Goal: Task Accomplishment & Management: Manage account settings

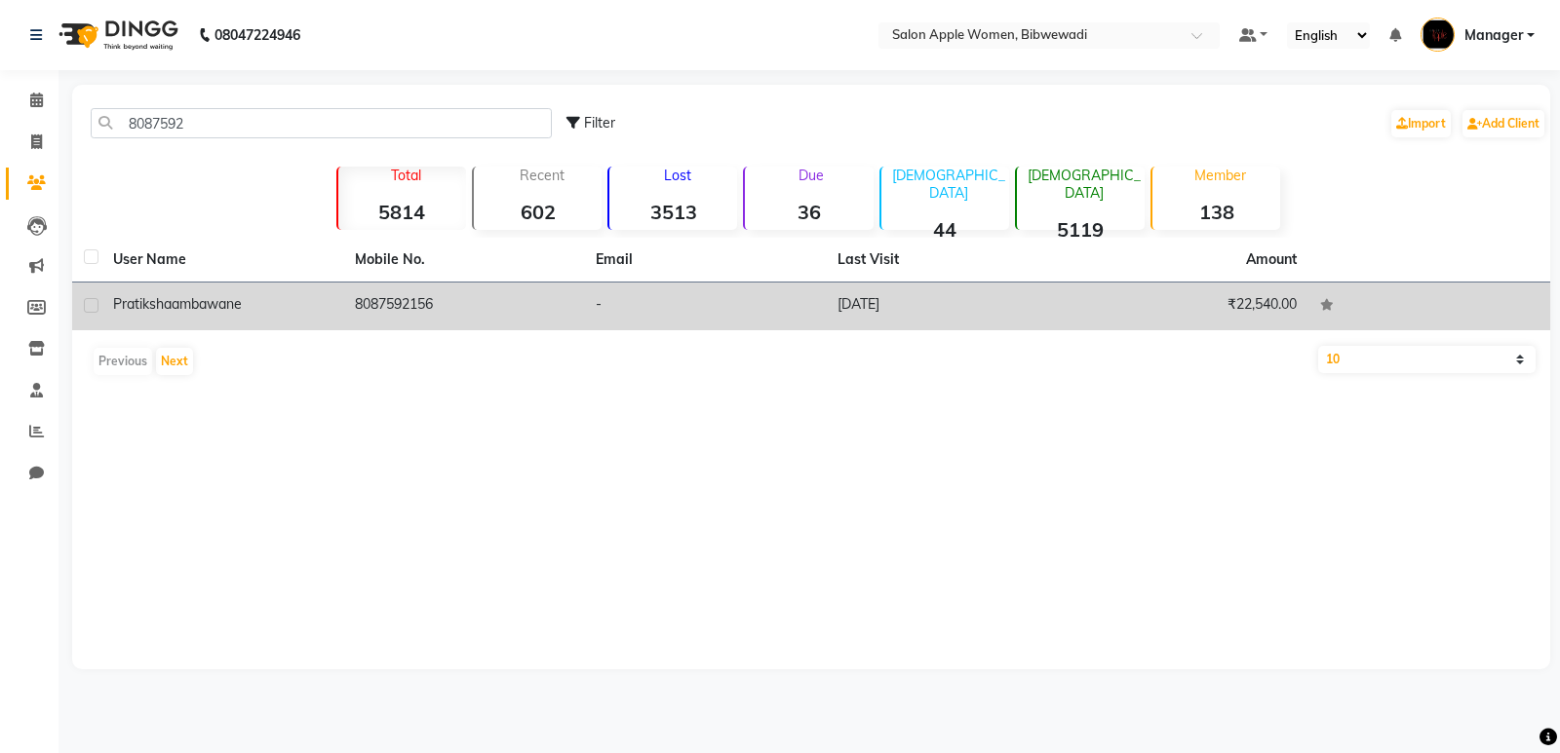
type input "8087592"
click at [634, 293] on td "-" at bounding box center [705, 307] width 242 height 48
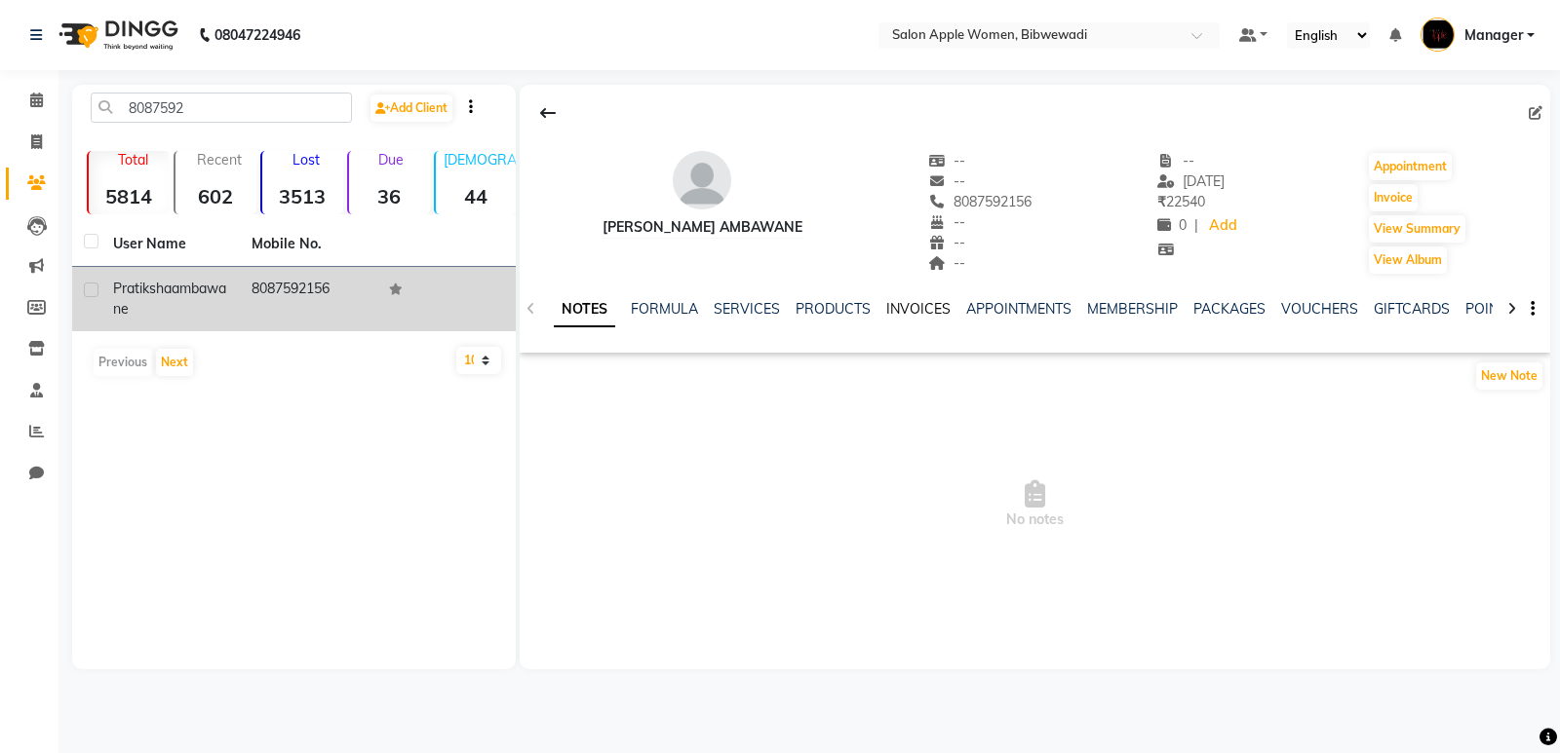
click at [905, 310] on link "INVOICES" at bounding box center [918, 309] width 64 height 18
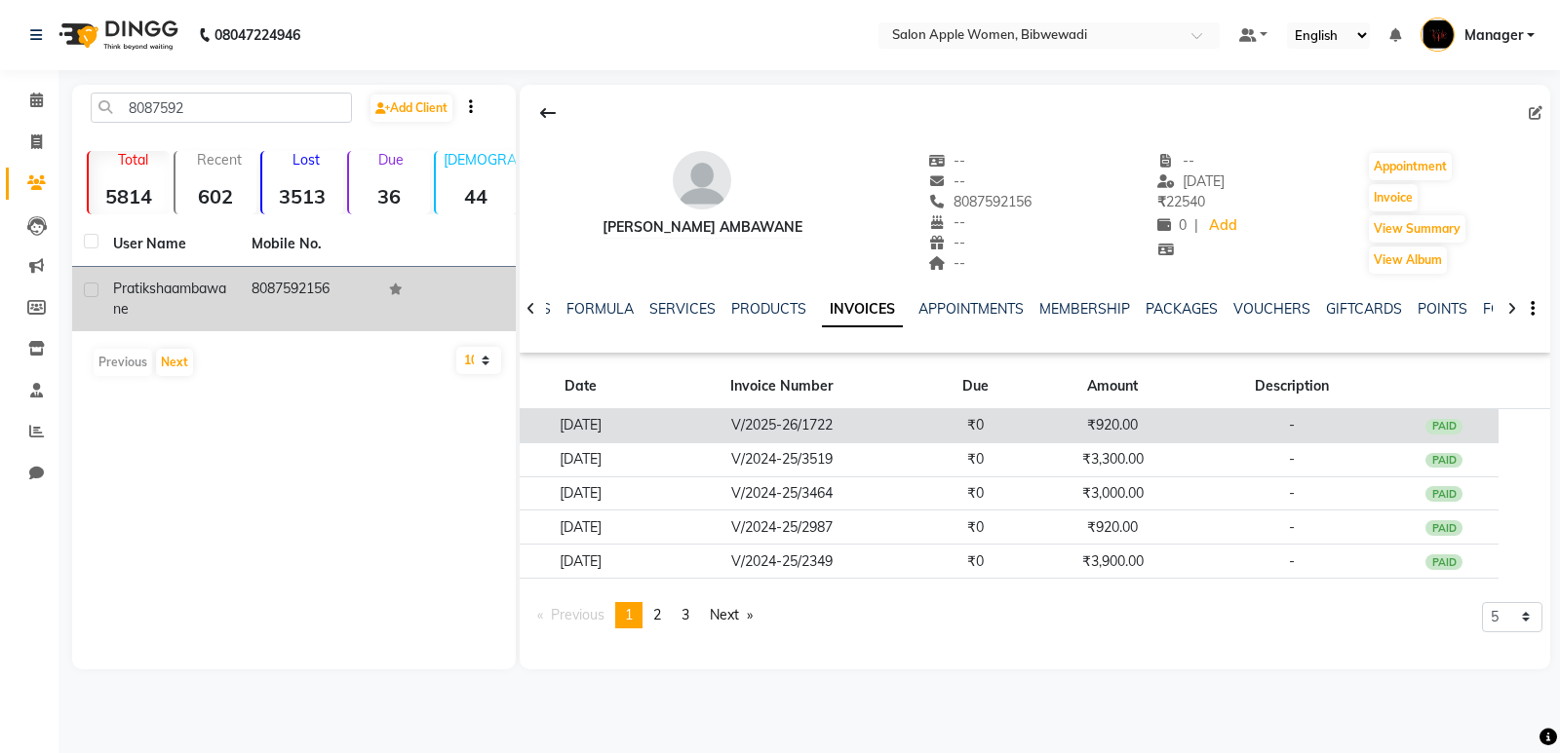
click at [907, 435] on td "V/2025-26/1722" at bounding box center [781, 426] width 278 height 34
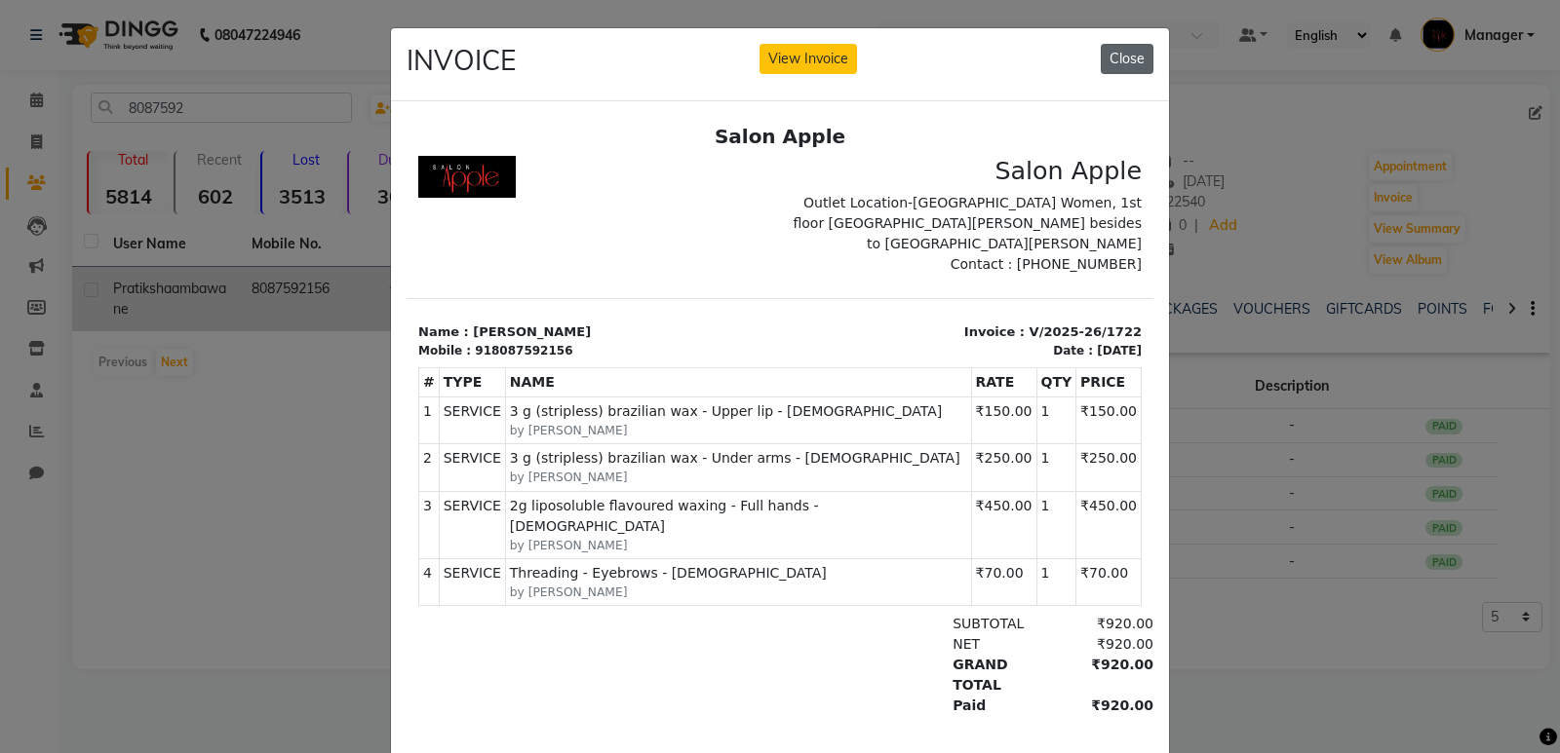
click at [1114, 61] on button "Close" at bounding box center [1126, 59] width 53 height 30
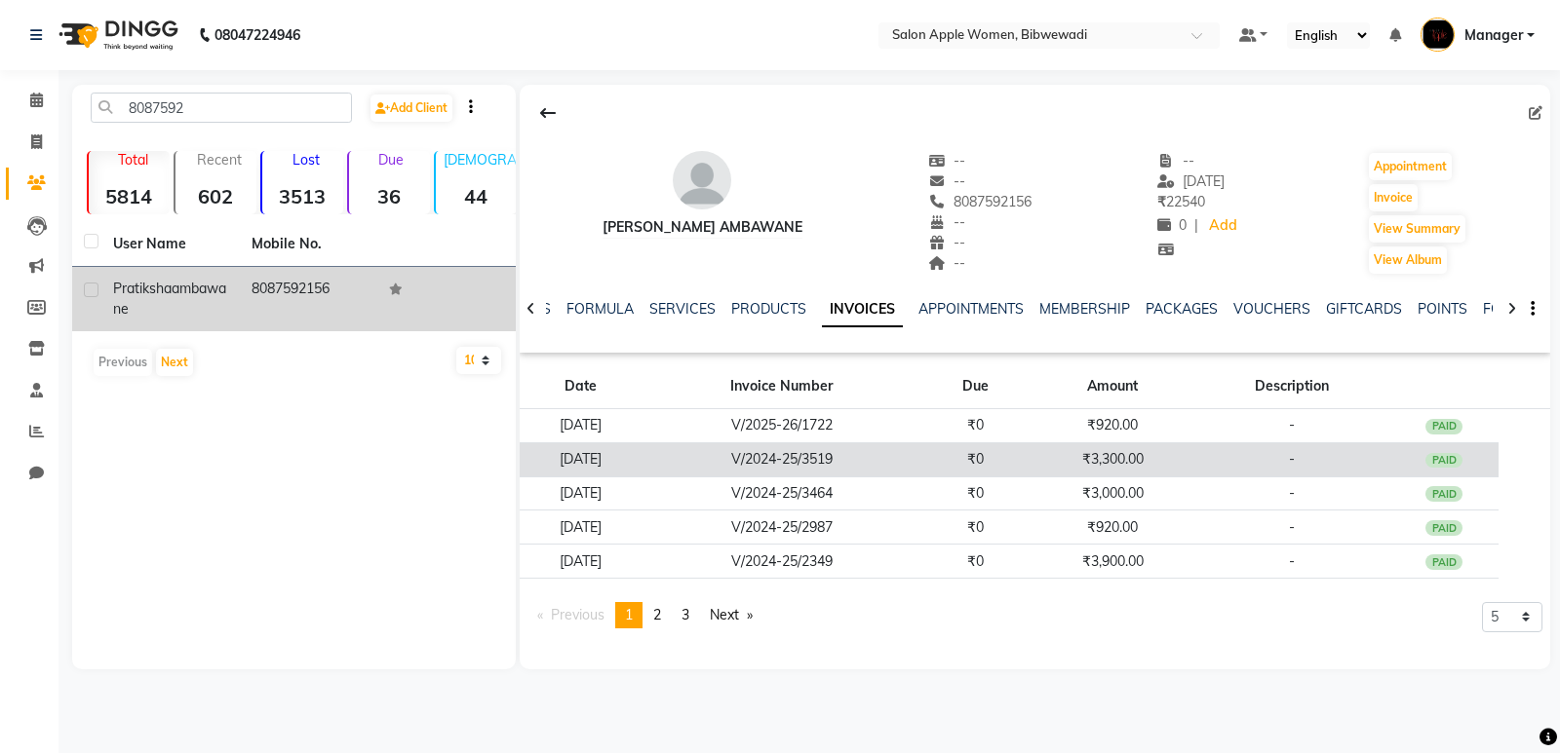
click at [994, 476] on td "₹0" at bounding box center [975, 460] width 110 height 34
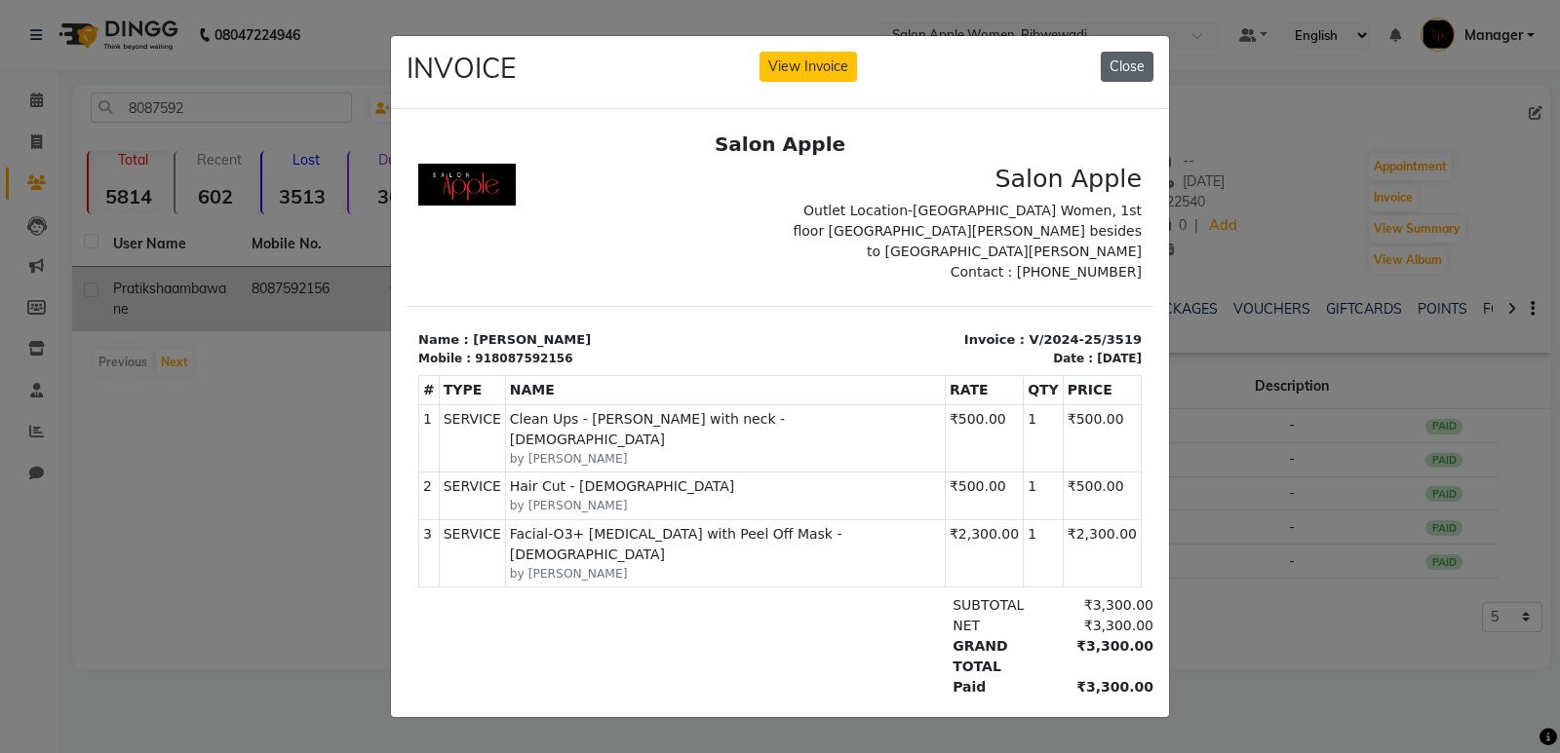
click at [1124, 54] on button "Close" at bounding box center [1126, 67] width 53 height 30
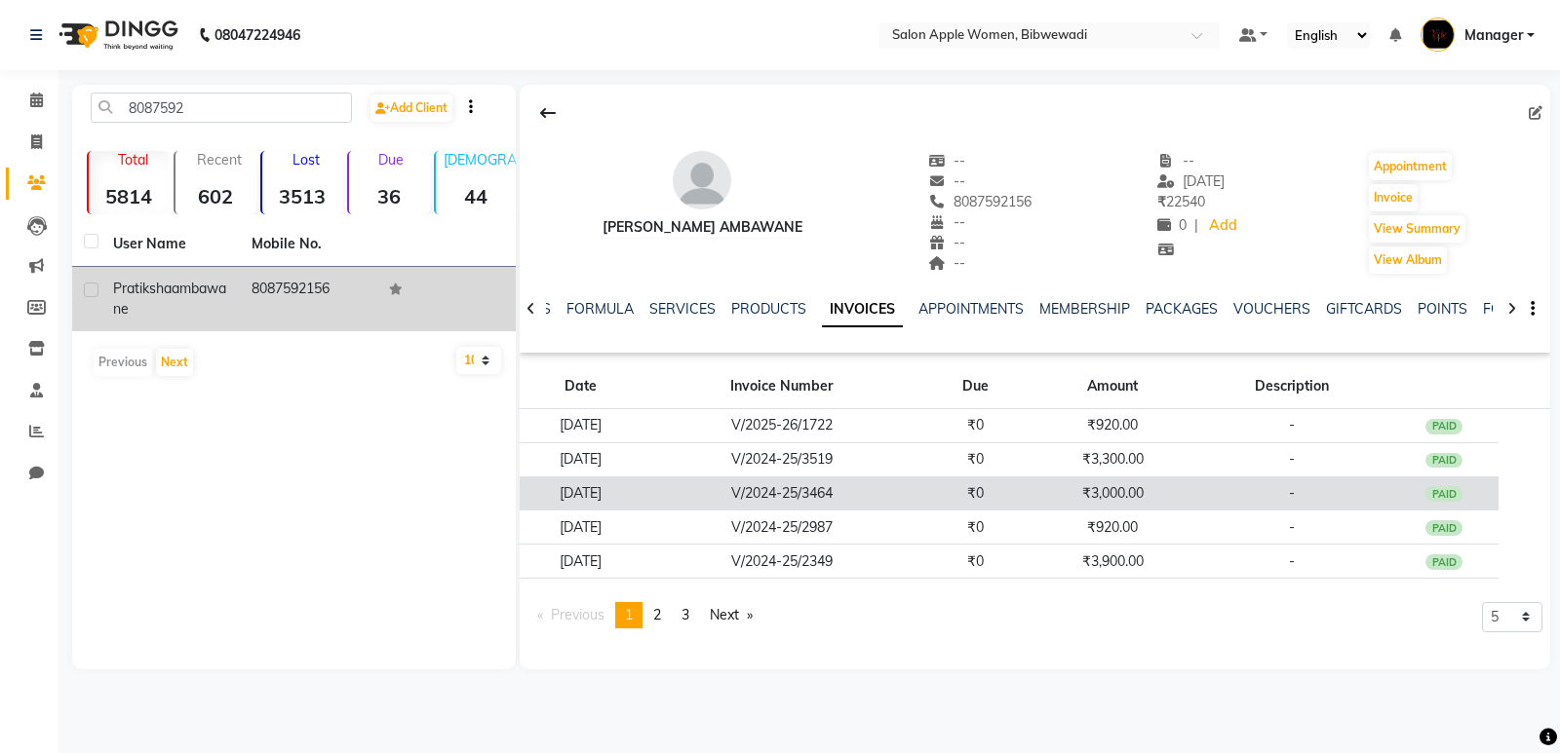
click at [1133, 481] on td "₹3,000.00" at bounding box center [1112, 494] width 164 height 34
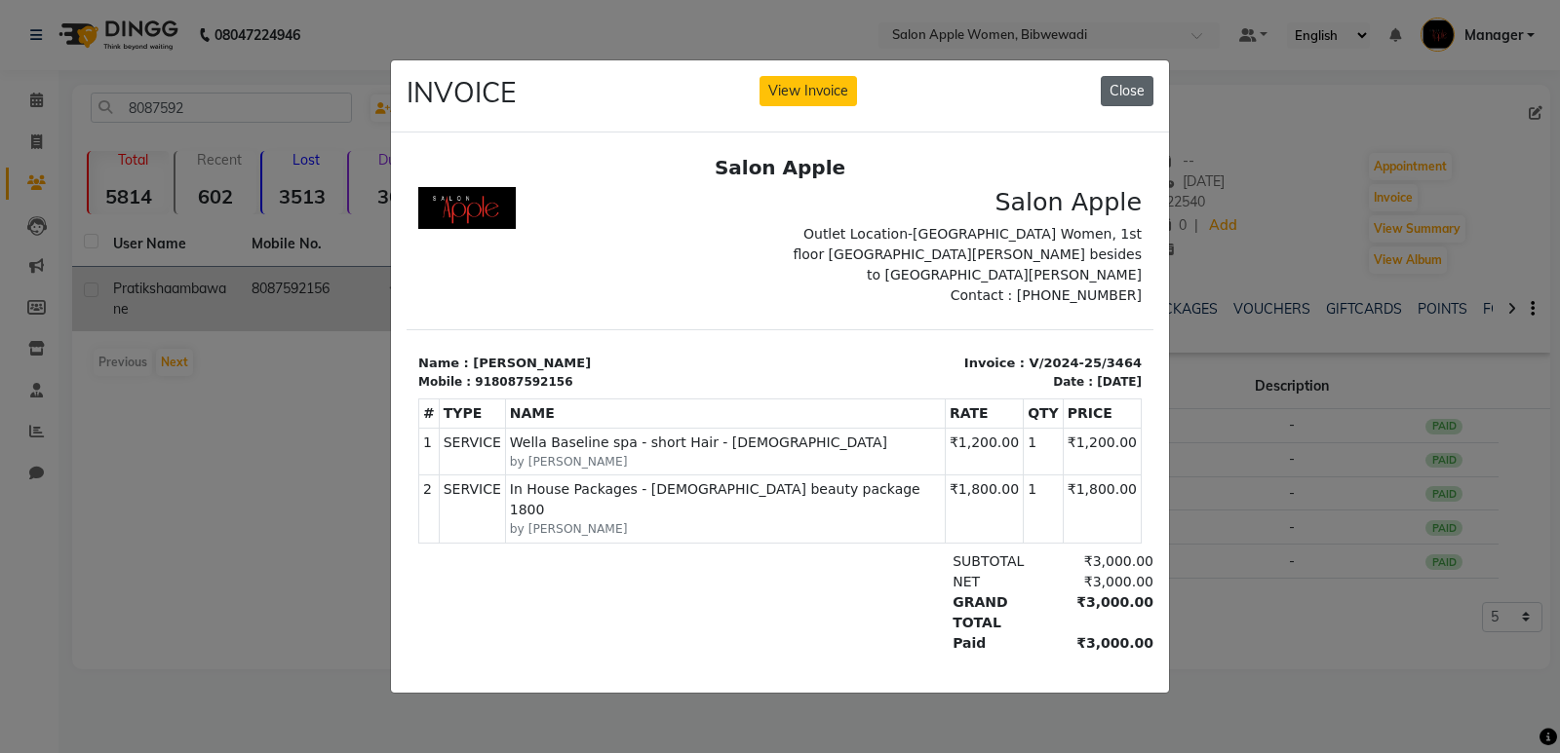
click at [1115, 76] on button "Close" at bounding box center [1126, 91] width 53 height 30
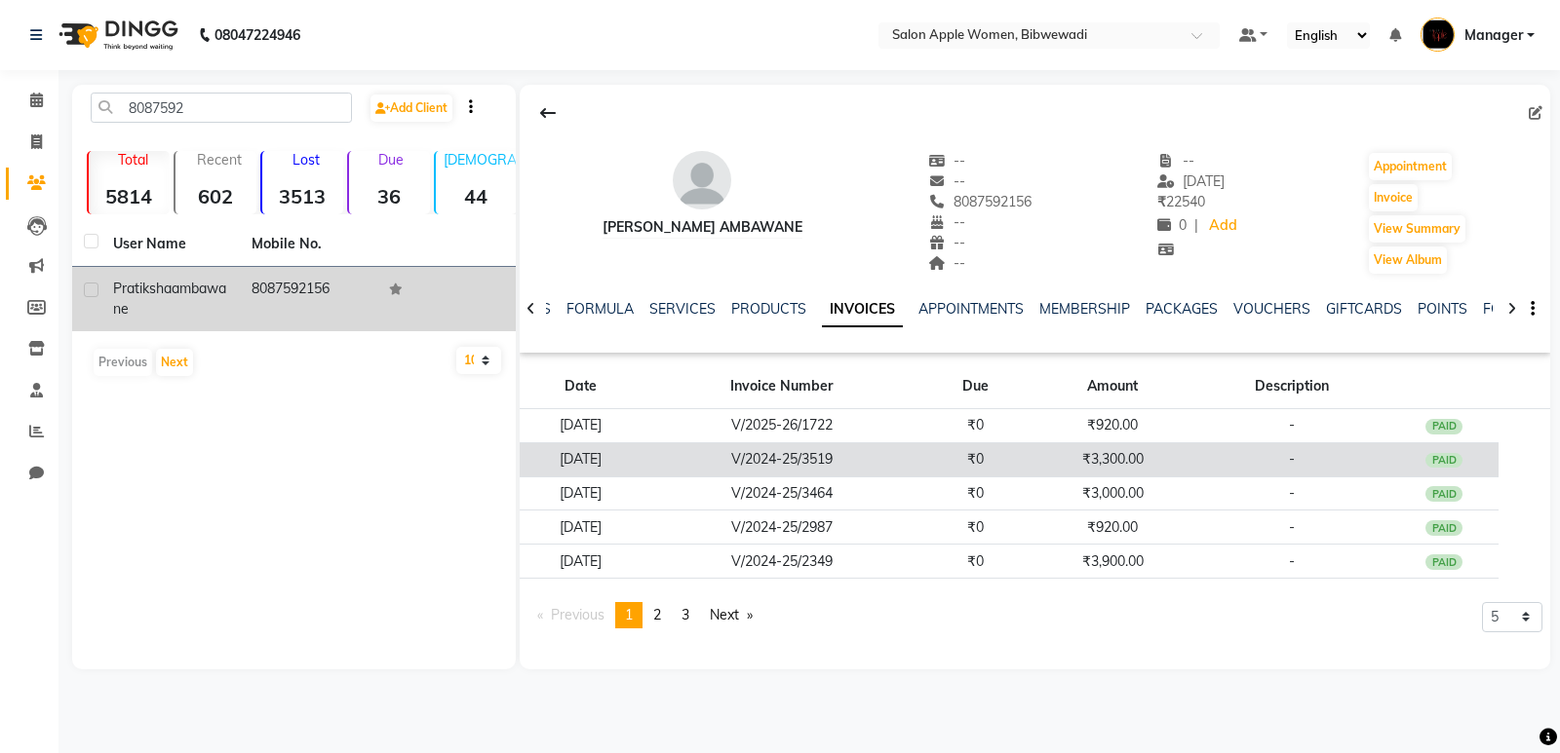
click at [1055, 469] on td "₹3,300.00" at bounding box center [1112, 460] width 164 height 34
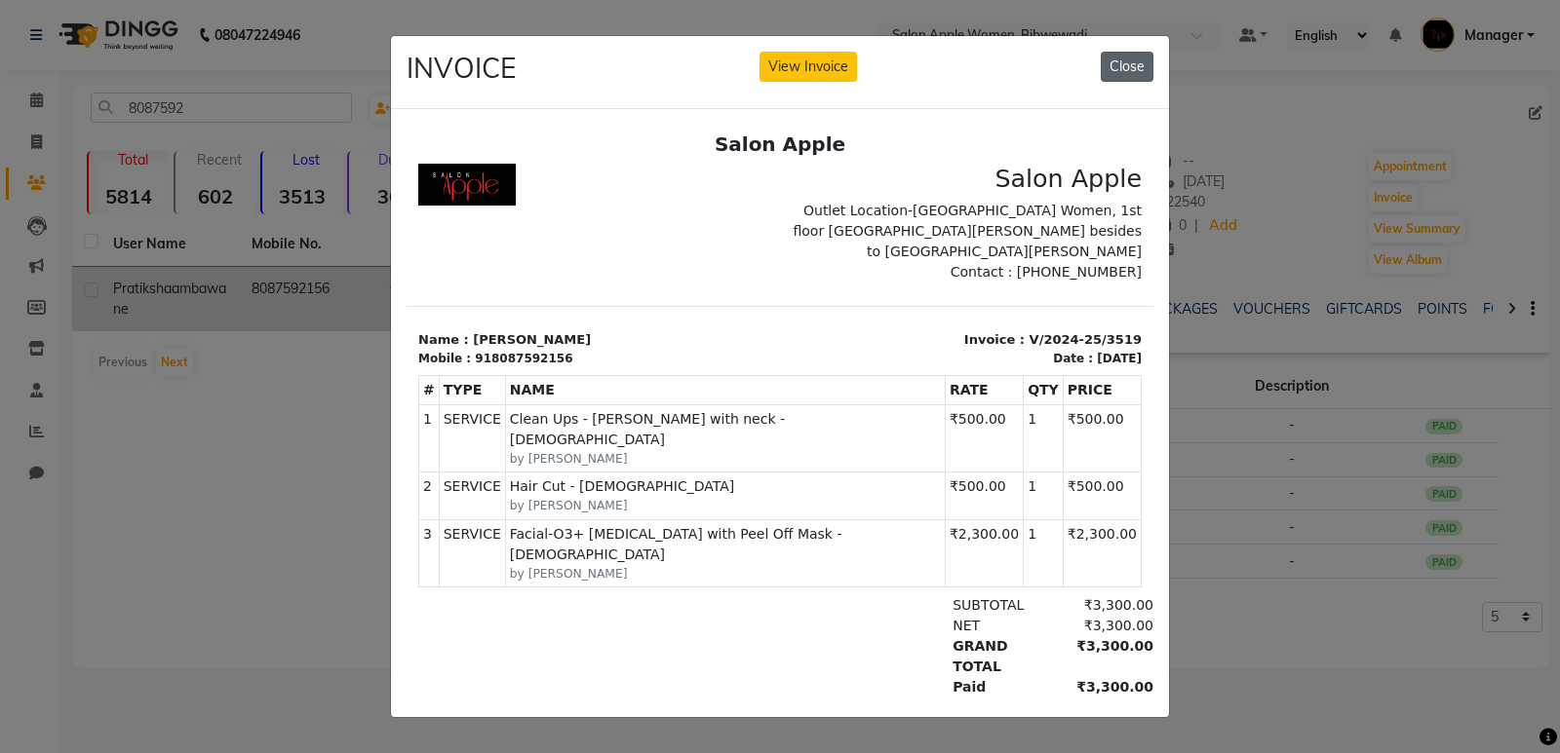
click at [1135, 52] on button "Close" at bounding box center [1126, 67] width 53 height 30
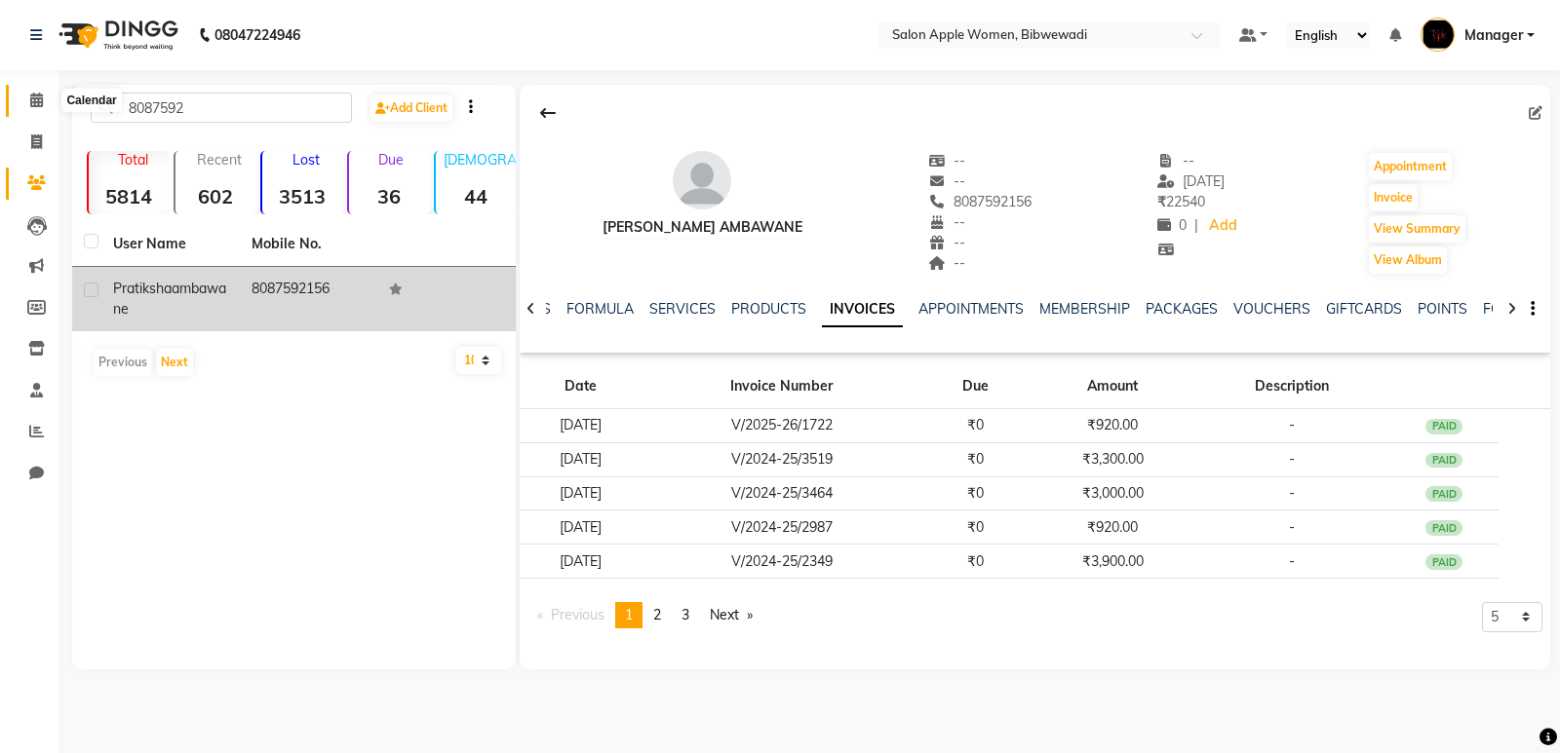
click at [40, 102] on icon at bounding box center [36, 100] width 13 height 15
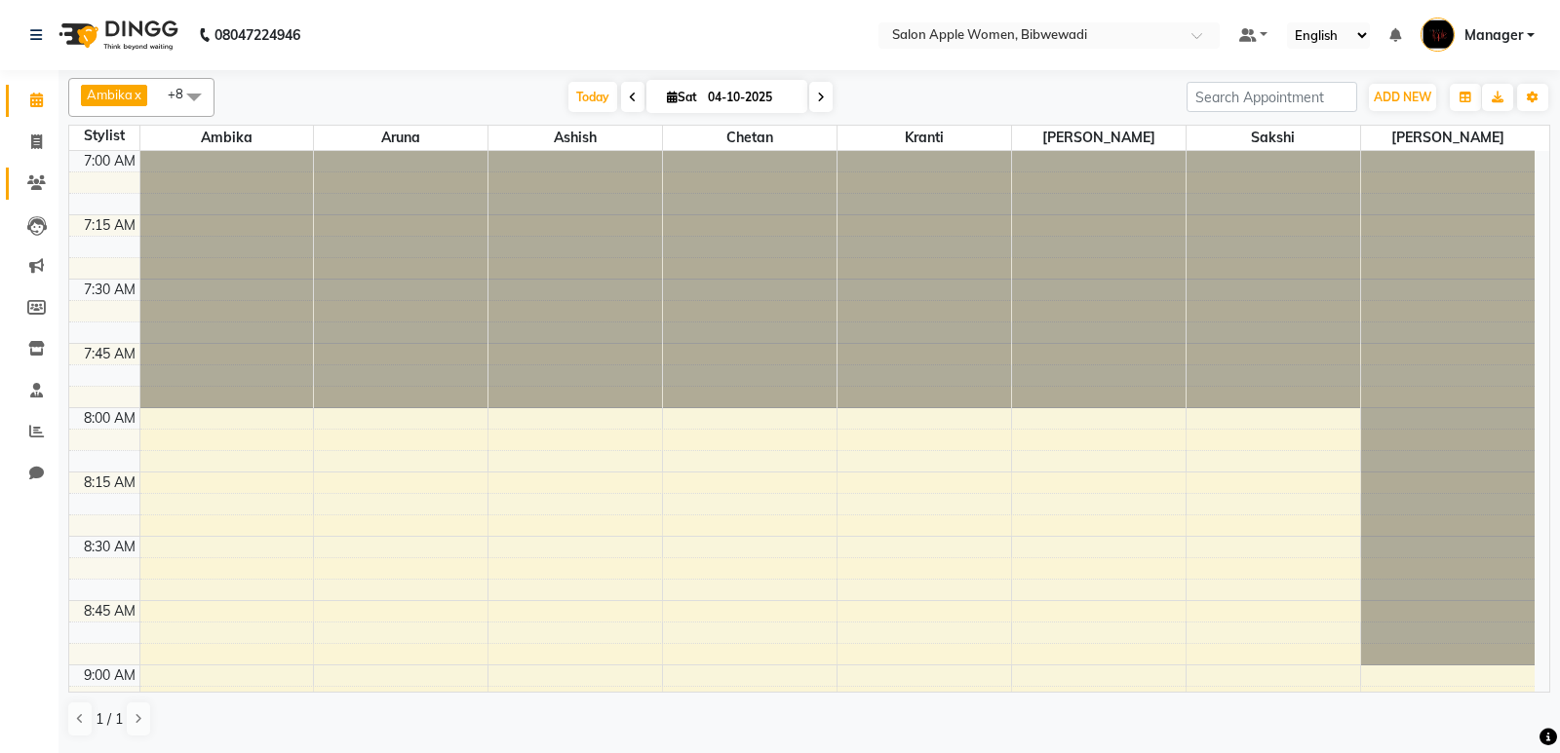
click at [38, 198] on link "Clients" at bounding box center [29, 184] width 47 height 32
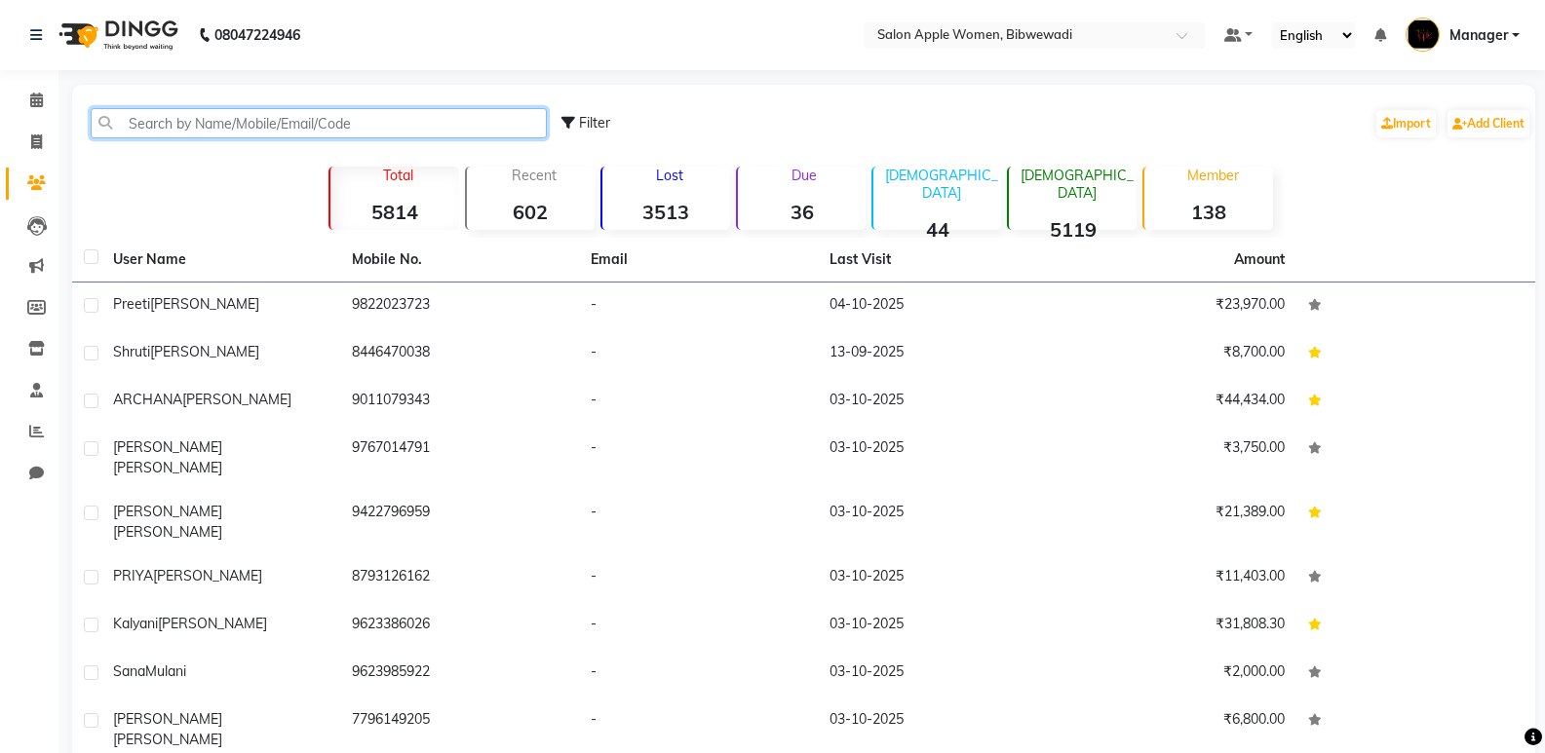
click at [235, 131] on input "text" at bounding box center [319, 123] width 456 height 30
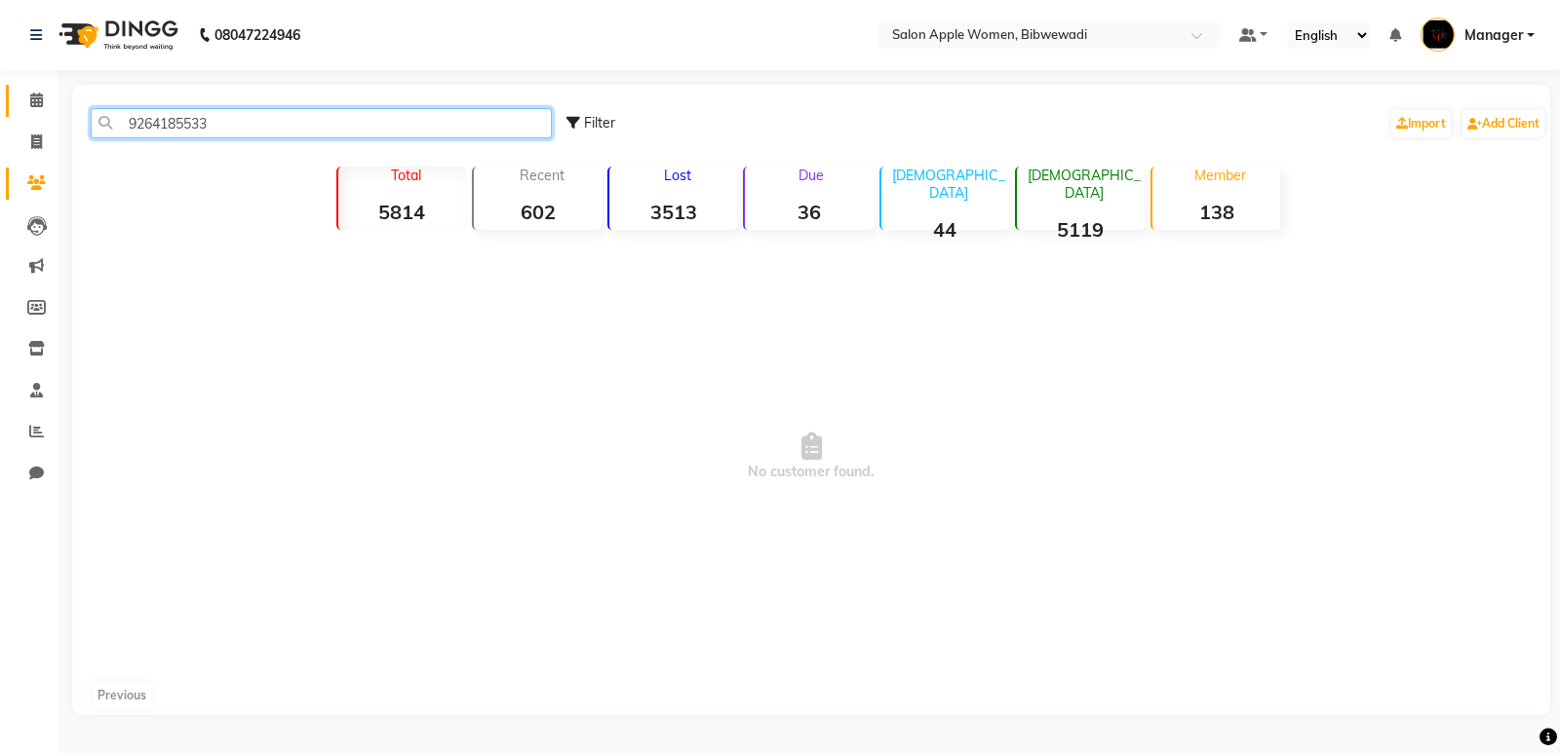
type input "9264185533"
click at [22, 96] on span at bounding box center [36, 101] width 34 height 22
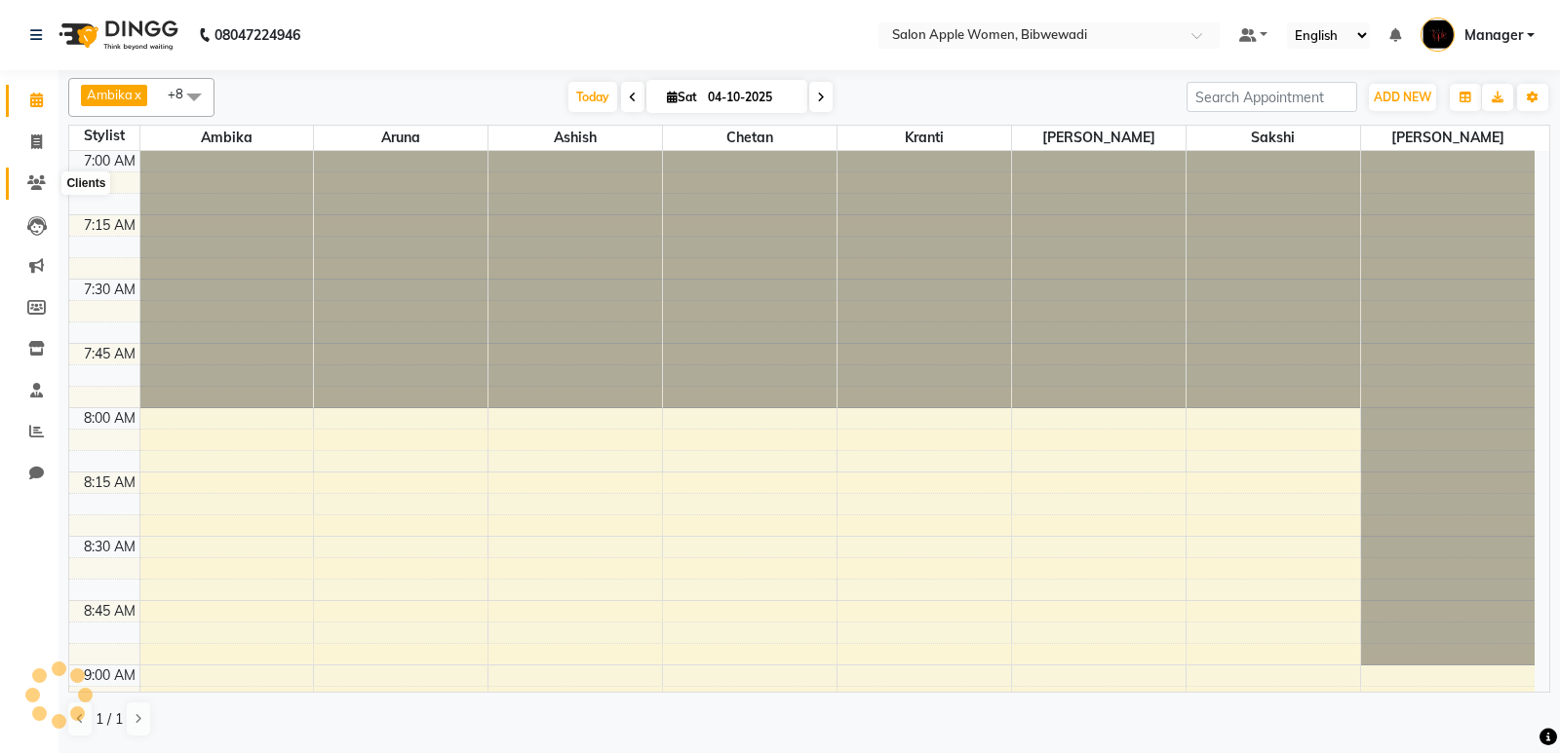
scroll to position [1802, 0]
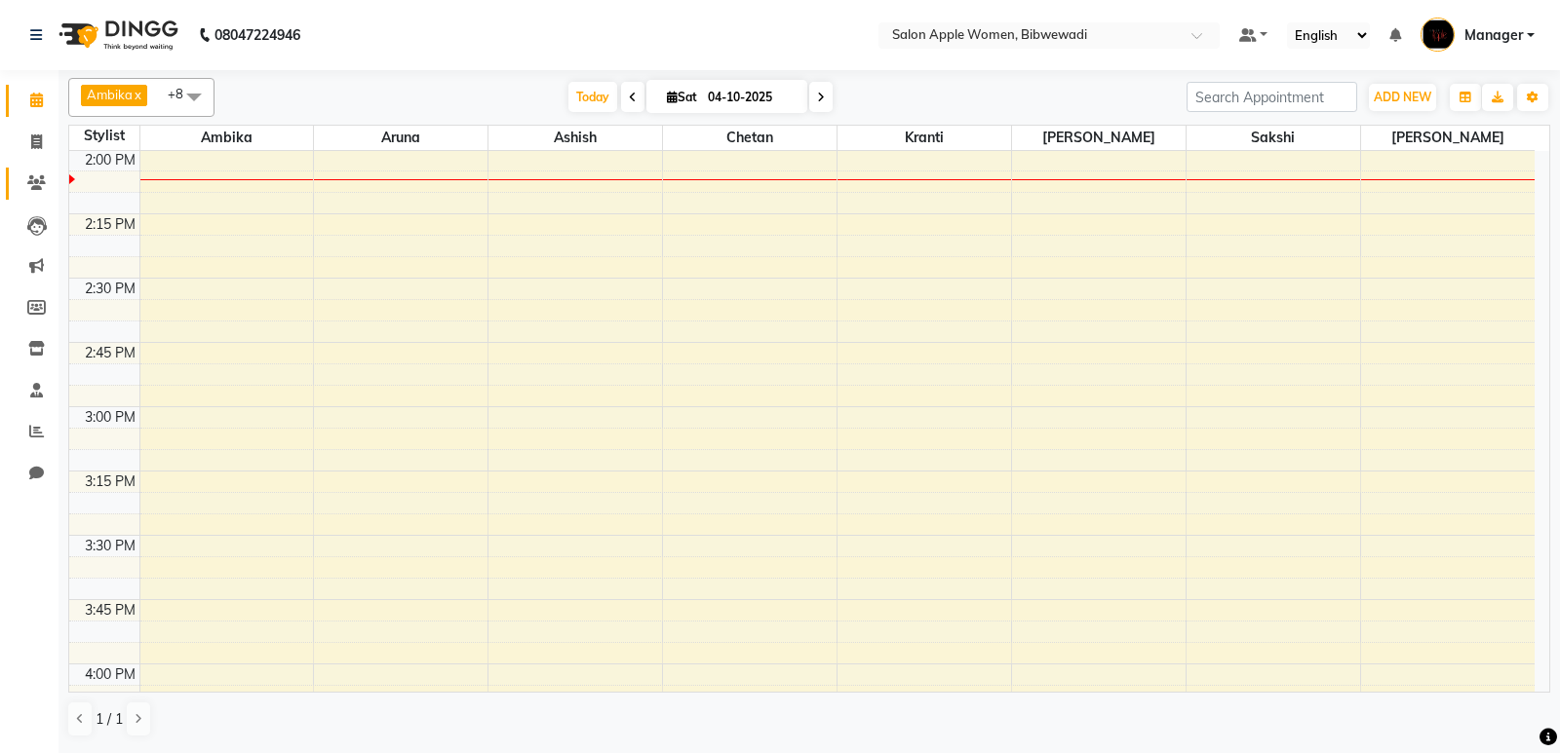
click at [39, 195] on link "Clients" at bounding box center [29, 184] width 47 height 32
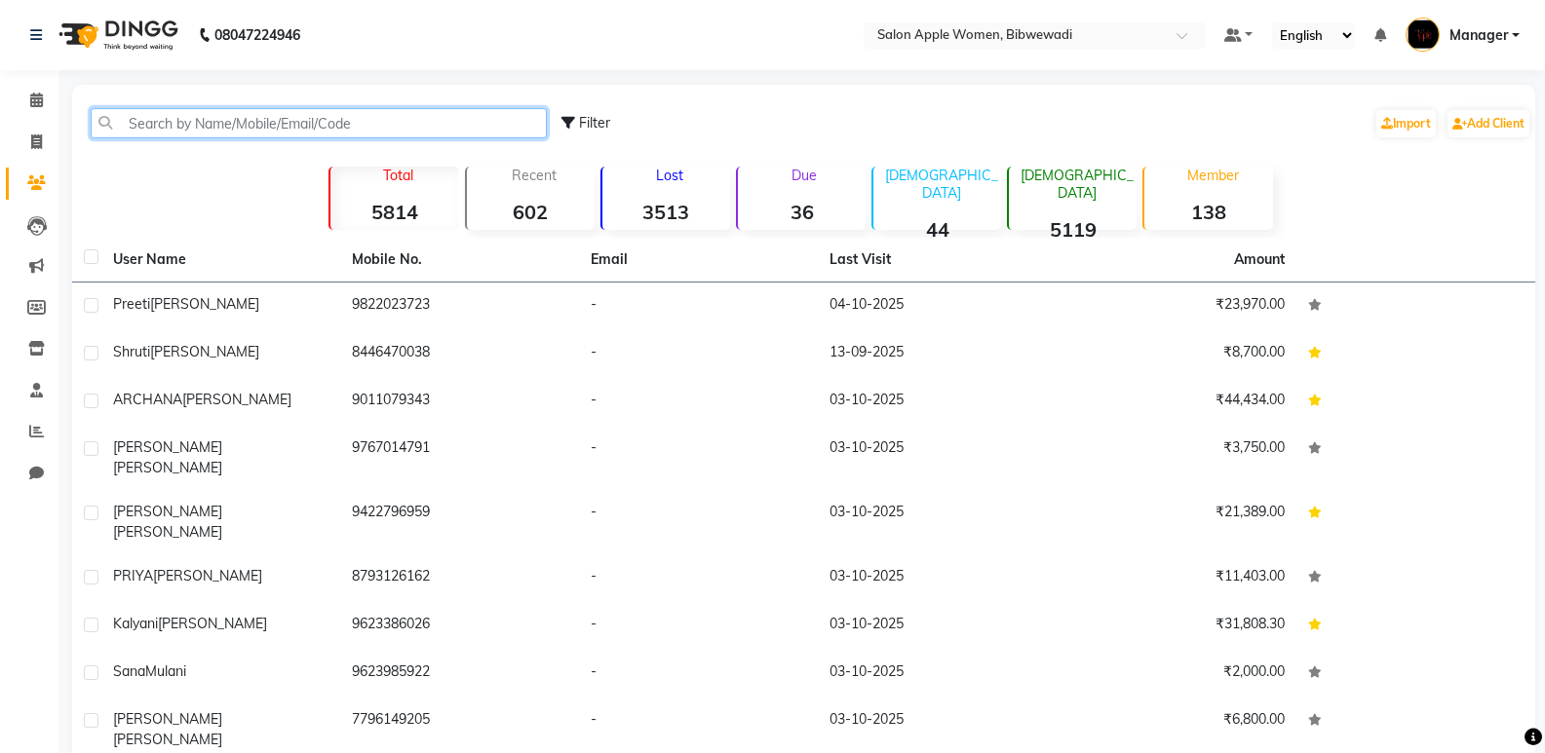
click at [215, 128] on input "text" at bounding box center [319, 123] width 456 height 30
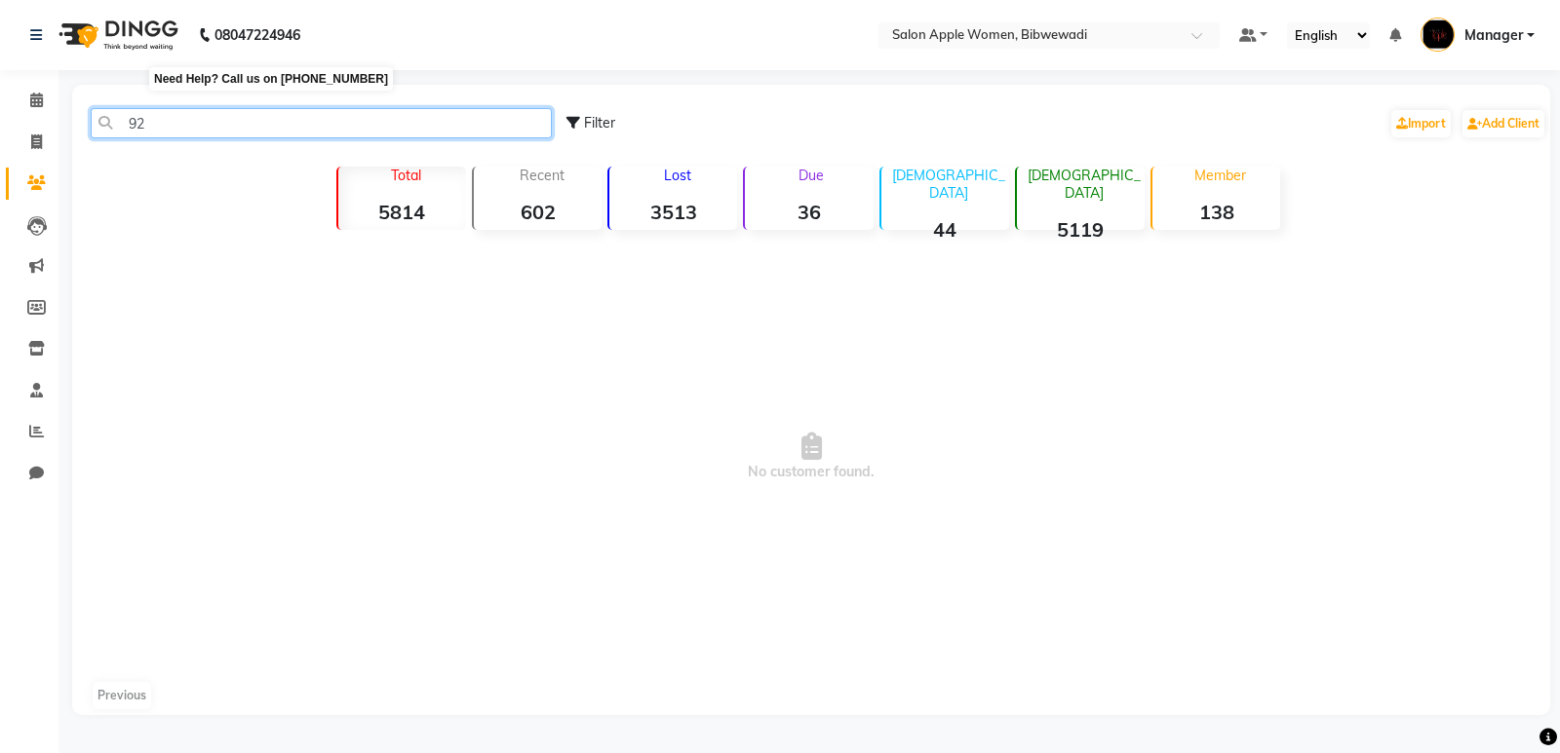
type input "9"
type input "r"
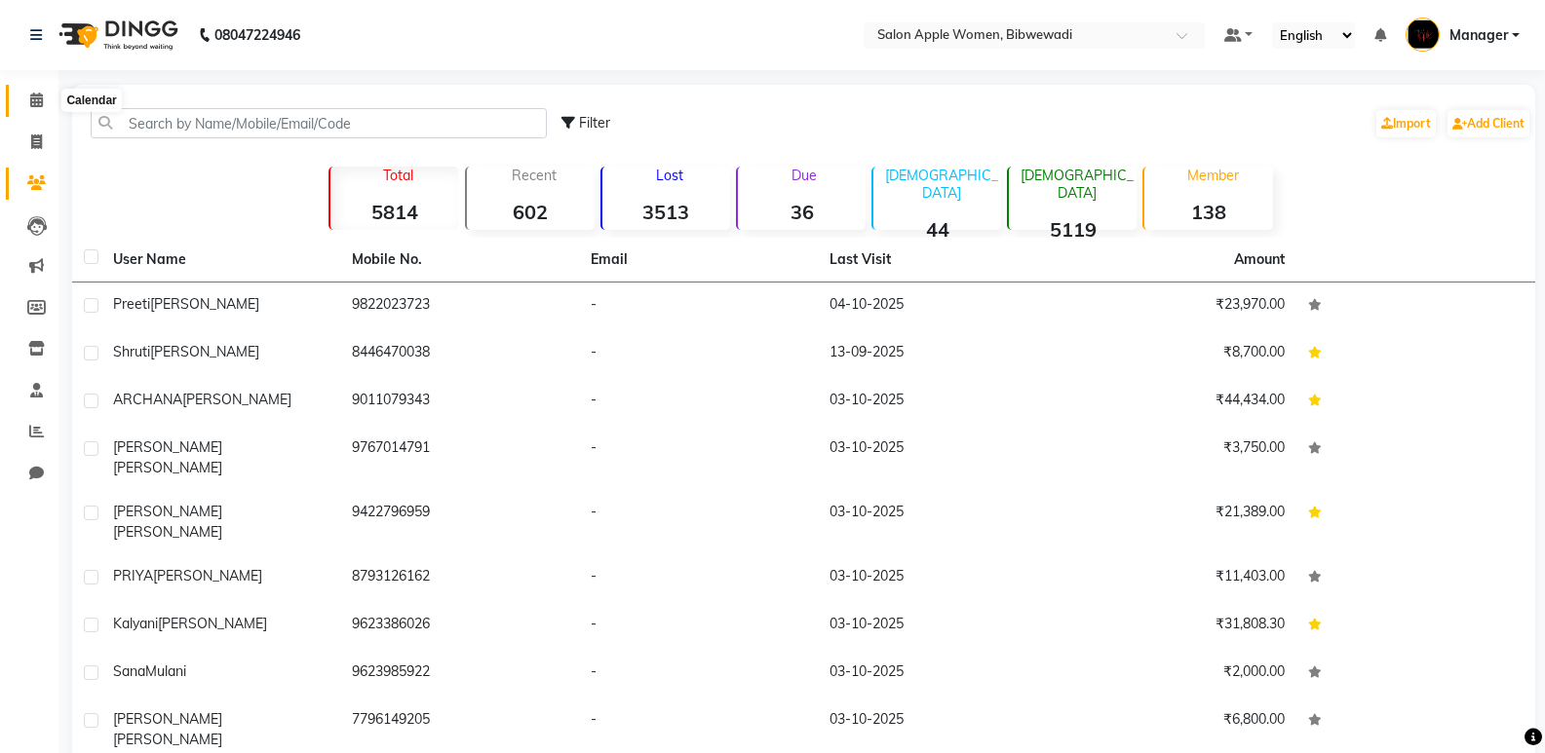
click at [28, 95] on span at bounding box center [36, 101] width 34 height 22
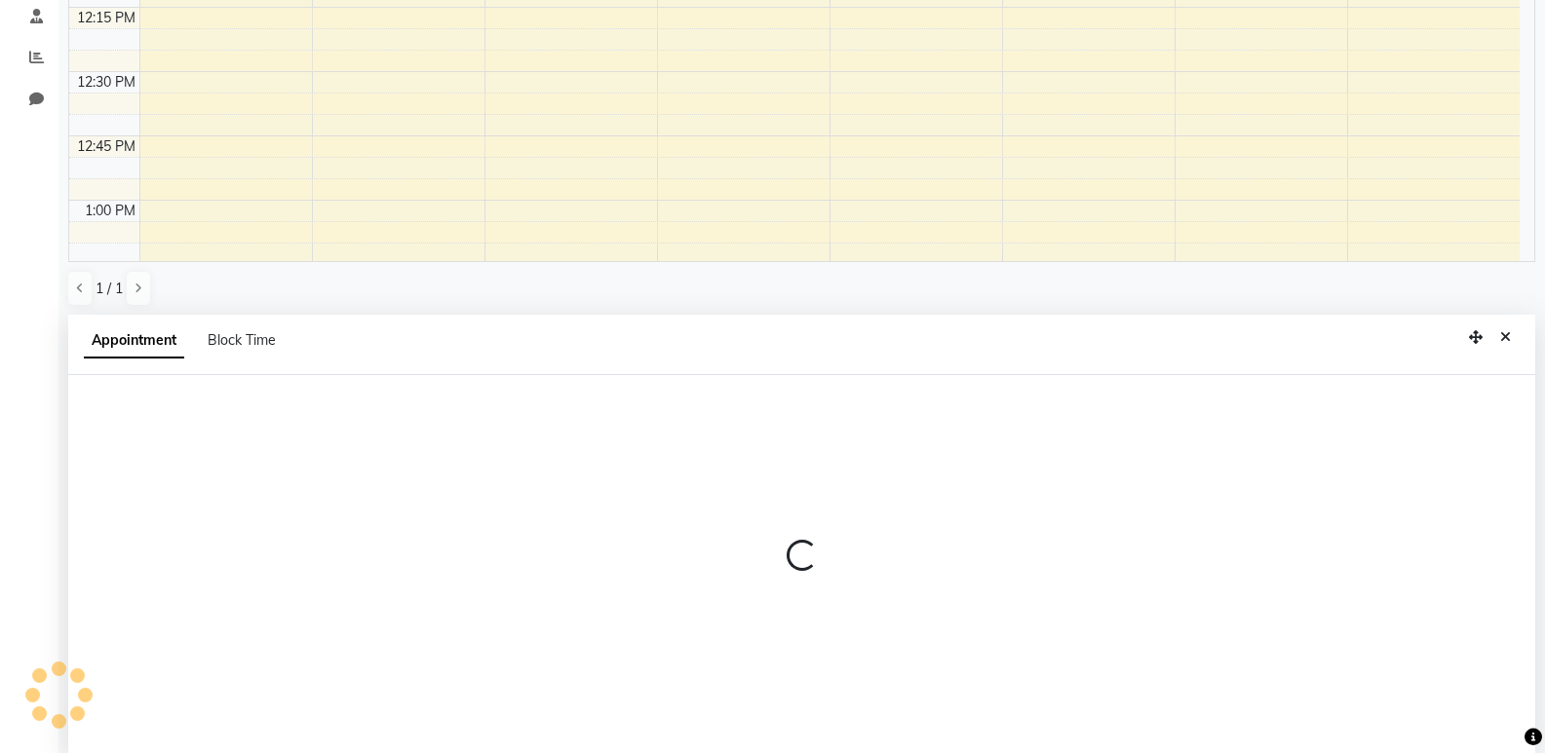
scroll to position [379, 0]
select select "39740"
select select "720"
select select "tentative"
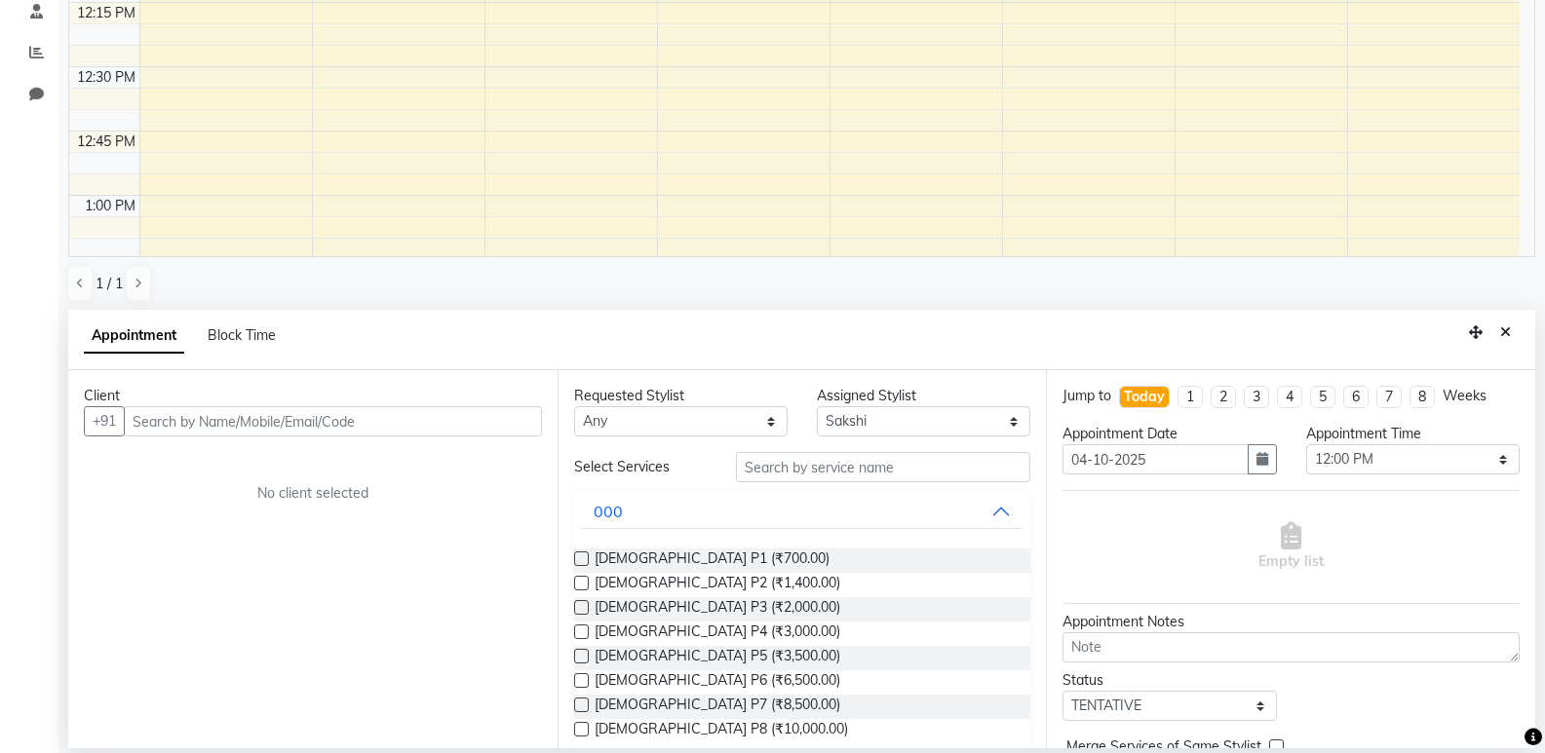
click at [323, 426] on input "text" at bounding box center [333, 421] width 418 height 30
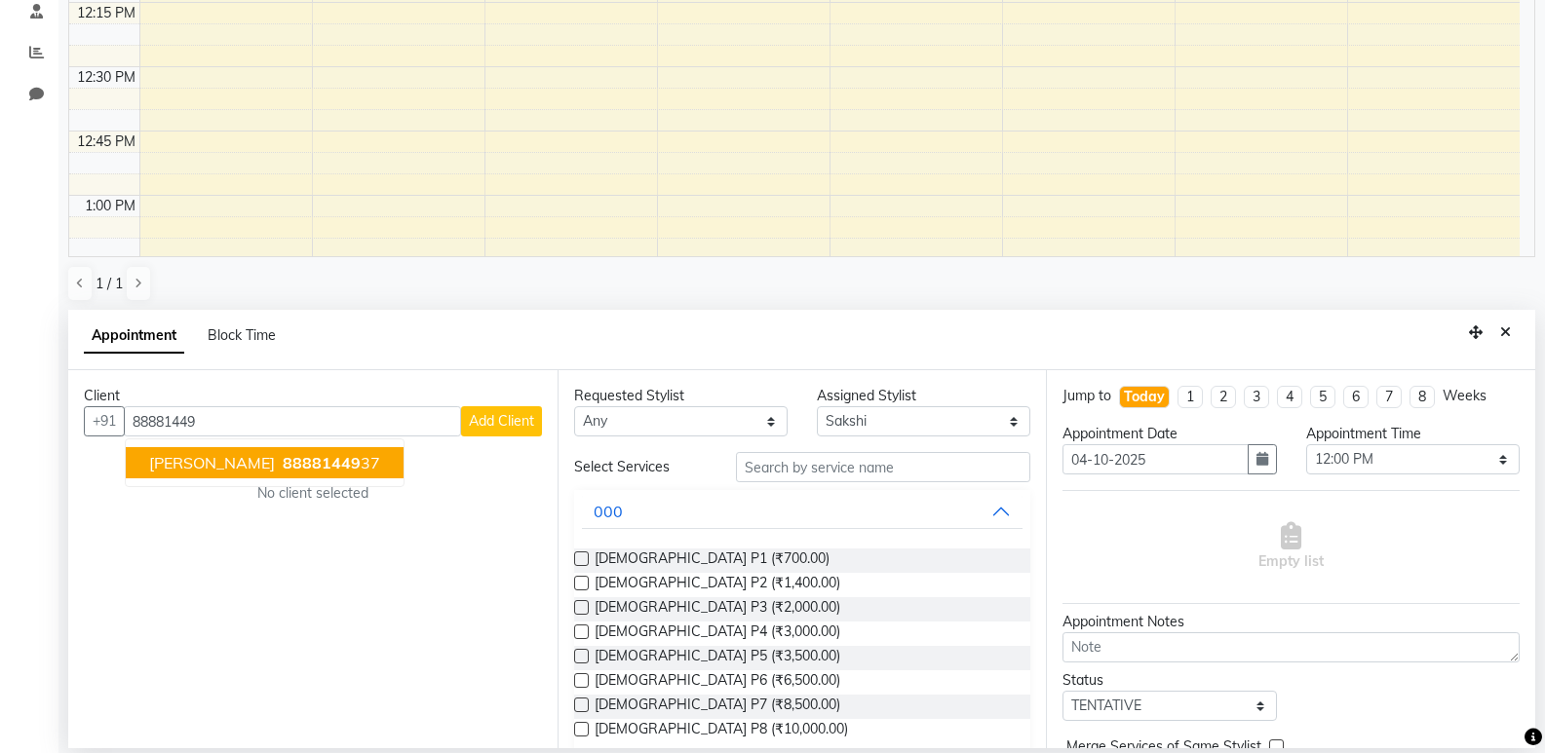
click at [366, 462] on ngb-highlight "88881449 37" at bounding box center [329, 462] width 101 height 19
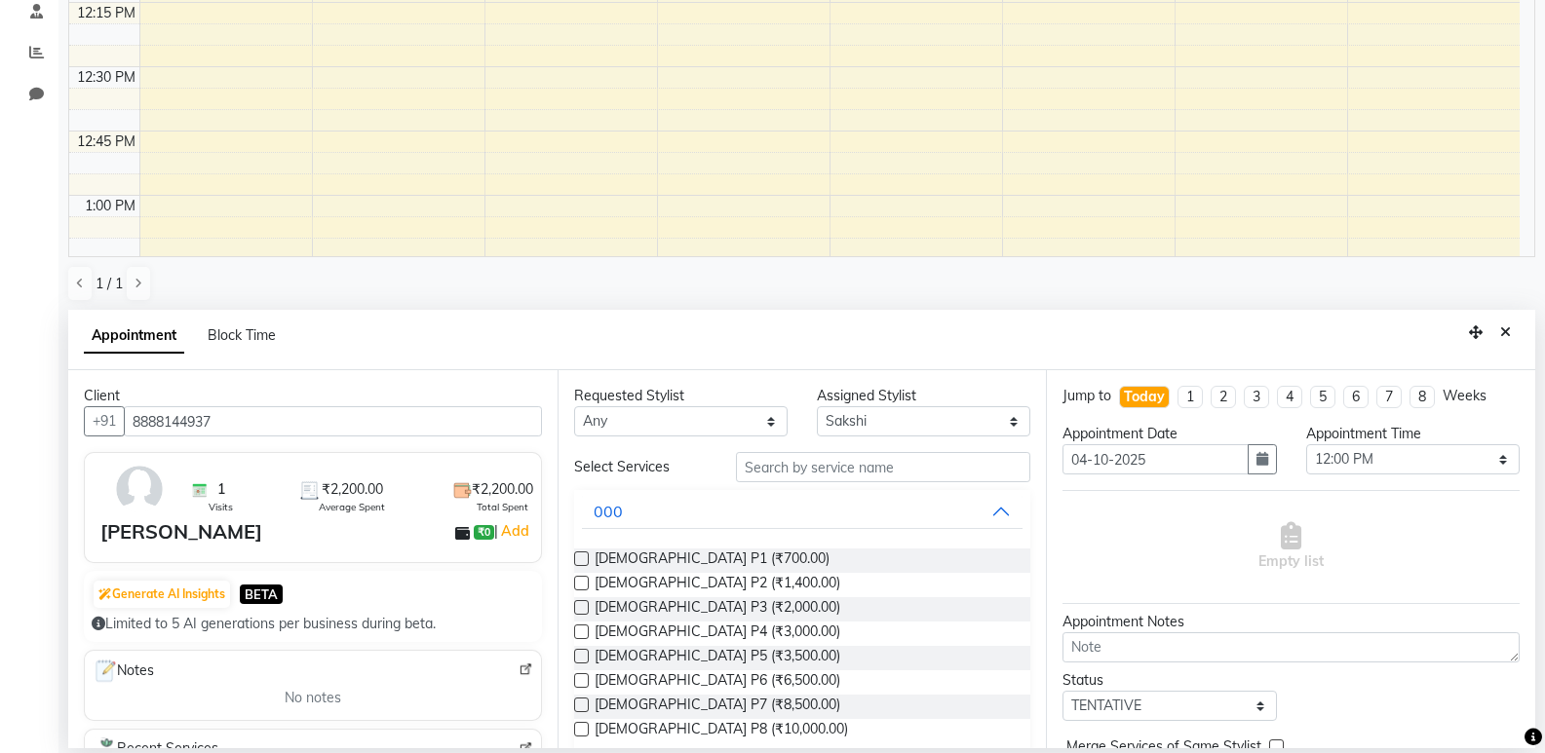
type input "8888144937"
click at [736, 470] on input "text" at bounding box center [883, 467] width 294 height 30
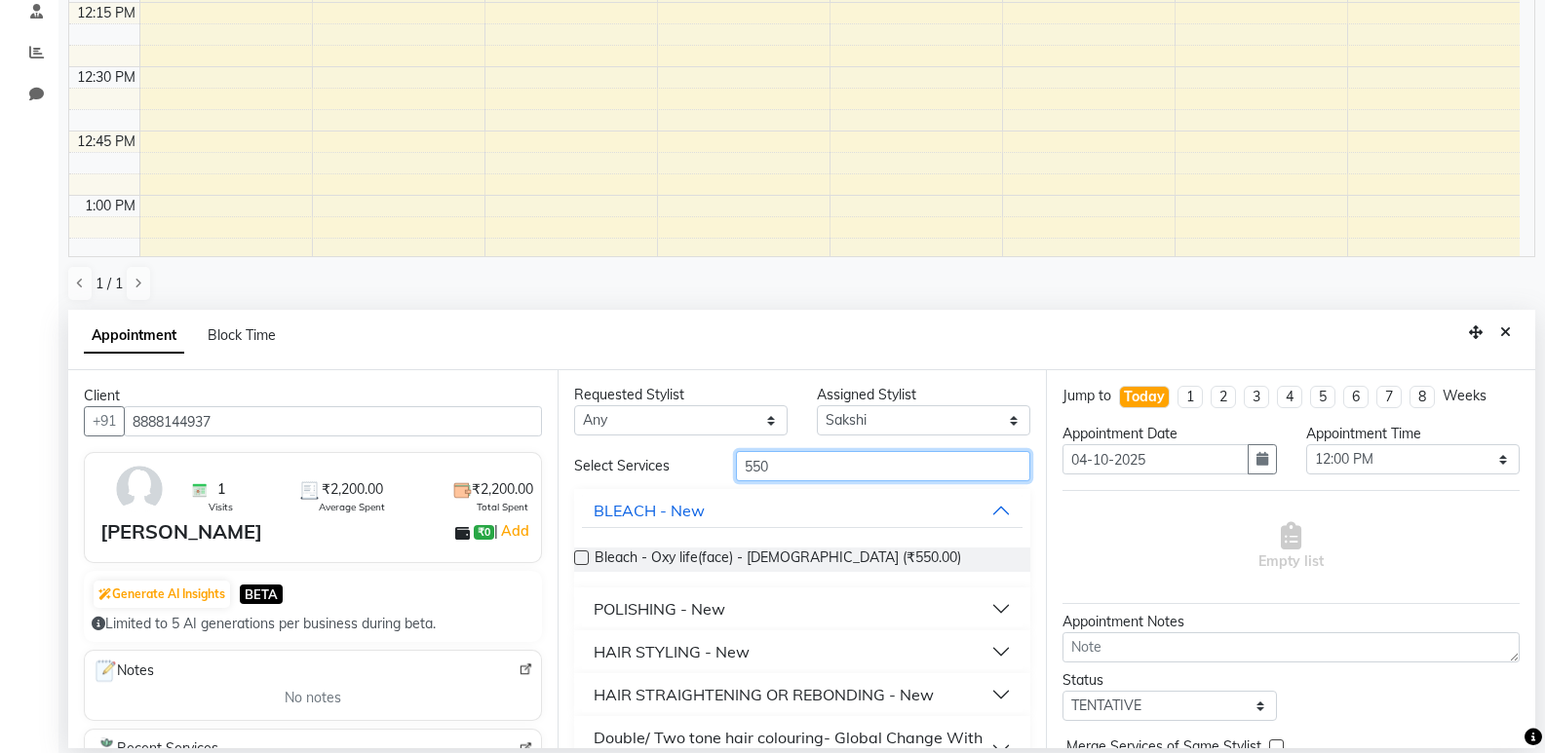
scroll to position [0, 0]
type input "550"
click at [742, 603] on button "POLISHING - New" at bounding box center [803, 610] width 442 height 35
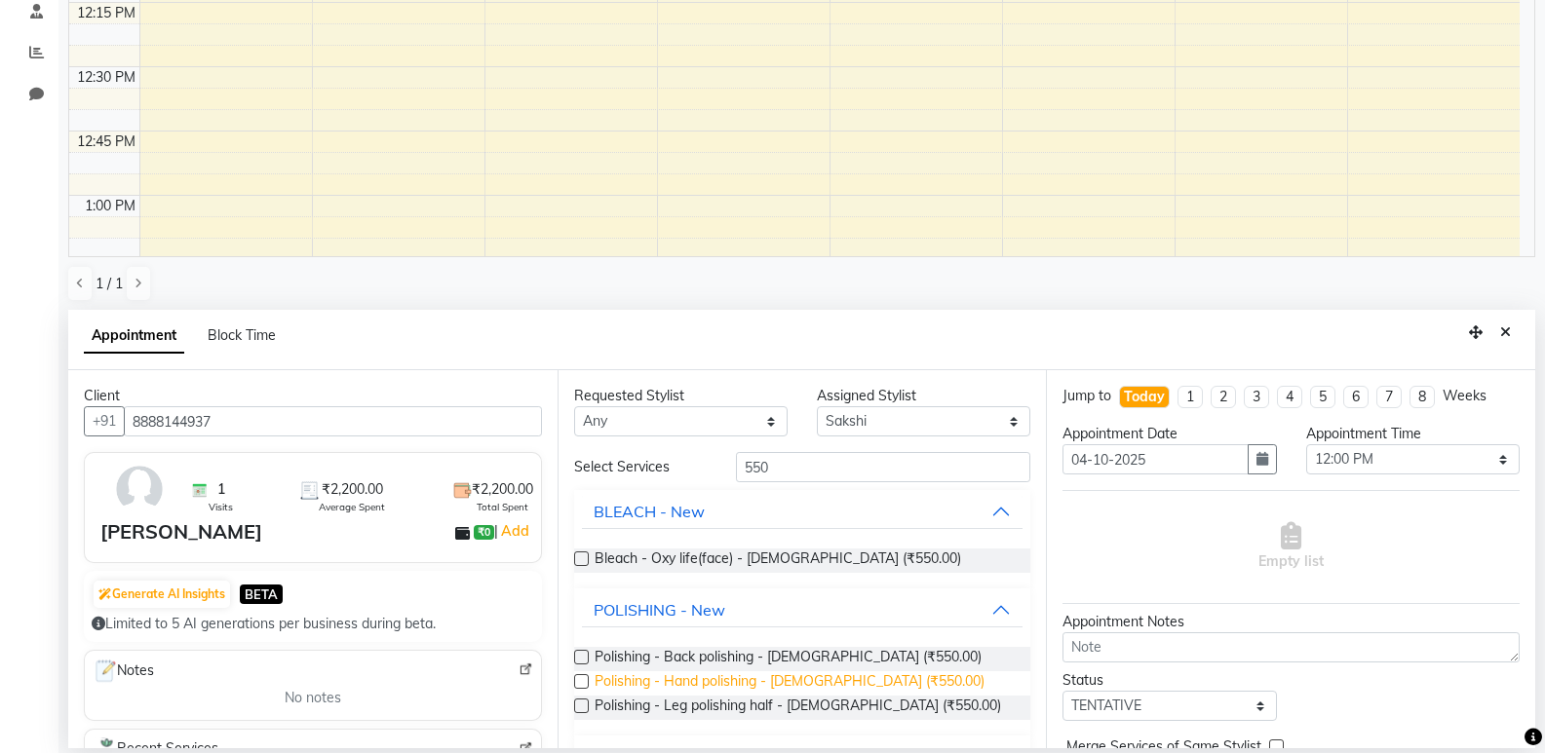
click at [745, 685] on span "Polishing - Hand polishing - Female (₹550.00)" at bounding box center [790, 684] width 390 height 24
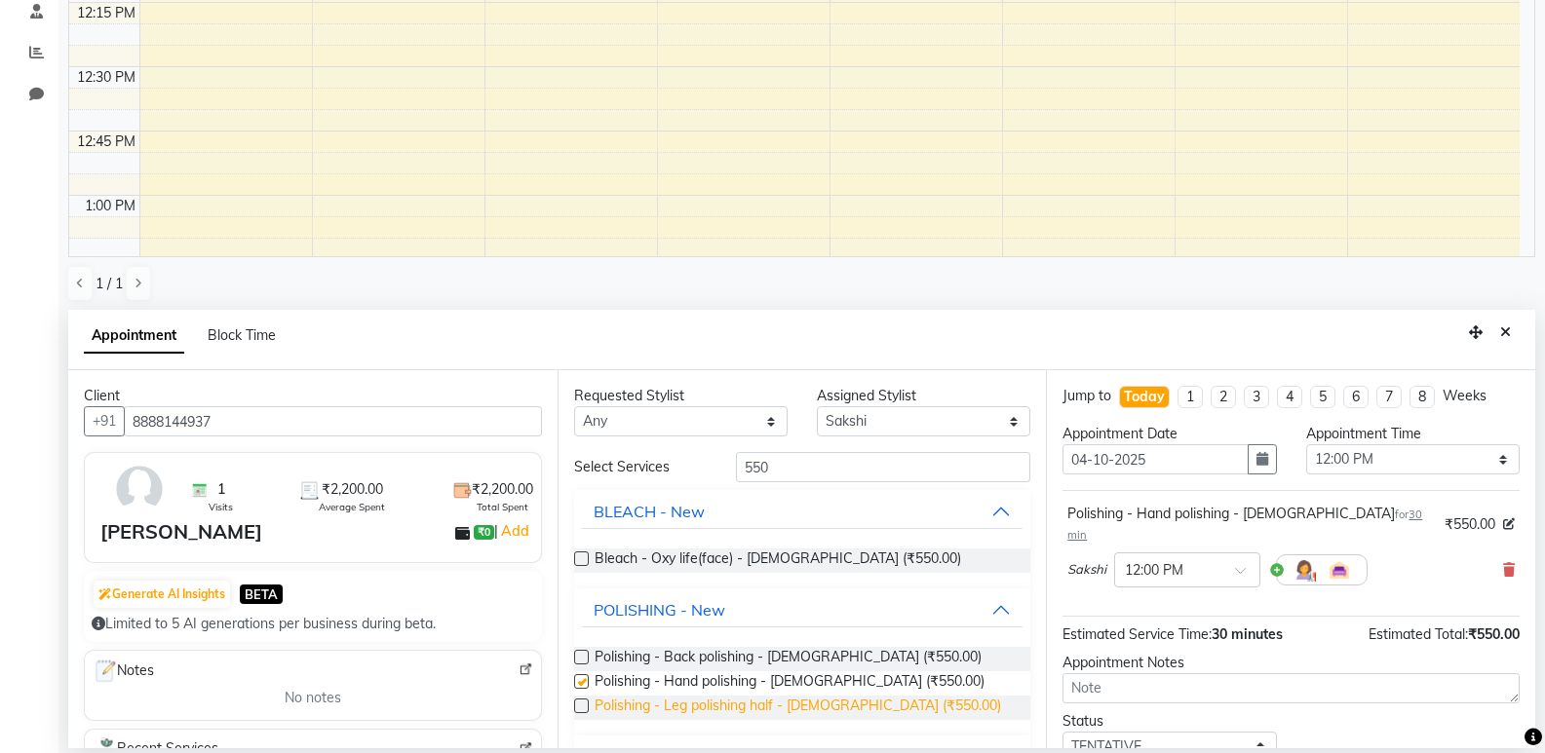
checkbox input "false"
click at [746, 703] on span "Polishing - Leg polishing half - Female (₹550.00)" at bounding box center [798, 708] width 406 height 24
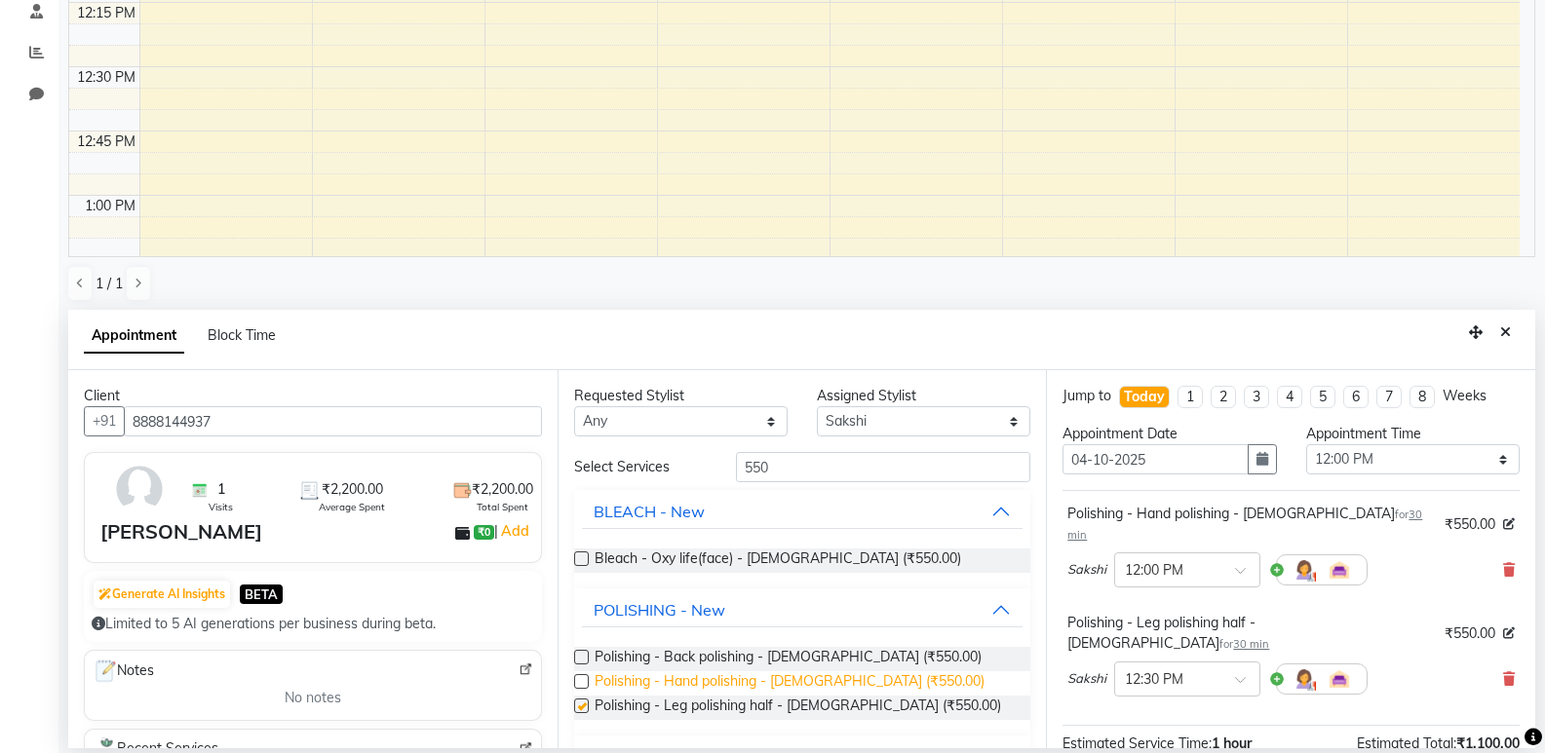
checkbox input "false"
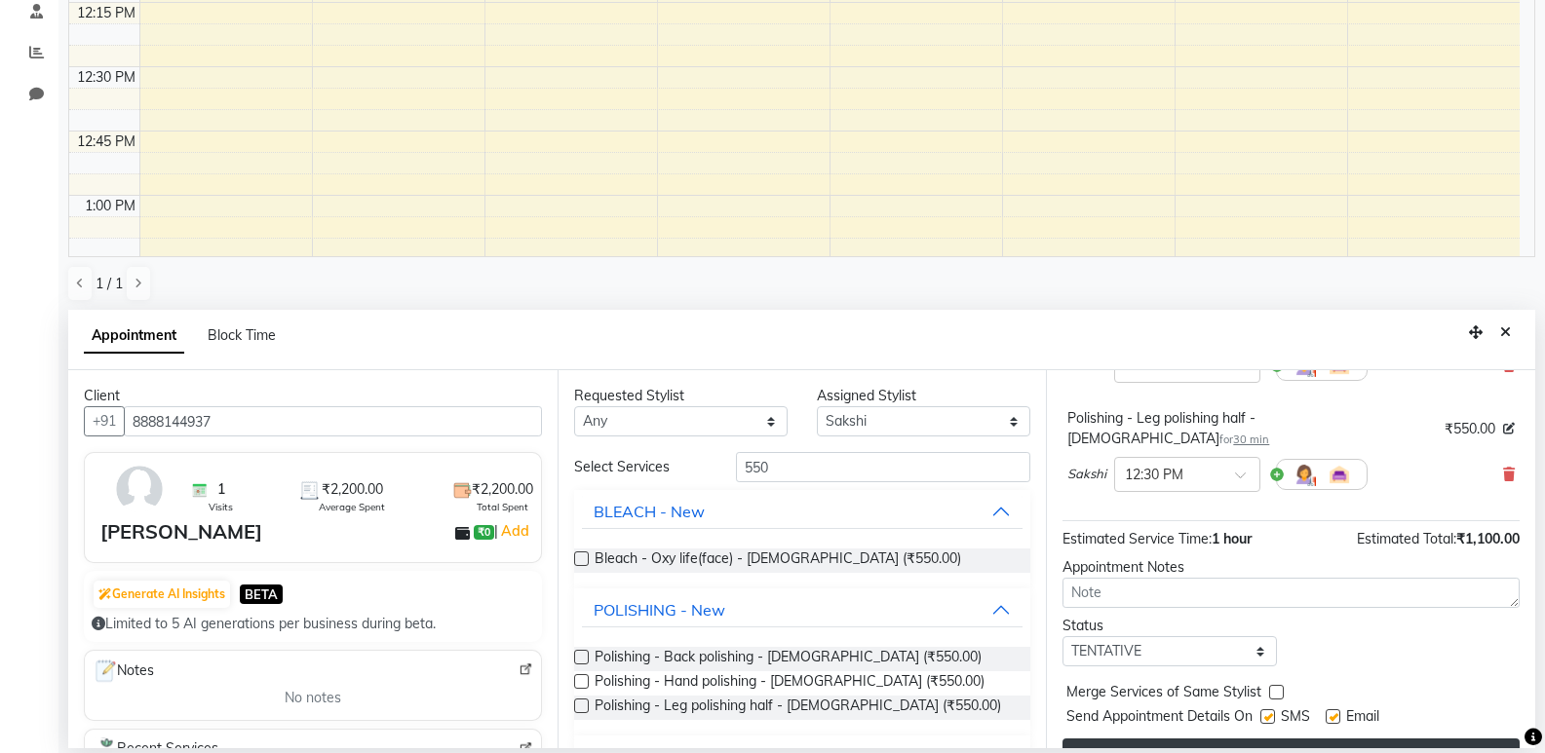
click at [1350, 739] on button "Book" at bounding box center [1290, 756] width 457 height 35
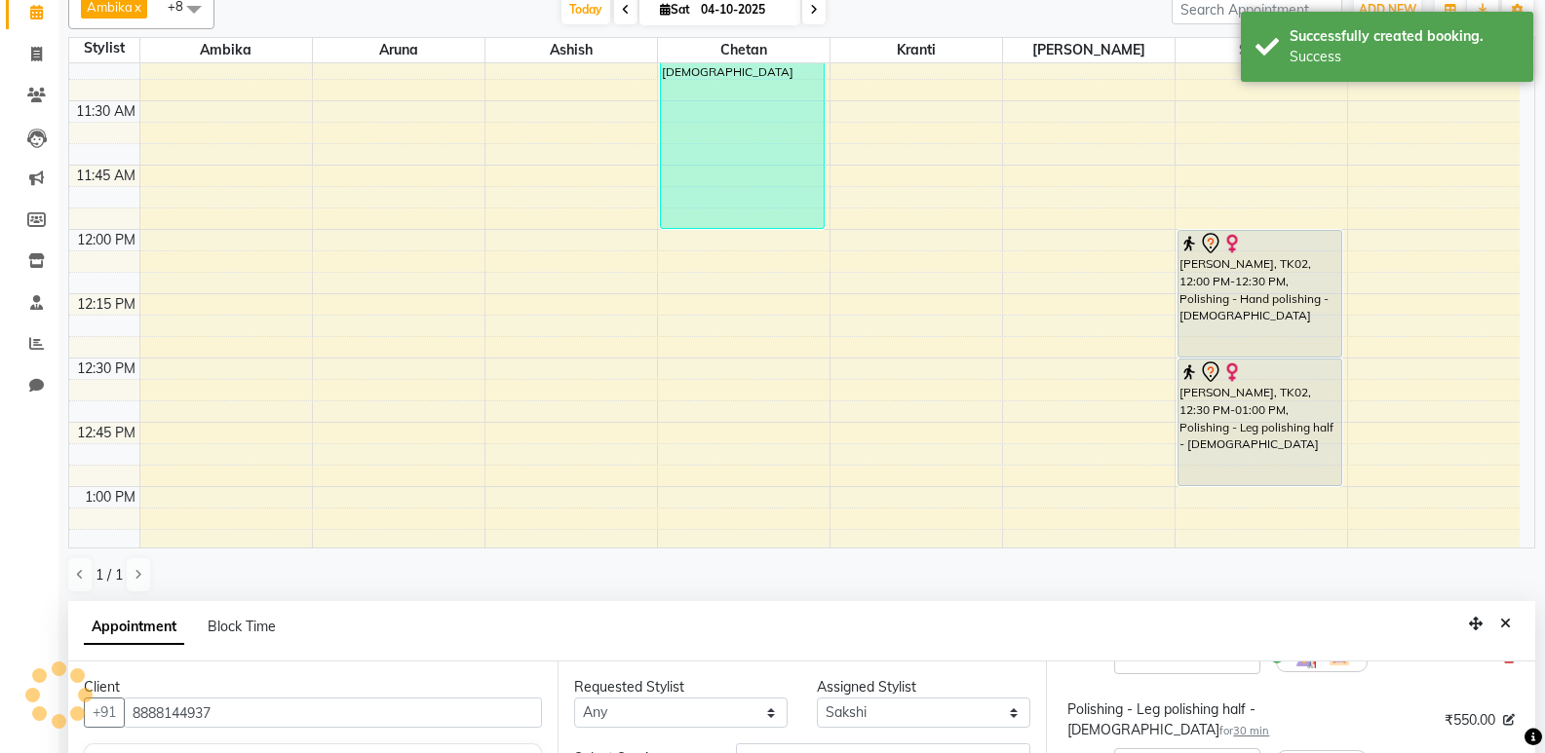
scroll to position [0, 0]
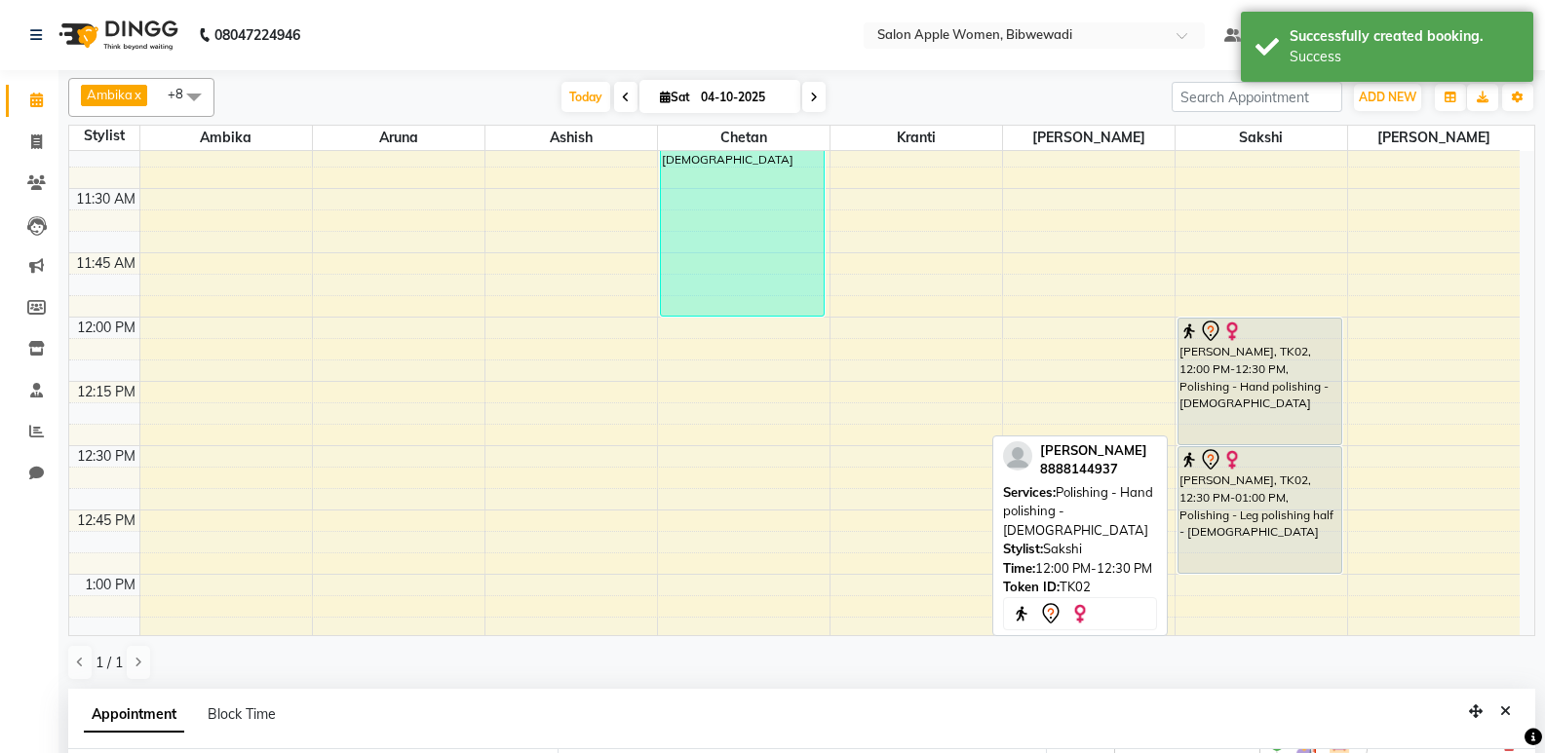
click at [1306, 405] on div "[PERSON_NAME], TK02, 12:00 PM-12:30 PM, Polishing - Hand polishing - [DEMOGRAPH…" at bounding box center [1260, 382] width 164 height 126
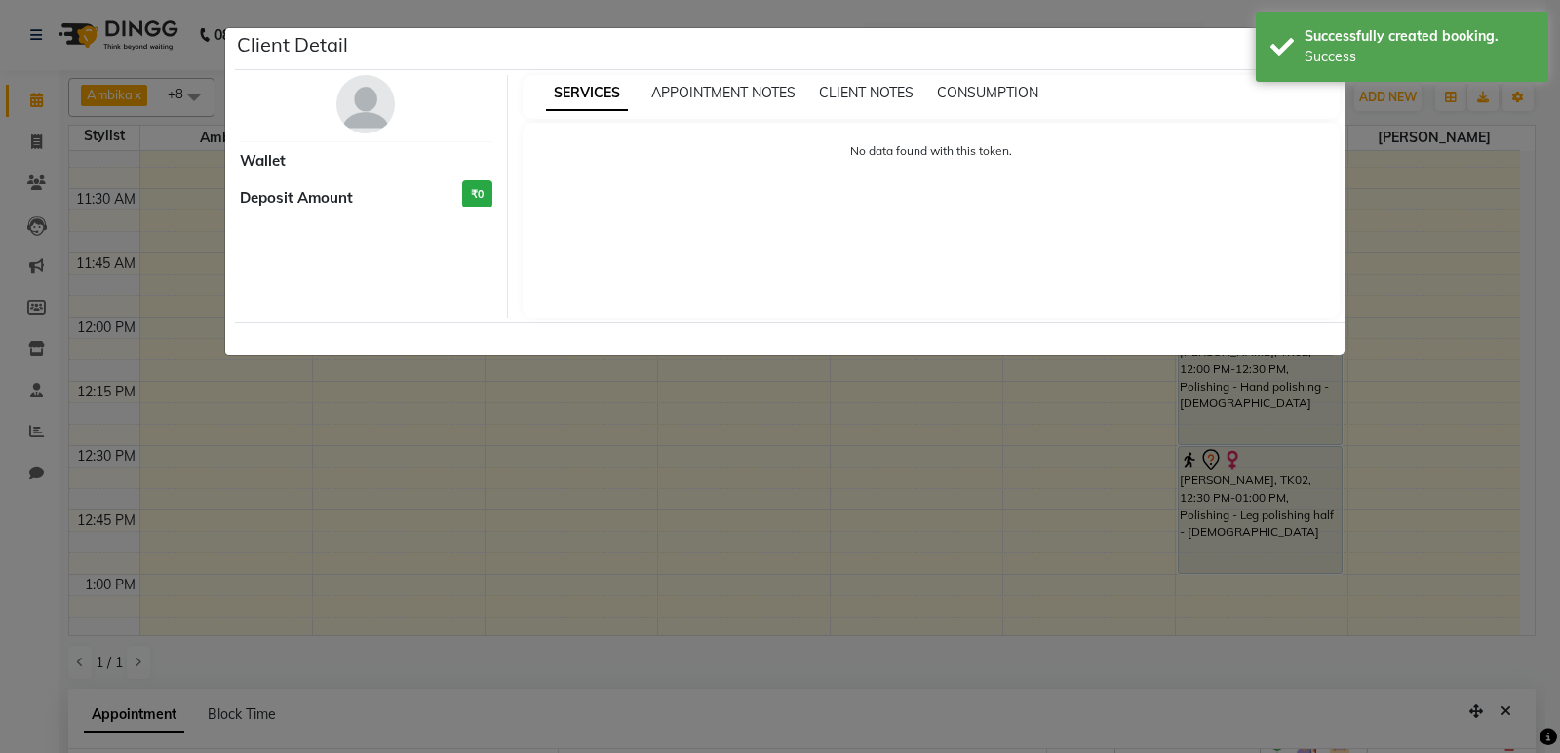
select select "7"
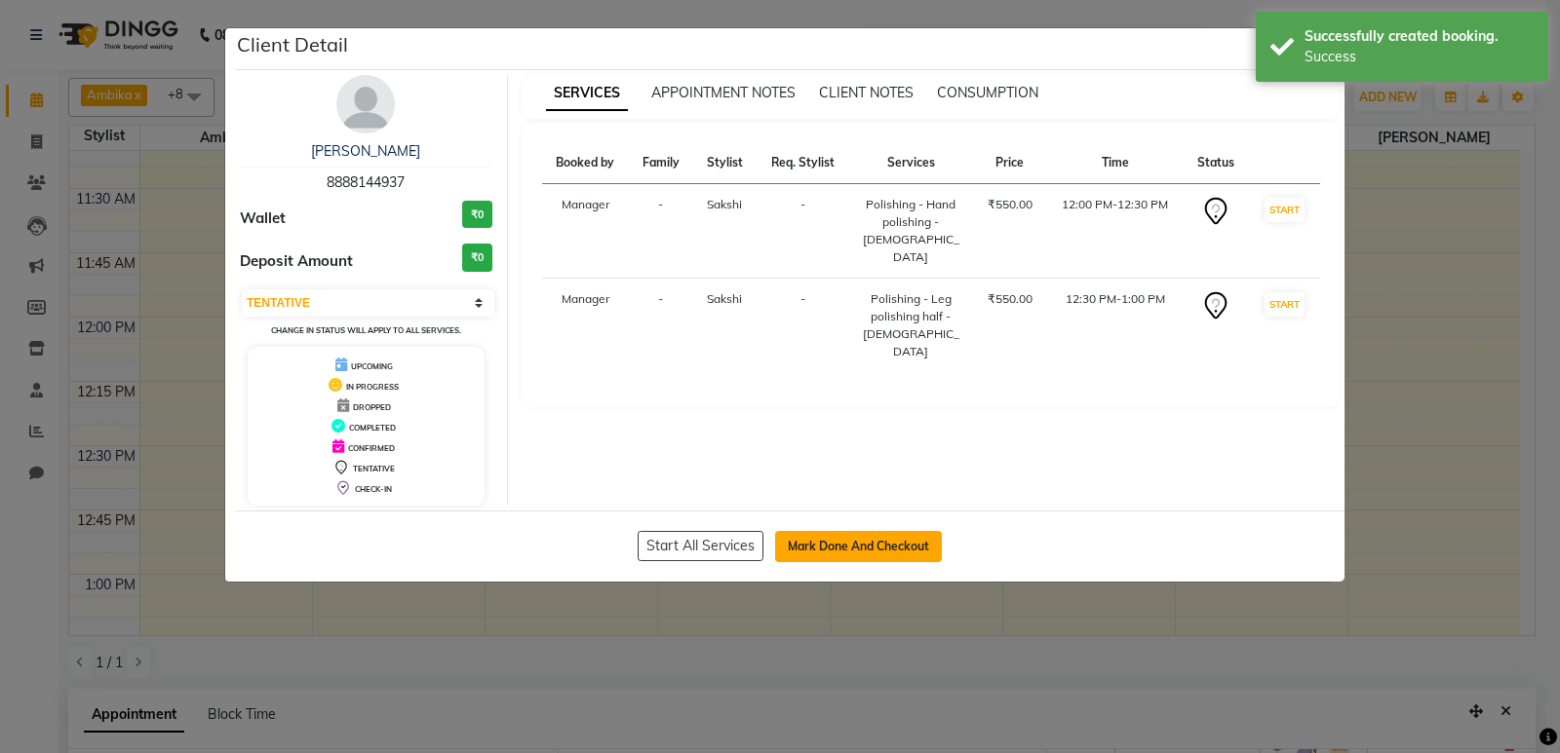
click at [888, 549] on button "Mark Done And Checkout" at bounding box center [858, 546] width 167 height 31
select select "service"
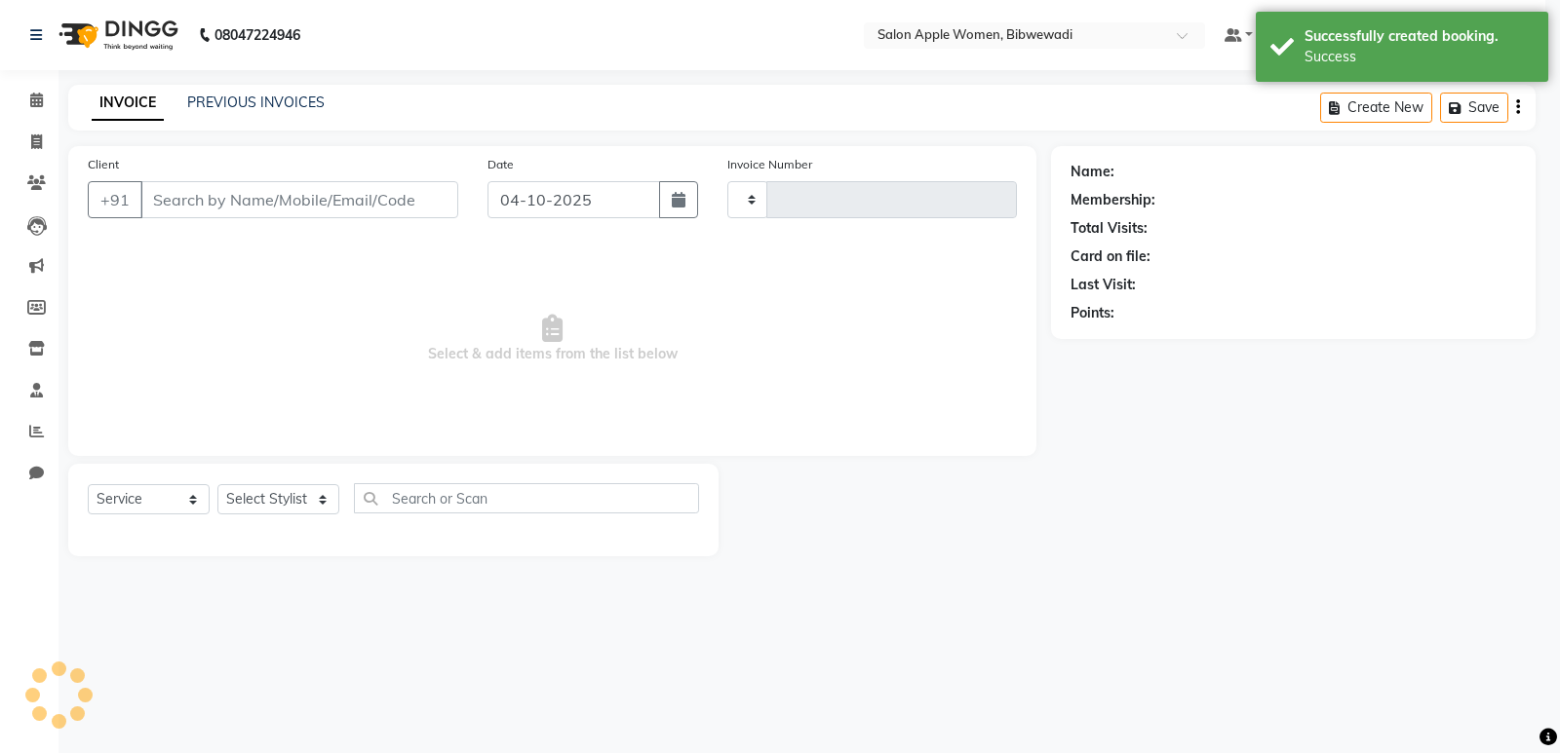
type input "2183"
select select "101"
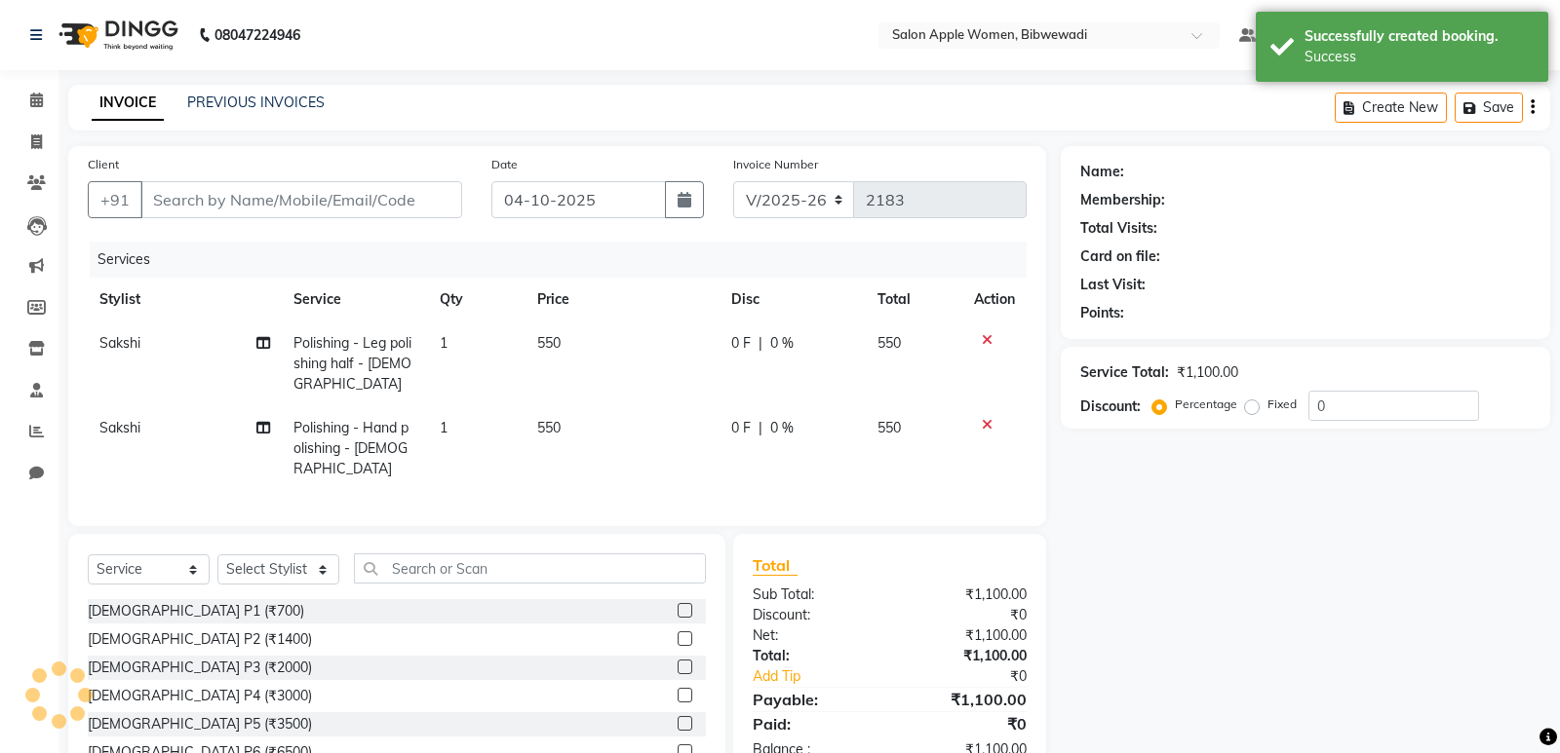
type input "8888144937"
select select "39740"
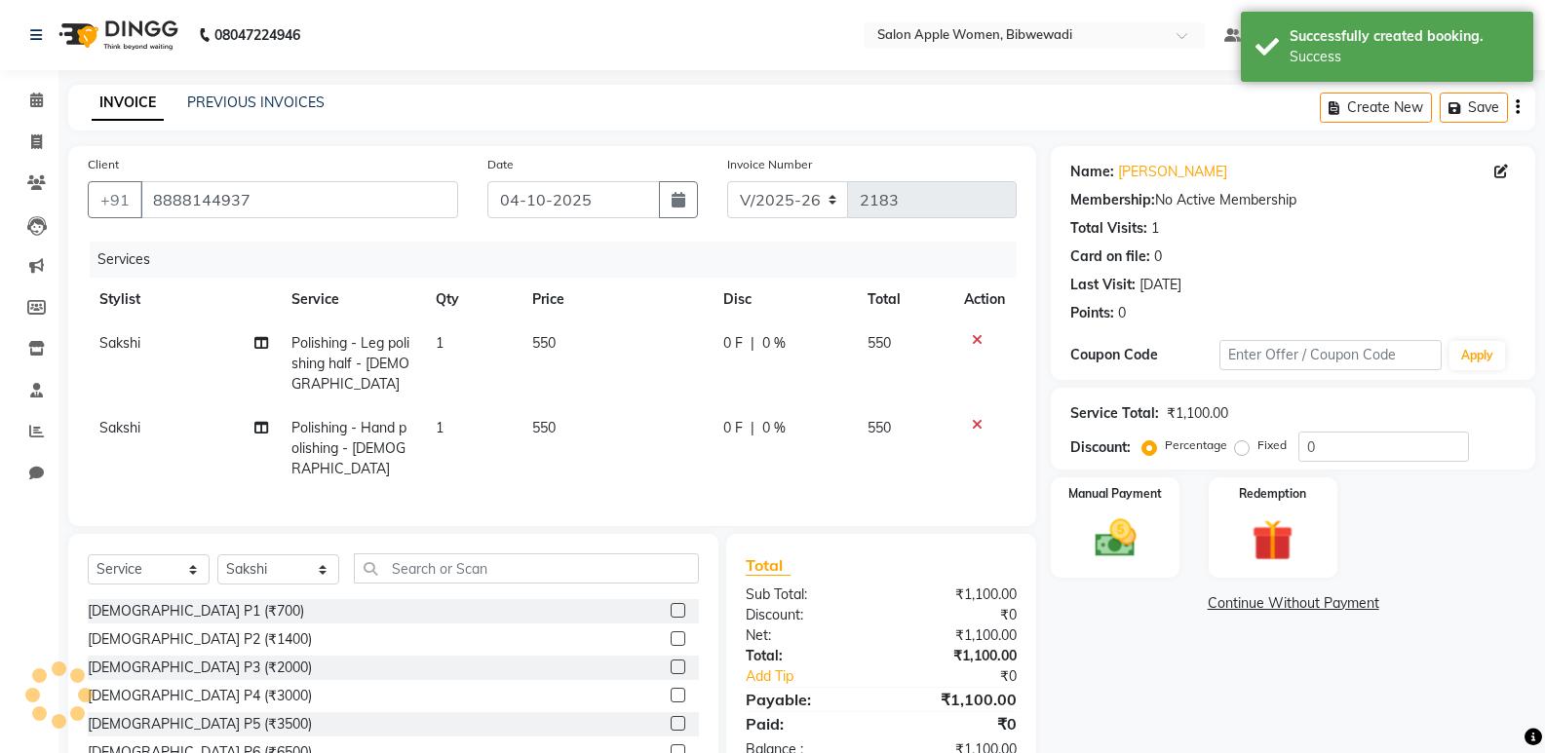
scroll to position [71, 0]
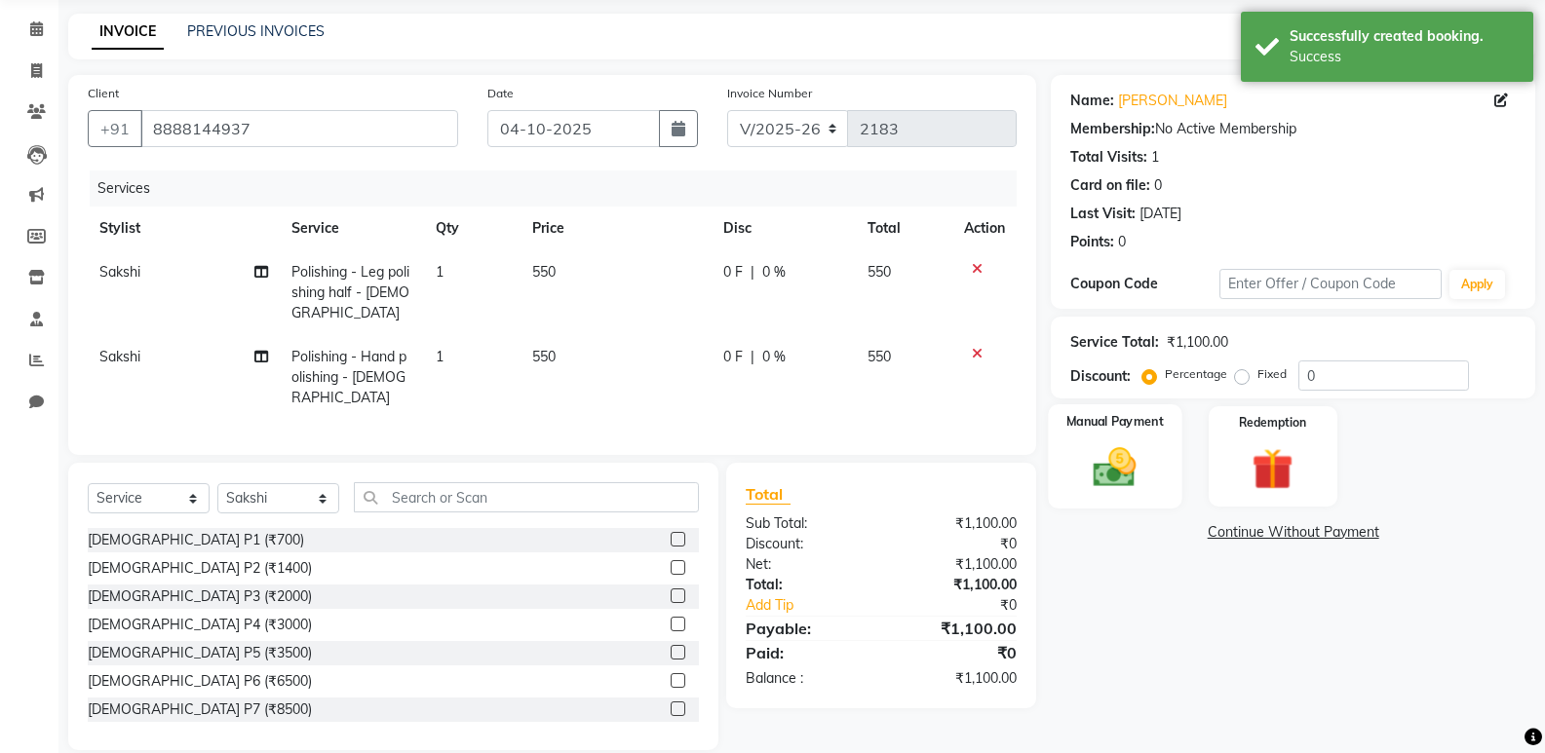
click at [1141, 472] on img at bounding box center [1114, 468] width 69 height 50
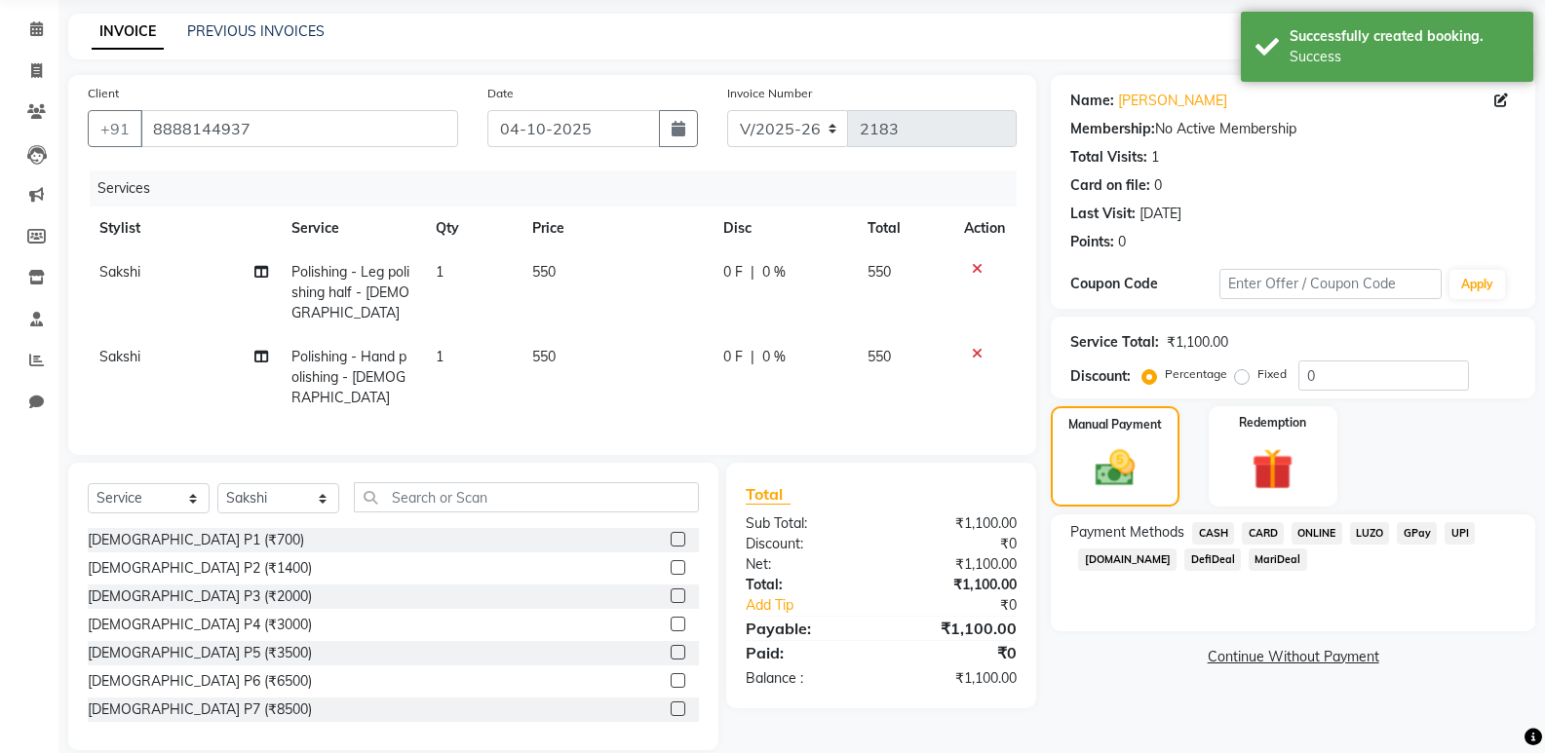
click at [1312, 533] on span "ONLINE" at bounding box center [1317, 533] width 51 height 22
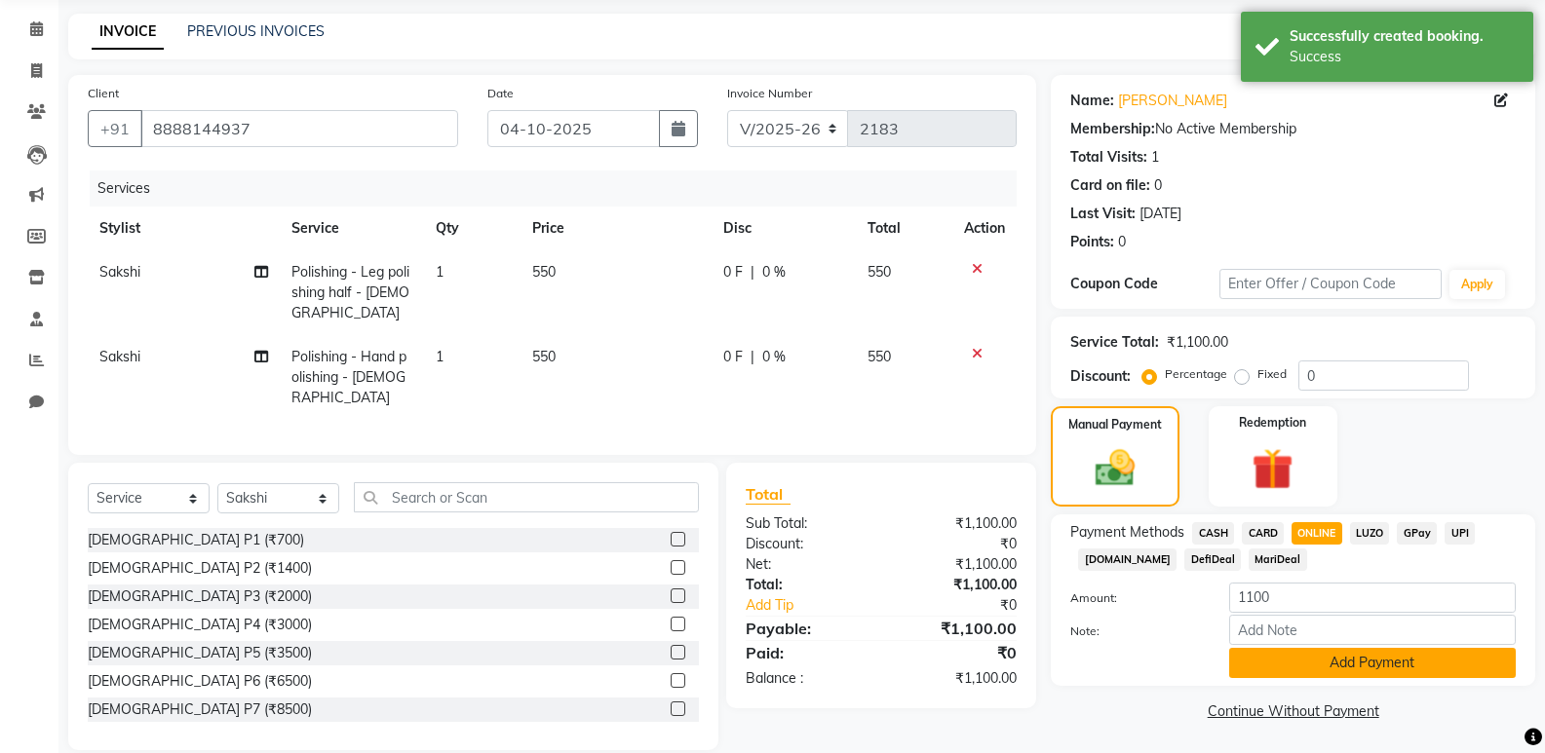
click at [1318, 663] on button "Add Payment" at bounding box center [1372, 663] width 287 height 30
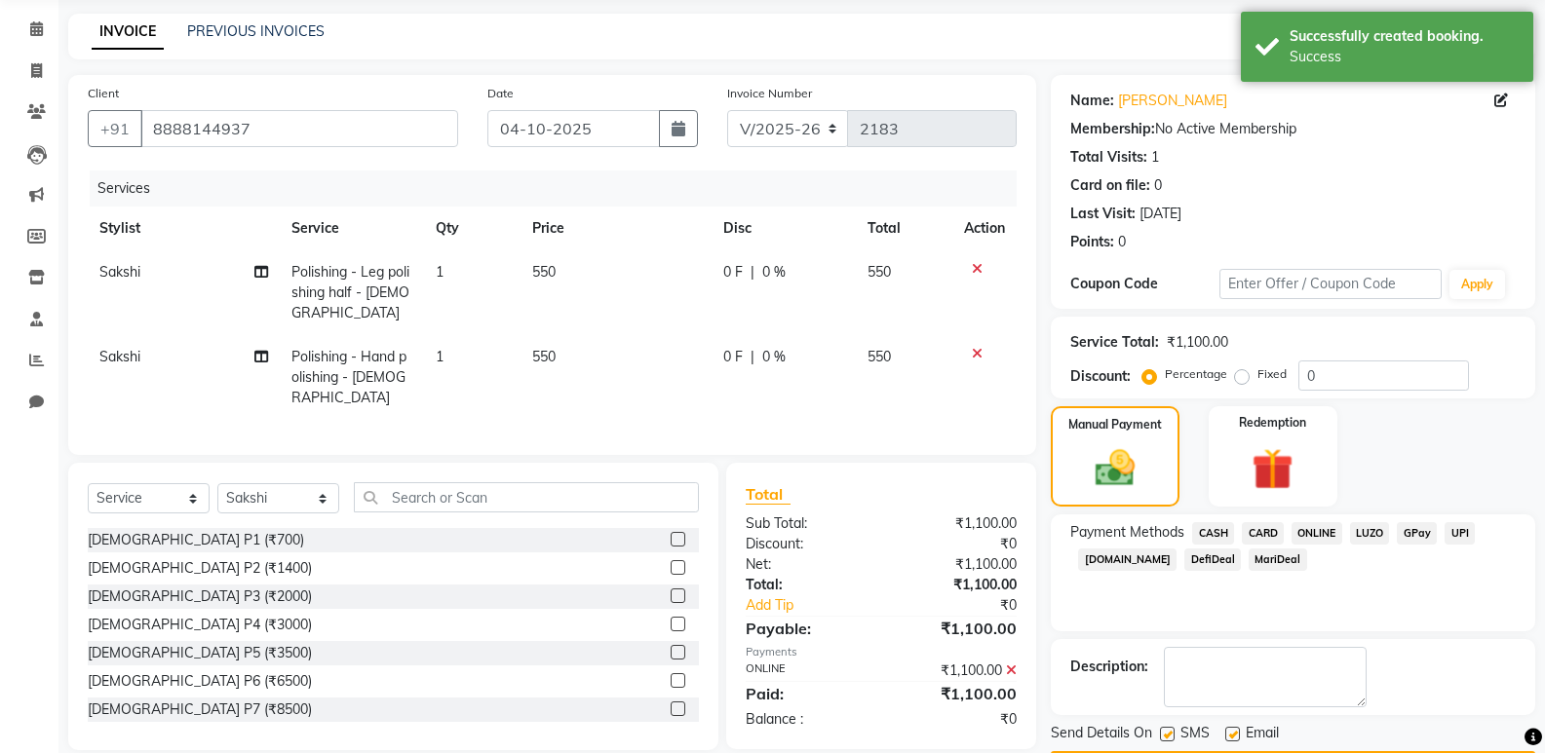
scroll to position [129, 0]
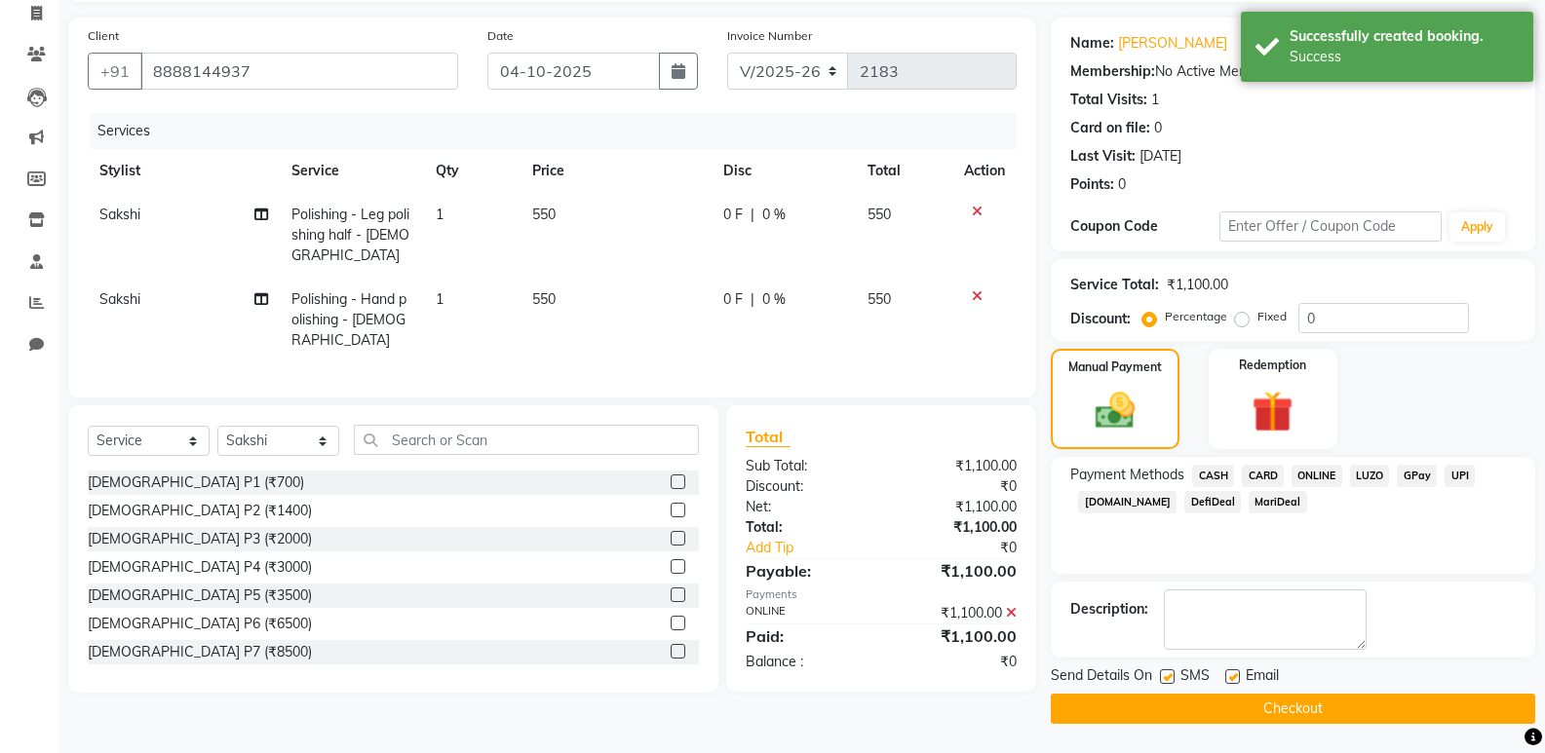
click at [1306, 700] on button "Checkout" at bounding box center [1293, 709] width 484 height 30
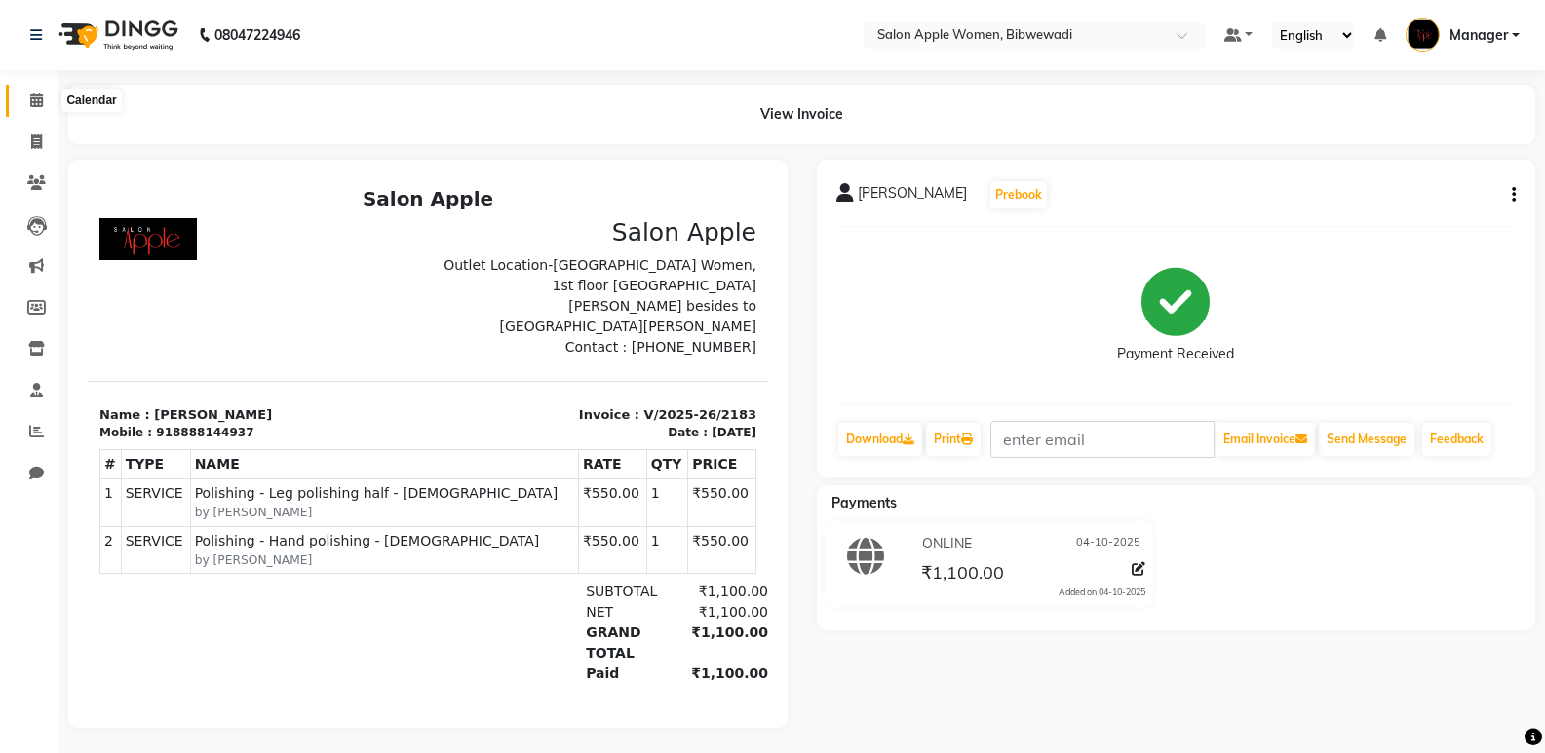
click at [51, 92] on span at bounding box center [36, 101] width 34 height 22
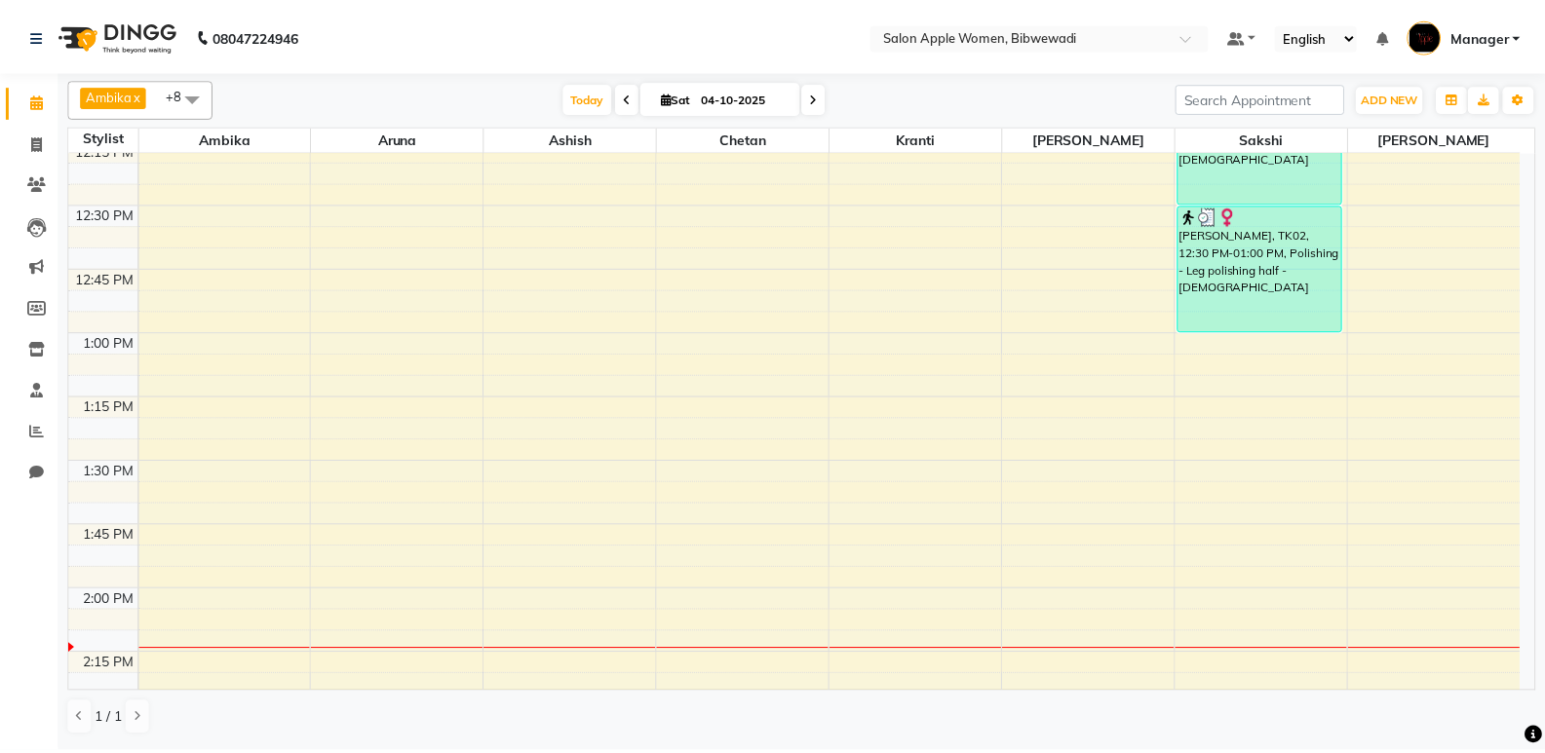
scroll to position [1365, 0]
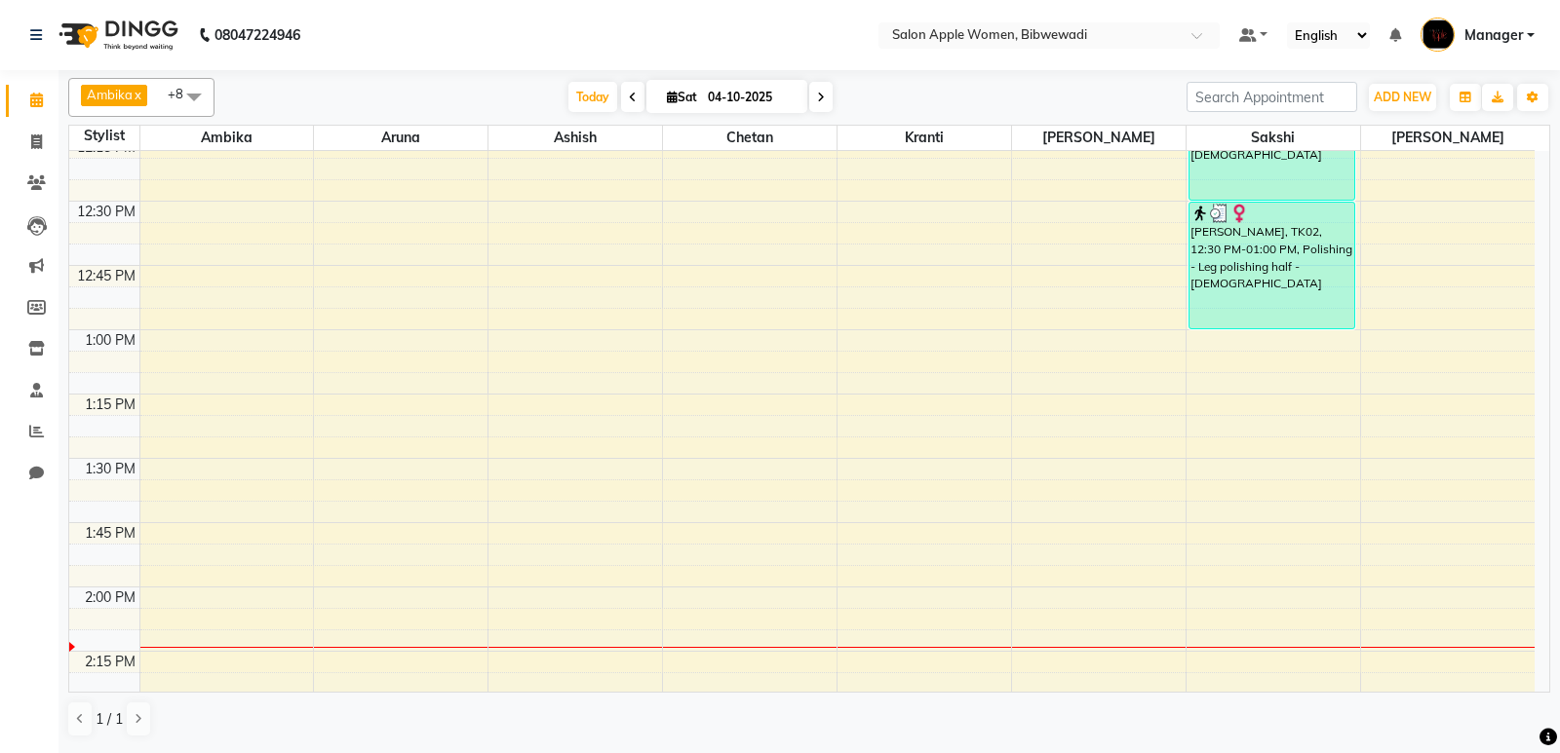
select select "48197"
select select "tentative"
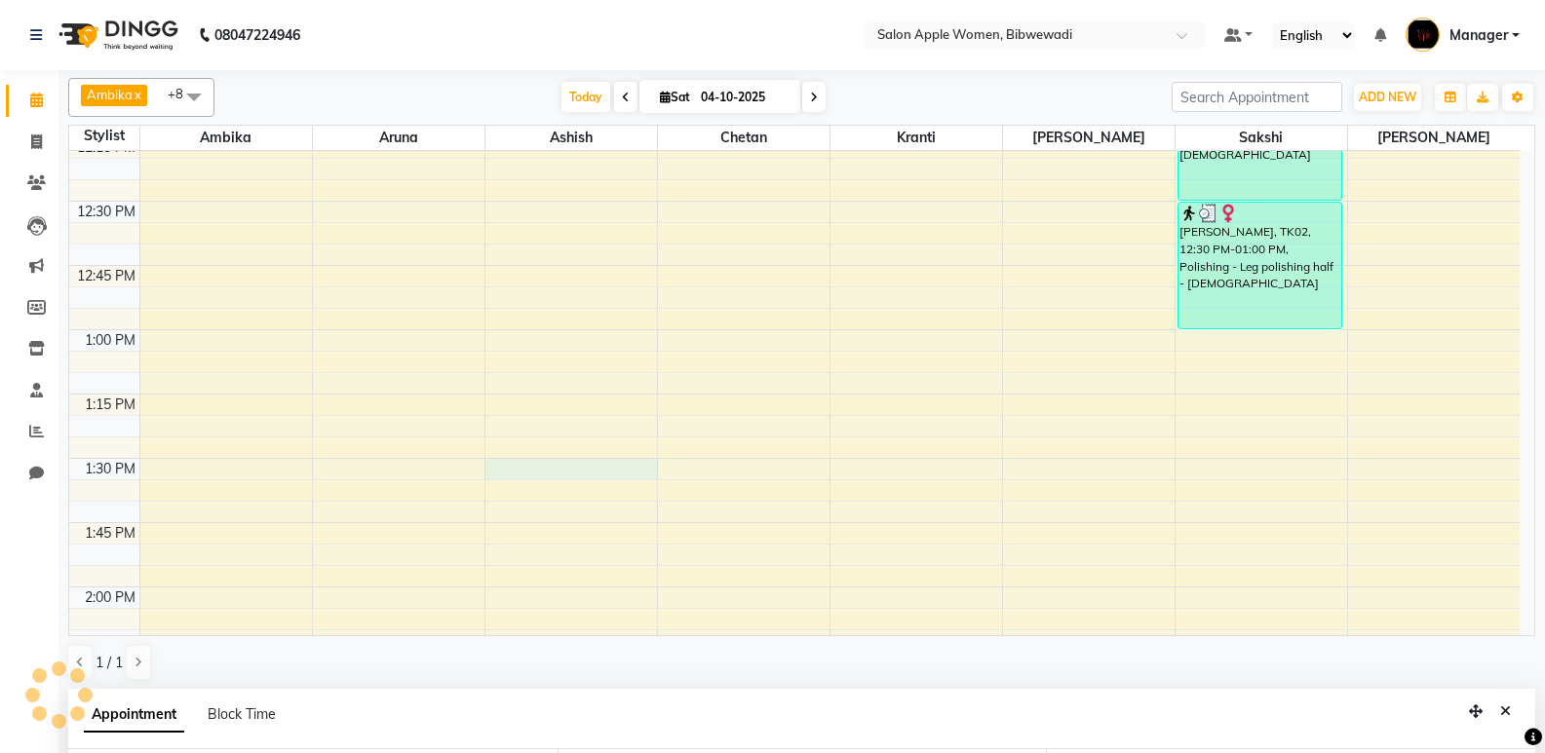
select select "810"
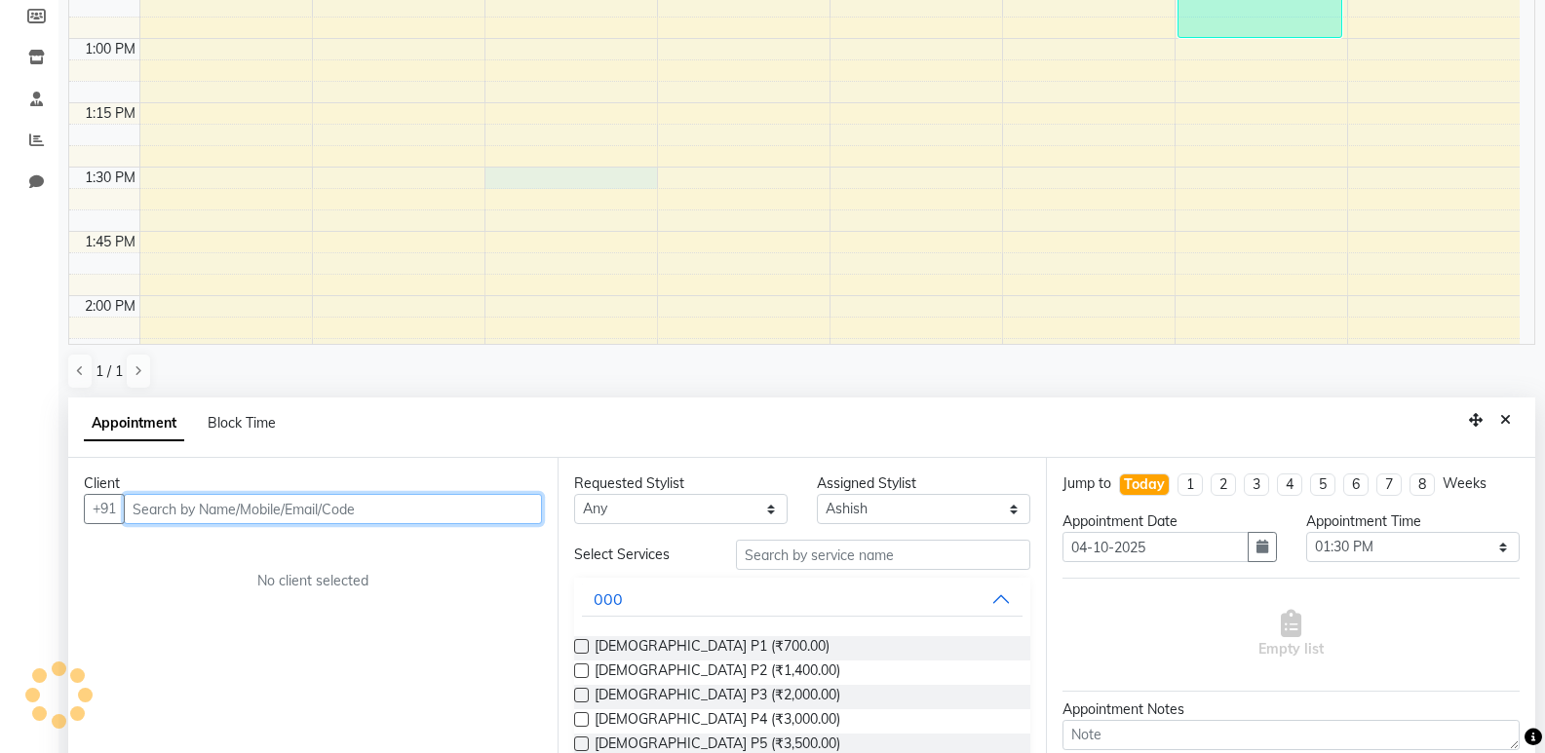
scroll to position [379, 0]
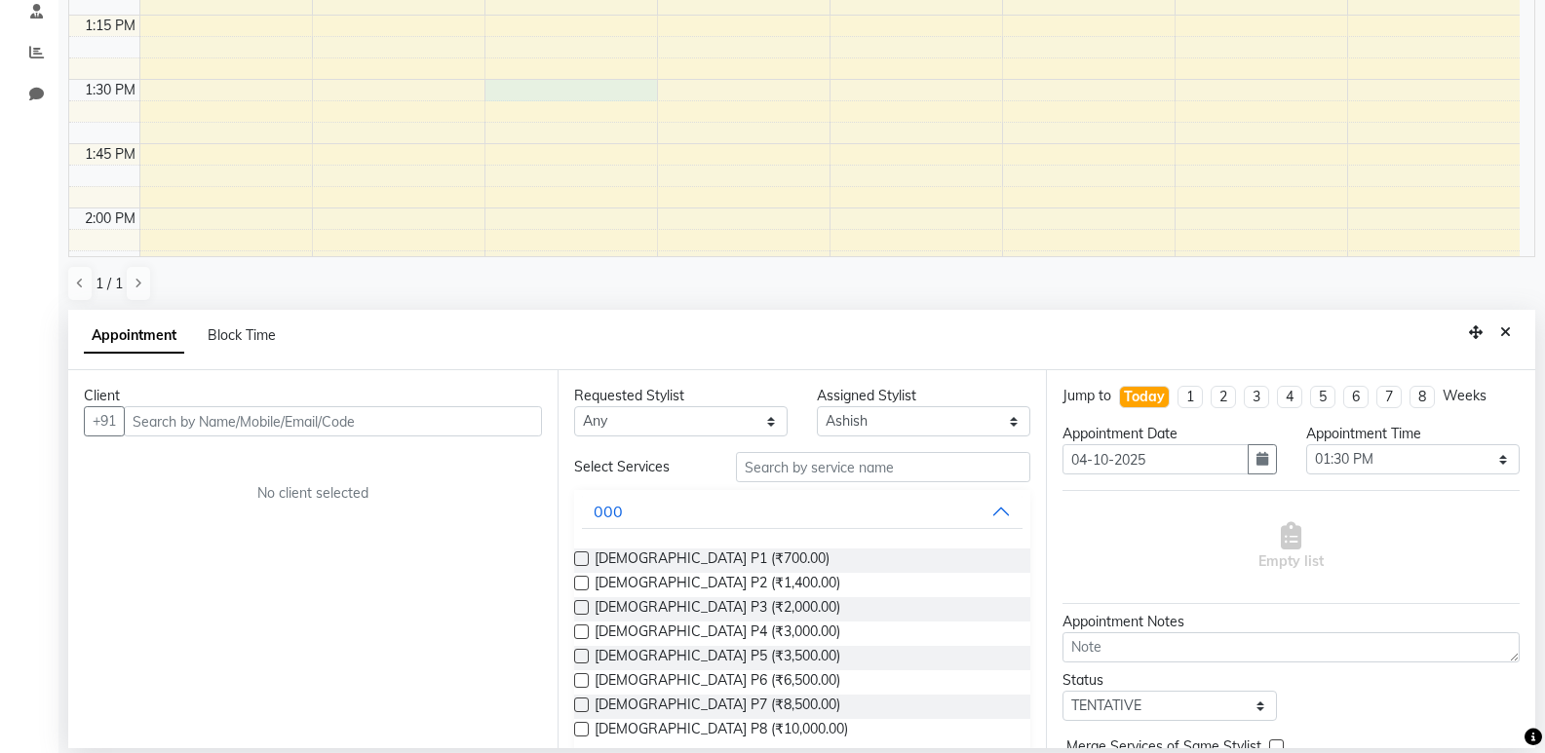
click at [227, 444] on div "Client +91 No client selected" at bounding box center [312, 559] width 489 height 378
click at [145, 409] on input "text" at bounding box center [333, 421] width 418 height 30
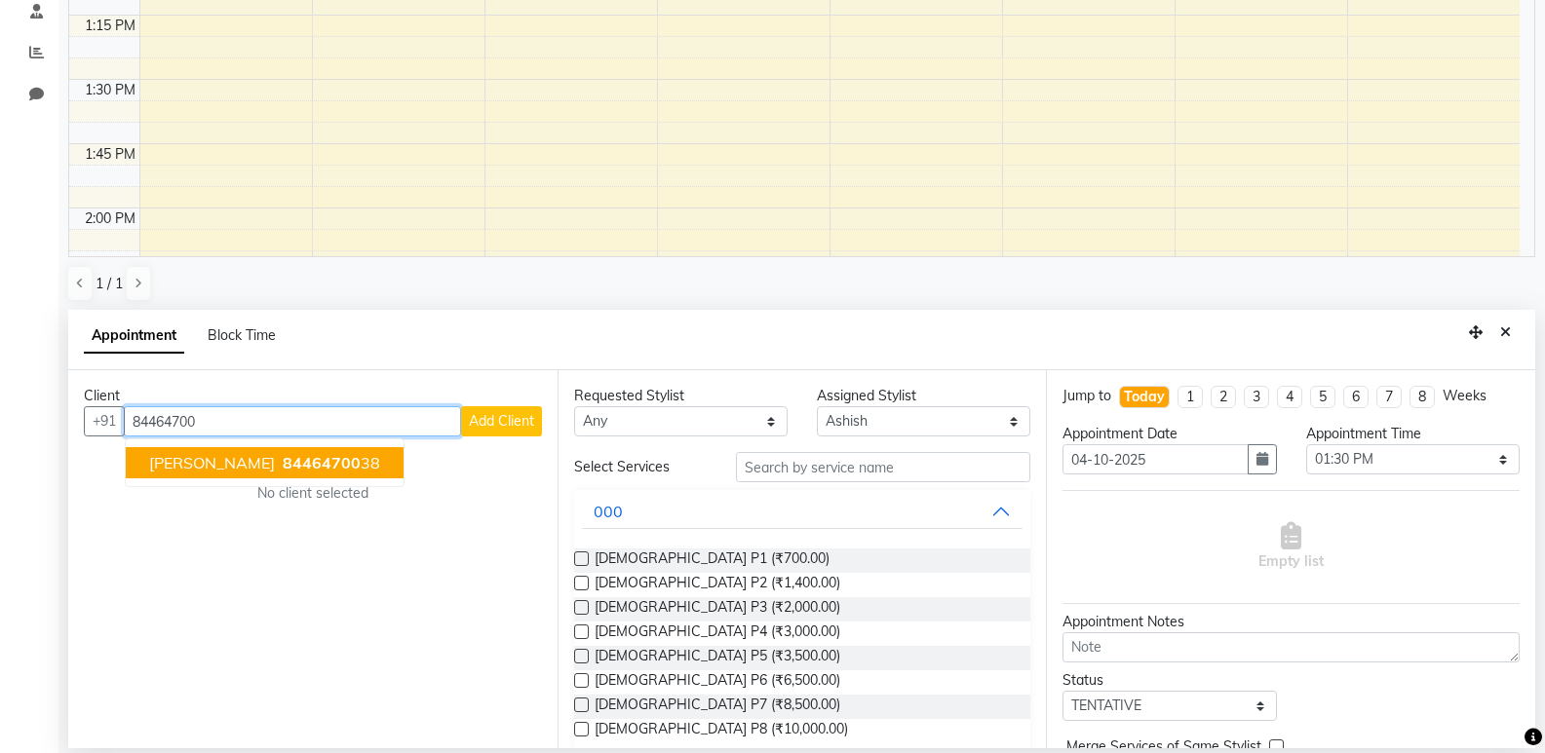
click at [219, 467] on span "[PERSON_NAME]" at bounding box center [212, 462] width 126 height 19
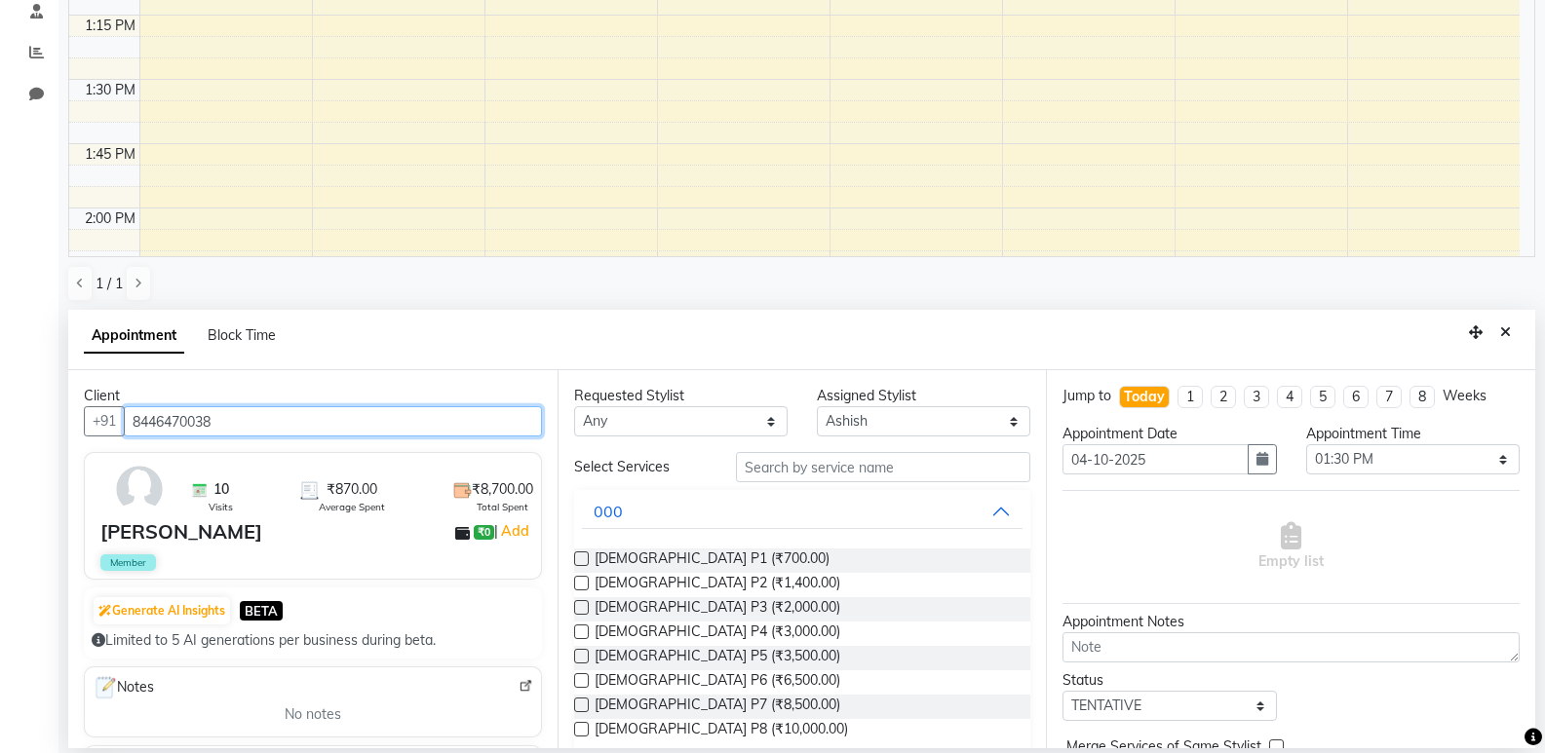
type input "8446470038"
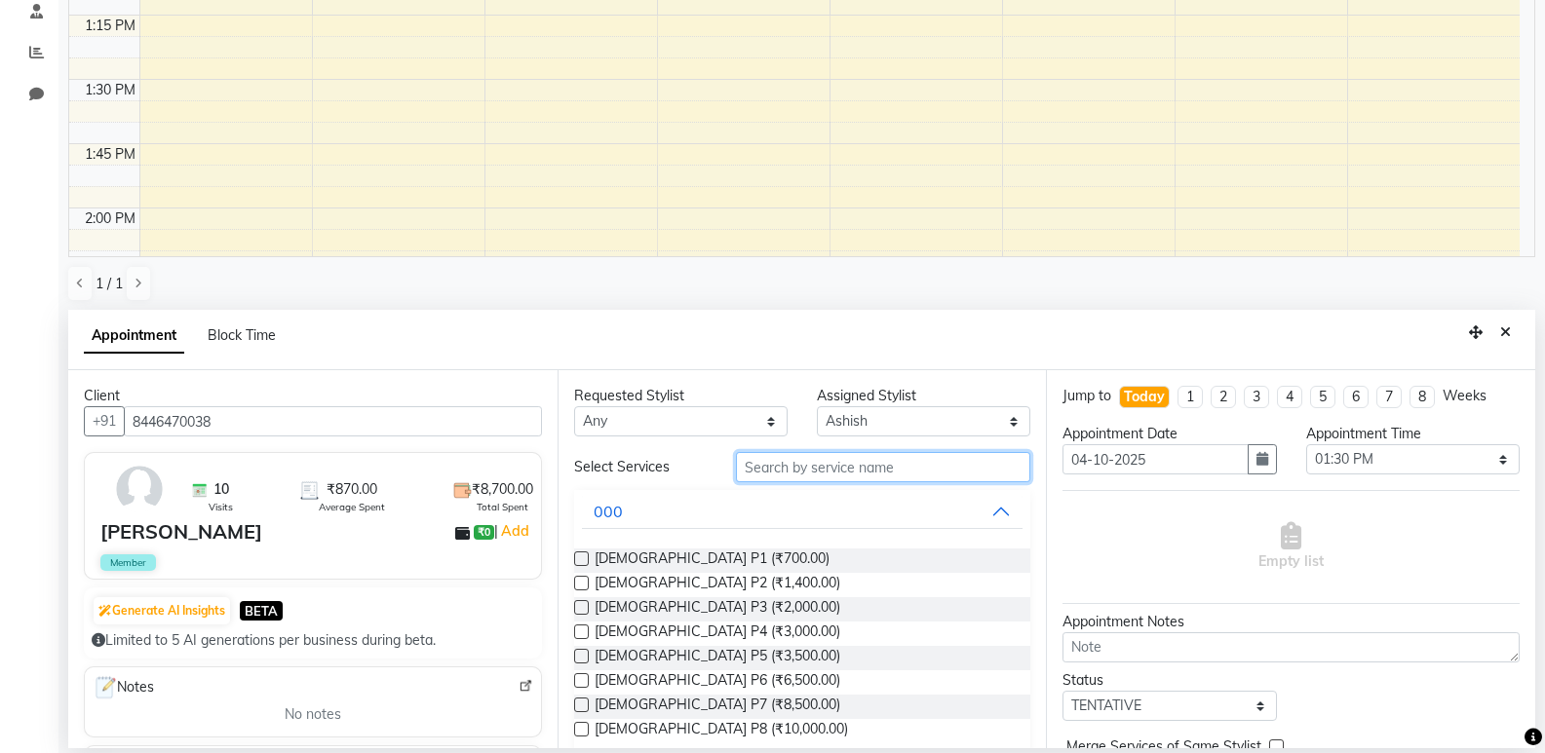
click at [838, 459] on input "text" at bounding box center [883, 467] width 294 height 30
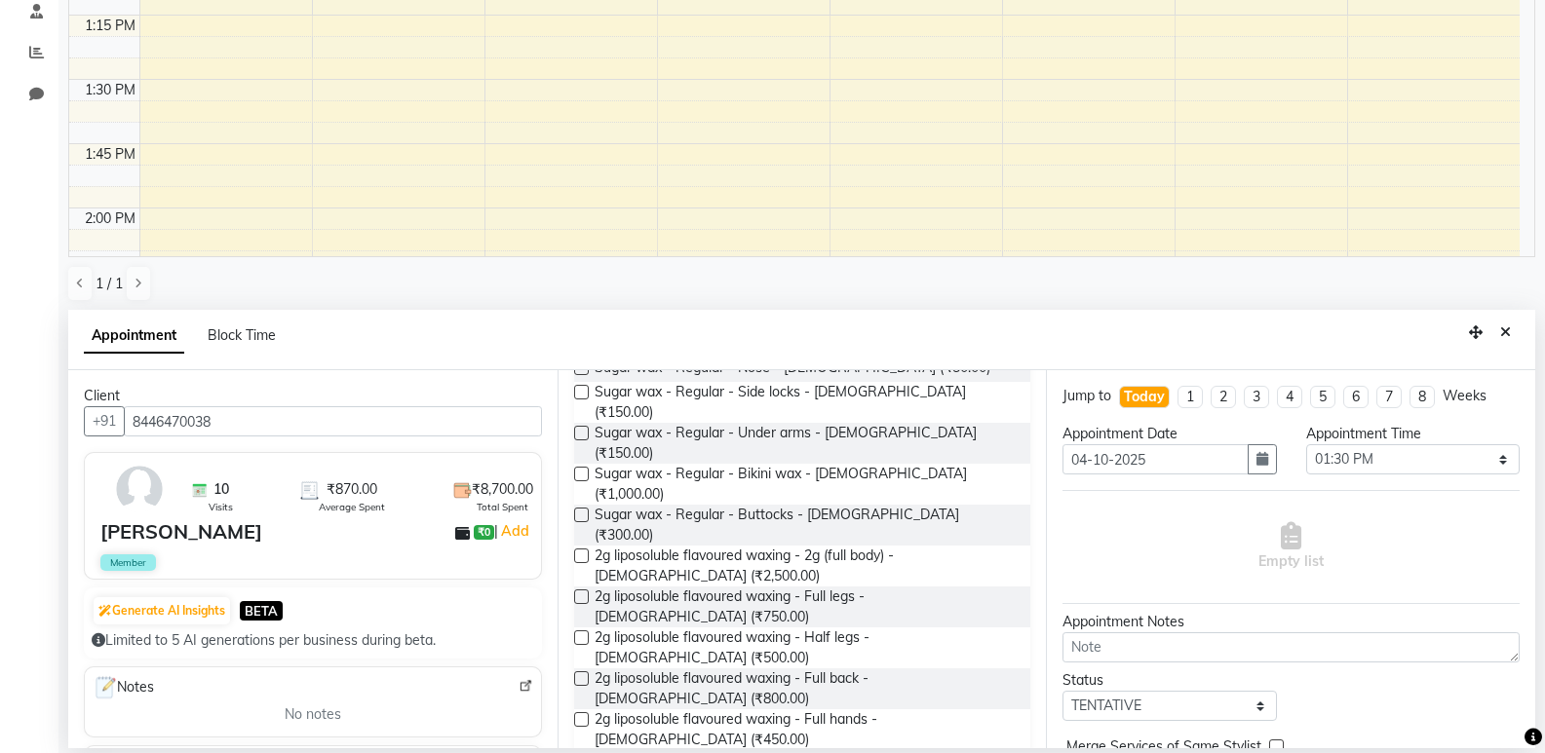
scroll to position [585, 0]
type input "wax"
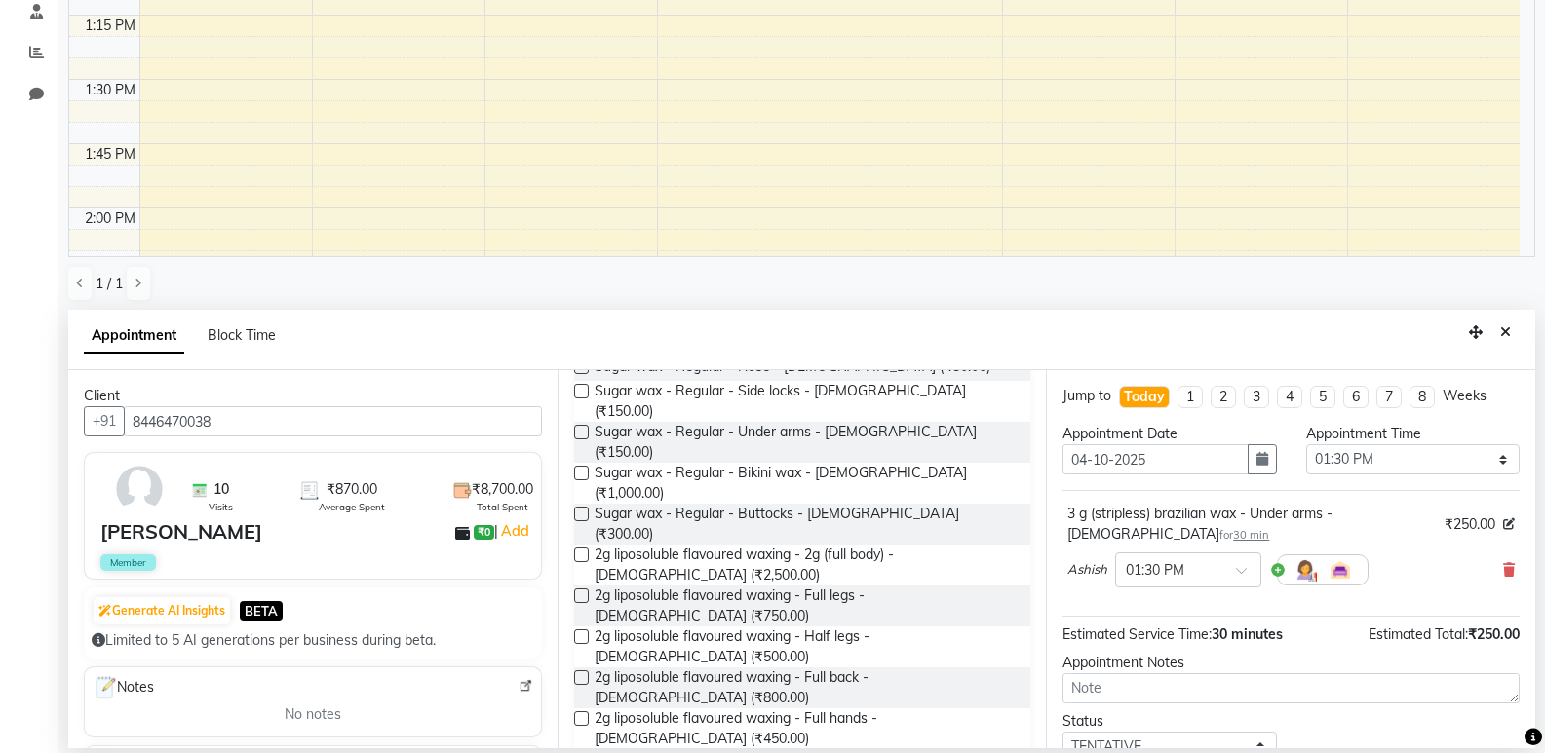
checkbox input "false"
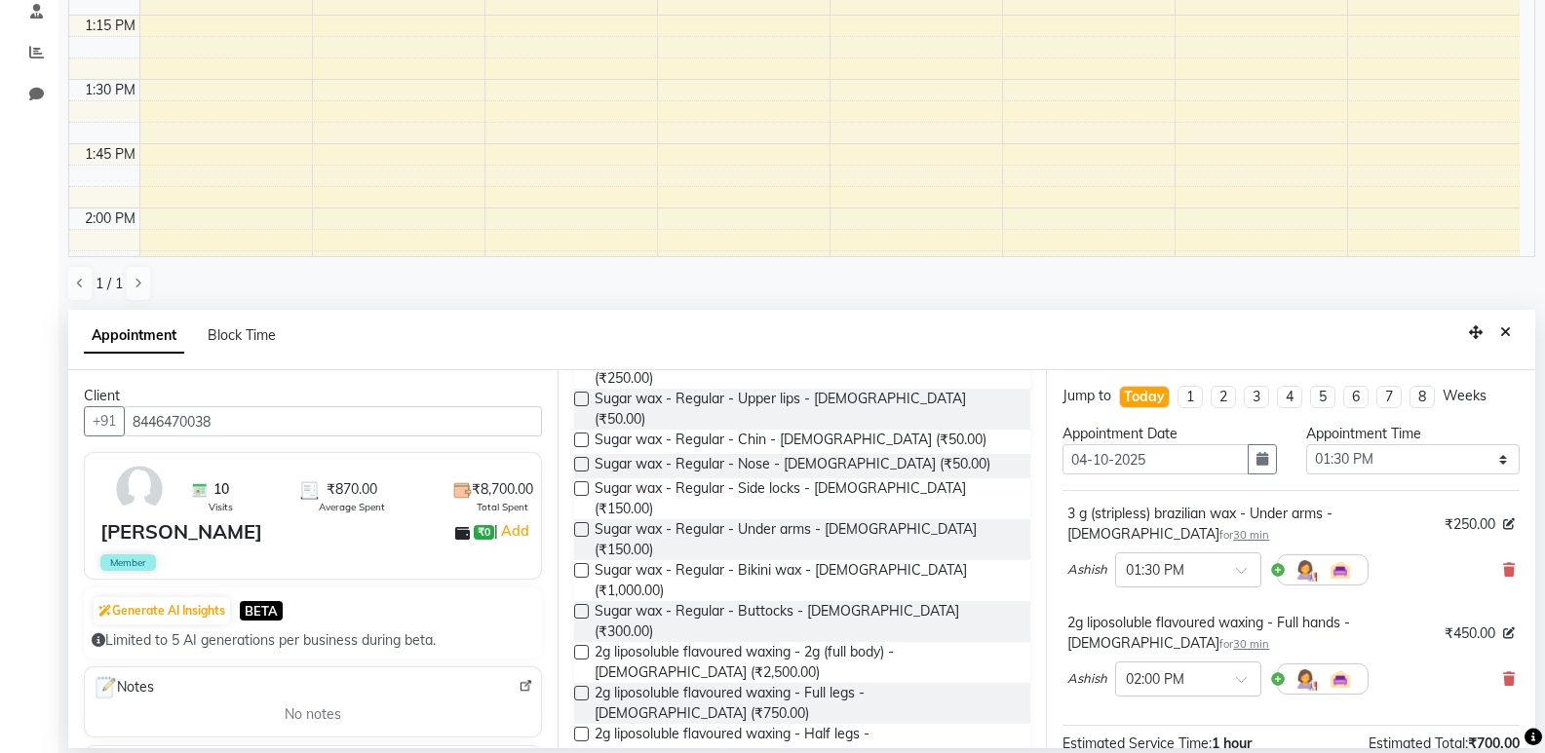
checkbox input "false"
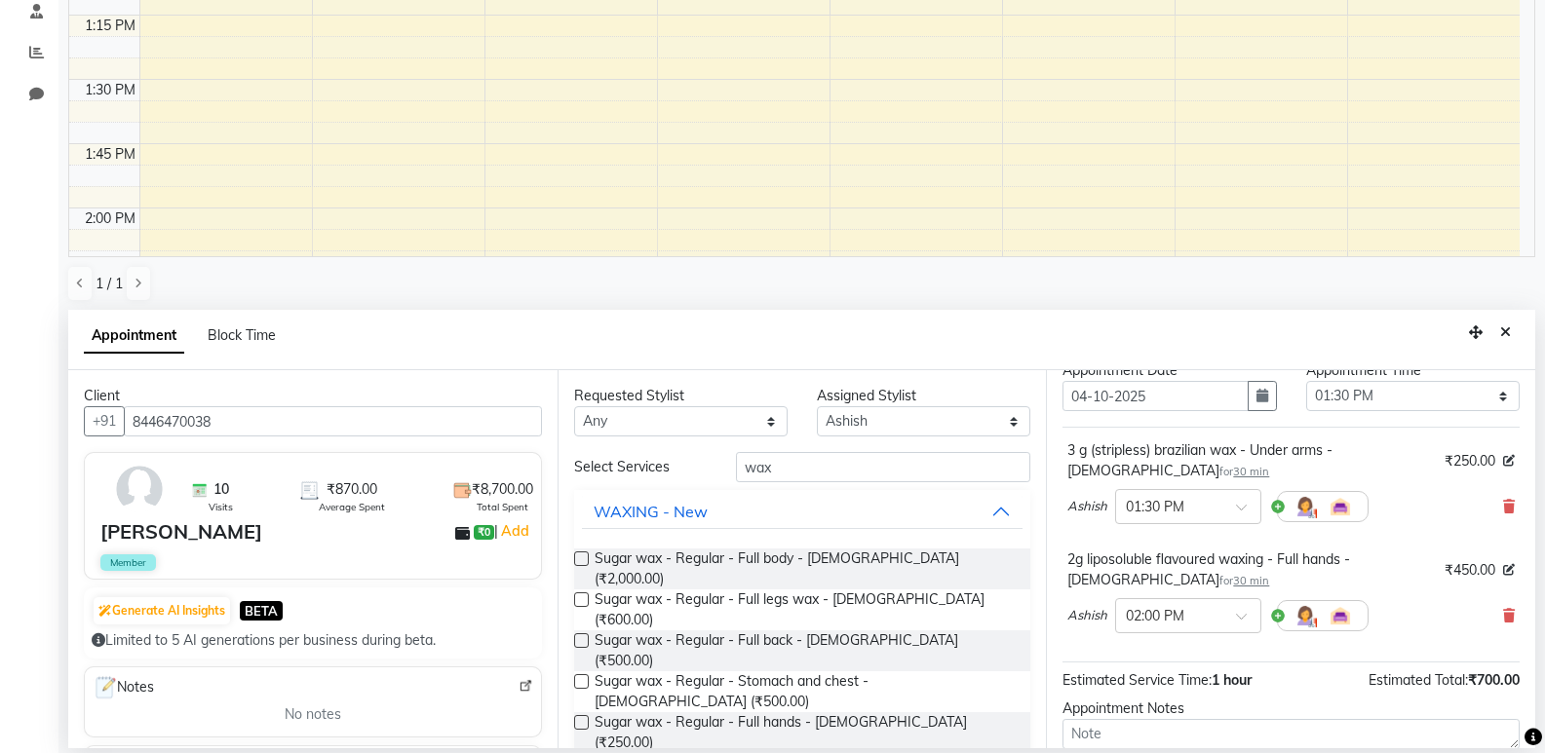
scroll to position [97, 0]
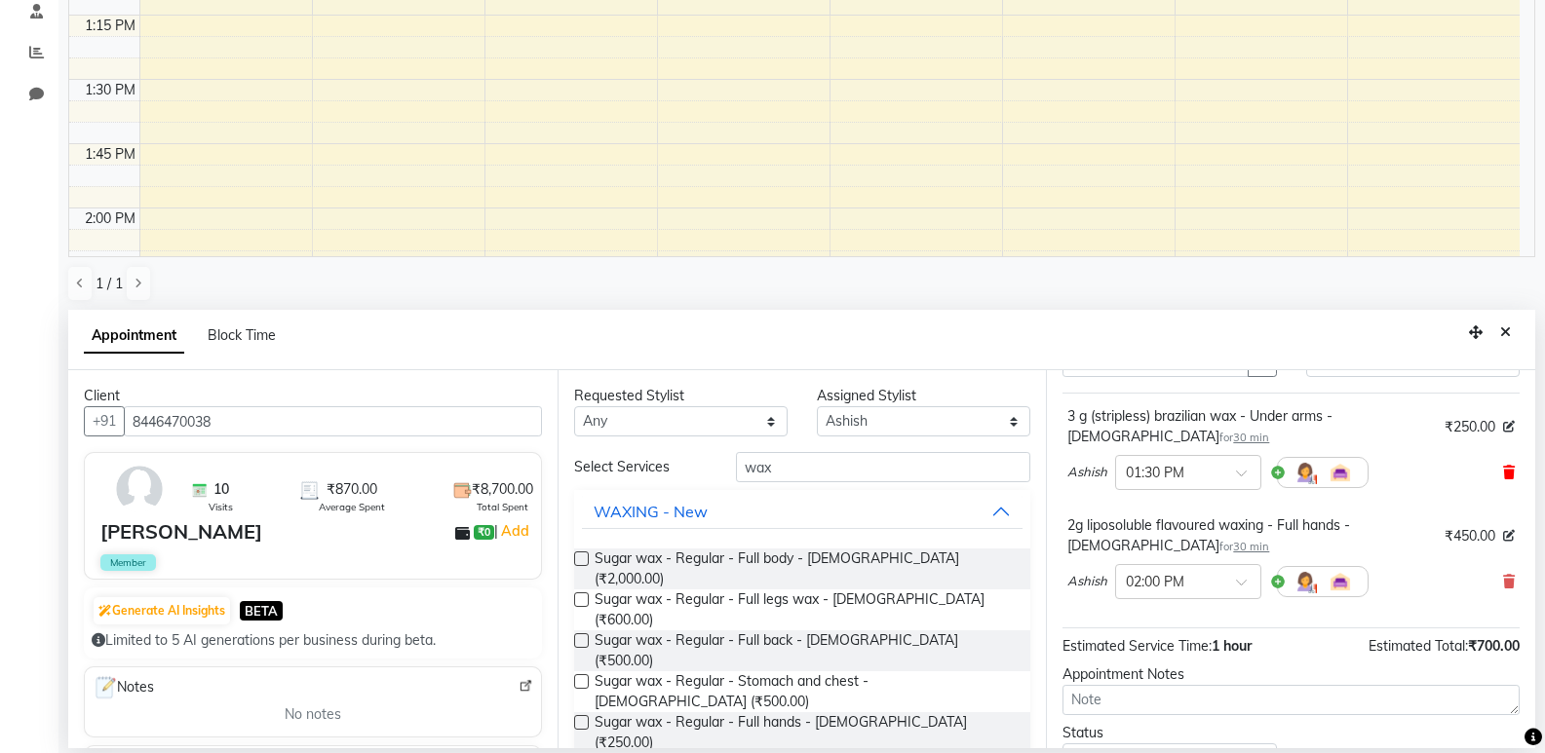
click at [1503, 466] on icon at bounding box center [1509, 473] width 12 height 14
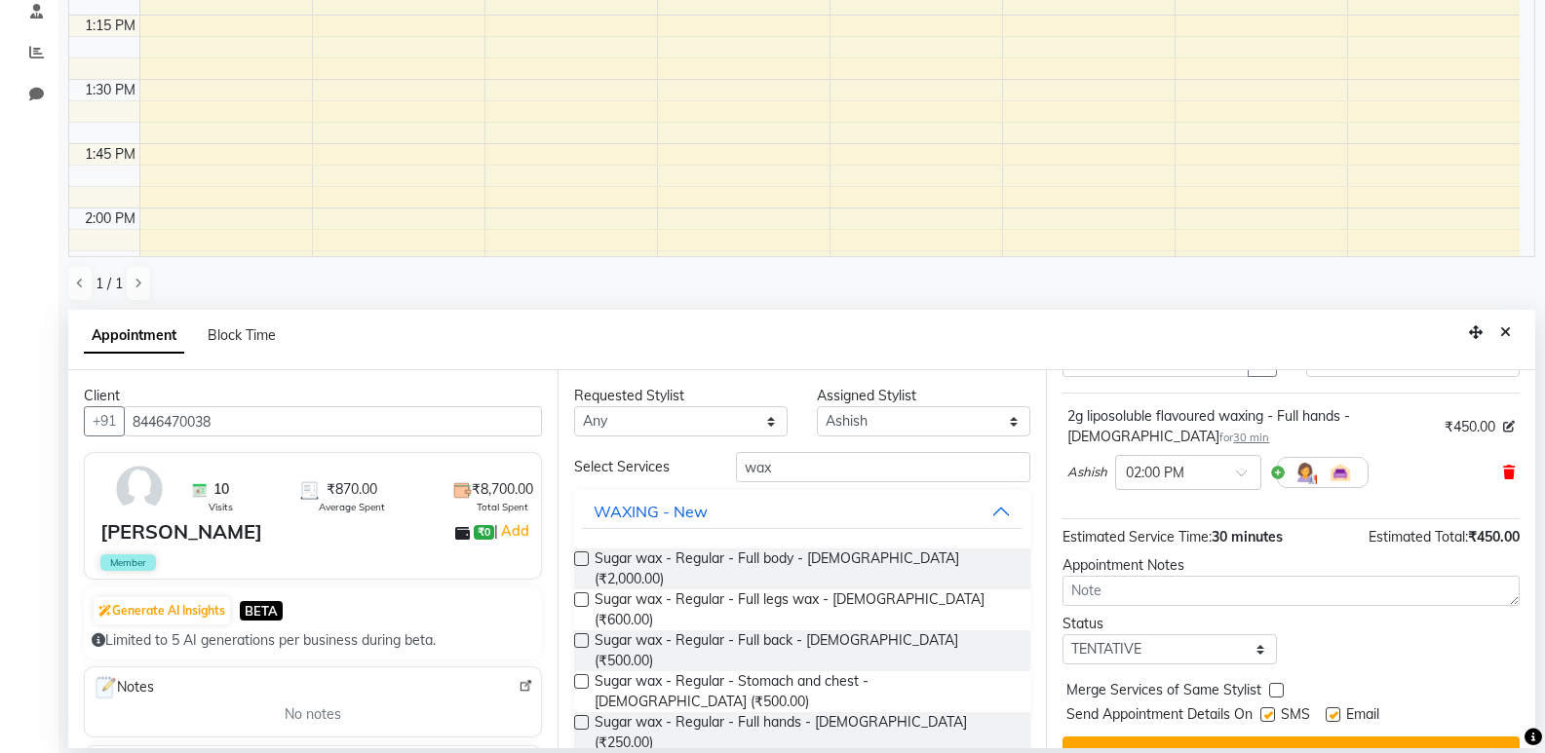
click at [1503, 474] on icon at bounding box center [1509, 473] width 12 height 14
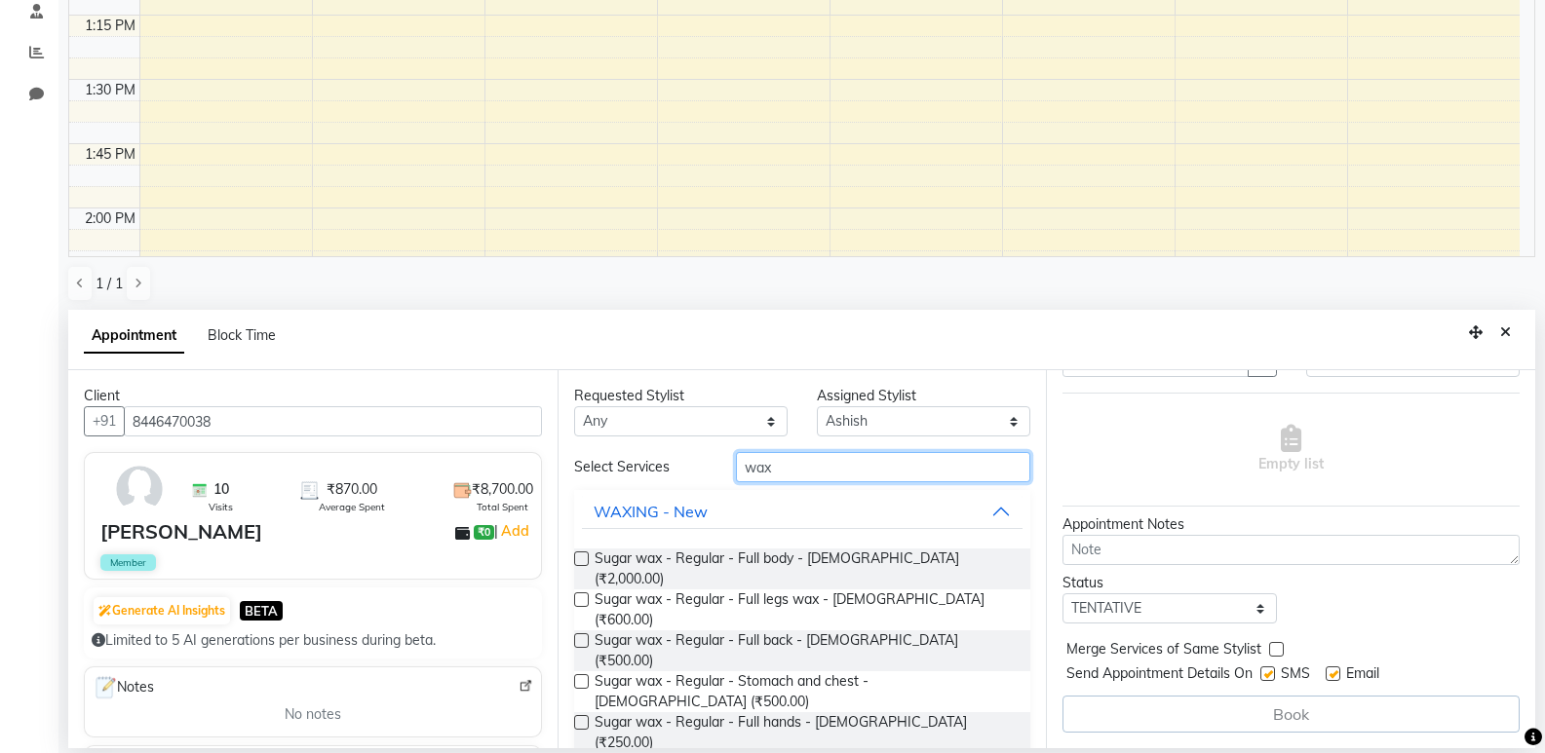
drag, startPoint x: 812, startPoint y: 470, endPoint x: 711, endPoint y: 472, distance: 101.4
click at [711, 472] on div "Select Services wax" at bounding box center [802, 467] width 486 height 30
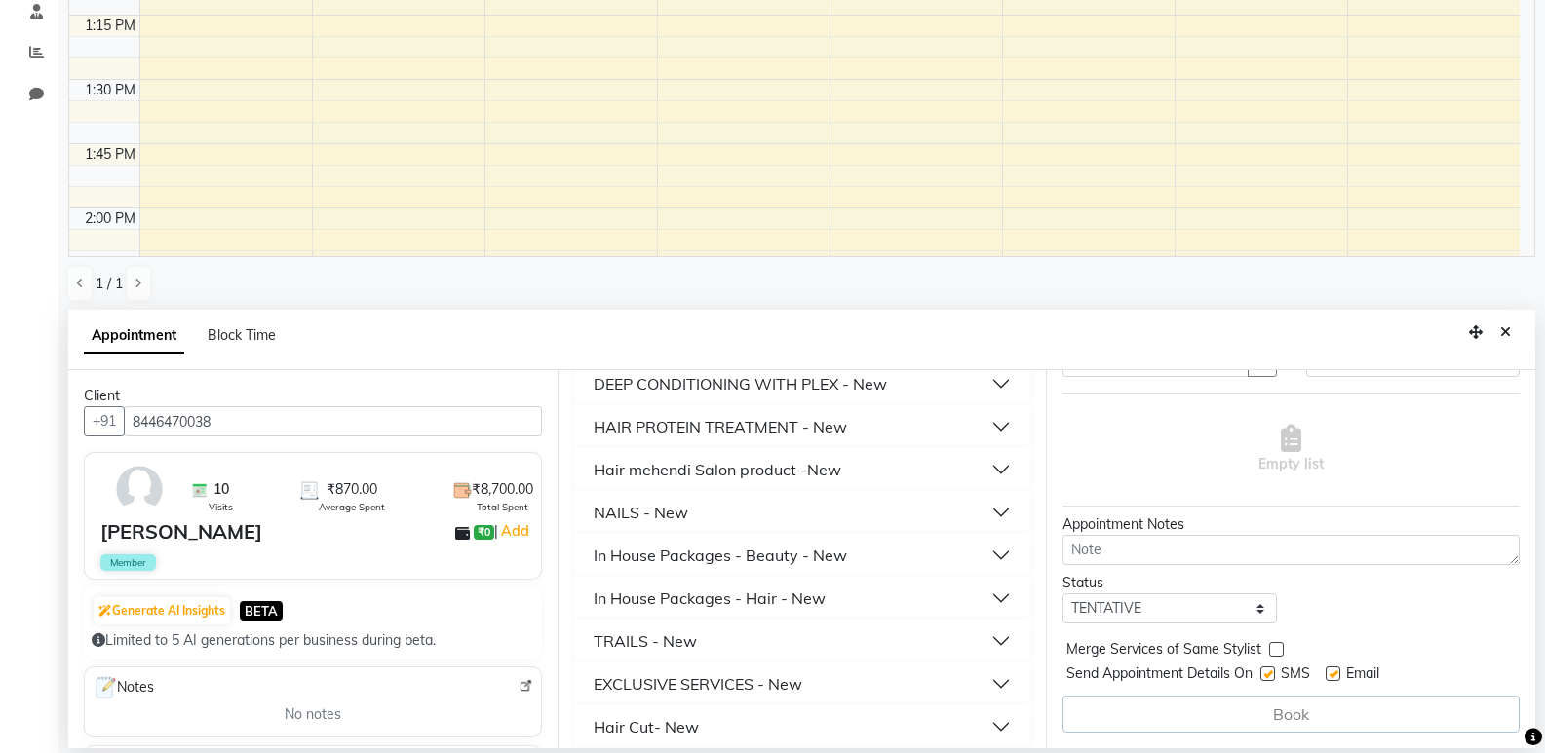
scroll to position [1129, 0]
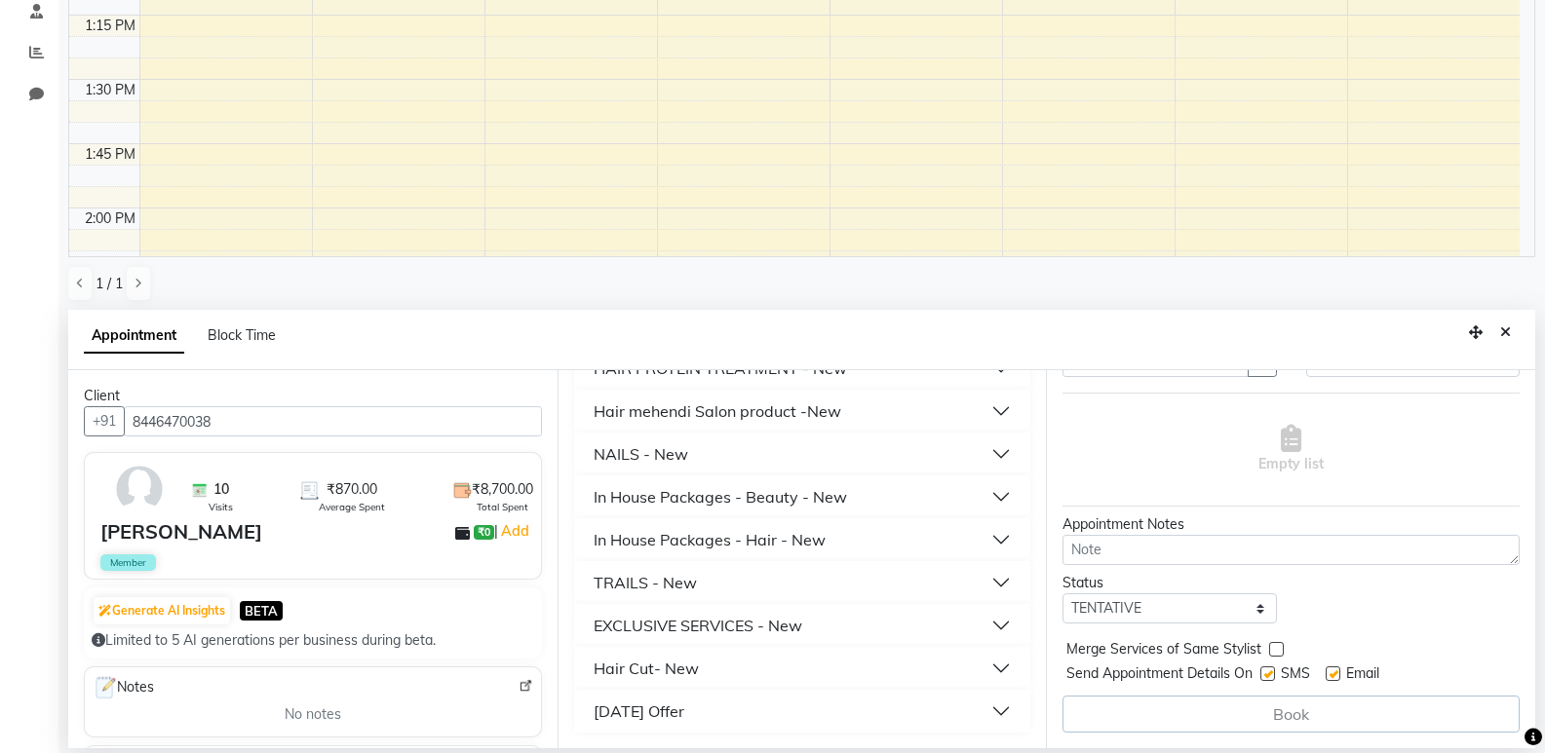
type input "500"
click at [694, 665] on div "Hair Cut- New" at bounding box center [646, 668] width 105 height 23
click at [700, 709] on span "Hair Cut - Female (₹500.00)" at bounding box center [735, 718] width 281 height 24
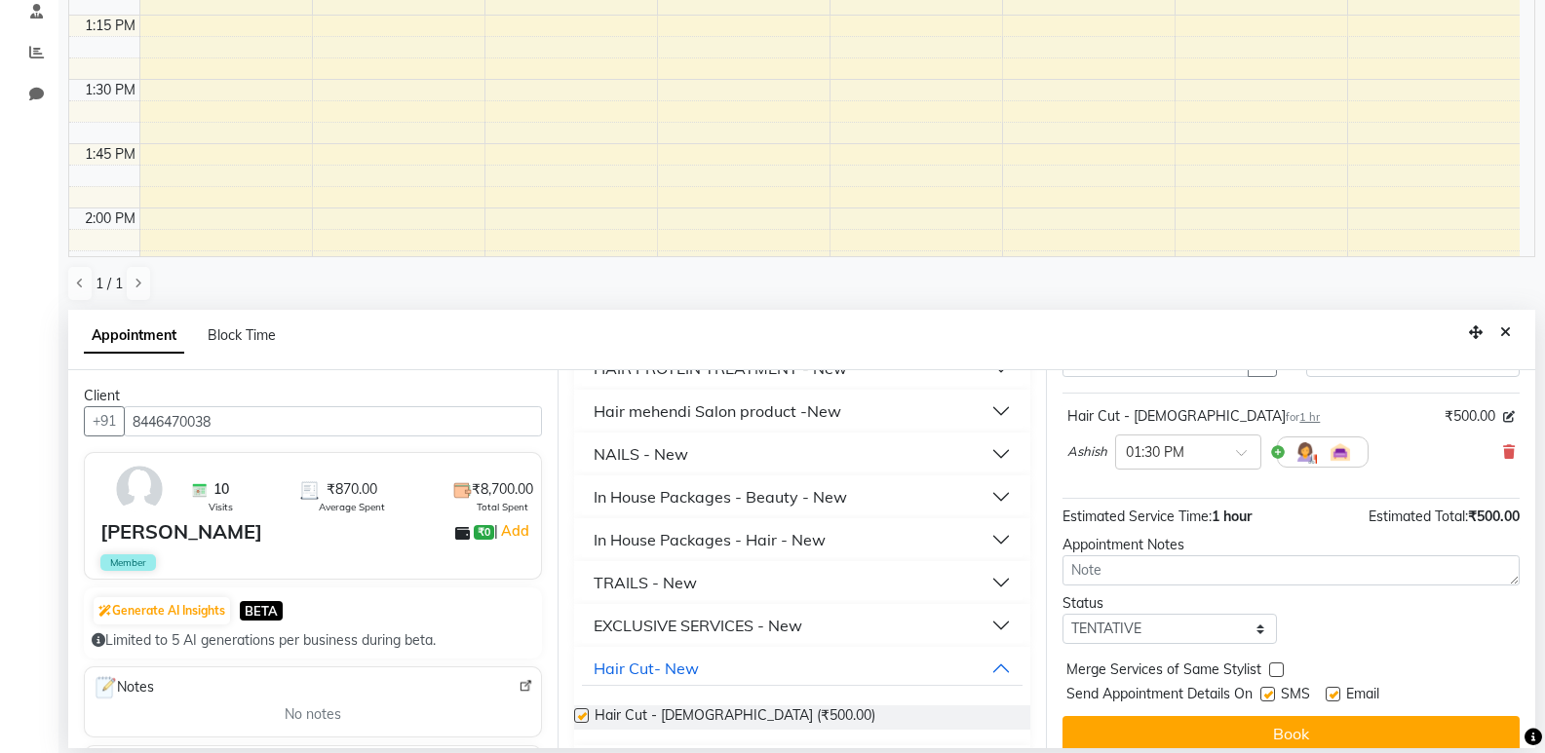
checkbox input "false"
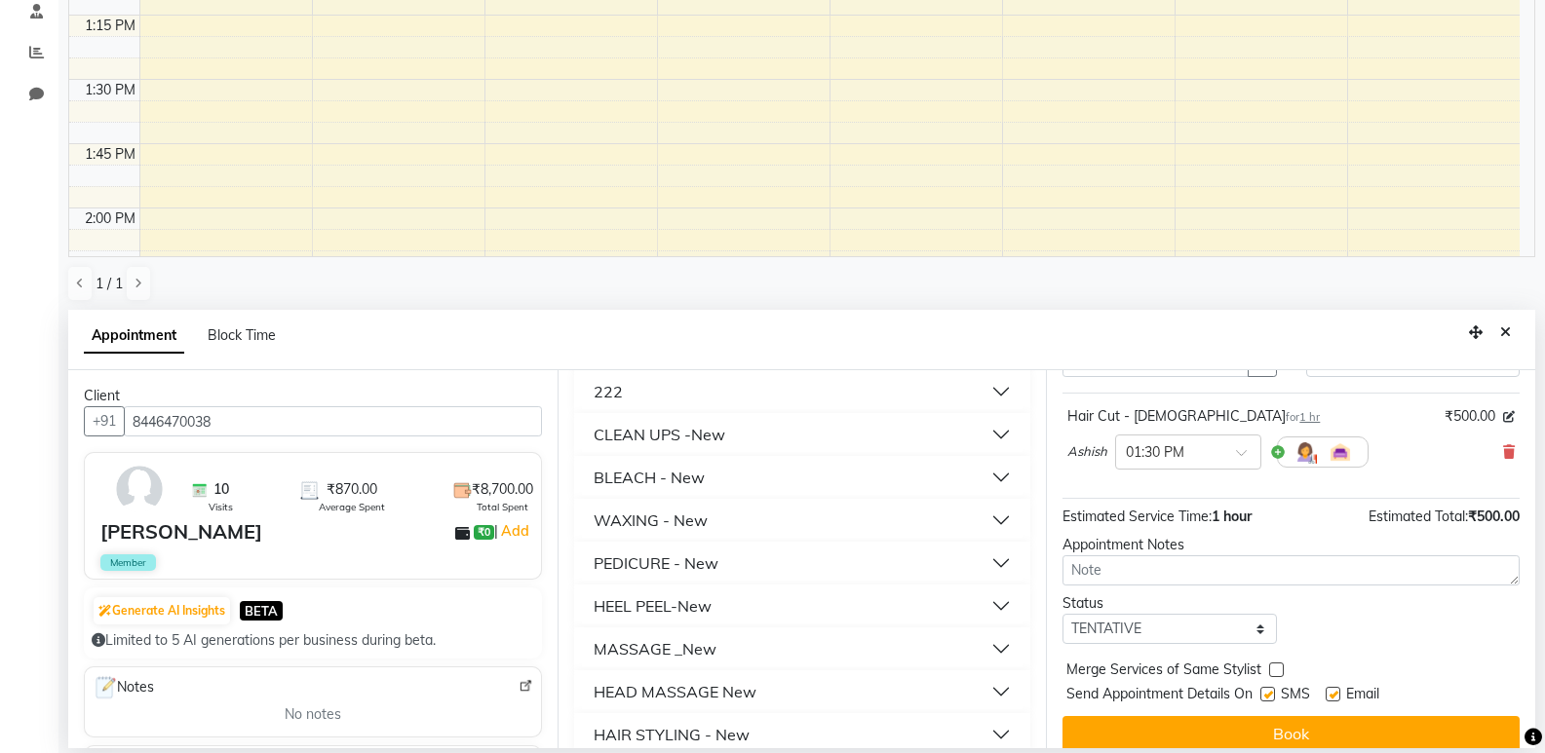
scroll to position [0, 0]
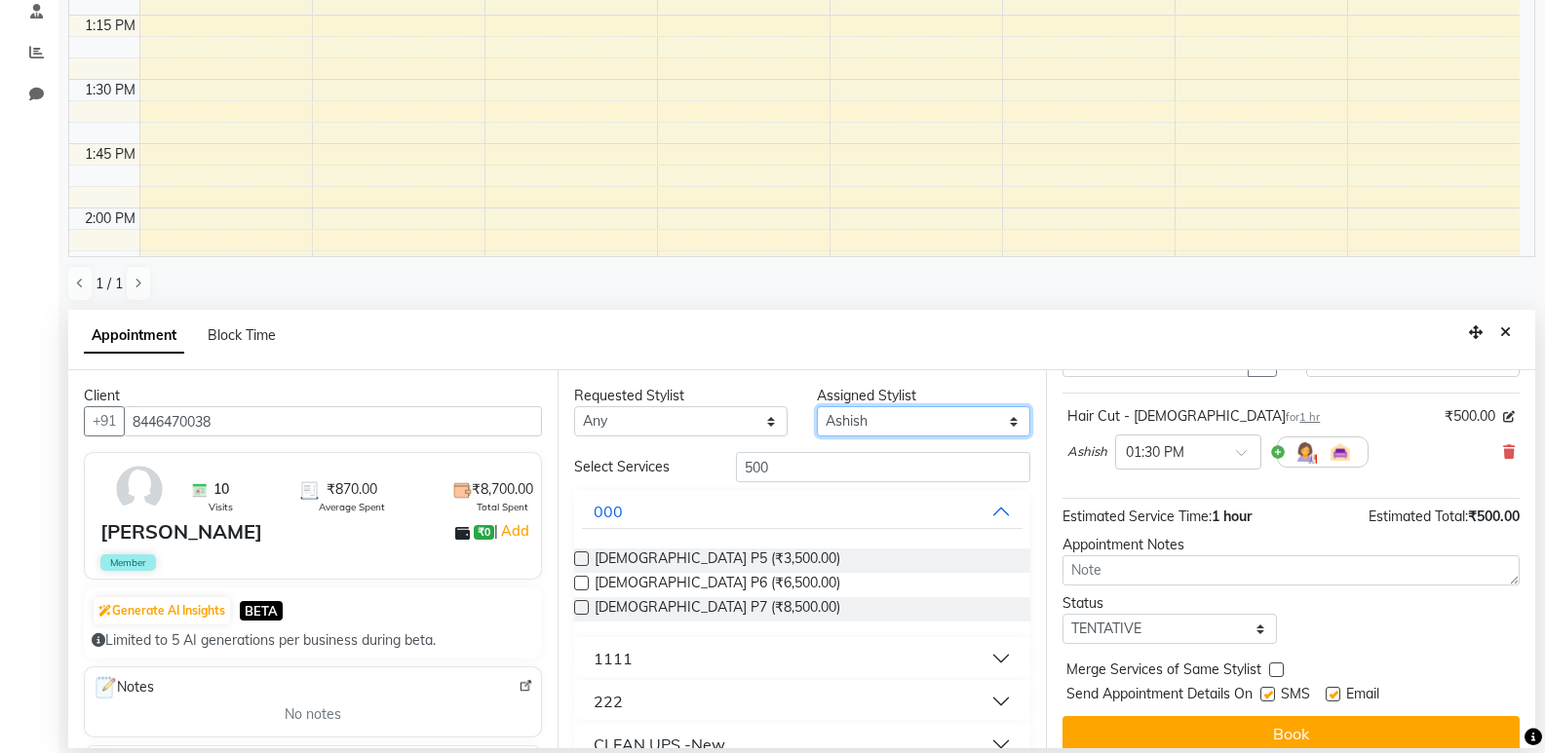
click at [938, 415] on select "Select [PERSON_NAME] Aruna [PERSON_NAME] Chetan Kranti [PERSON_NAME] [PERSON_NA…" at bounding box center [923, 421] width 213 height 30
select select "33227"
click at [817, 406] on select "Select [PERSON_NAME] Aruna [PERSON_NAME] Chetan Kranti [PERSON_NAME] [PERSON_NA…" at bounding box center [923, 421] width 213 height 30
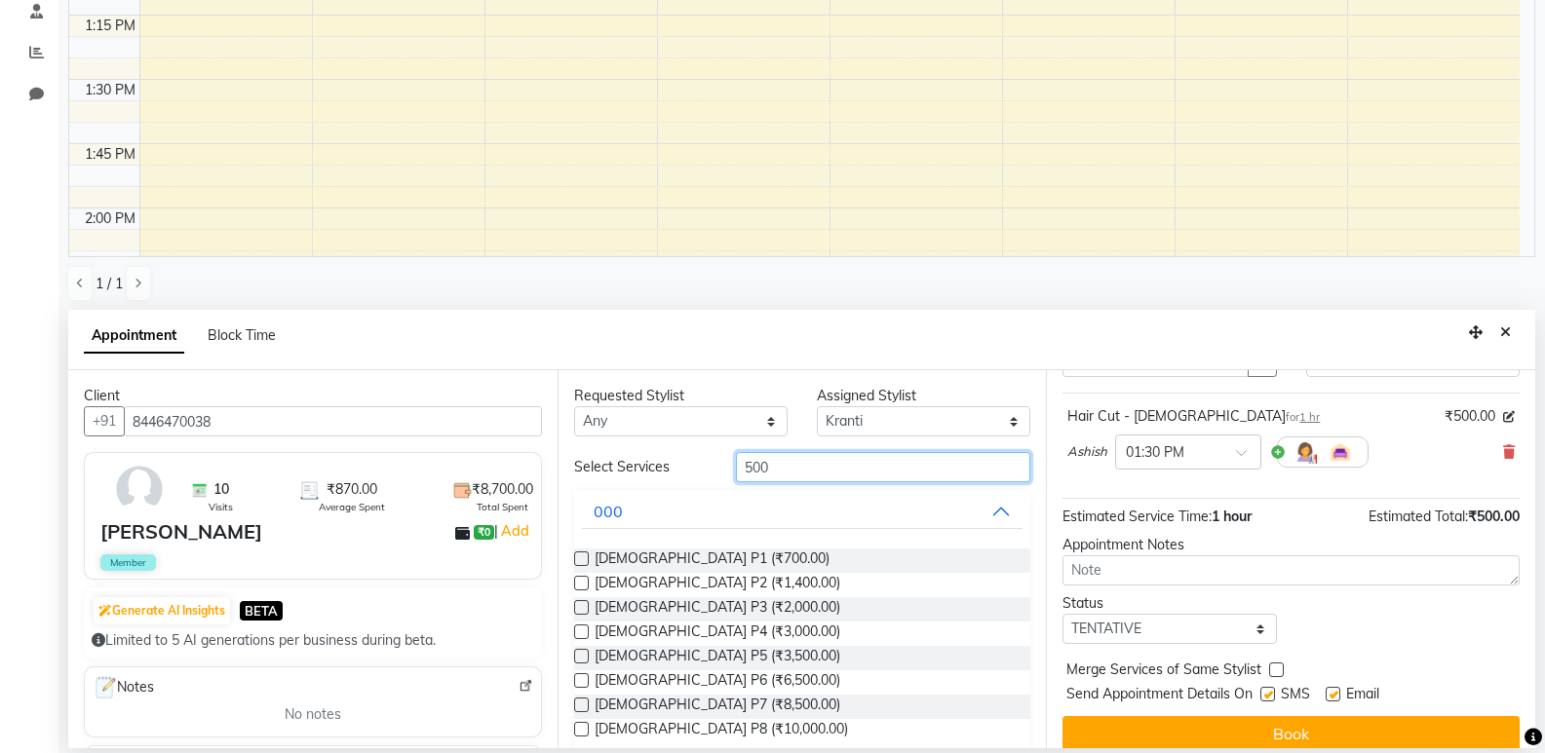
drag, startPoint x: 803, startPoint y: 464, endPoint x: 609, endPoint y: 475, distance: 194.3
click at [627, 477] on div "Select Services 500" at bounding box center [802, 467] width 486 height 30
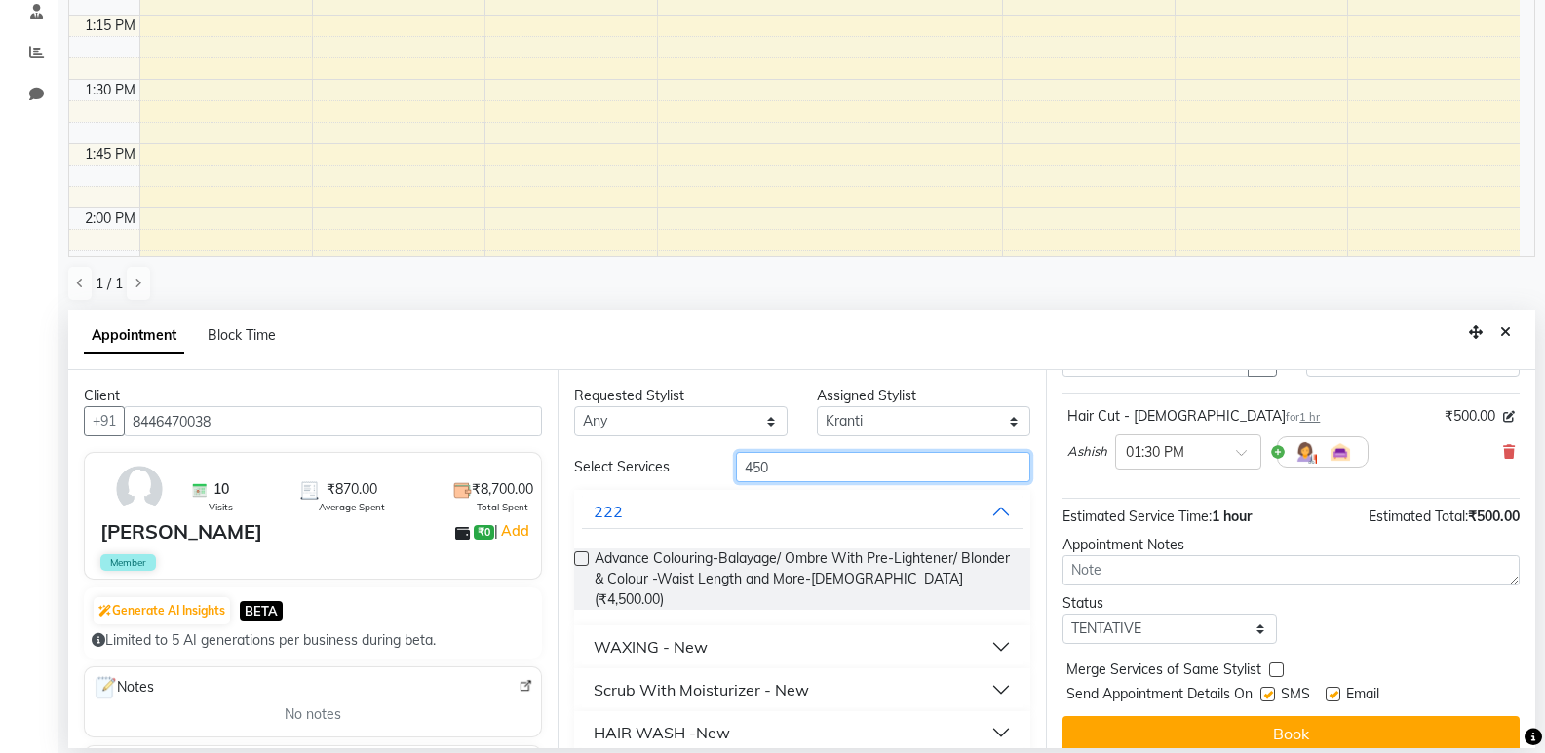
type input "450"
click at [643, 636] on div "WAXING - New" at bounding box center [651, 647] width 114 height 23
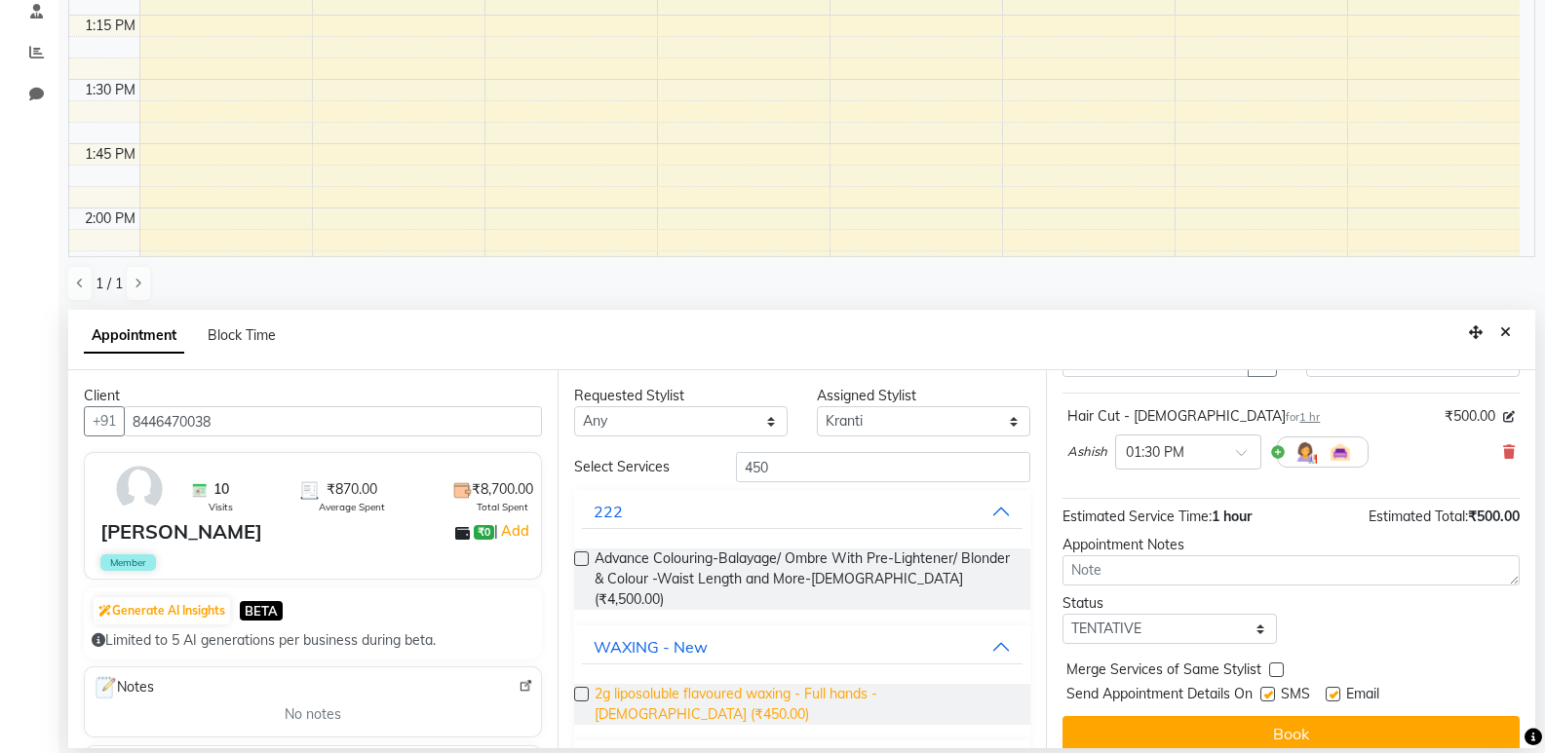
click at [656, 684] on span "2g liposoluble flavoured waxing - Full hands - Female (₹450.00)" at bounding box center [805, 704] width 421 height 41
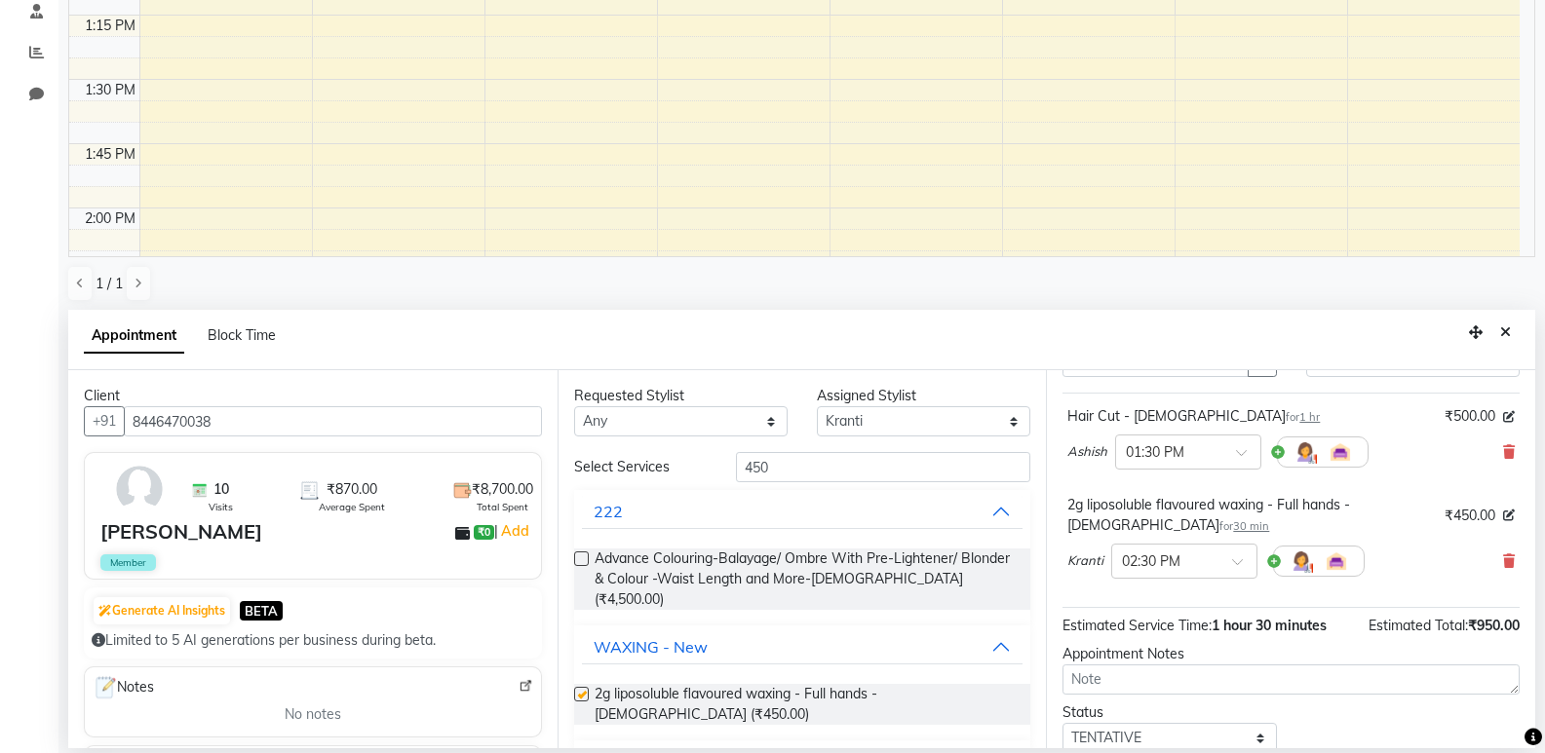
checkbox input "false"
drag, startPoint x: 783, startPoint y: 477, endPoint x: 707, endPoint y: 478, distance: 76.0
click at [707, 478] on div "Select Services 450" at bounding box center [802, 467] width 486 height 30
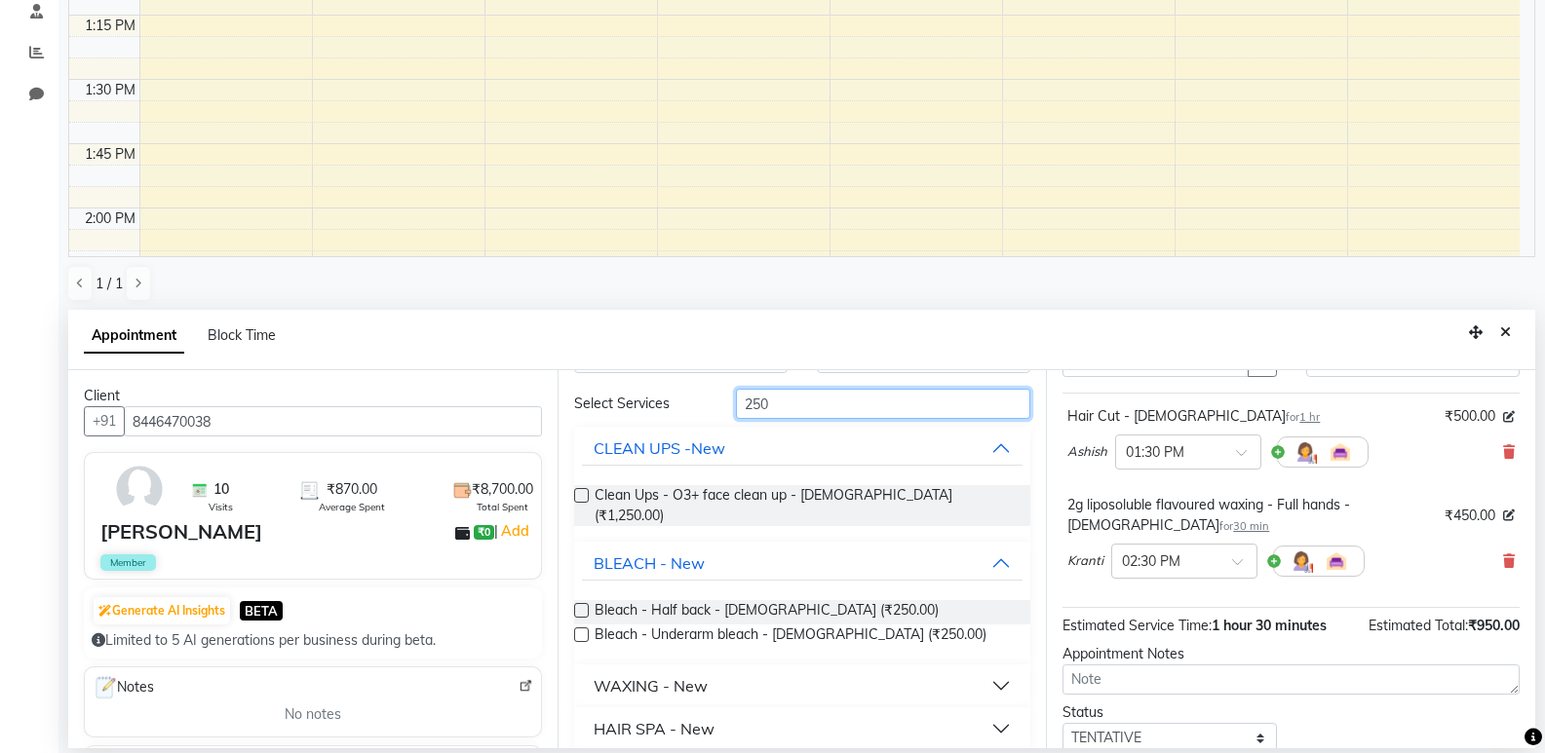
scroll to position [97, 0]
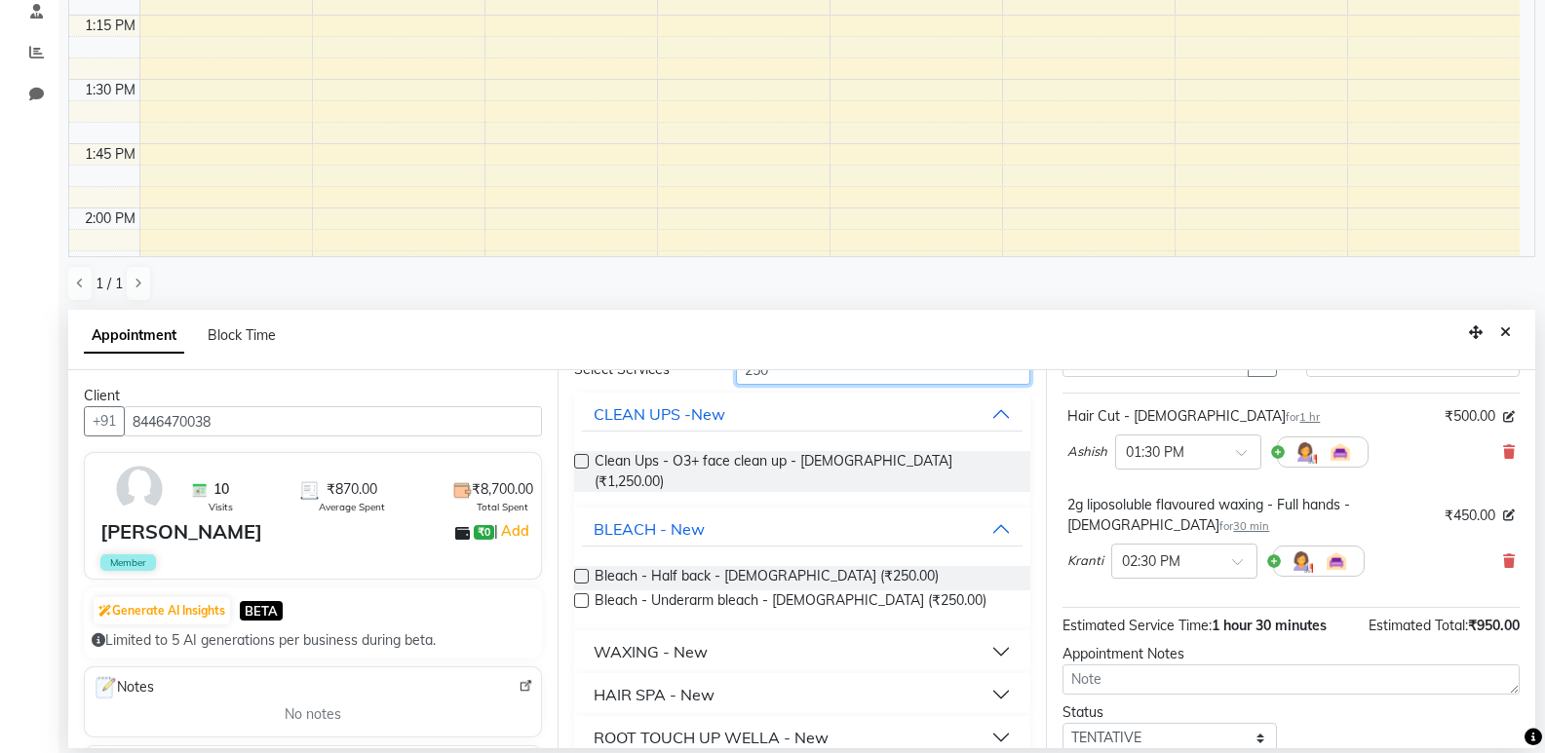
type input "250"
click at [763, 635] on button "WAXING - New" at bounding box center [803, 652] width 442 height 35
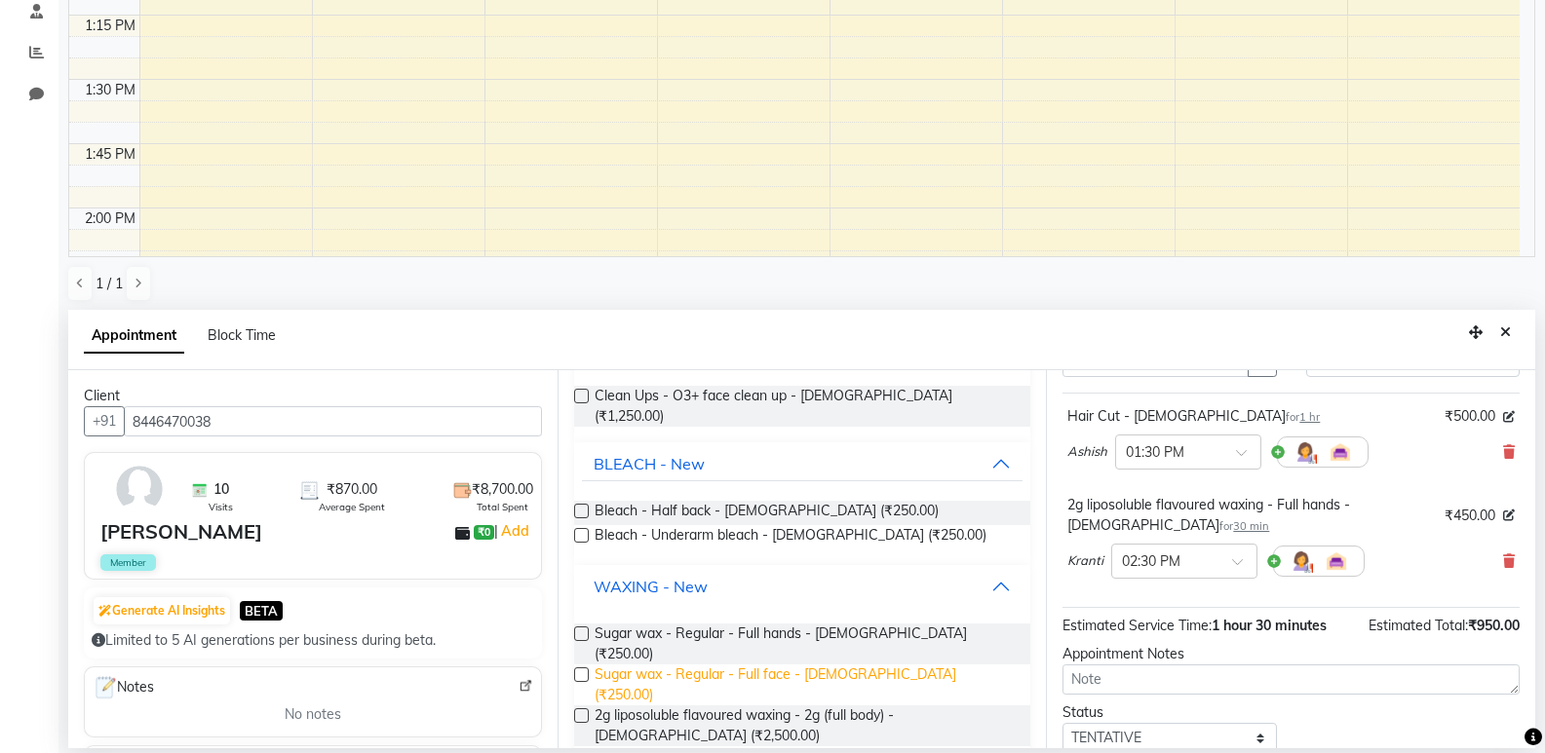
scroll to position [195, 0]
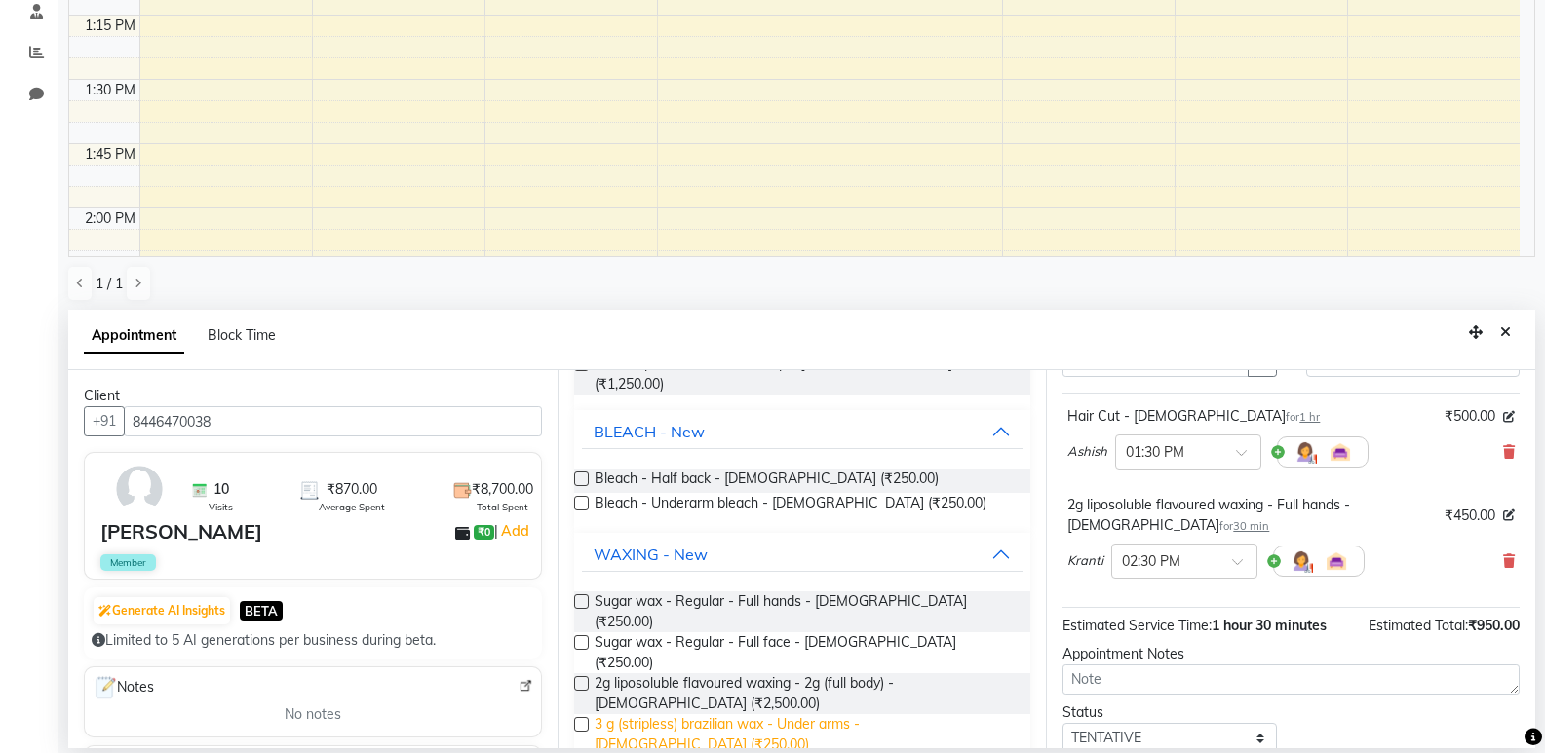
click at [772, 714] on span "3 g (stripless) brazilian wax - Under arms - Female (₹250.00)" at bounding box center [805, 734] width 421 height 41
checkbox input "false"
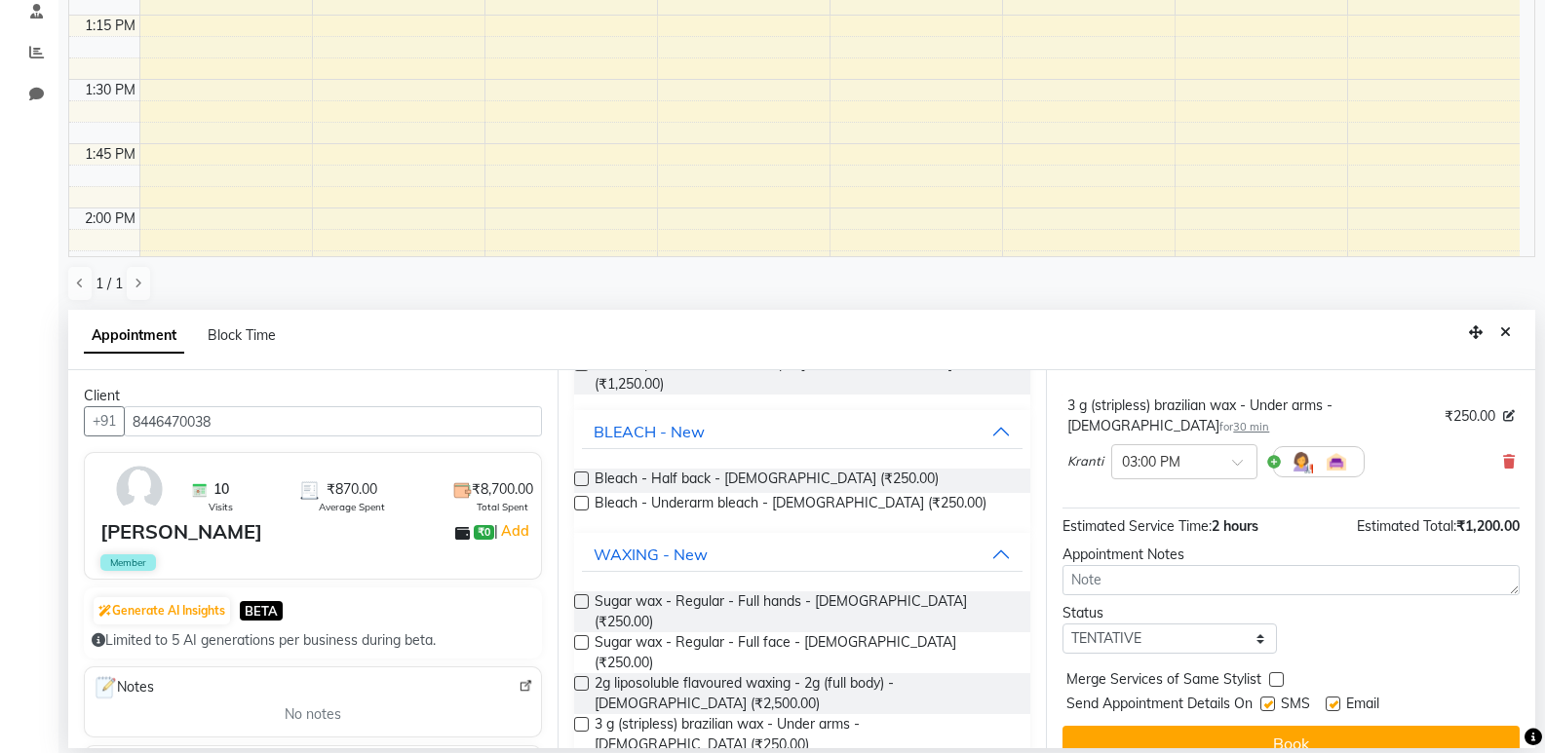
scroll to position [334, 0]
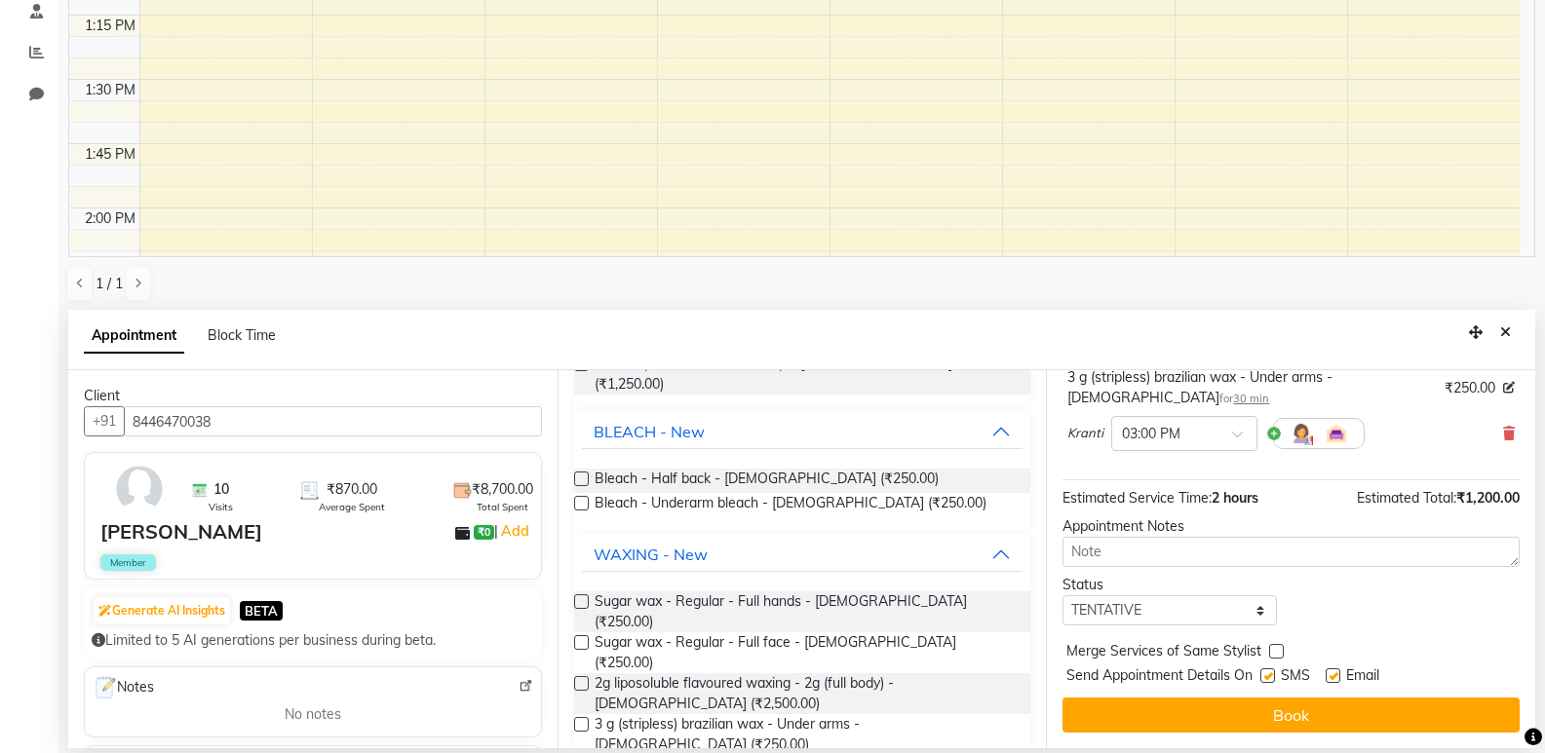
click at [1277, 702] on button "Book" at bounding box center [1290, 715] width 457 height 35
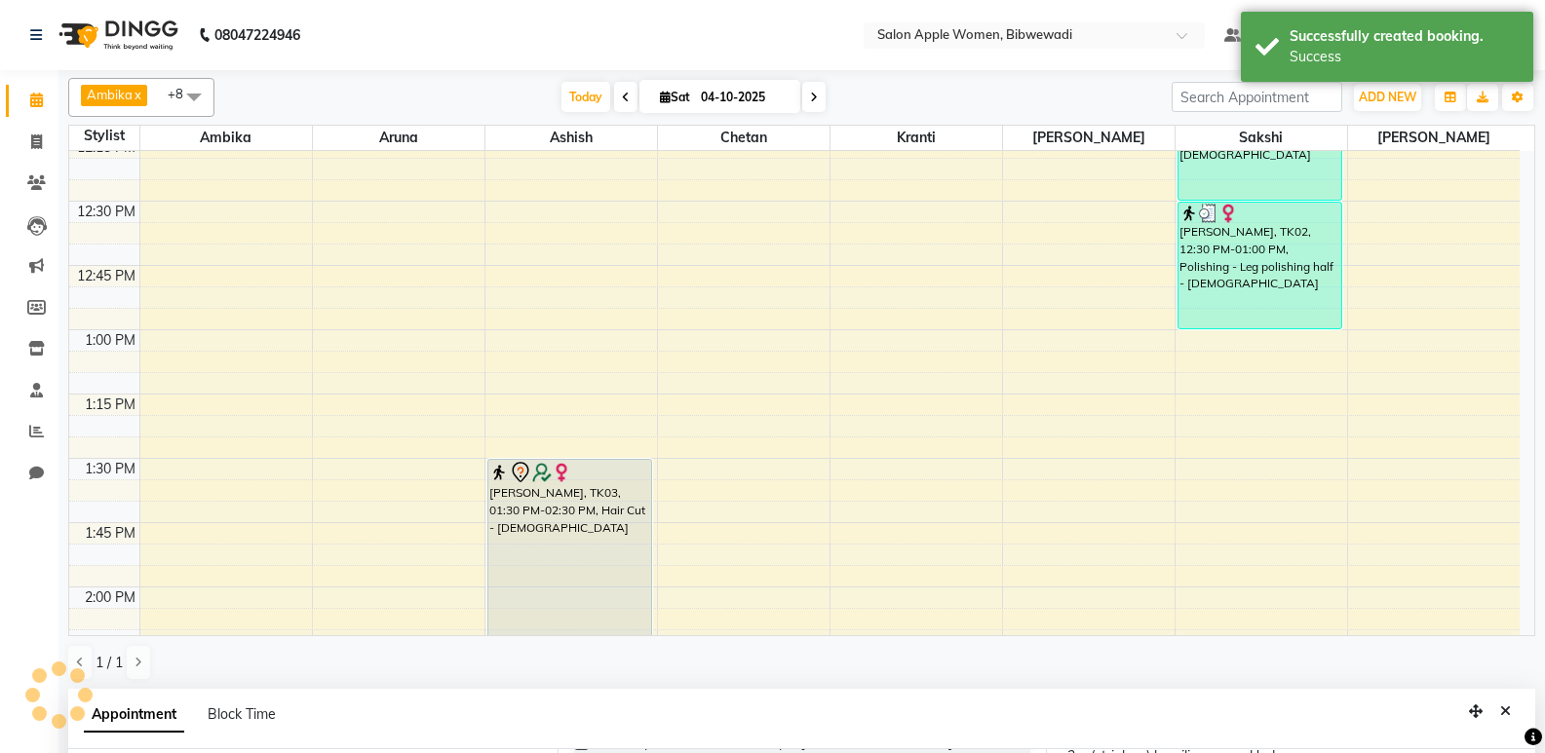
scroll to position [355, 0]
click at [648, 554] on div "[PERSON_NAME], TK03, 01:30 PM-02:30 PM, Hair Cut - [DEMOGRAPHIC_DATA]" at bounding box center [570, 587] width 164 height 254
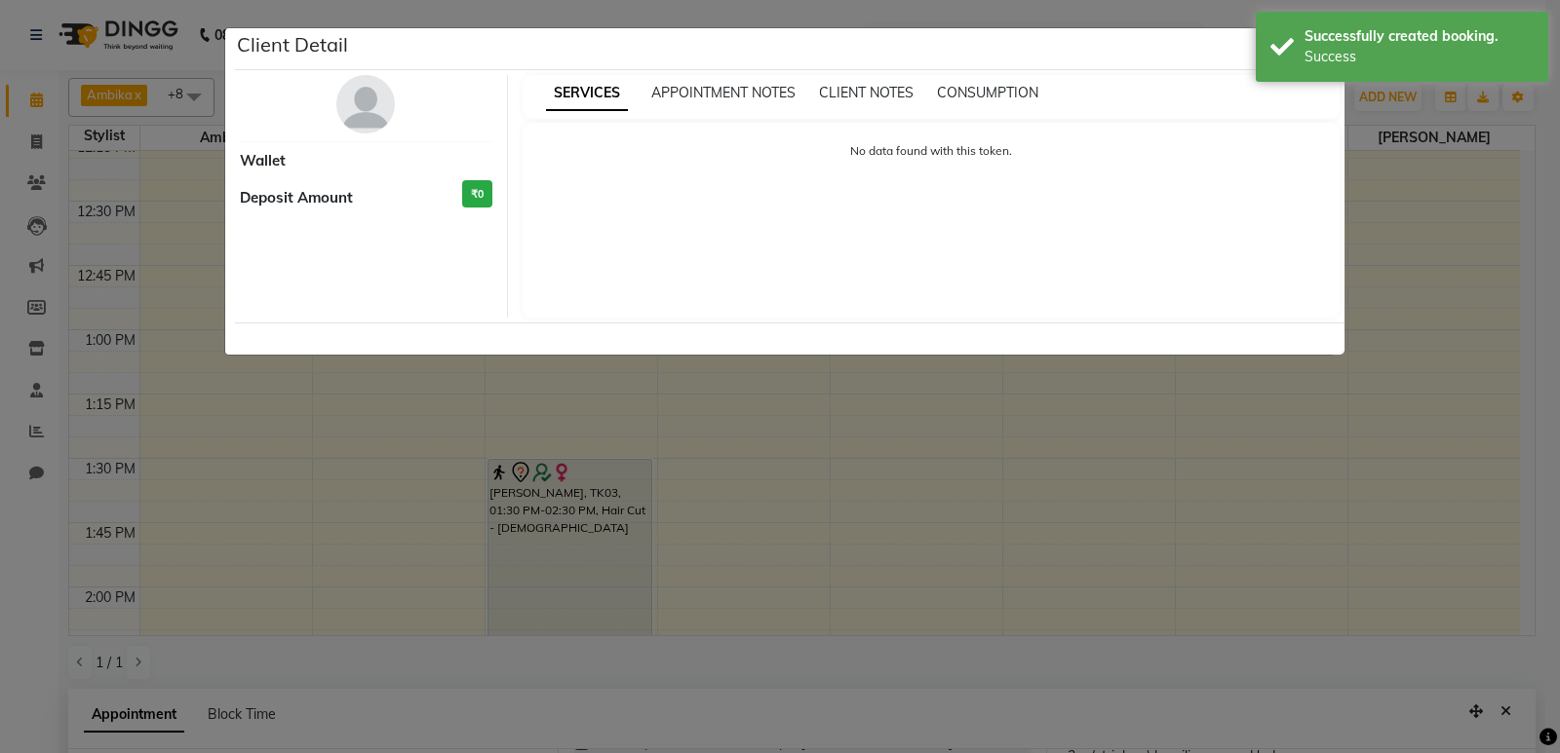
select select "7"
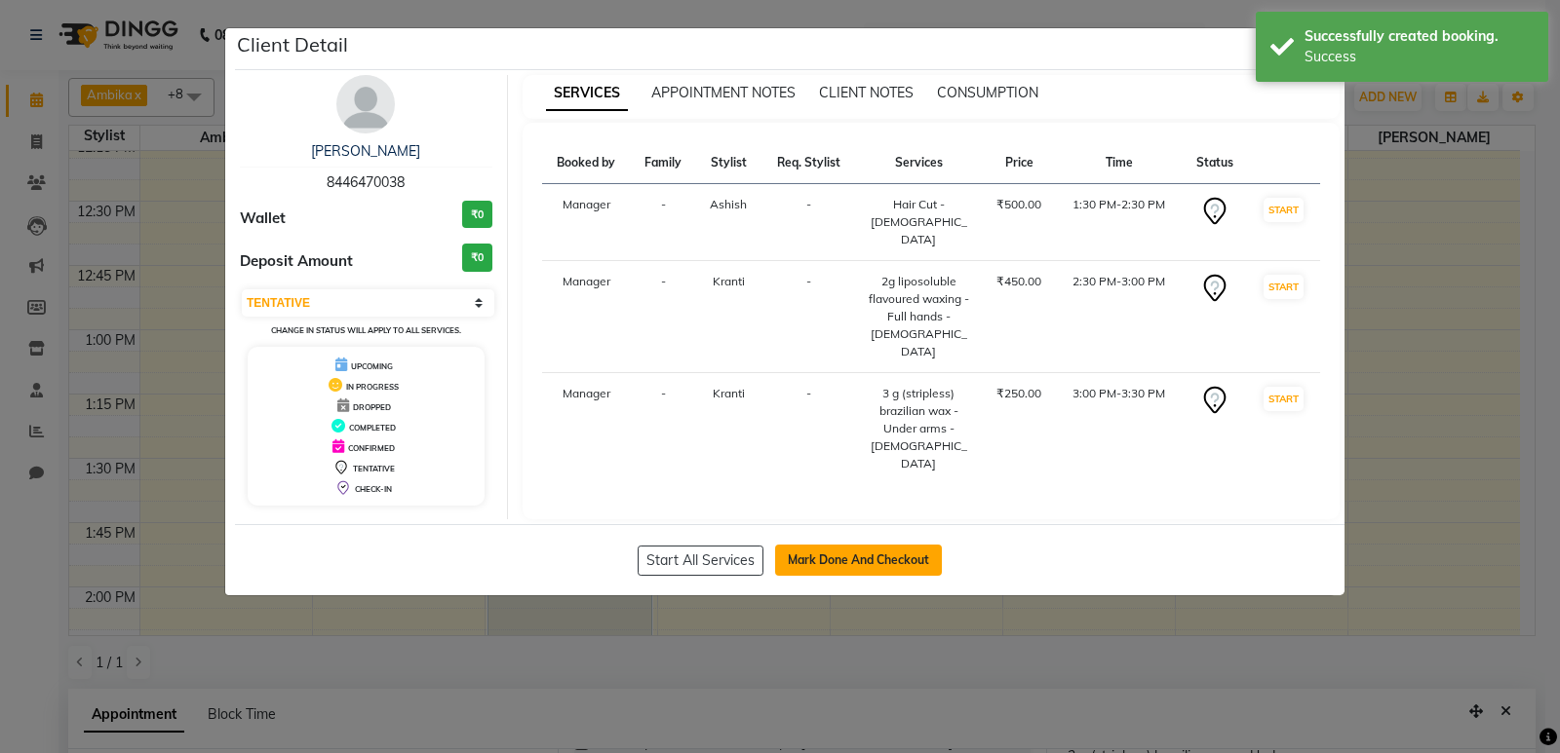
click at [855, 549] on button "Mark Done And Checkout" at bounding box center [858, 560] width 167 height 31
select select "service"
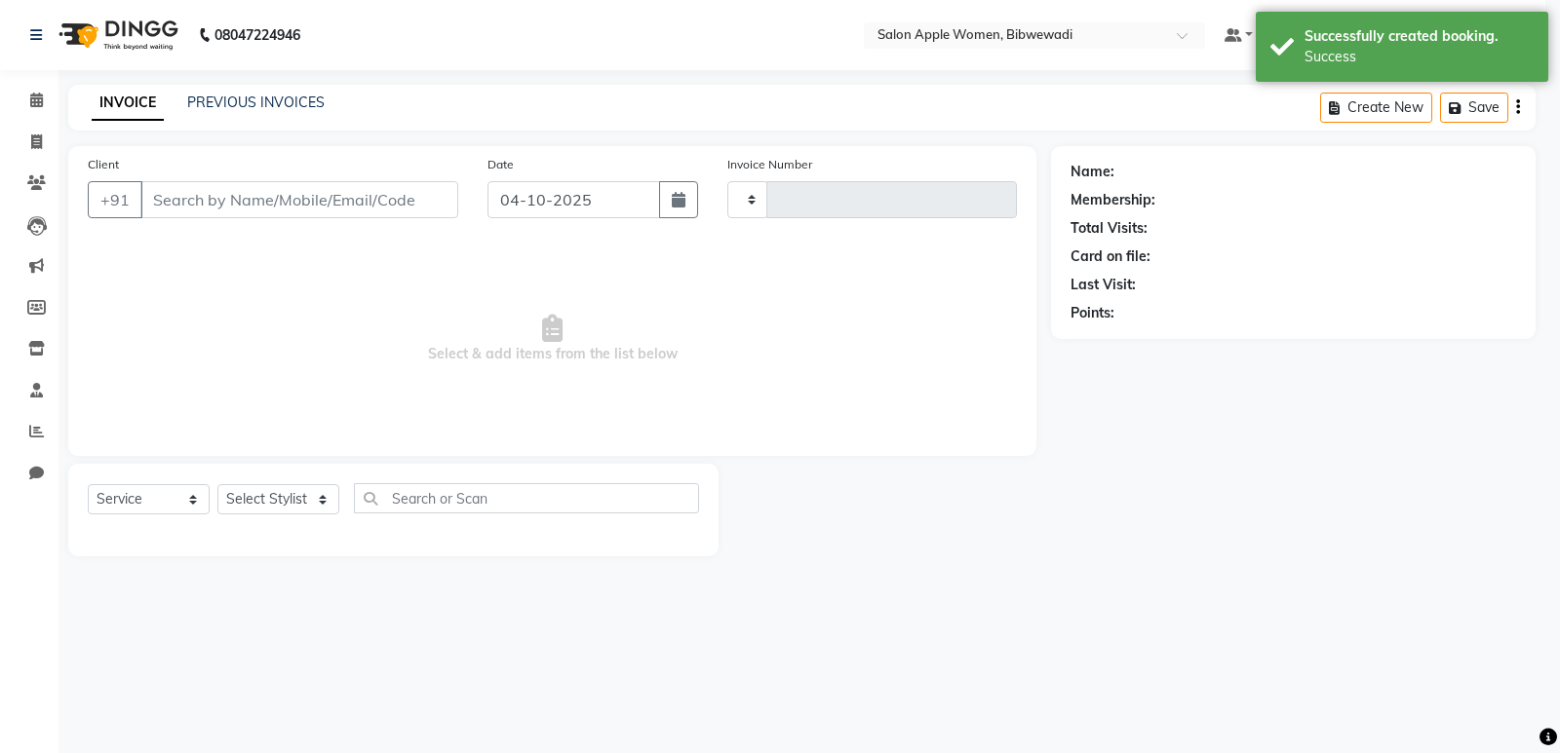
type input "2184"
select select "101"
type input "8446470038"
select select "48197"
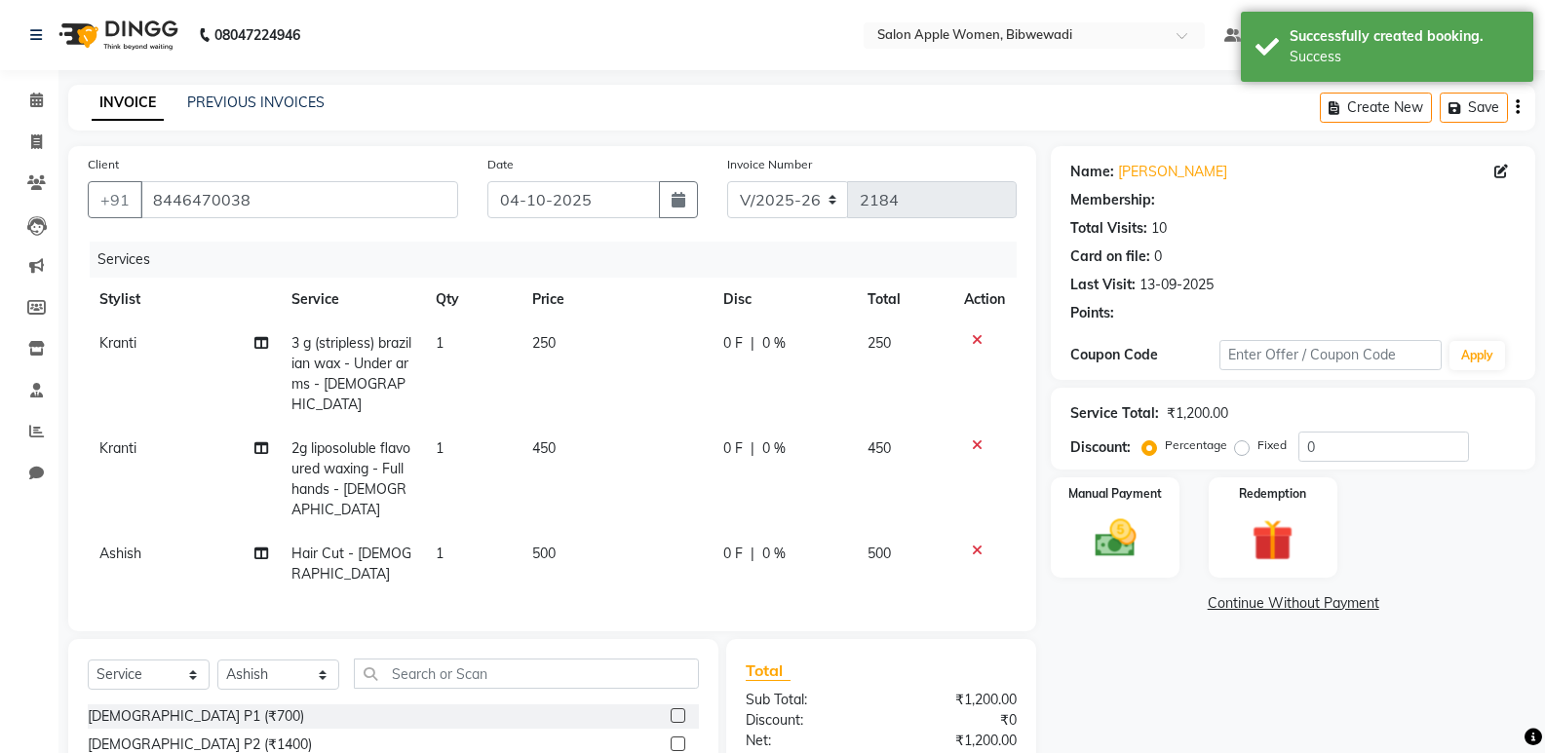
select select "1: Object"
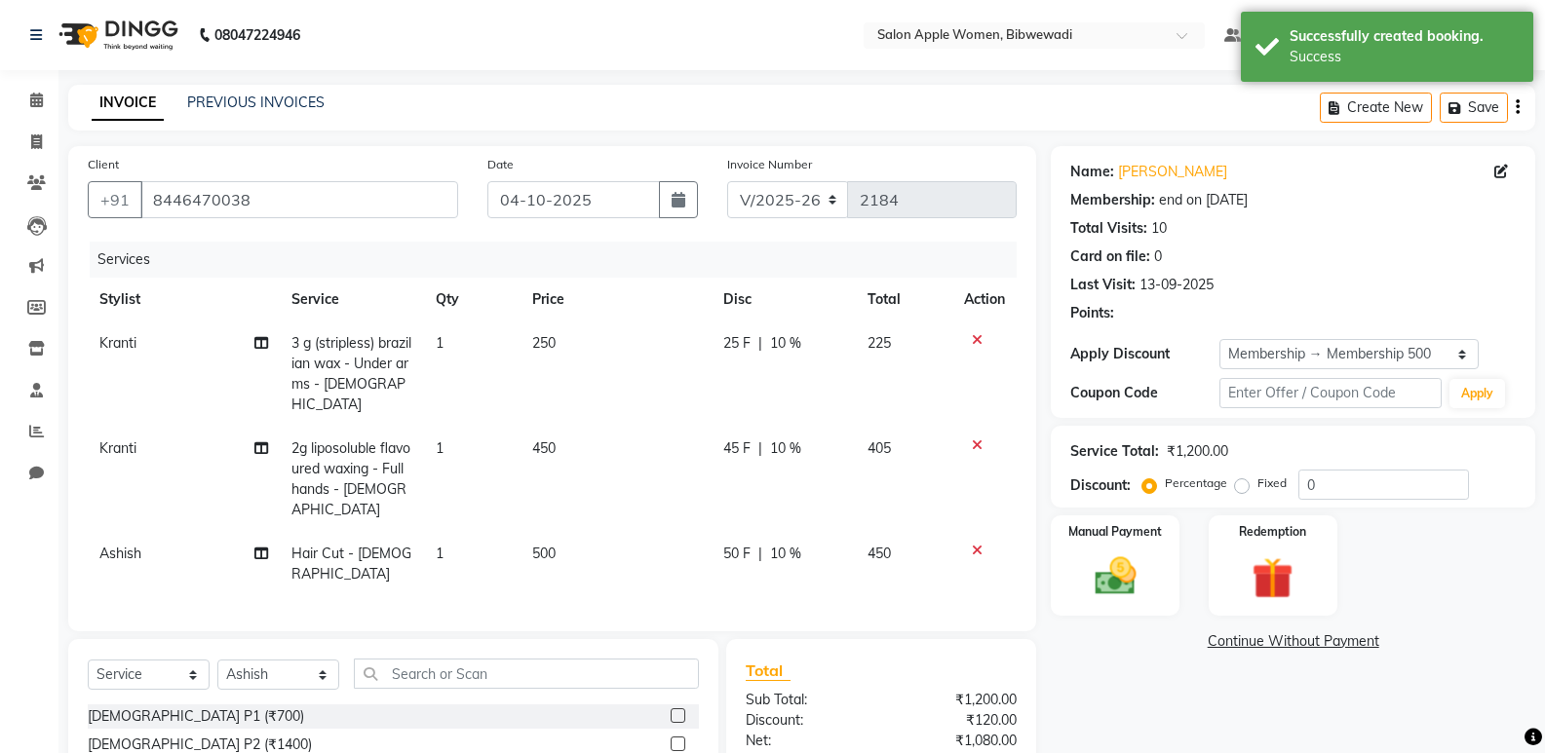
type input "10"
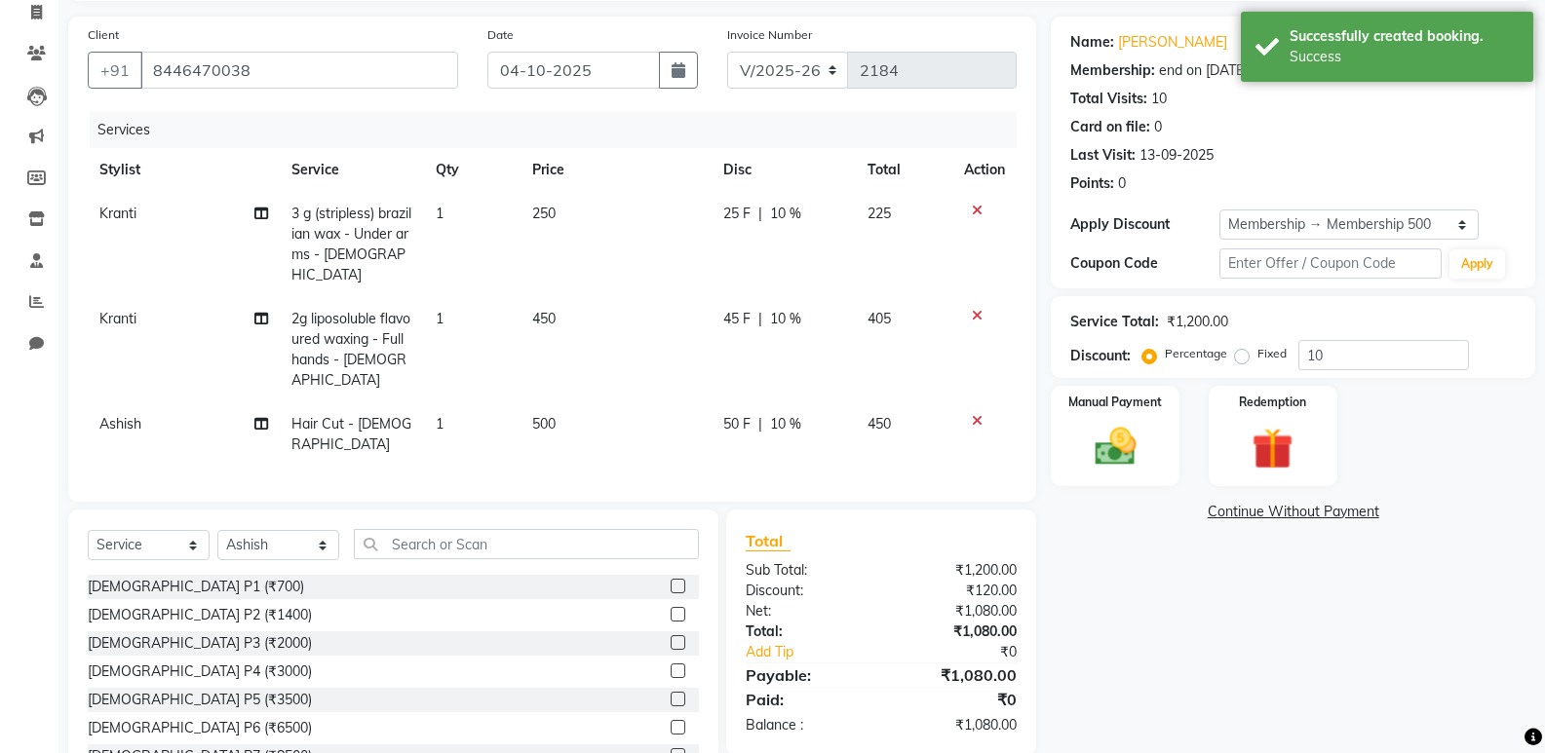
scroll to position [156, 0]
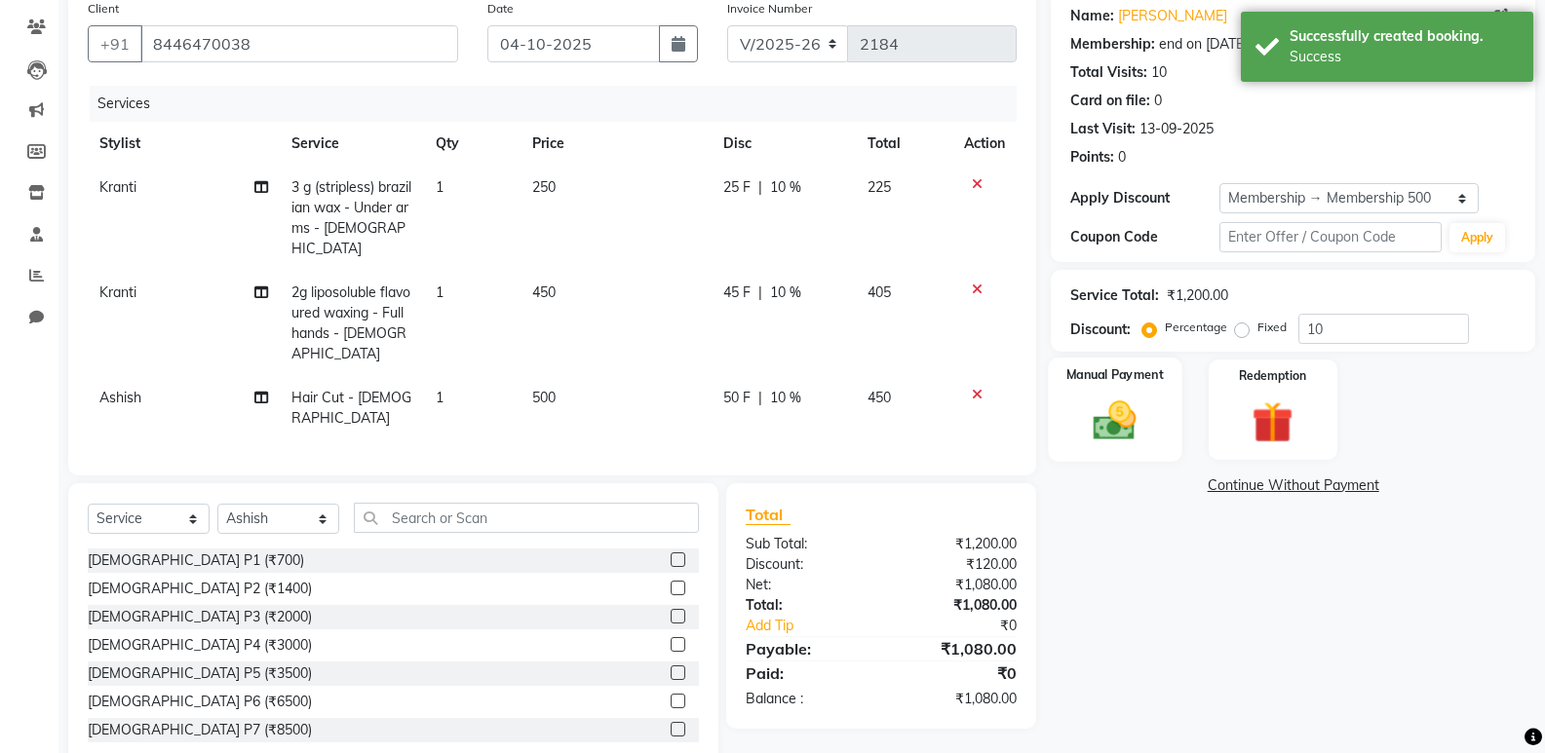
click at [1163, 418] on div "Manual Payment" at bounding box center [1116, 410] width 134 height 104
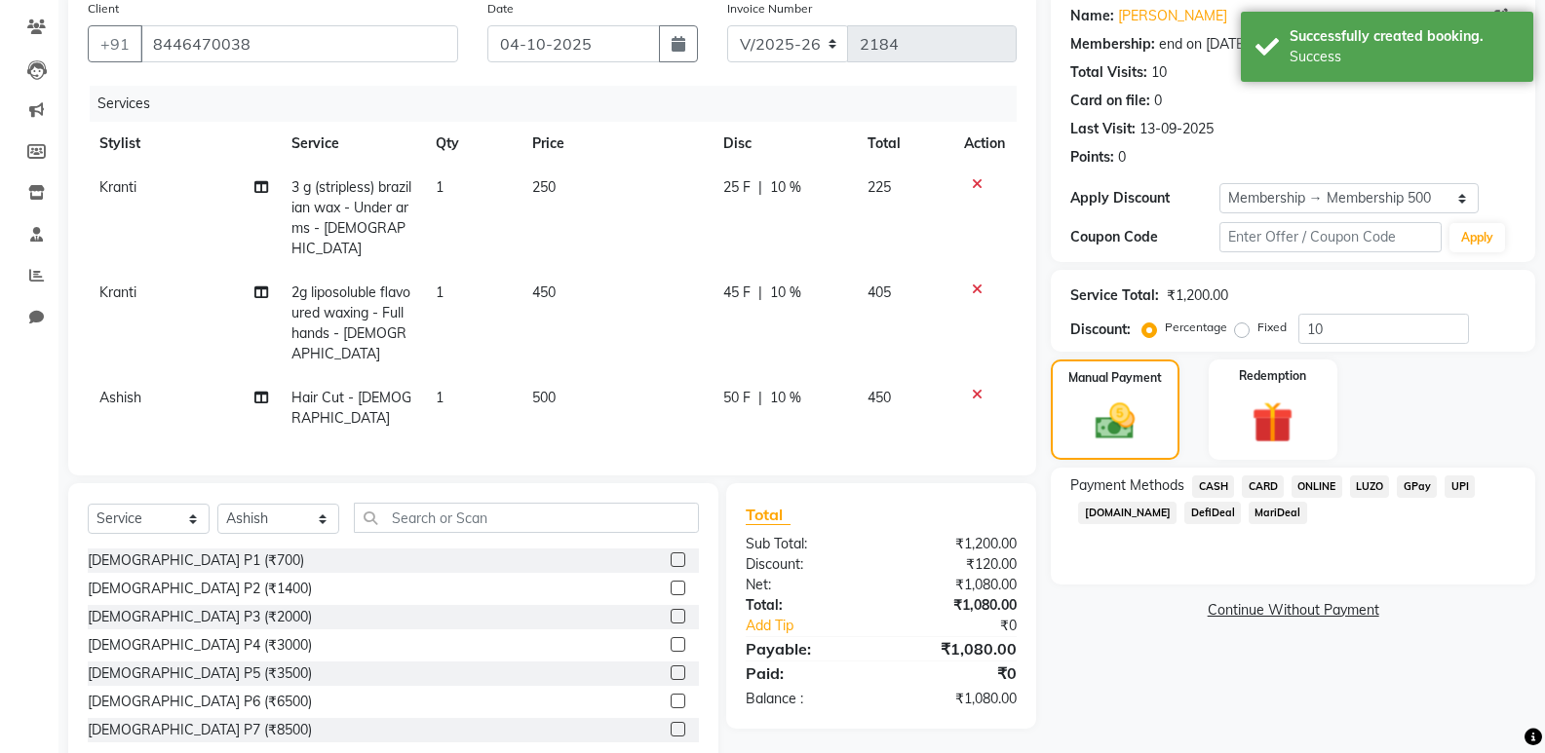
click at [1318, 482] on span "ONLINE" at bounding box center [1317, 487] width 51 height 22
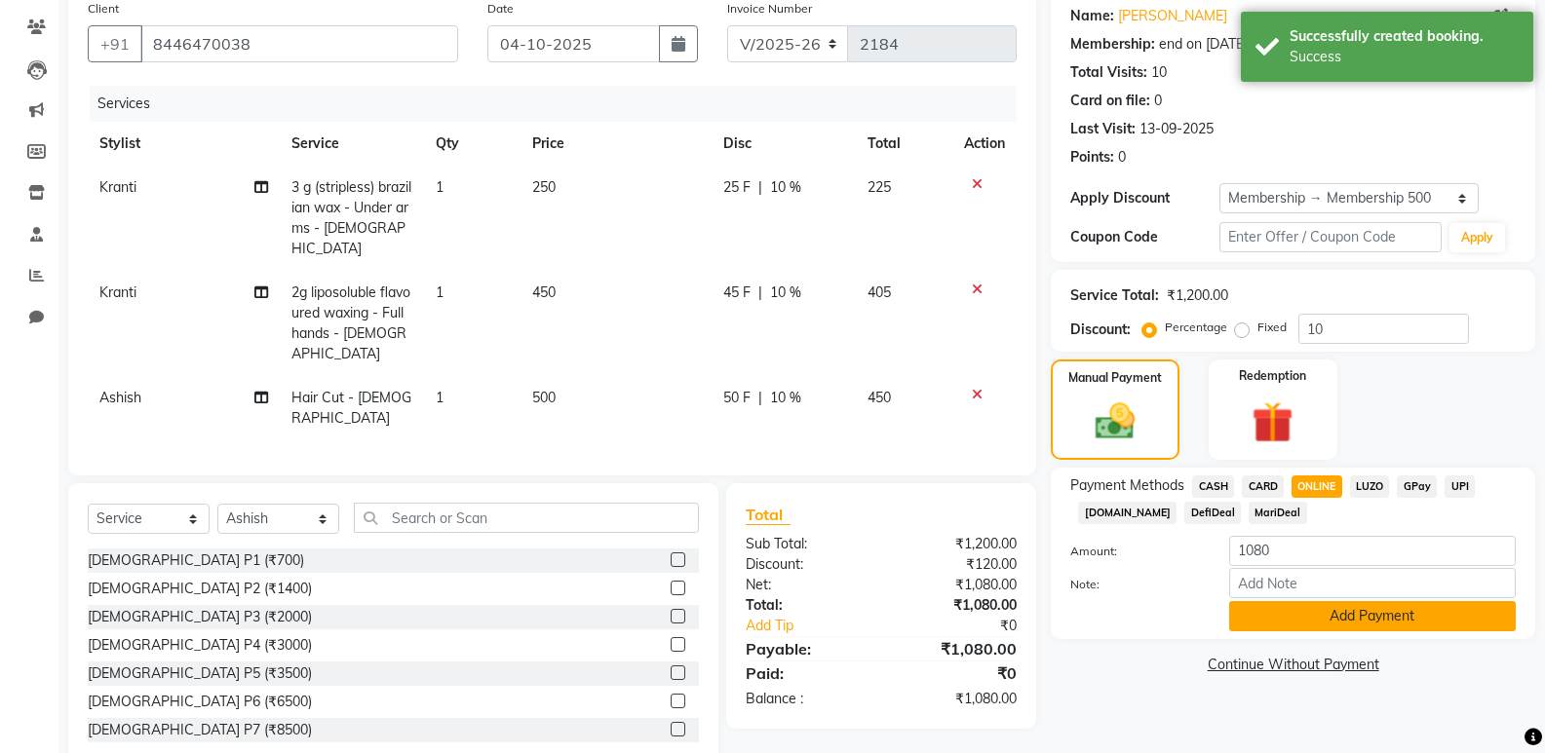
click at [1339, 601] on button "Add Payment" at bounding box center [1372, 616] width 287 height 30
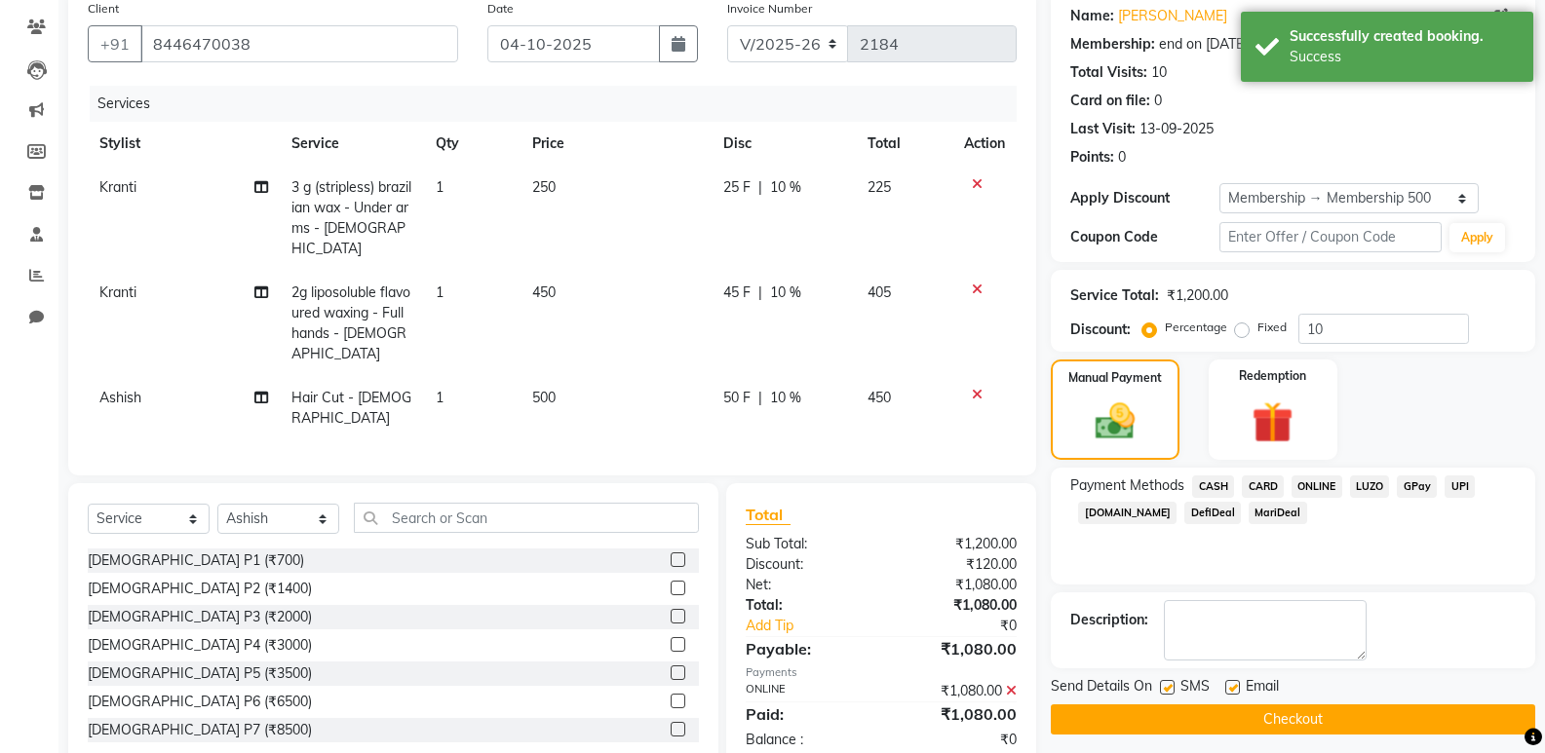
scroll to position [167, 0]
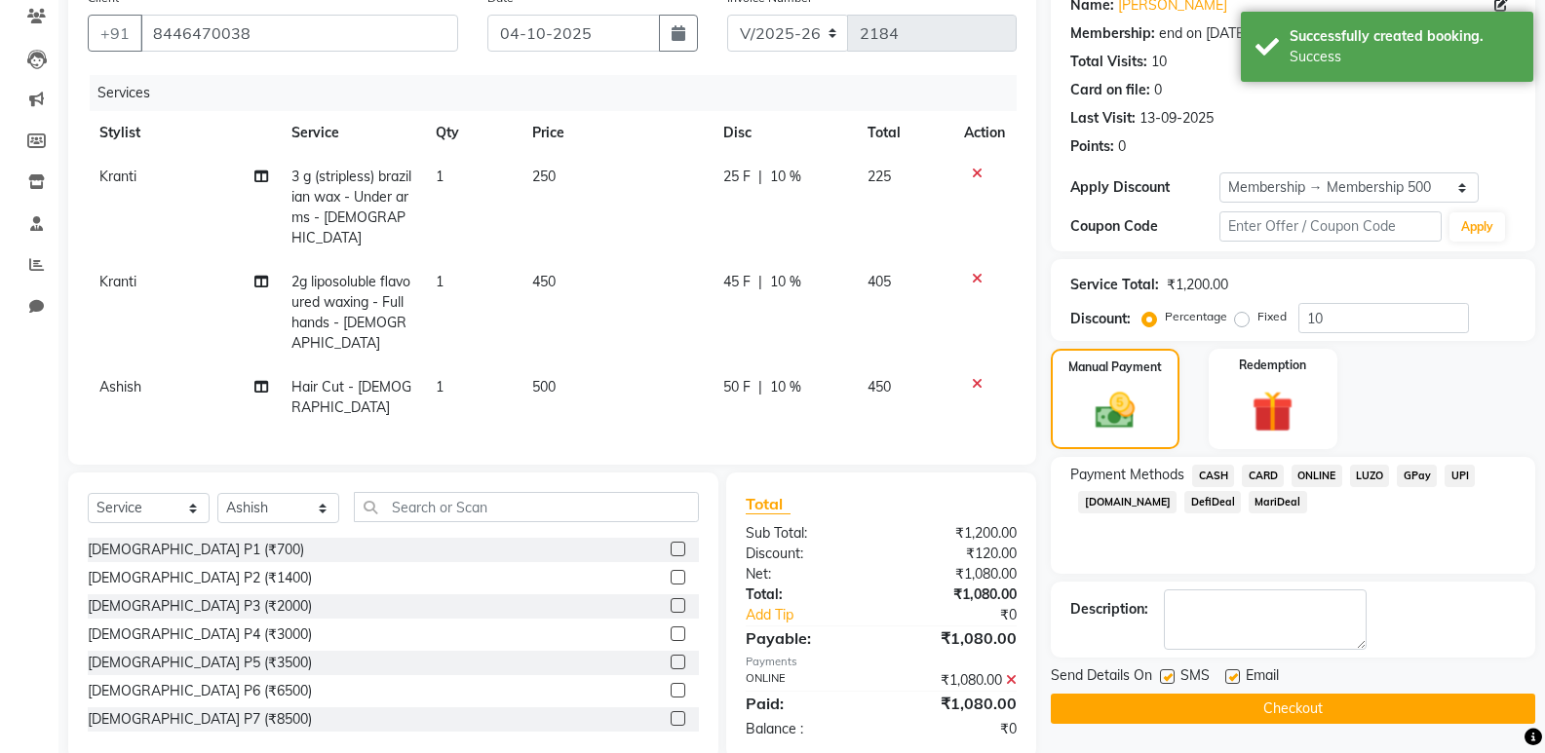
click at [1317, 697] on button "Checkout" at bounding box center [1293, 709] width 484 height 30
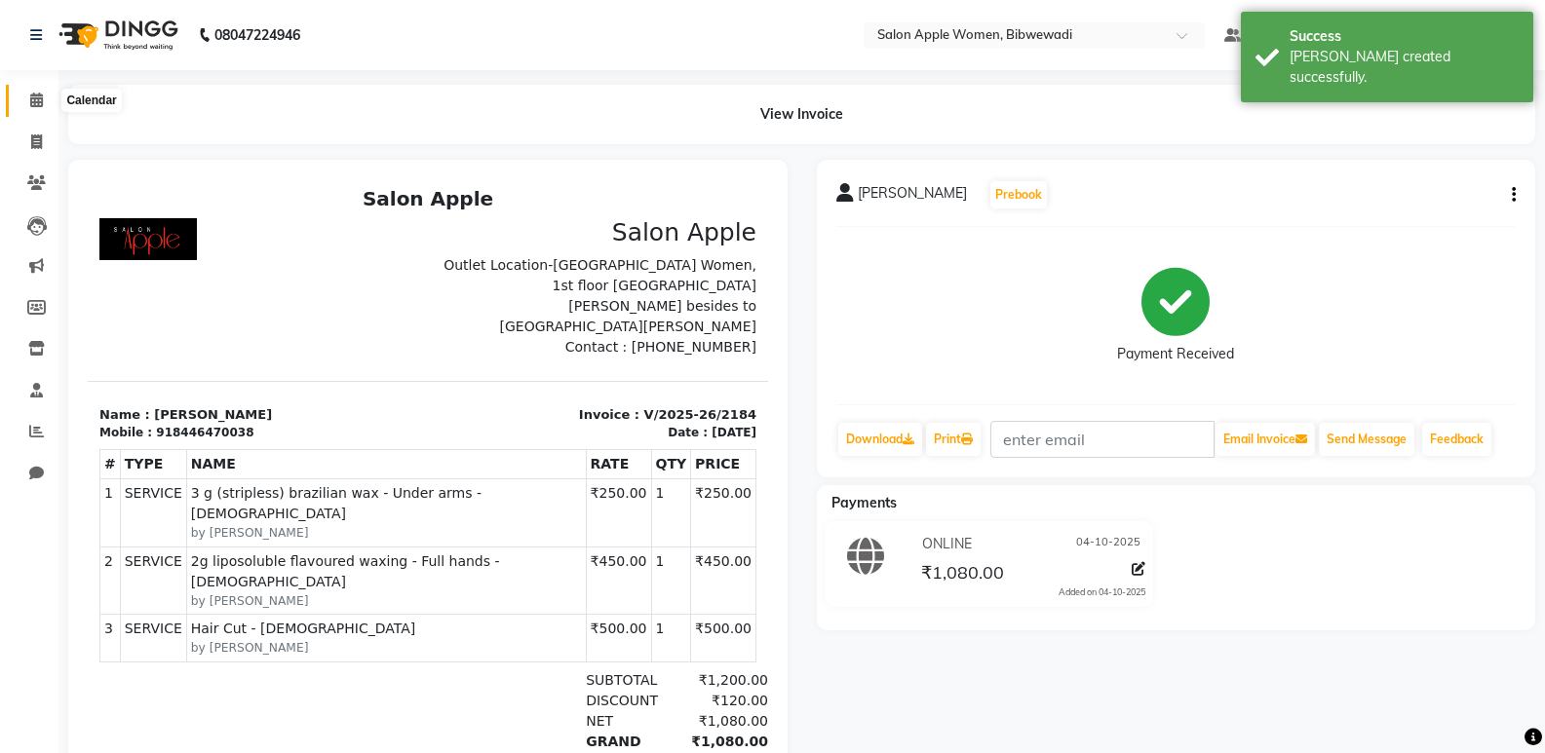
drag, startPoint x: 43, startPoint y: 107, endPoint x: 80, endPoint y: 109, distance: 37.1
click at [42, 107] on span at bounding box center [36, 101] width 34 height 22
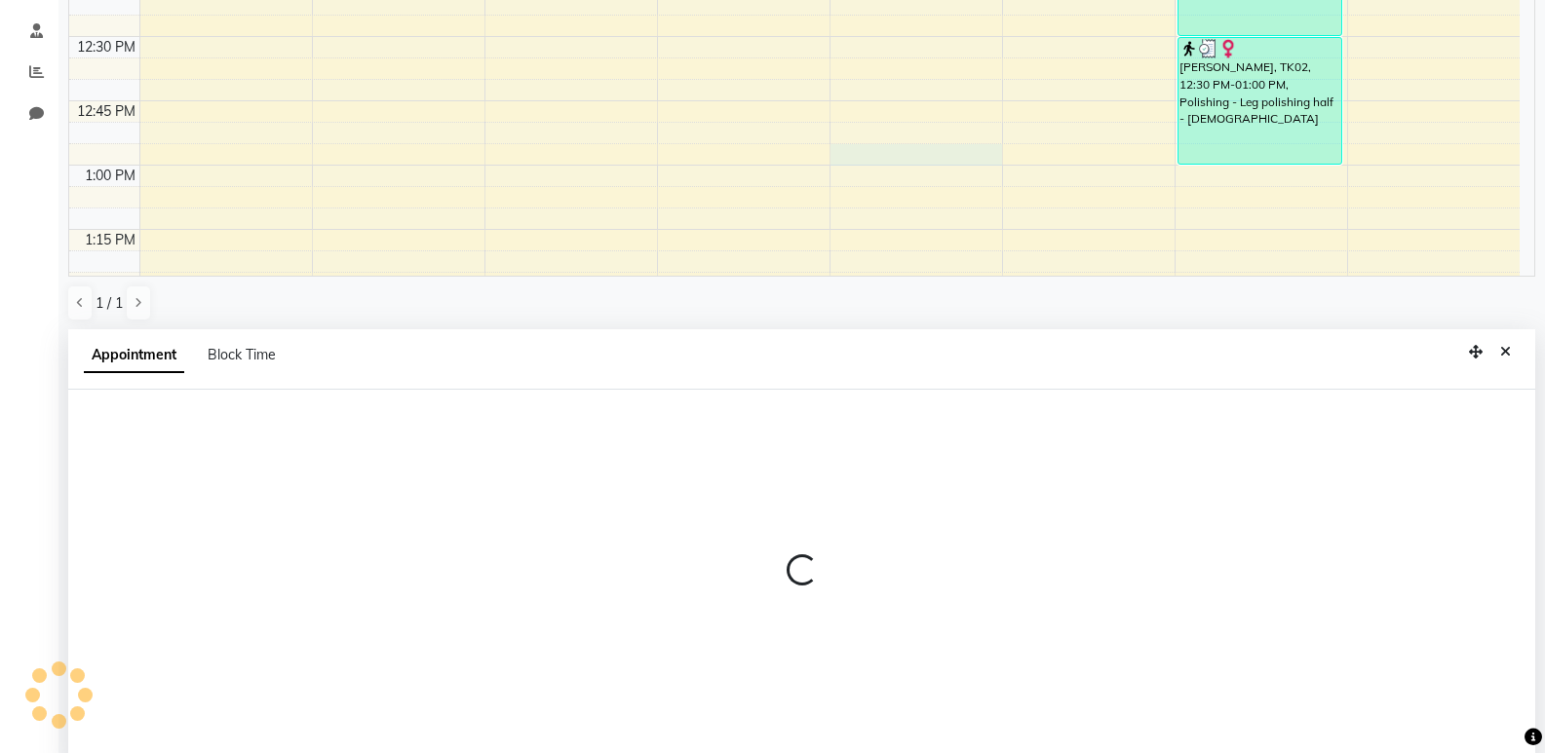
scroll to position [379, 0]
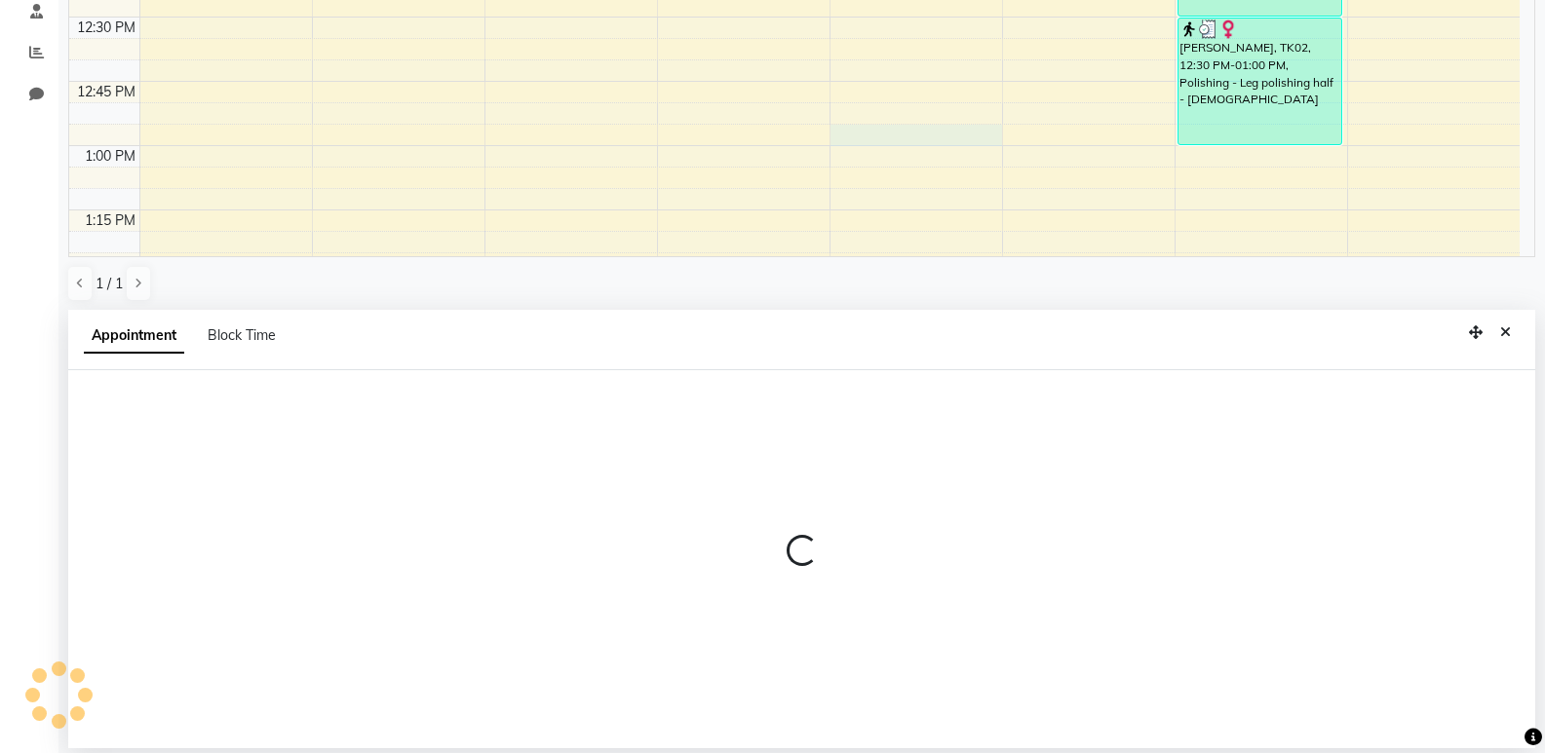
select select "33227"
select select "780"
select select "tentative"
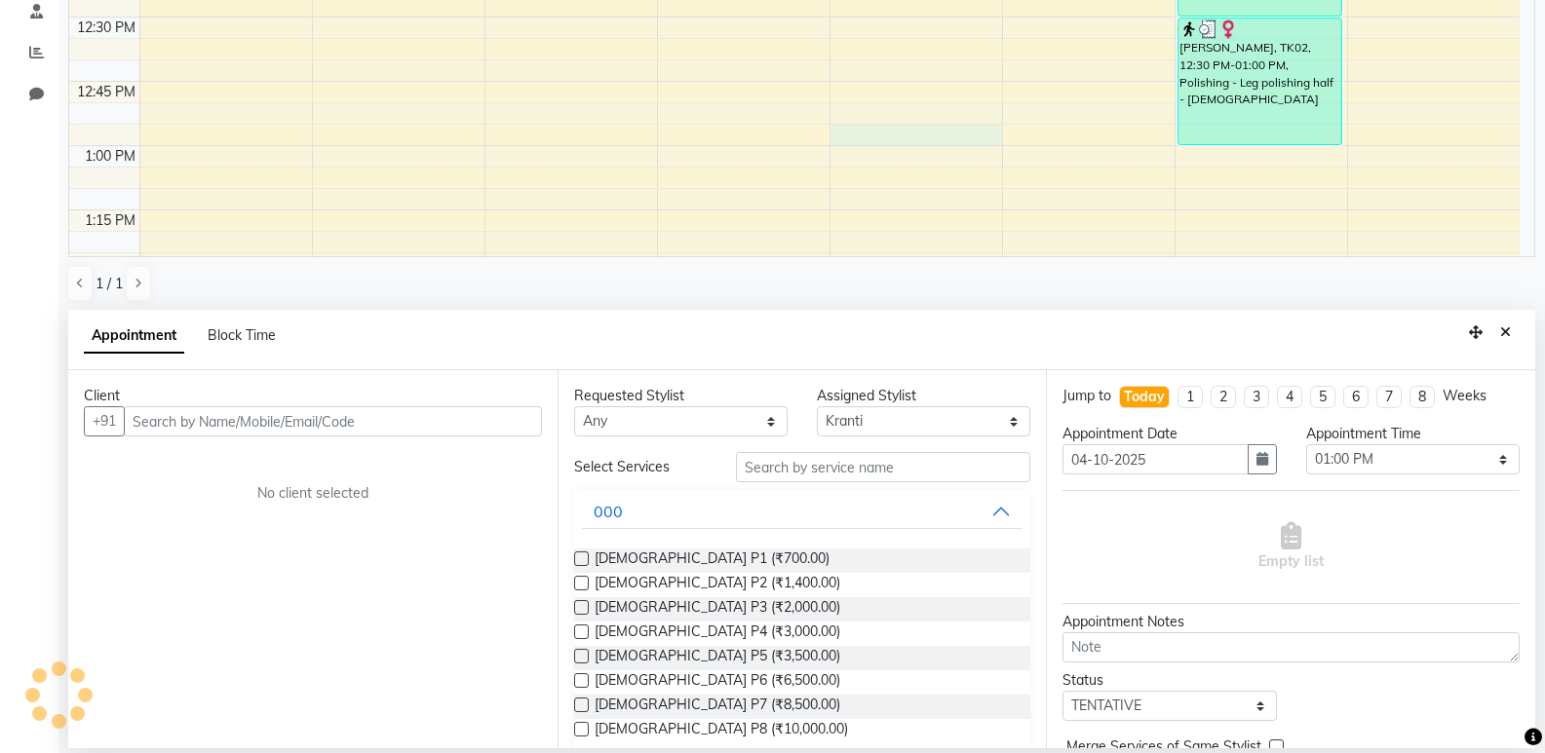
click at [511, 406] on input "text" at bounding box center [333, 421] width 418 height 30
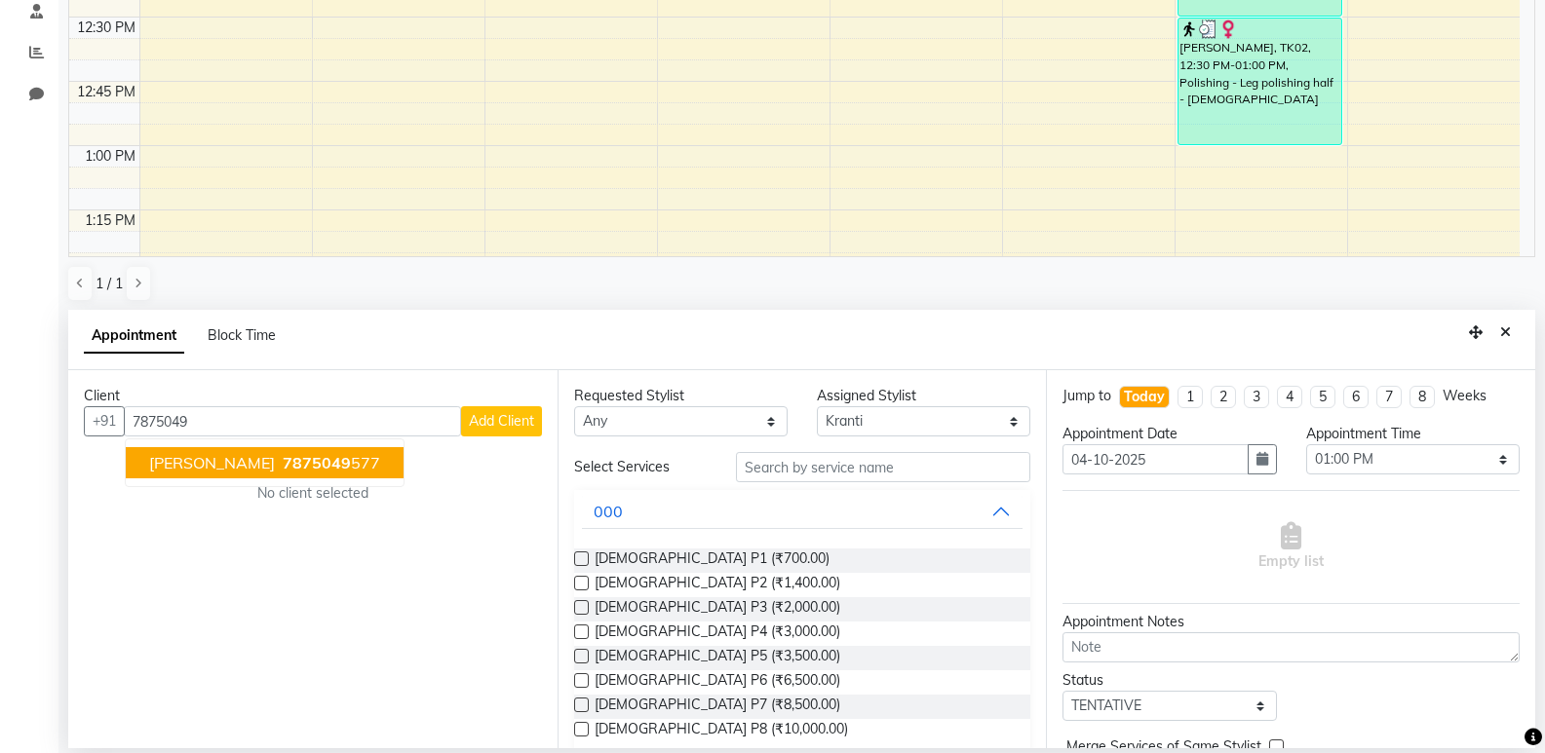
click at [242, 468] on span "Pranjal Bhatevara" at bounding box center [212, 462] width 126 height 19
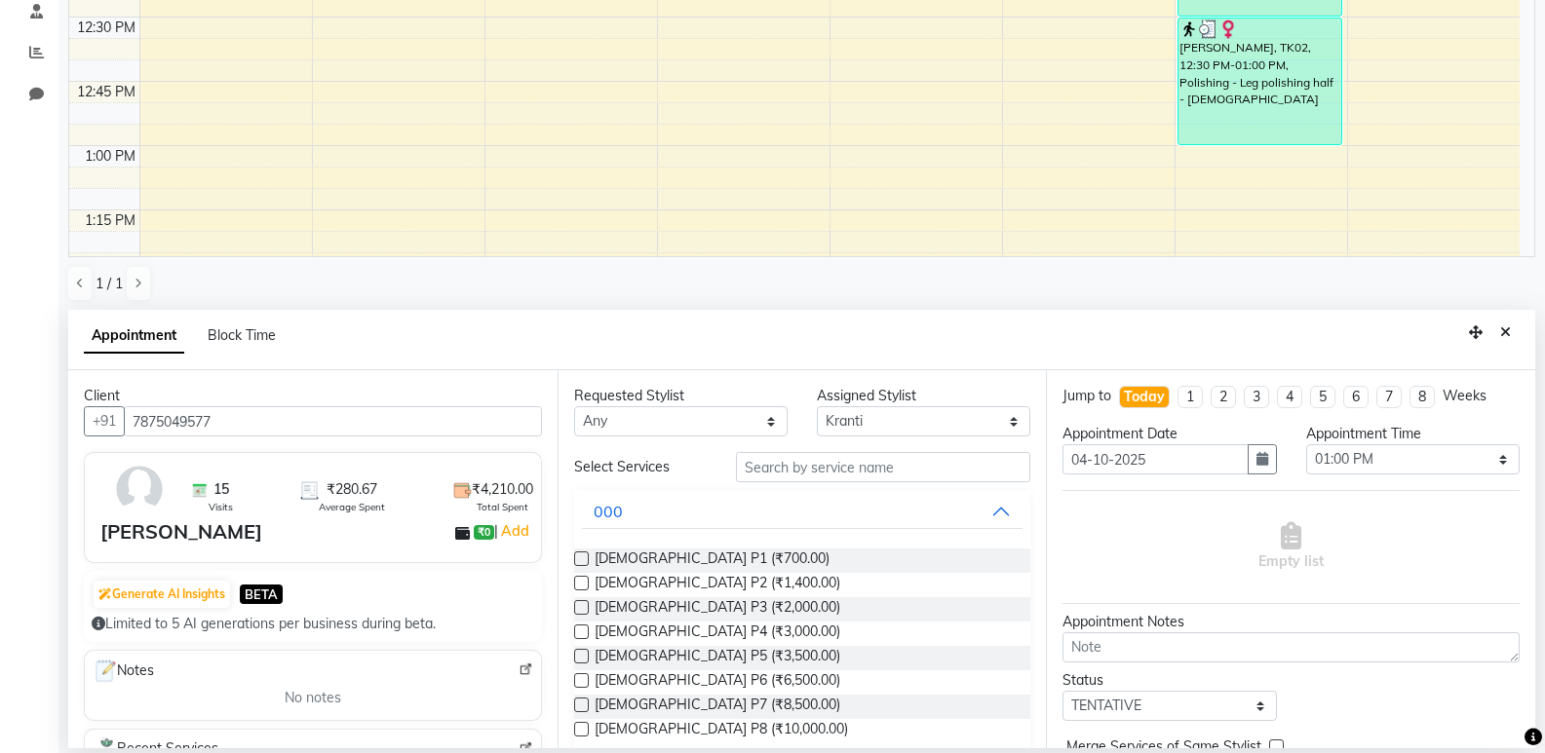
type input "7875049577"
click at [773, 457] on input "text" at bounding box center [883, 467] width 294 height 30
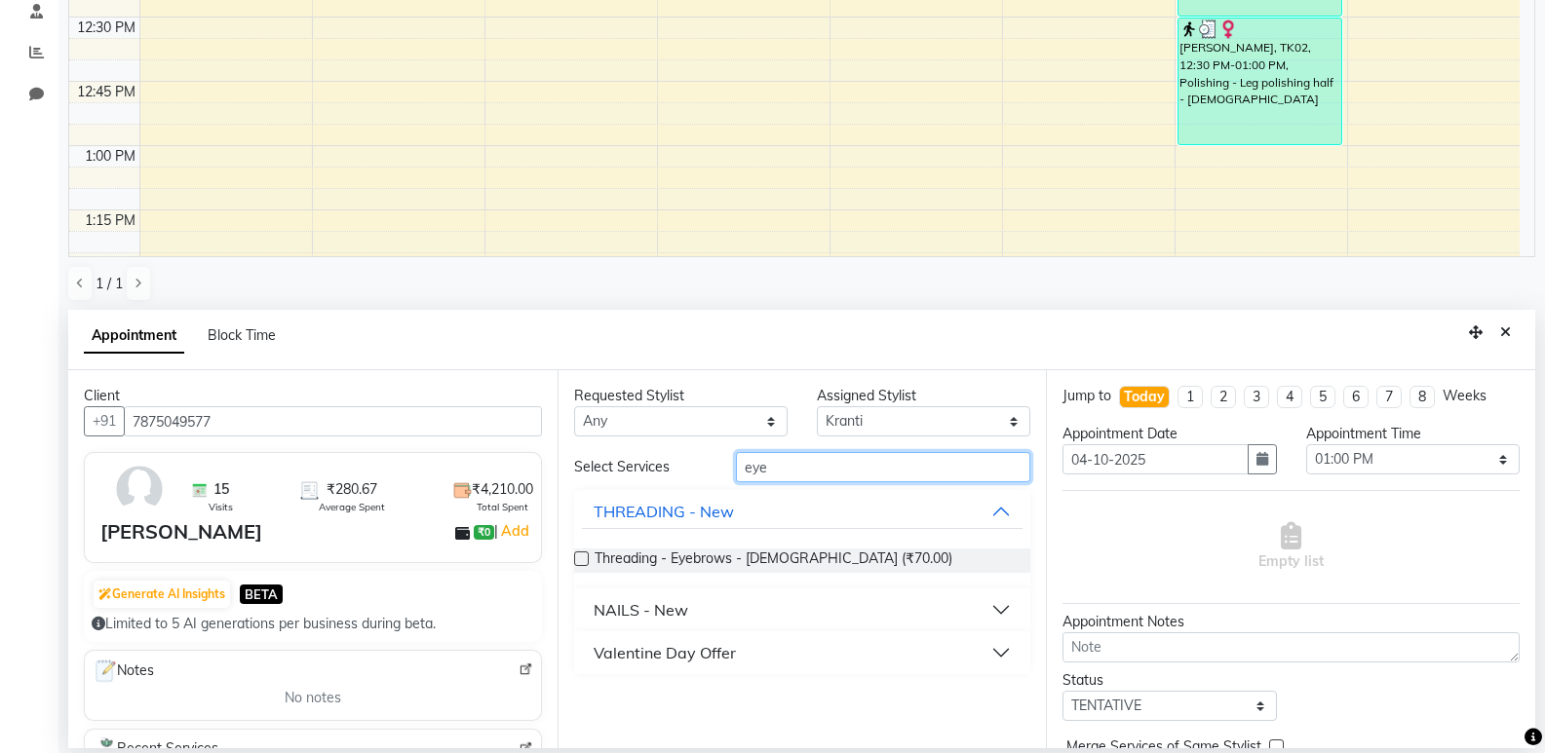
type input "eye"
click at [770, 546] on div "Threading - Eyebrows - Female (₹70.00)" at bounding box center [802, 561] width 457 height 56
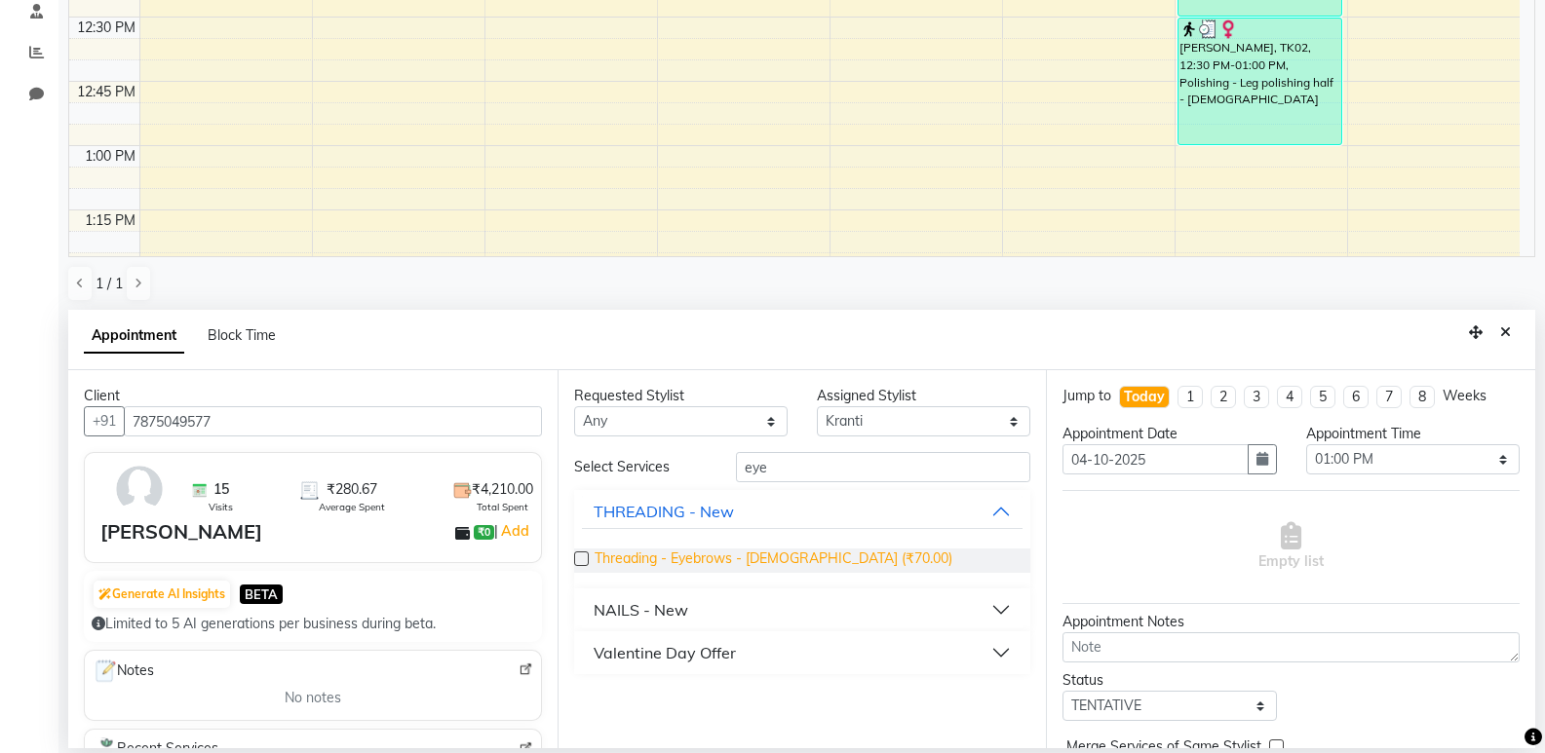
click at [768, 557] on span "Threading - Eyebrows - Female (₹70.00)" at bounding box center [774, 561] width 358 height 24
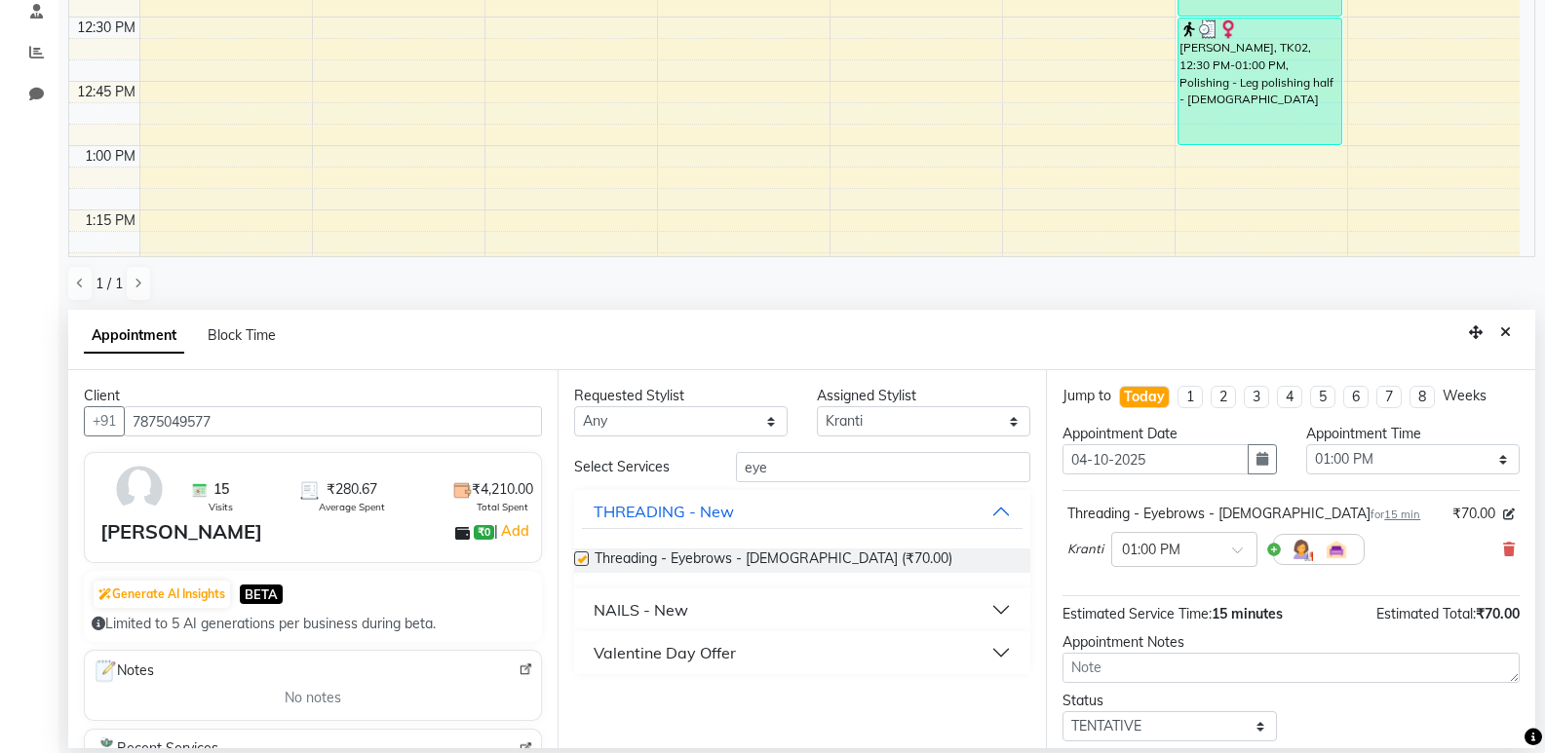
checkbox input "false"
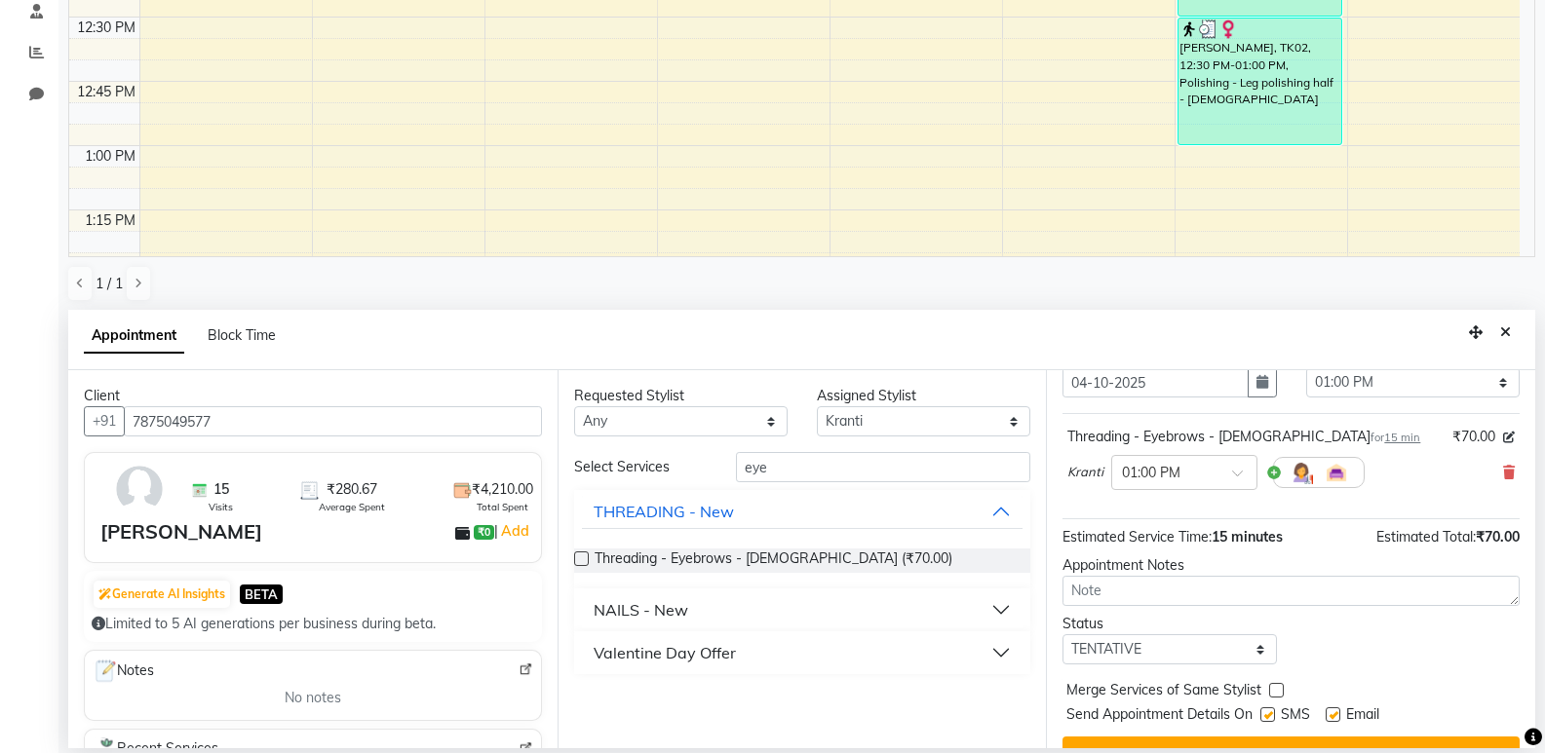
scroll to position [116, 0]
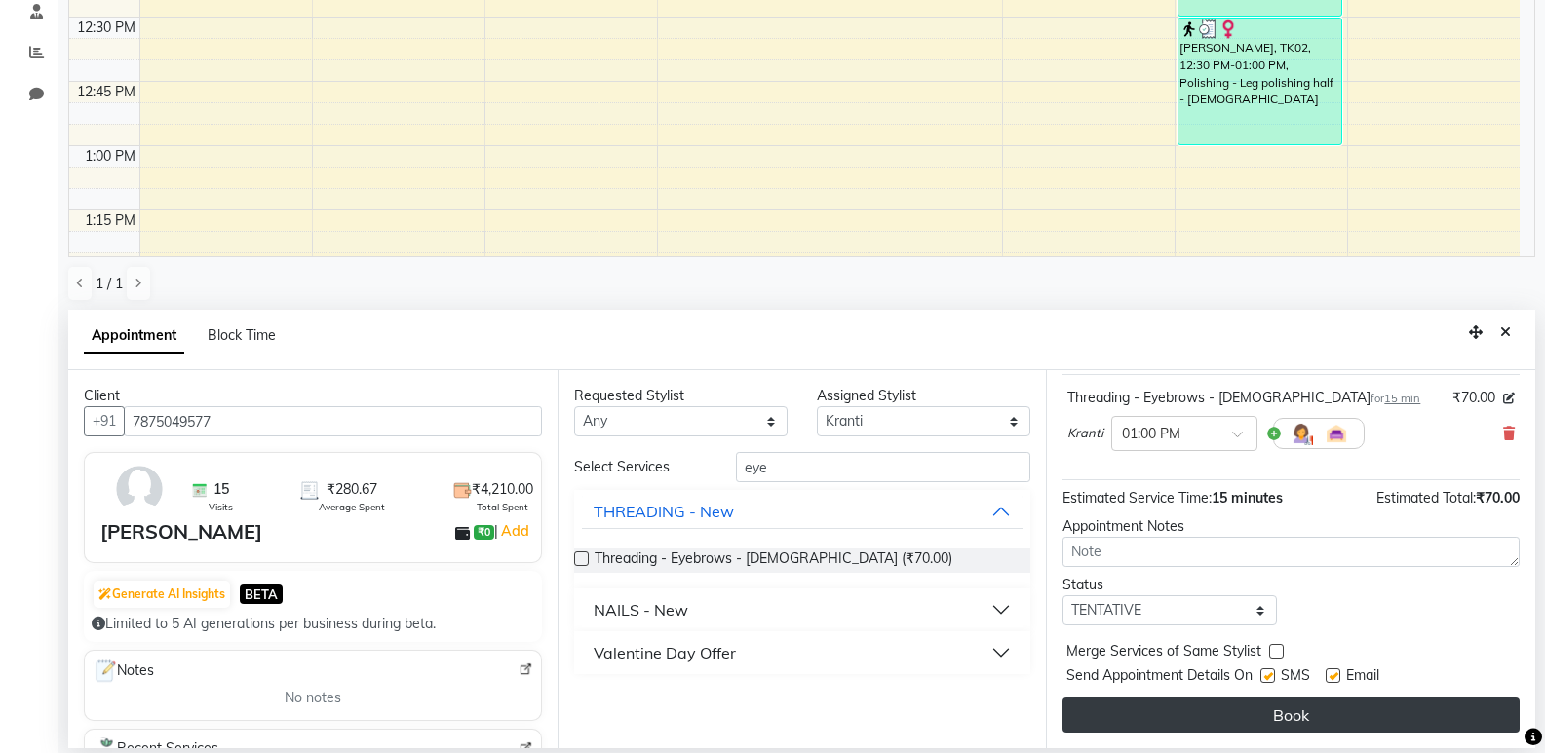
click at [1194, 709] on button "Book" at bounding box center [1290, 715] width 457 height 35
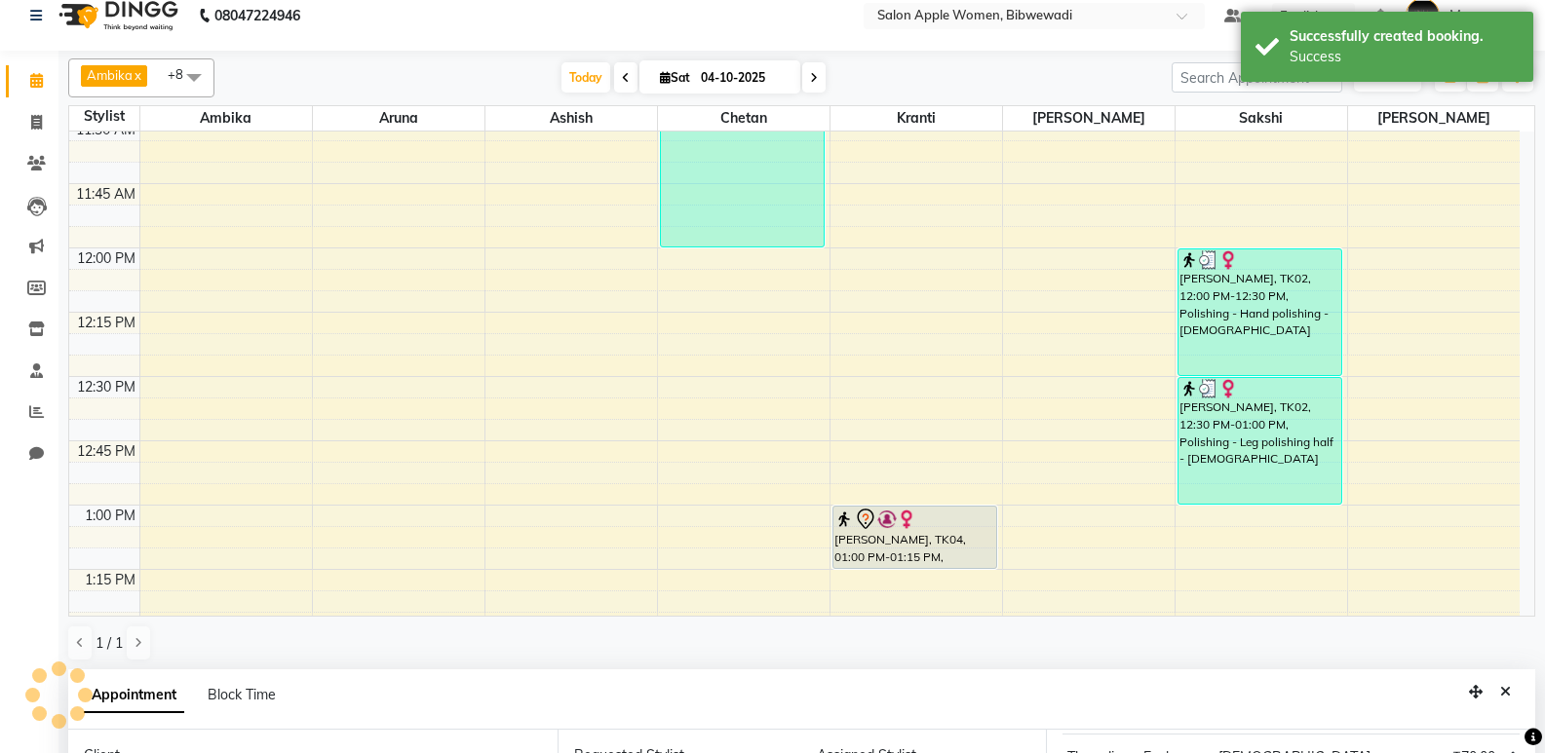
scroll to position [0, 0]
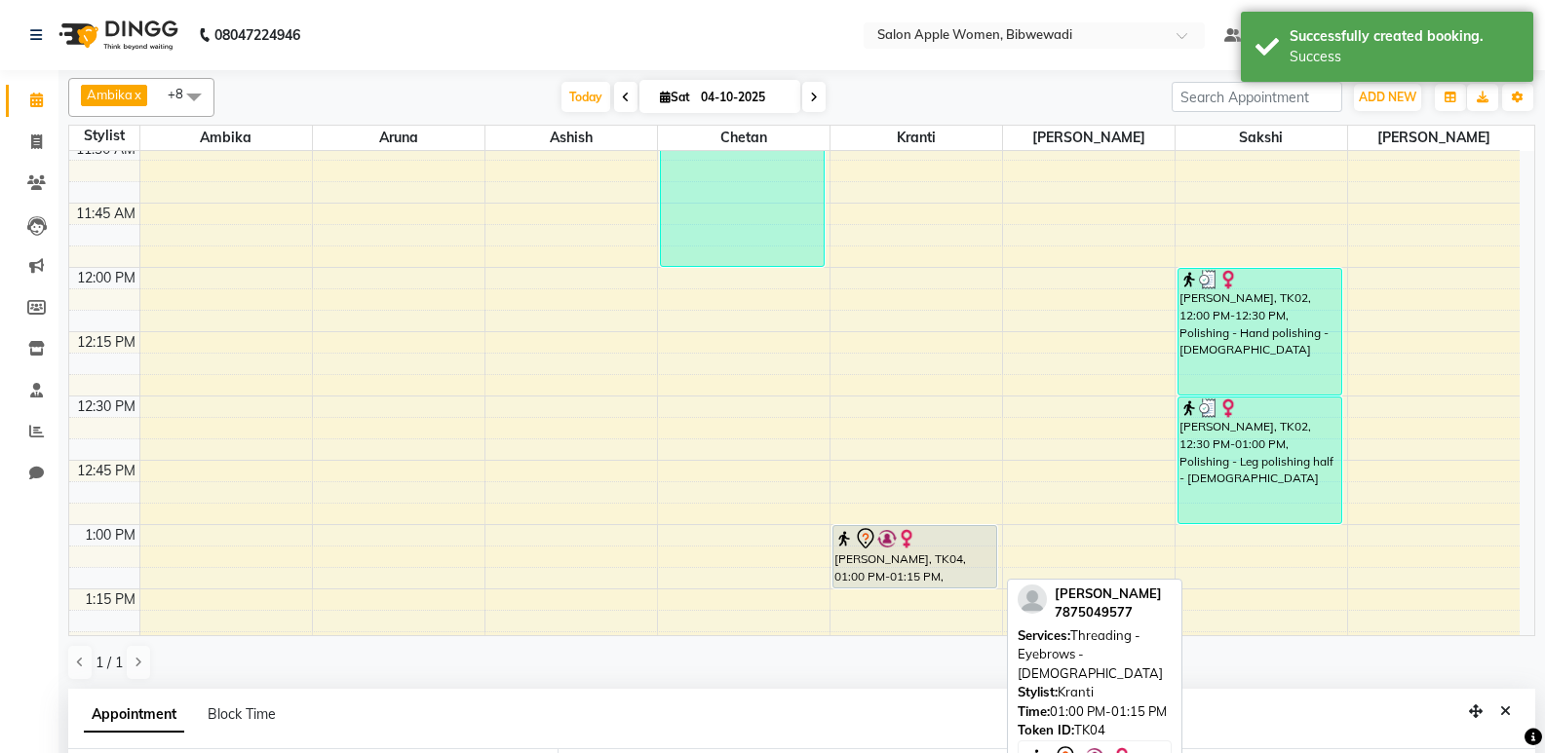
click at [960, 568] on div "[PERSON_NAME], TK04, 01:00 PM-01:15 PM, Threading - Eyebrows - [DEMOGRAPHIC_DAT…" at bounding box center [915, 556] width 164 height 61
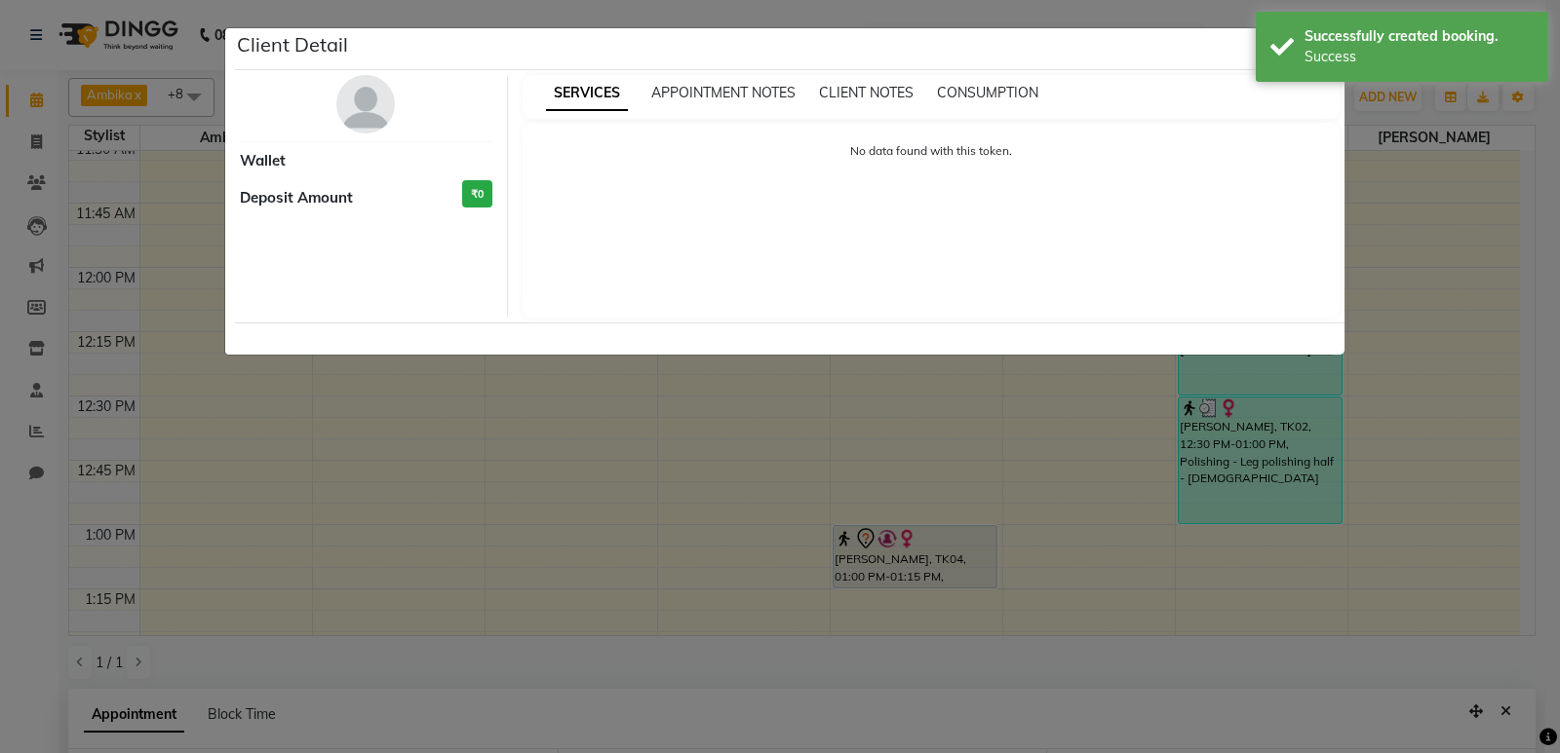
select select "7"
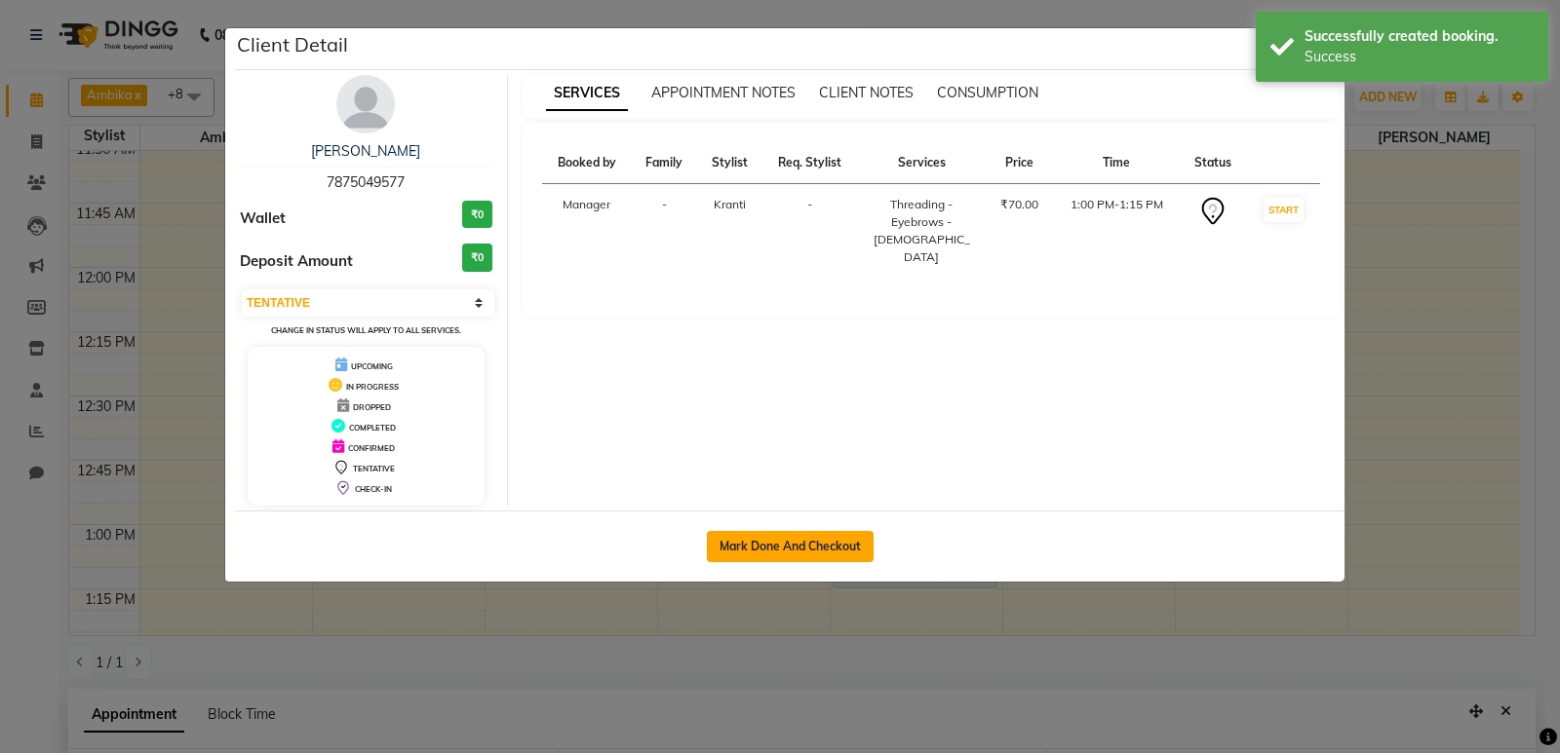
click at [852, 554] on button "Mark Done And Checkout" at bounding box center [790, 546] width 167 height 31
select select "service"
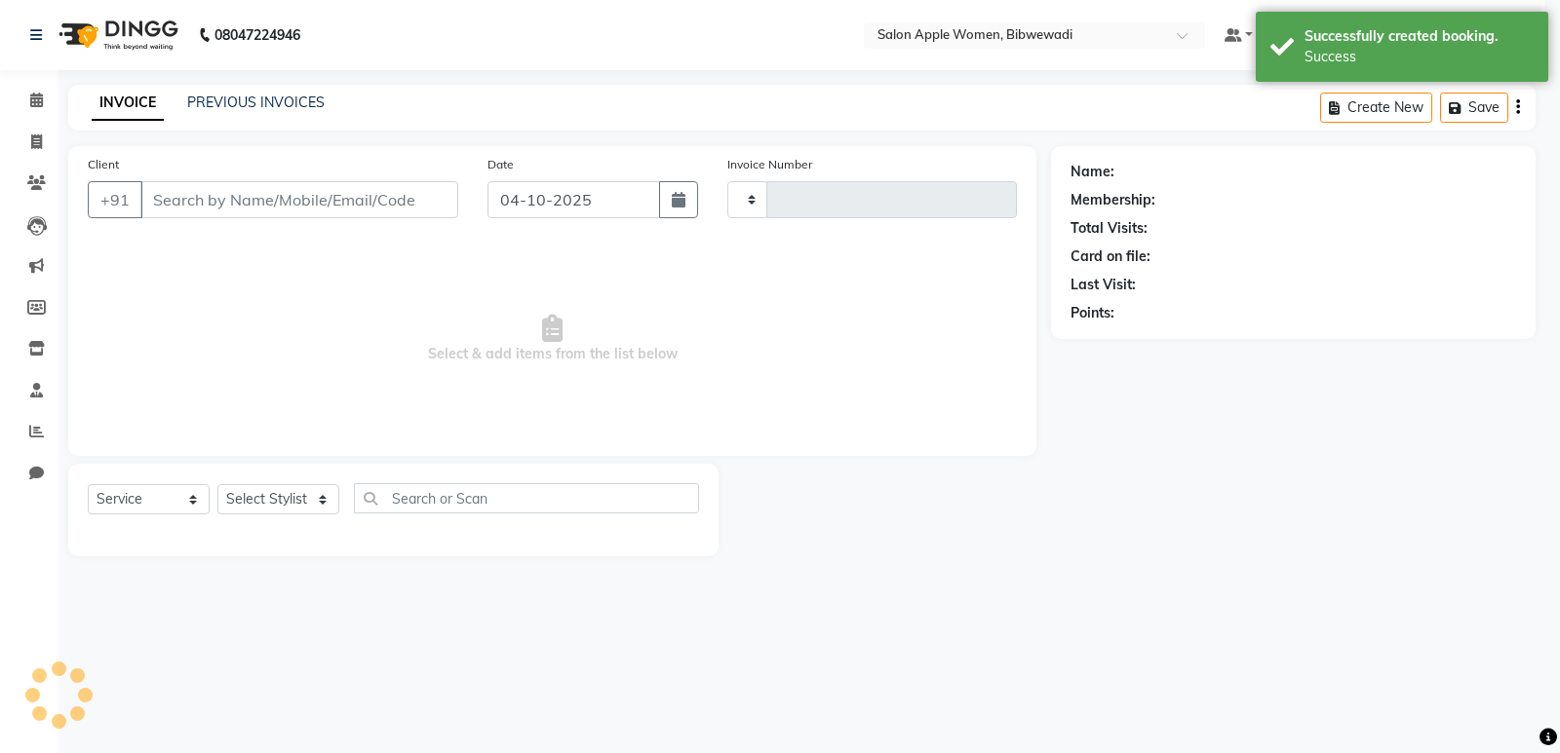
type input "2185"
select select "101"
type input "7875049577"
select select "33227"
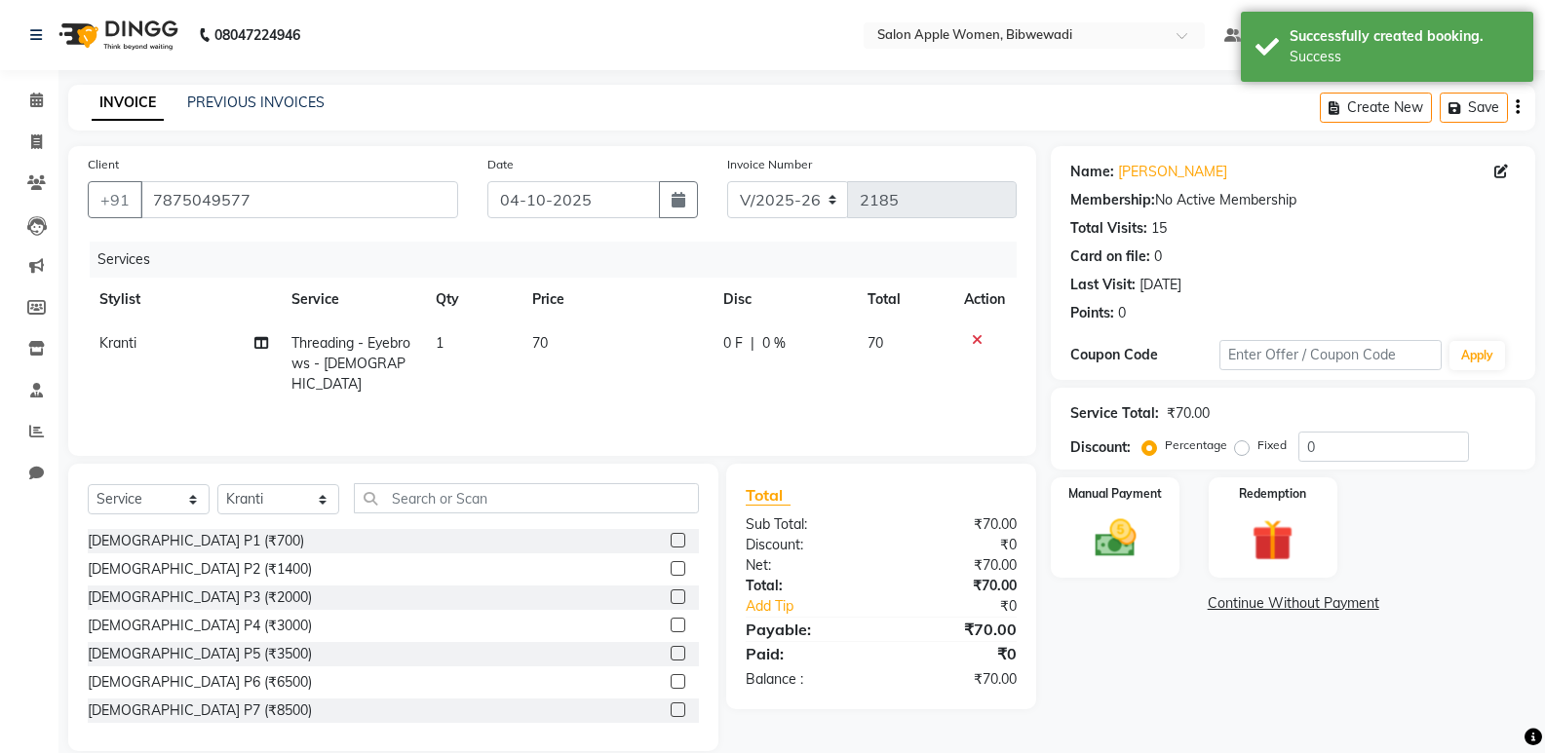
scroll to position [27, 0]
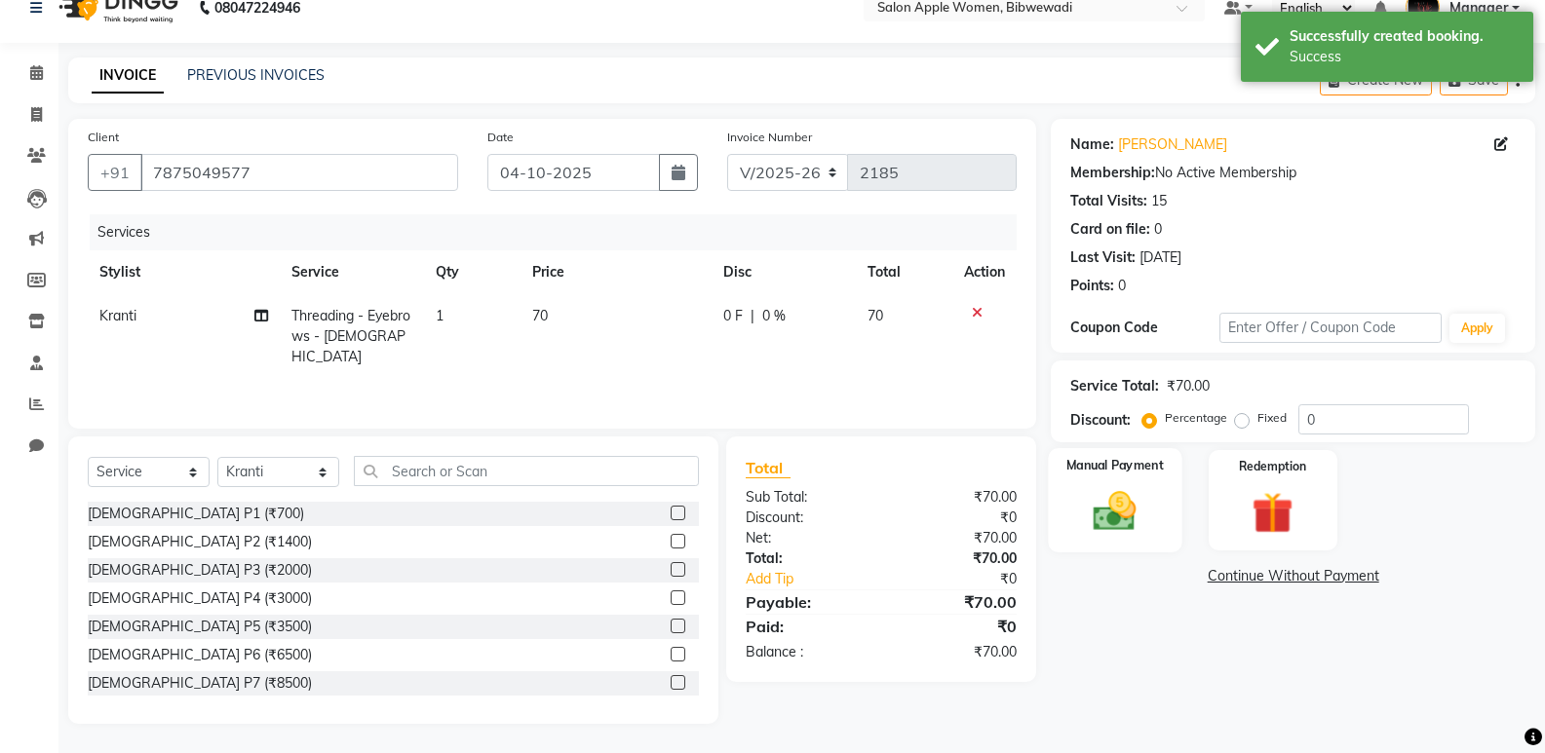
click at [1119, 530] on img at bounding box center [1114, 511] width 69 height 50
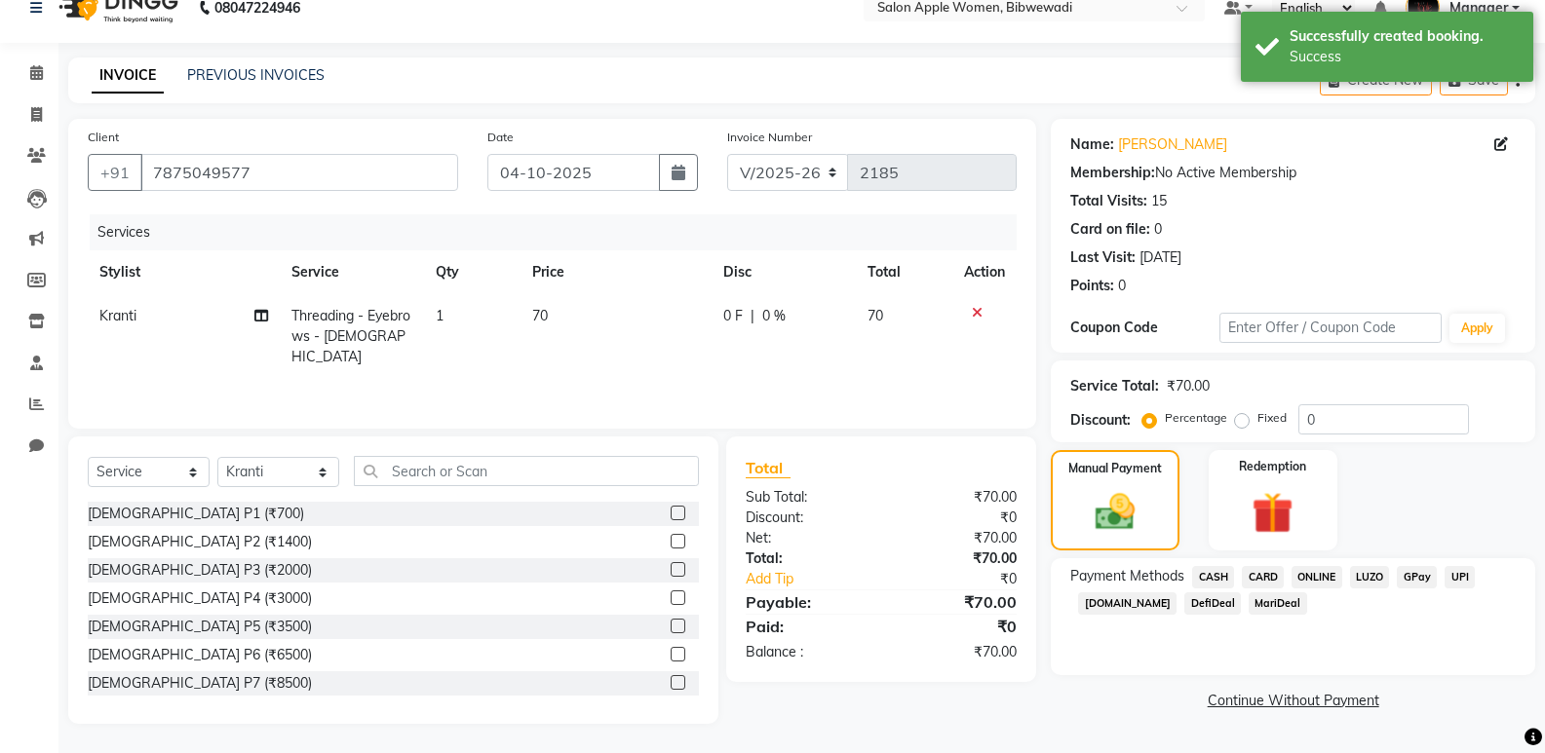
click at [1218, 570] on span "CASH" at bounding box center [1213, 577] width 42 height 22
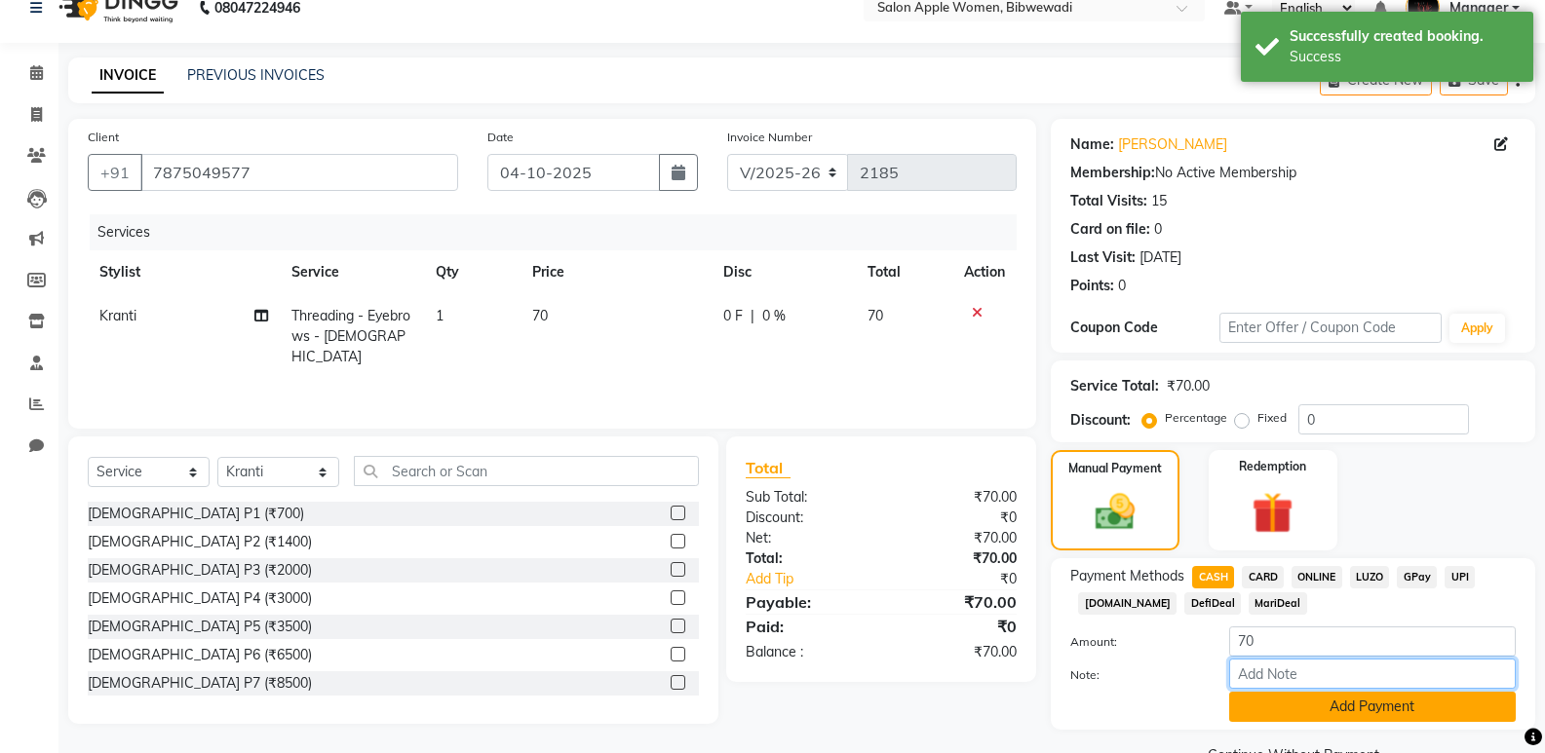
drag, startPoint x: 1286, startPoint y: 674, endPoint x: 1287, endPoint y: 691, distance: 17.6
click at [1286, 680] on input "Note:" at bounding box center [1372, 674] width 287 height 30
click at [1286, 701] on button "Add Payment" at bounding box center [1372, 707] width 287 height 30
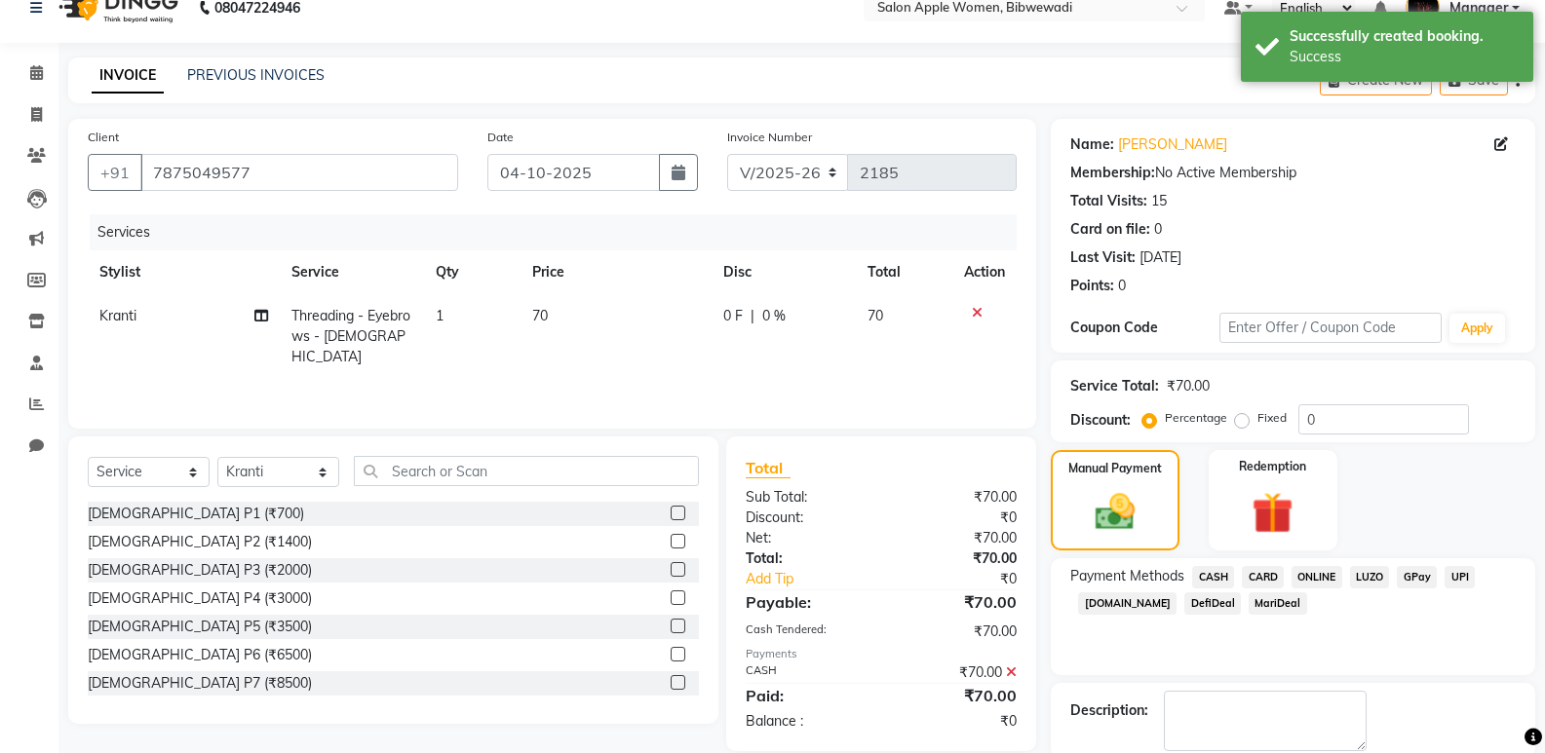
scroll to position [129, 0]
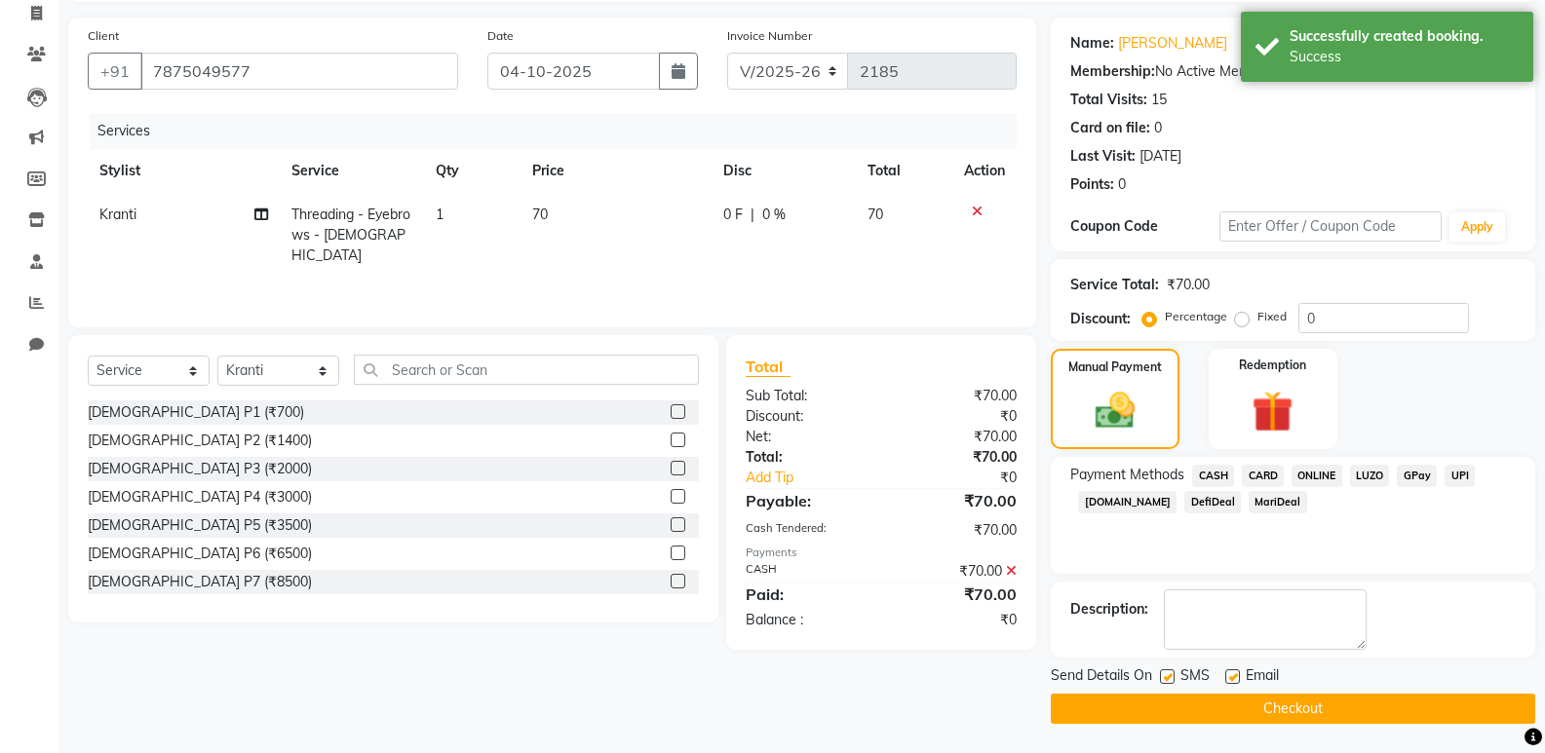
click at [1274, 727] on main "INVOICE PREVIOUS INVOICES Create New Save Client +91 7875049577 Date 04-10-2025…" at bounding box center [801, 354] width 1486 height 797
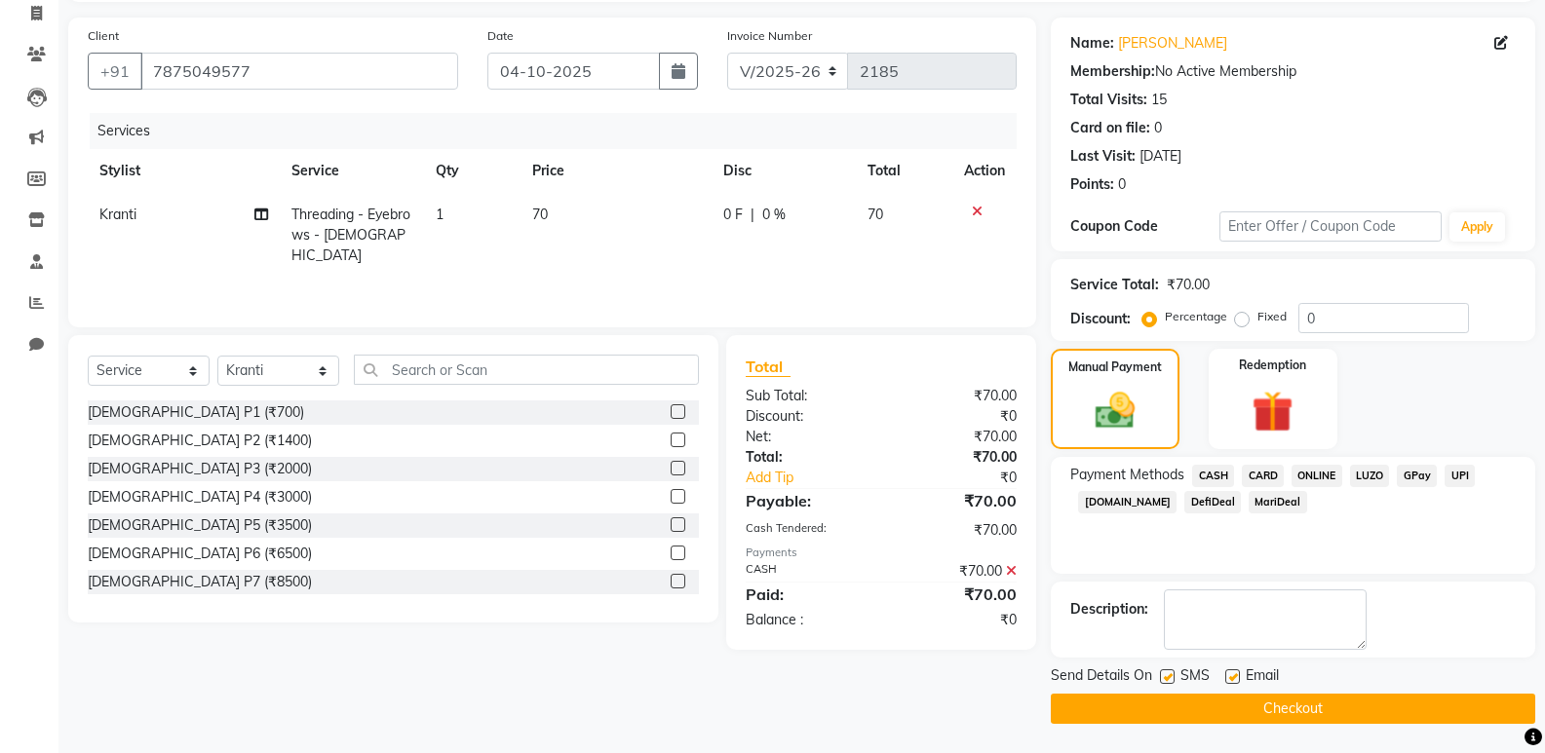
click at [1275, 717] on button "Checkout" at bounding box center [1293, 709] width 484 height 30
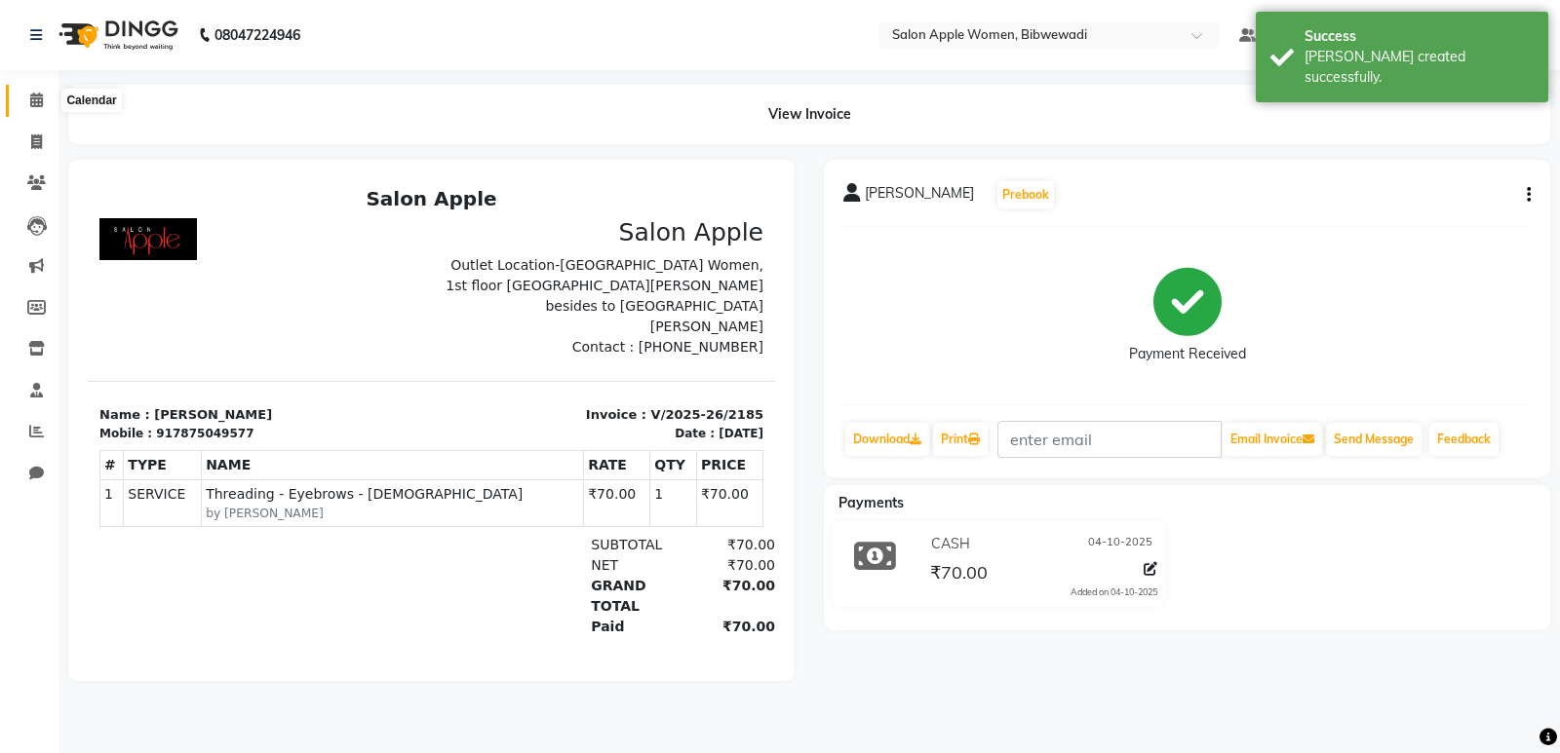
click at [48, 96] on span at bounding box center [36, 101] width 34 height 22
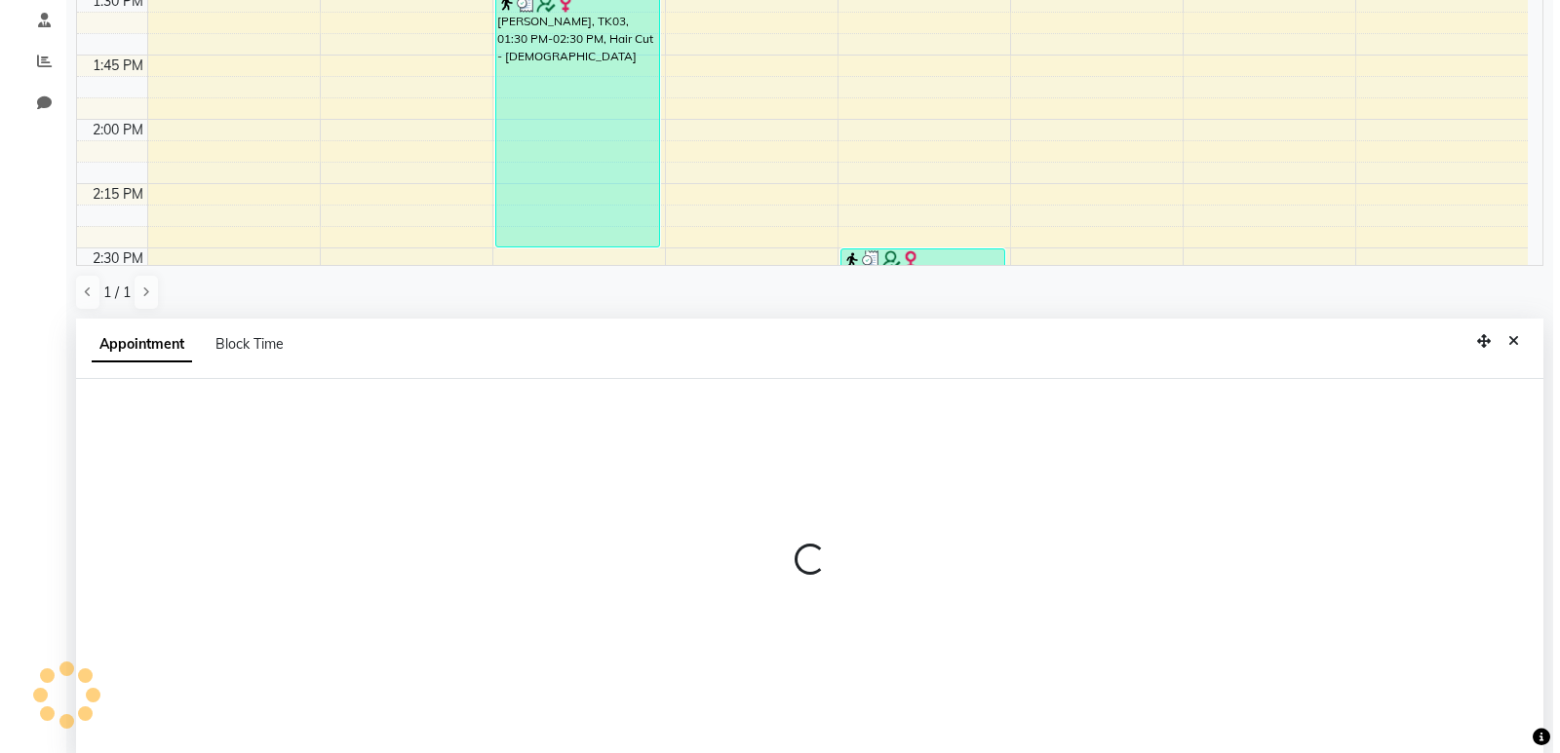
scroll to position [379, 0]
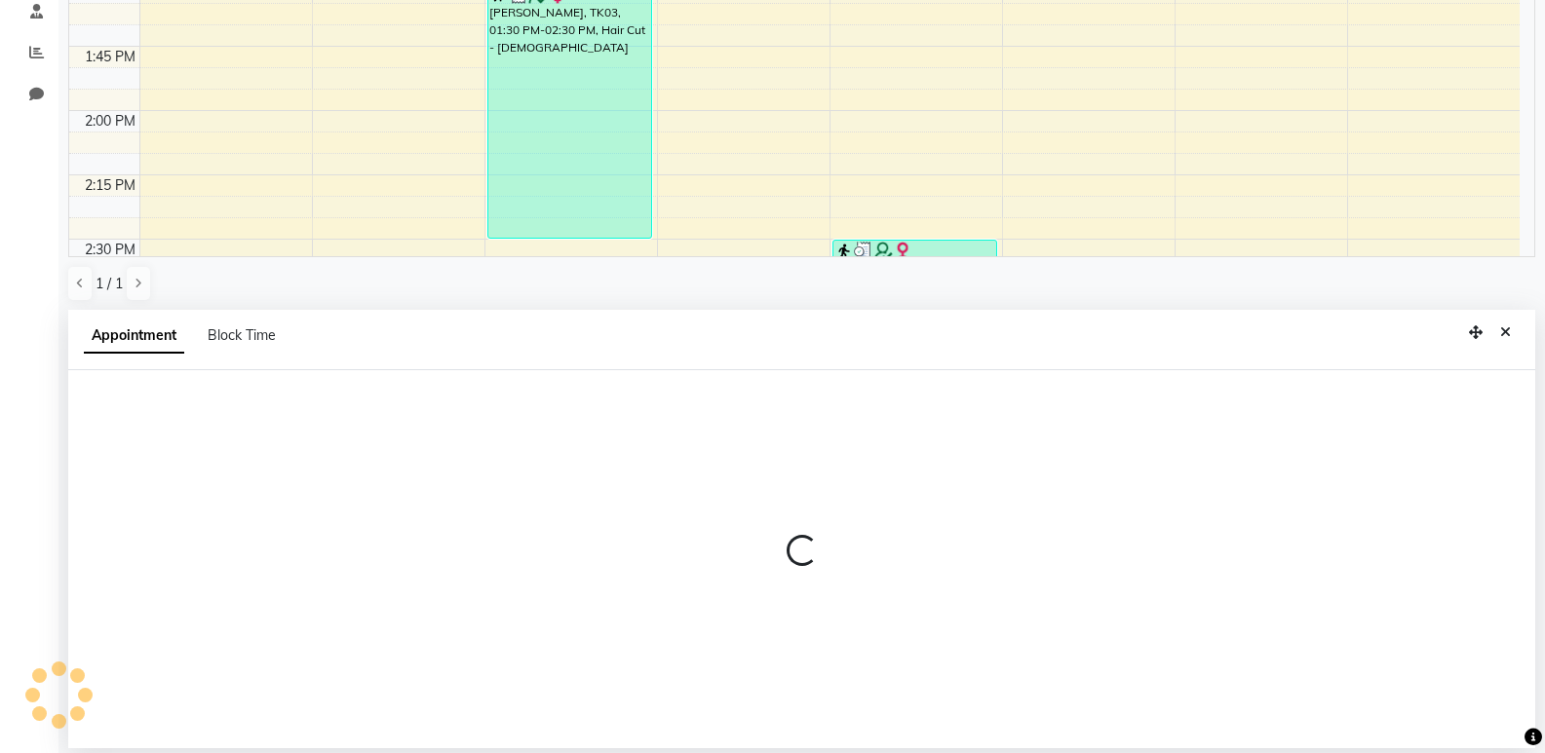
select select "33227"
select select "795"
select select "tentative"
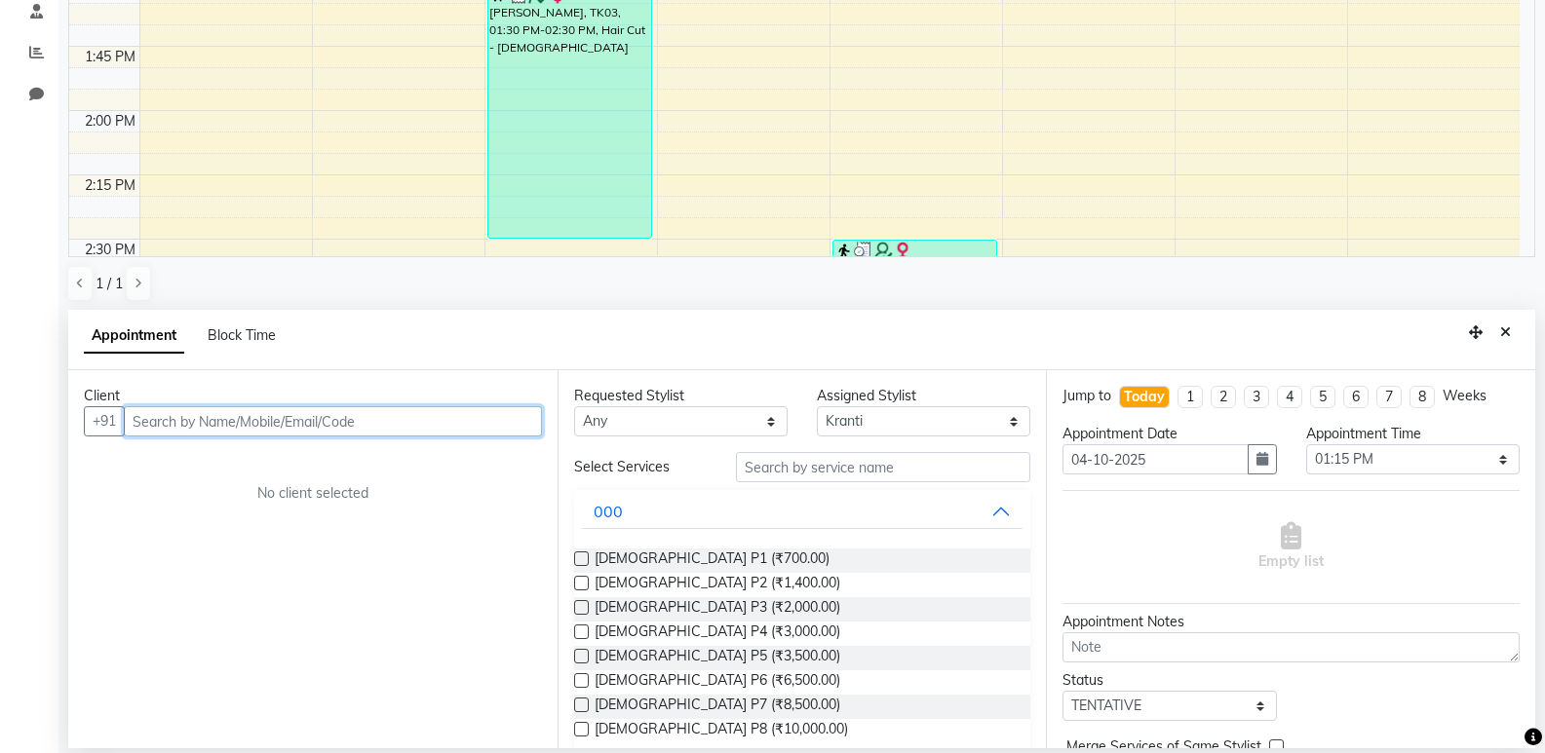
click at [339, 412] on input "text" at bounding box center [333, 421] width 418 height 30
type input "9264185533"
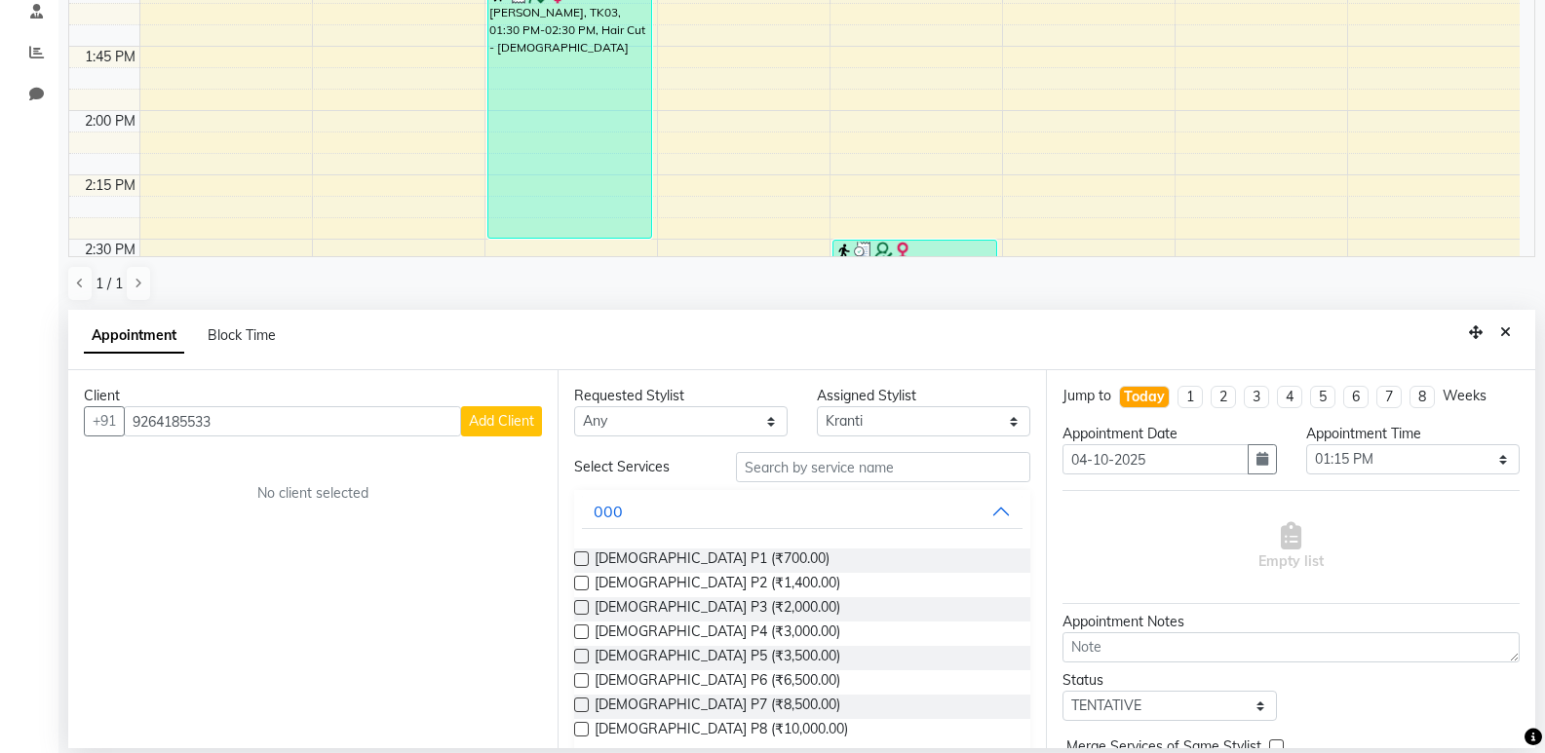
click at [508, 427] on span "Add Client" at bounding box center [501, 421] width 65 height 18
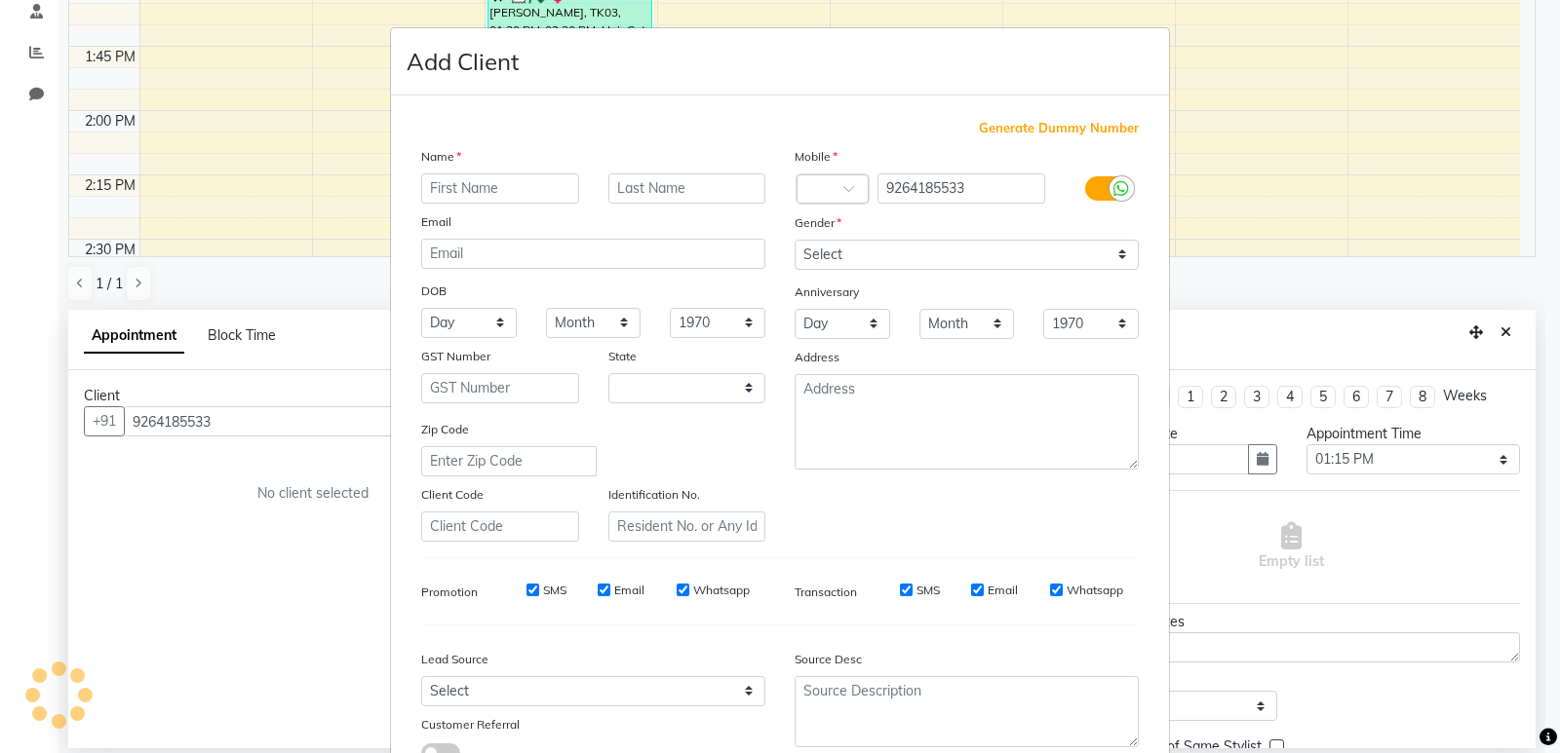
select select "22"
type input "Rohini"
click at [734, 178] on input "text" at bounding box center [687, 189] width 158 height 30
type input "[PERSON_NAME]"
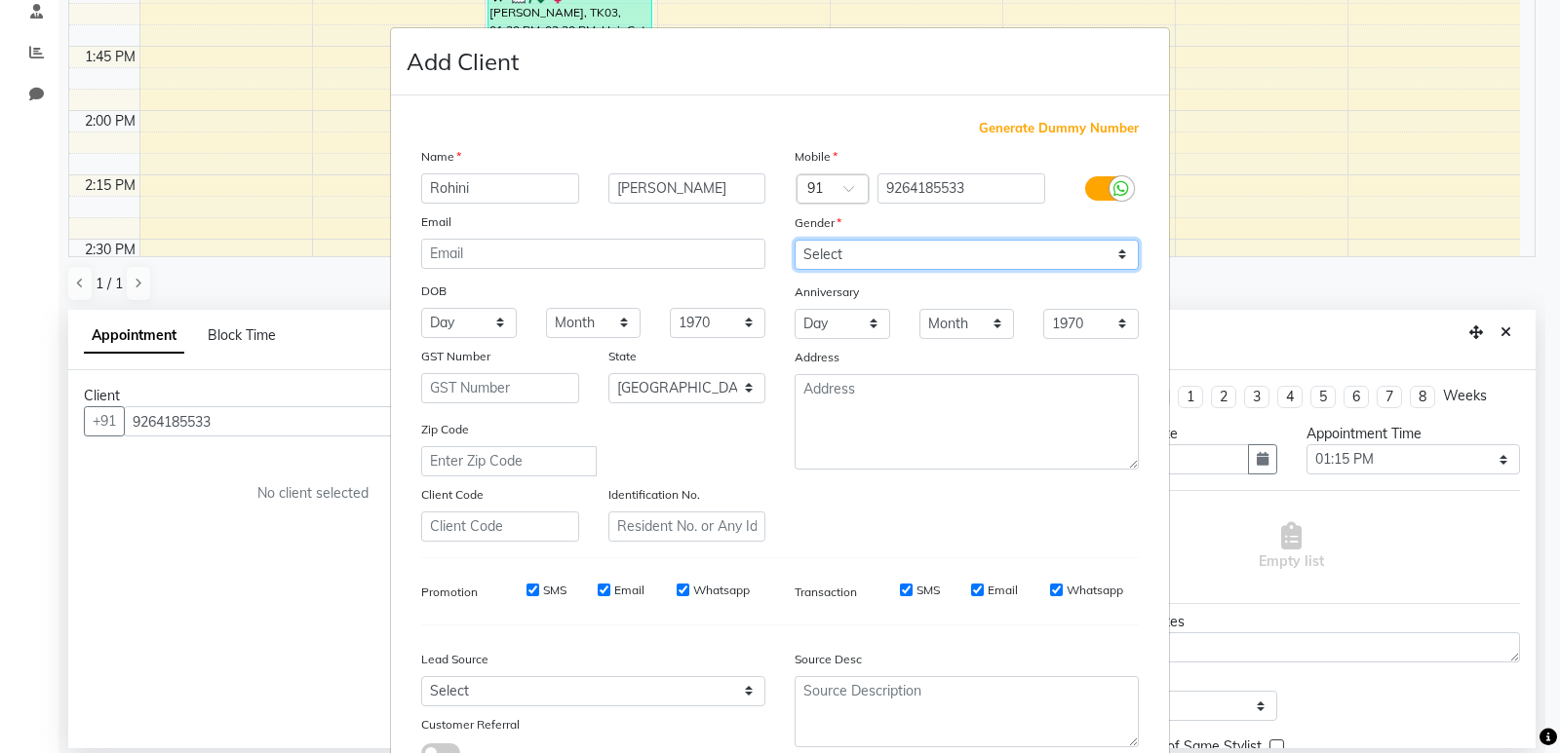
drag, startPoint x: 1094, startPoint y: 246, endPoint x: 1096, endPoint y: 261, distance: 15.7
click at [1094, 247] on select "Select Male Female Other Prefer Not To Say" at bounding box center [966, 255] width 344 height 30
click at [794, 240] on select "Select Male Female Other Prefer Not To Say" at bounding box center [966, 255] width 344 height 30
click at [1050, 235] on div "Gender" at bounding box center [966, 225] width 373 height 27
click at [1051, 255] on select "Select Male Female Other Prefer Not To Say" at bounding box center [966, 255] width 344 height 30
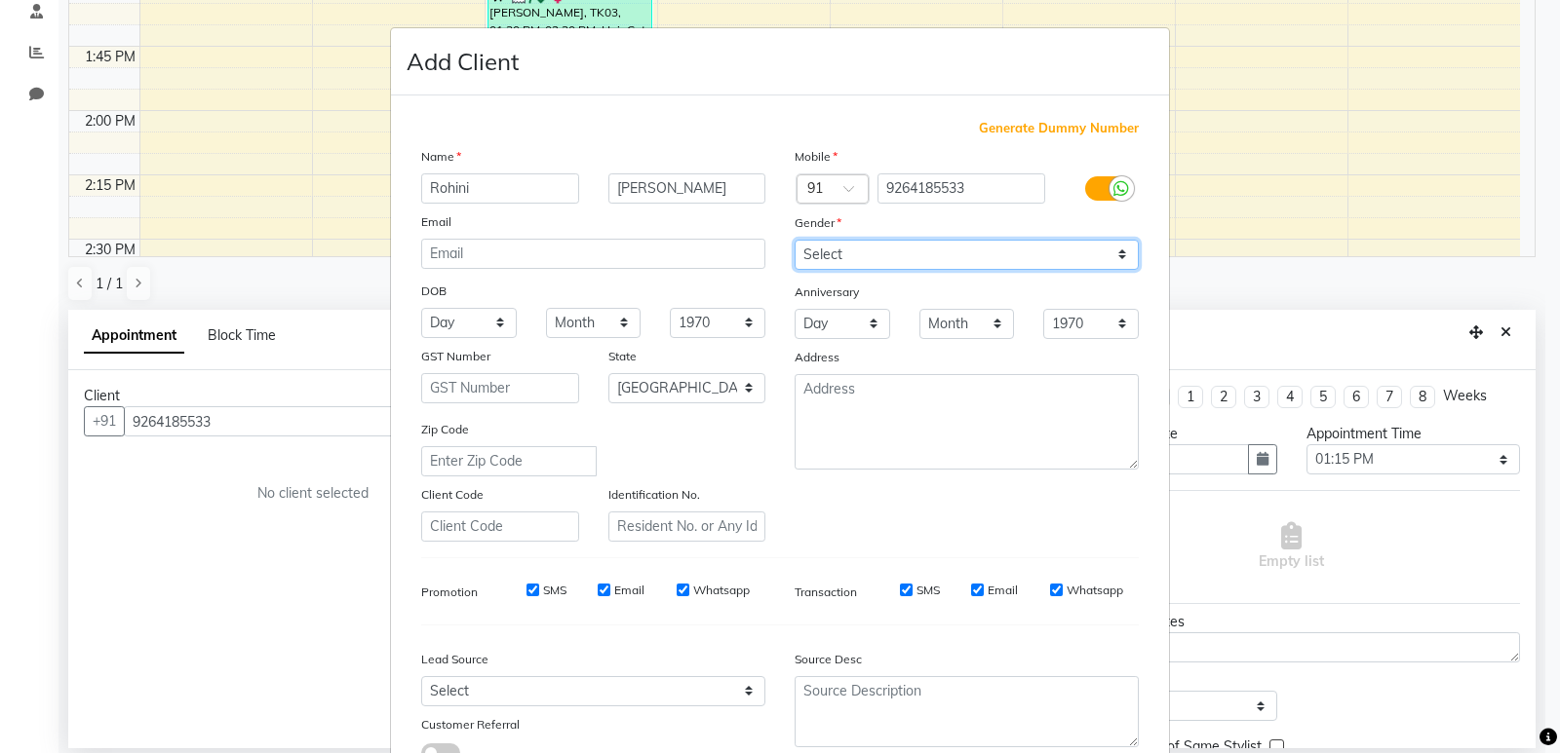
select select "female"
click at [794, 240] on select "Select Male Female Other Prefer Not To Say" at bounding box center [966, 255] width 344 height 30
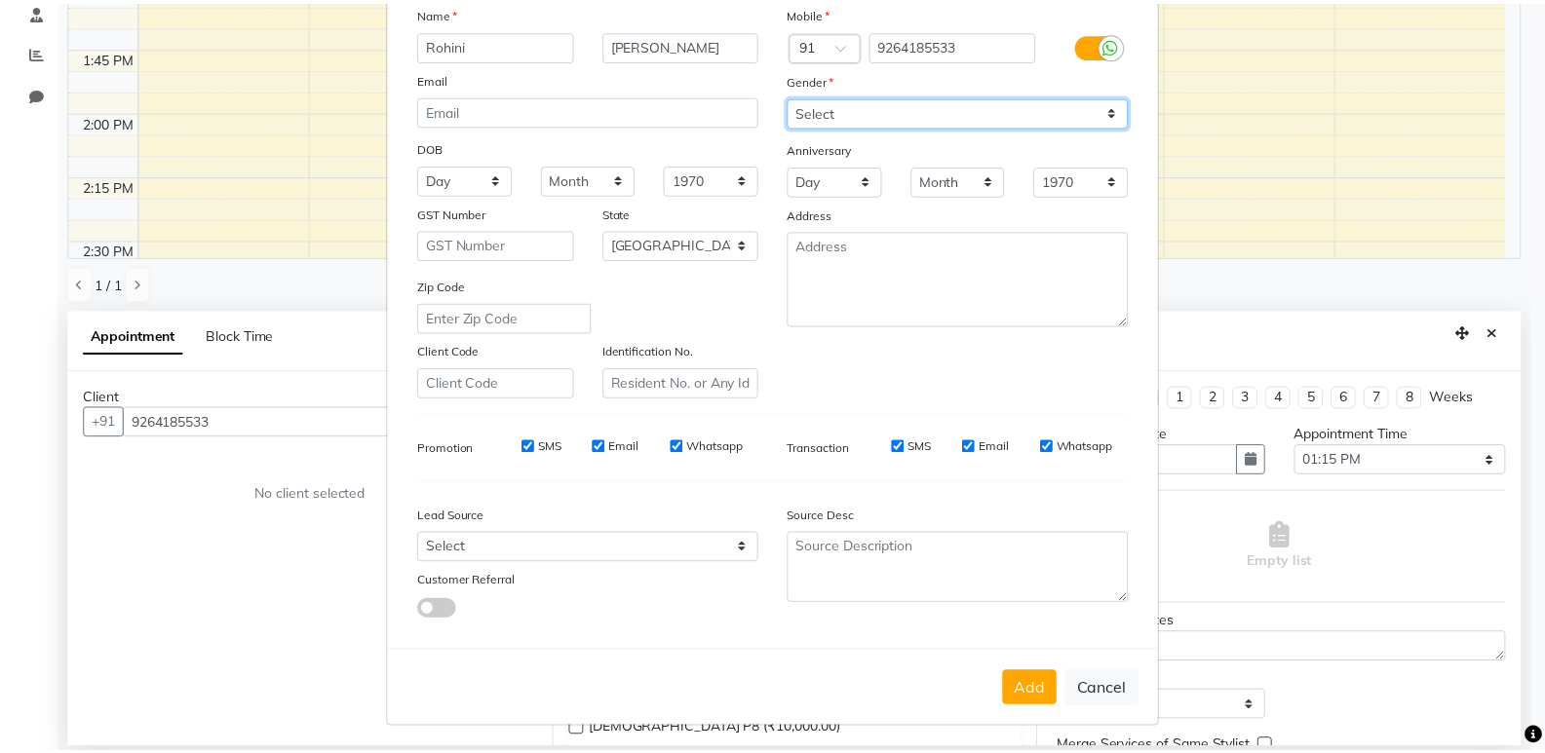
scroll to position [146, 0]
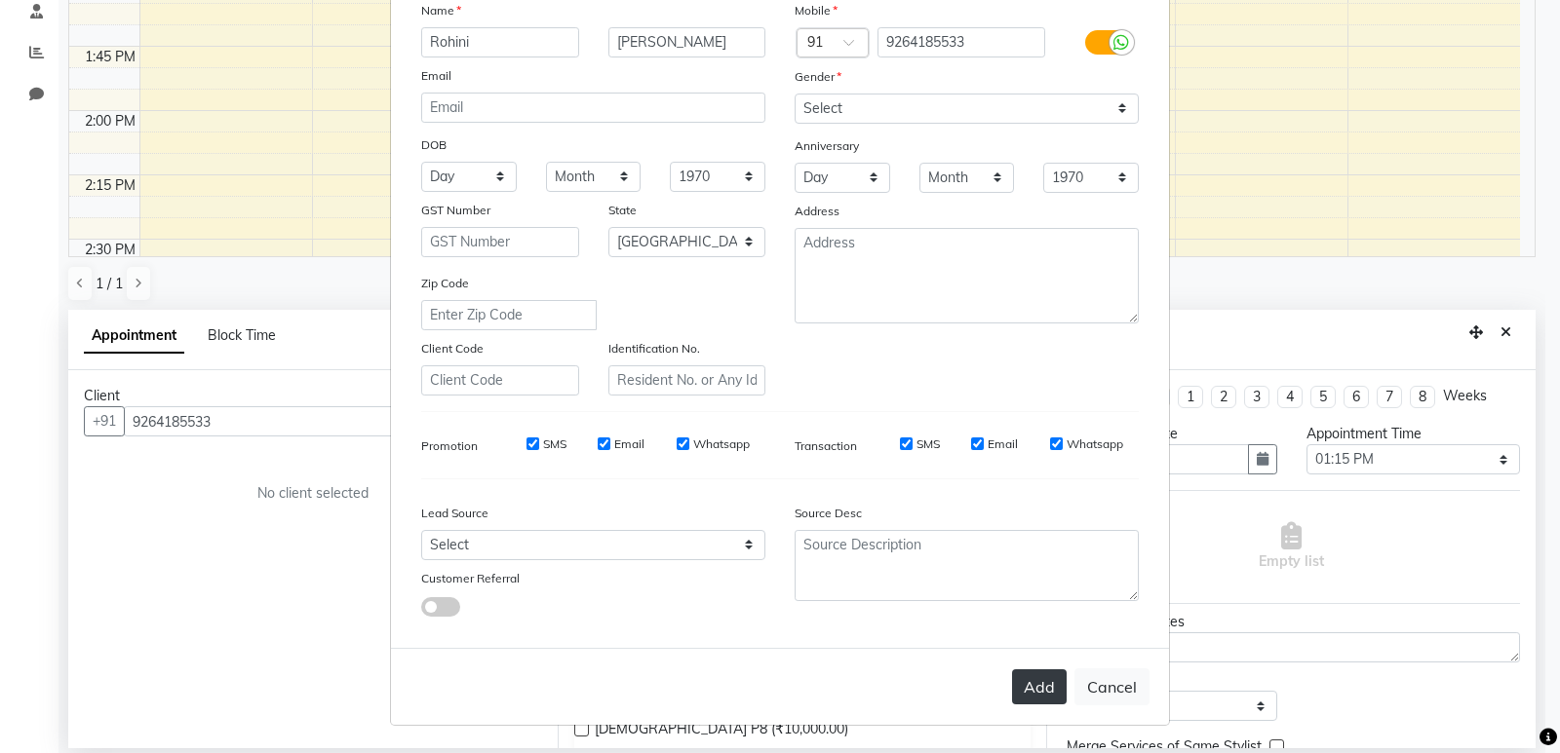
click at [1053, 683] on button "Add" at bounding box center [1039, 687] width 55 height 35
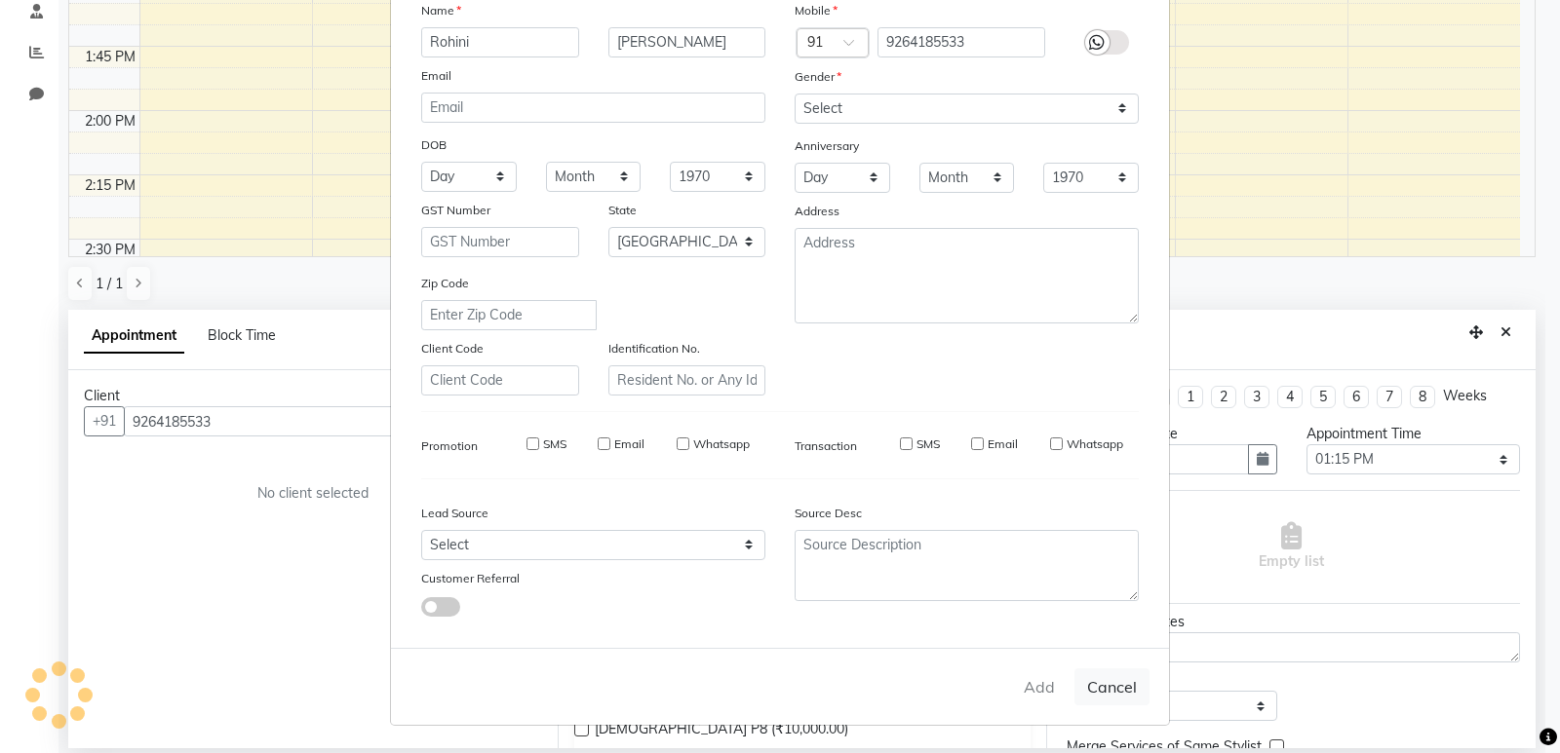
select select
select select "null"
select select
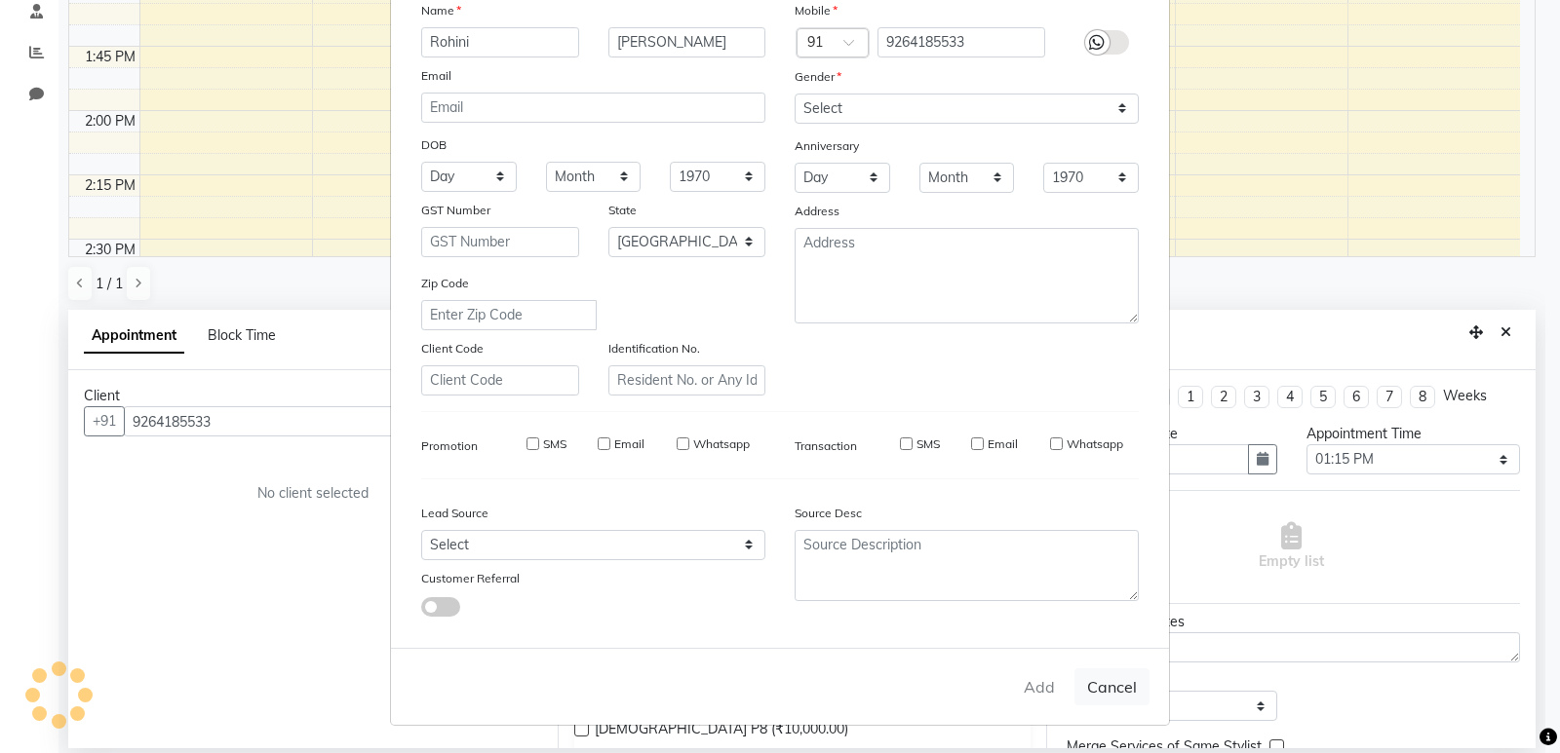
select select
checkbox input "false"
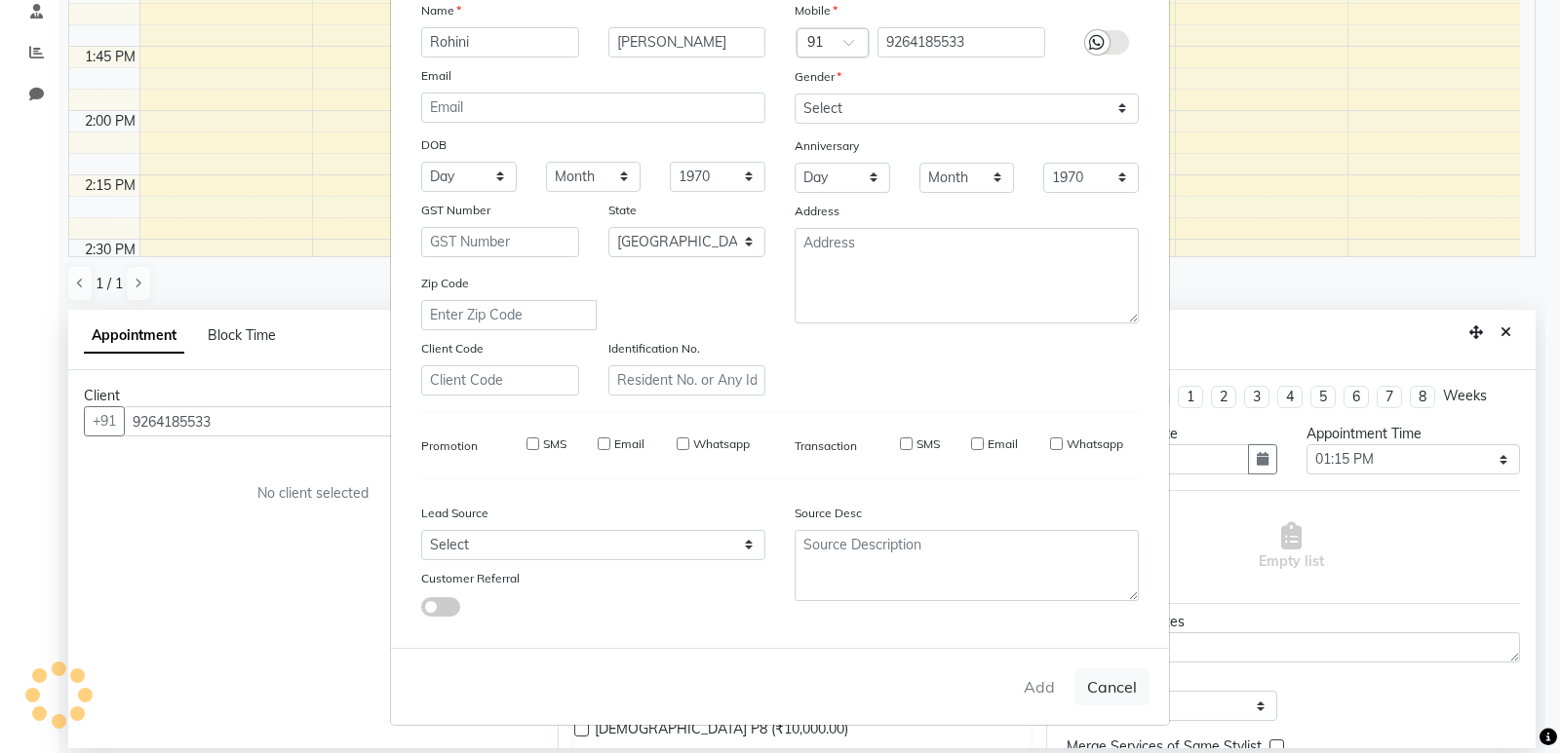
checkbox input "false"
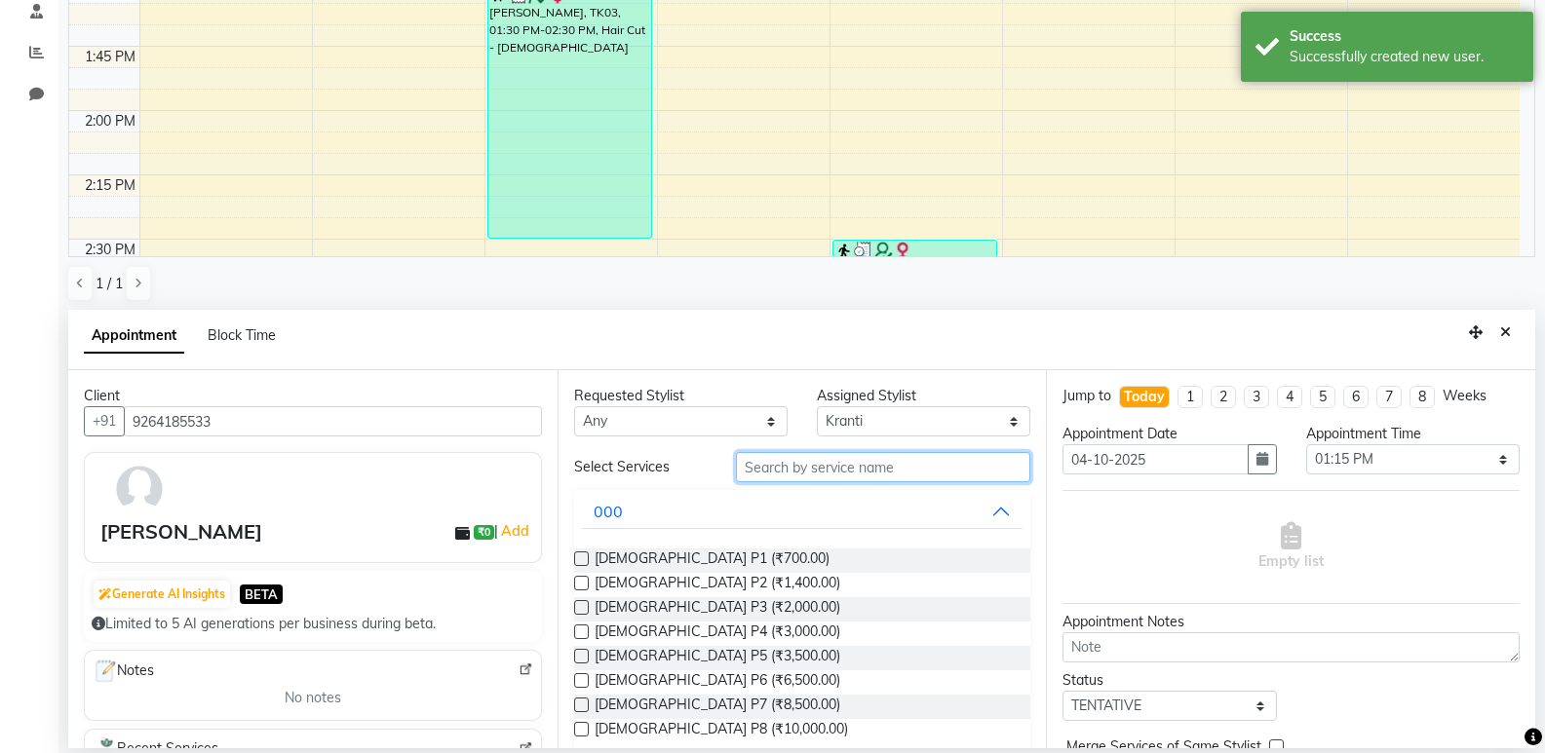
click at [909, 480] on input "text" at bounding box center [883, 467] width 294 height 30
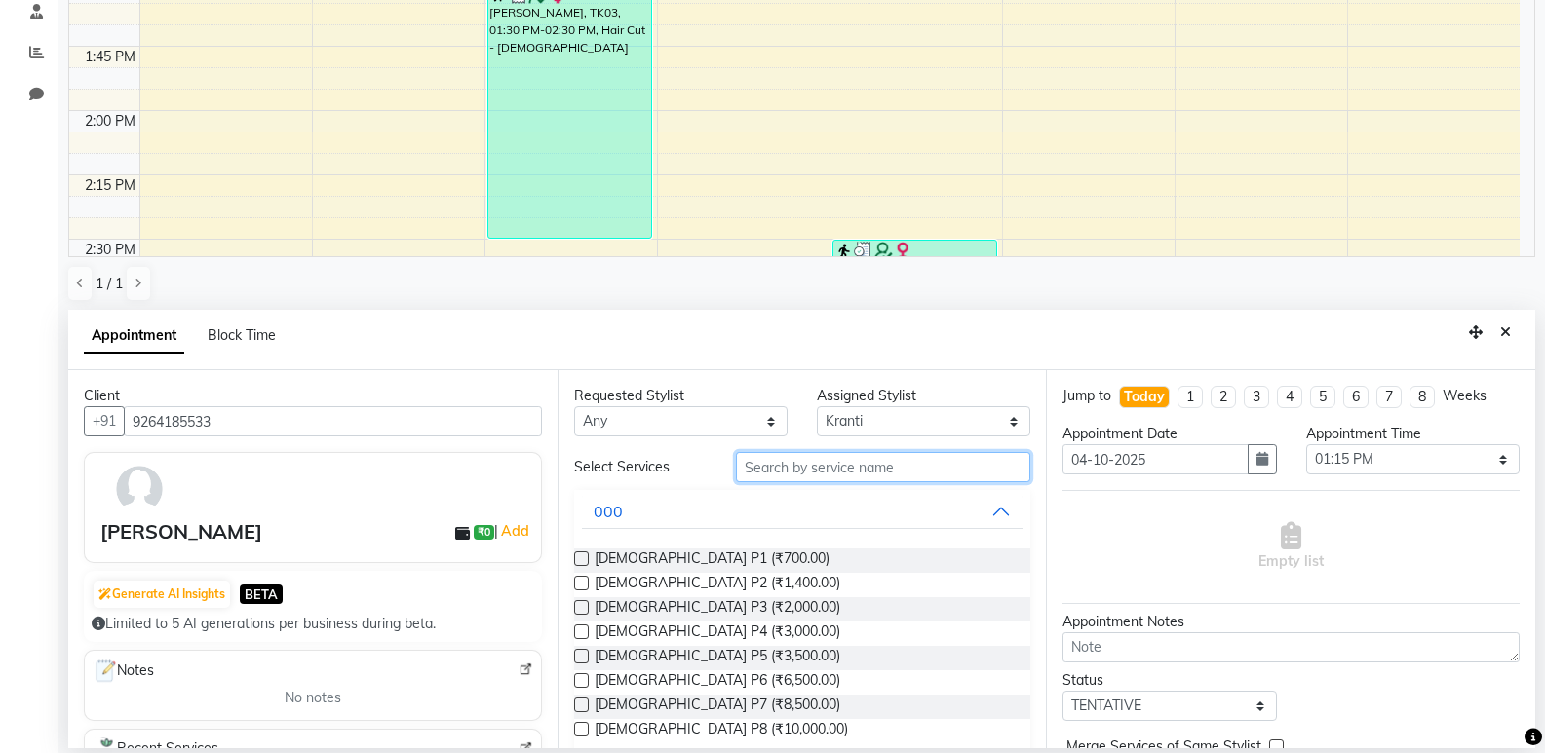
click at [957, 463] on input "text" at bounding box center [883, 467] width 294 height 30
click at [941, 425] on select "Select [PERSON_NAME] Aruna [PERSON_NAME] Chetan Kranti [PERSON_NAME] [PERSON_NA…" at bounding box center [923, 421] width 213 height 30
select select "11608"
click at [817, 406] on select "Select [PERSON_NAME] Aruna [PERSON_NAME] Chetan Kranti [PERSON_NAME] [PERSON_NA…" at bounding box center [923, 421] width 213 height 30
click at [794, 476] on input "text" at bounding box center [883, 467] width 294 height 30
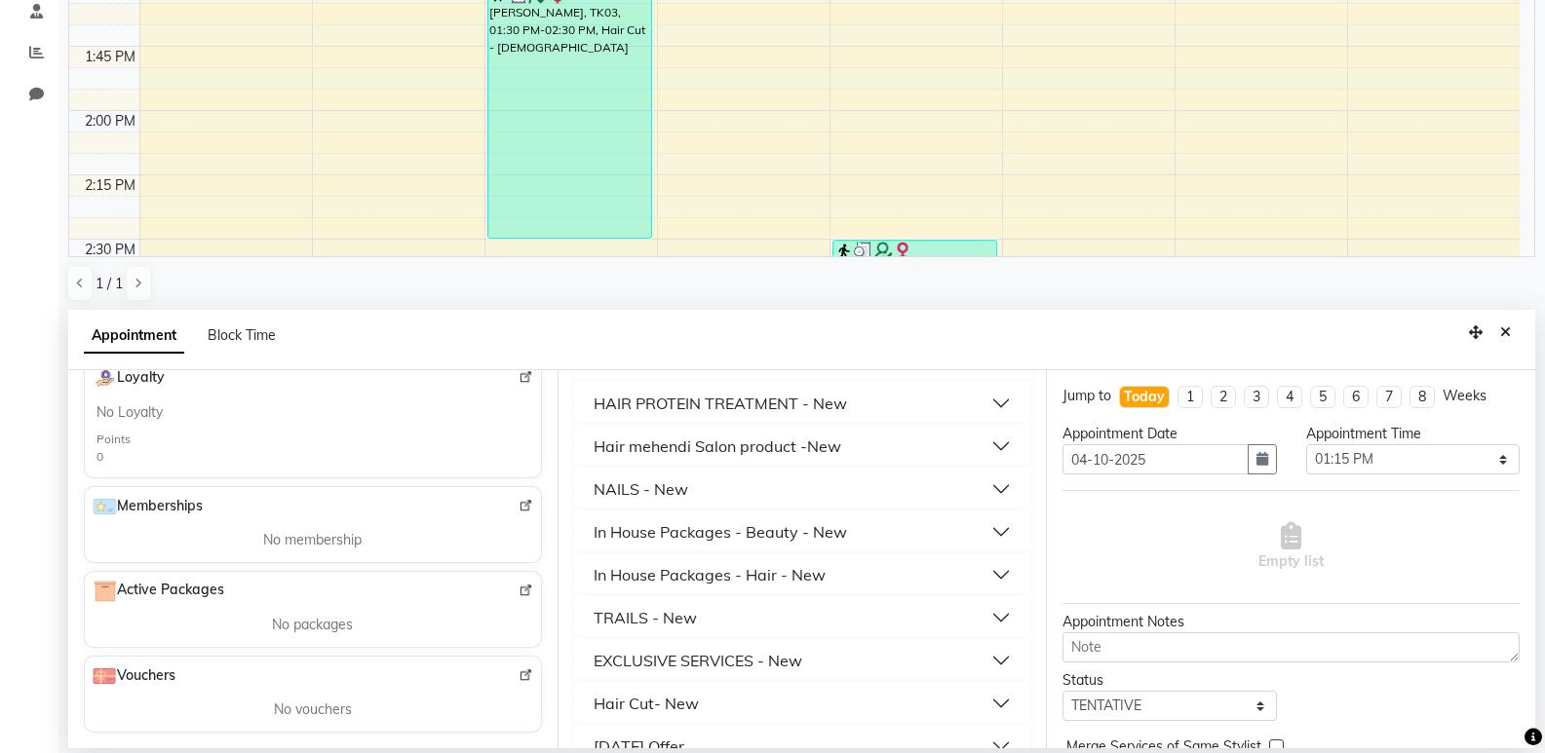
scroll to position [1129, 0]
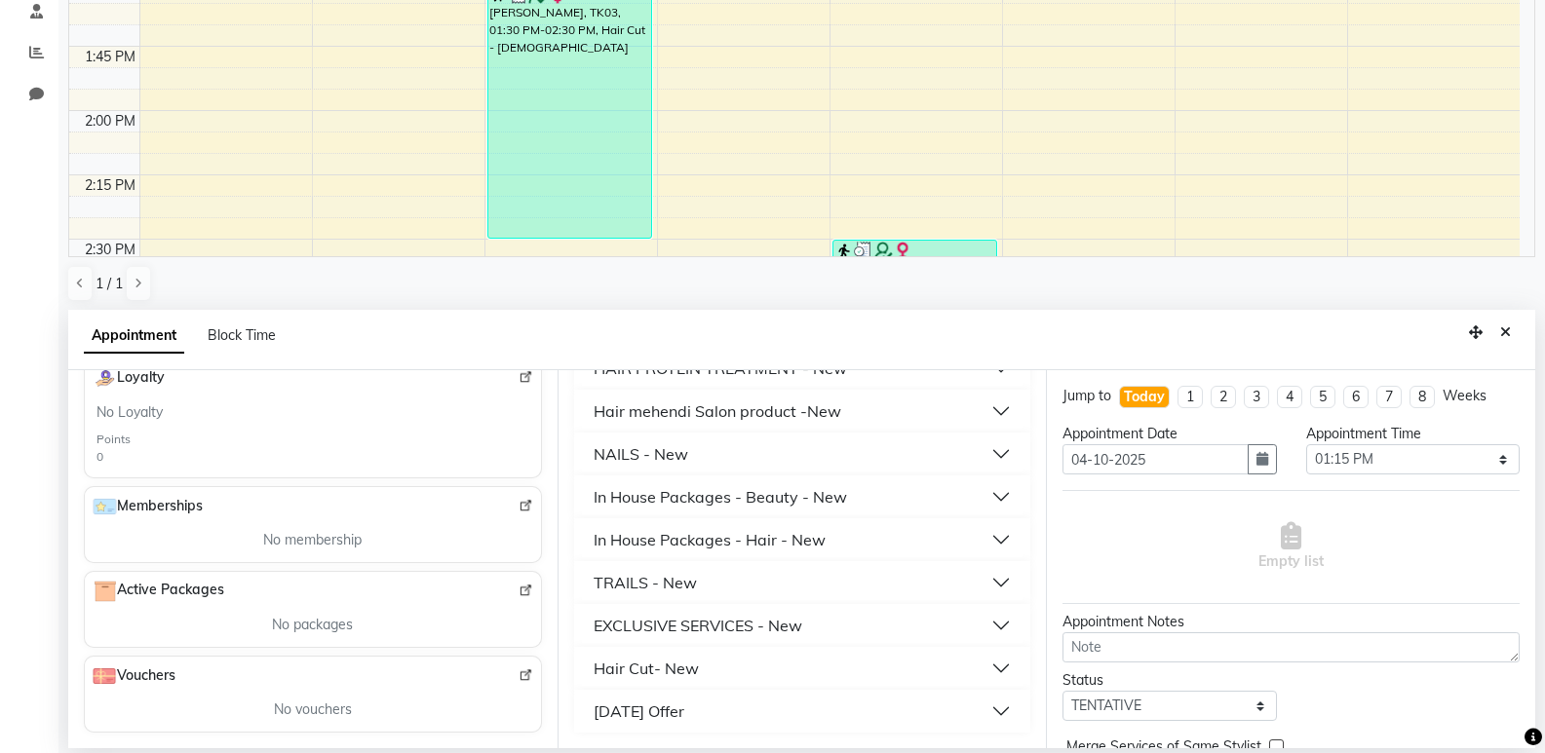
type input "500"
click at [680, 667] on div "Hair Cut- New" at bounding box center [646, 668] width 105 height 23
click at [688, 713] on span "Hair Cut - Female (₹500.00)" at bounding box center [735, 718] width 281 height 24
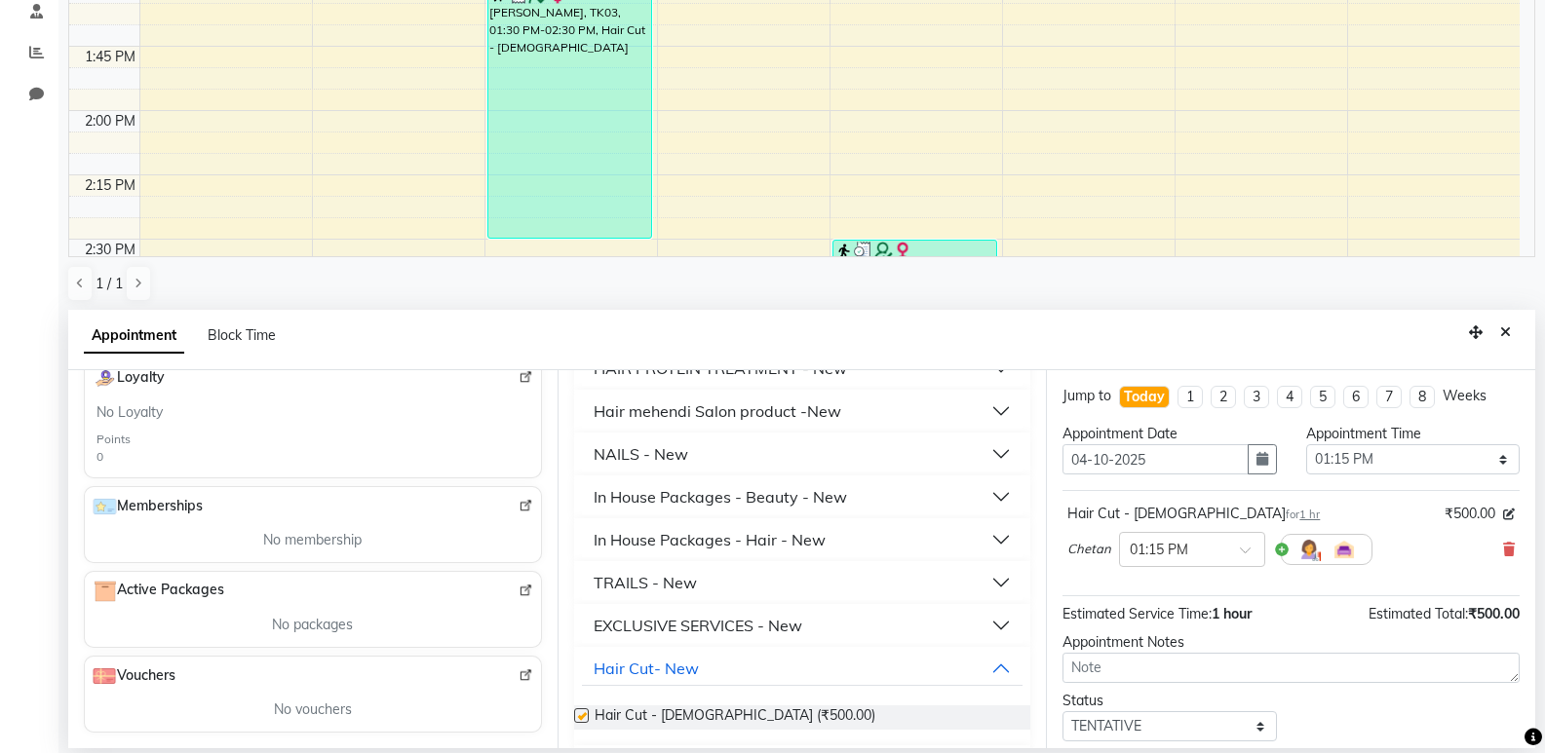
checkbox input "false"
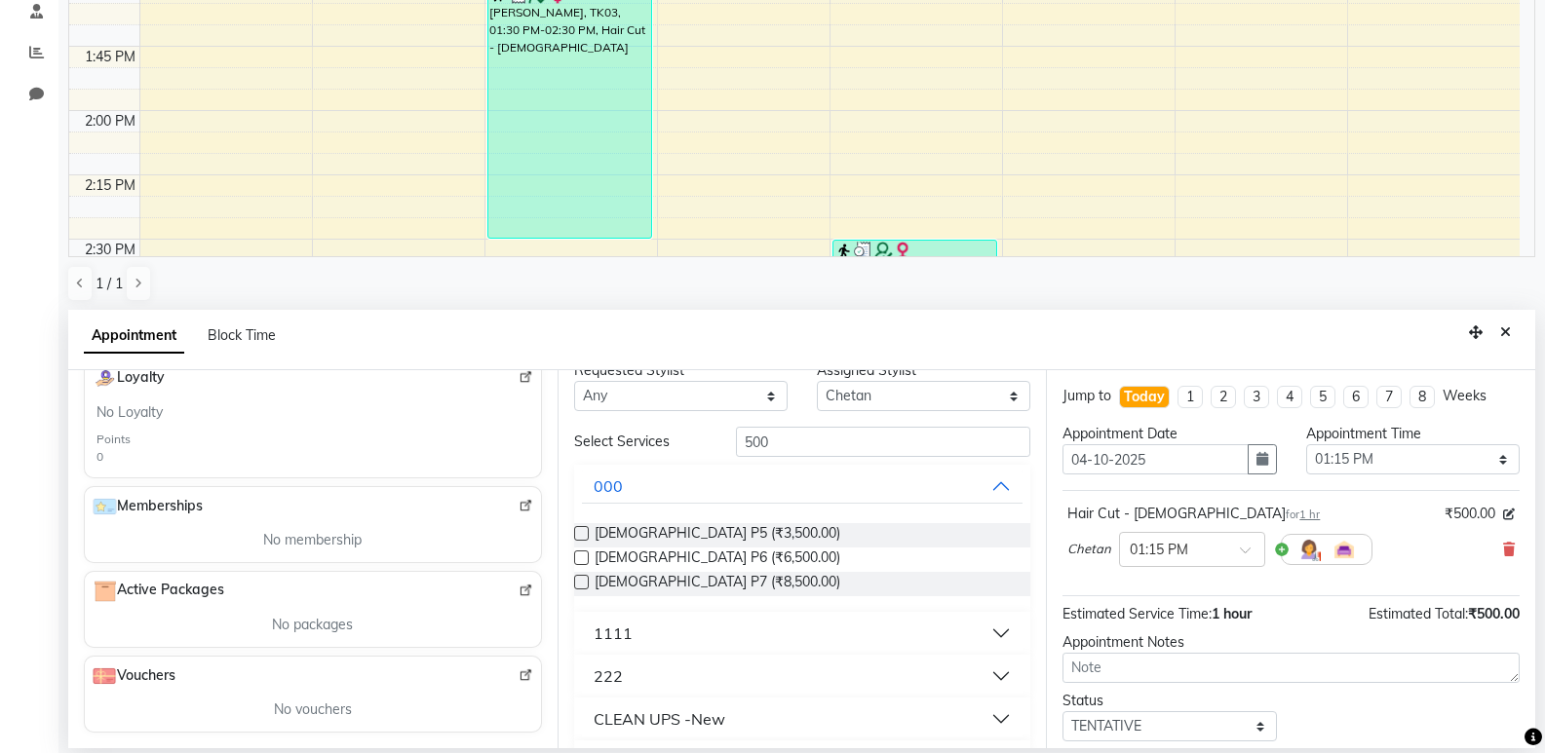
scroll to position [0, 0]
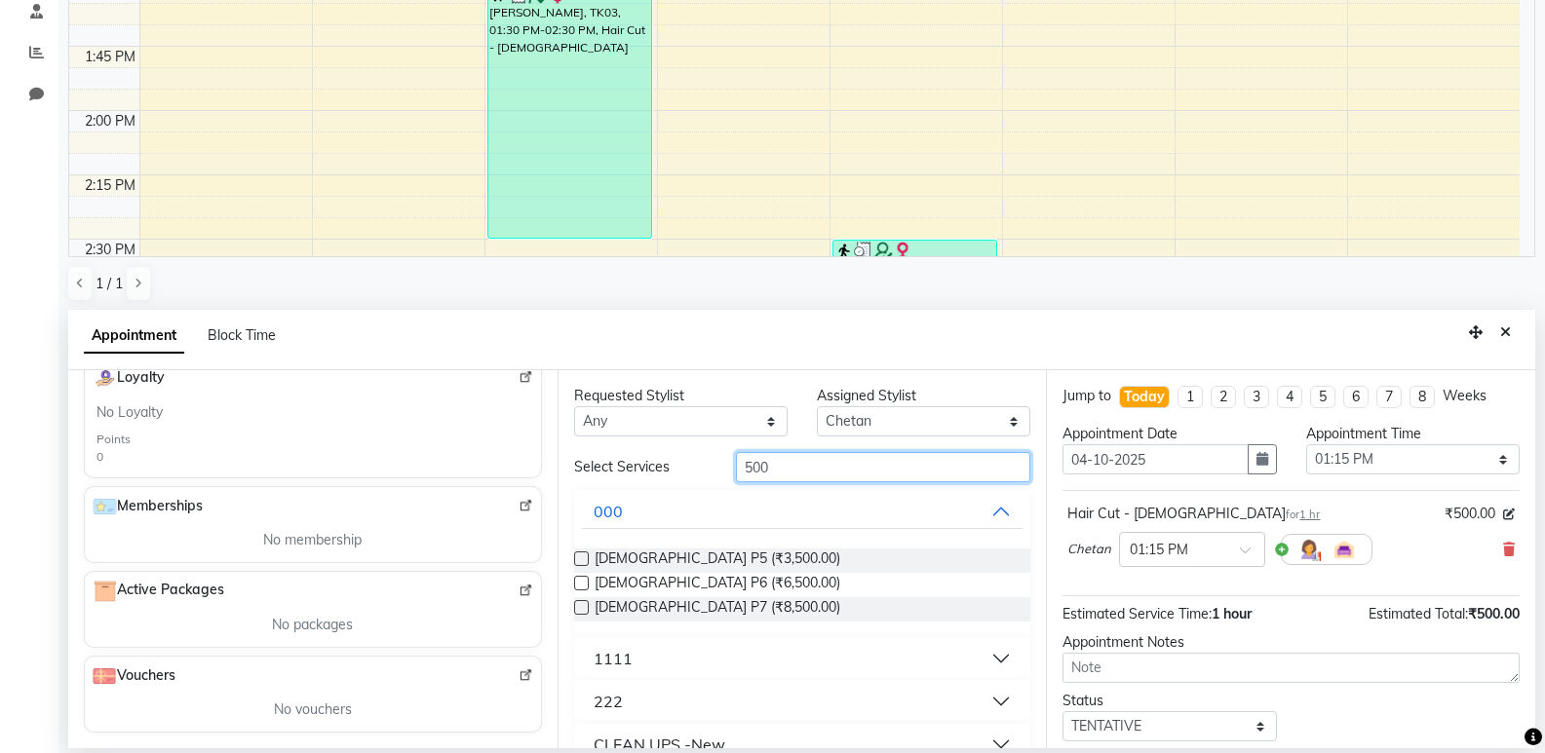
drag, startPoint x: 797, startPoint y: 457, endPoint x: 560, endPoint y: 503, distance: 241.2
click at [560, 503] on div "Requested Stylist Any Ambika Aruna Ashish Chetan Kranti Pratiksha Bhadakwad Sak…" at bounding box center [802, 559] width 489 height 378
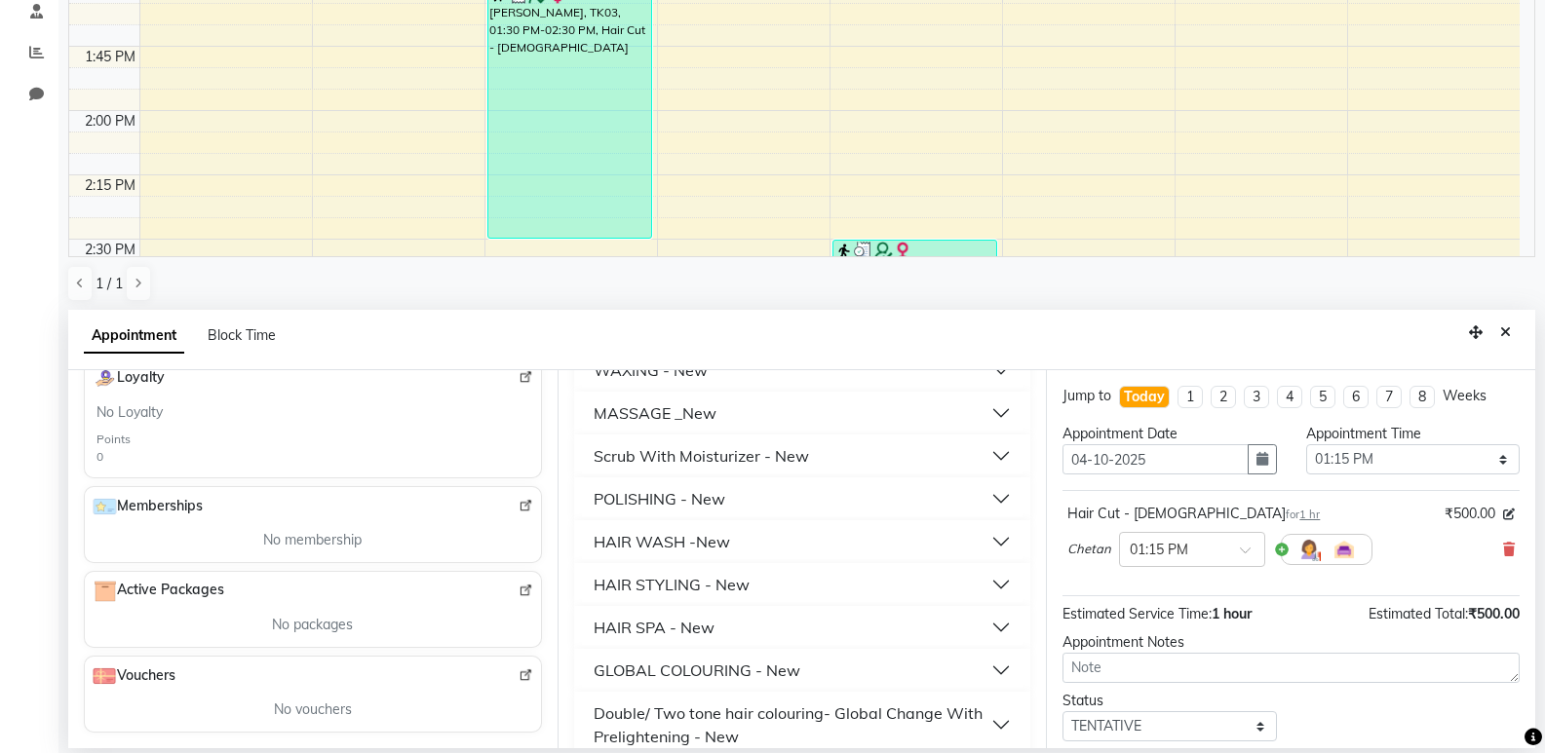
scroll to position [480, 0]
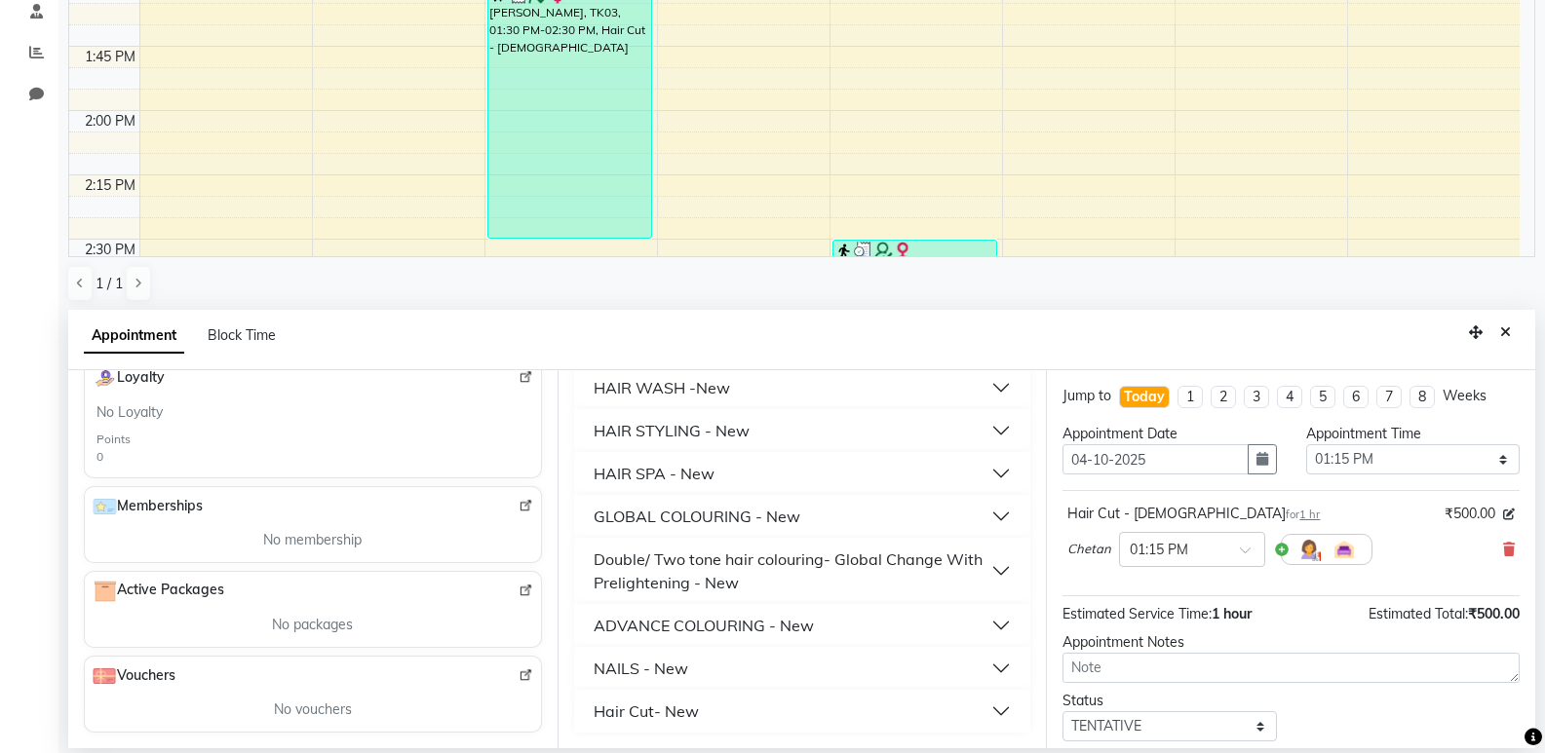
type input "300"
click at [693, 712] on div "Hair Cut- New" at bounding box center [646, 711] width 105 height 23
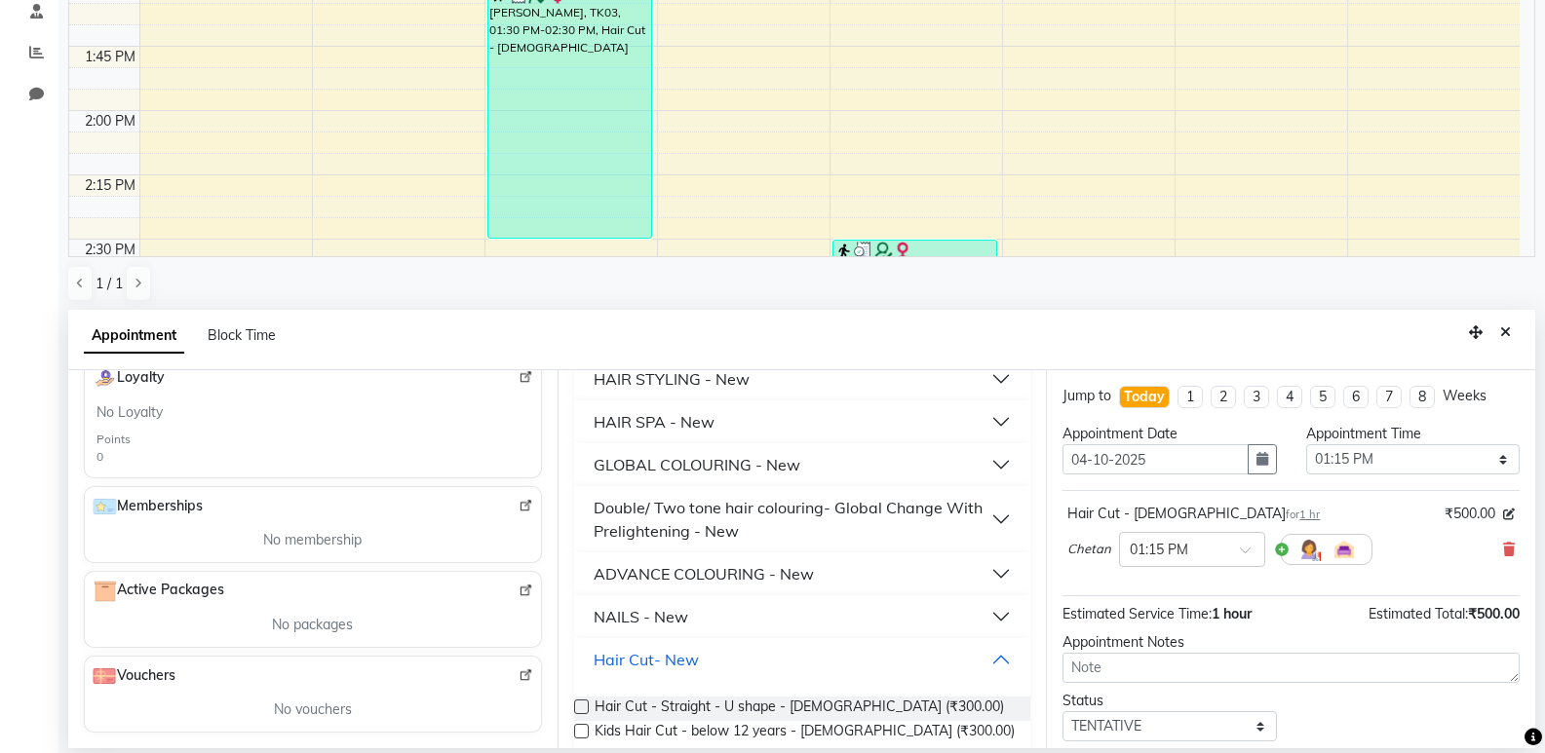
scroll to position [559, 0]
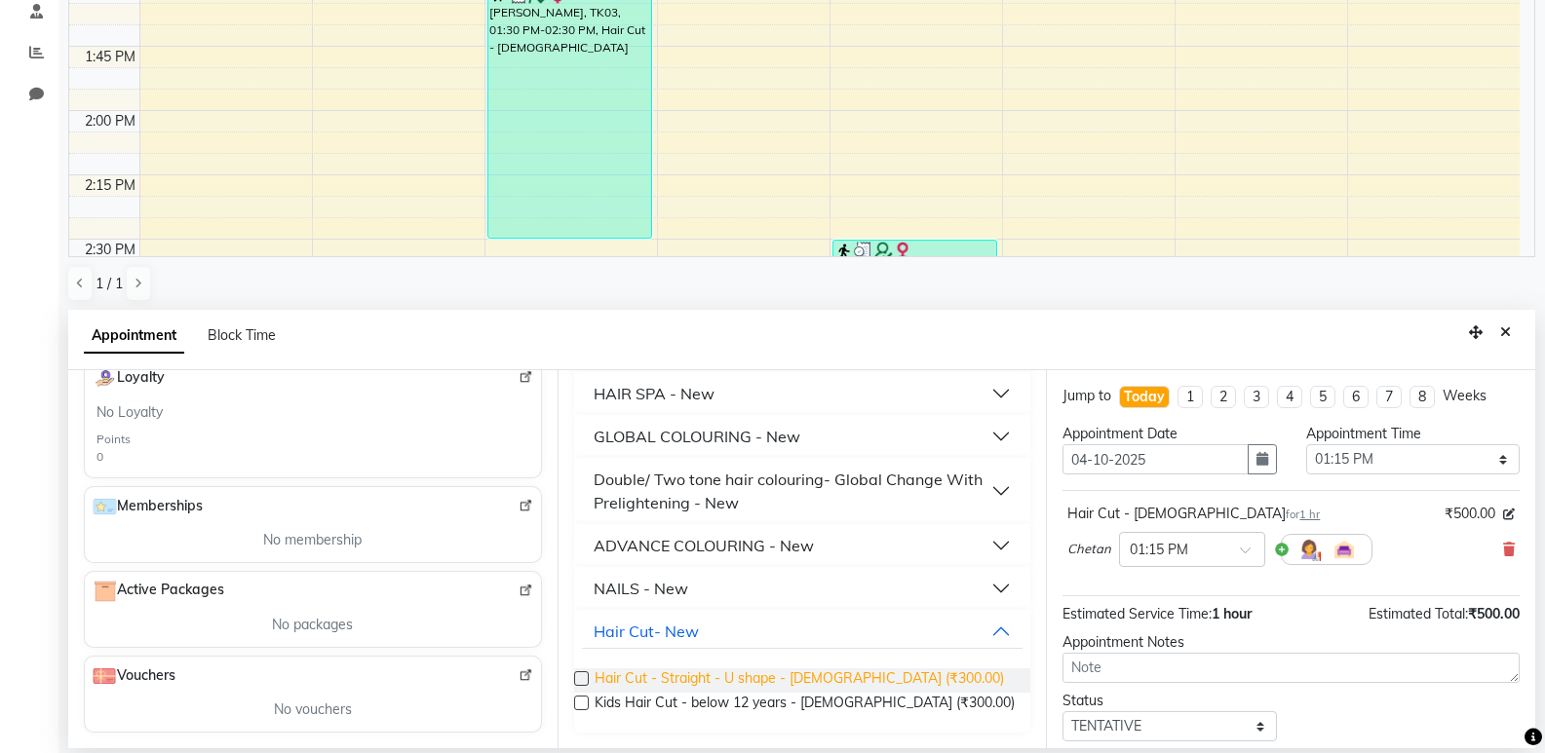
click at [691, 687] on span "Hair Cut - Straight - U shape - Female (₹300.00)" at bounding box center [799, 681] width 409 height 24
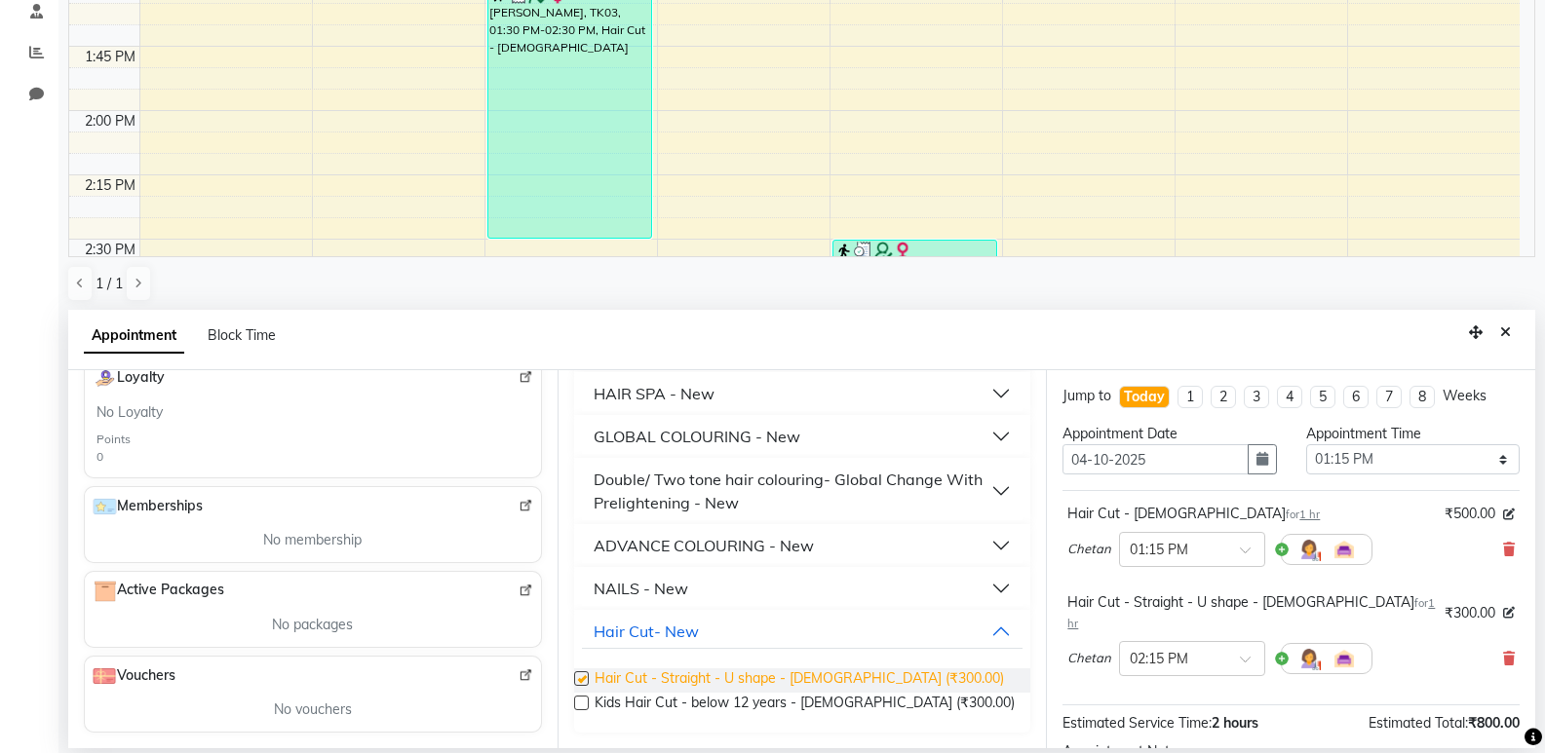
checkbox input "false"
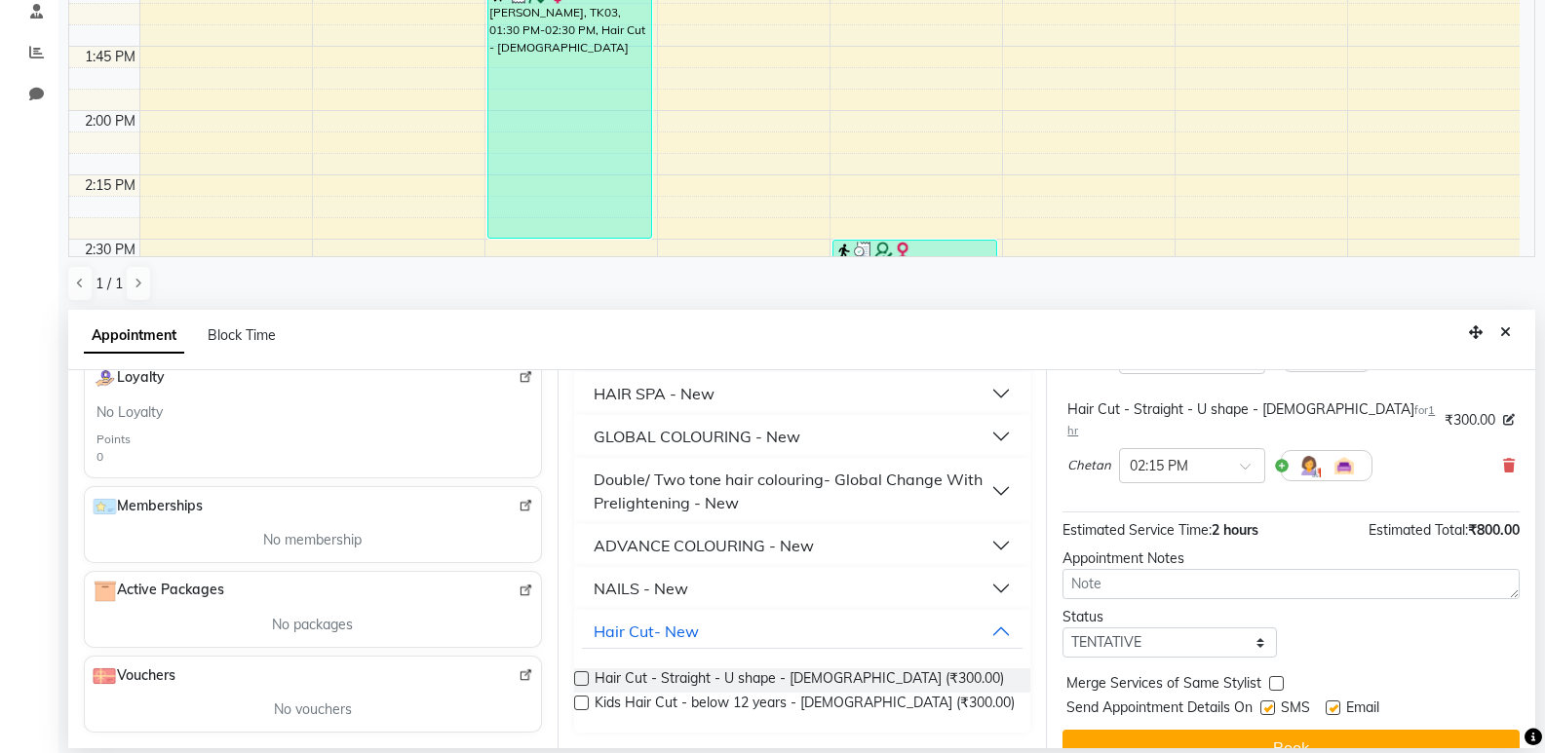
scroll to position [205, 0]
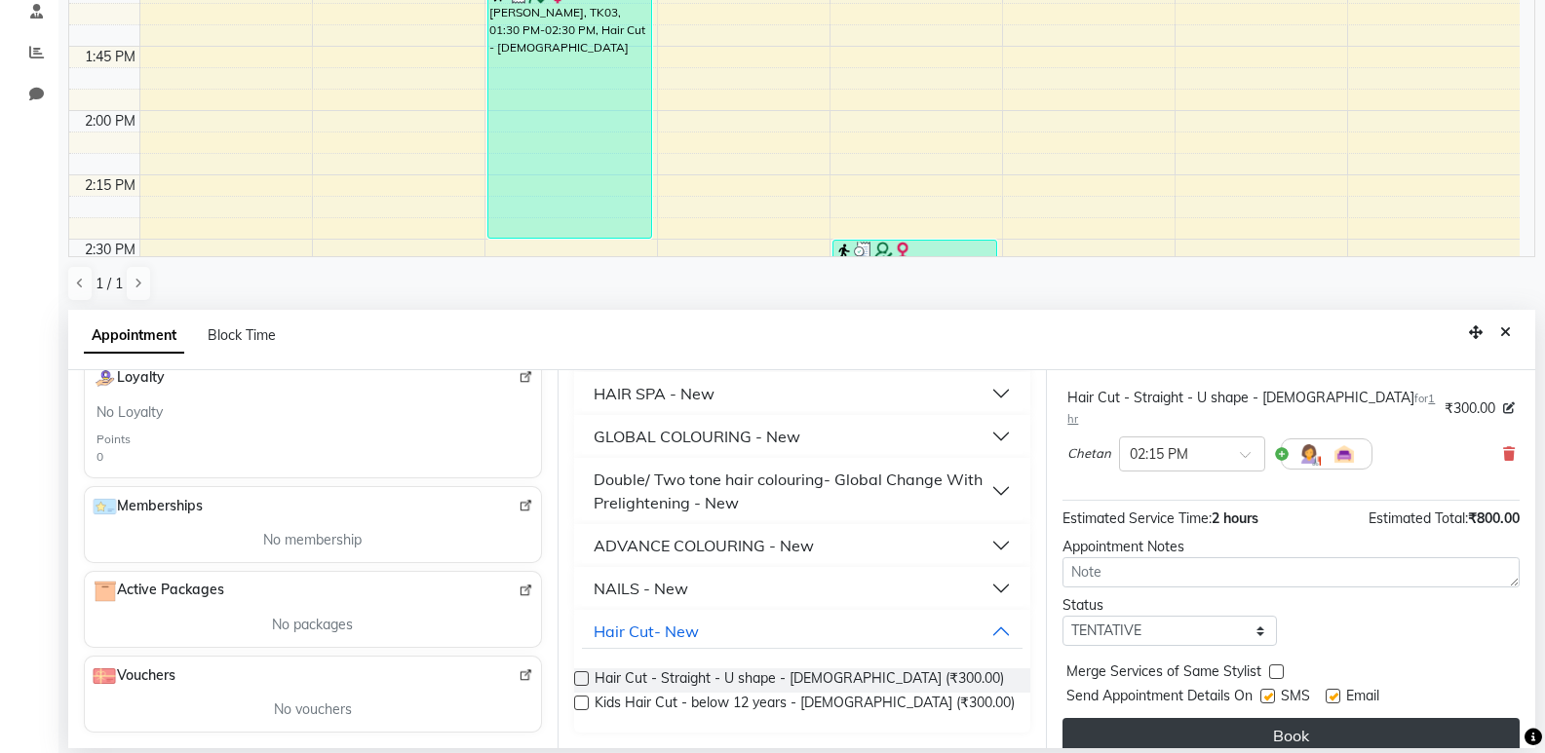
click at [1244, 724] on button "Book" at bounding box center [1290, 735] width 457 height 35
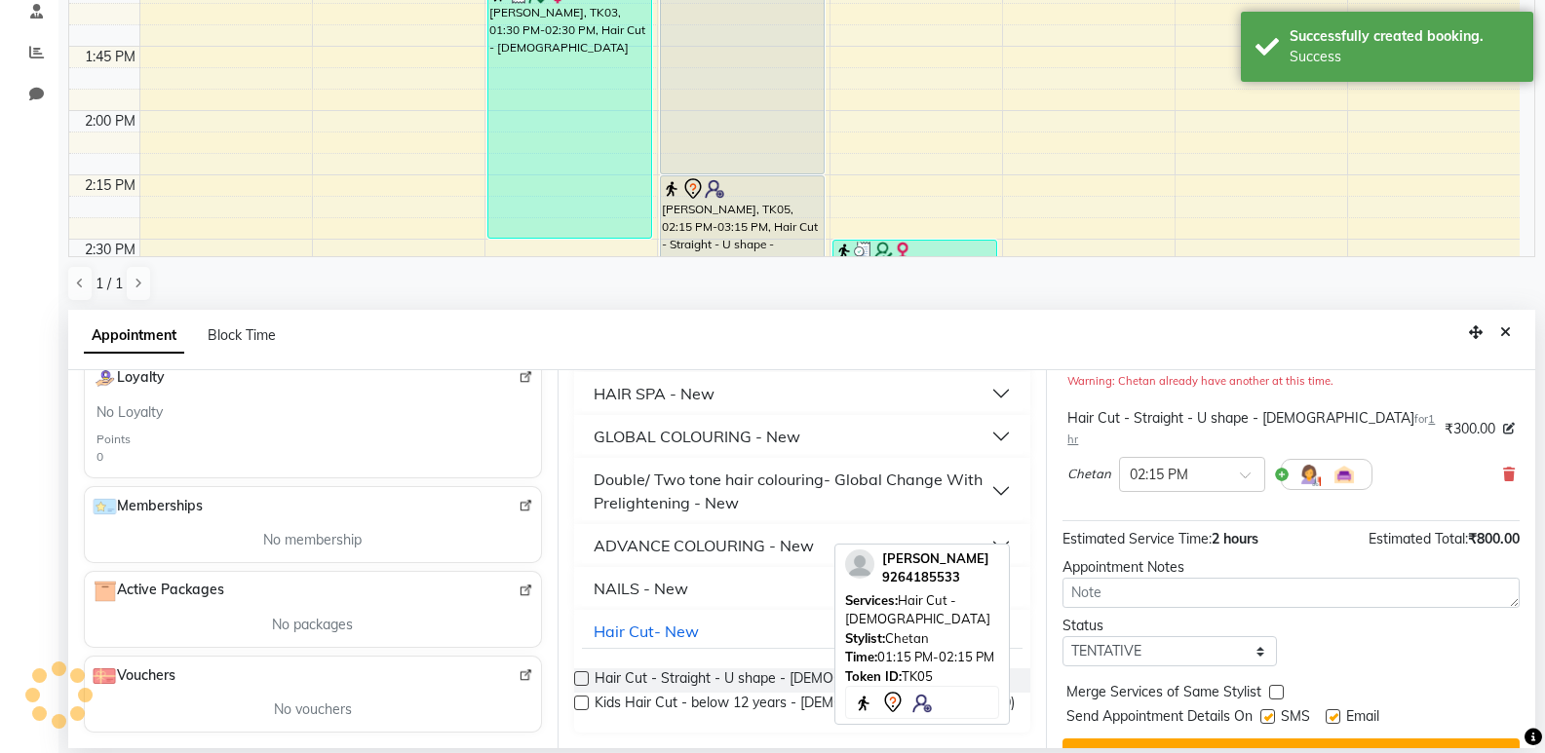
scroll to position [0, 0]
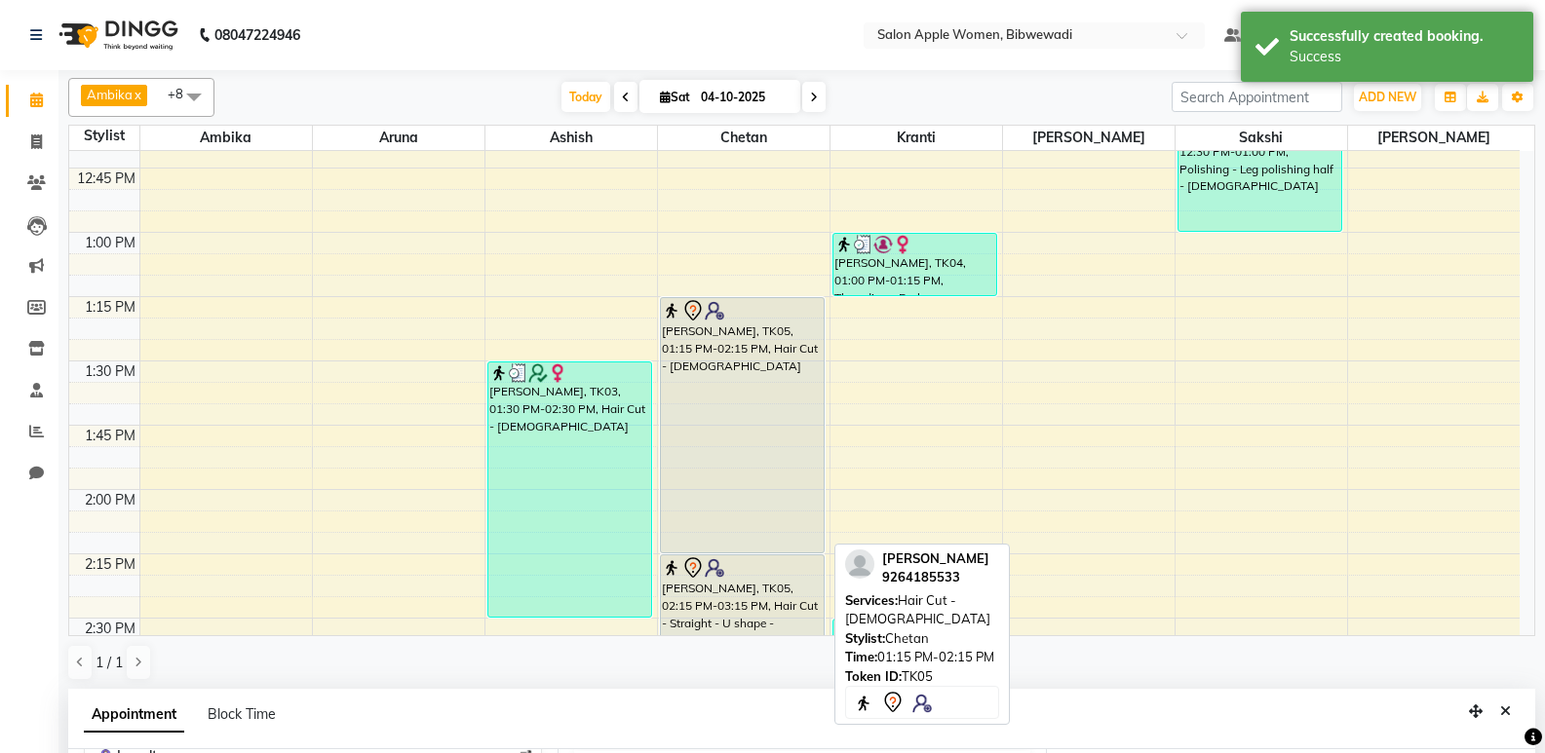
click at [774, 418] on div "[PERSON_NAME], TK05, 01:15 PM-02:15 PM, Hair Cut - [DEMOGRAPHIC_DATA]" at bounding box center [743, 425] width 164 height 254
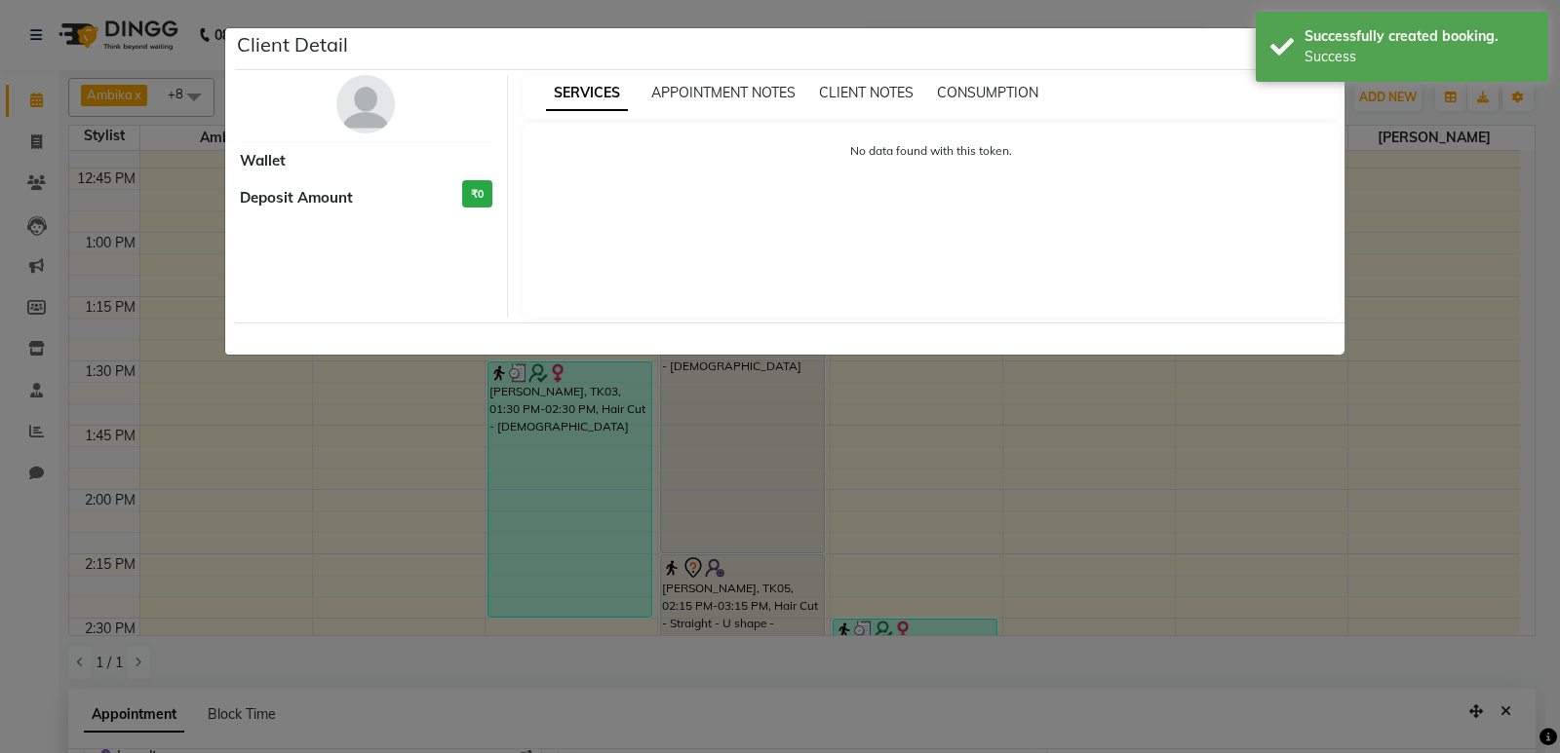
select select "7"
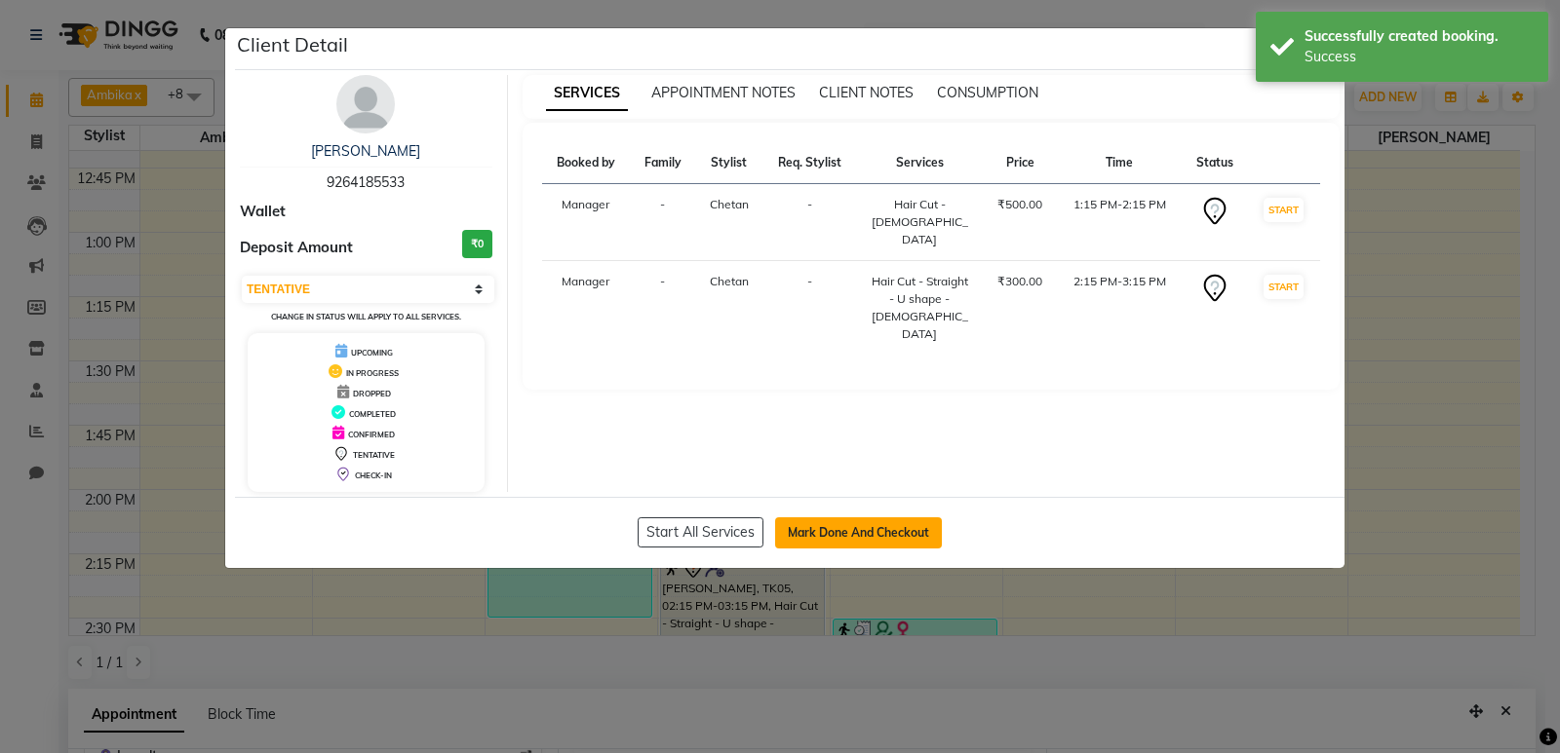
click at [856, 525] on button "Mark Done And Checkout" at bounding box center [858, 533] width 167 height 31
select select "service"
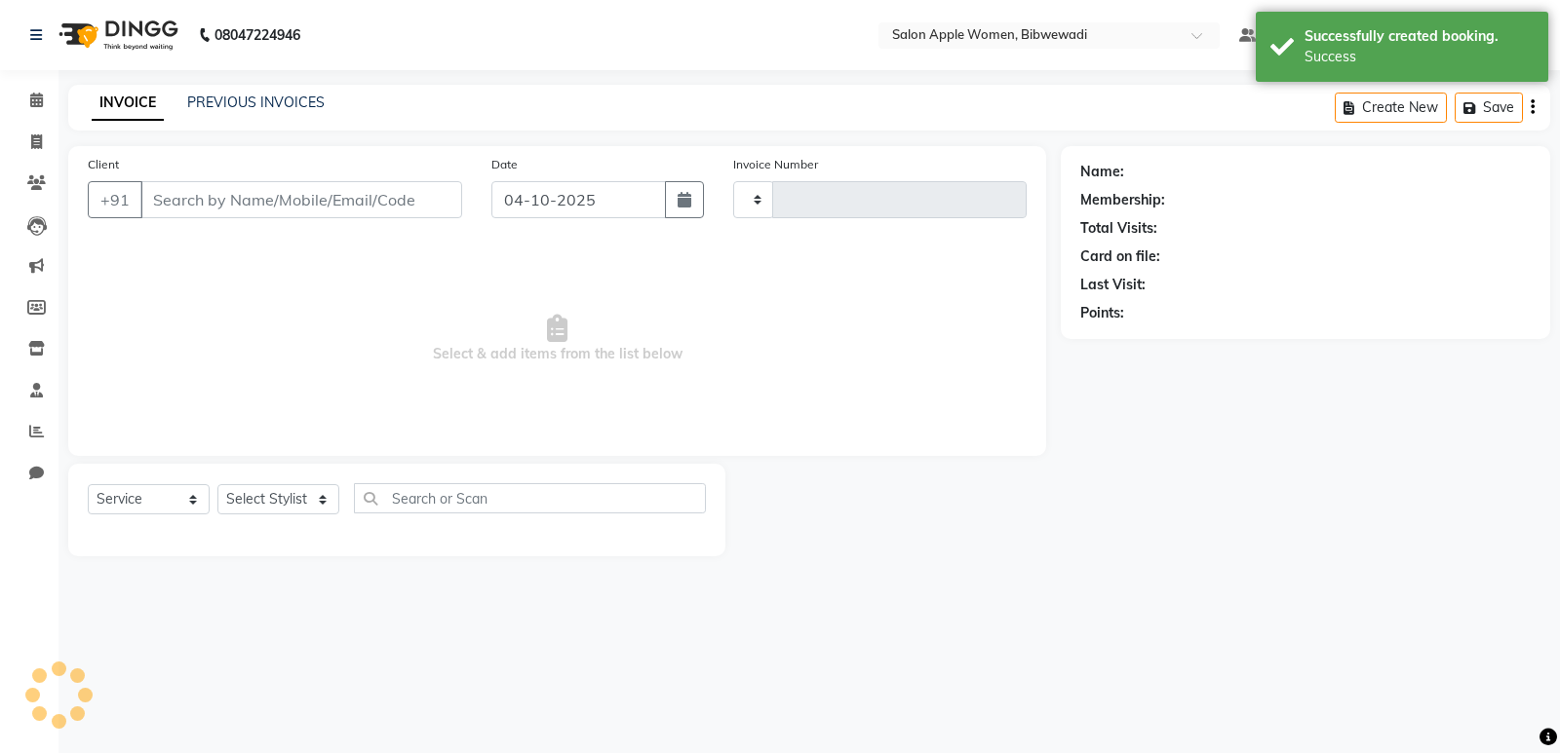
type input "2186"
select select "101"
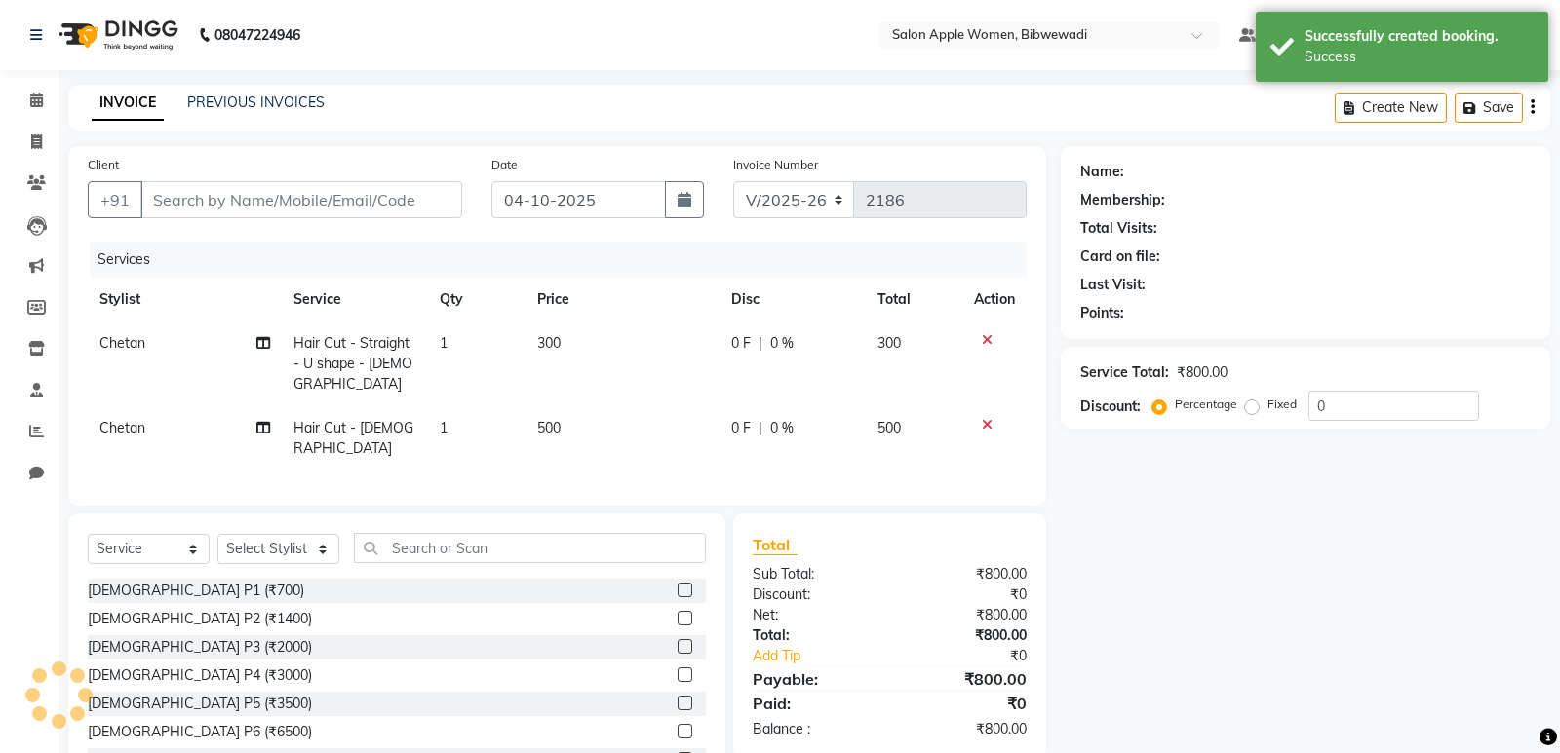
type input "9264185533"
select select "11608"
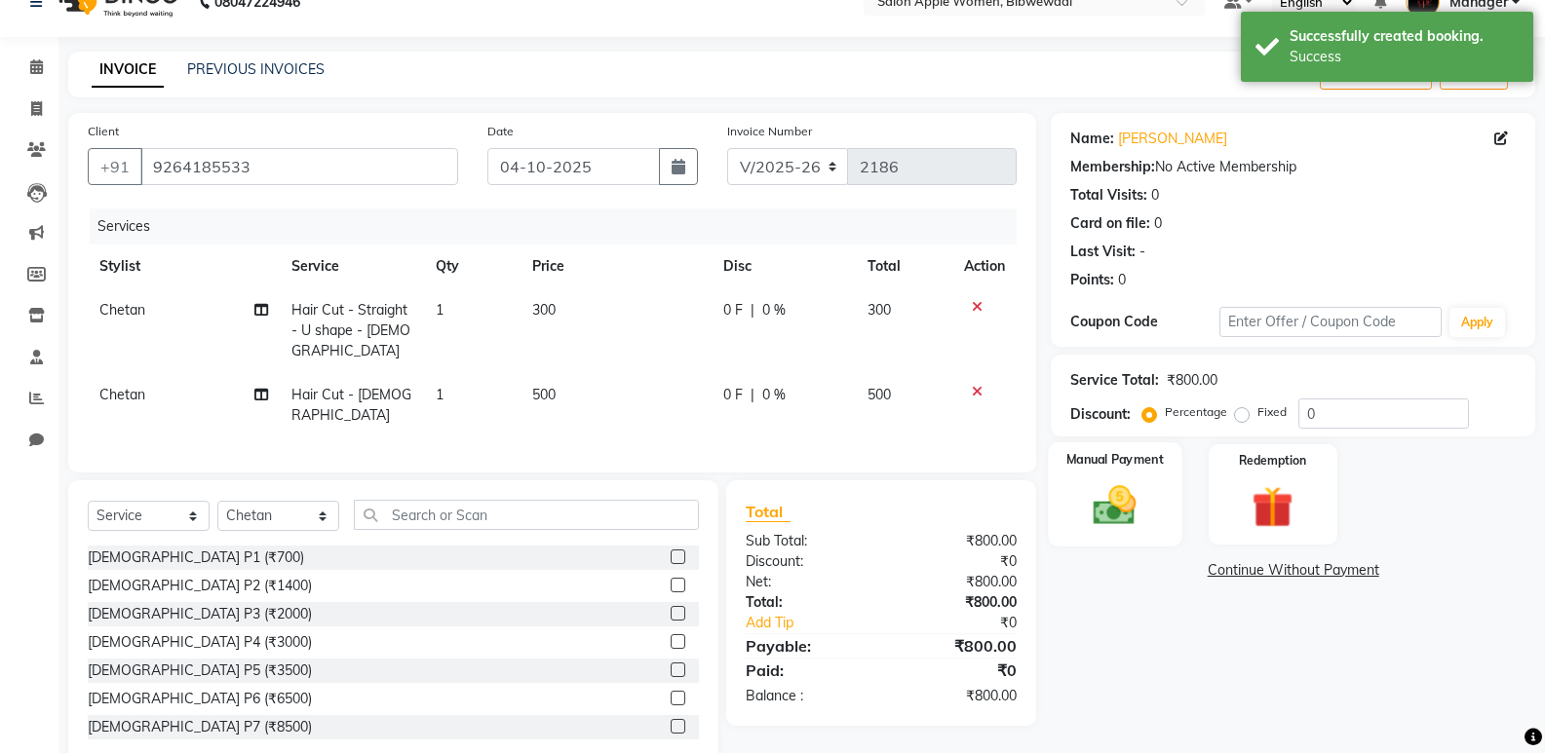
scroll to position [51, 0]
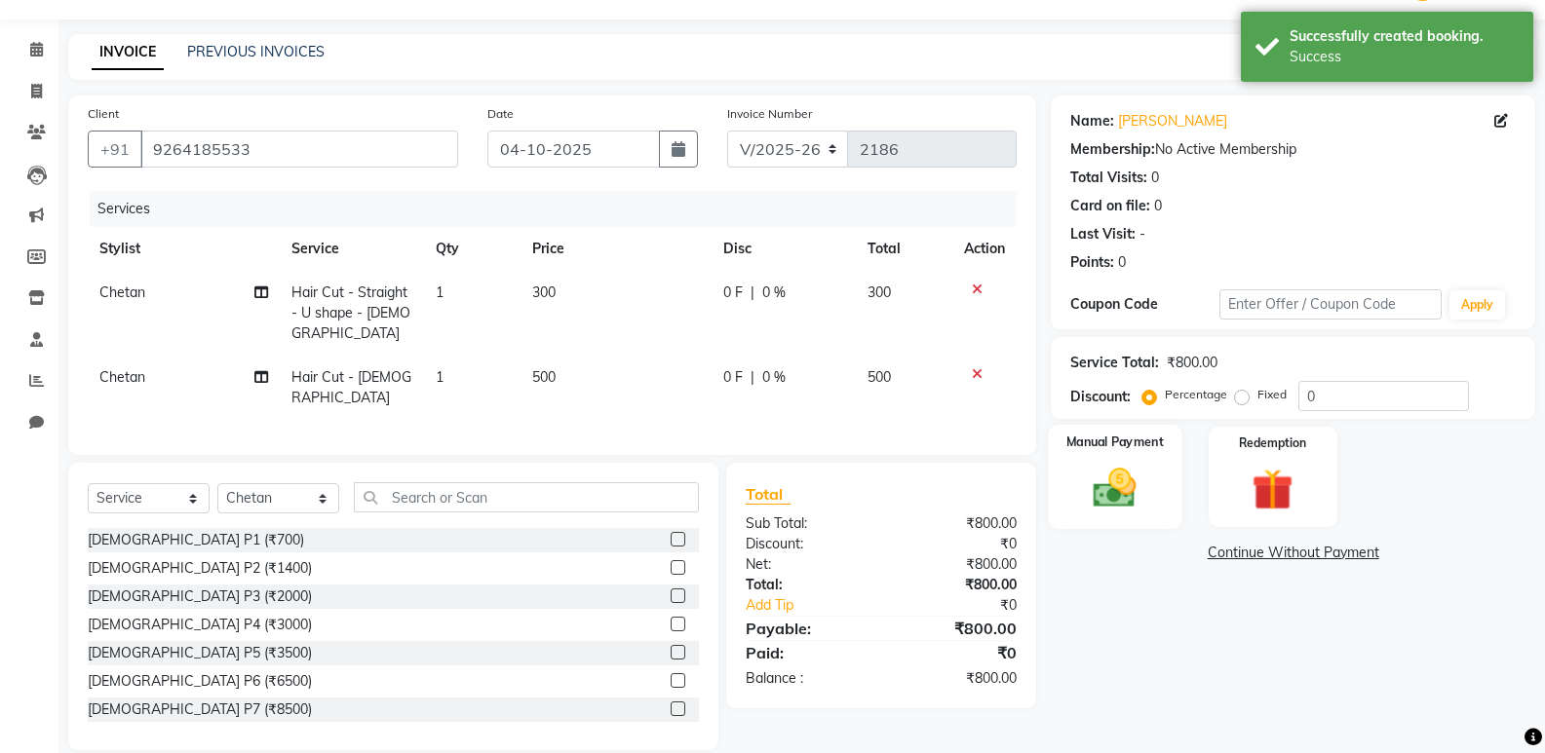
click at [1150, 485] on div "Manual Payment" at bounding box center [1116, 477] width 134 height 104
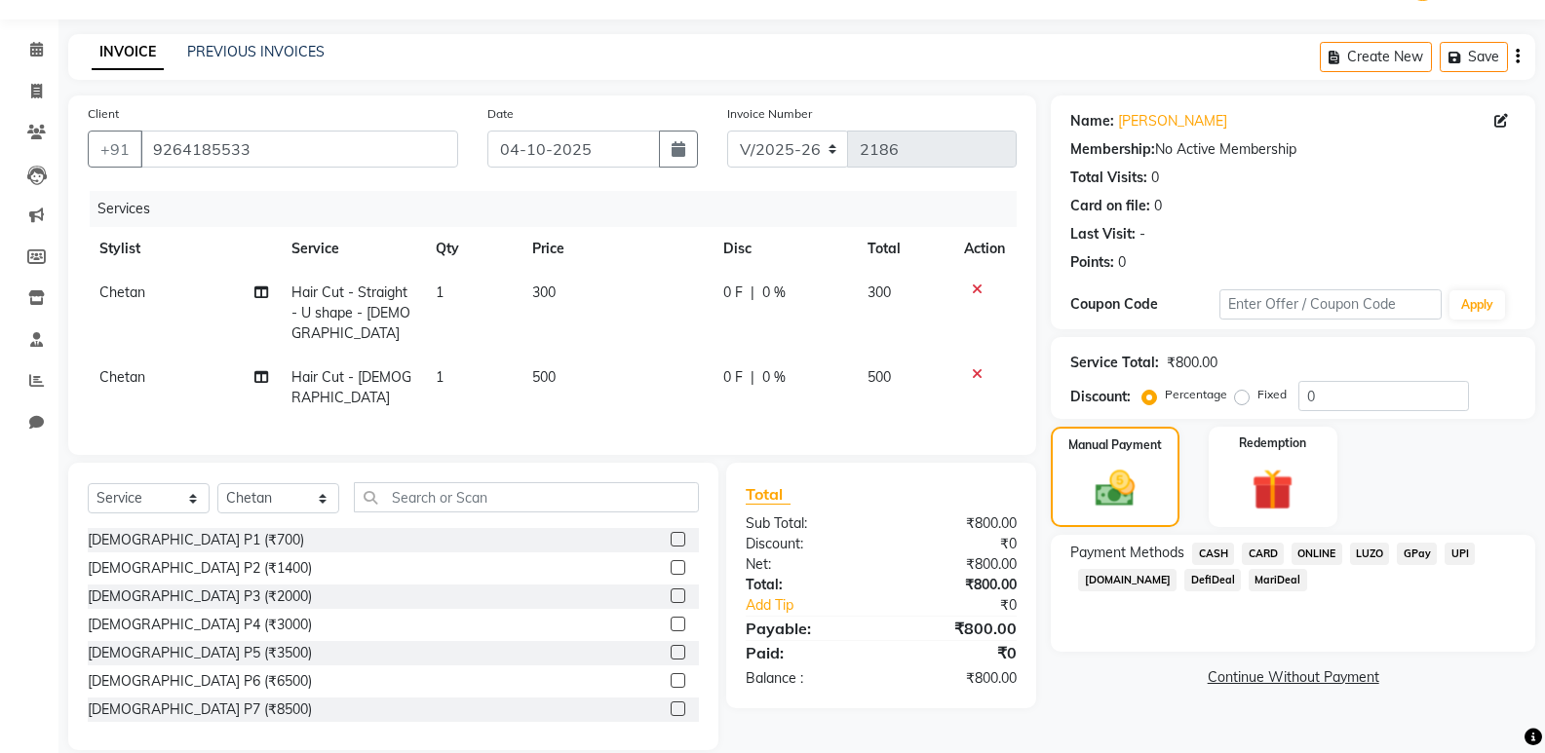
drag, startPoint x: 1201, startPoint y: 547, endPoint x: 1209, endPoint y: 558, distance: 13.3
click at [1204, 547] on span "CASH" at bounding box center [1213, 554] width 42 height 22
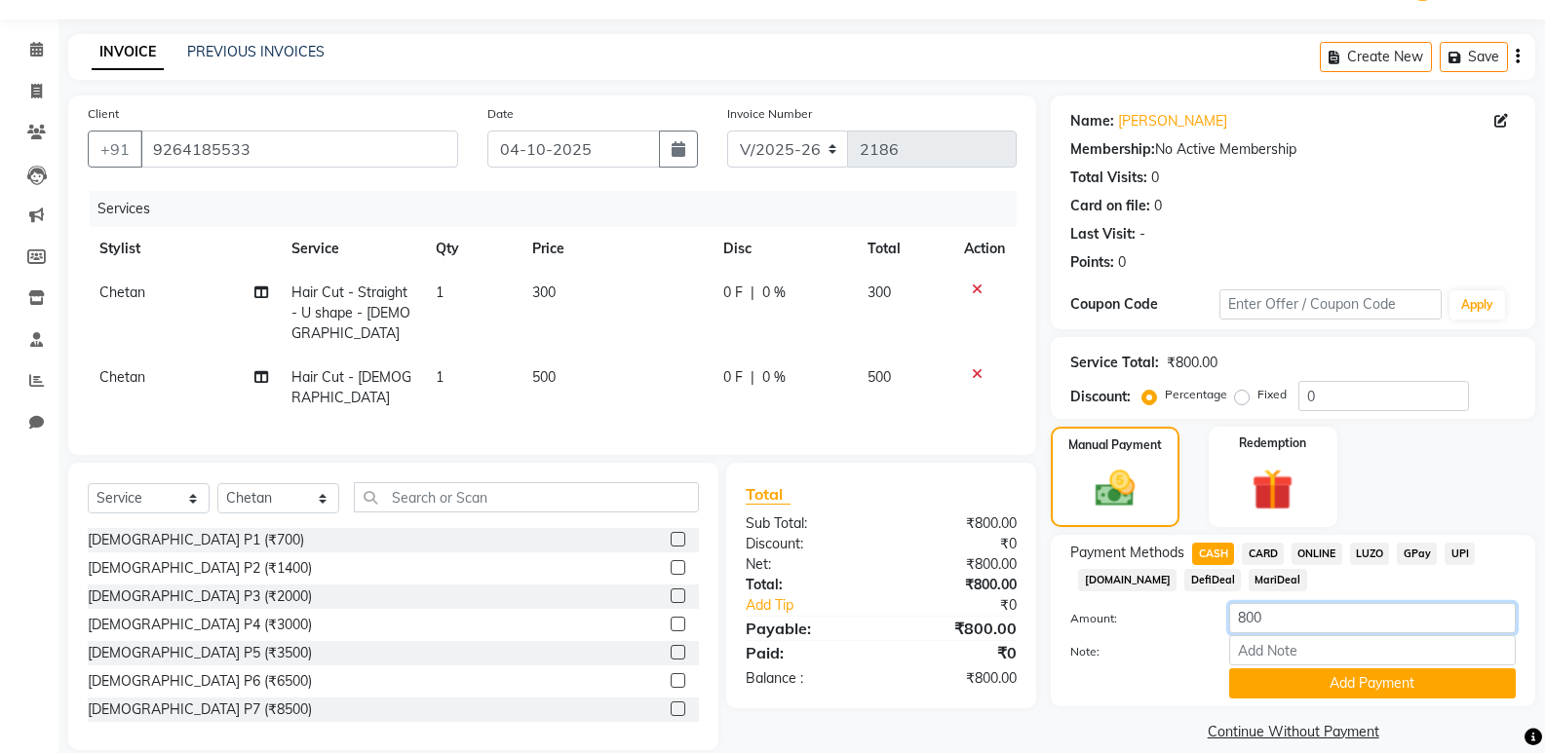
click at [1243, 626] on input "800" at bounding box center [1372, 618] width 287 height 30
type input "300"
click at [1356, 695] on button "Add Payment" at bounding box center [1372, 684] width 287 height 30
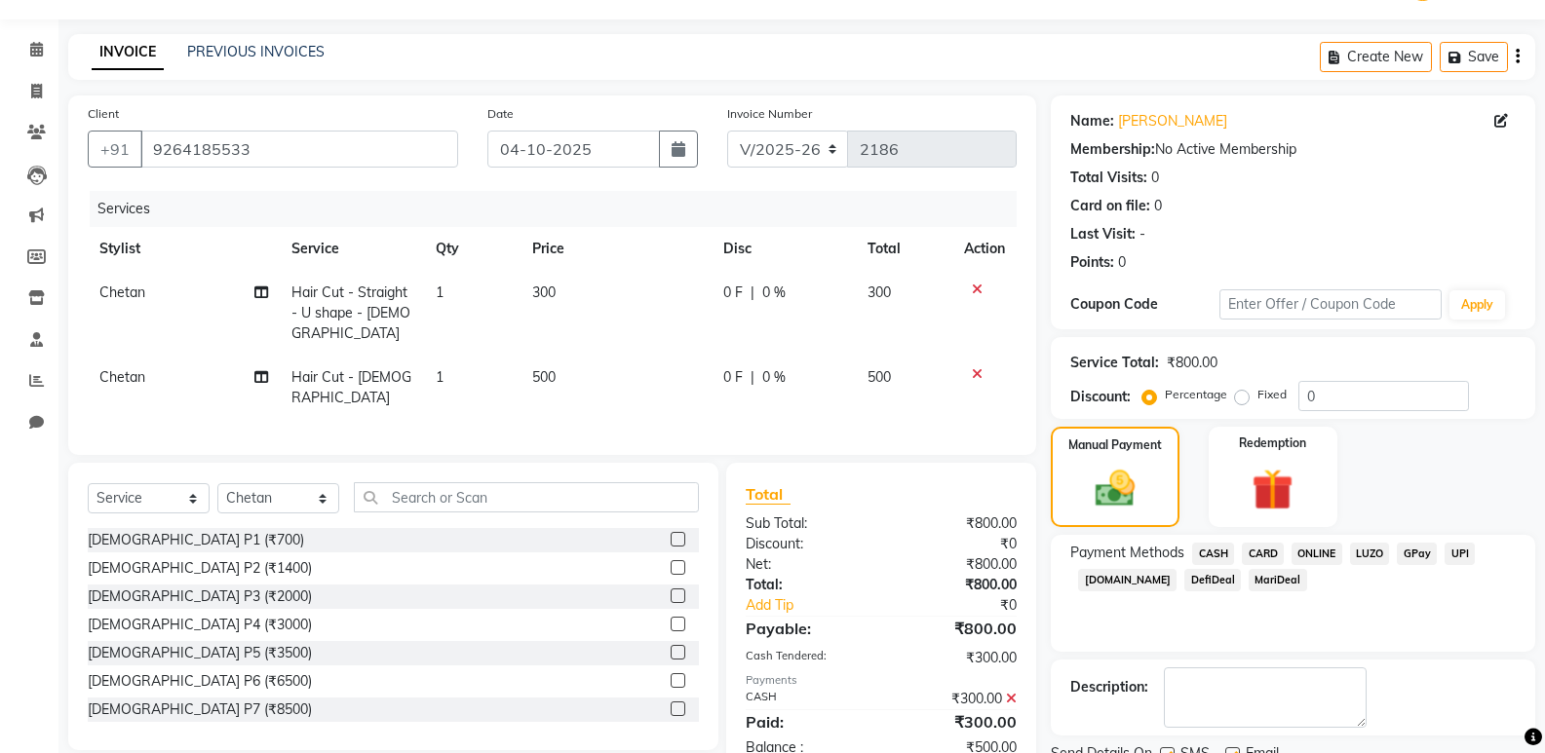
click at [1322, 548] on span "ONLINE" at bounding box center [1317, 554] width 51 height 22
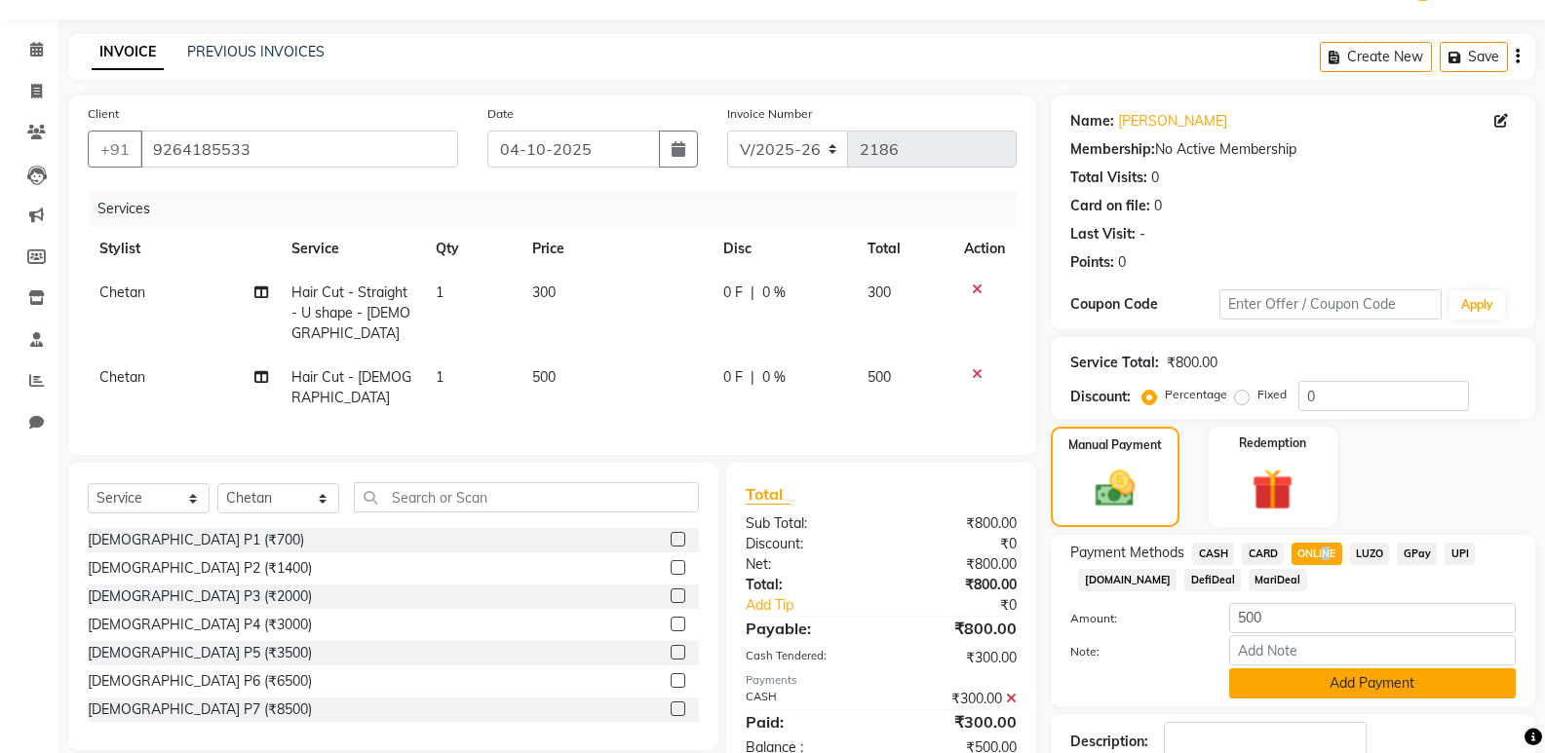
click at [1343, 681] on button "Add Payment" at bounding box center [1372, 684] width 287 height 30
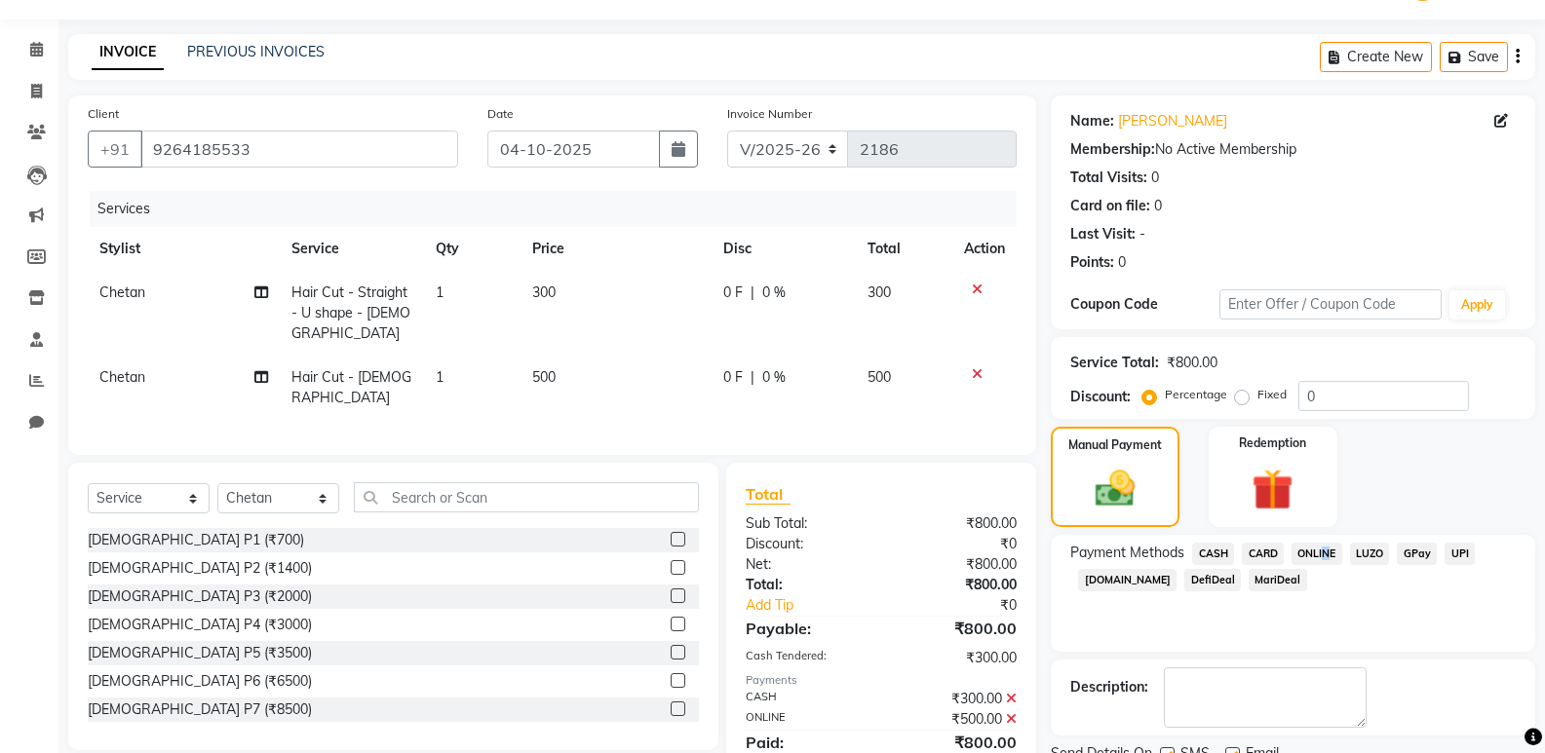
scroll to position [129, 0]
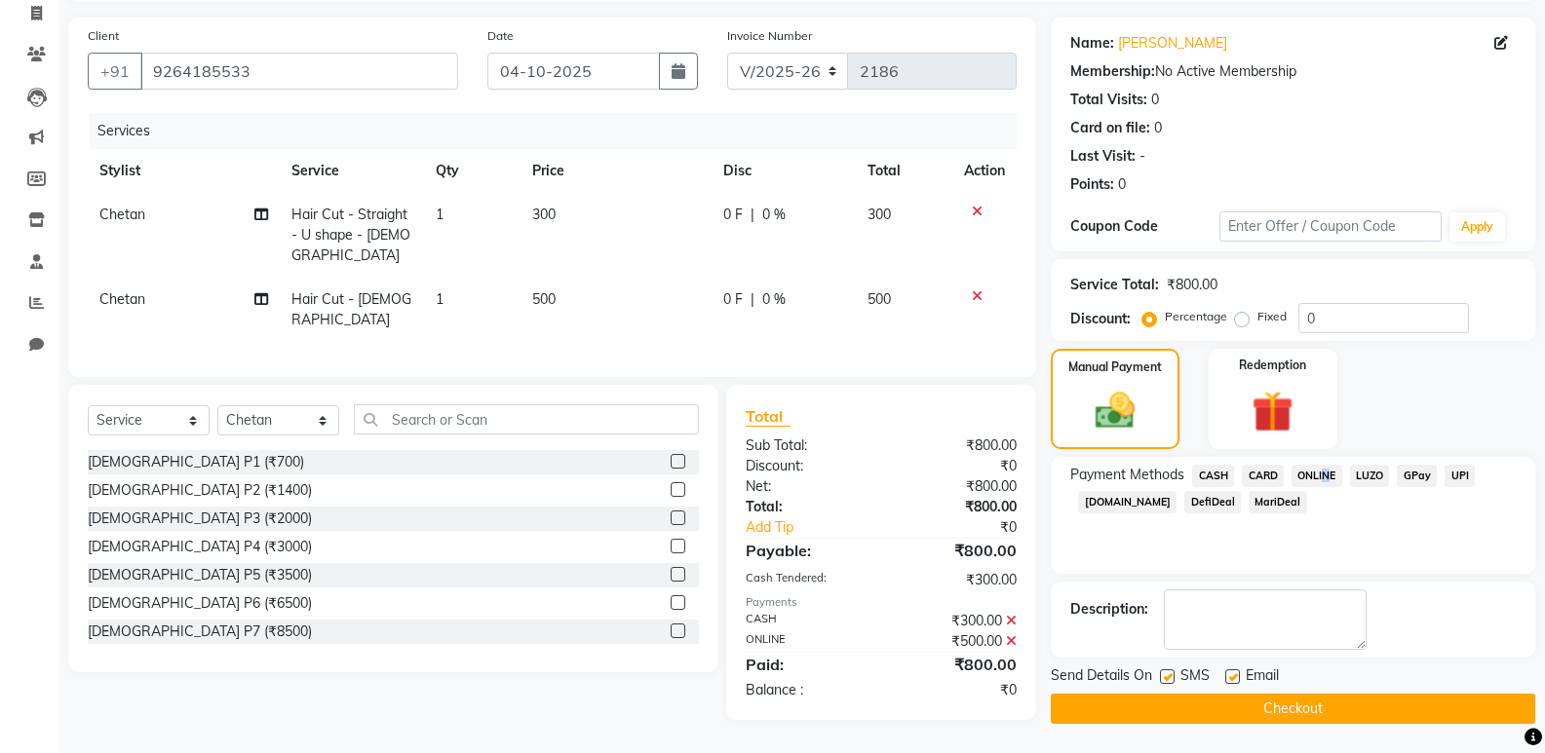
click at [1347, 697] on button "Checkout" at bounding box center [1293, 709] width 484 height 30
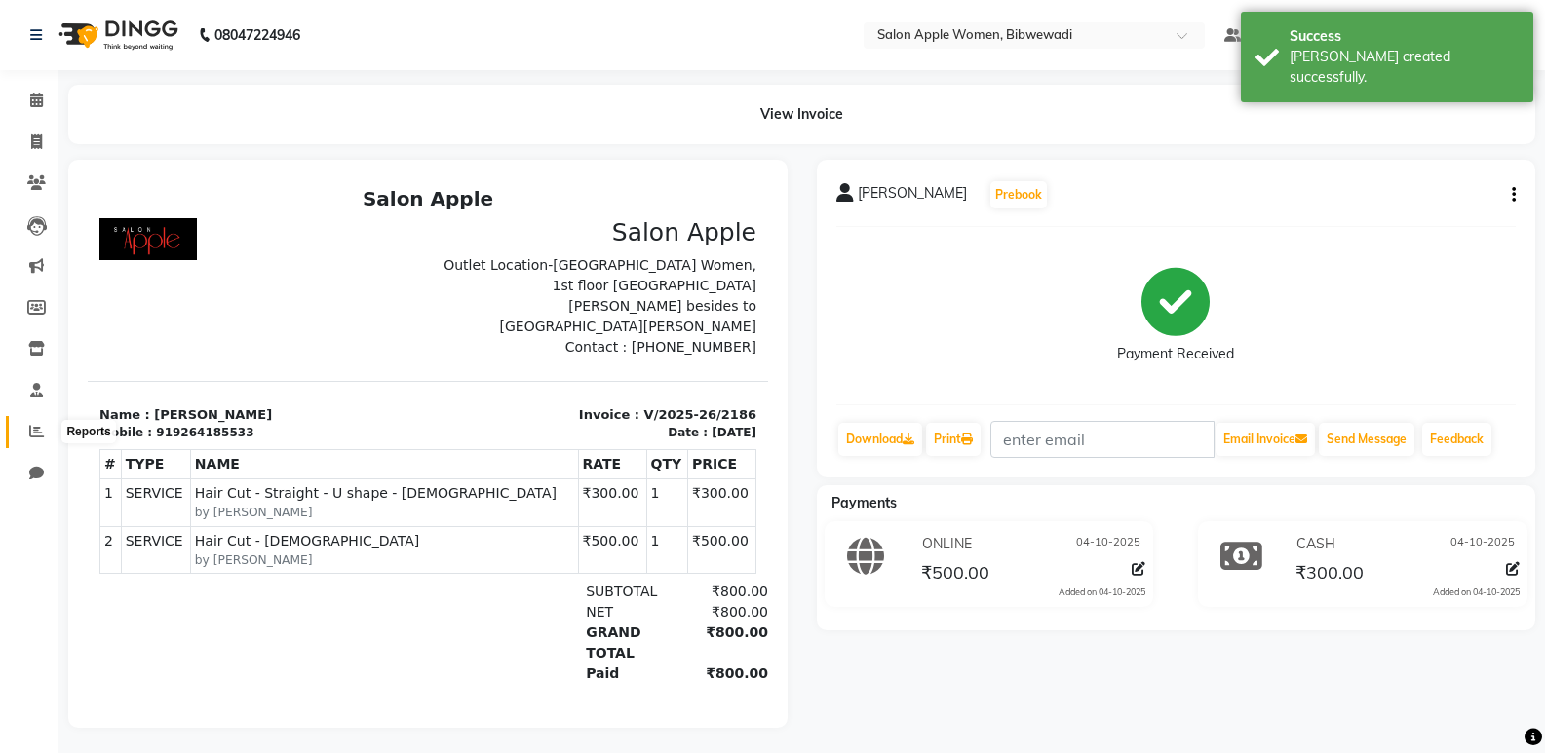
click at [30, 435] on icon at bounding box center [36, 431] width 15 height 15
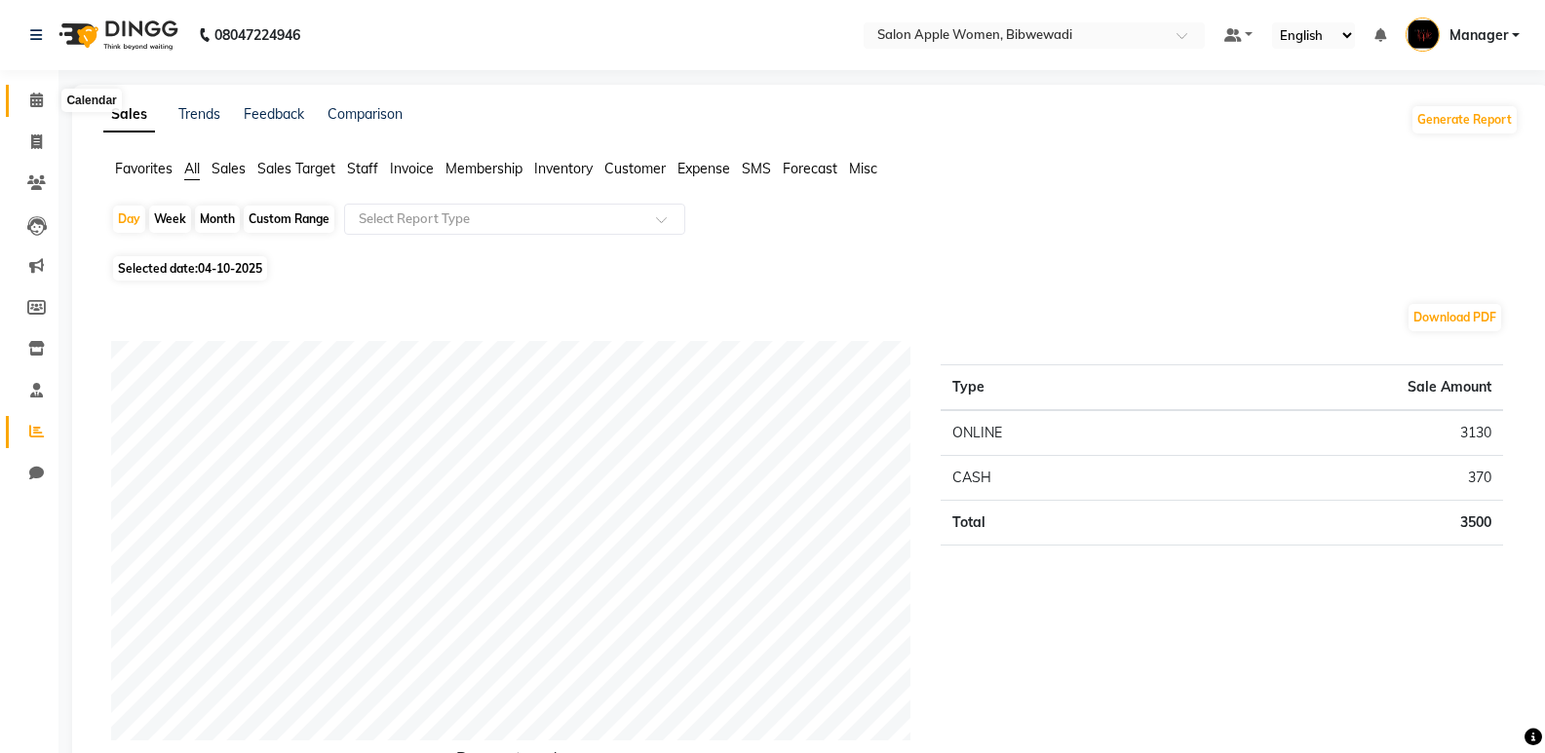
click at [35, 90] on span at bounding box center [36, 101] width 34 height 22
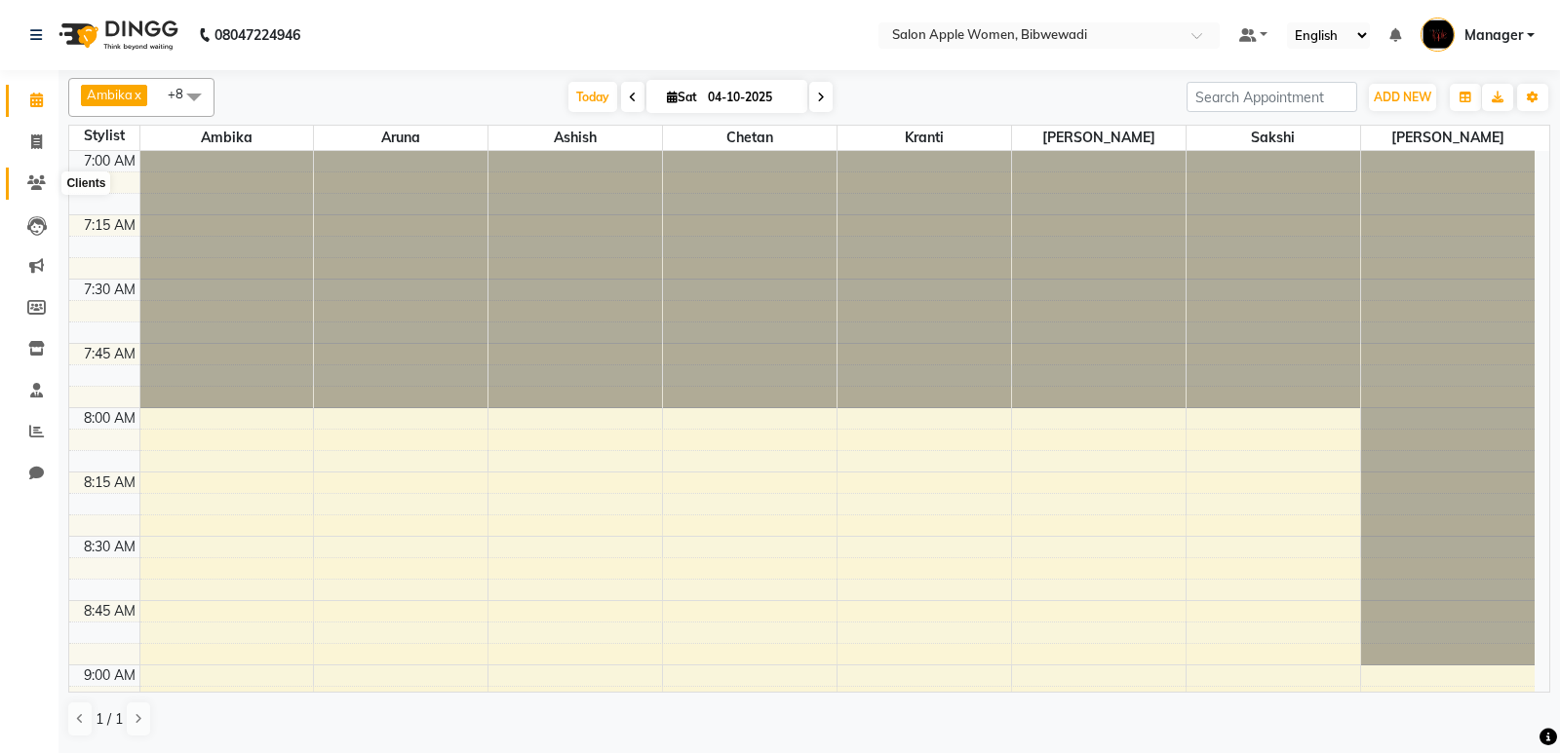
click at [32, 189] on icon at bounding box center [36, 182] width 19 height 15
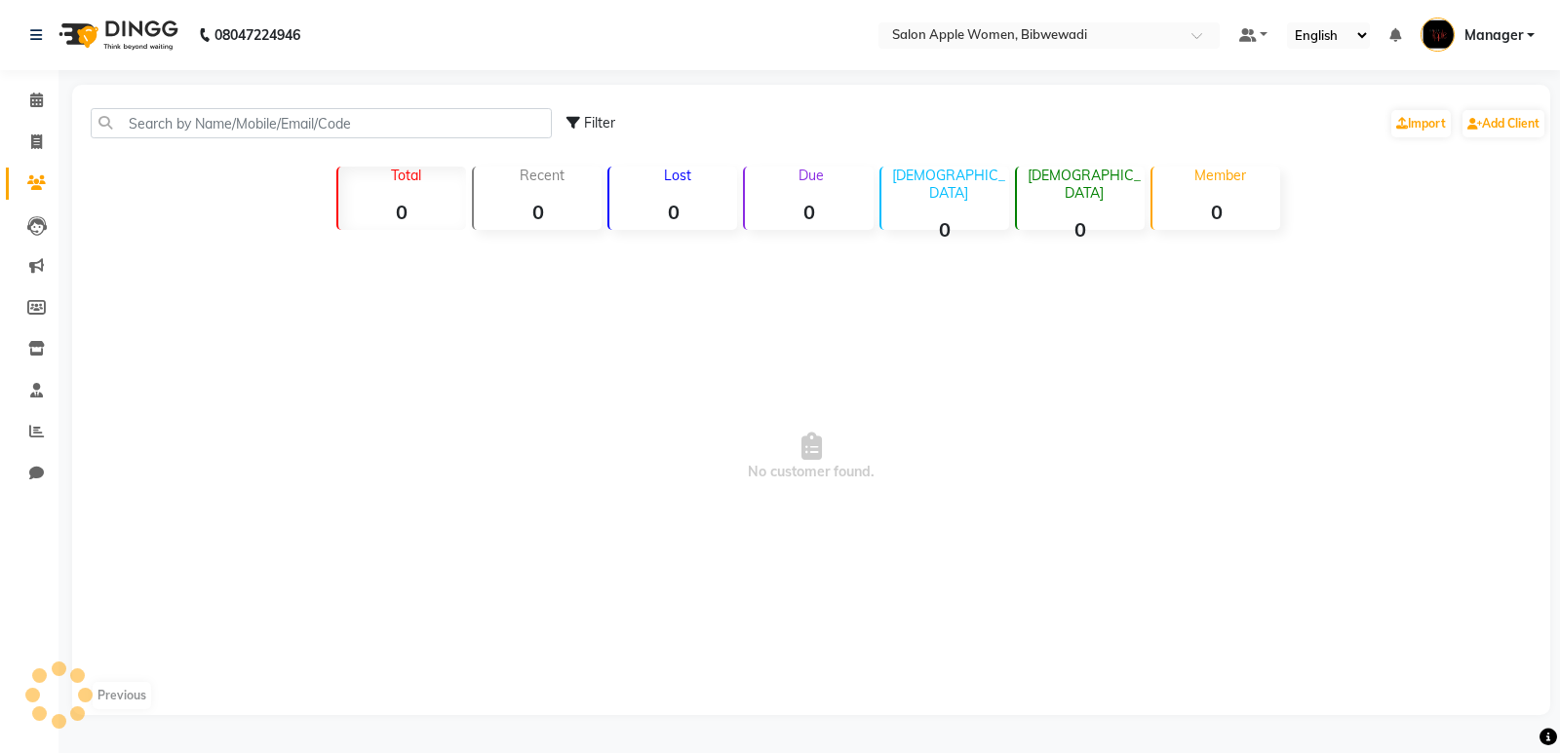
click at [280, 107] on div "Filter Import Add Client" at bounding box center [811, 123] width 1470 height 61
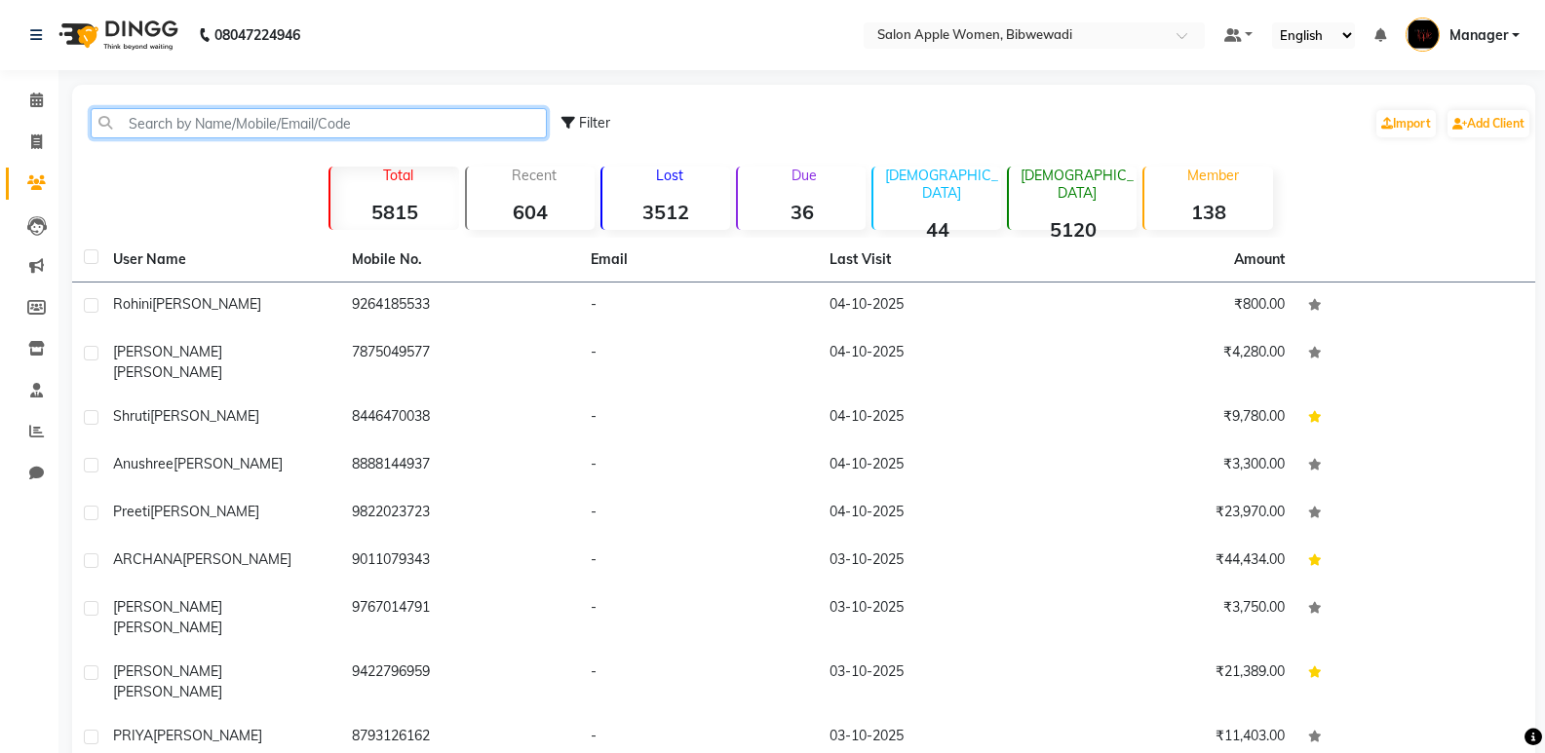
click at [365, 108] on input "text" at bounding box center [319, 123] width 456 height 30
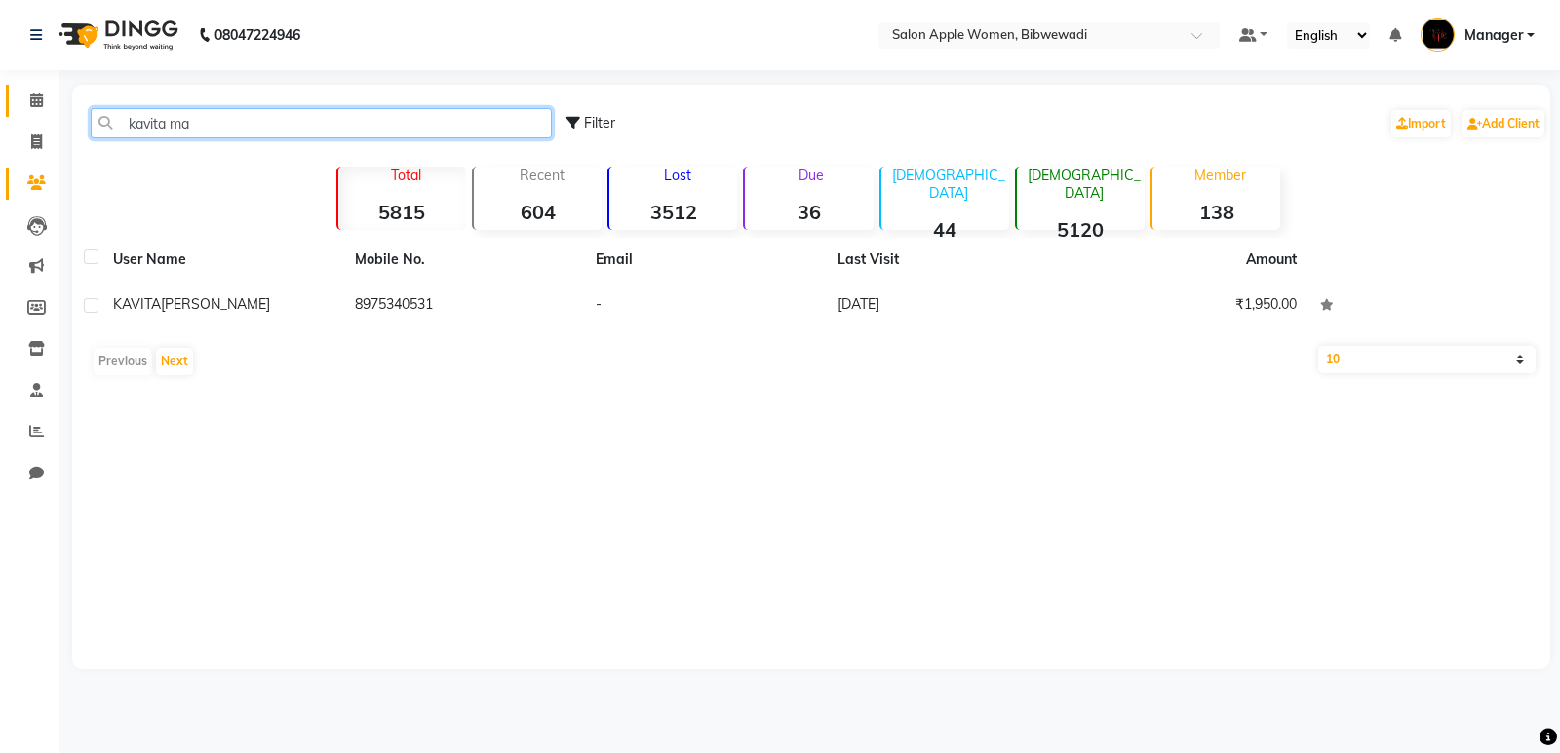
type input "kavita ma"
click at [18, 102] on link "Calendar" at bounding box center [29, 101] width 47 height 32
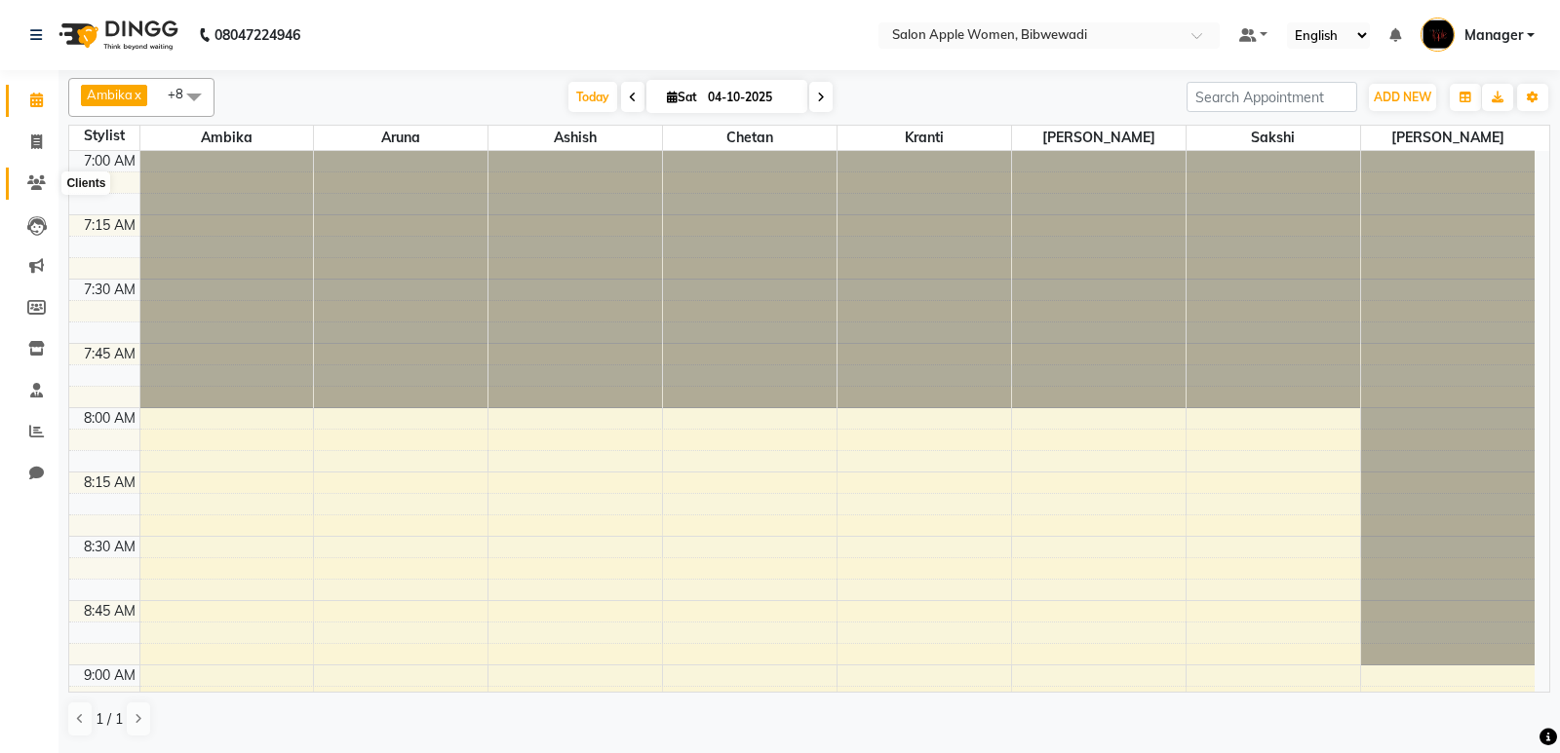
click at [50, 190] on span at bounding box center [36, 184] width 34 height 22
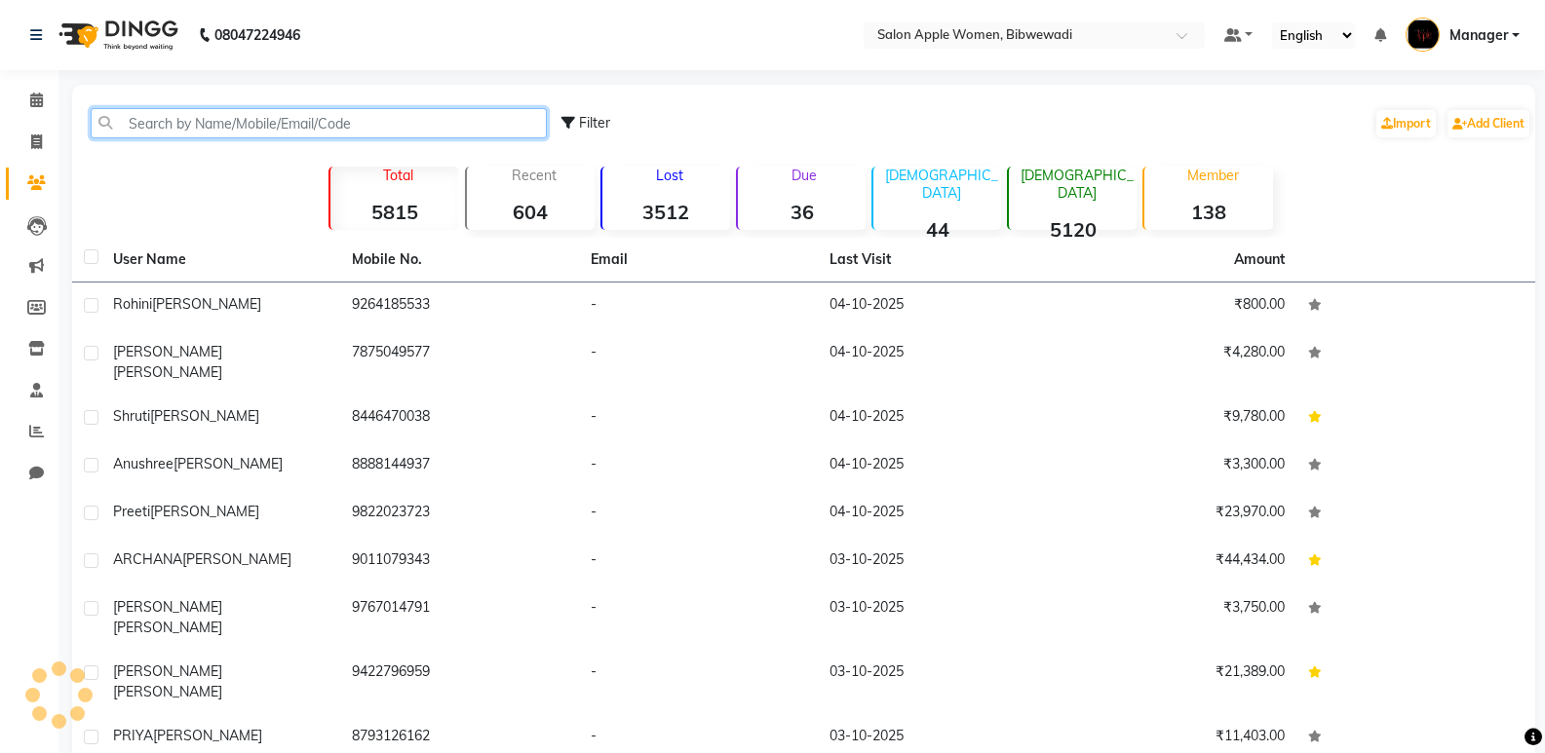
click at [174, 128] on input "text" at bounding box center [319, 123] width 456 height 30
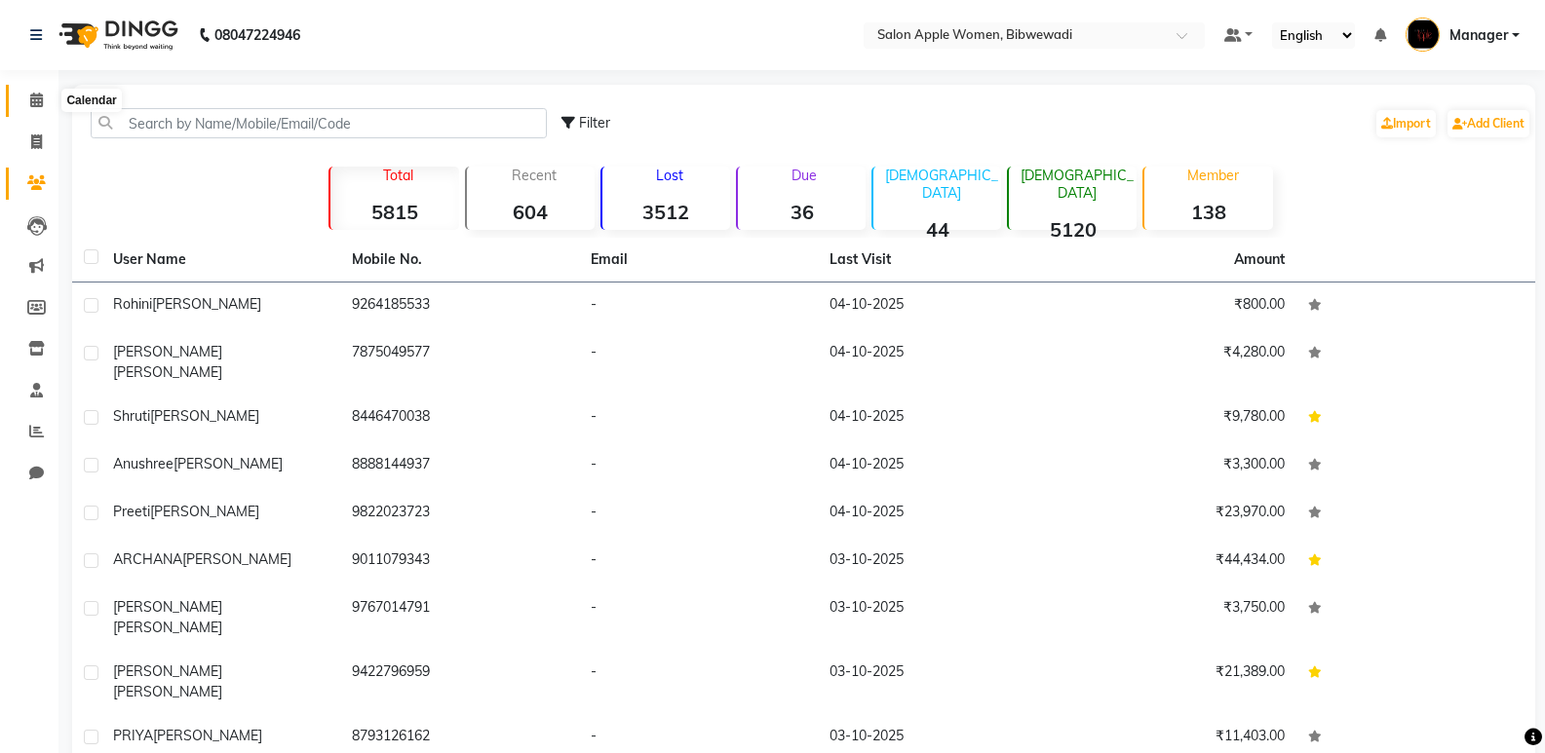
click at [45, 98] on span at bounding box center [36, 101] width 34 height 22
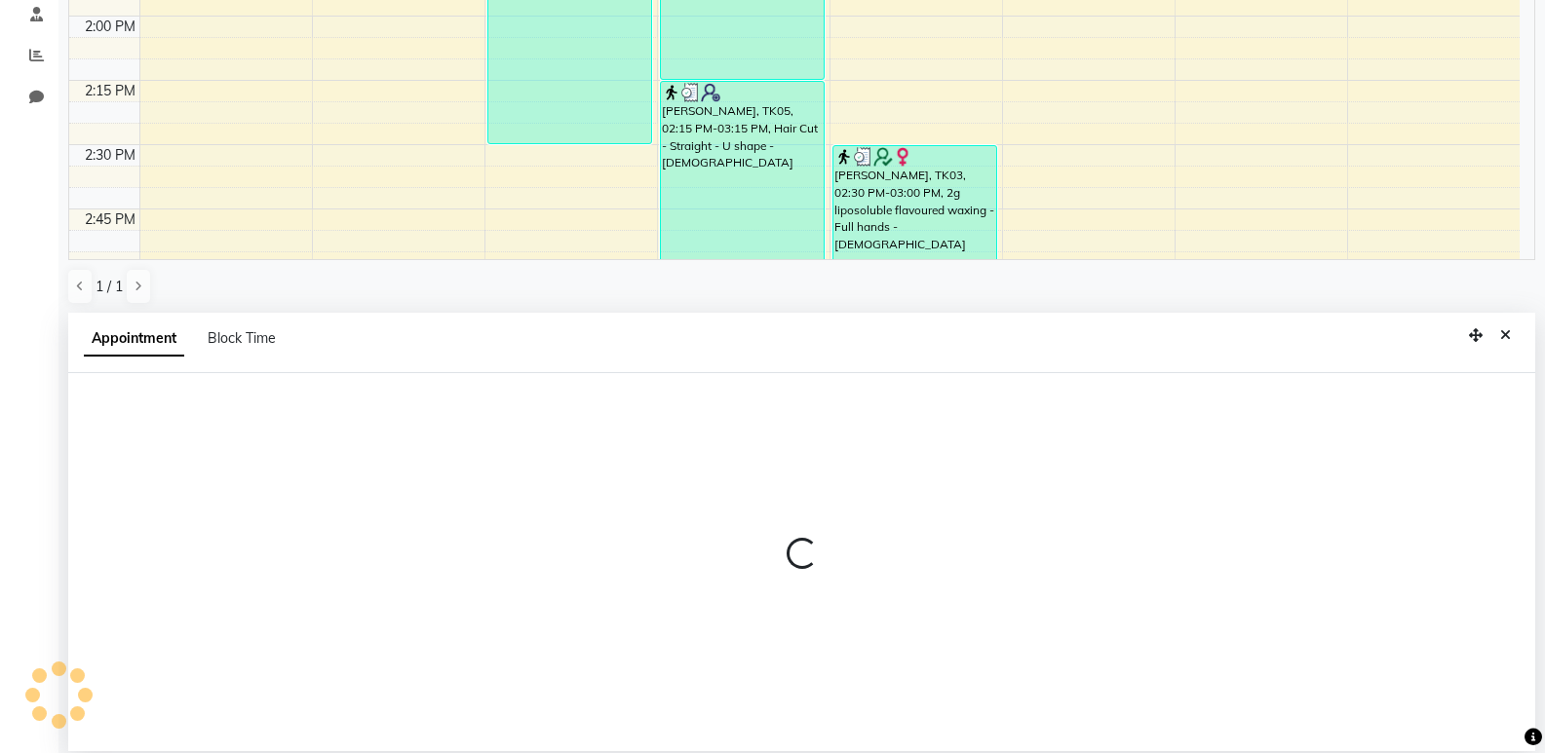
scroll to position [379, 0]
select select "43466"
select select "810"
select select "tentative"
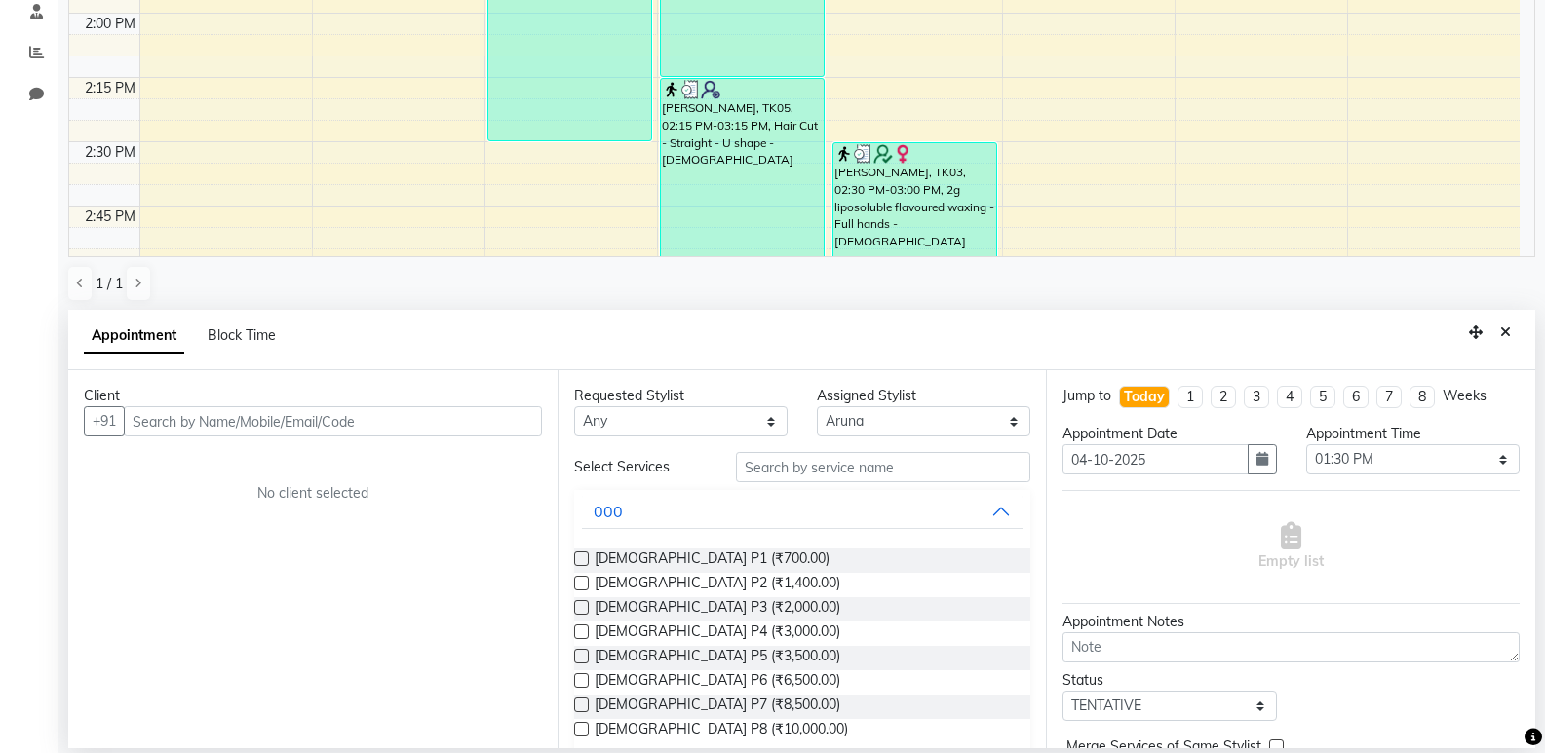
click at [299, 430] on input "text" at bounding box center [333, 421] width 418 height 30
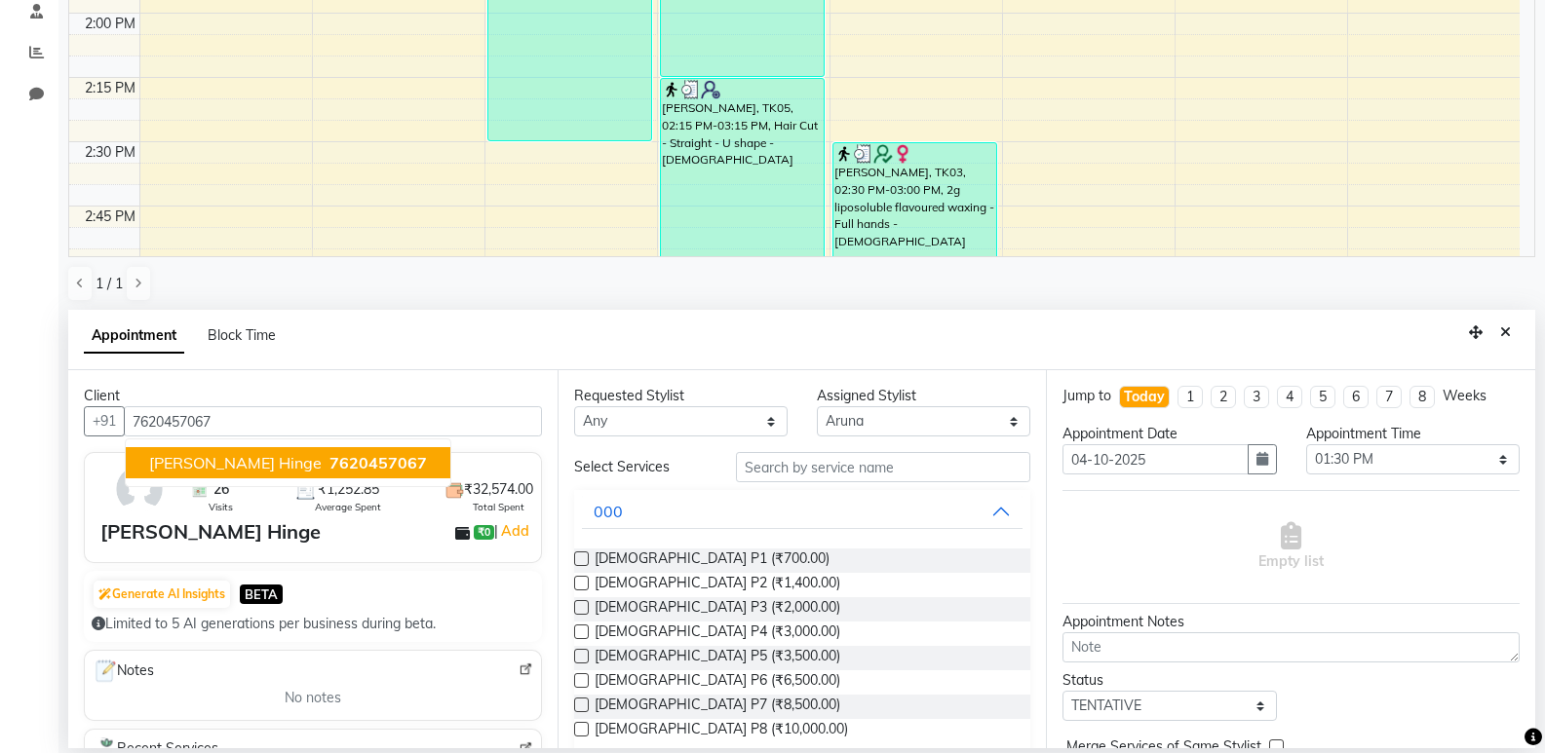
click at [329, 468] on span "7620457067" at bounding box center [377, 462] width 97 height 19
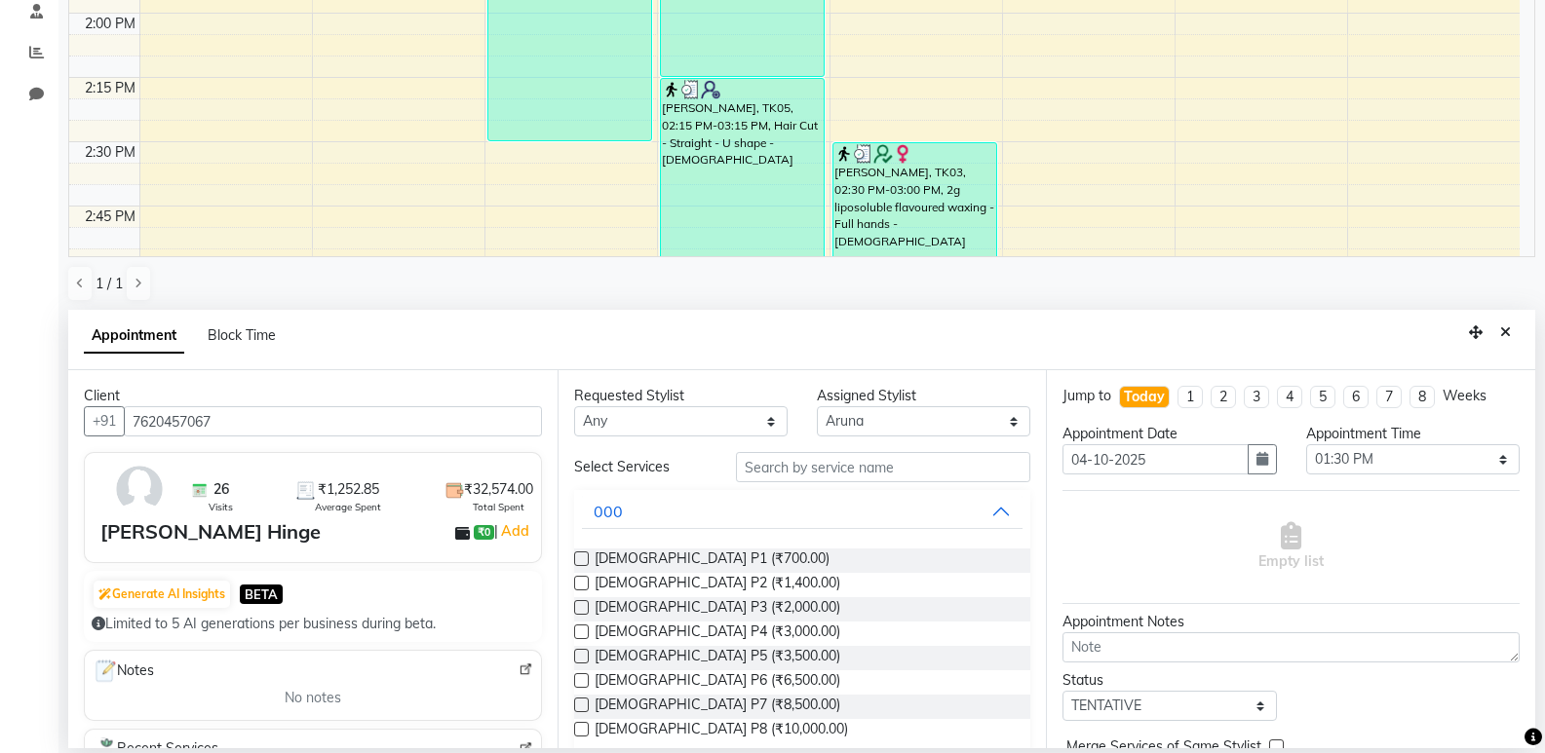
type input "7620457067"
click at [786, 475] on input "text" at bounding box center [883, 467] width 294 height 30
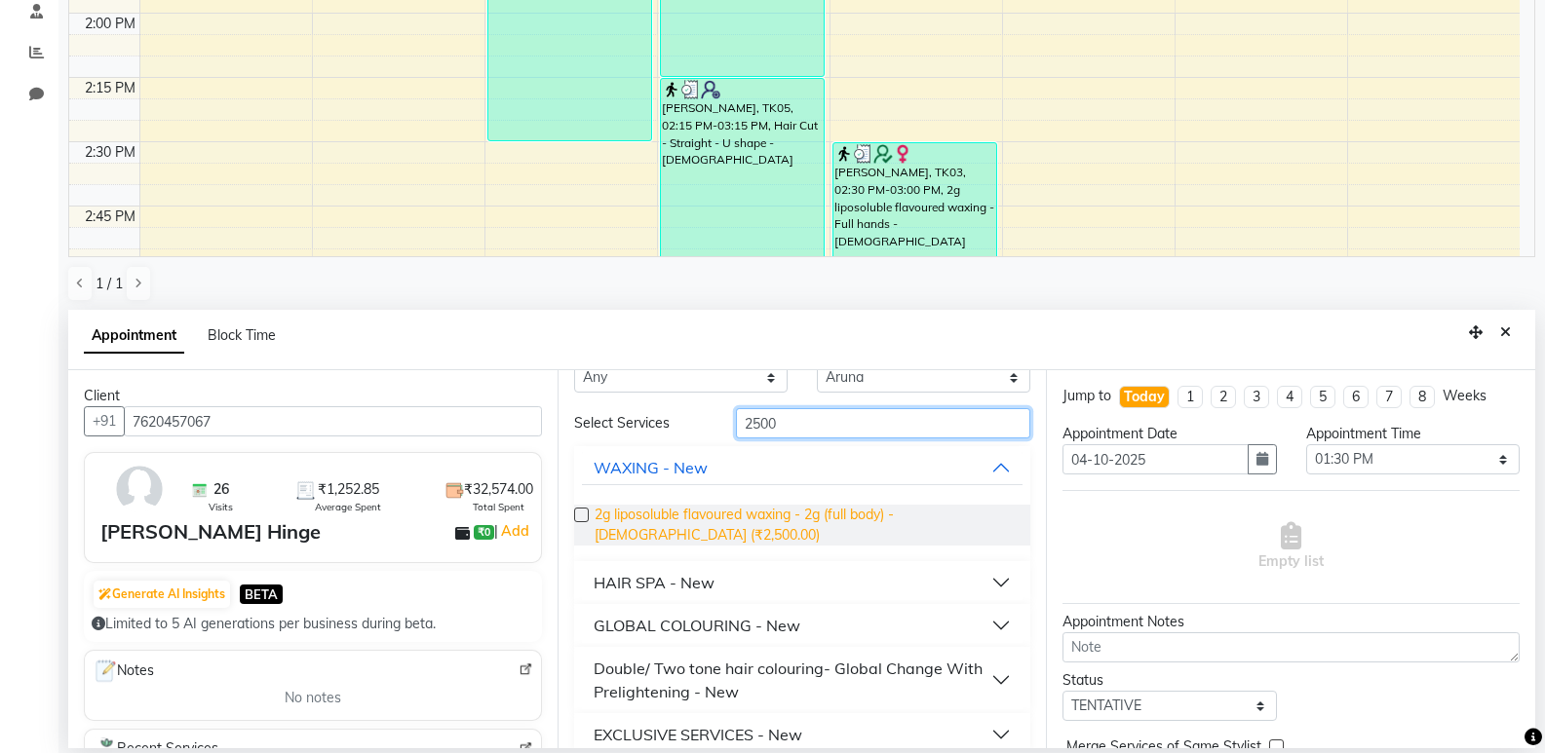
scroll to position [67, 0]
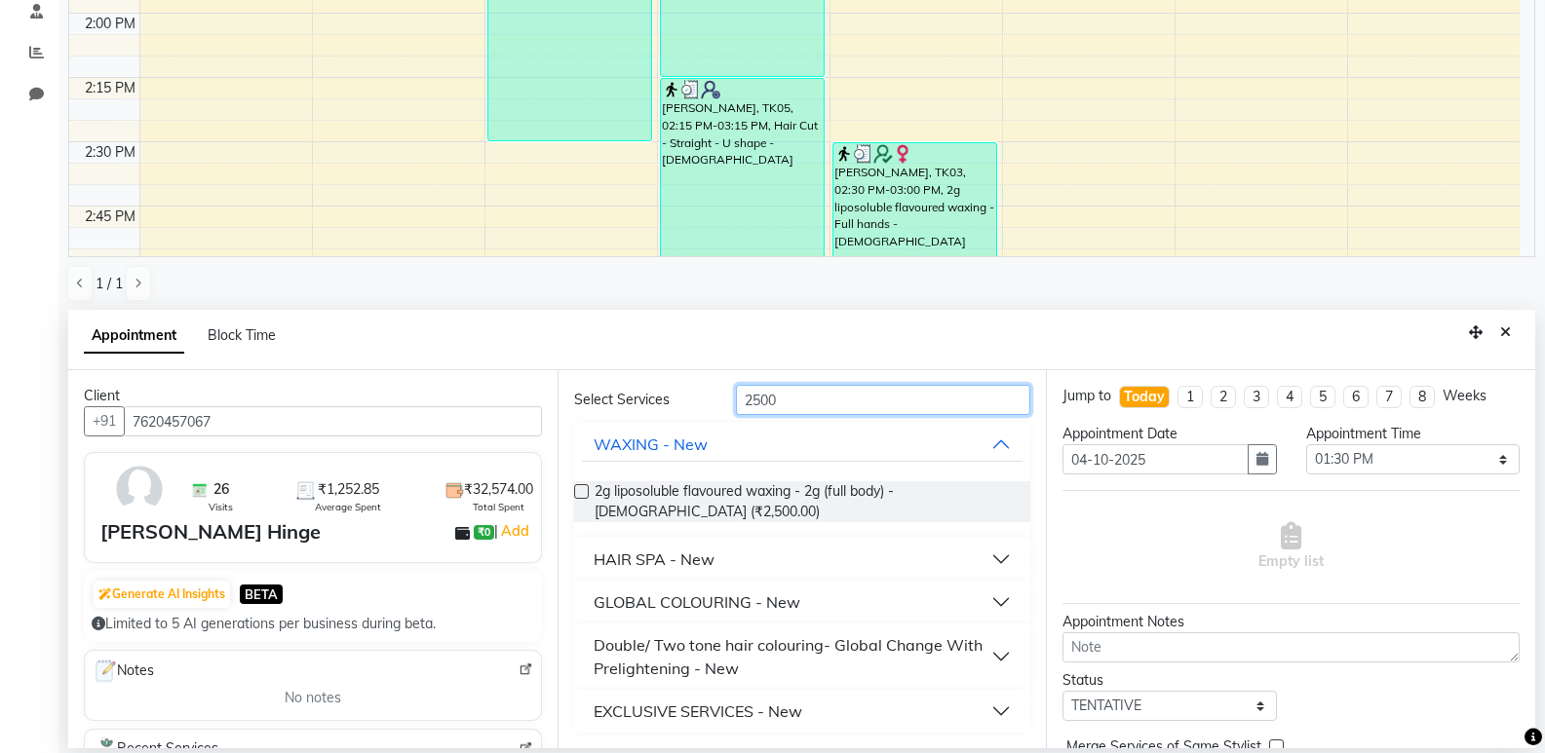
type input "2500"
click at [699, 574] on button "HAIR SPA - New" at bounding box center [803, 559] width 442 height 35
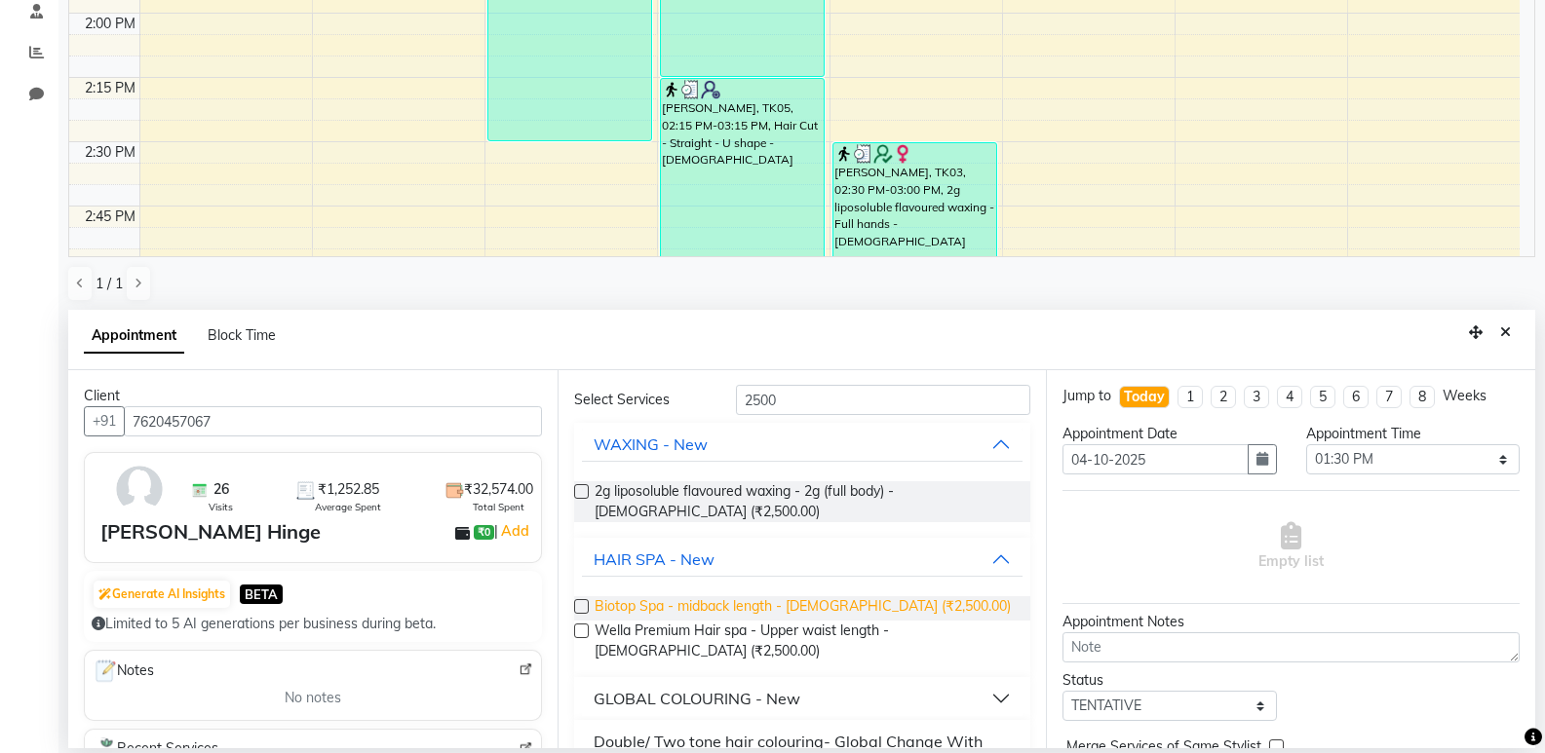
click at [712, 608] on span "Biotop Spa - midback length - Female (₹2,500.00)" at bounding box center [803, 609] width 416 height 24
checkbox input "false"
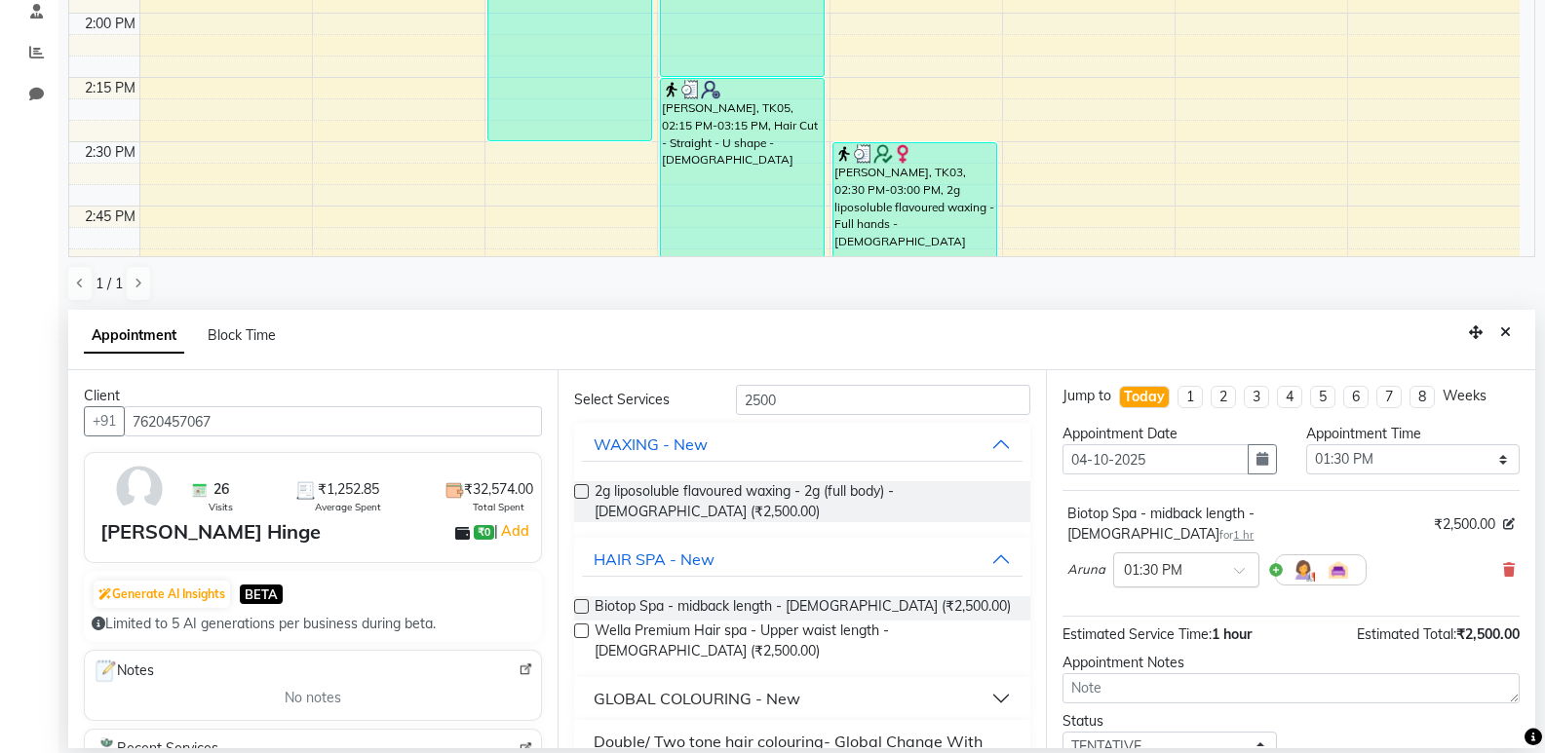
scroll to position [116, 0]
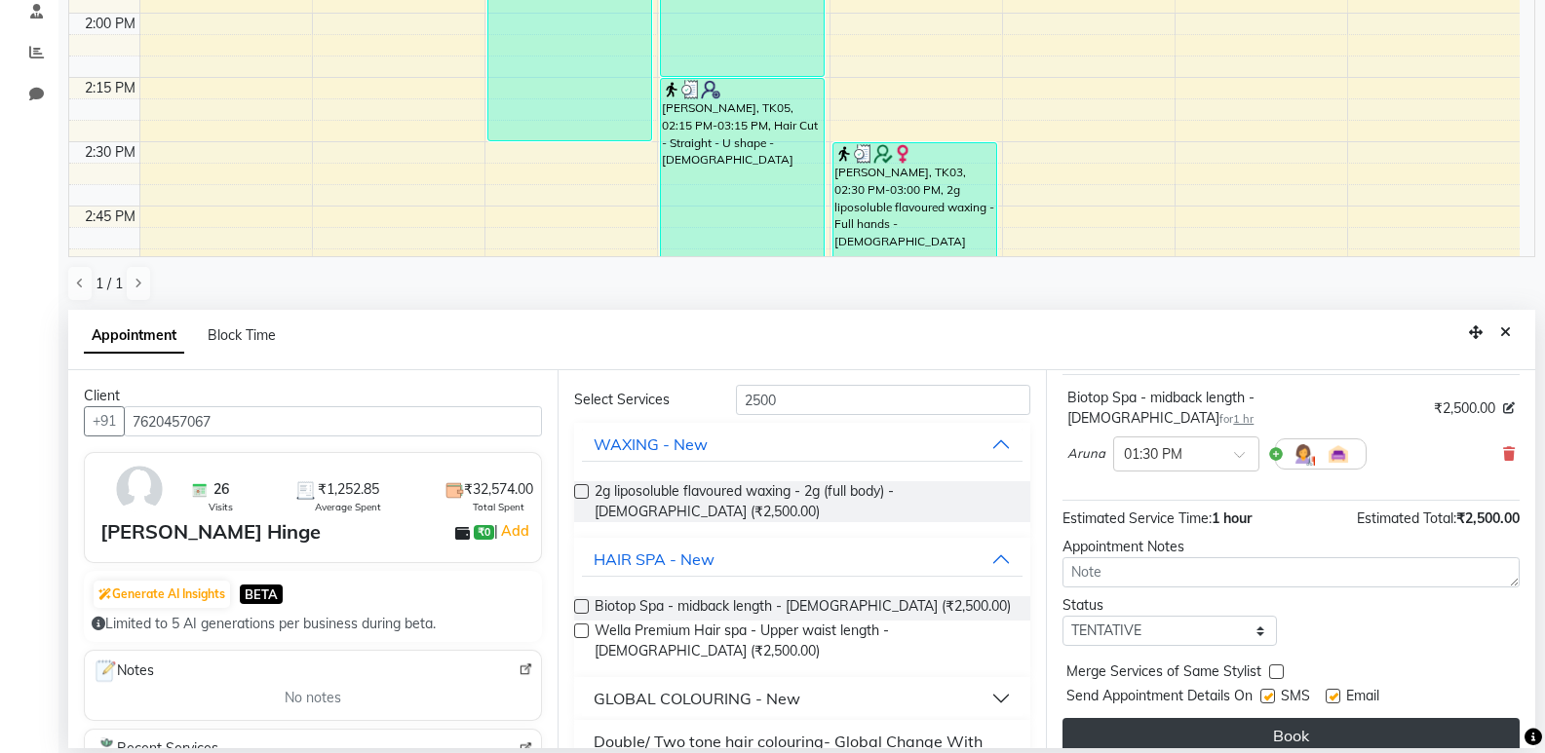
click at [1194, 718] on button "Book" at bounding box center [1290, 735] width 457 height 35
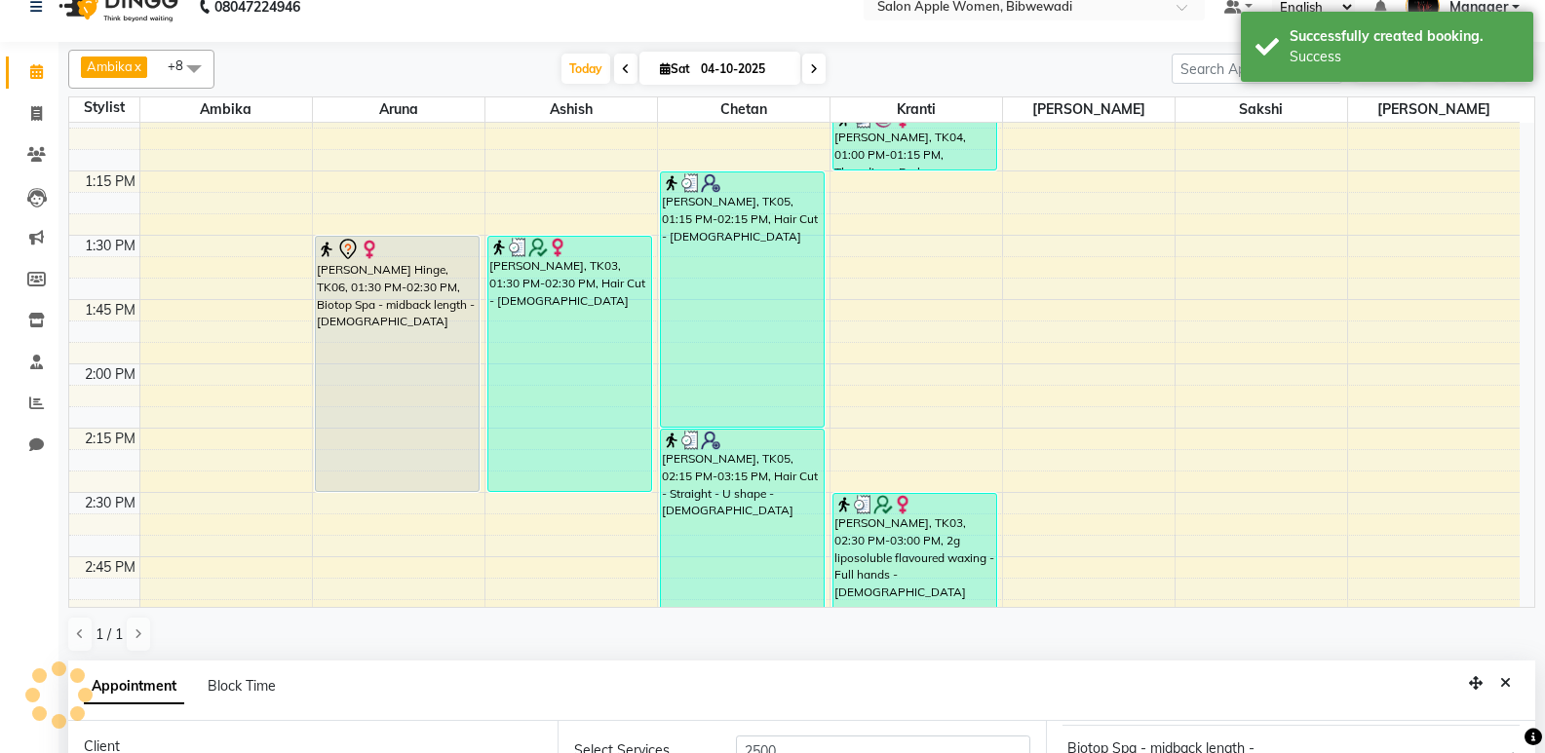
scroll to position [0, 0]
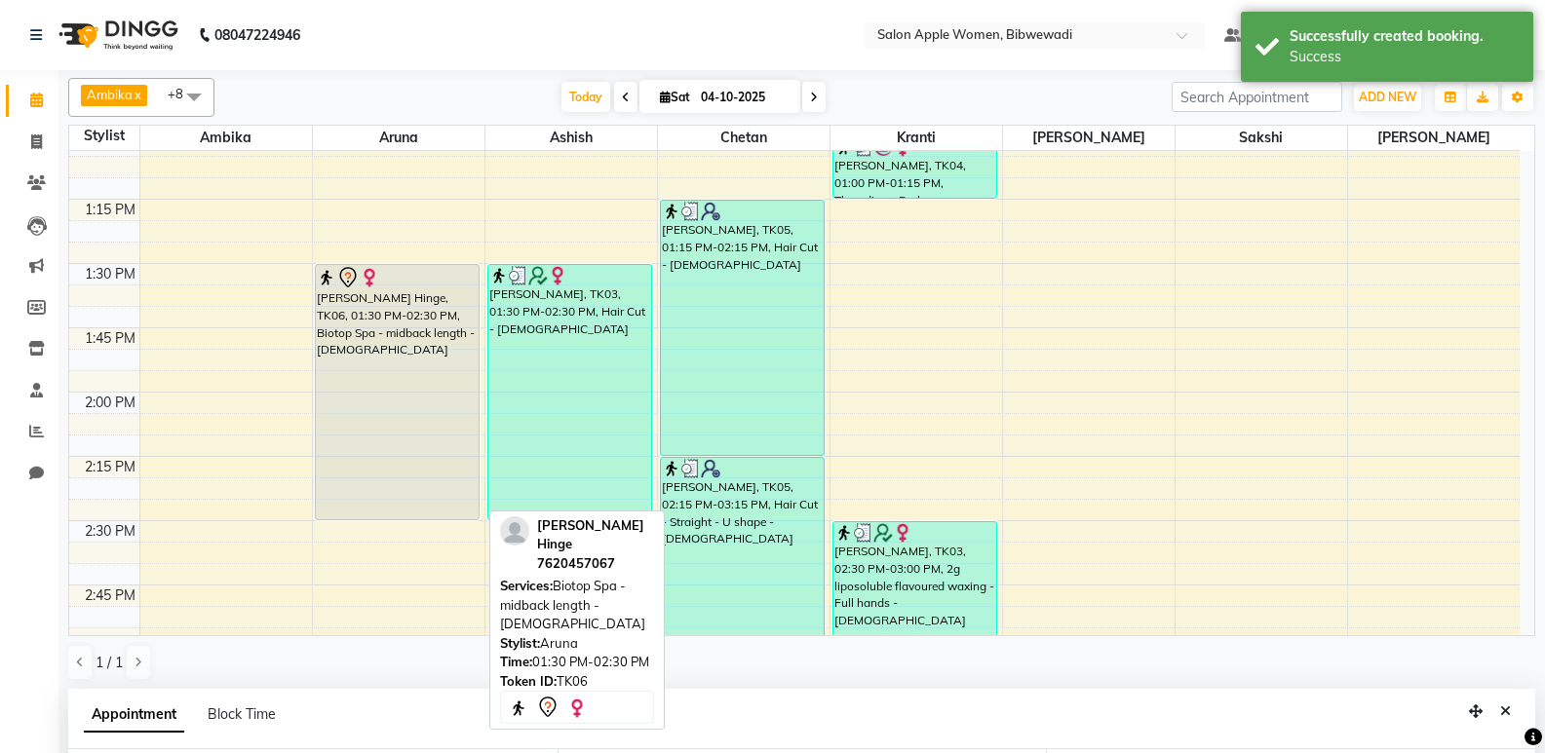
click at [456, 370] on div "[PERSON_NAME] Hinge, TK06, 01:30 PM-02:30 PM, Biotop Spa - midback length - [DE…" at bounding box center [398, 392] width 164 height 254
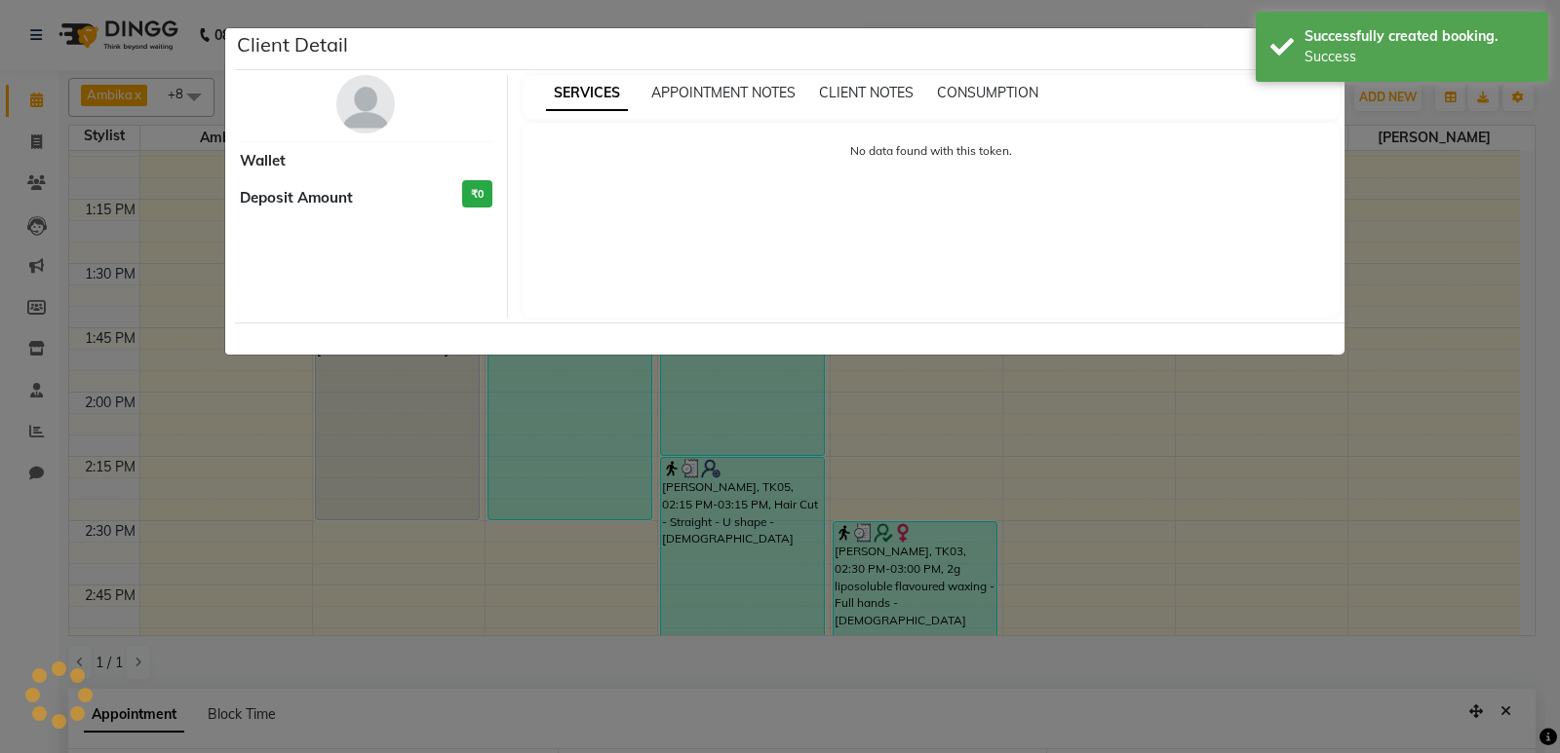
select select "7"
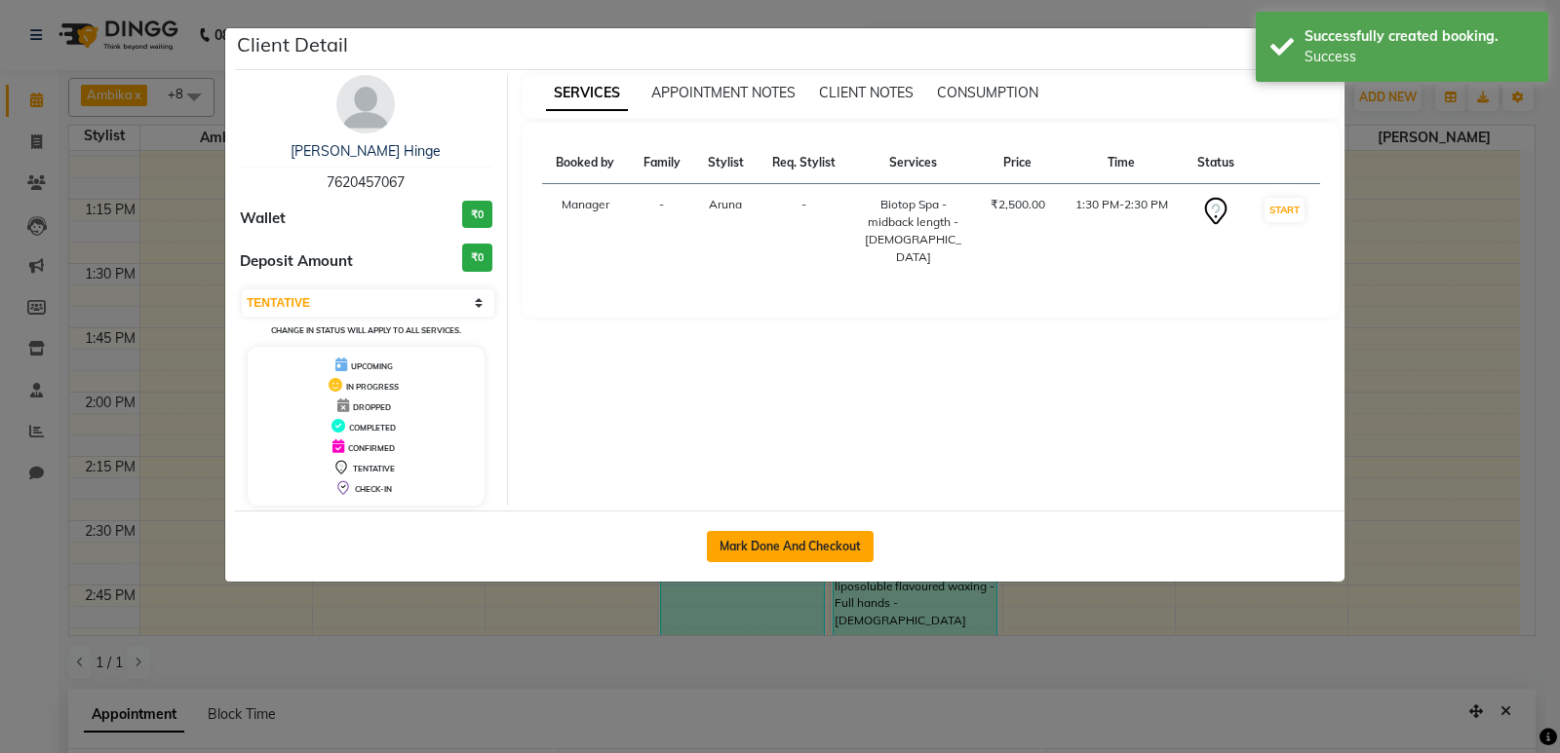
click at [850, 544] on button "Mark Done And Checkout" at bounding box center [790, 546] width 167 height 31
select select "service"
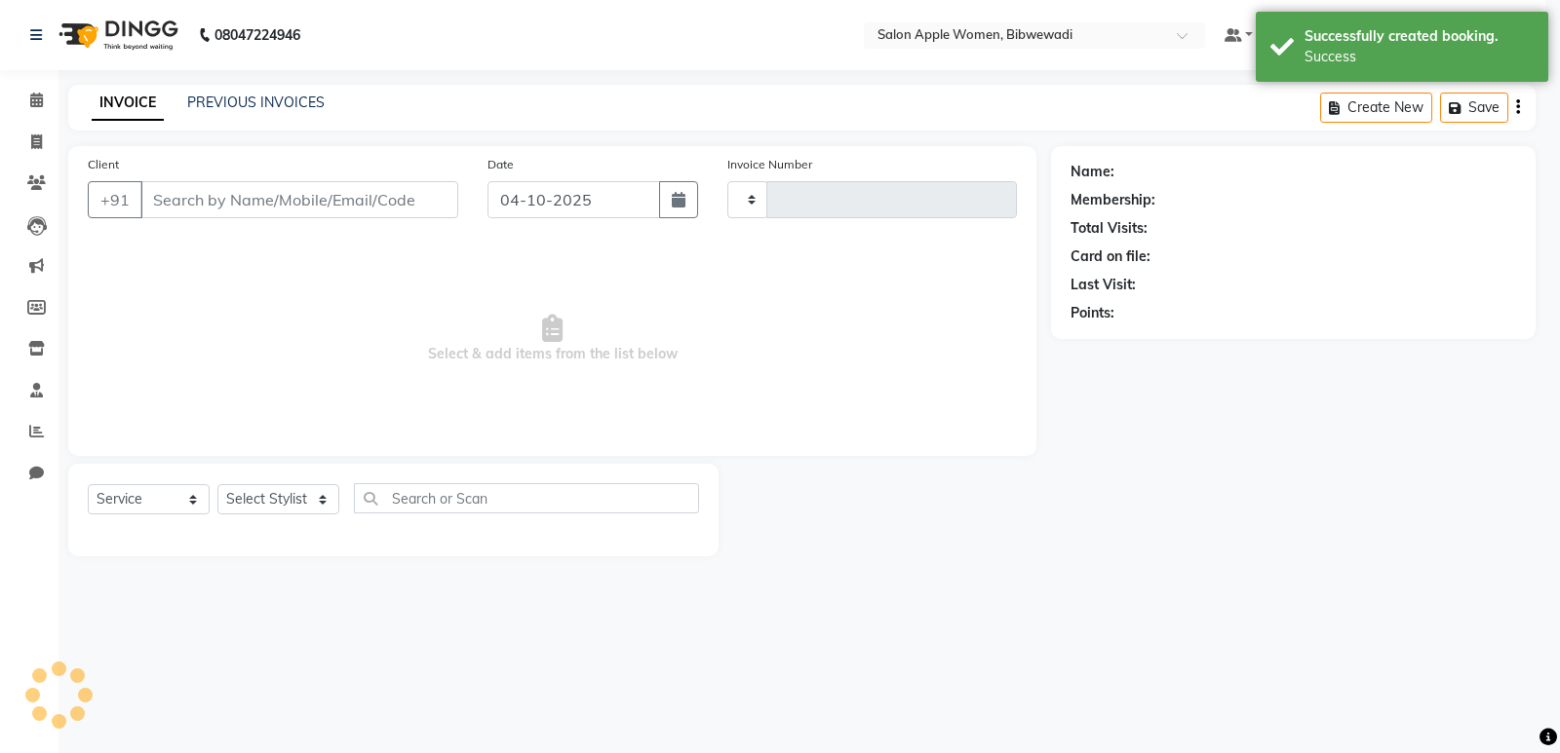
type input "2187"
select select "101"
type input "7620457067"
select select "43466"
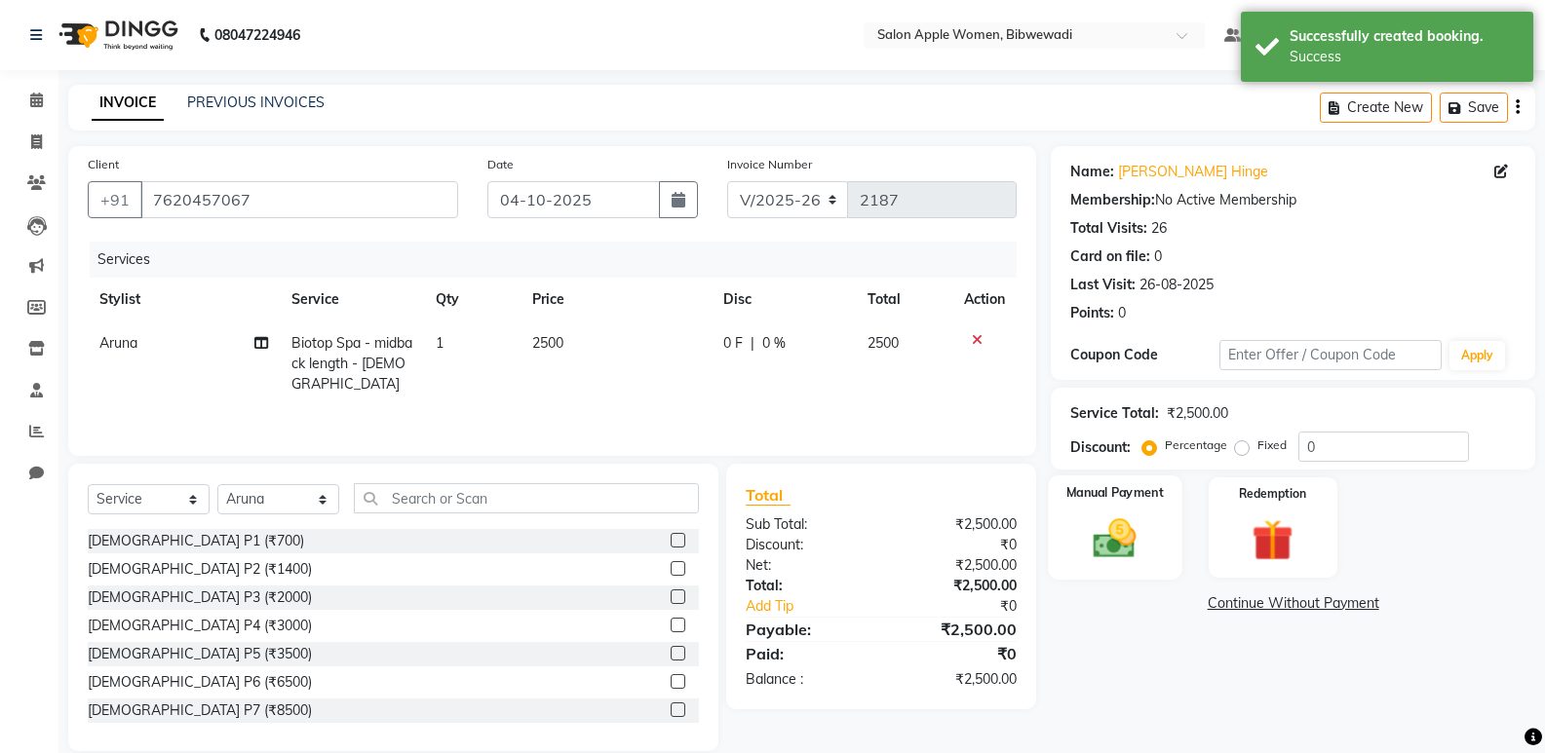
scroll to position [27, 0]
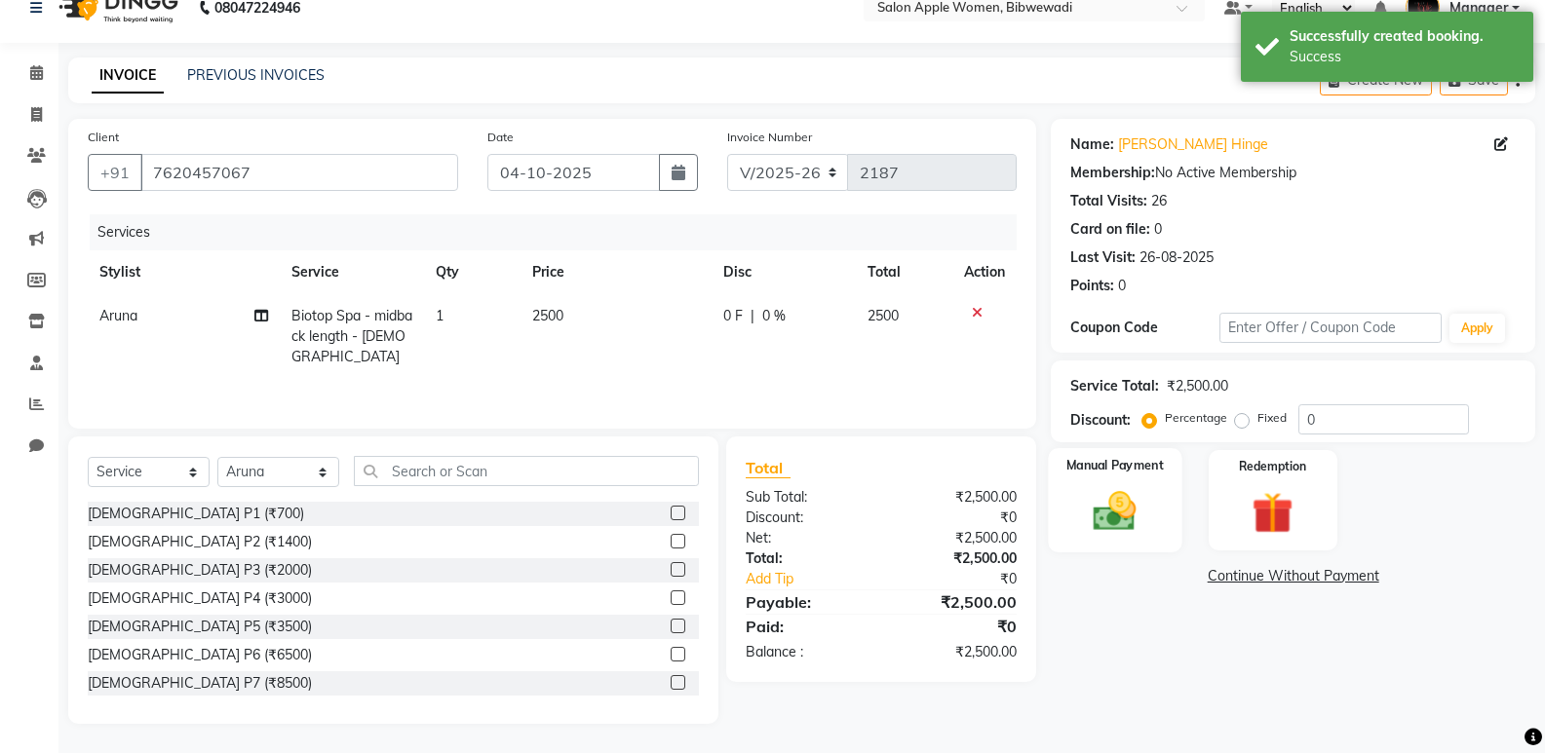
click at [1135, 507] on img at bounding box center [1114, 511] width 69 height 50
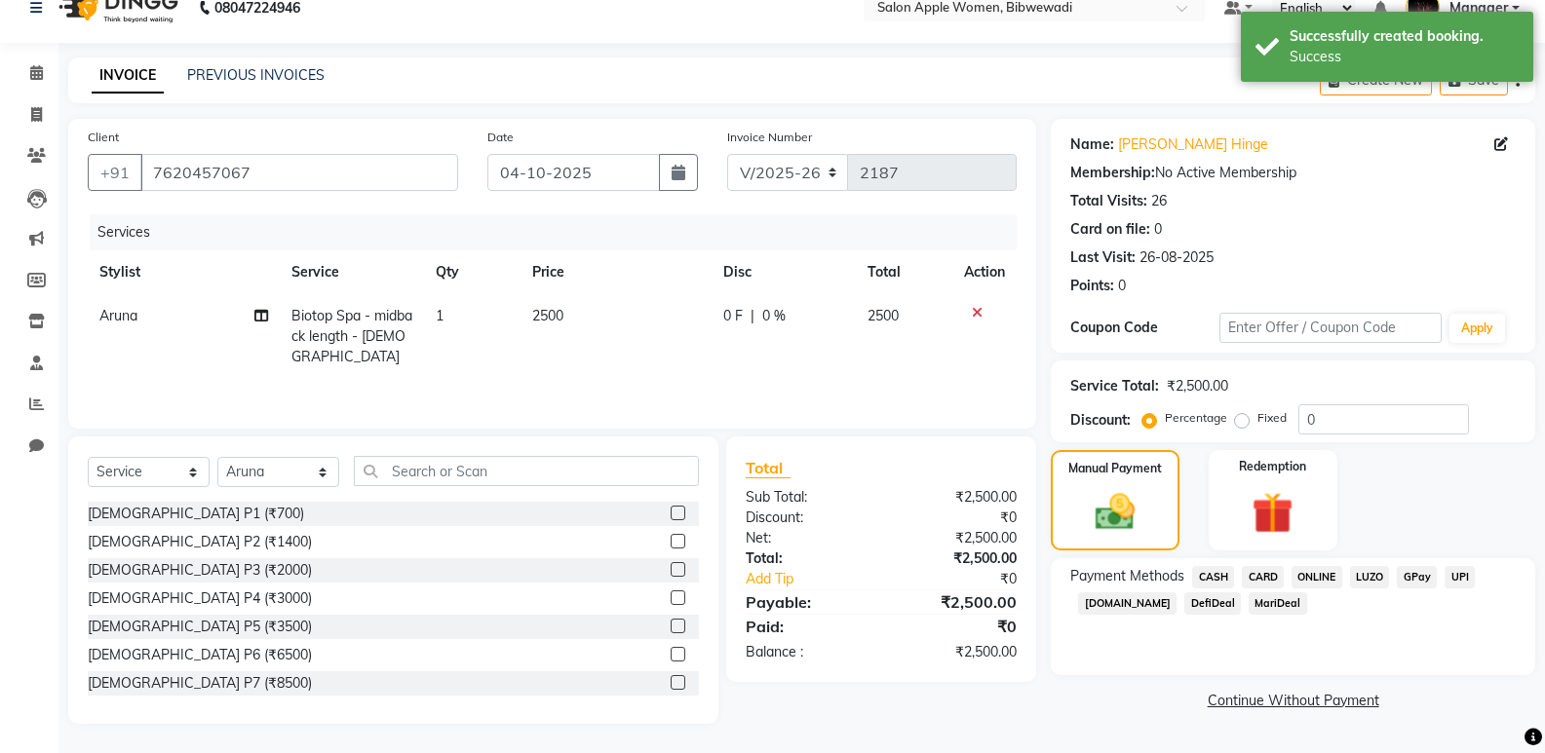
click at [1227, 577] on span "CASH" at bounding box center [1213, 577] width 42 height 22
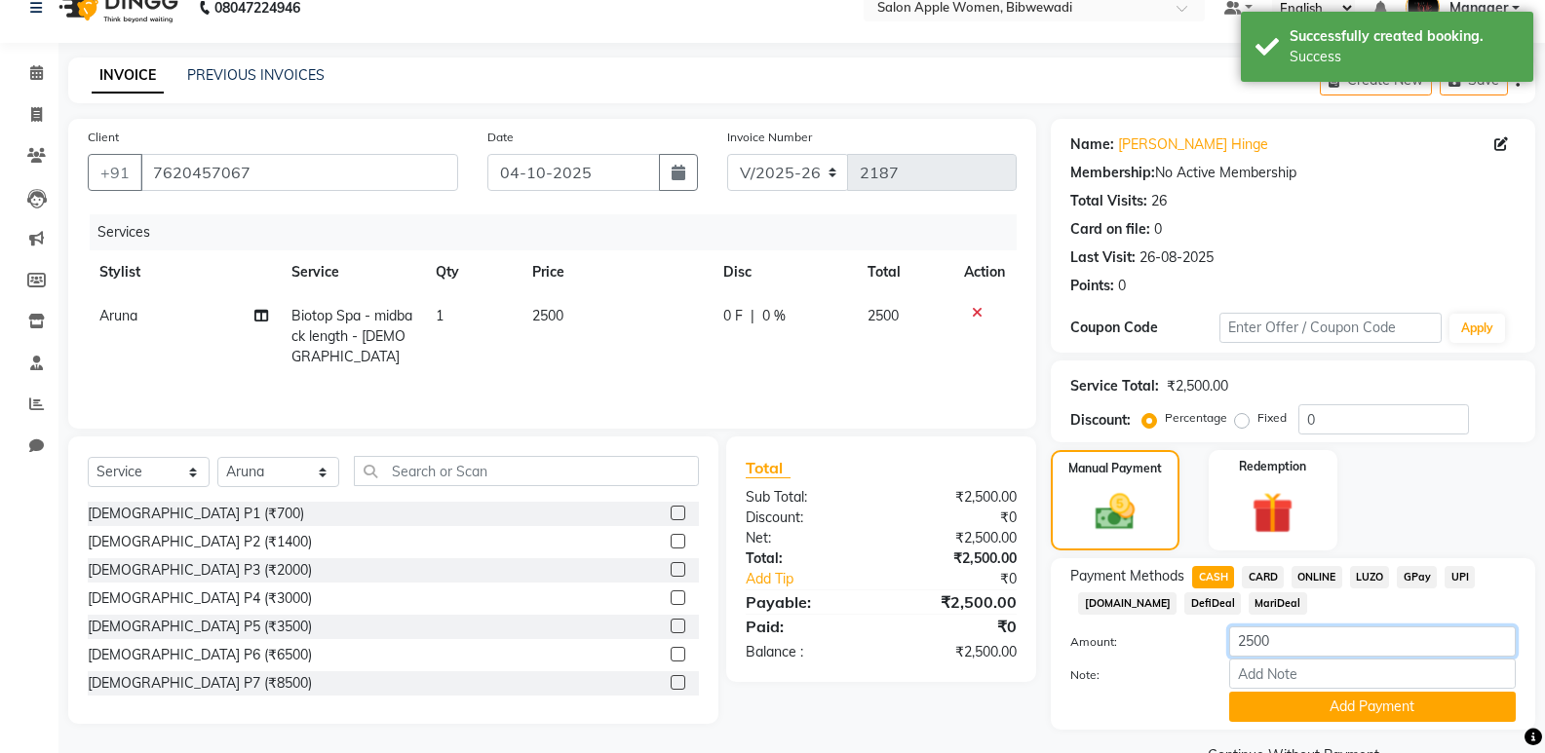
click at [1254, 636] on input "2500" at bounding box center [1372, 642] width 287 height 30
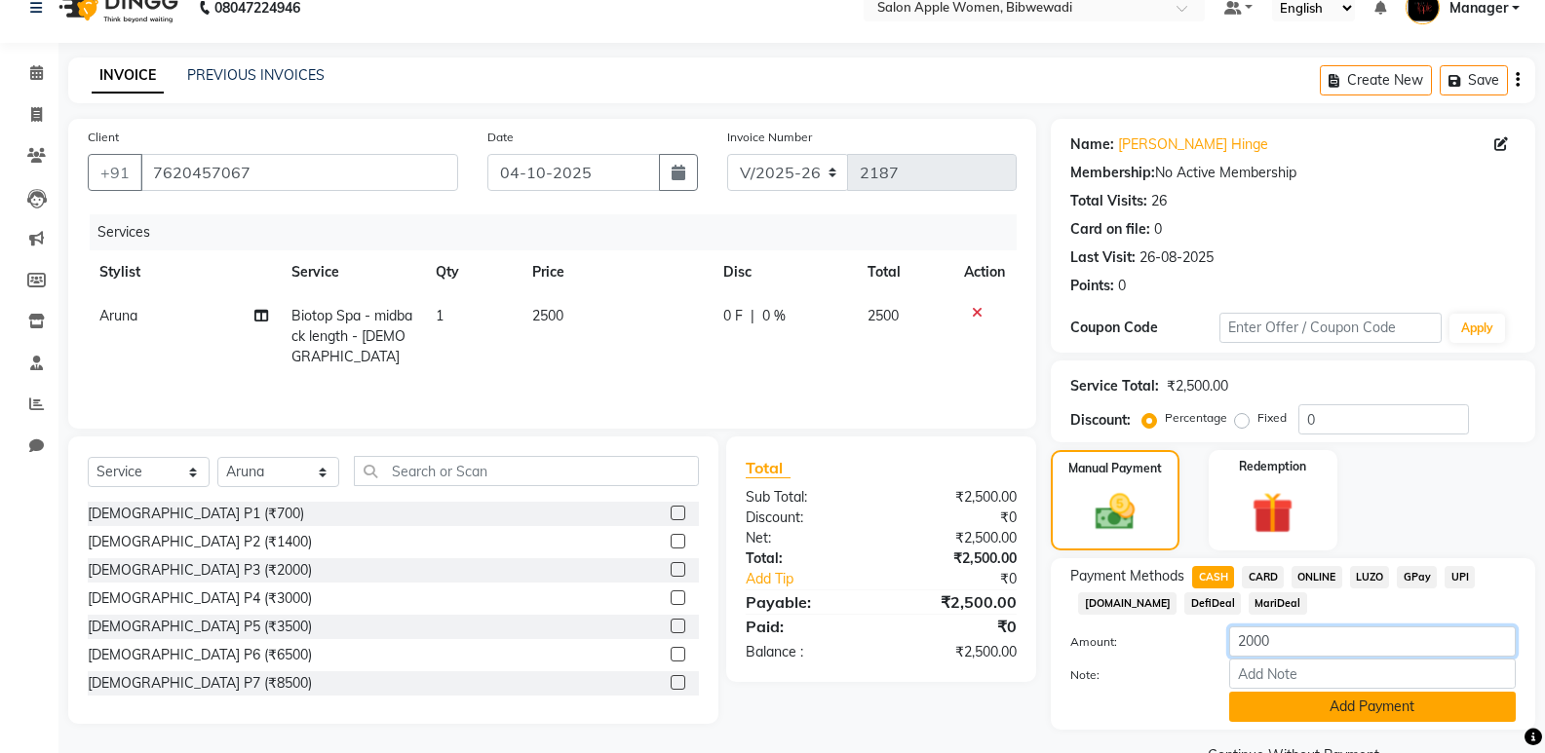
type input "2000"
drag, startPoint x: 1302, startPoint y: 710, endPoint x: 1302, endPoint y: 641, distance: 68.2
click at [1302, 708] on button "Add Payment" at bounding box center [1372, 707] width 287 height 30
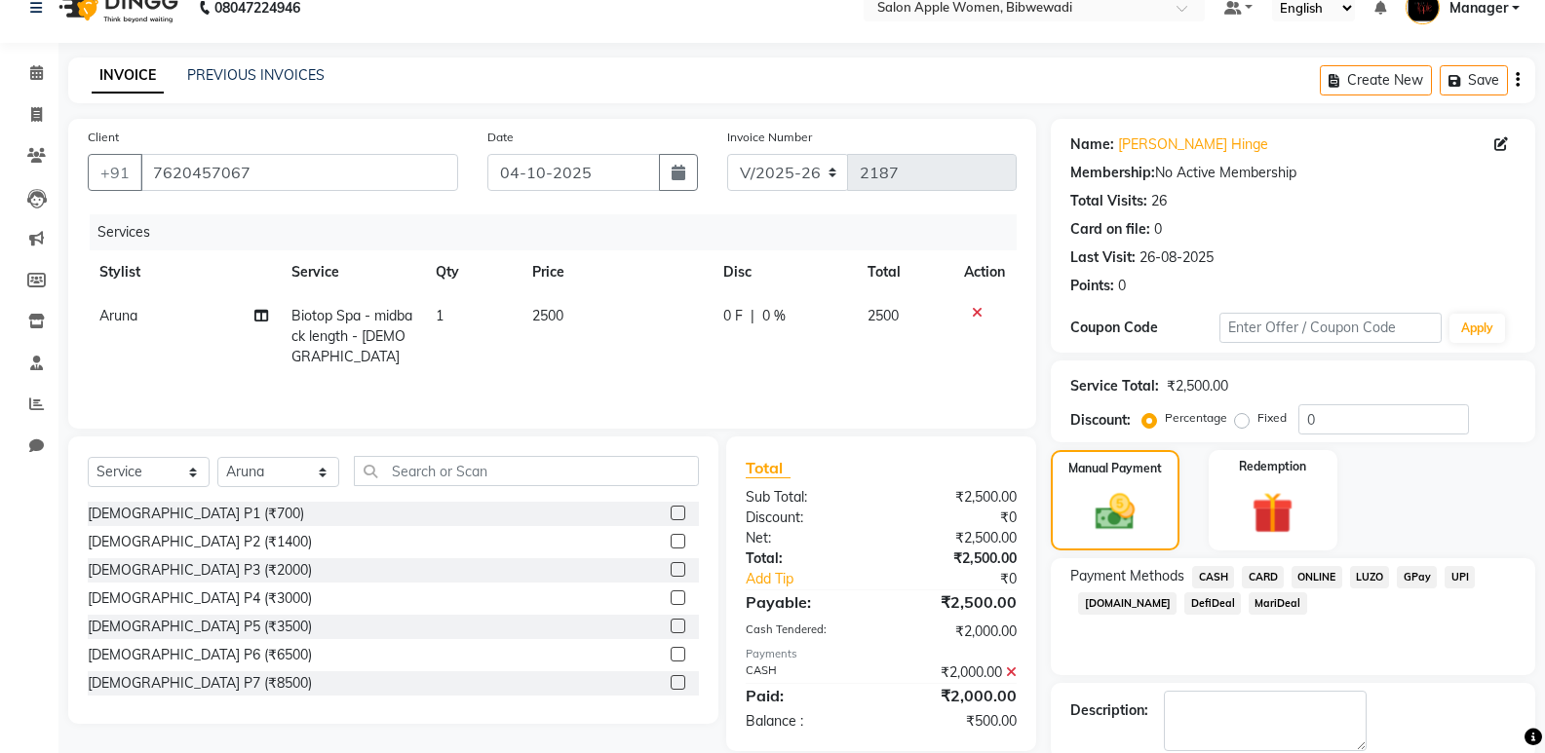
click at [1315, 577] on span "ONLINE" at bounding box center [1317, 577] width 51 height 22
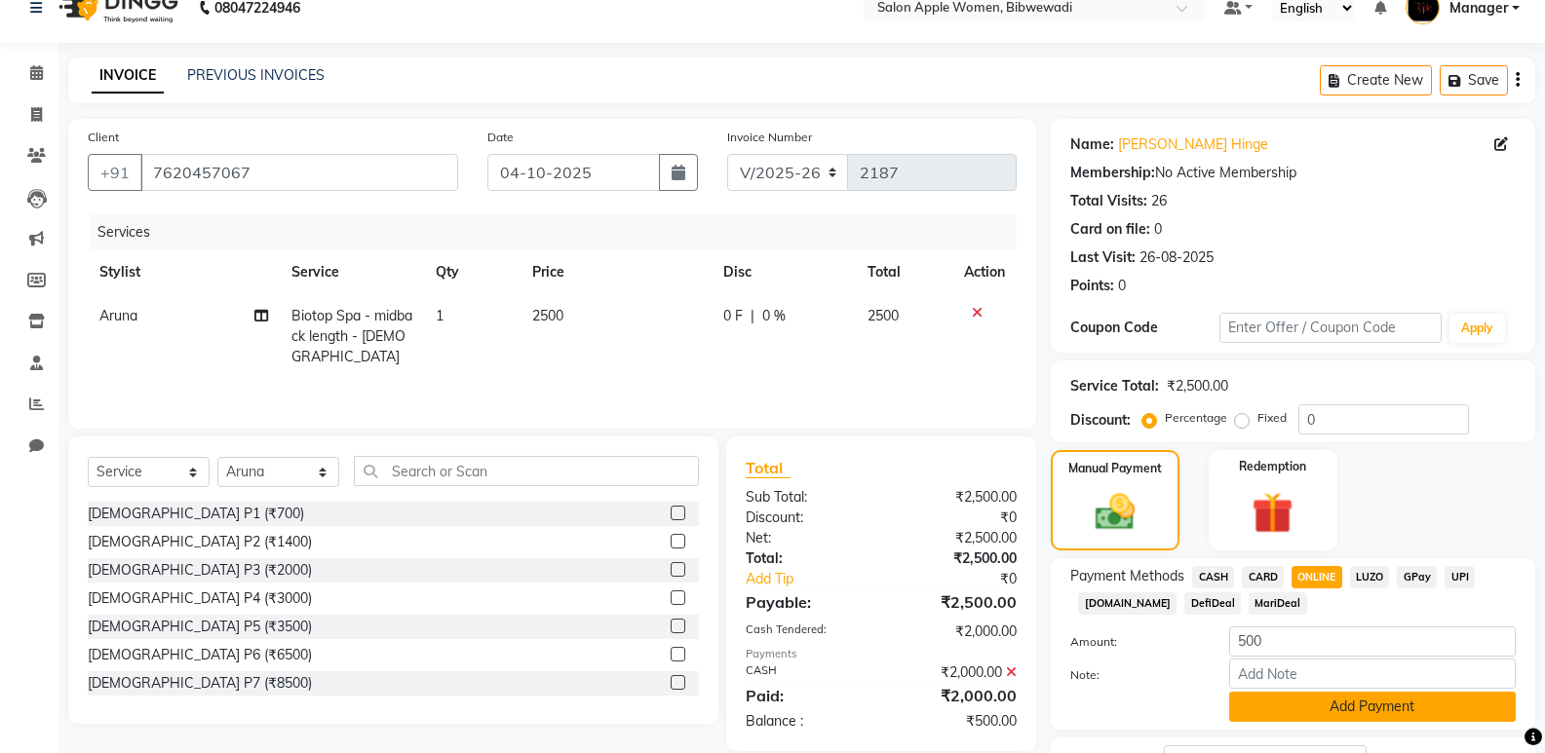
click at [1344, 711] on button "Add Payment" at bounding box center [1372, 707] width 287 height 30
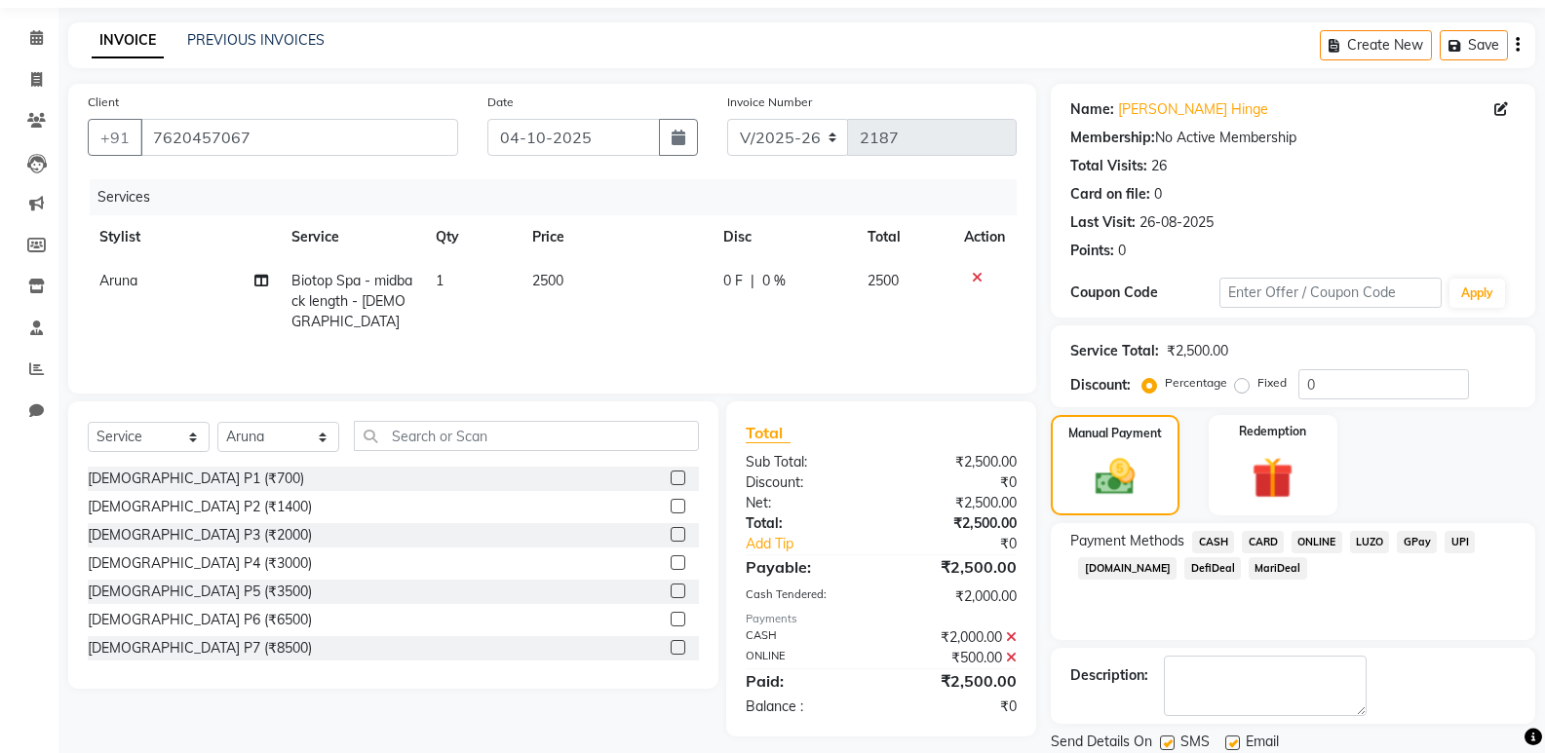
scroll to position [125, 0]
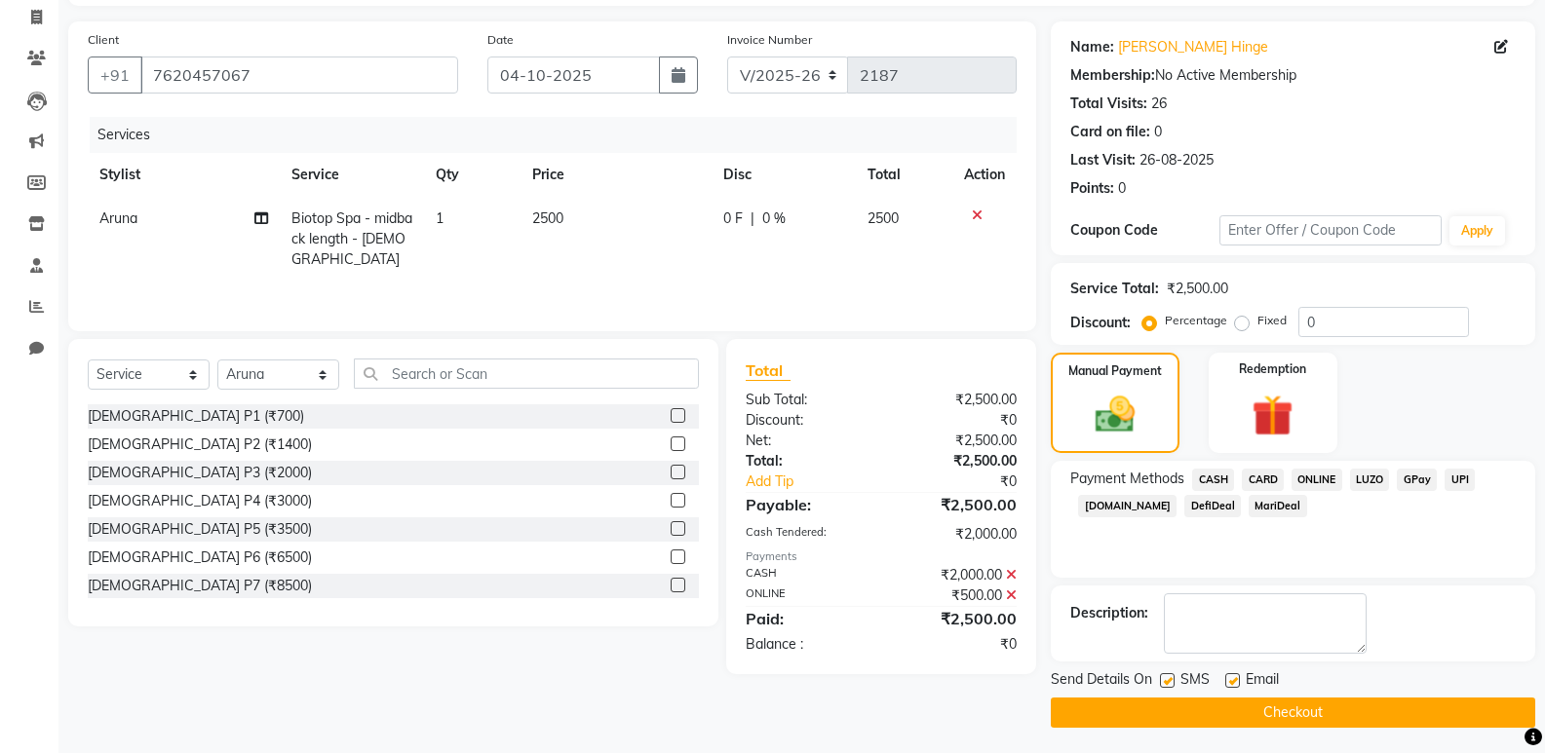
click at [1342, 713] on button "Checkout" at bounding box center [1293, 713] width 484 height 30
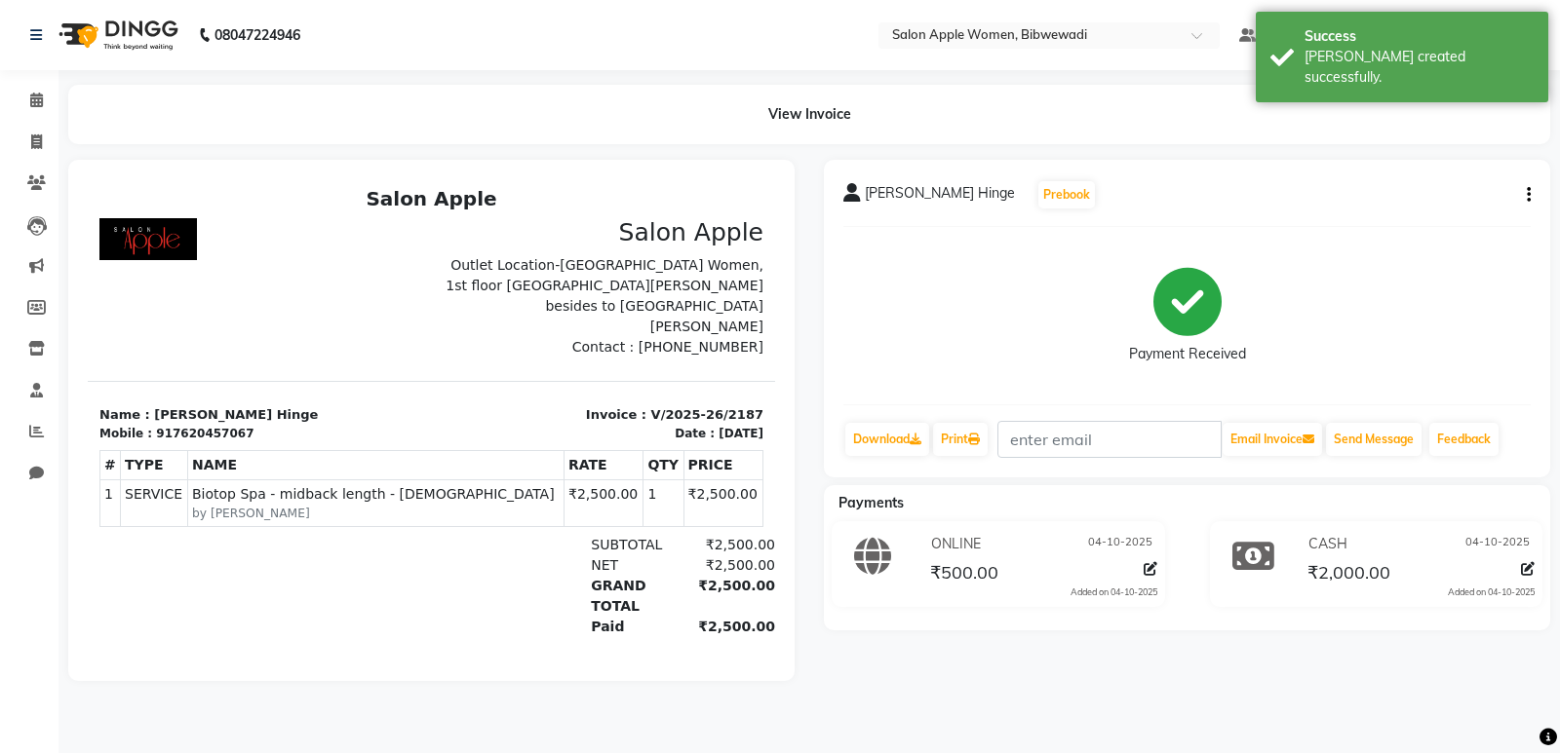
click at [55, 442] on div at bounding box center [431, 420] width 755 height 521
click at [39, 442] on span at bounding box center [36, 432] width 34 height 22
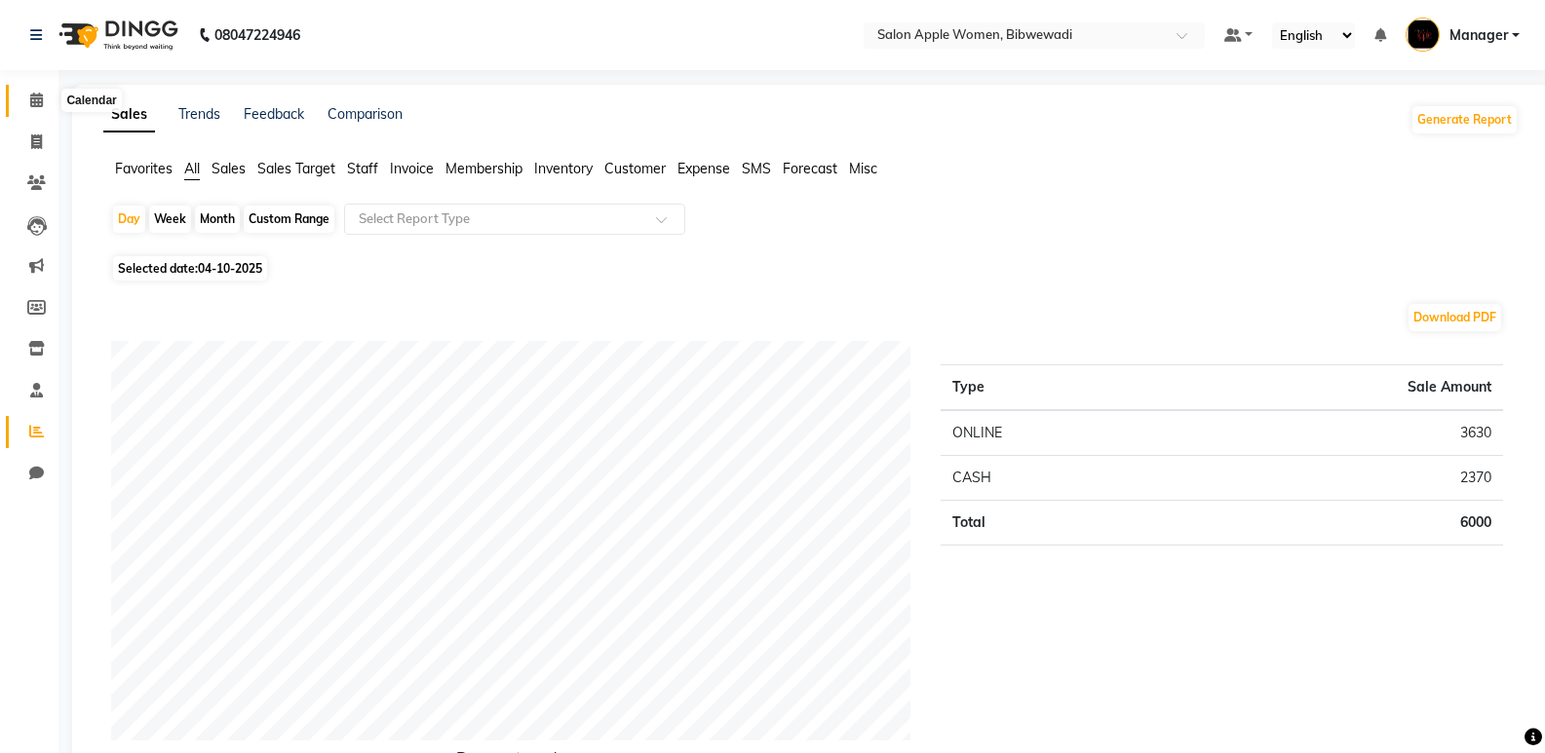
click at [21, 107] on span at bounding box center [36, 101] width 34 height 22
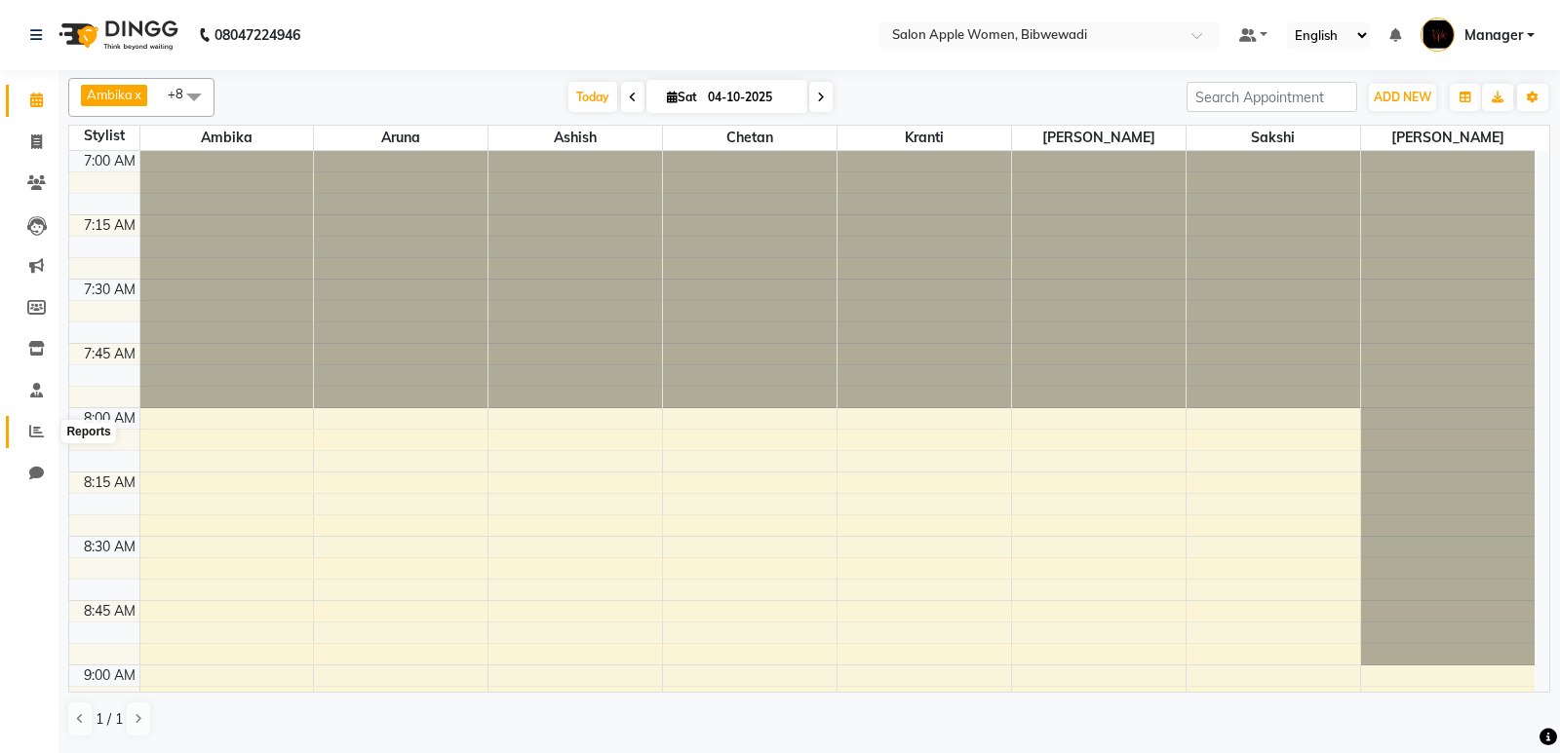
click at [48, 434] on span at bounding box center [36, 432] width 34 height 22
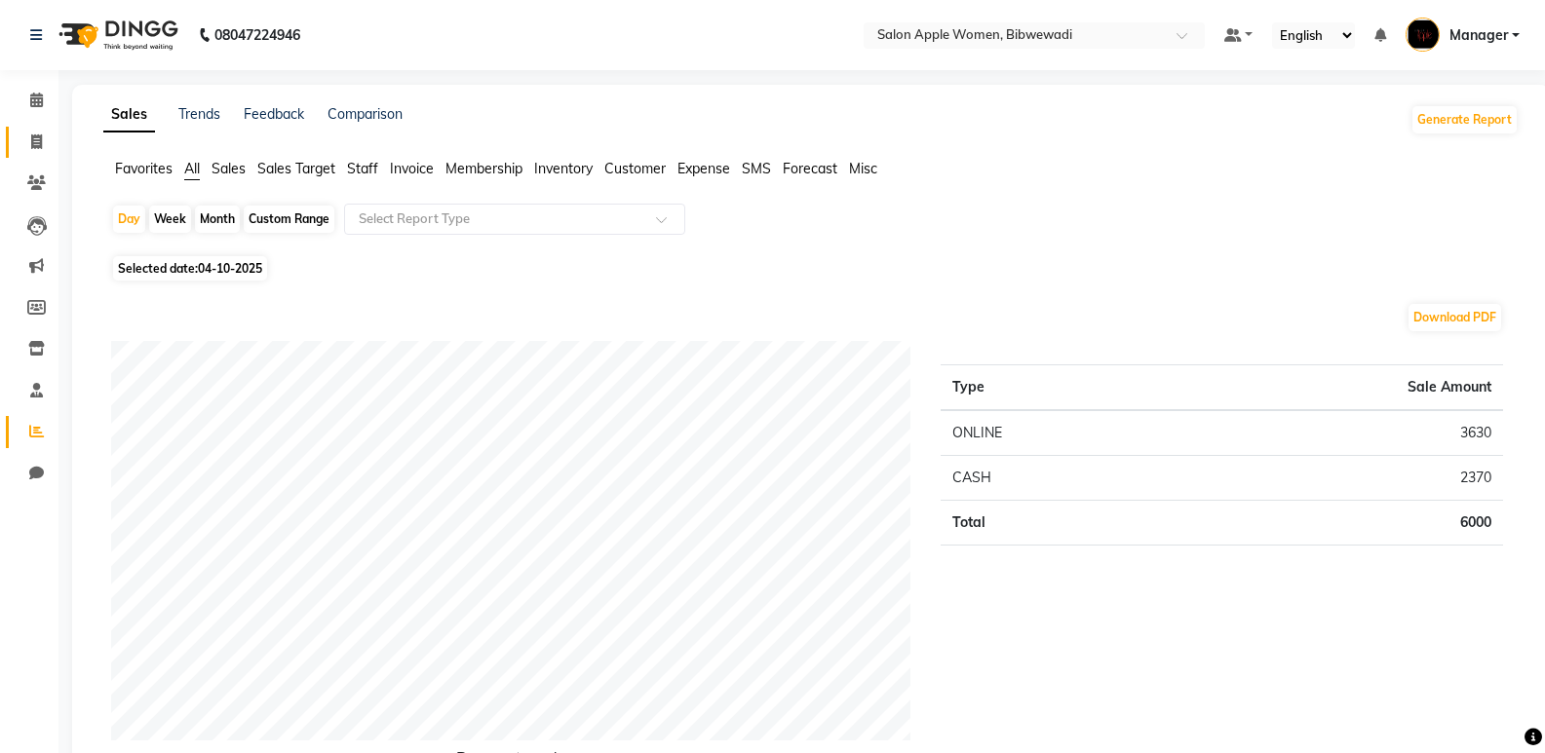
click at [52, 130] on link "Invoice" at bounding box center [29, 143] width 47 height 32
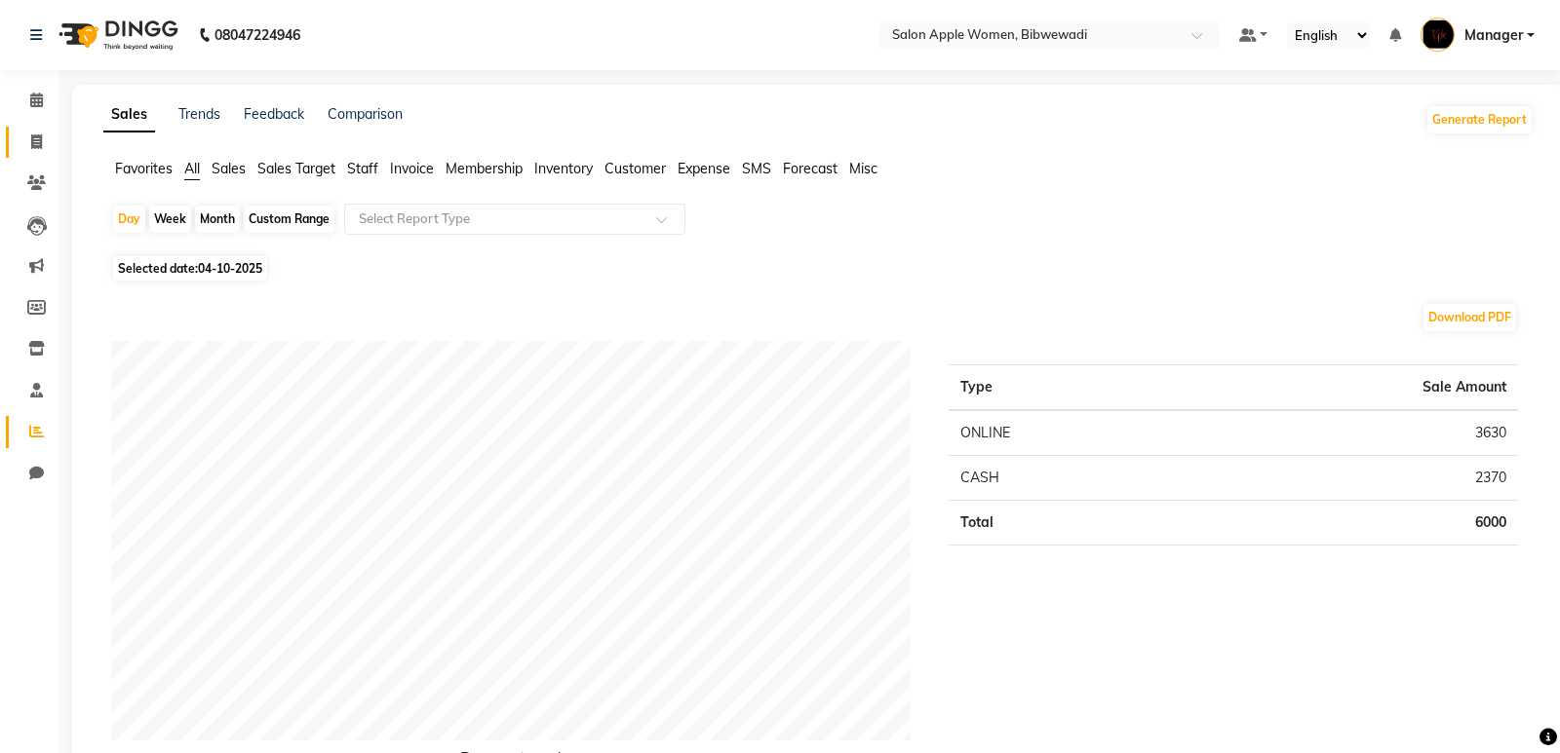
select select "service"
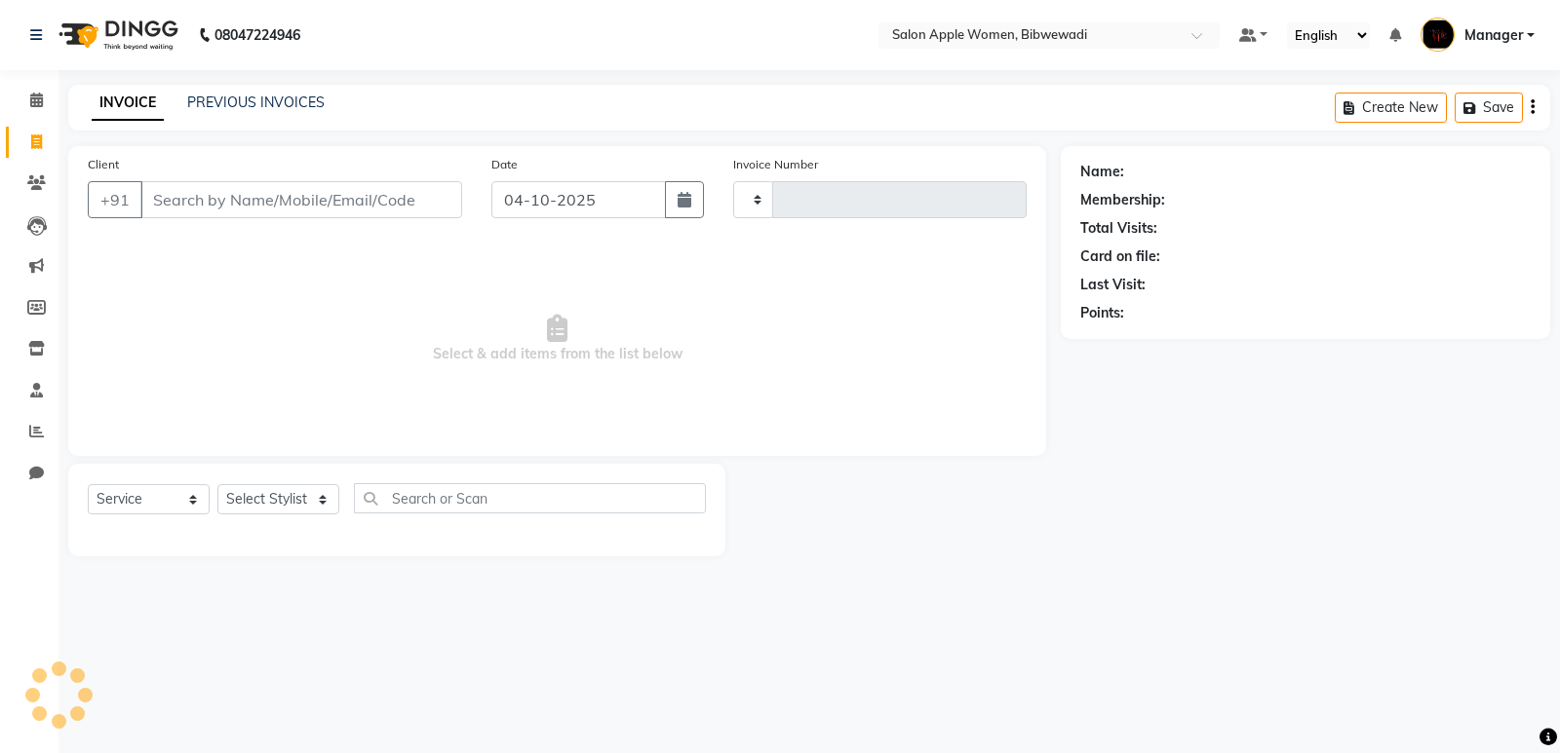
type input "2188"
select select "101"
click at [709, 186] on div "Date 04-10-2025" at bounding box center [598, 194] width 242 height 80
click at [700, 191] on button "button" at bounding box center [684, 199] width 39 height 37
select select "10"
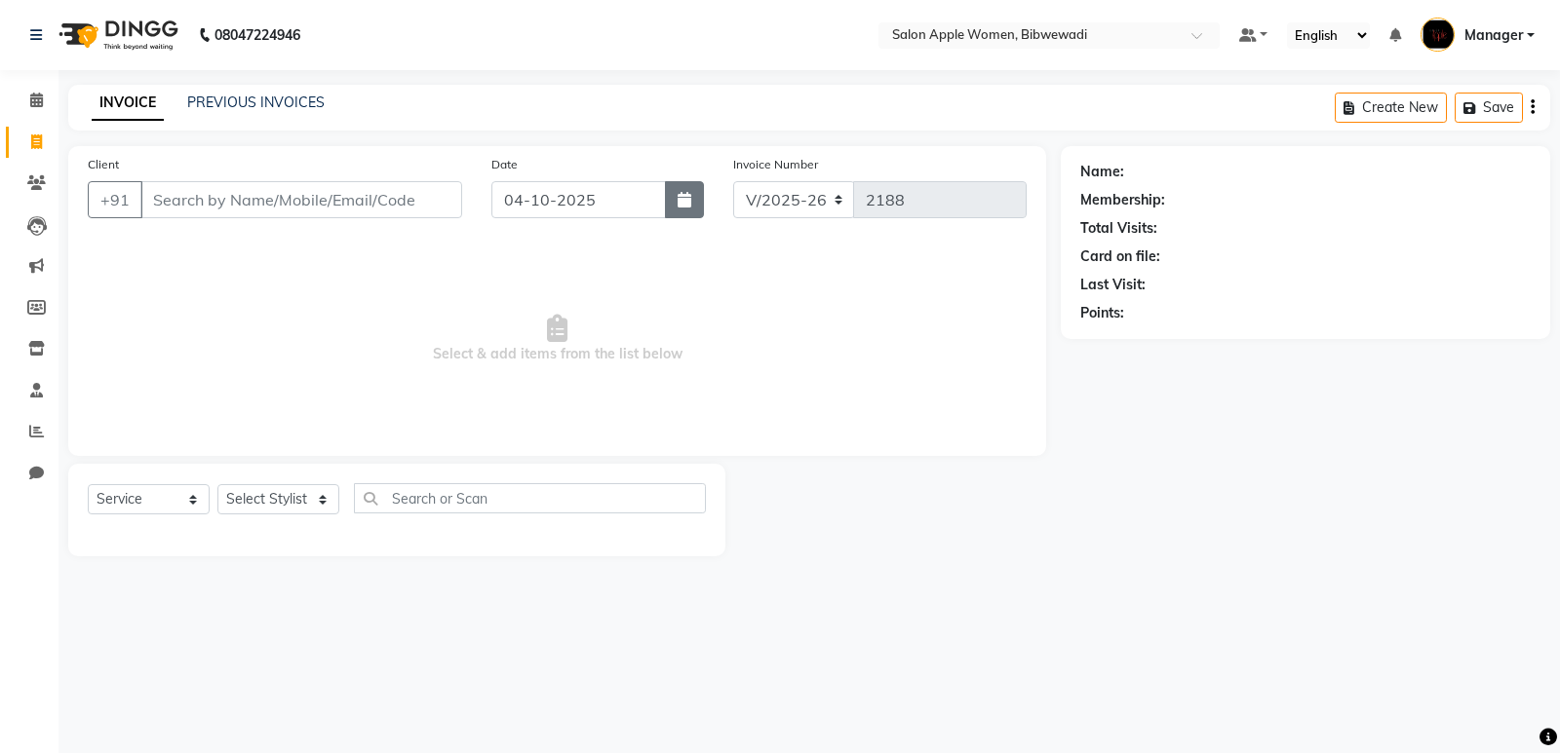
select select "2025"
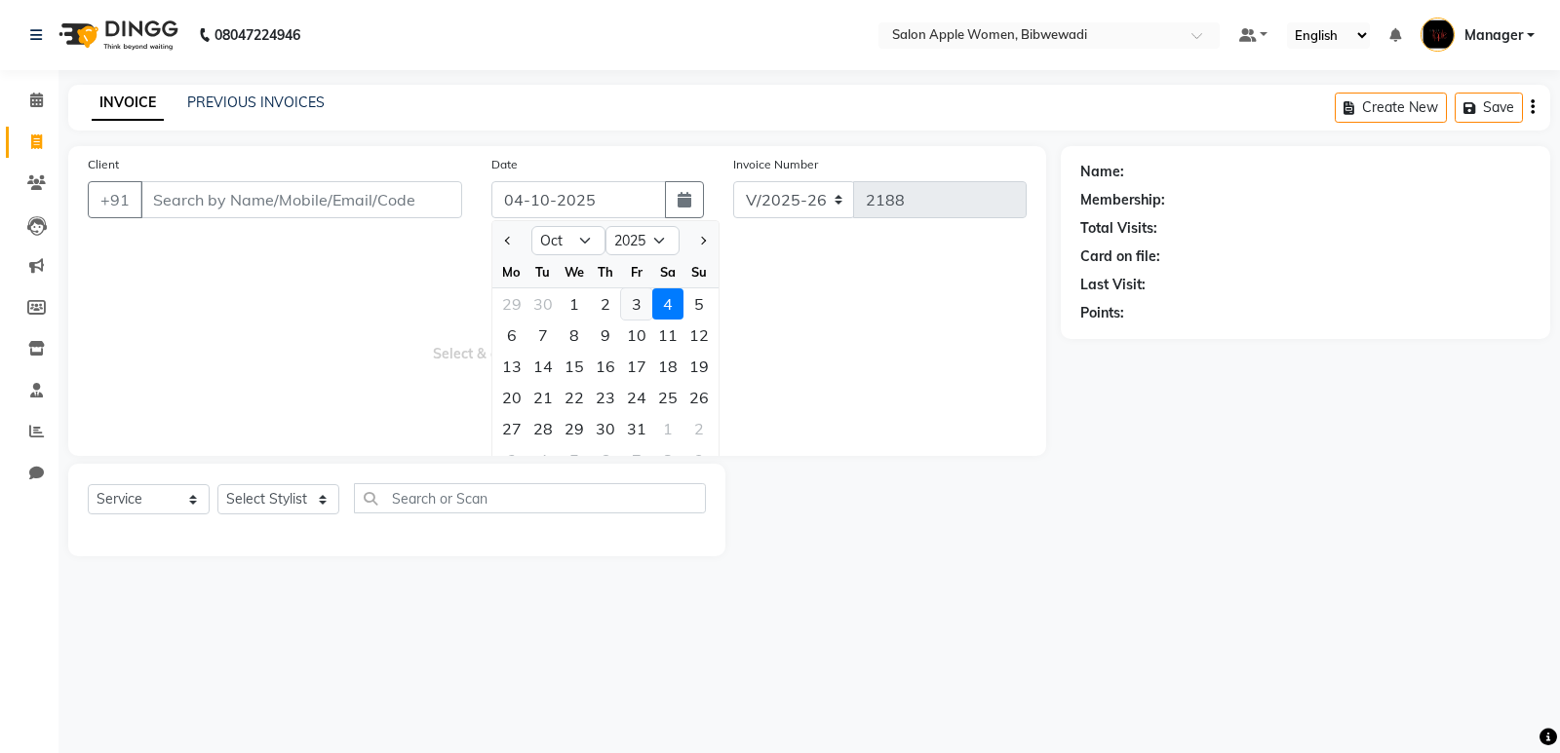
click at [646, 305] on div "3" at bounding box center [636, 304] width 31 height 31
type input "03-10-2025"
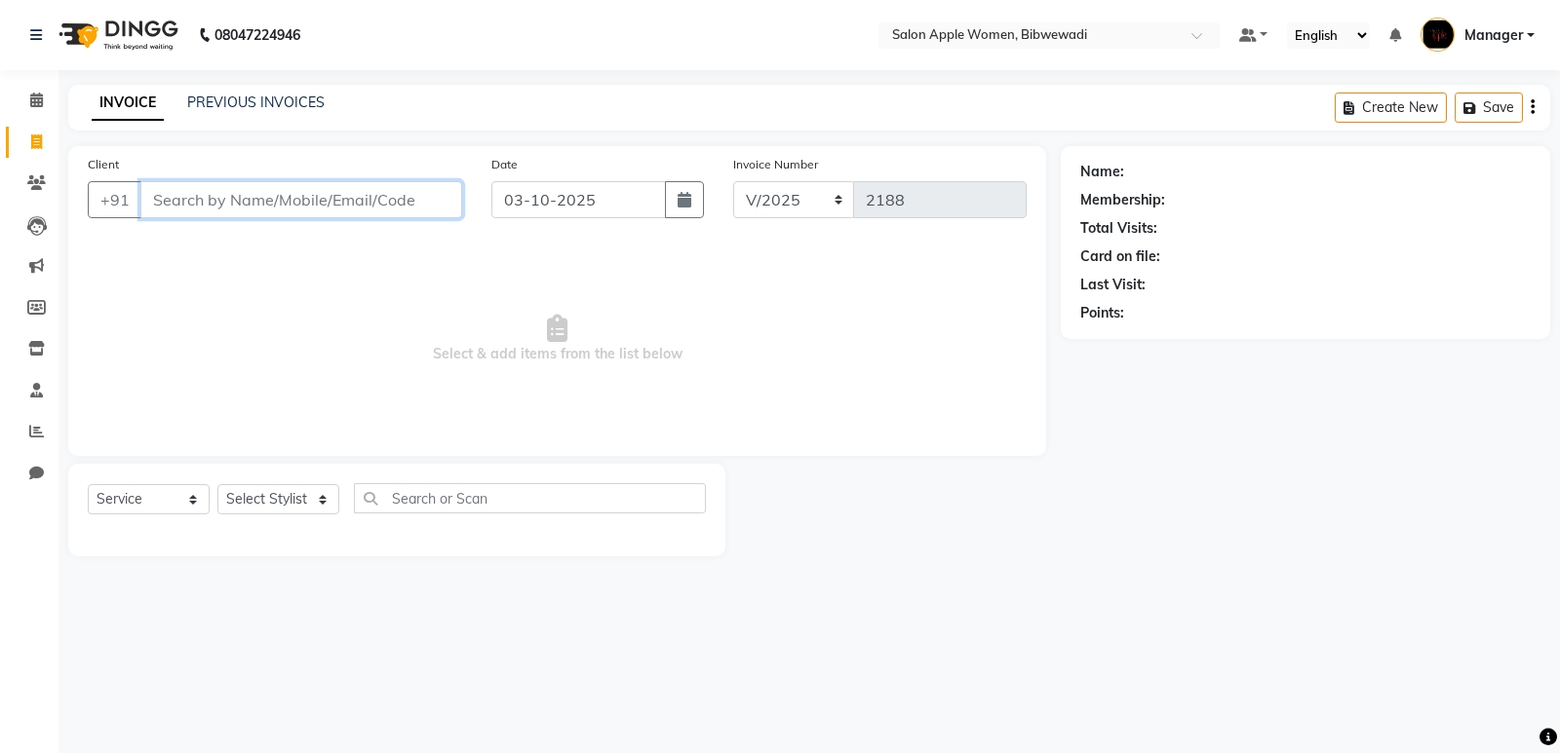
click at [408, 208] on input "Client" at bounding box center [301, 199] width 322 height 37
type input "7057044438"
click at [416, 206] on span "Add Client" at bounding box center [411, 199] width 77 height 19
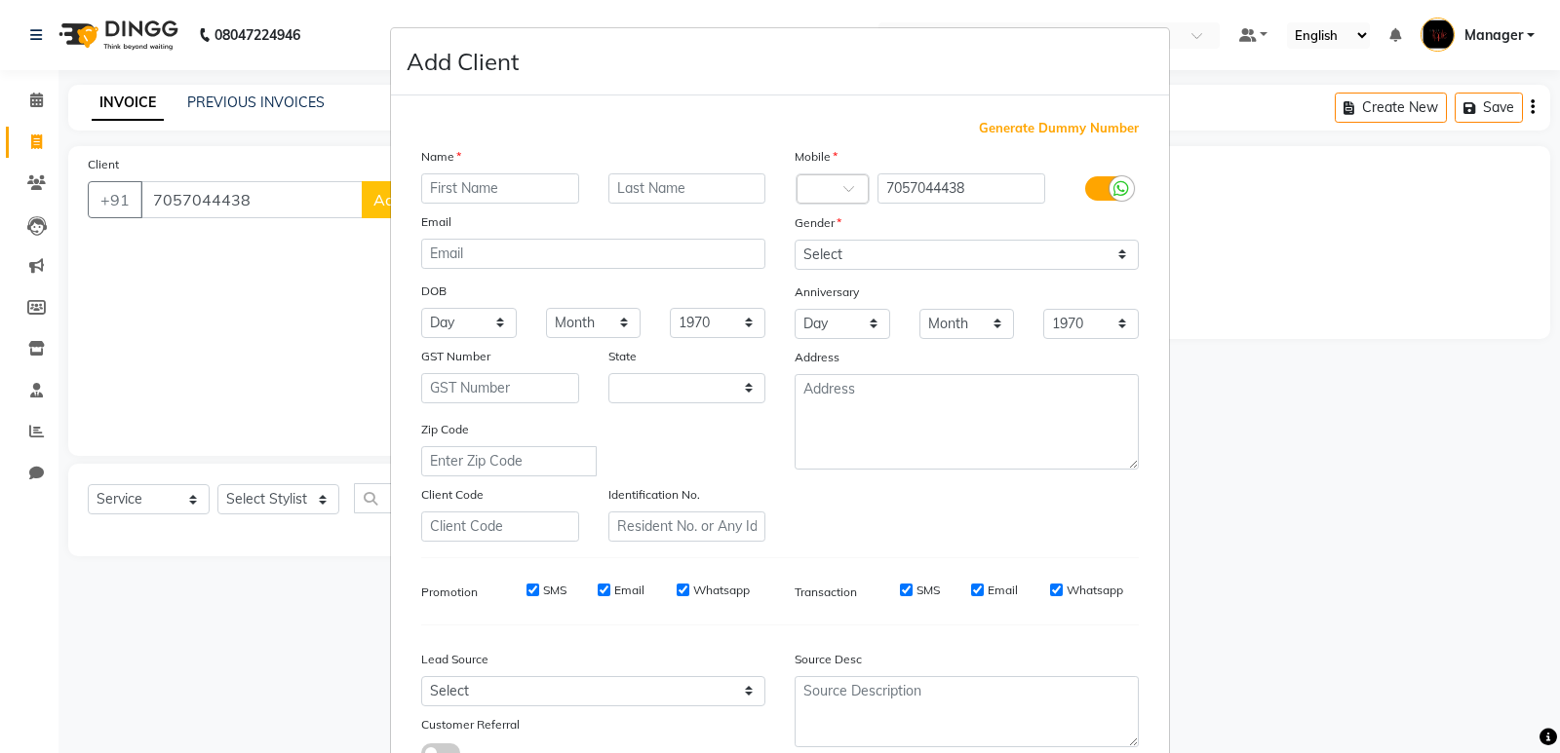
select select "22"
type input "[PERSON_NAME]"
click at [657, 190] on input "text" at bounding box center [687, 189] width 158 height 30
type input "Raijiade"
click at [803, 247] on select "Select Male Female Other Prefer Not To Say" at bounding box center [966, 255] width 344 height 30
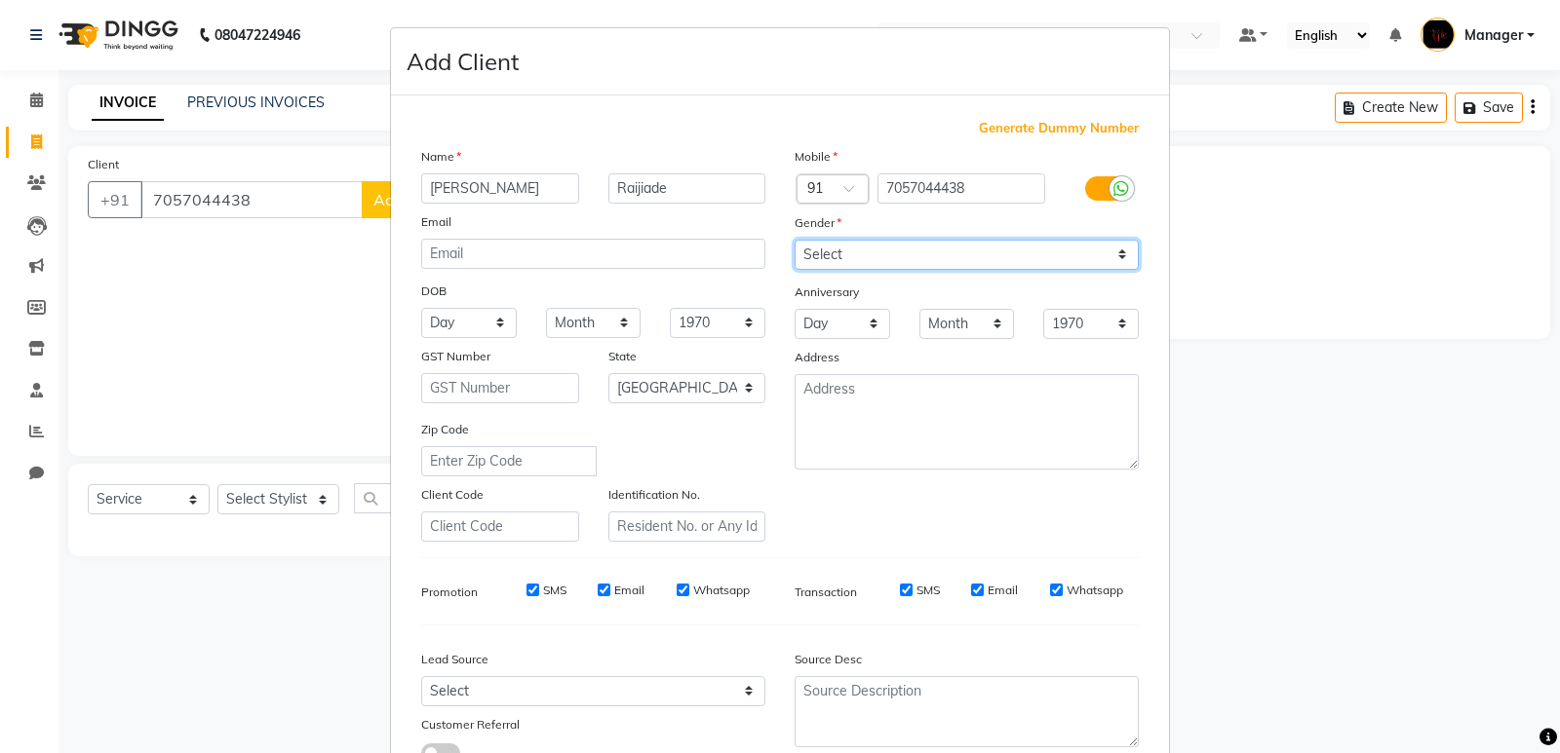
select select "female"
click at [794, 240] on select "Select Male Female Other Prefer Not To Say" at bounding box center [966, 255] width 344 height 30
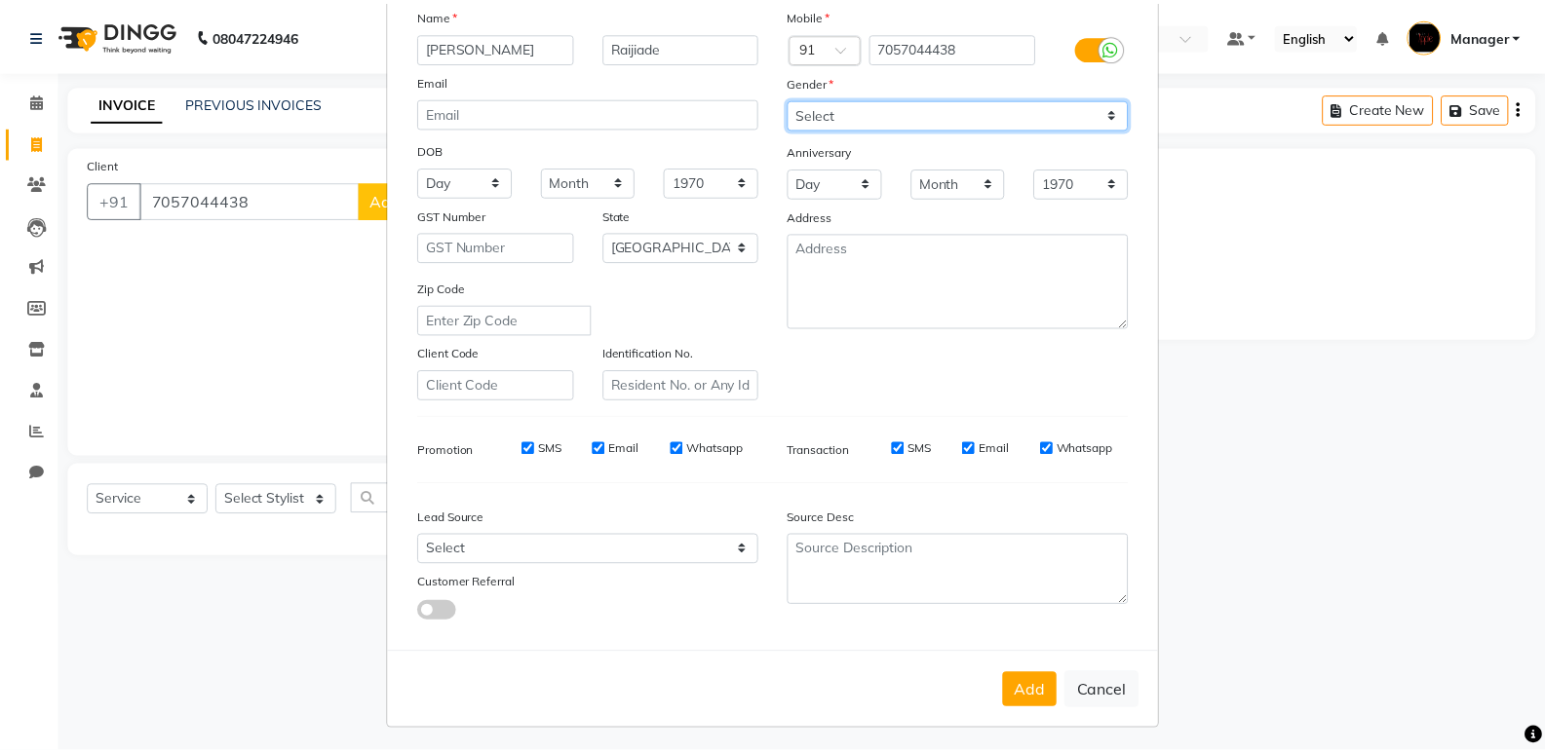
scroll to position [146, 0]
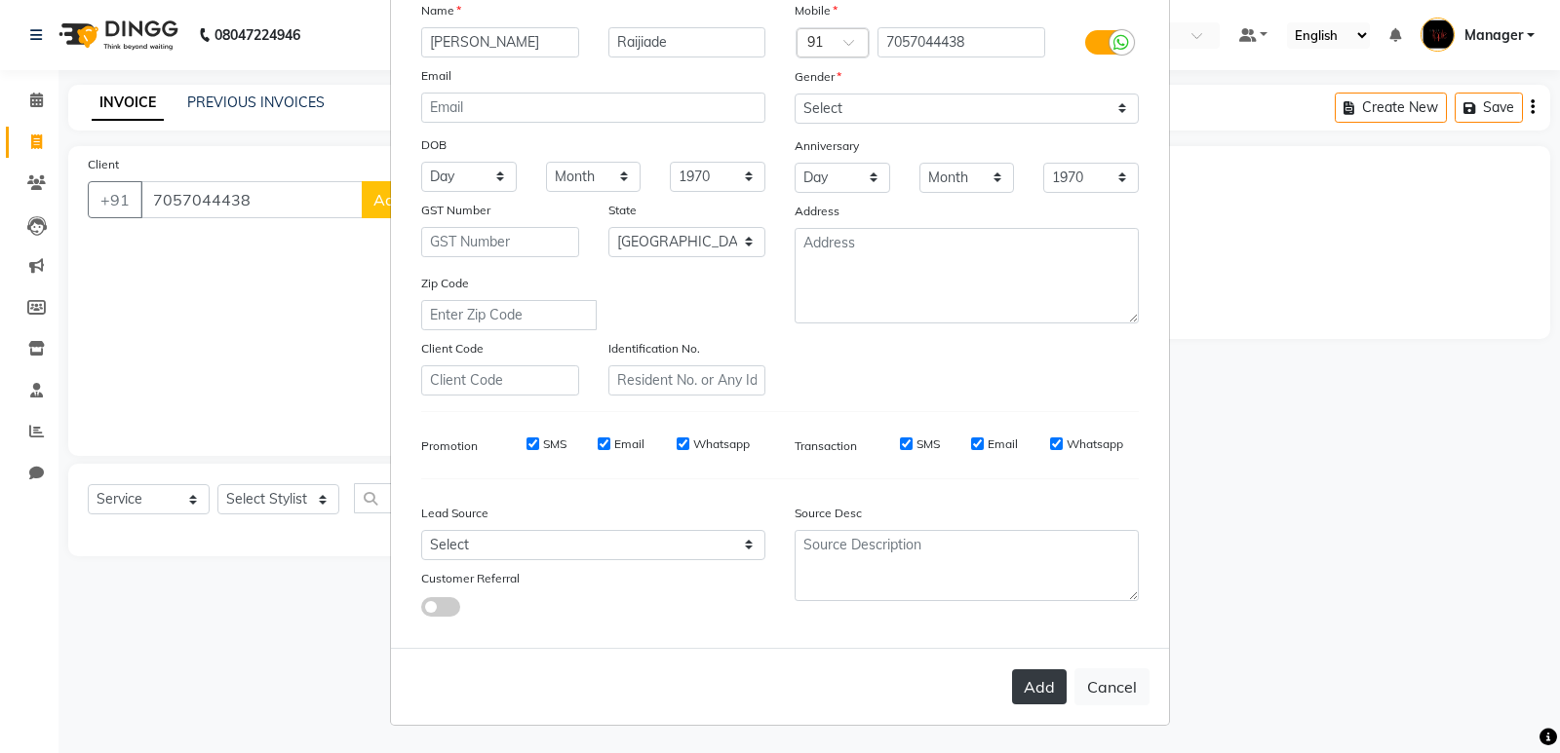
click at [1037, 702] on button "Add" at bounding box center [1039, 687] width 55 height 35
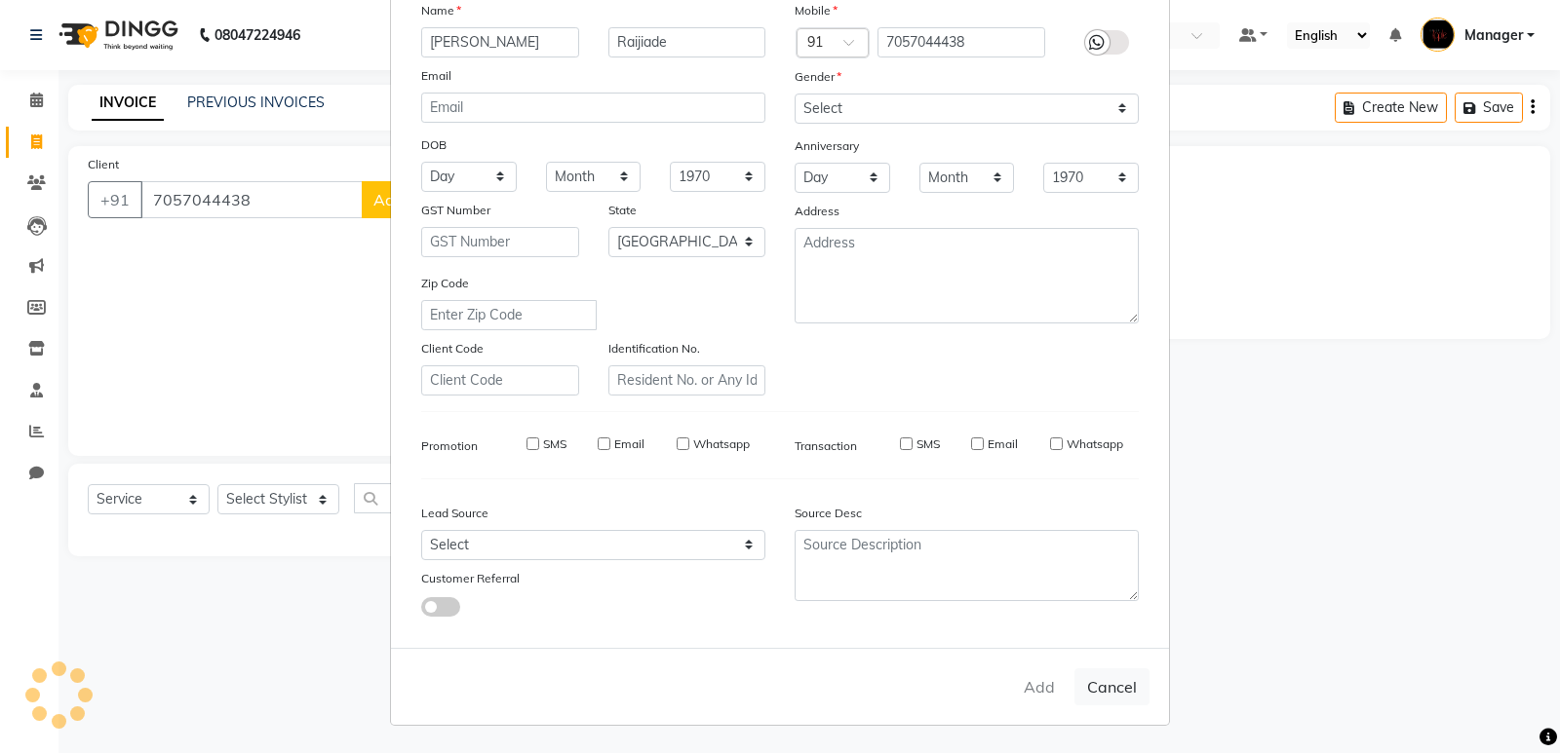
select select
select select "null"
select select
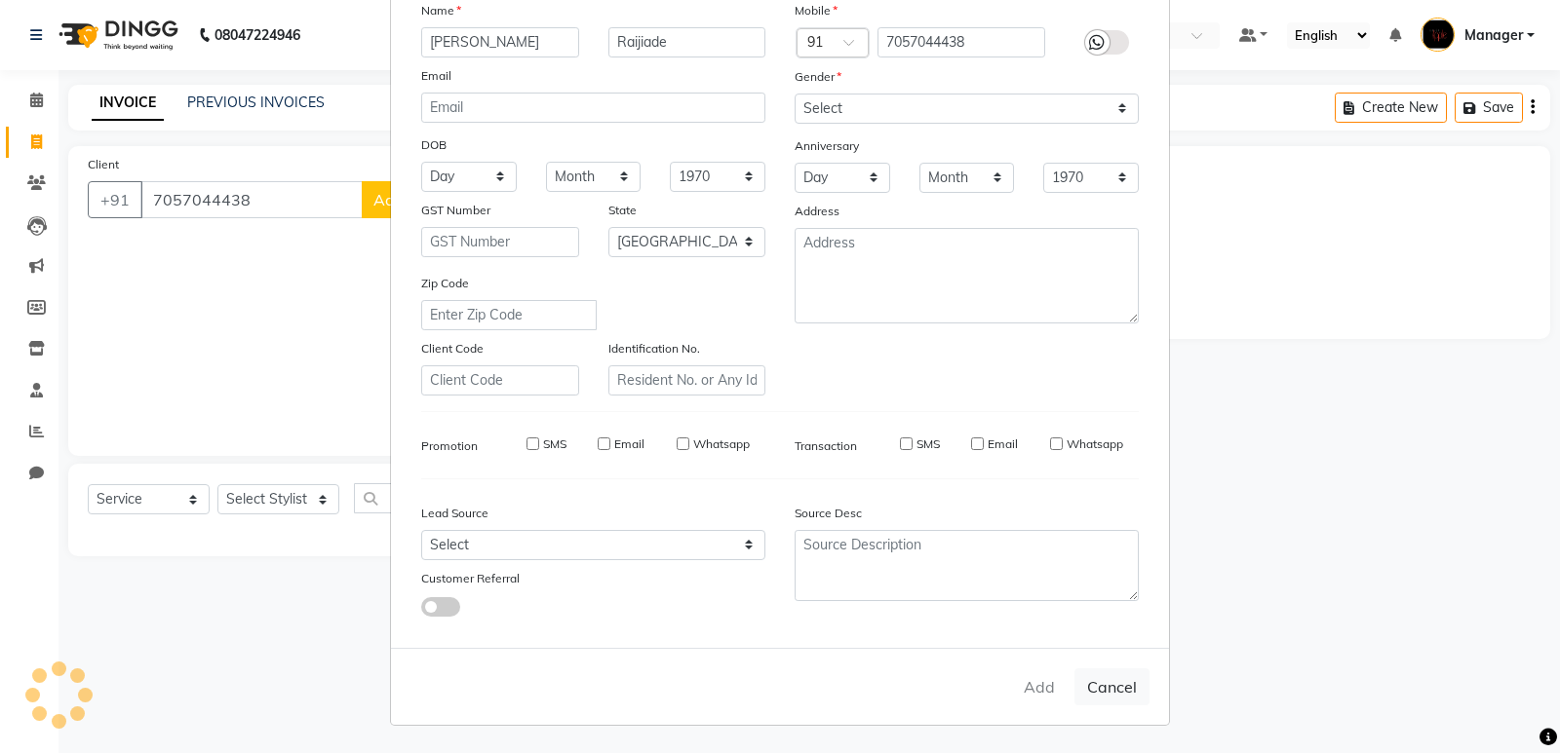
select select
checkbox input "false"
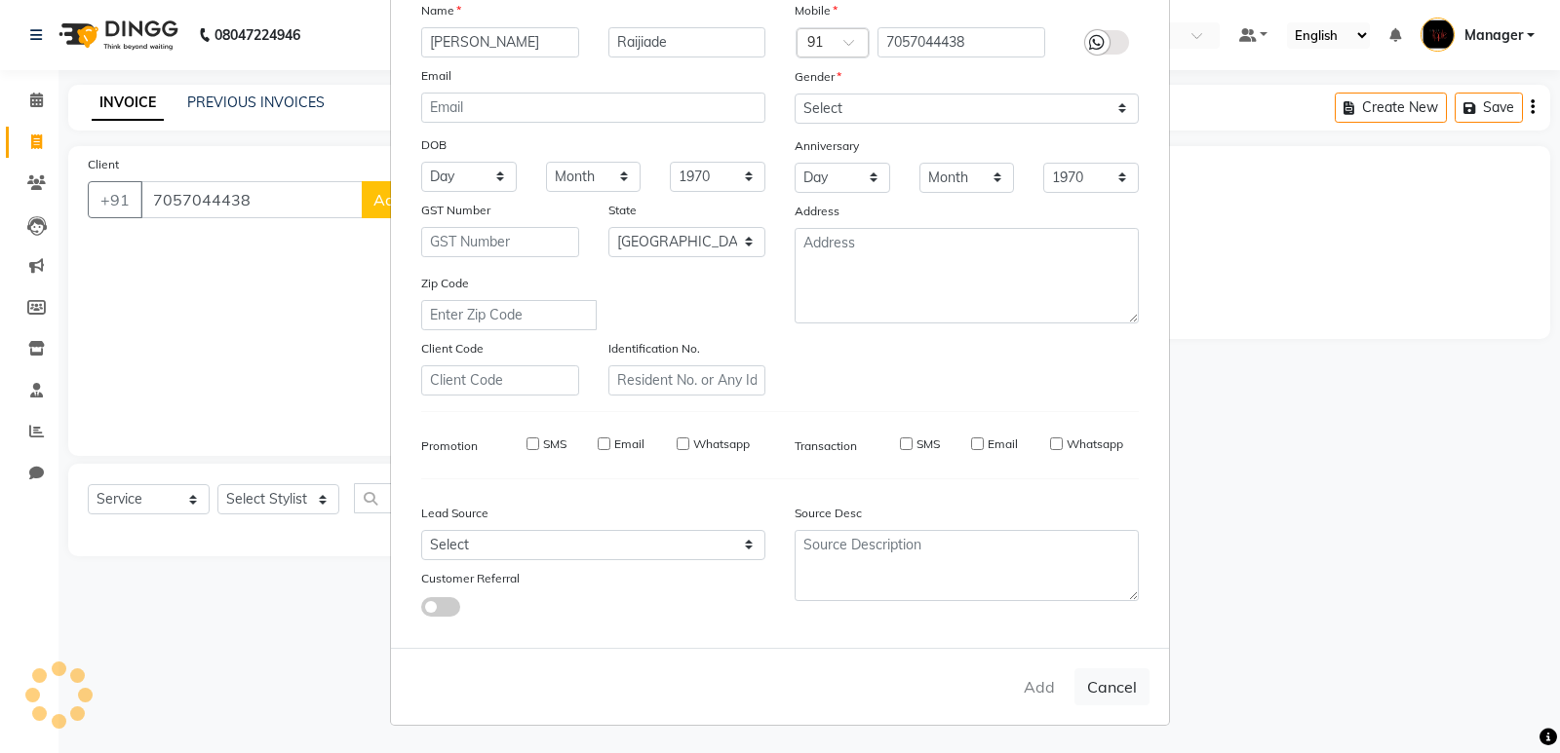
checkbox input "false"
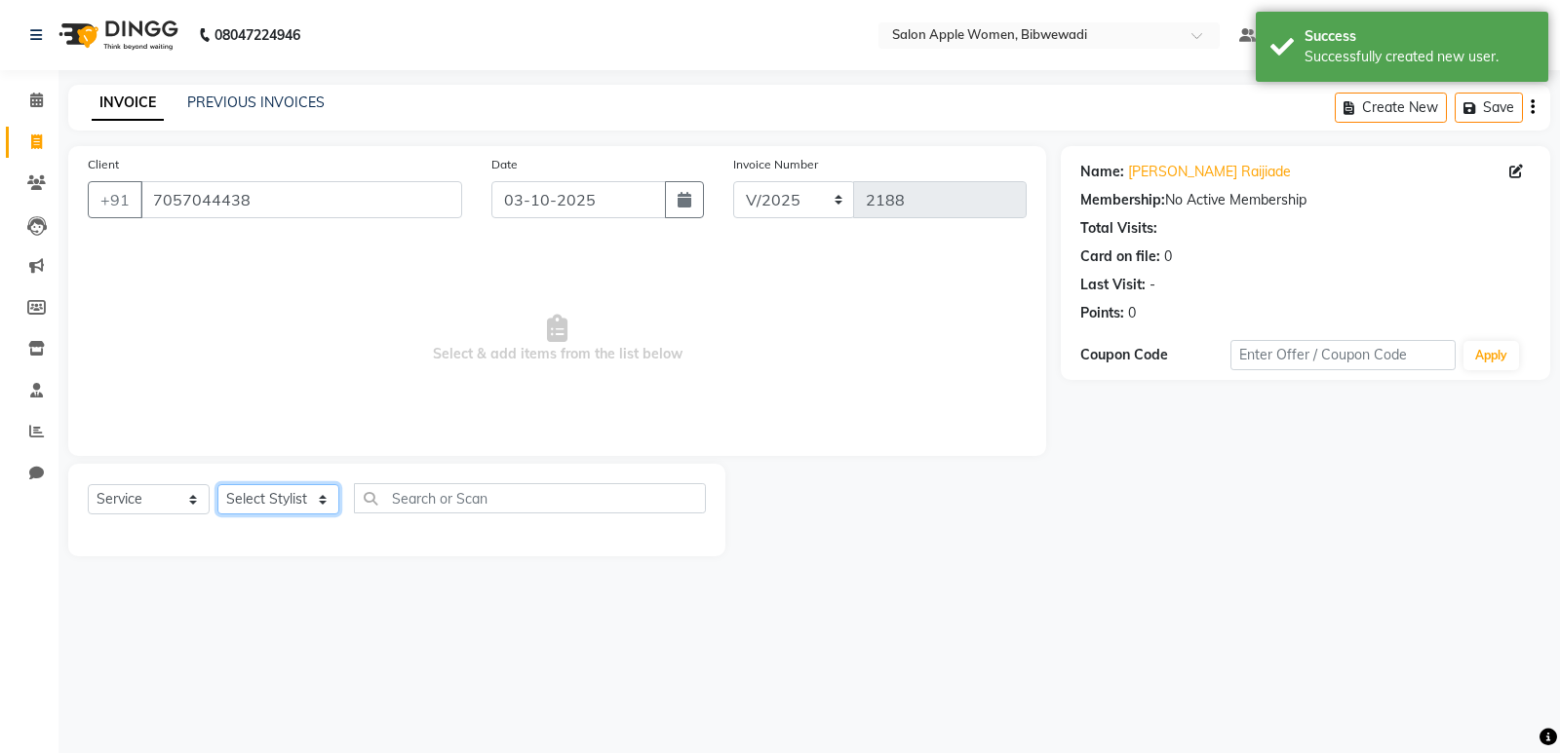
click at [282, 494] on select "Select Stylist Ambika Aruna Ashish Chetan Kranti Manager Pratiksha Bhadakwad Sa…" at bounding box center [278, 499] width 122 height 30
select select "11608"
click at [217, 484] on select "Select Stylist Ambika Aruna Ashish Chetan Kranti Manager Pratiksha Bhadakwad Sa…" at bounding box center [278, 499] width 122 height 30
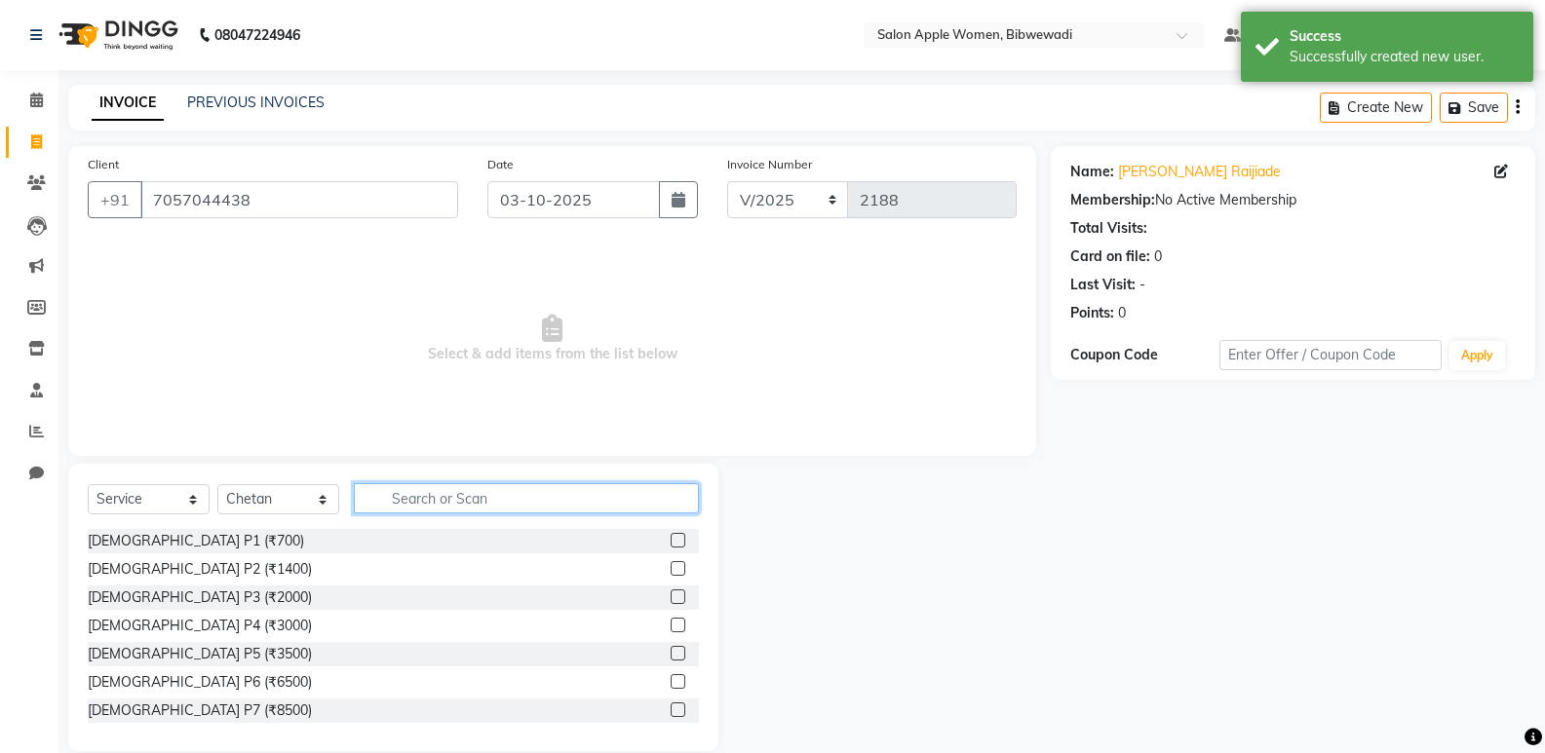
click at [451, 498] on input "text" at bounding box center [526, 498] width 345 height 30
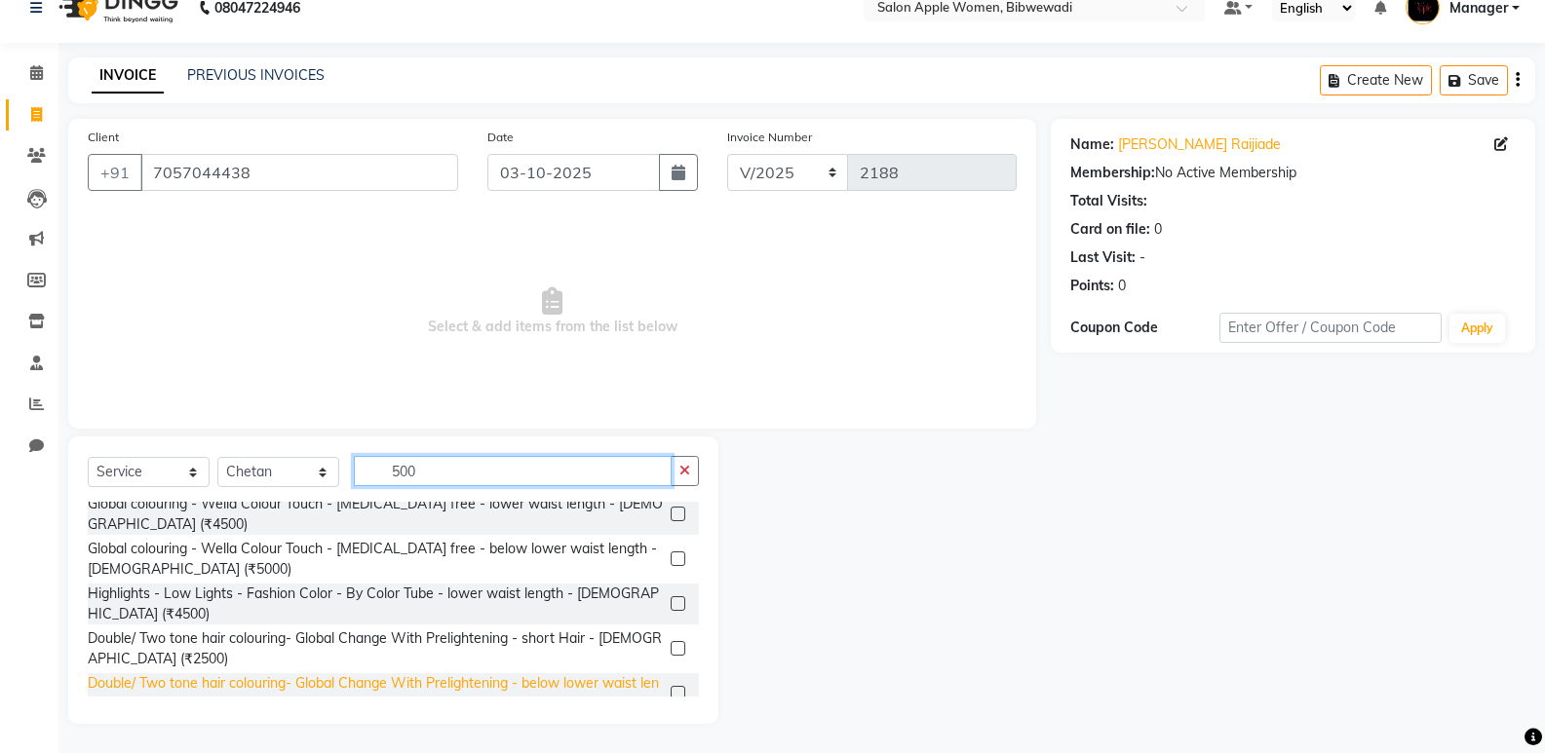
scroll to position [1270, 0]
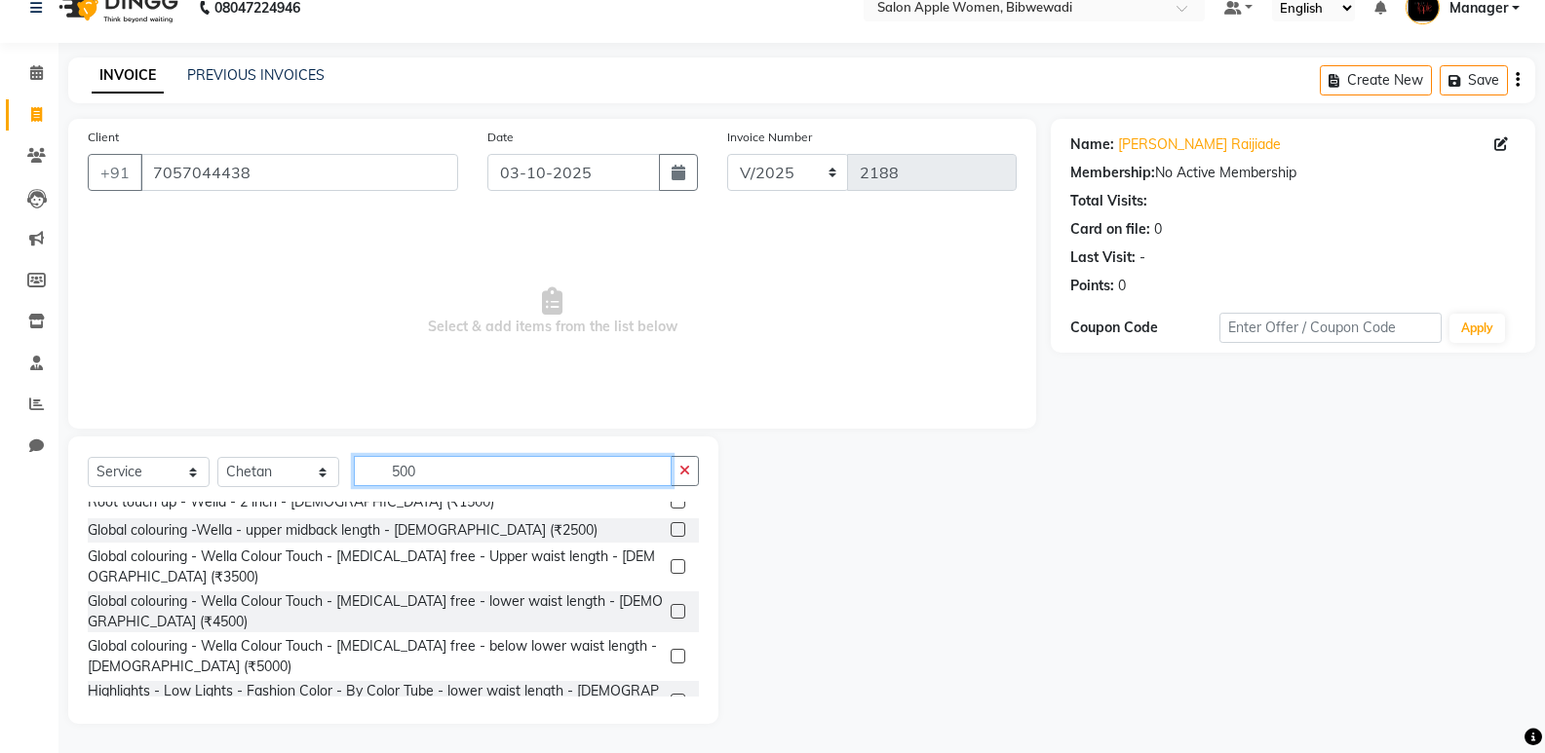
click at [432, 465] on input "500" at bounding box center [513, 471] width 318 height 30
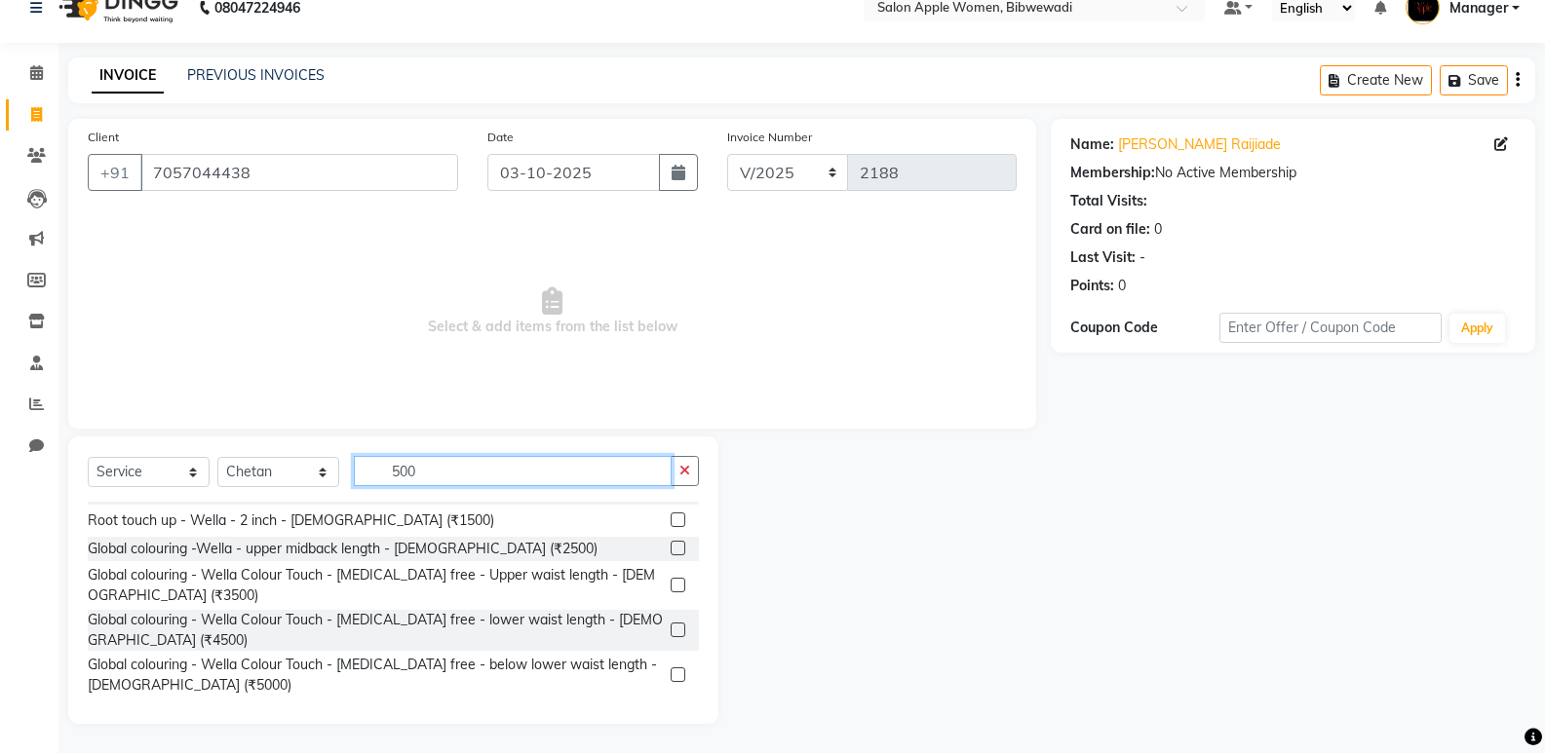
scroll to position [601, 0]
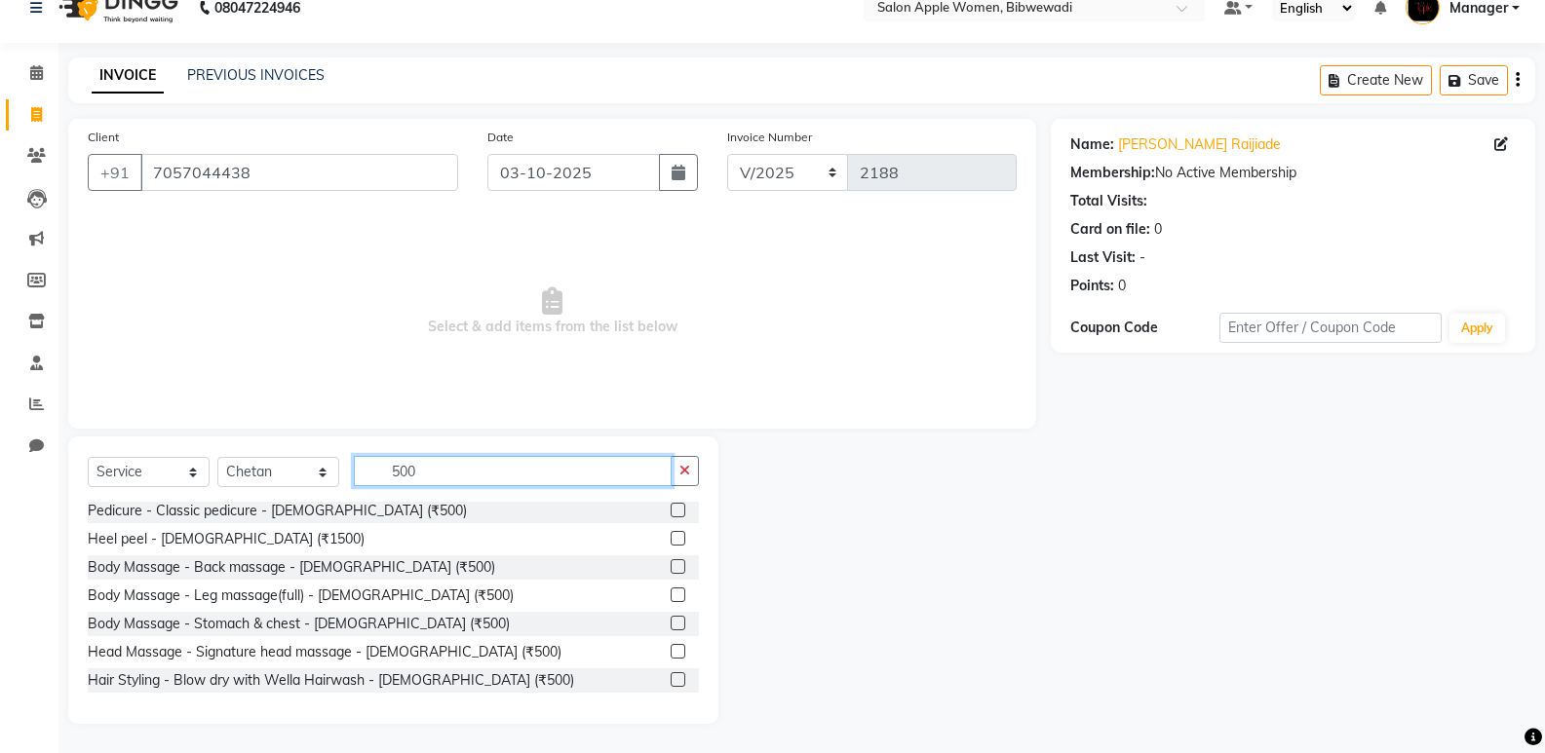
drag, startPoint x: 446, startPoint y: 470, endPoint x: 393, endPoint y: 474, distance: 53.8
click at [393, 474] on input "500" at bounding box center [513, 471] width 318 height 30
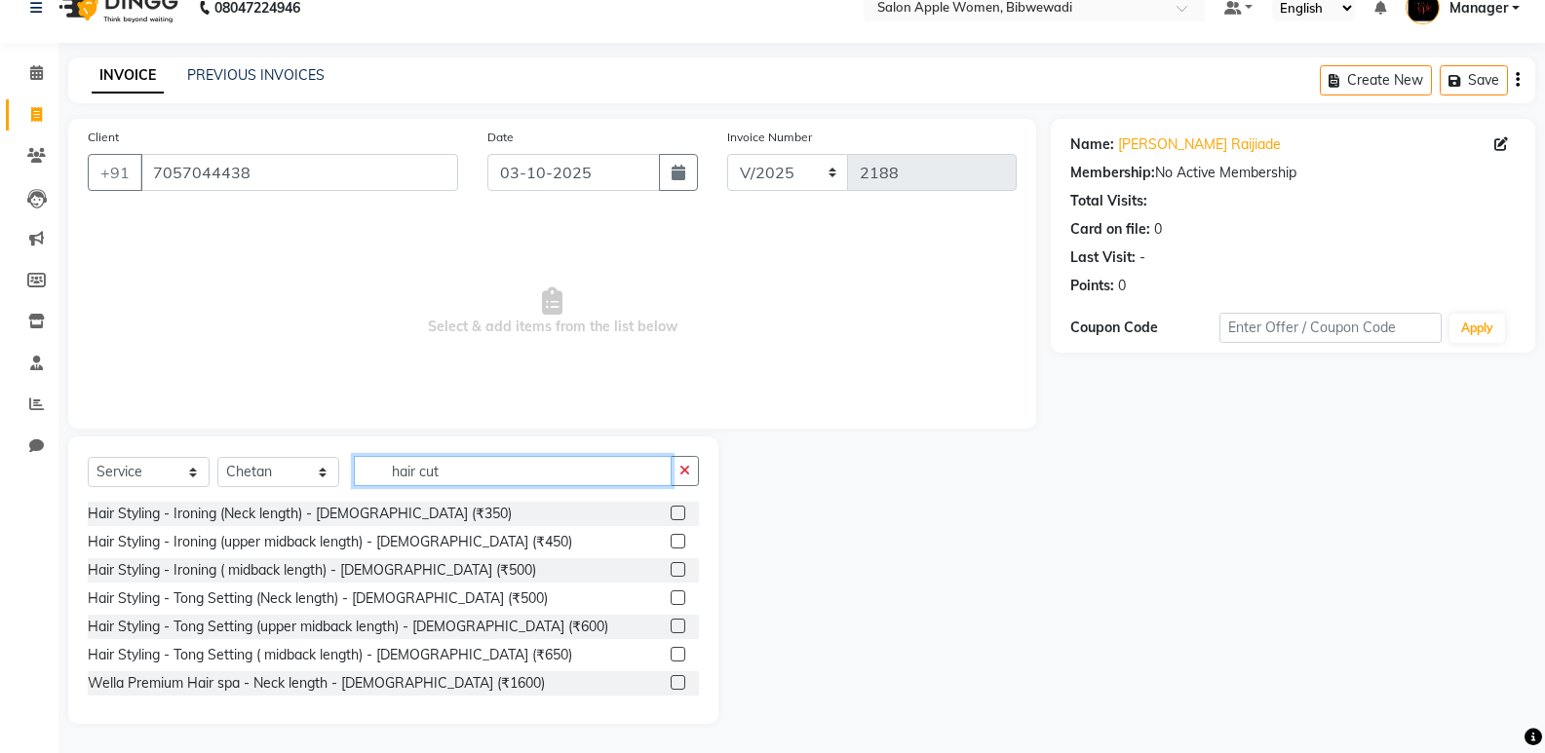
scroll to position [19, 0]
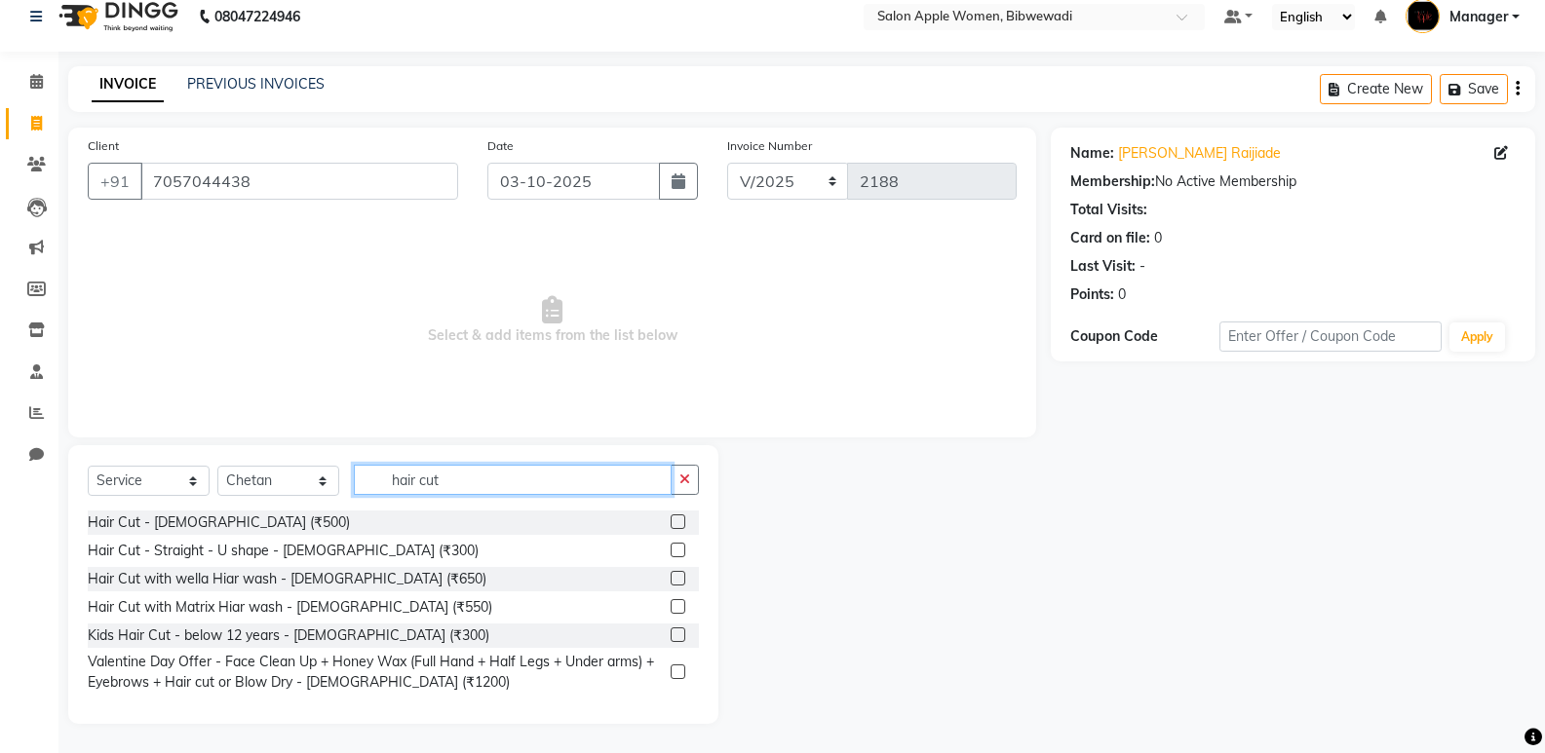
type input "hair cut"
click at [679, 521] on label at bounding box center [678, 522] width 15 height 15
click at [679, 521] on input "checkbox" at bounding box center [677, 523] width 13 height 13
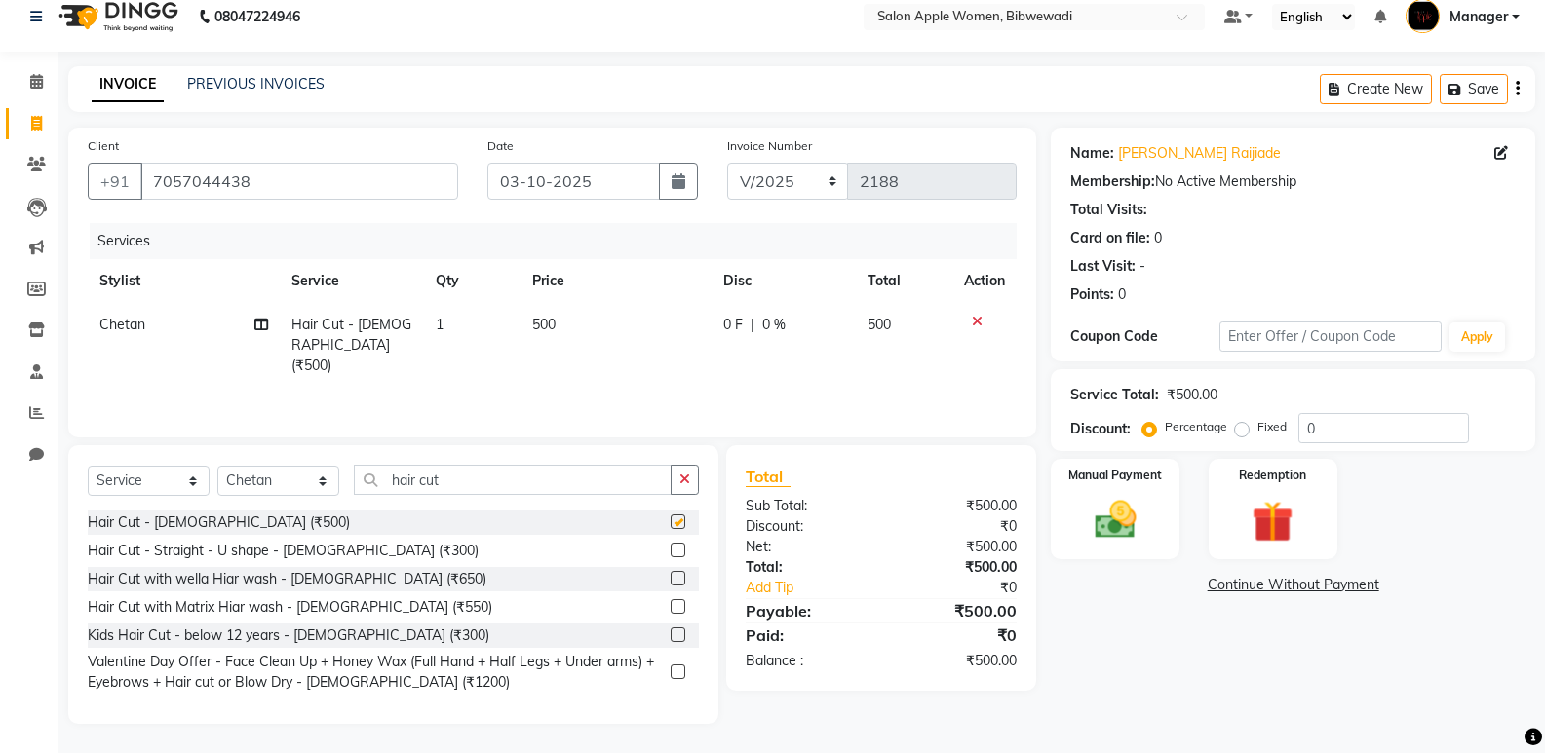
checkbox input "false"
click at [1116, 507] on img at bounding box center [1114, 520] width 69 height 50
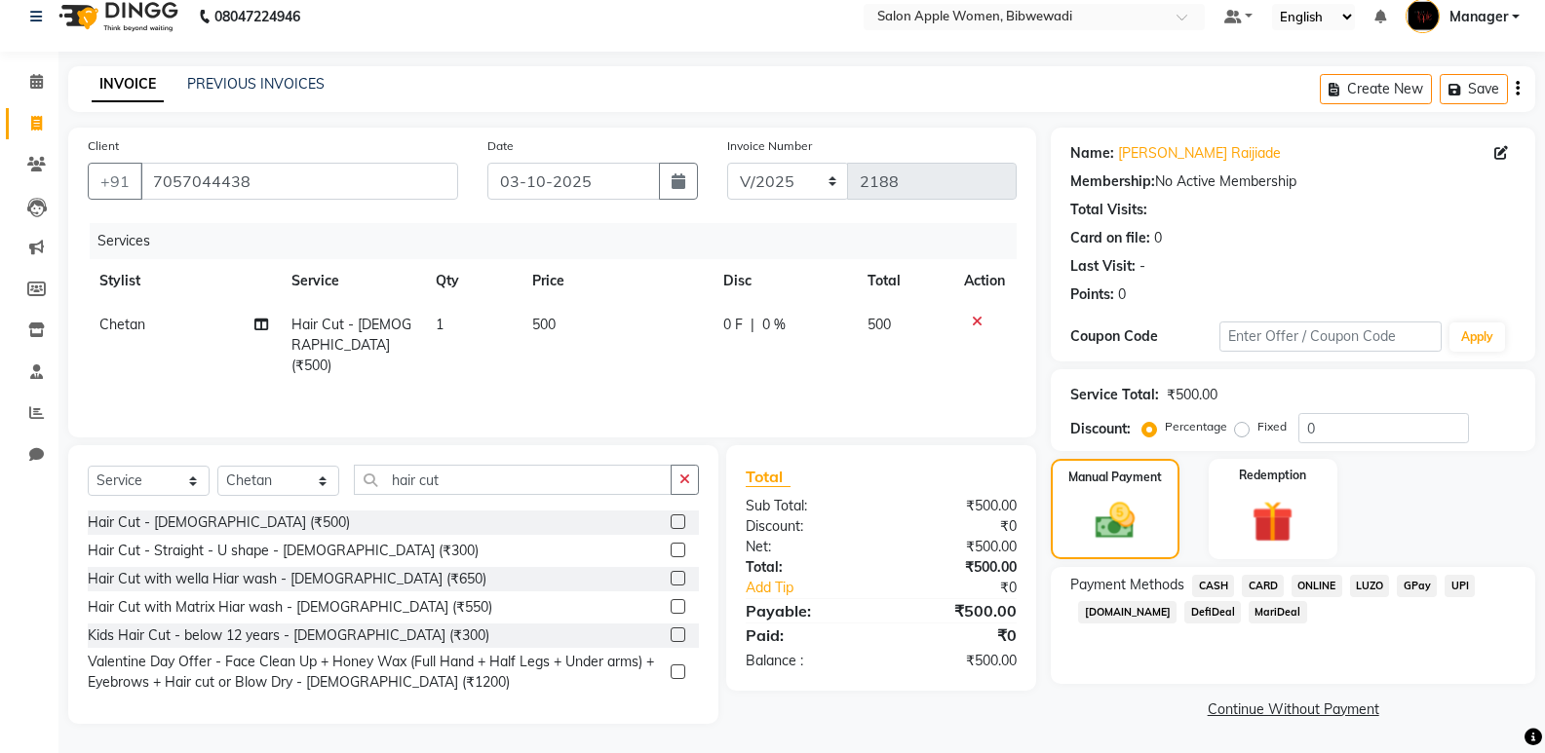
click at [1309, 580] on span "ONLINE" at bounding box center [1317, 586] width 51 height 22
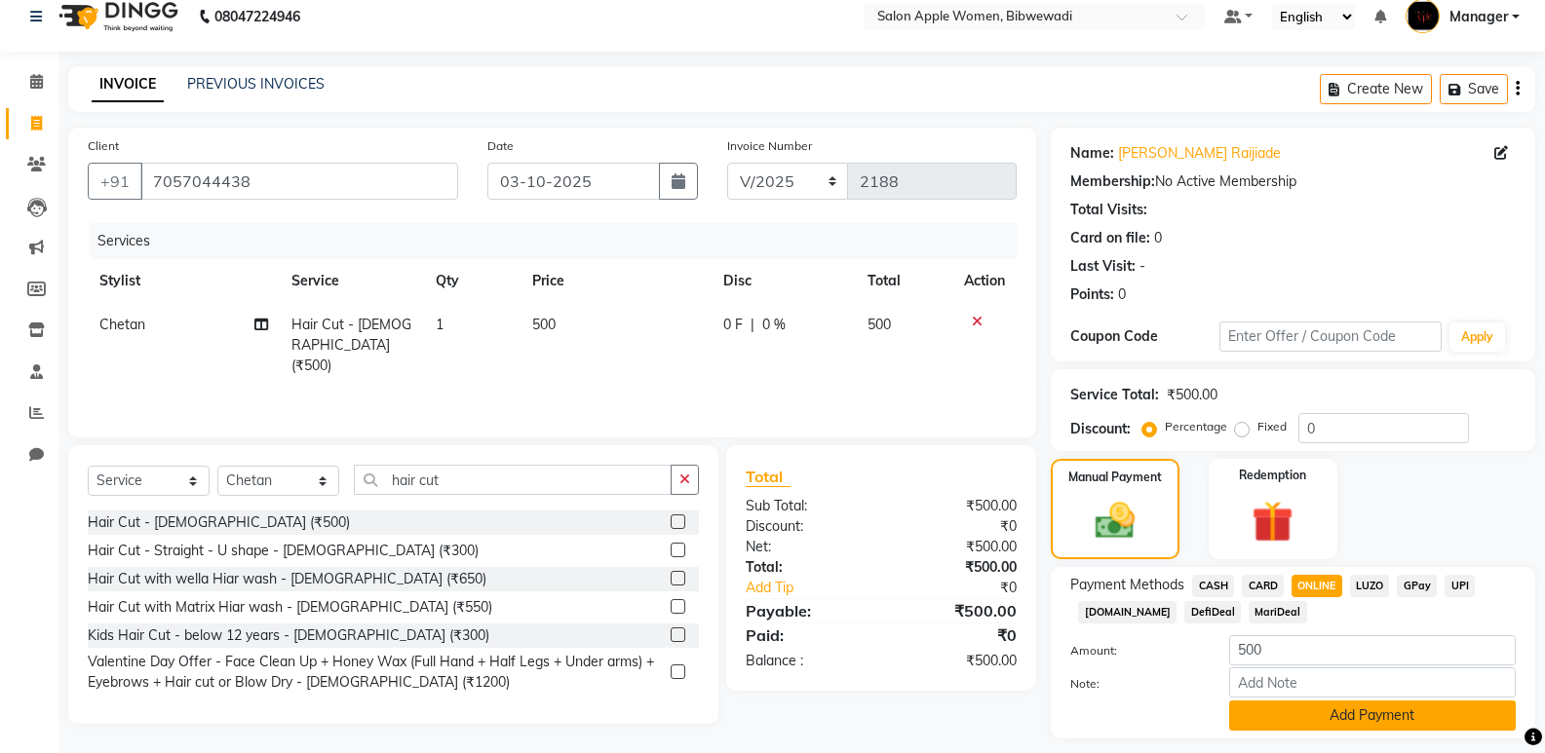
click at [1307, 725] on button "Add Payment" at bounding box center [1372, 716] width 287 height 30
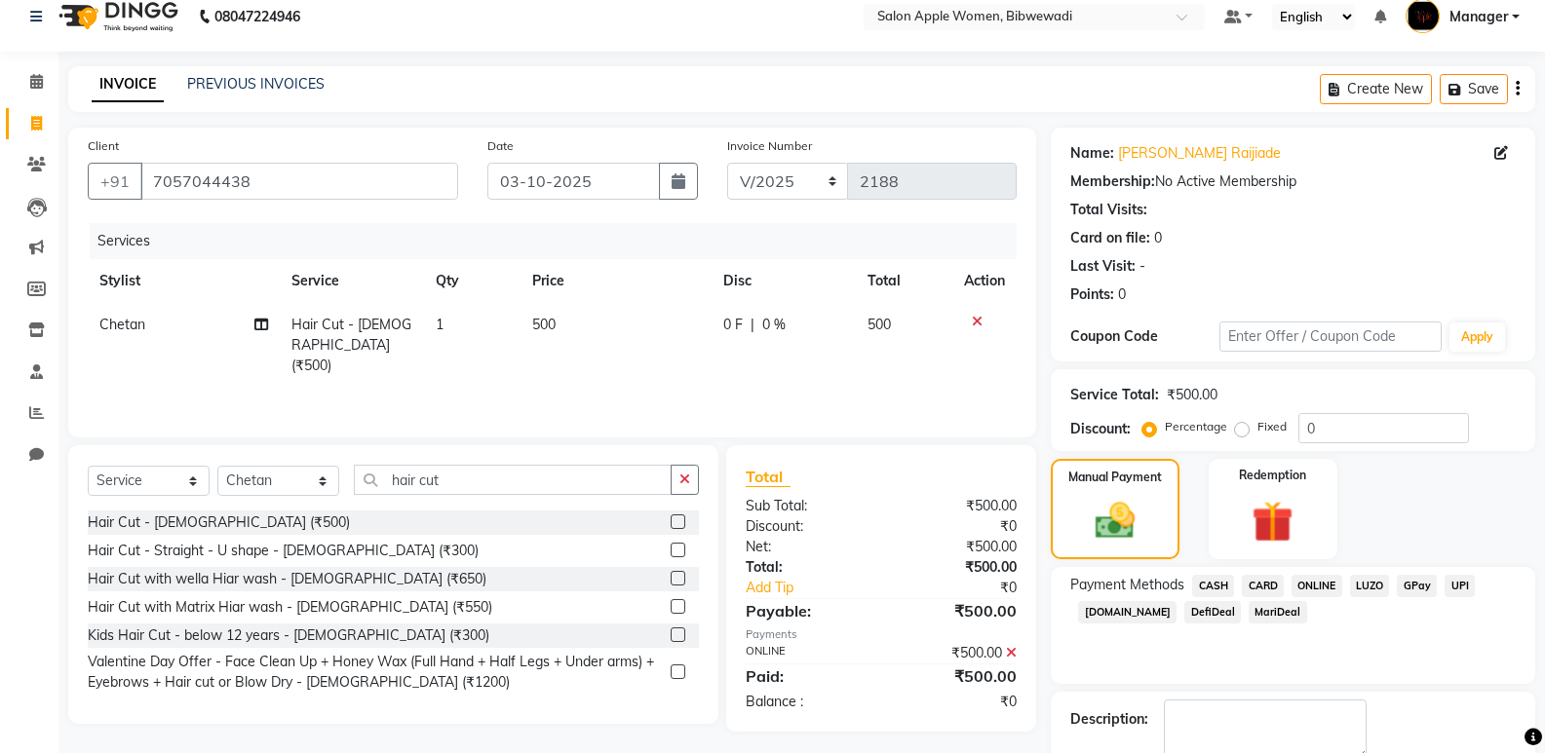
scroll to position [129, 0]
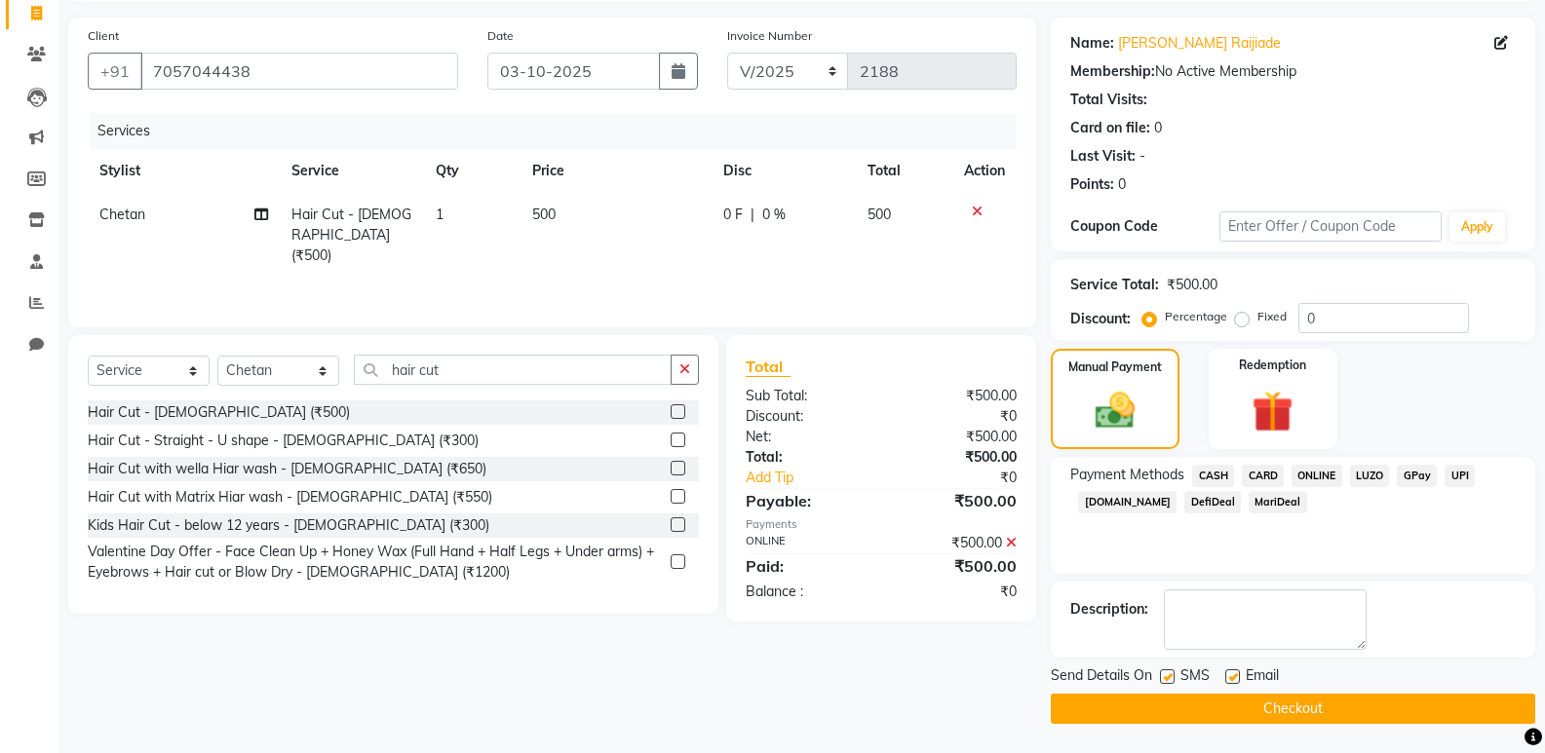
click at [1305, 699] on button "Checkout" at bounding box center [1293, 709] width 484 height 30
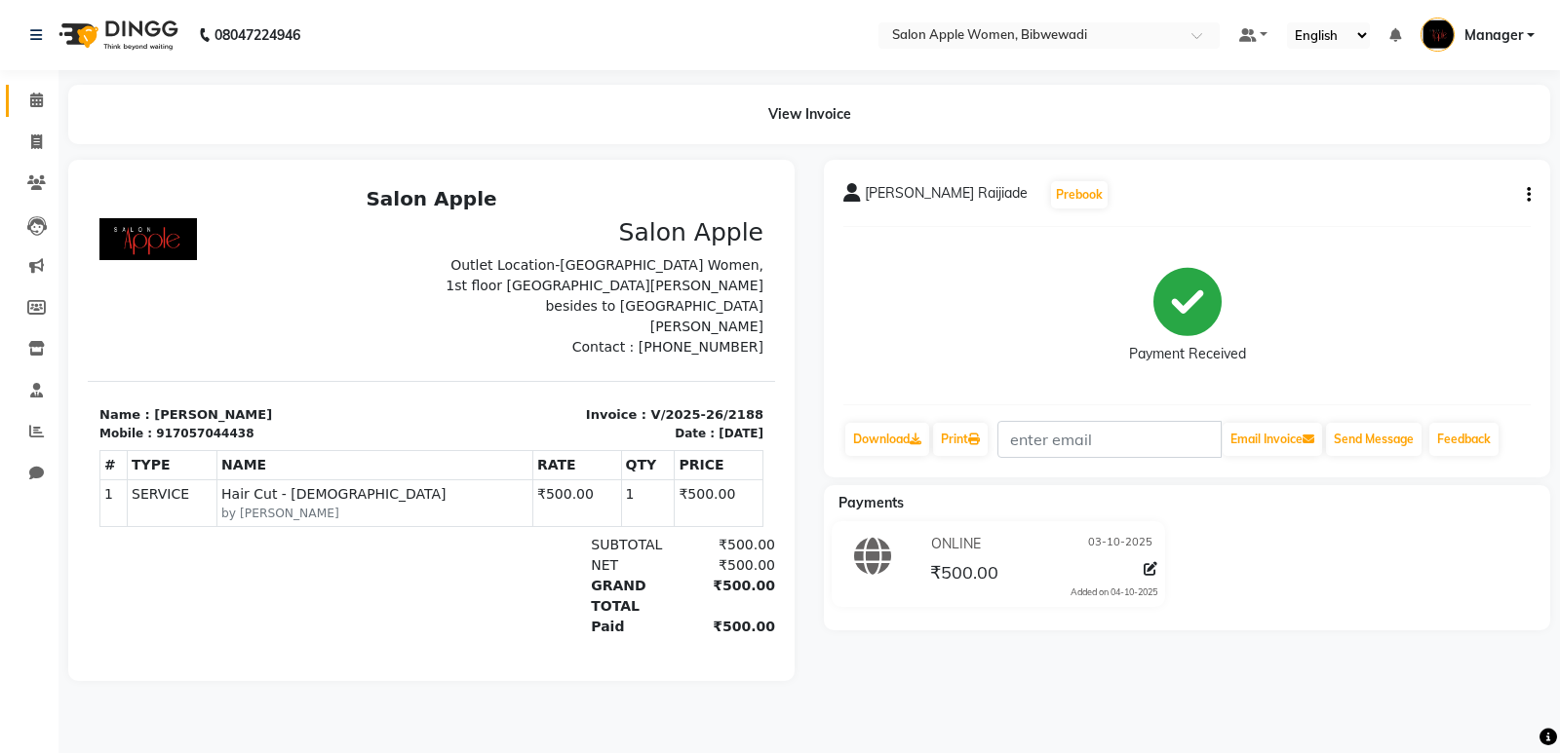
click at [30, 87] on li "Calendar" at bounding box center [29, 101] width 58 height 42
click at [30, 87] on link "Calendar" at bounding box center [29, 101] width 47 height 32
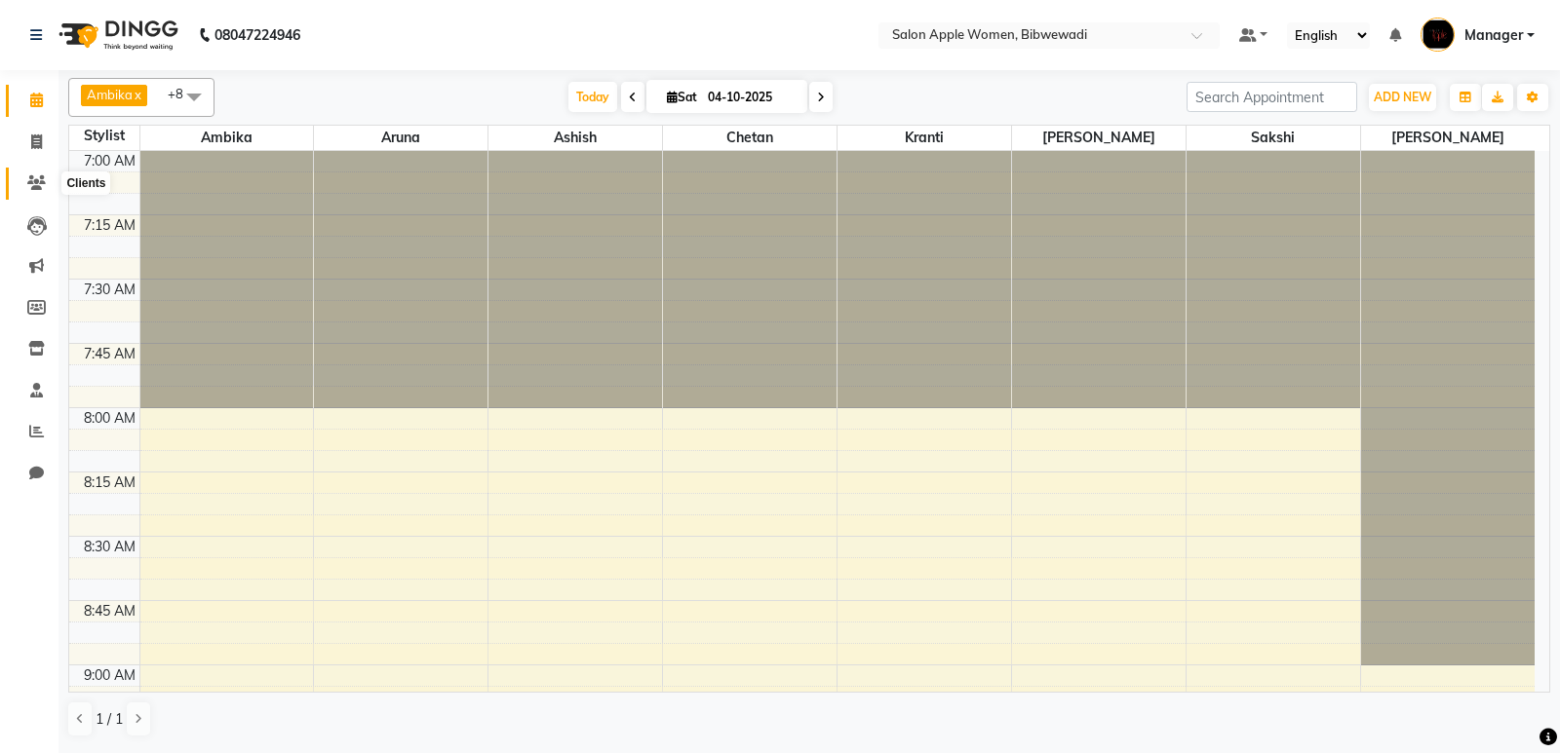
click at [31, 181] on icon at bounding box center [36, 182] width 19 height 15
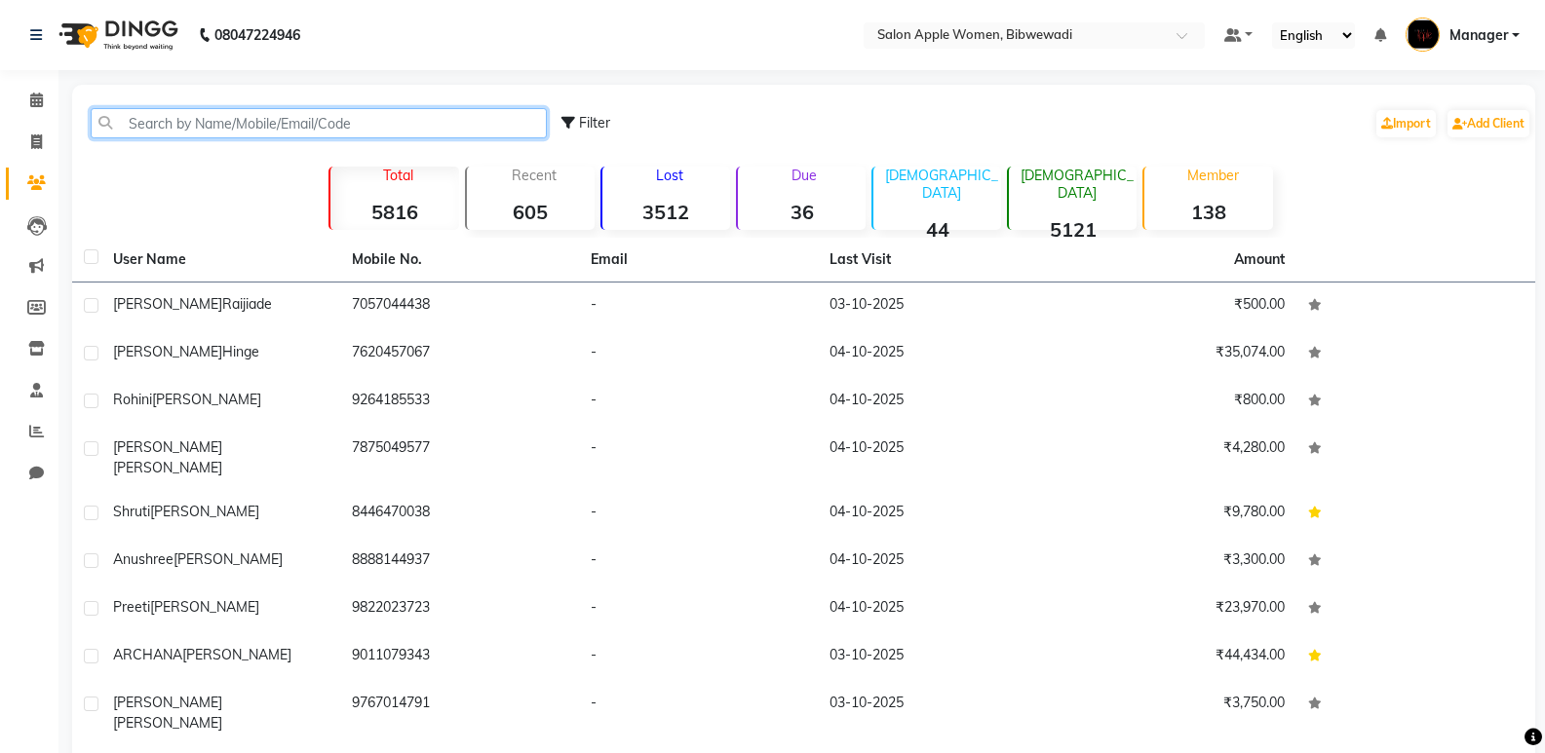
click at [139, 124] on input "text" at bounding box center [319, 123] width 456 height 30
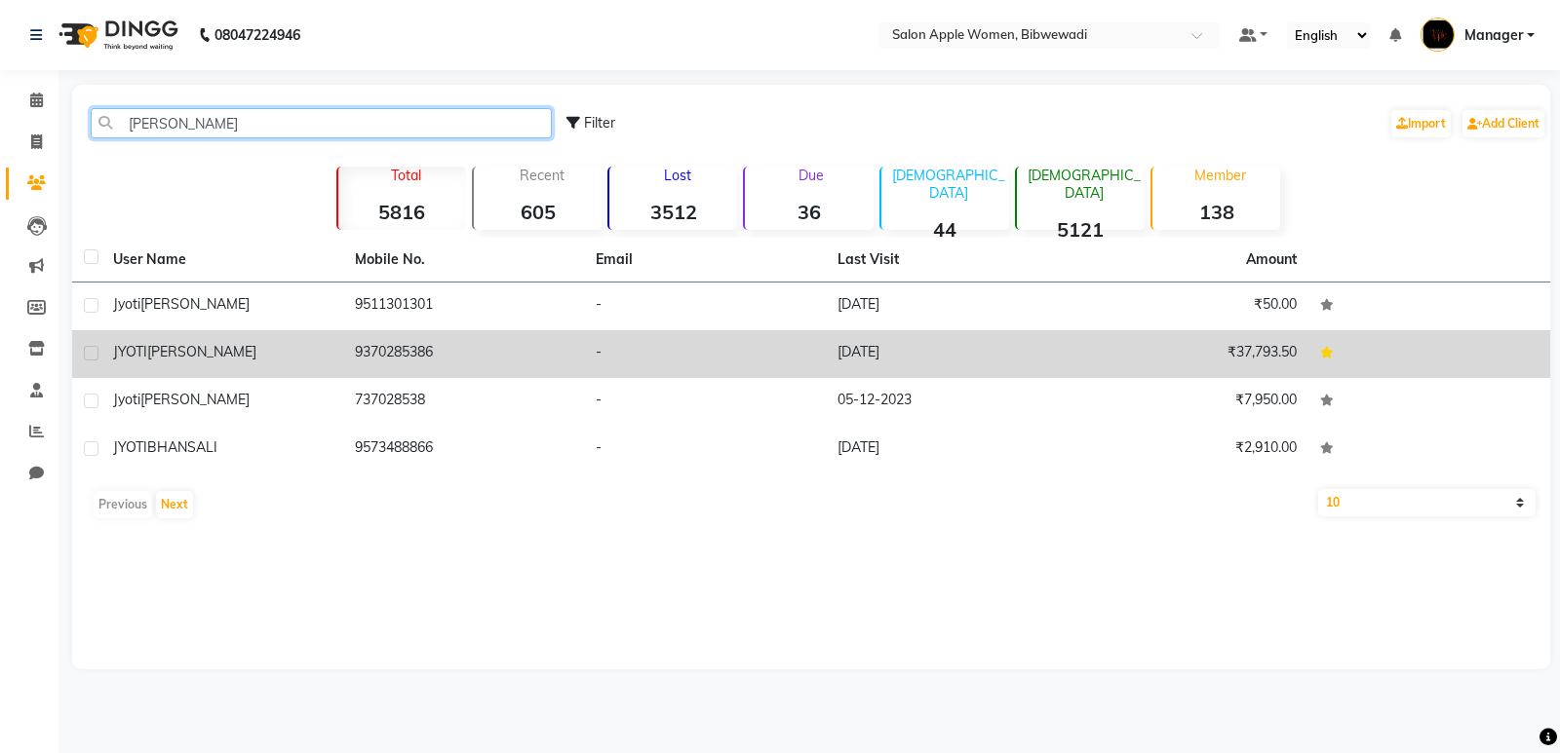
type input "jyoti bha"
click at [844, 364] on td "19-04-2025" at bounding box center [947, 354] width 242 height 48
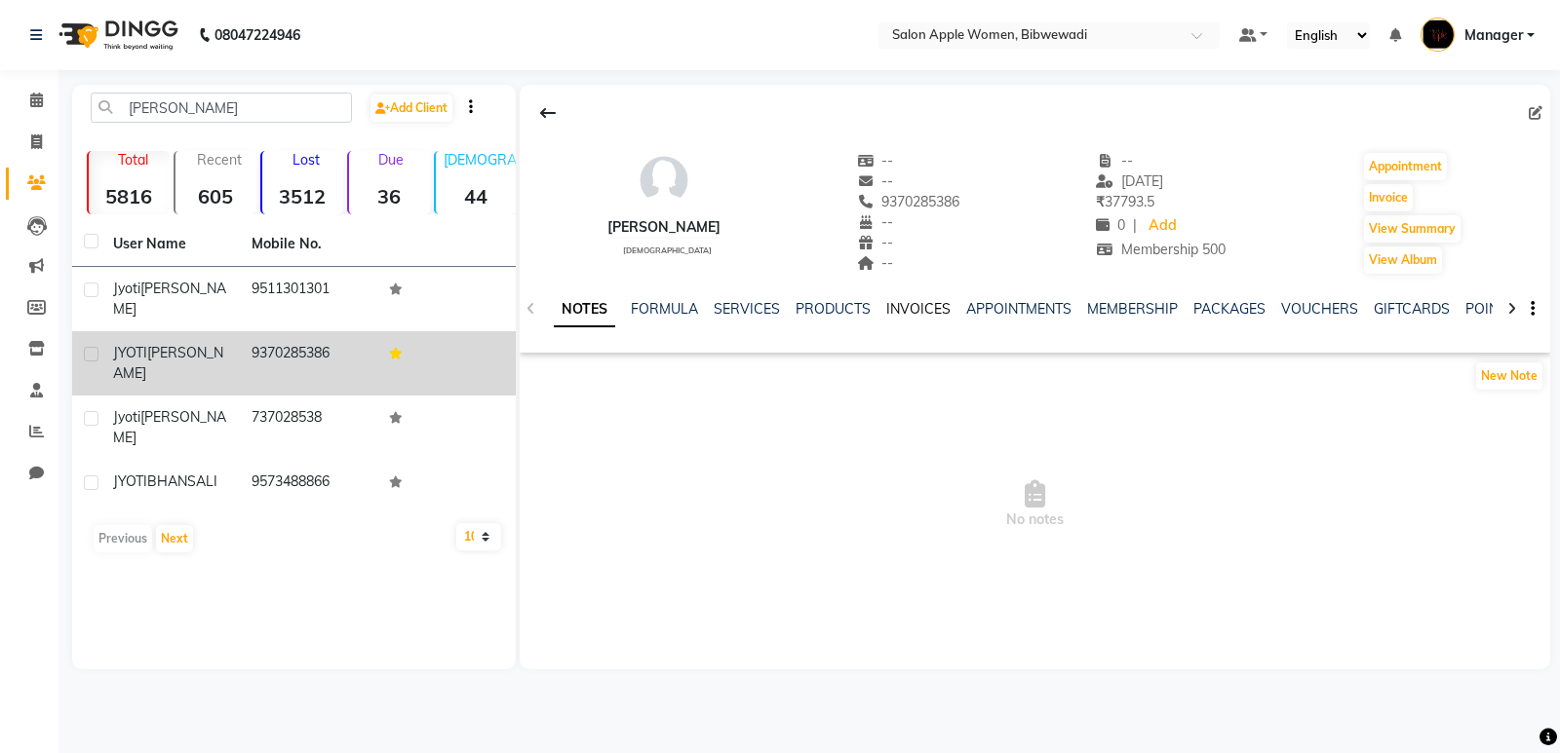
click at [924, 308] on link "INVOICES" at bounding box center [918, 309] width 64 height 18
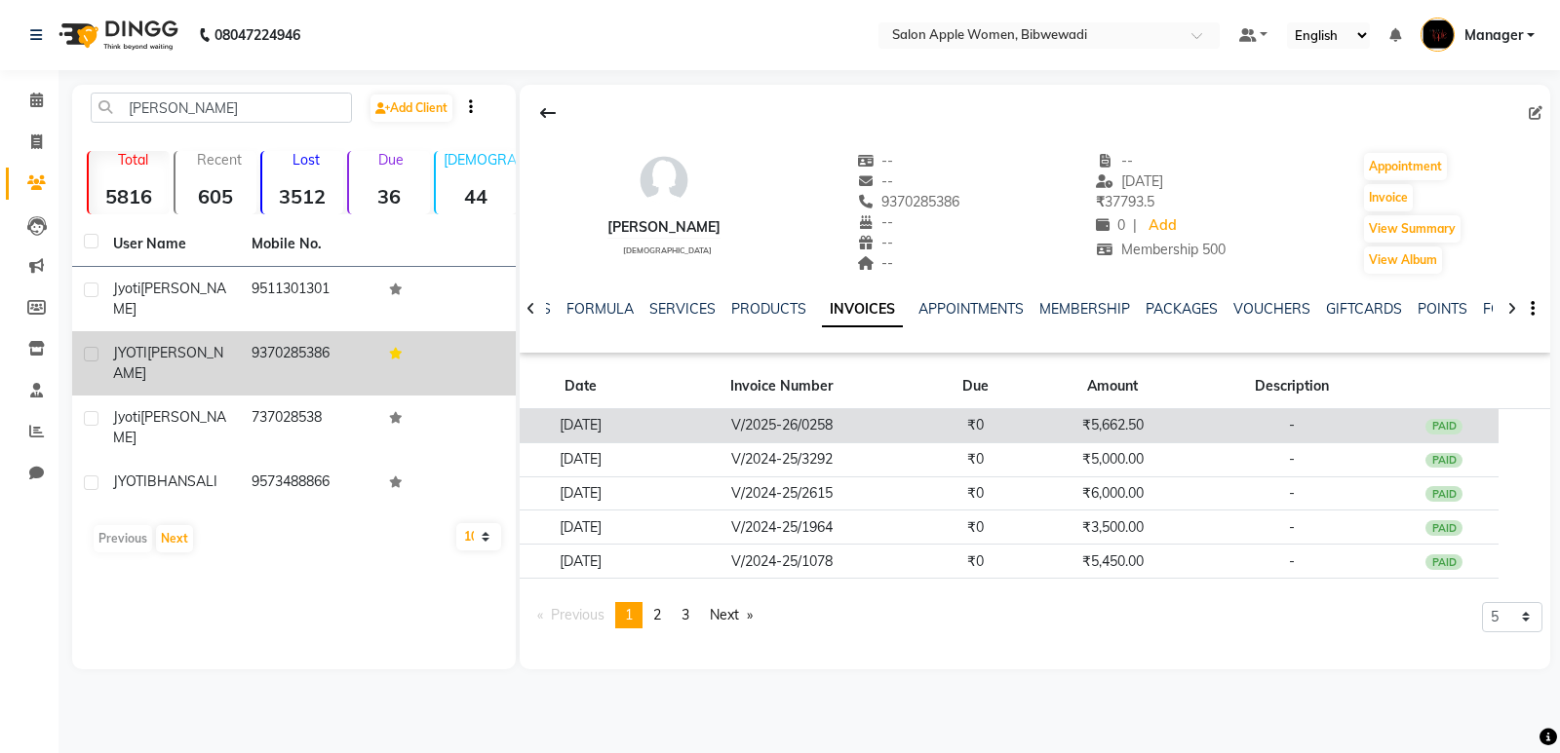
click at [792, 428] on td "V/2025-26/0258" at bounding box center [781, 426] width 278 height 34
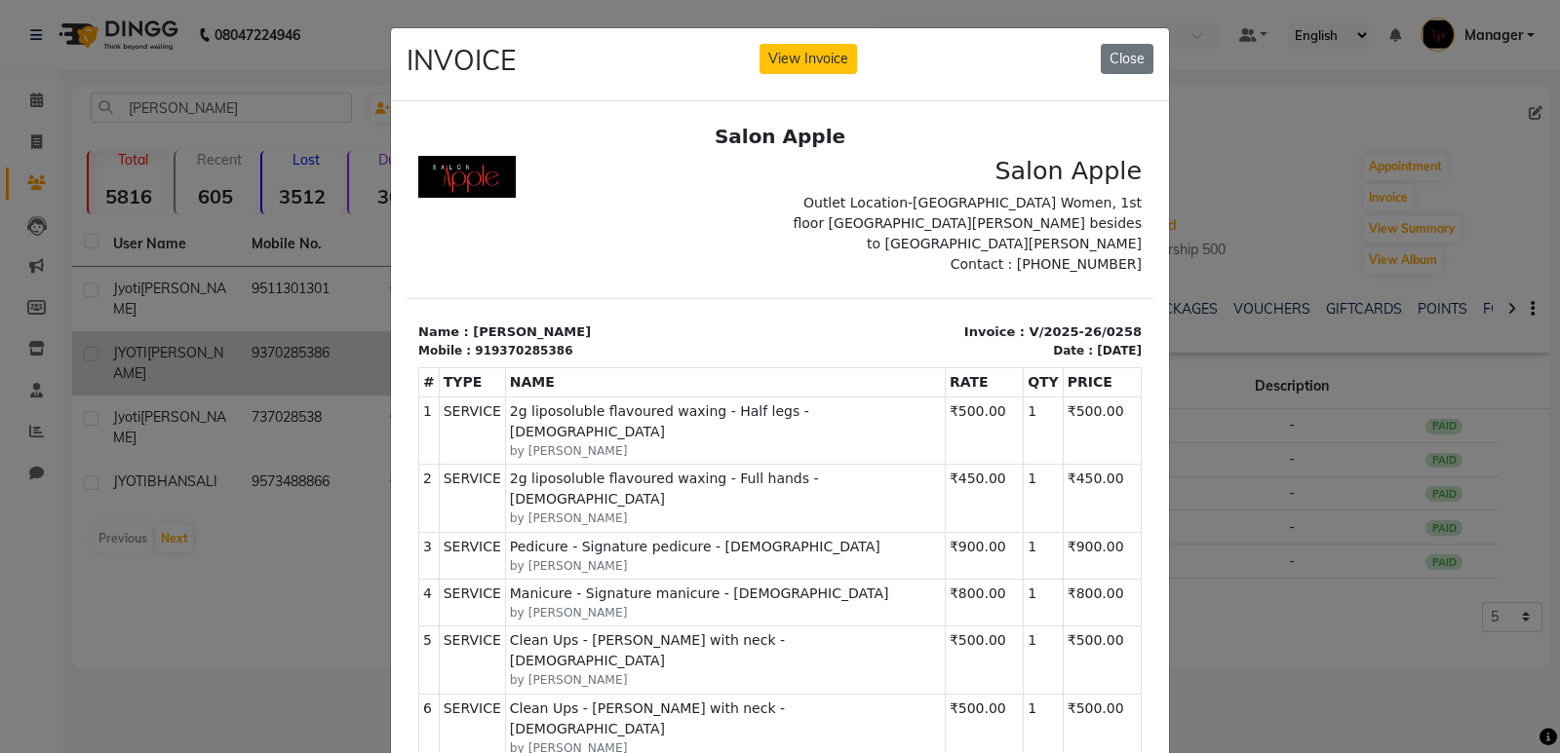
click at [1118, 43] on div "INVOICE View Invoice Close" at bounding box center [780, 64] width 778 height 73
click at [1116, 69] on button "Close" at bounding box center [1126, 59] width 53 height 30
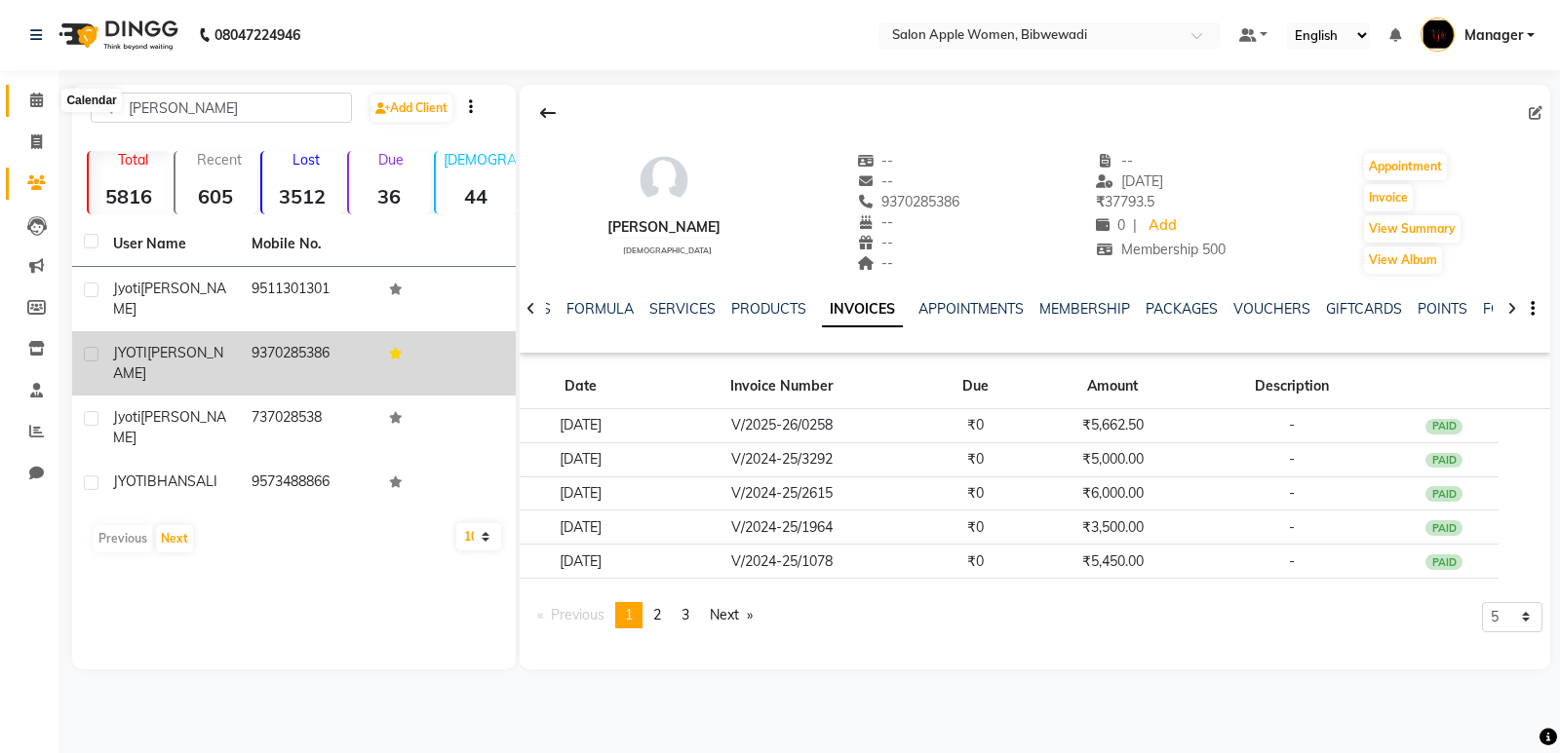
click at [36, 99] on icon at bounding box center [36, 100] width 13 height 15
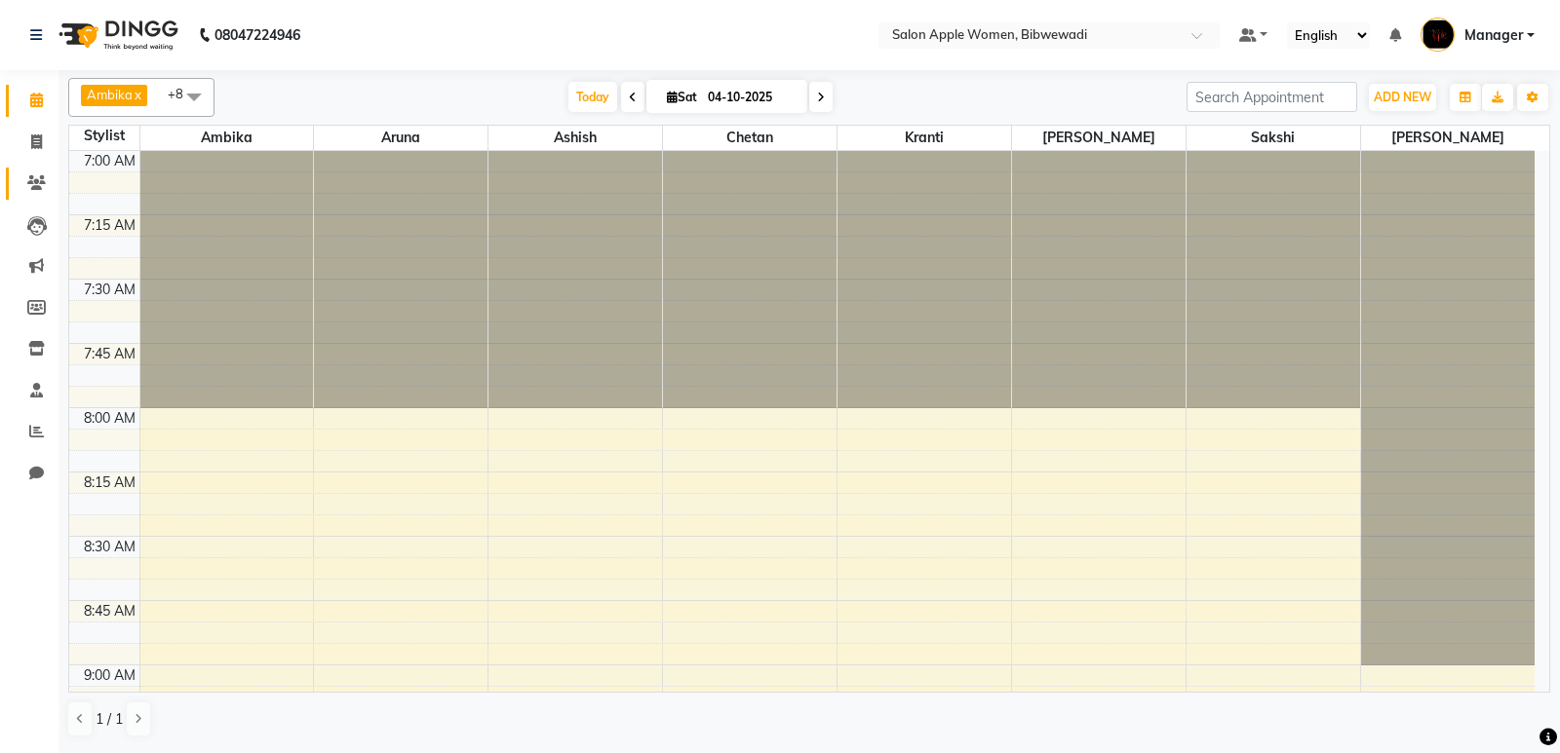
click at [29, 168] on link "Clients" at bounding box center [29, 184] width 47 height 32
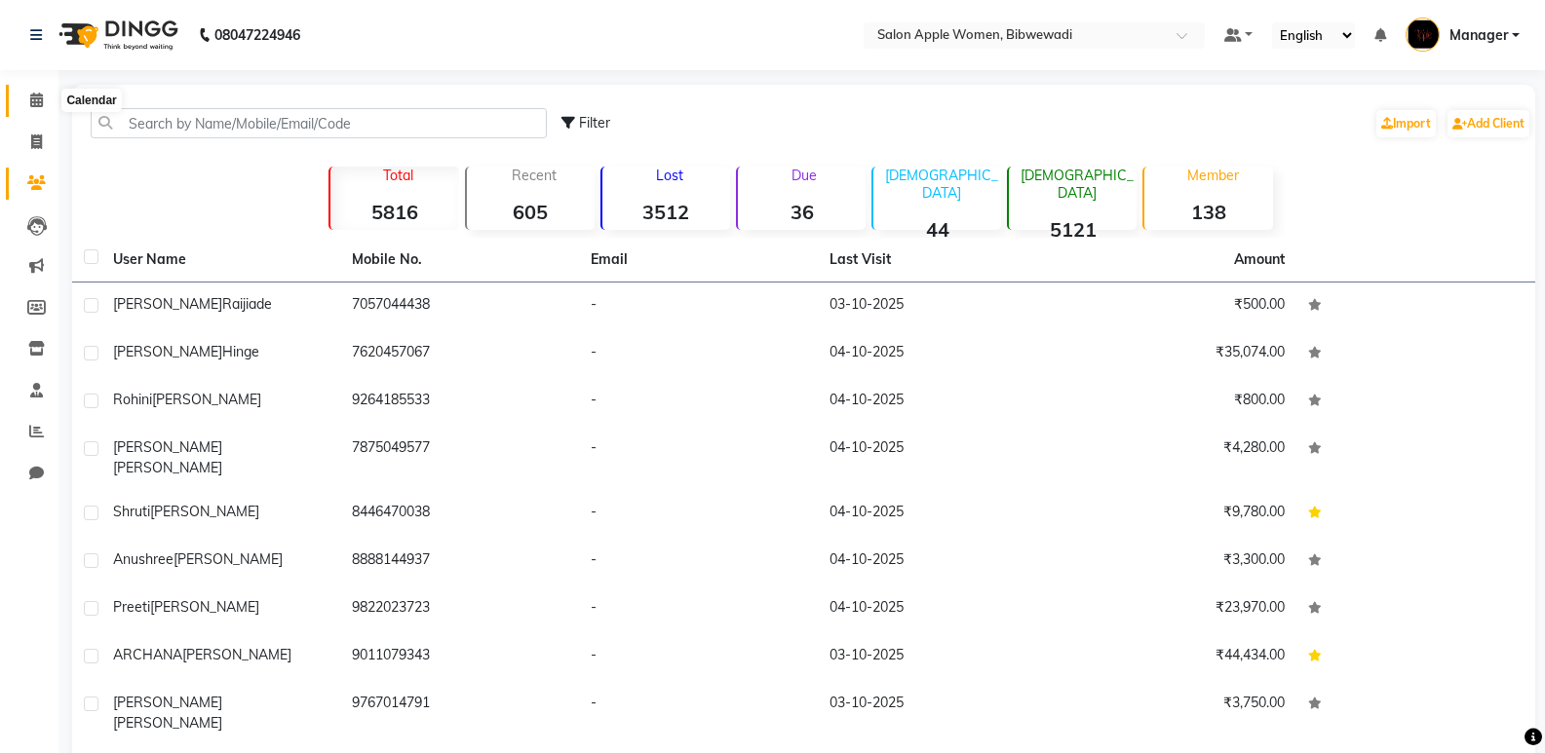
click at [38, 103] on icon at bounding box center [36, 100] width 13 height 15
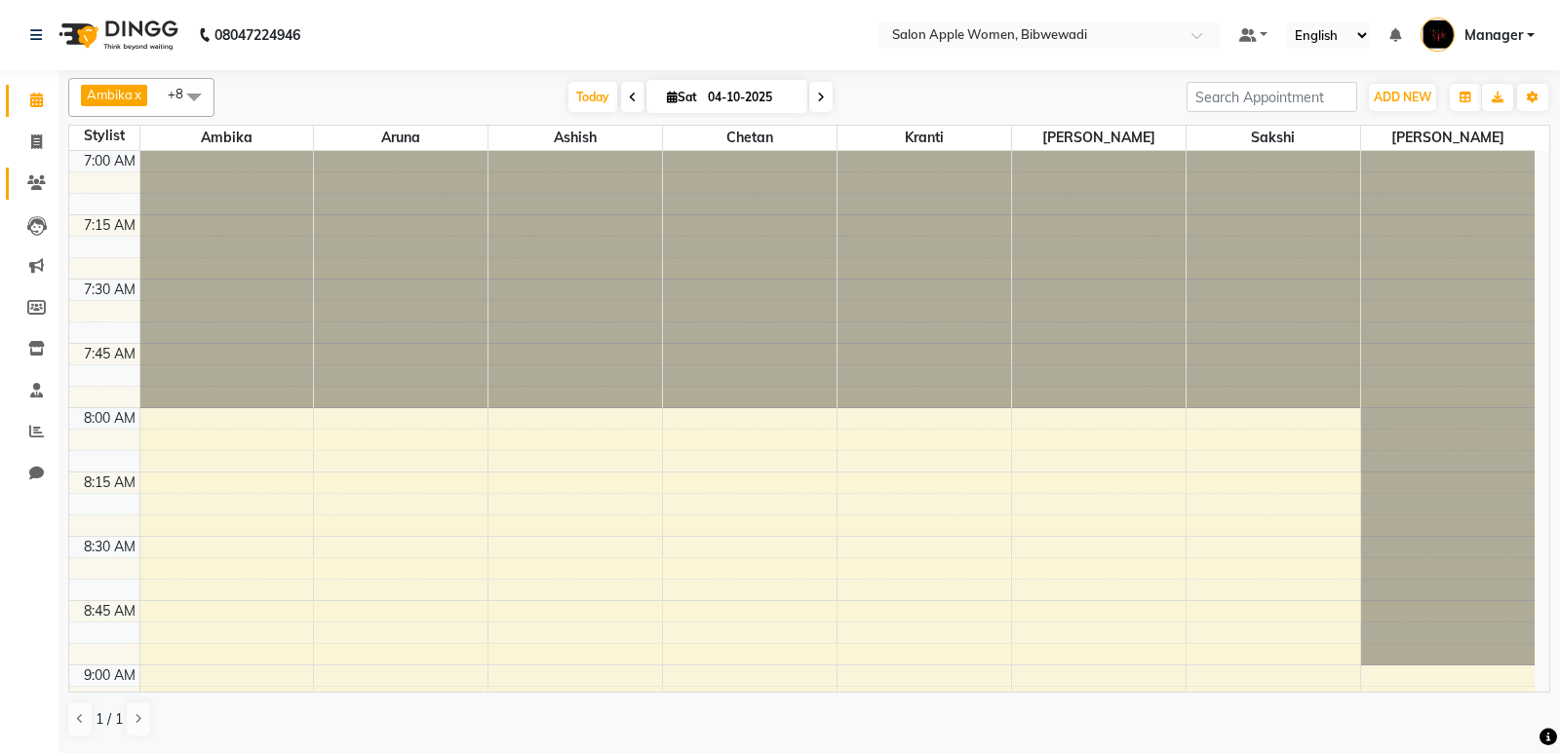
click at [31, 198] on link "Clients" at bounding box center [29, 184] width 47 height 32
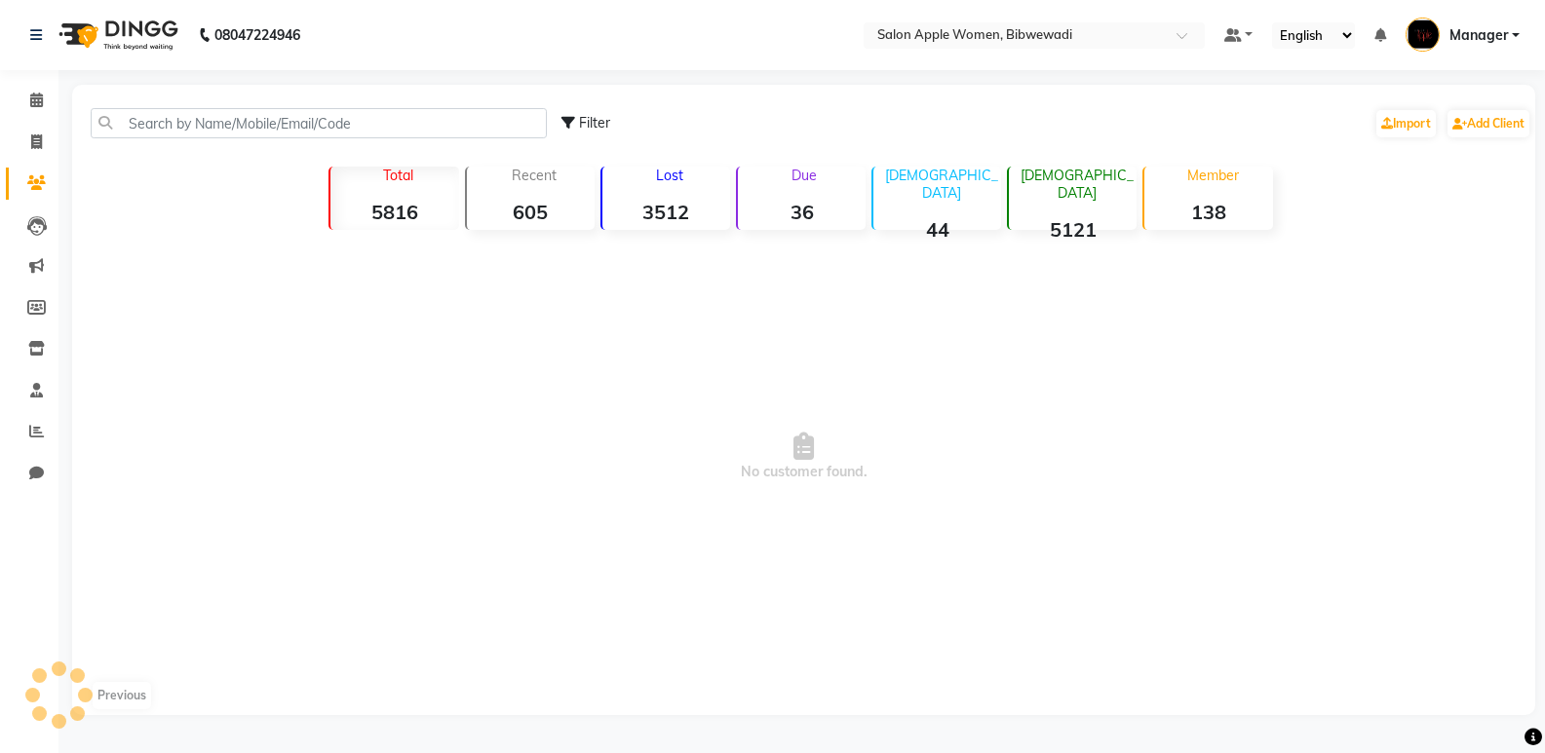
click at [220, 103] on div "Filter Import Add Client" at bounding box center [803, 123] width 1455 height 61
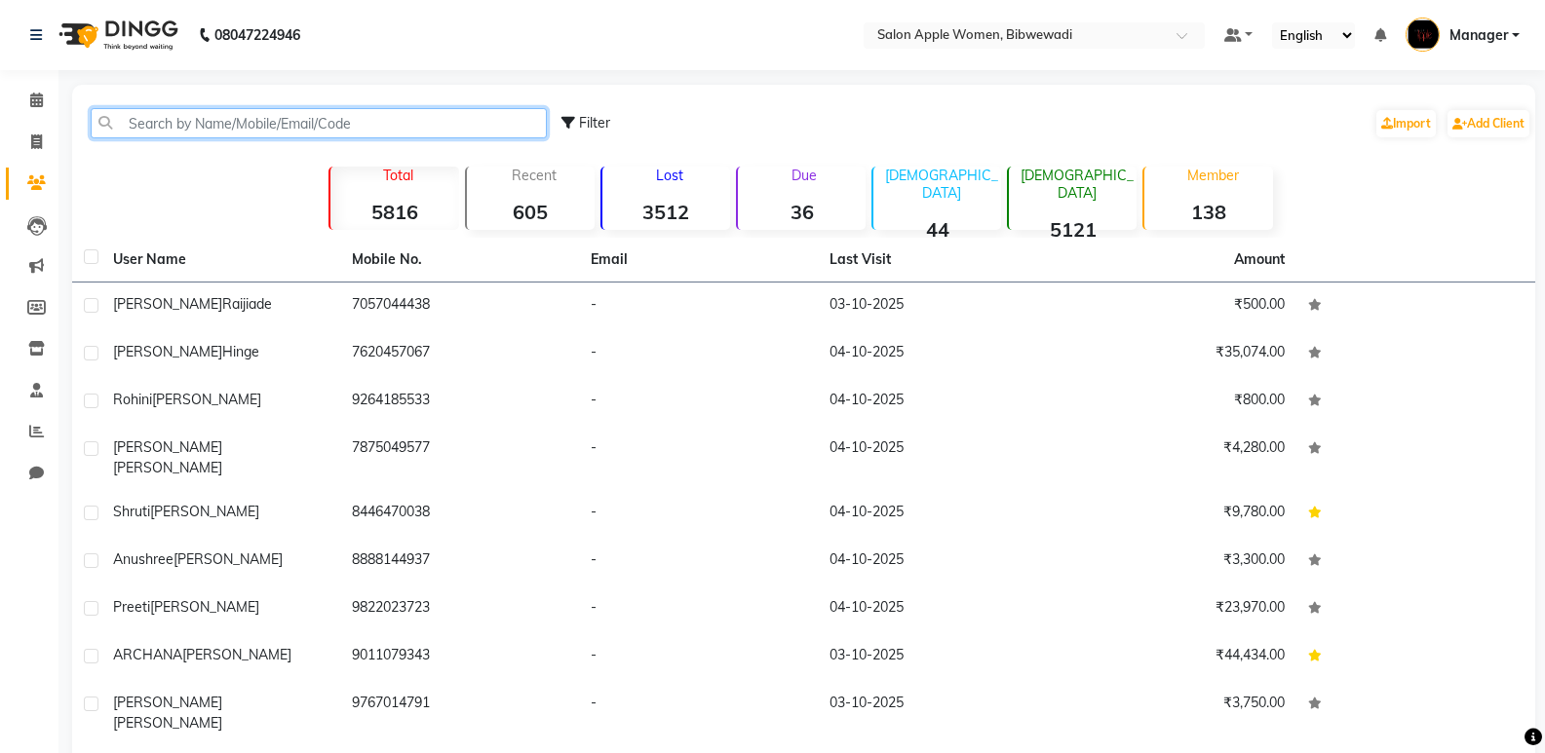
click at [221, 112] on input "text" at bounding box center [319, 123] width 456 height 30
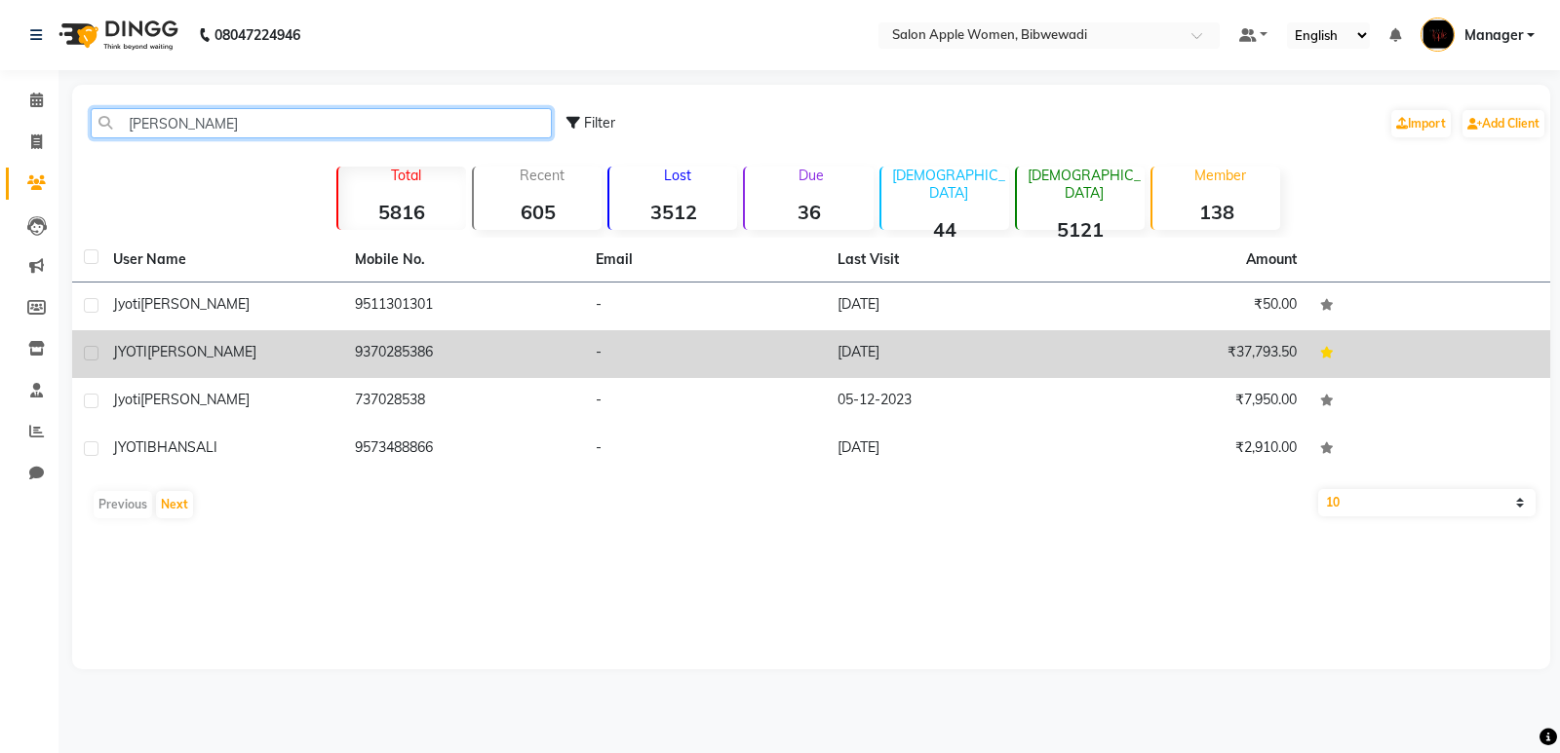
type input "jyoti bh"
click at [940, 374] on td "19-04-2025" at bounding box center [947, 354] width 242 height 48
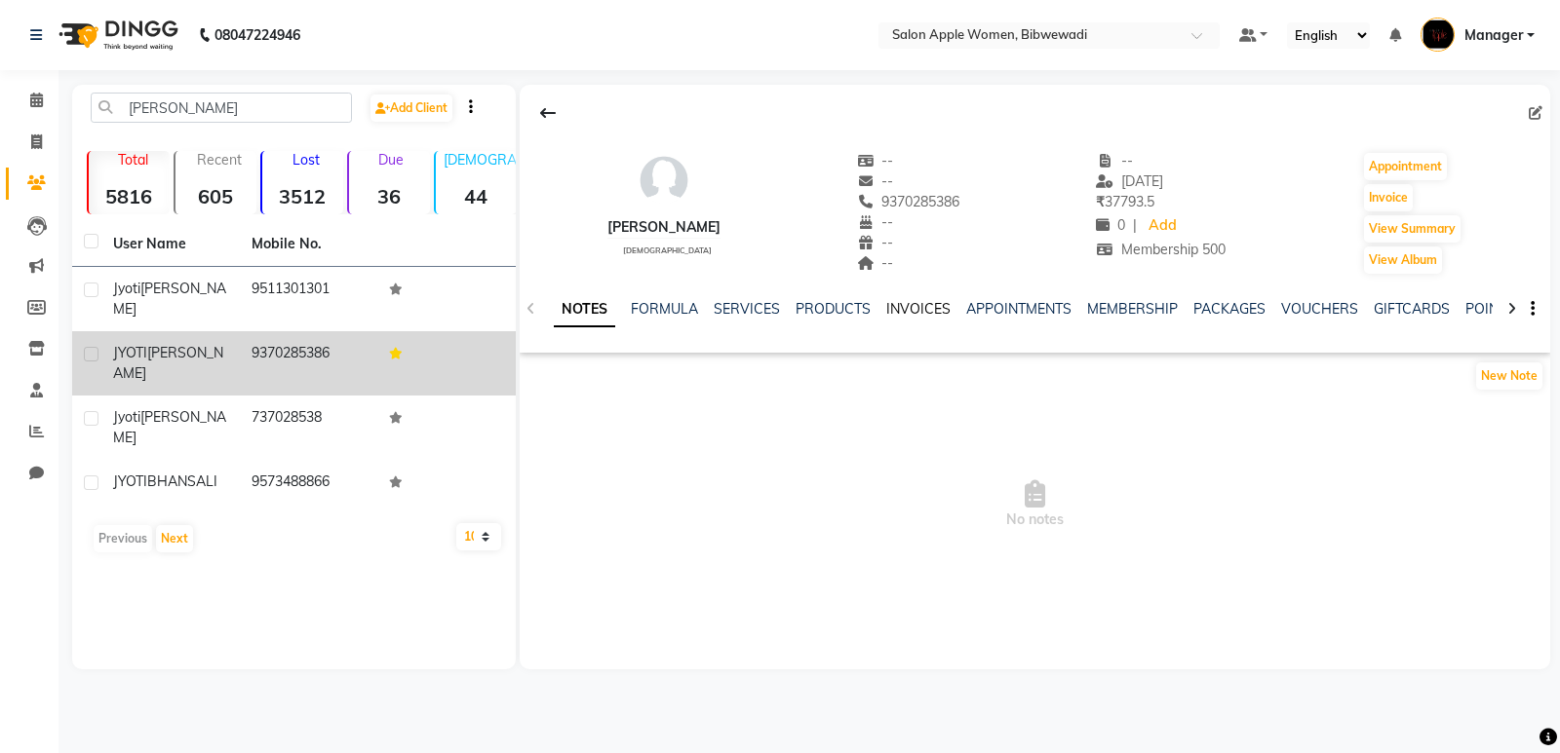
click at [937, 310] on link "INVOICES" at bounding box center [918, 309] width 64 height 18
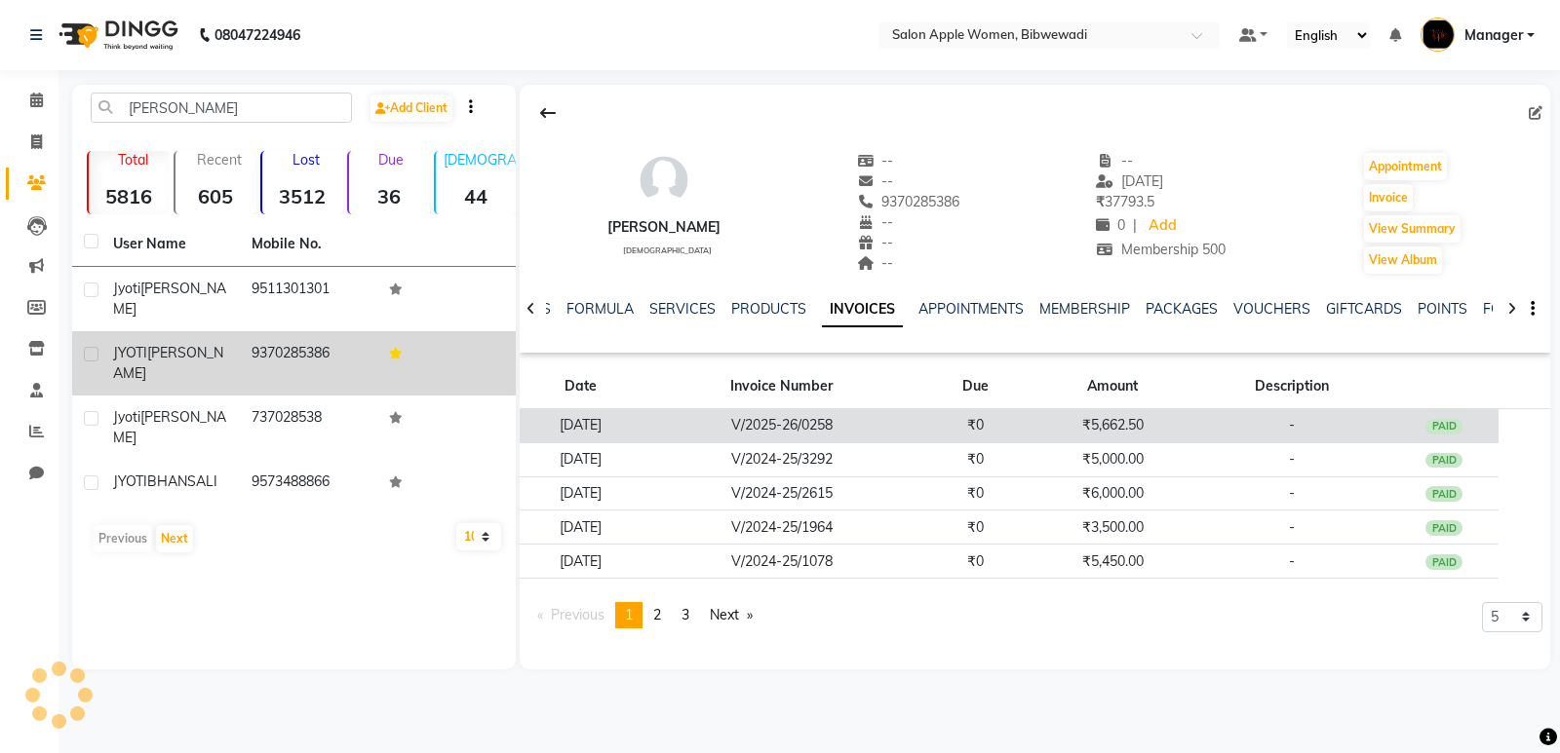
click at [981, 418] on td "₹0" at bounding box center [975, 426] width 110 height 34
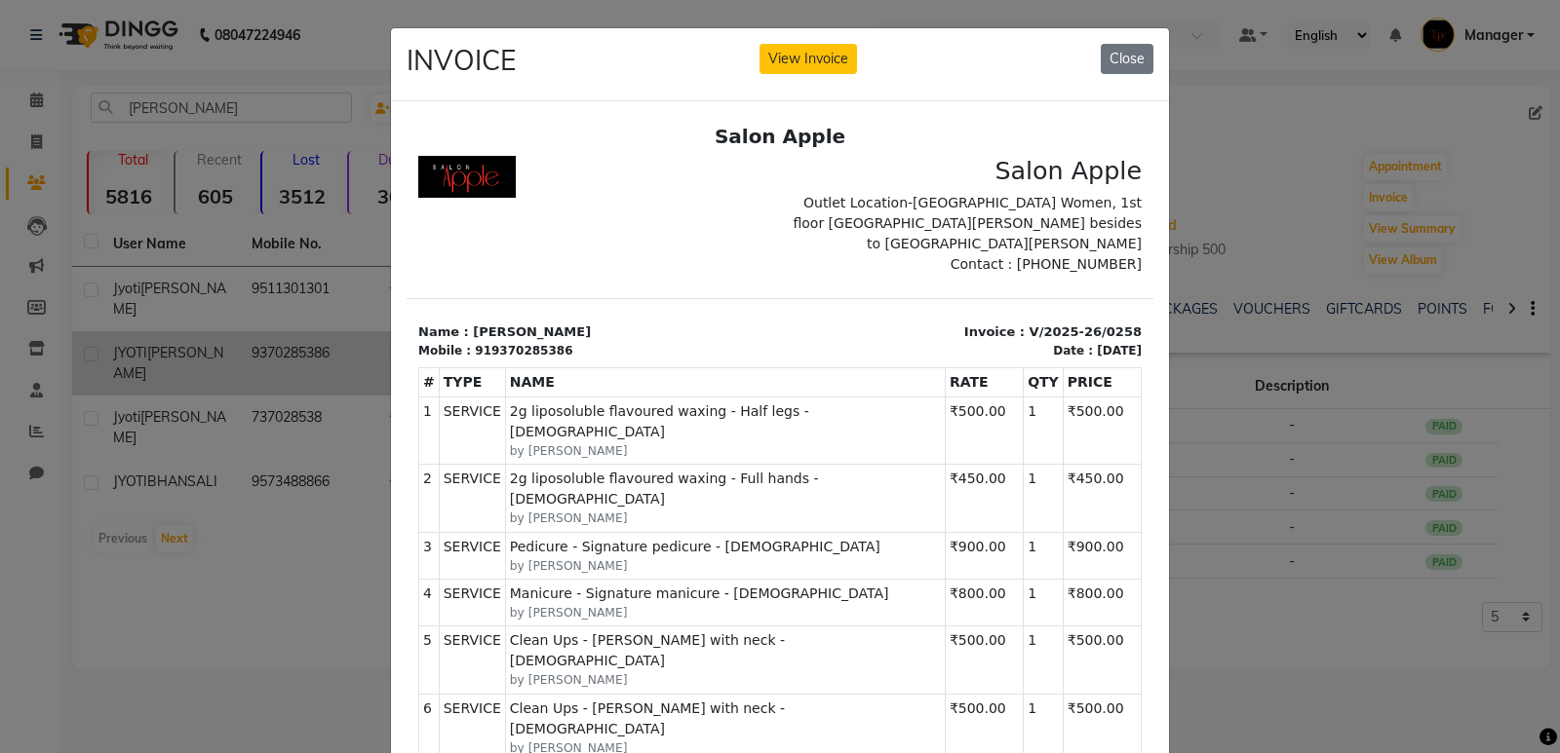
scroll to position [16, 0]
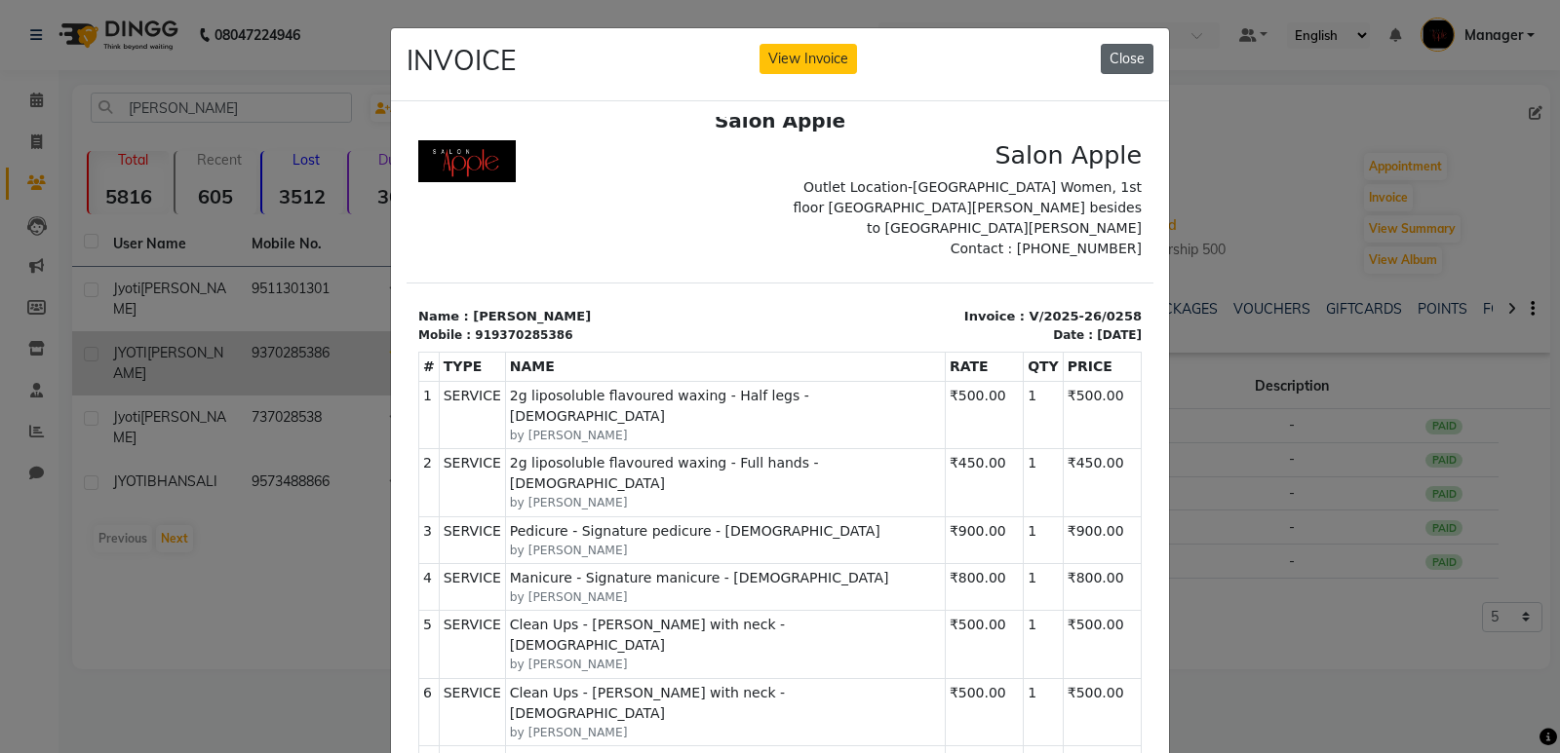
click at [1133, 57] on button "Close" at bounding box center [1126, 59] width 53 height 30
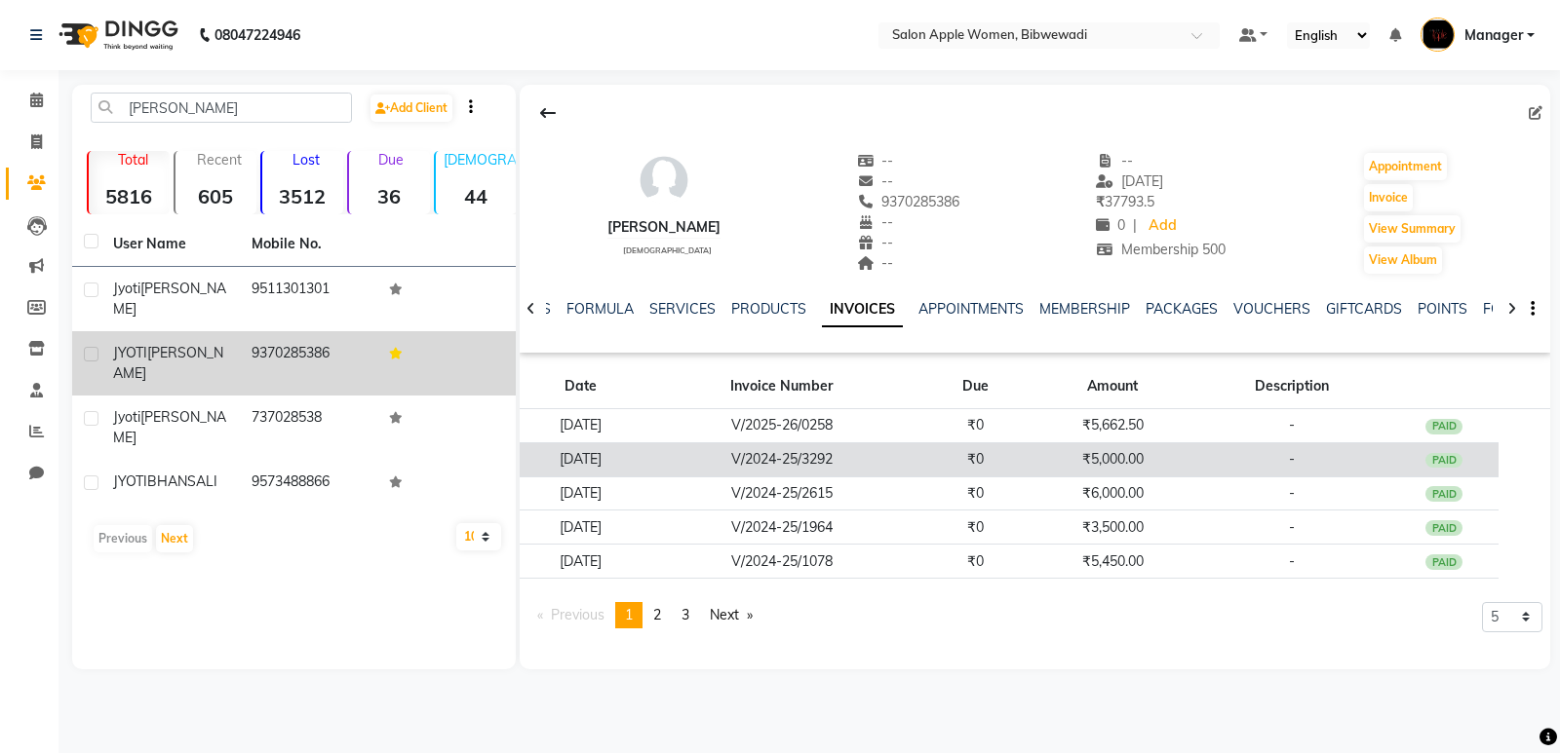
click at [1157, 461] on td "₹5,000.00" at bounding box center [1112, 460] width 164 height 34
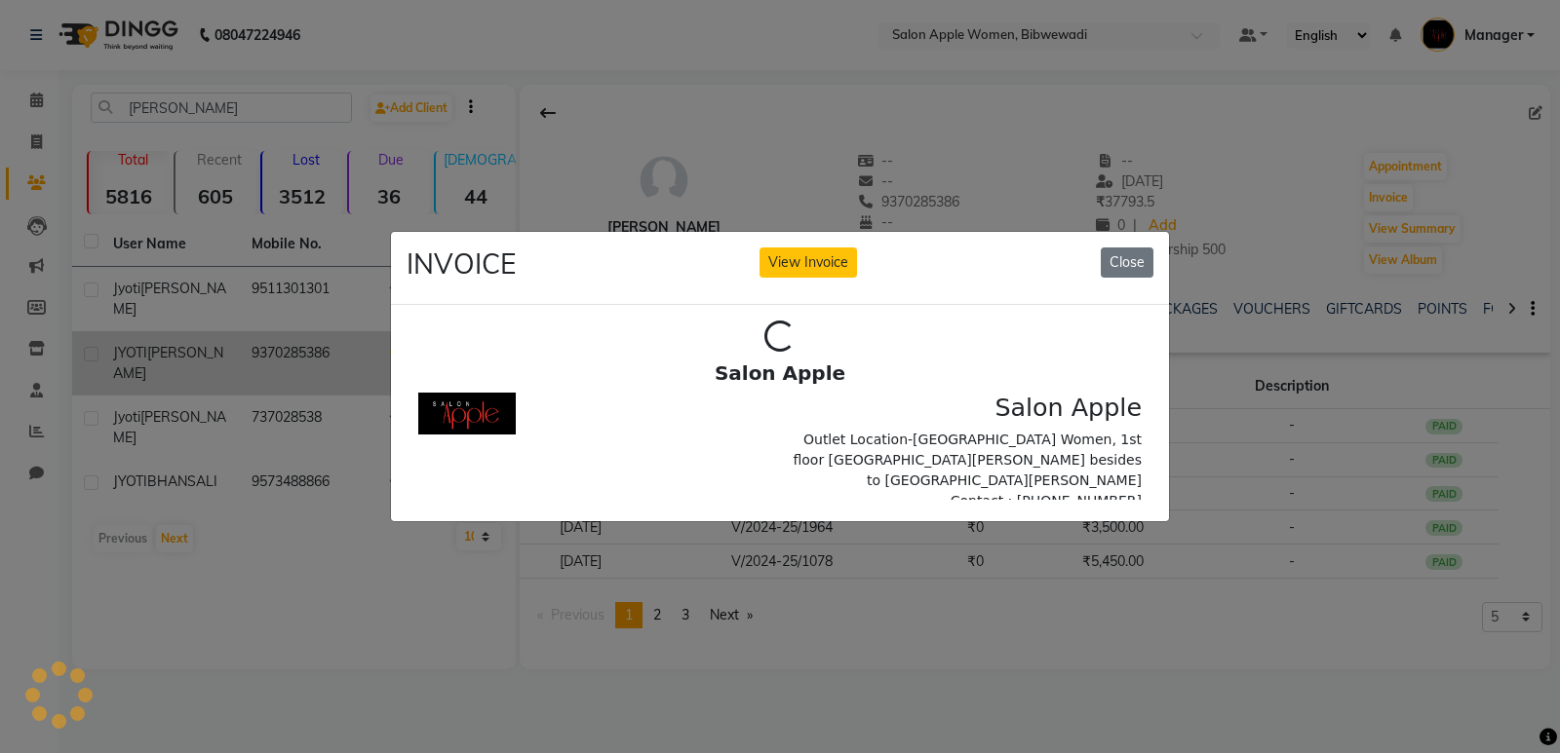
scroll to position [0, 0]
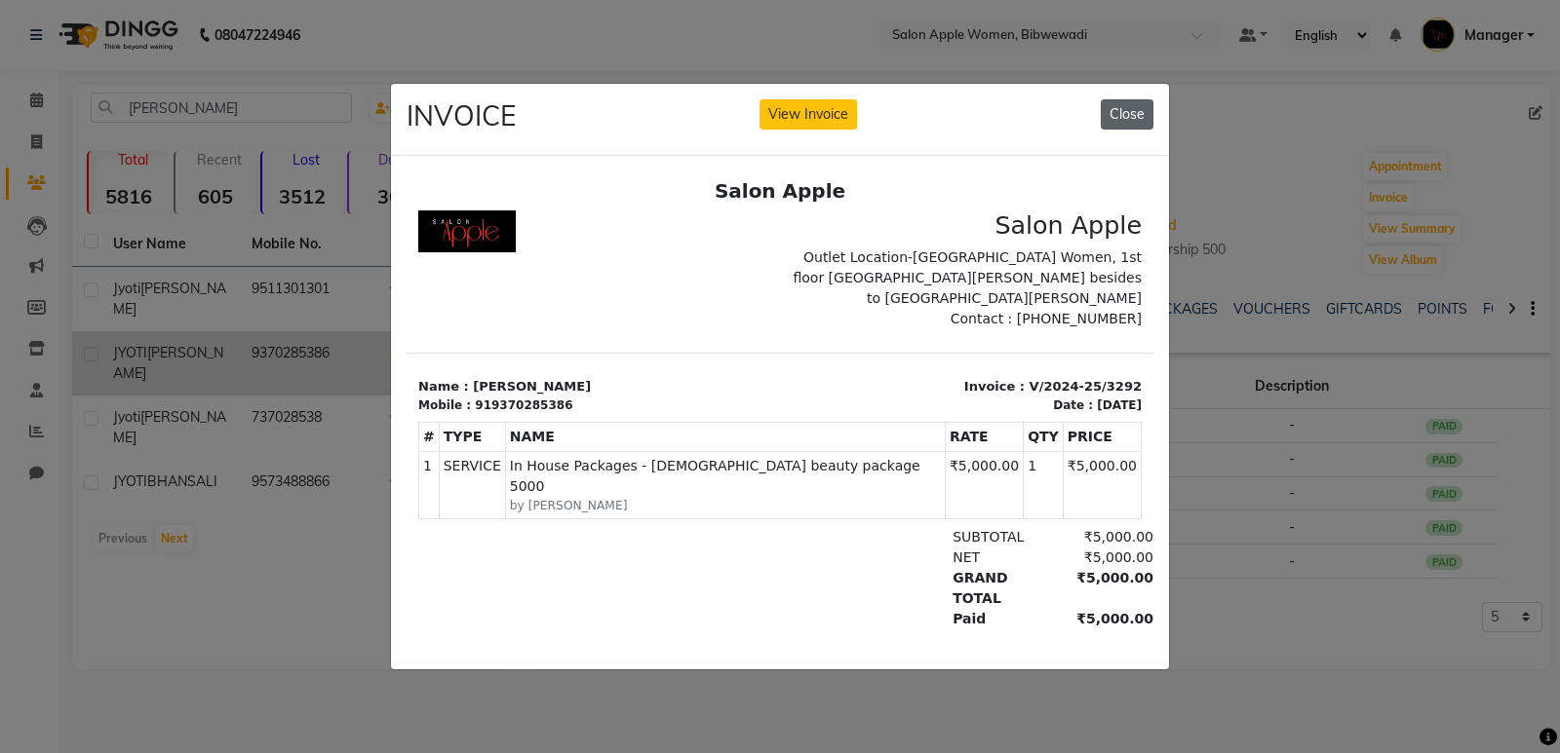
click at [1126, 110] on button "Close" at bounding box center [1126, 114] width 53 height 30
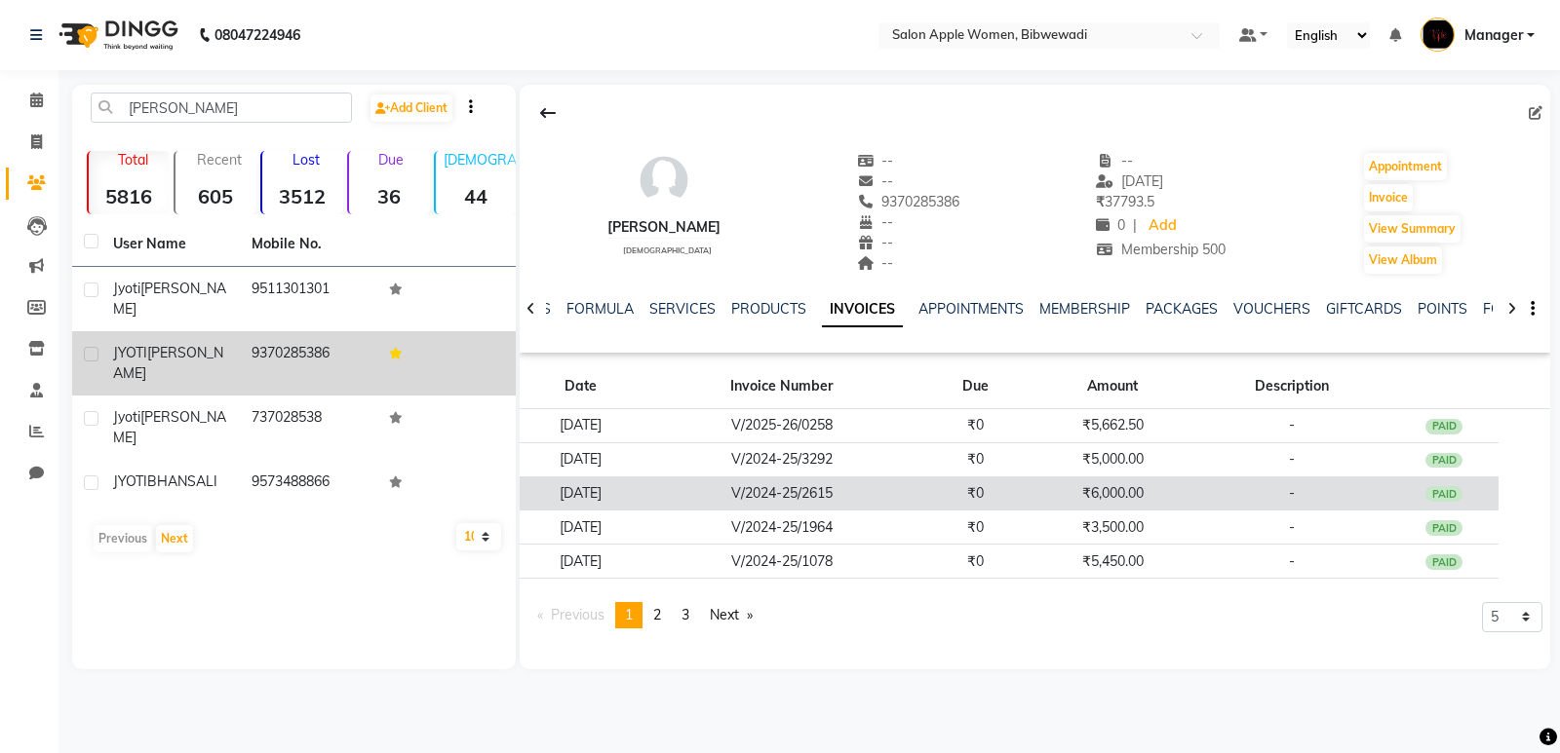
click at [1162, 480] on td "₹6,000.00" at bounding box center [1112, 494] width 164 height 34
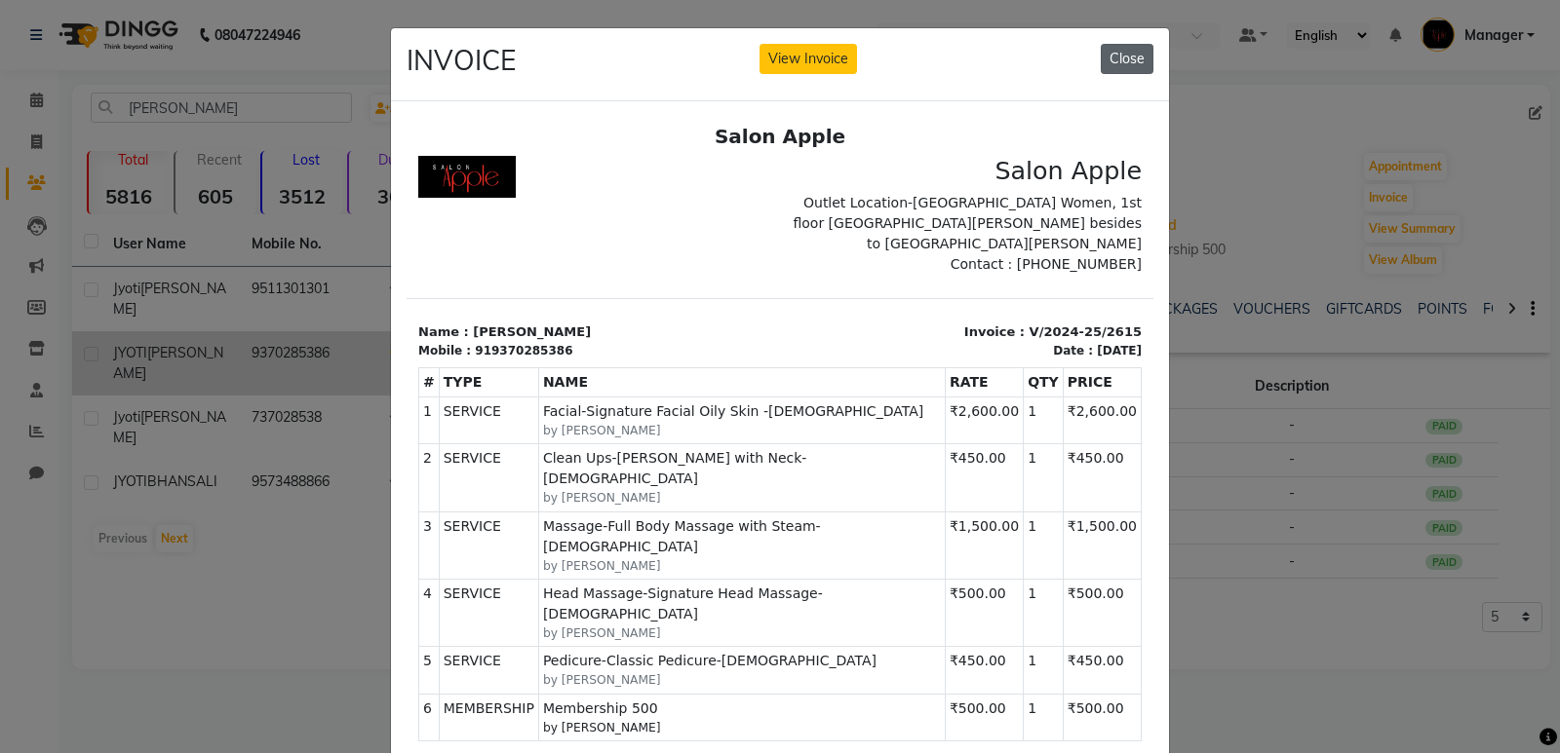
click at [1137, 58] on button "Close" at bounding box center [1126, 59] width 53 height 30
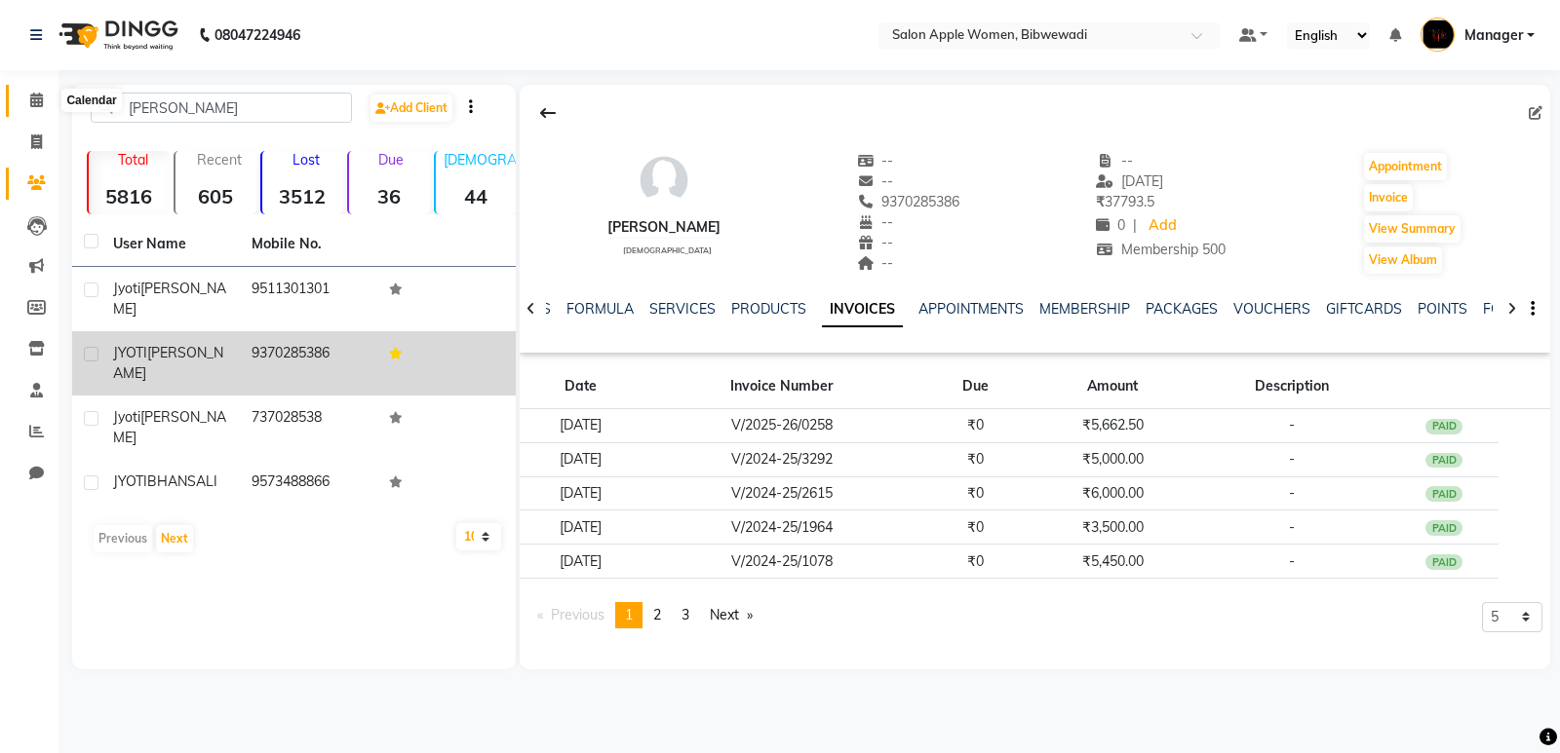
click at [25, 103] on span at bounding box center [36, 101] width 34 height 22
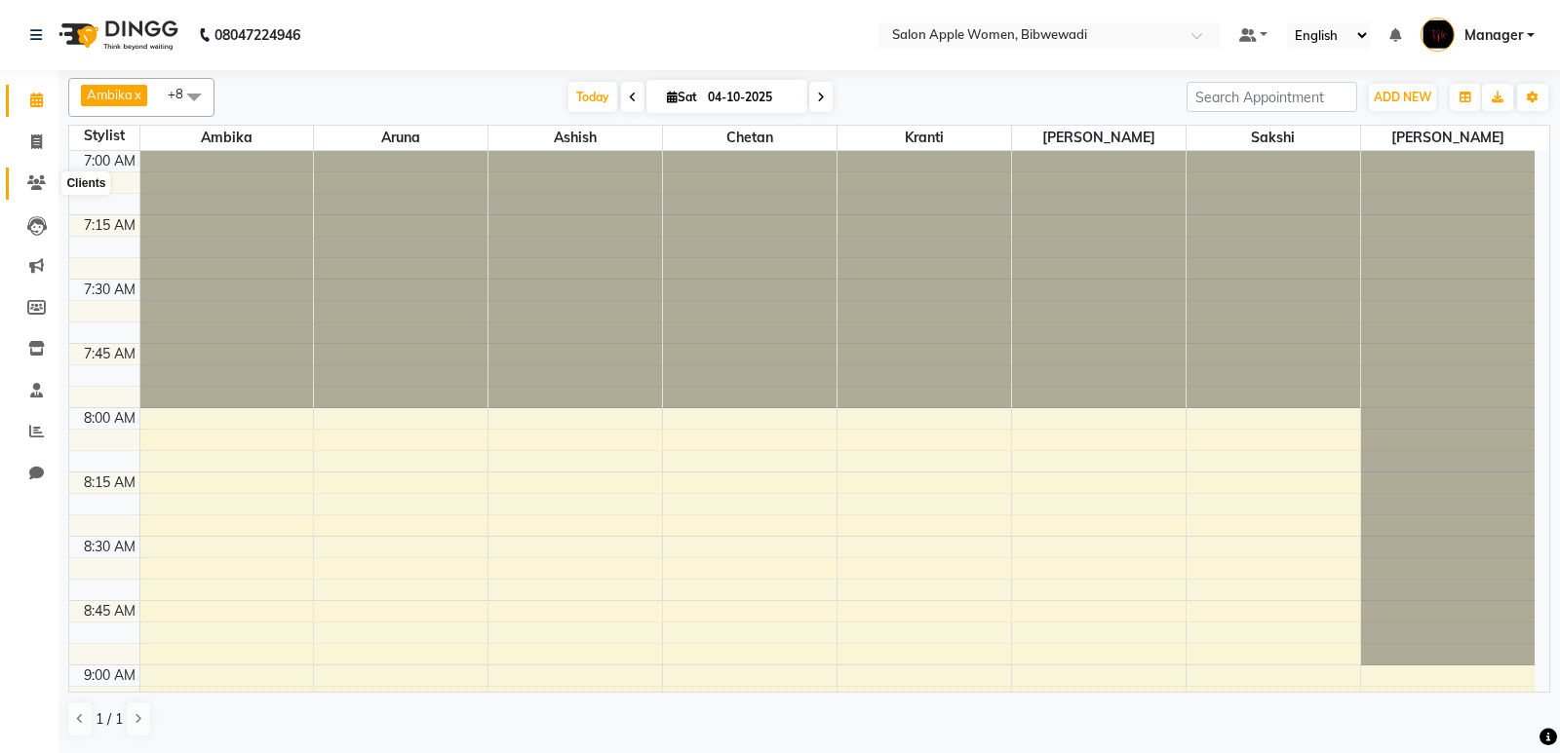
click at [27, 181] on icon at bounding box center [36, 182] width 19 height 15
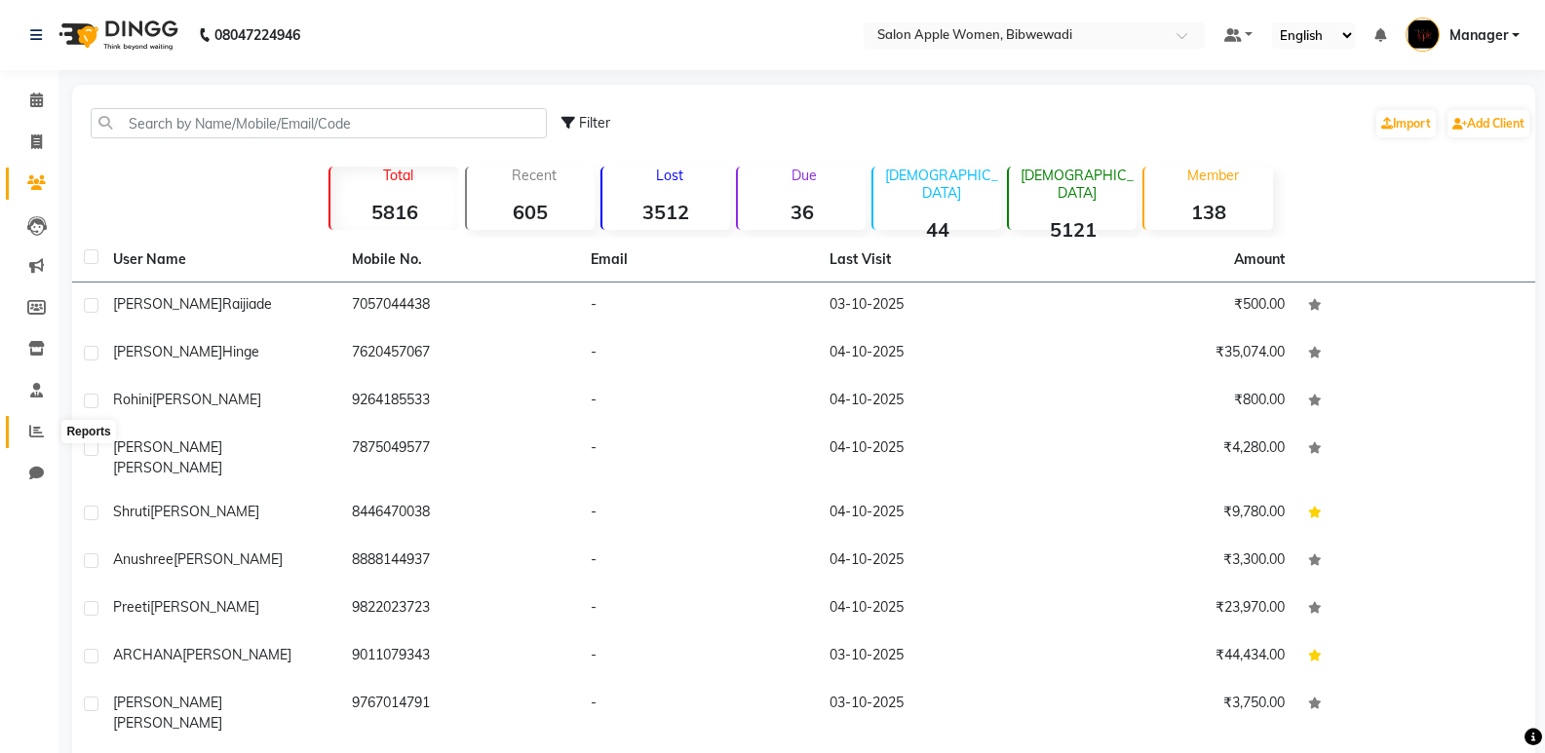
click at [44, 431] on span at bounding box center [36, 432] width 34 height 22
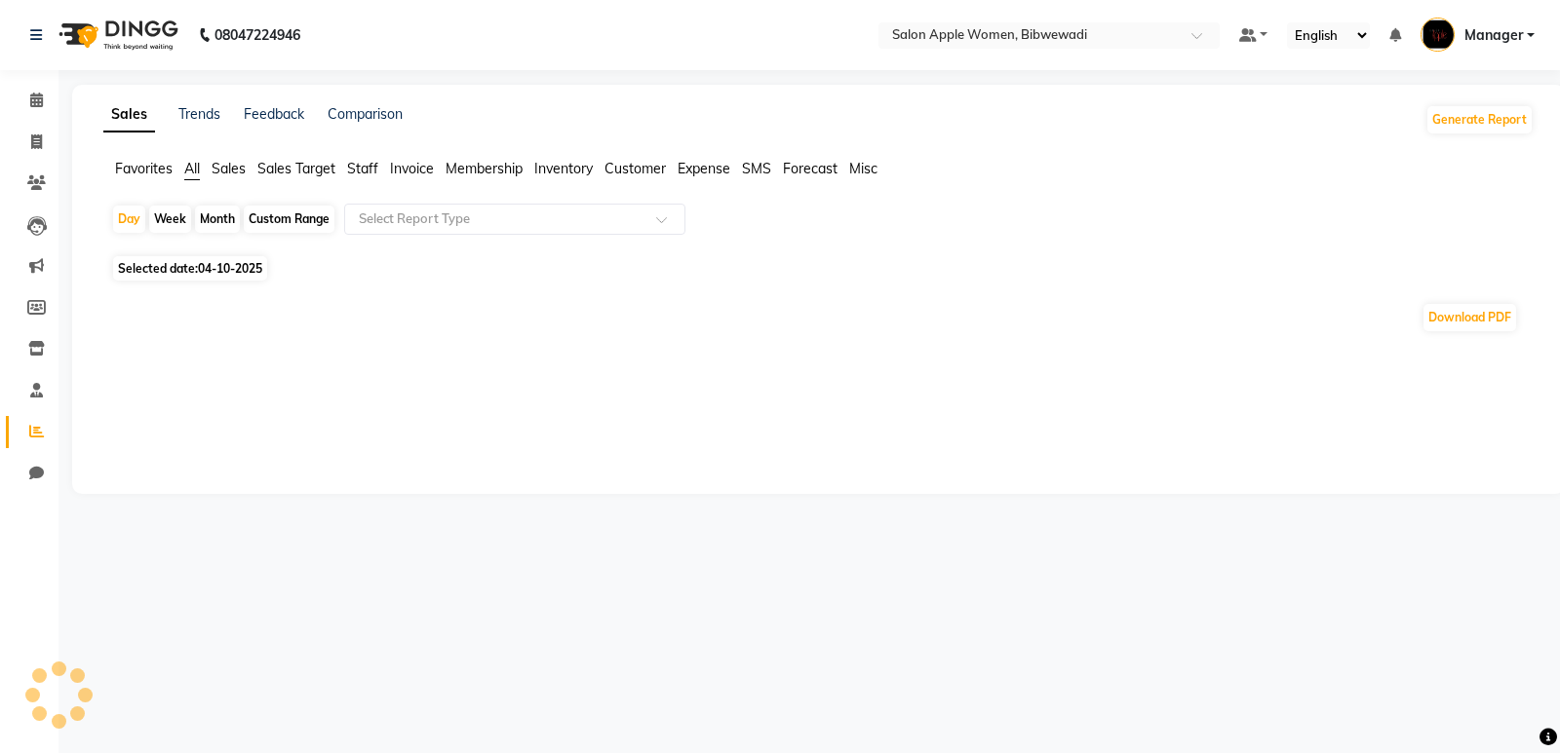
click at [221, 216] on div "Month" at bounding box center [217, 219] width 45 height 27
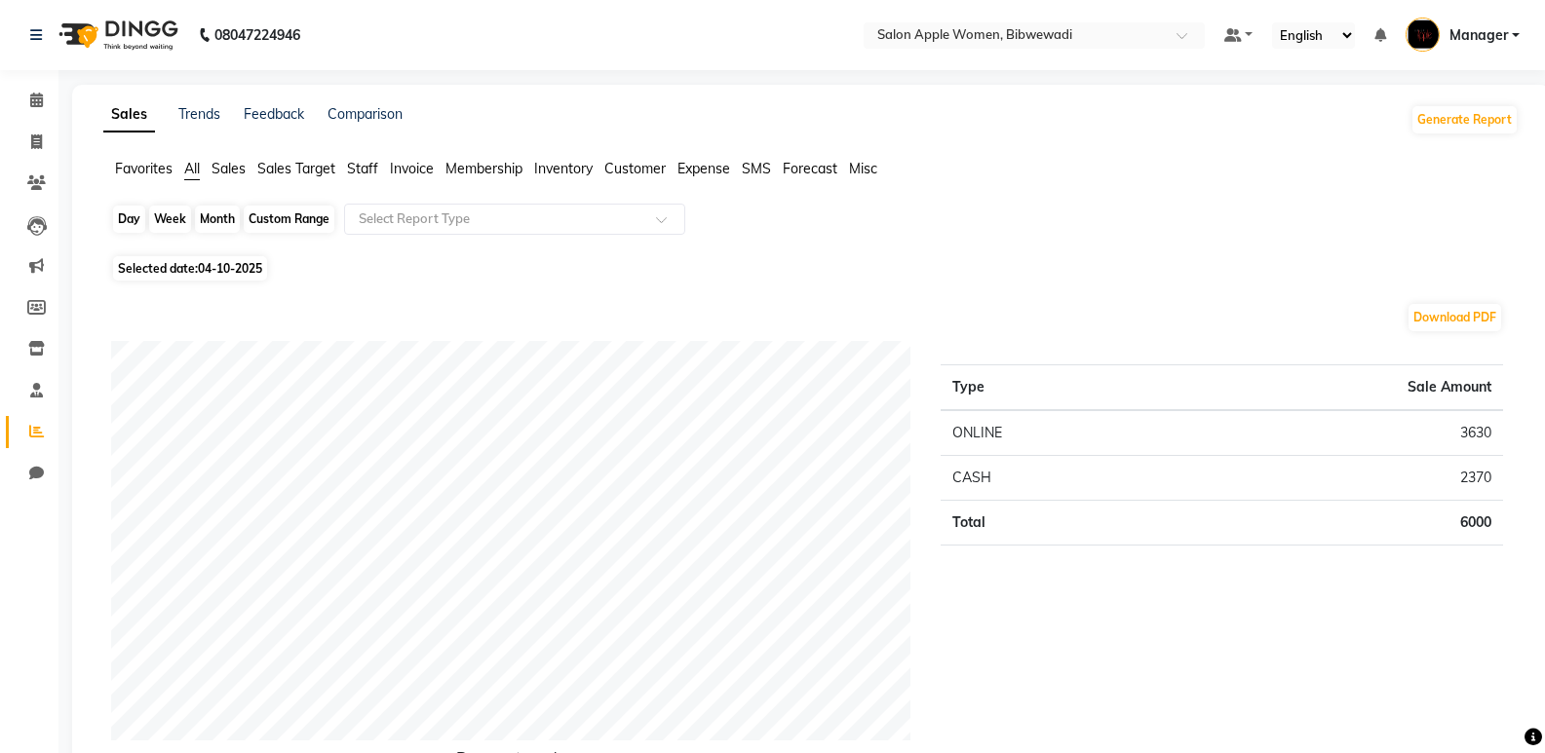
click at [214, 221] on div "Month" at bounding box center [217, 219] width 45 height 27
select select "10"
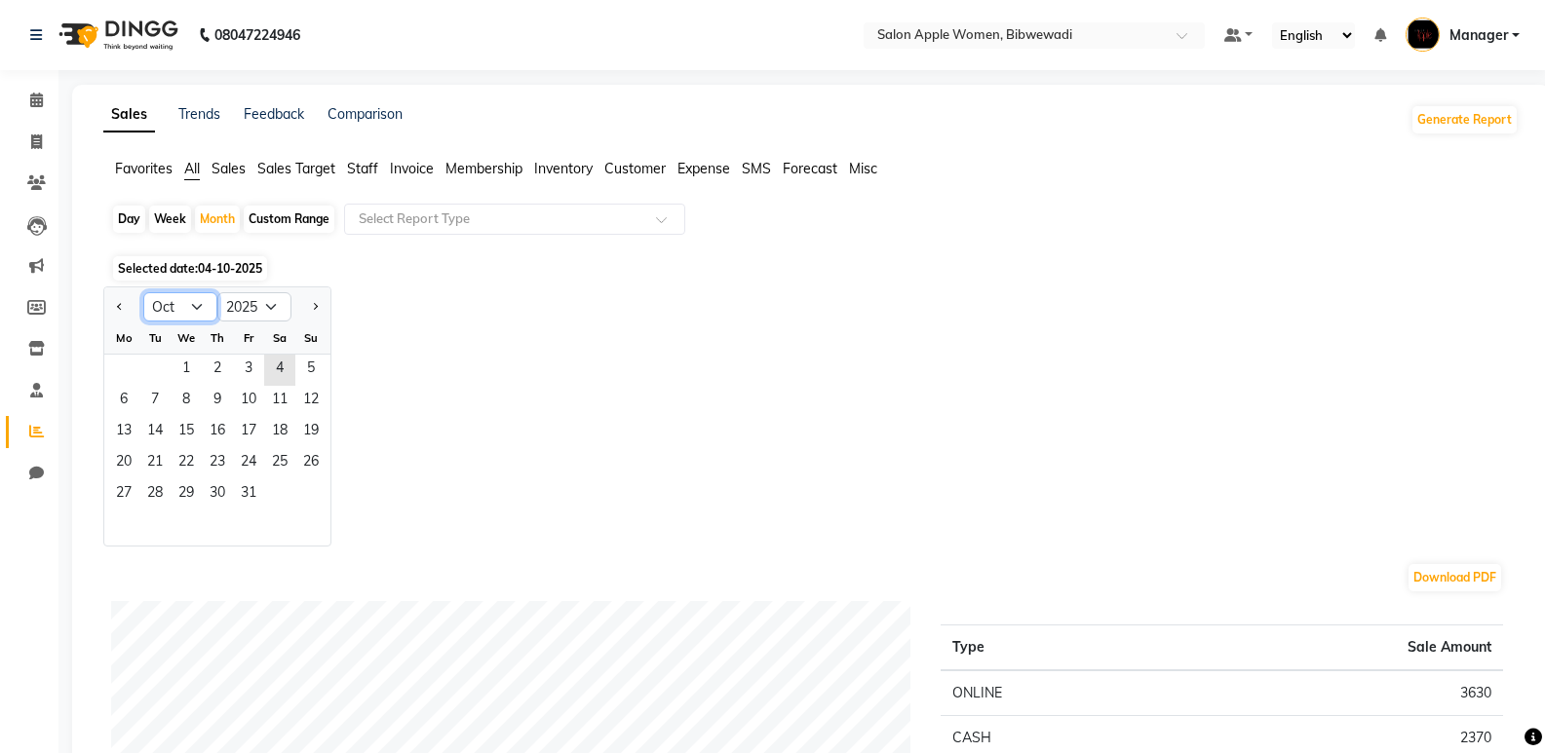
drag, startPoint x: 195, startPoint y: 305, endPoint x: 192, endPoint y: 316, distance: 11.1
click at [195, 305] on select "Jan Feb Mar Apr May Jun Jul Aug Sep Oct Nov Dec" at bounding box center [180, 306] width 74 height 29
click at [143, 292] on select "Jan Feb Mar Apr May Jun Jul Aug Sep Oct Nov Dec" at bounding box center [180, 306] width 74 height 29
drag, startPoint x: 262, startPoint y: 298, endPoint x: 260, endPoint y: 318, distance: 19.6
click at [262, 298] on select "2015 2016 2017 2018 2019 2020 2021 2022 2023 2024 2025 2026 2027 2028 2029 2030…" at bounding box center [254, 306] width 74 height 29
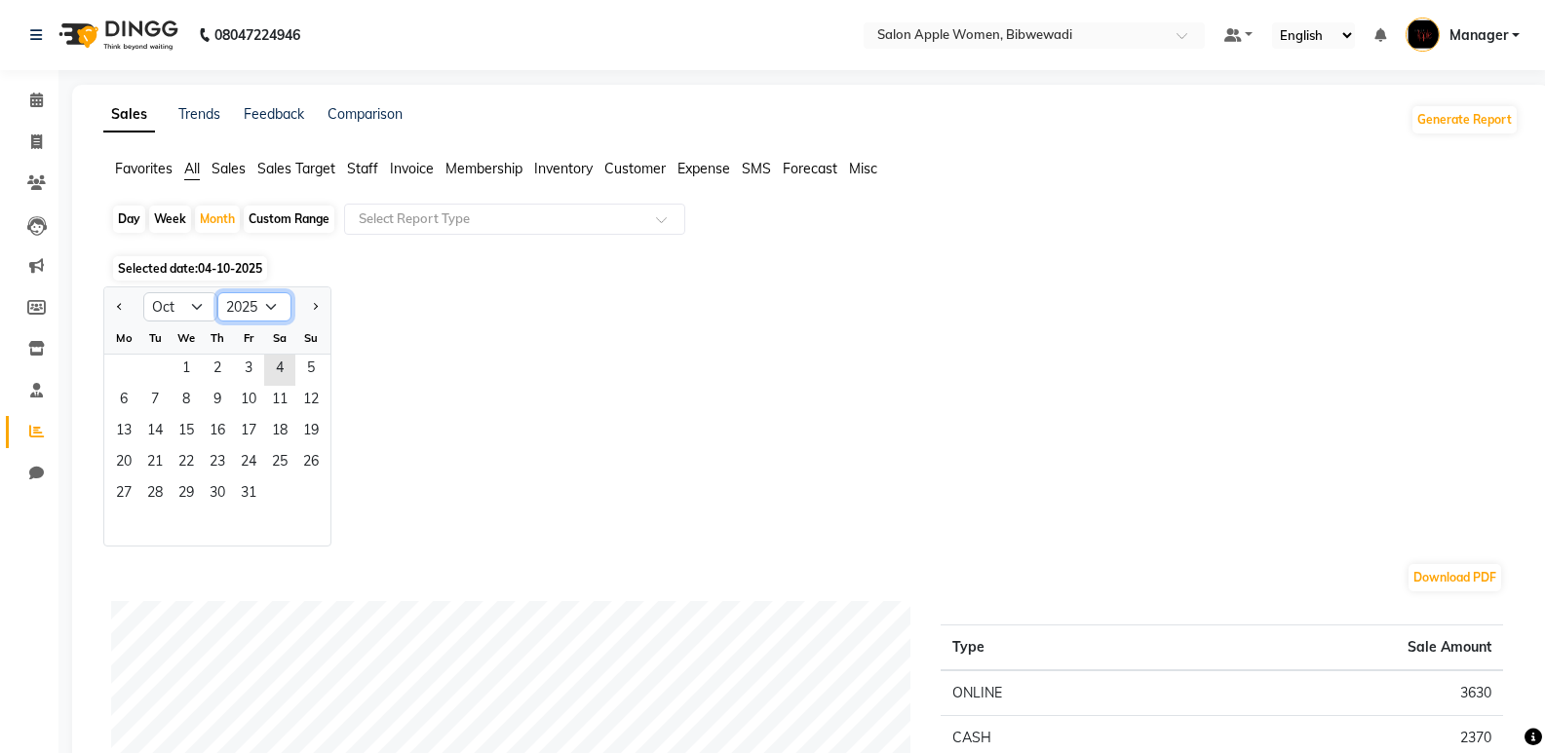
select select "2024"
click at [217, 292] on select "2015 2016 2017 2018 2019 2020 2021 2022 2023 2024 2025 2026 2027 2028 2029 2030…" at bounding box center [254, 306] width 74 height 29
click at [156, 363] on span "1" at bounding box center [154, 370] width 31 height 31
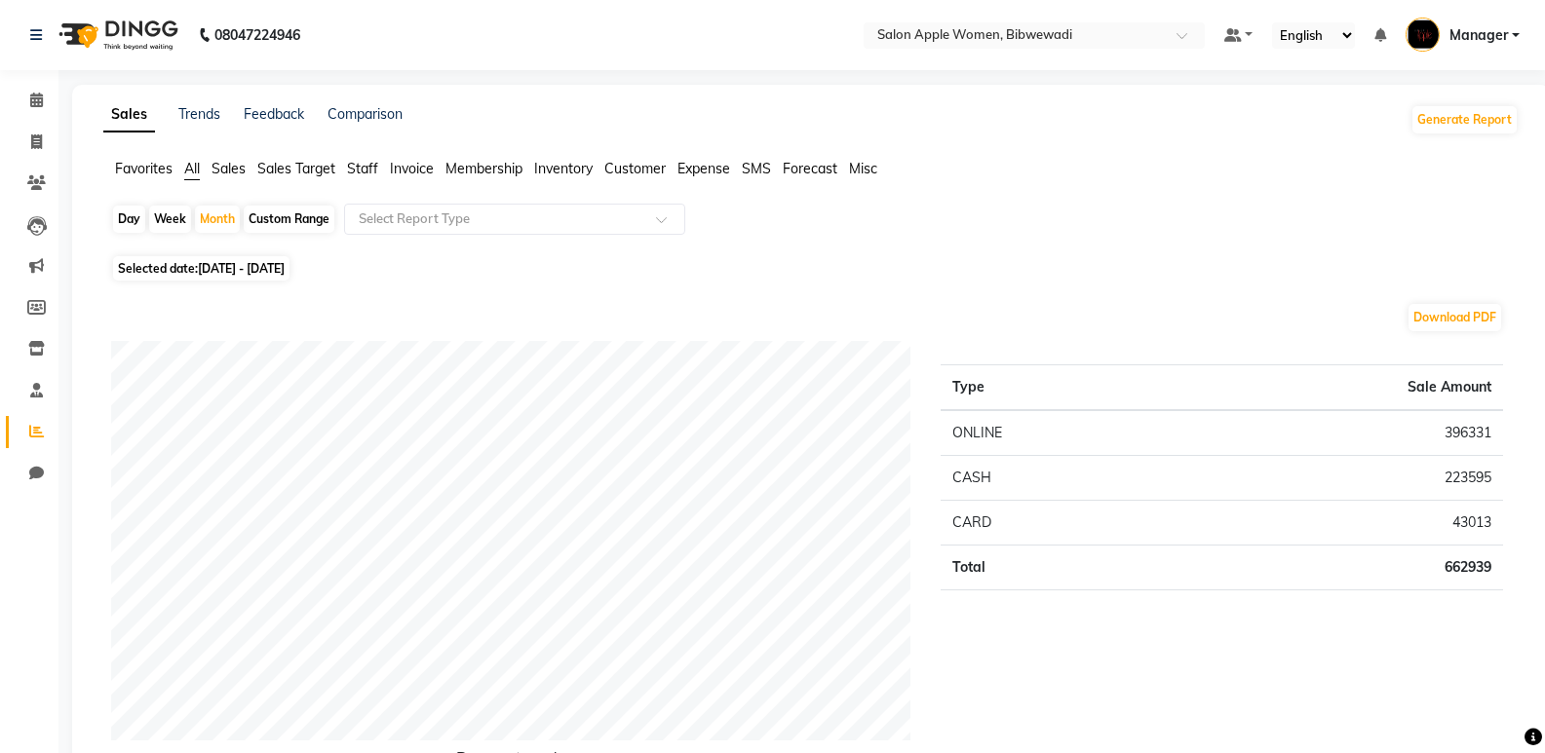
click at [316, 221] on div "Custom Range" at bounding box center [289, 219] width 91 height 27
select select "10"
select select "2024"
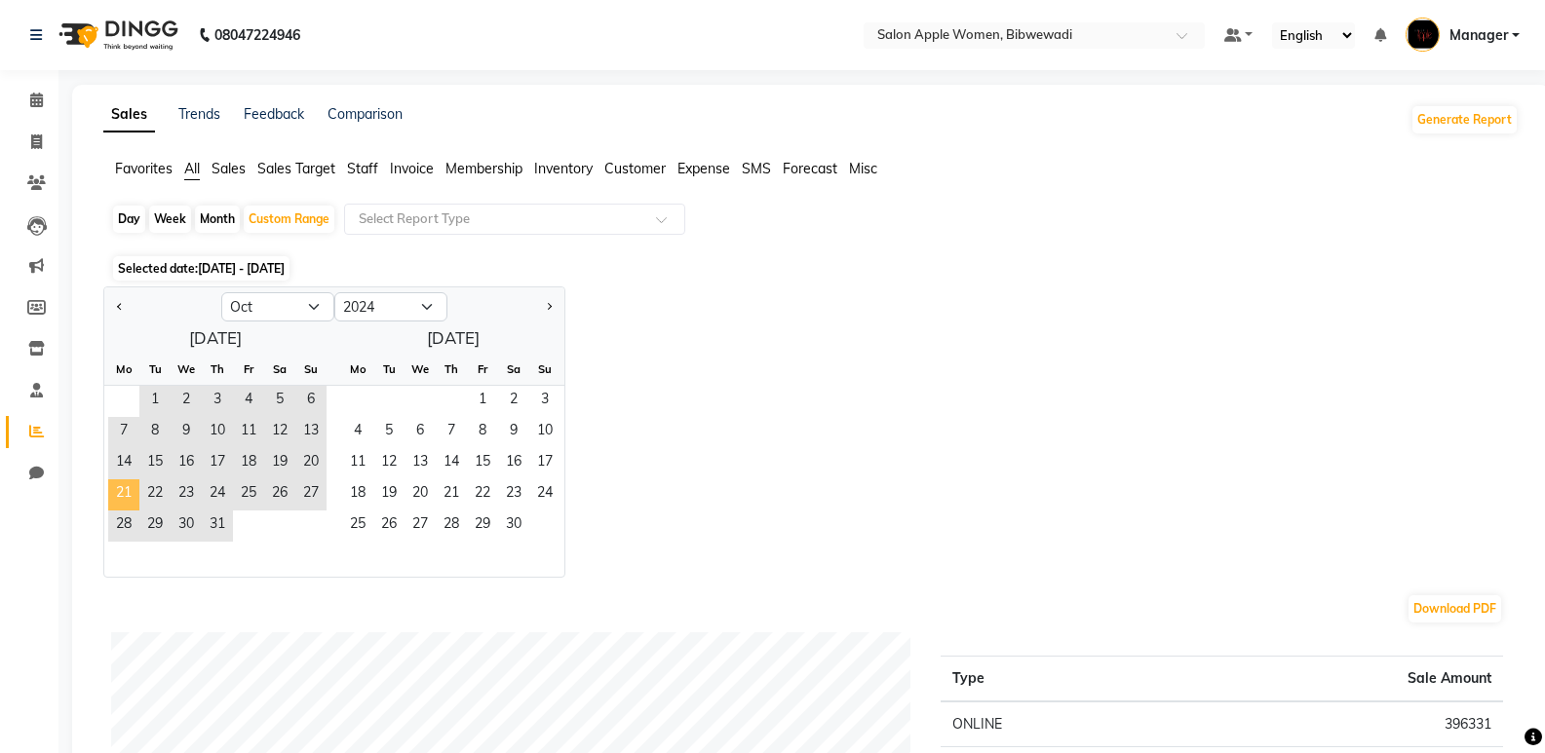
click at [129, 480] on span "21" at bounding box center [123, 495] width 31 height 31
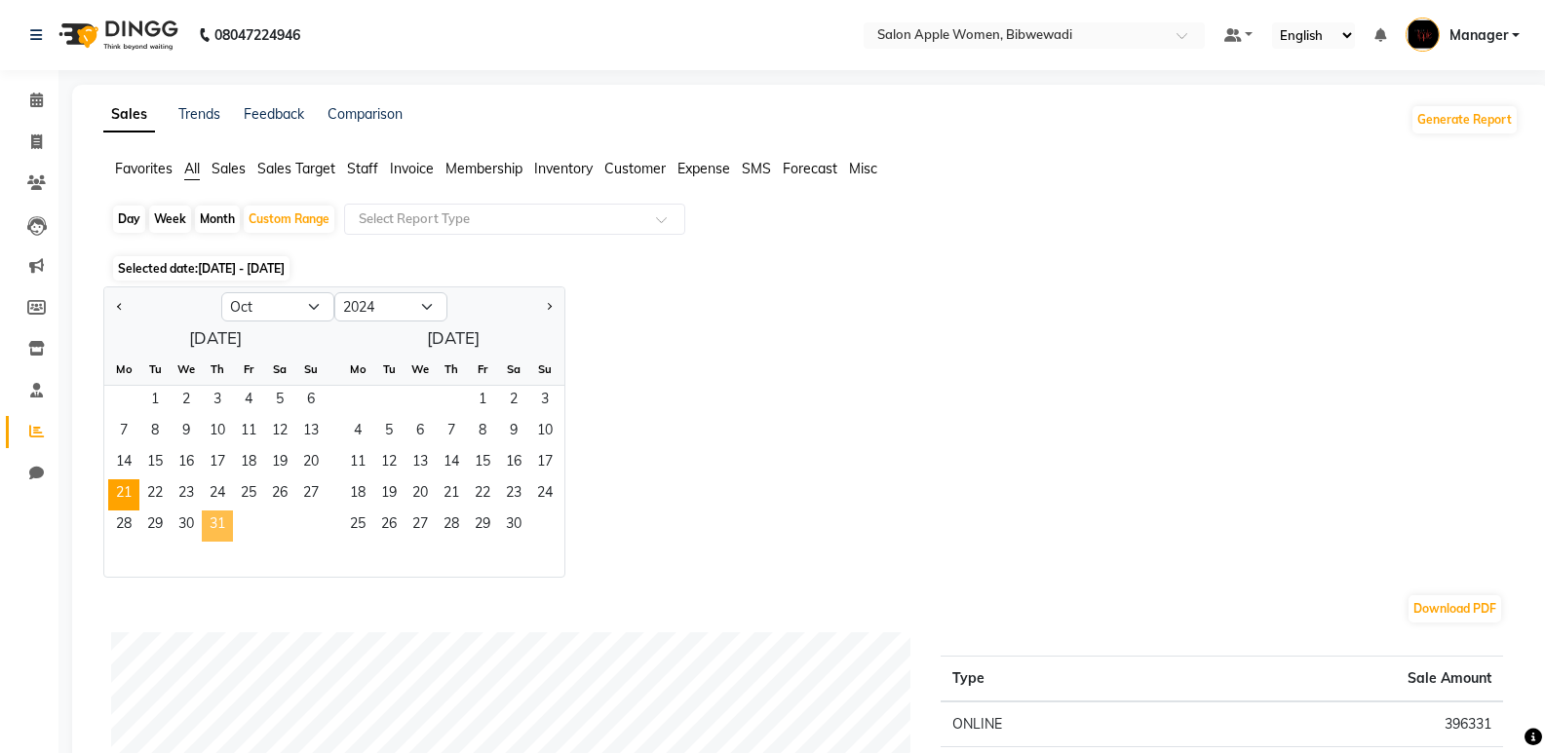
click at [217, 518] on span "31" at bounding box center [217, 526] width 31 height 31
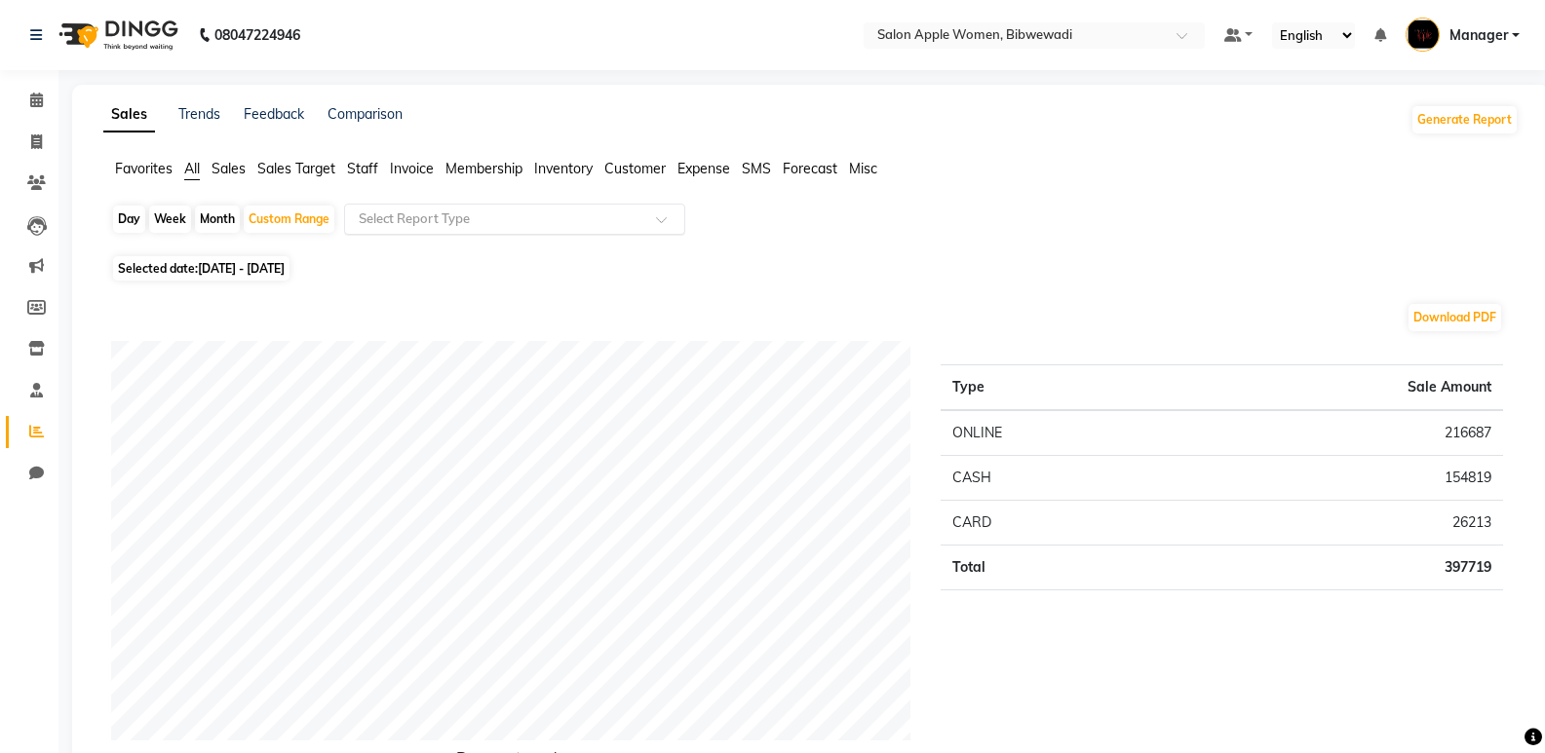
click at [488, 212] on input "text" at bounding box center [495, 219] width 281 height 19
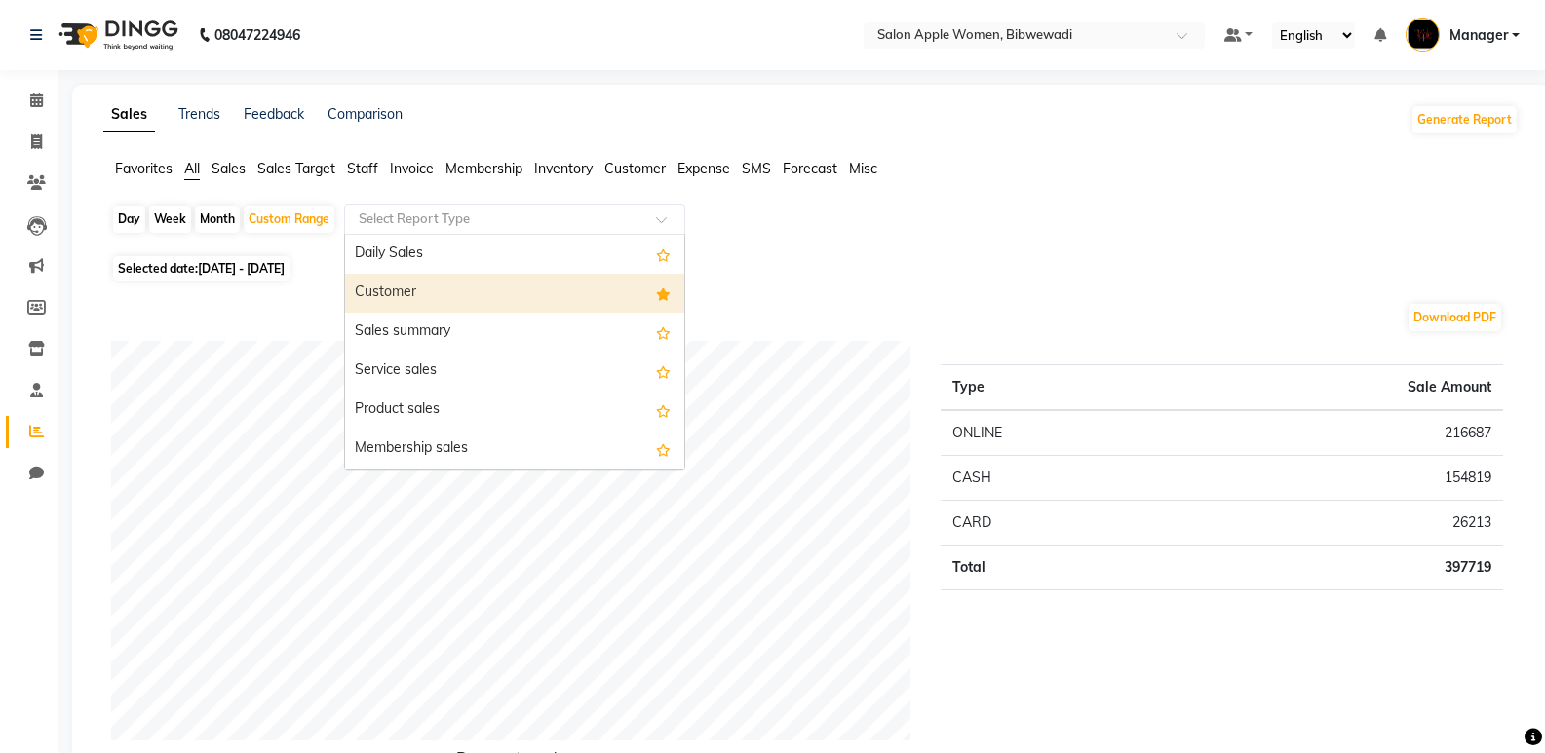
click at [472, 287] on div "Customer" at bounding box center [514, 293] width 339 height 39
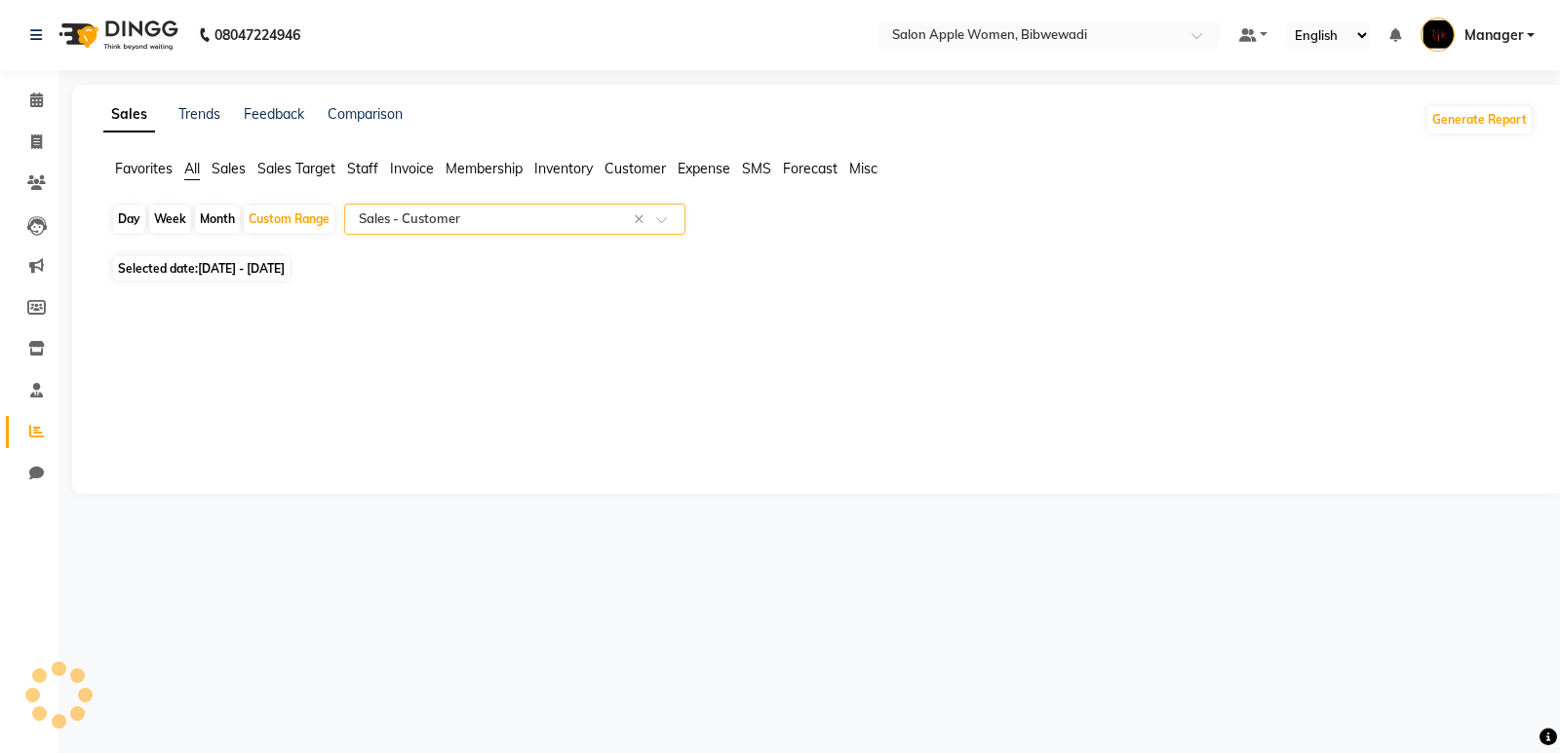
select select "full_report"
select select "csv"
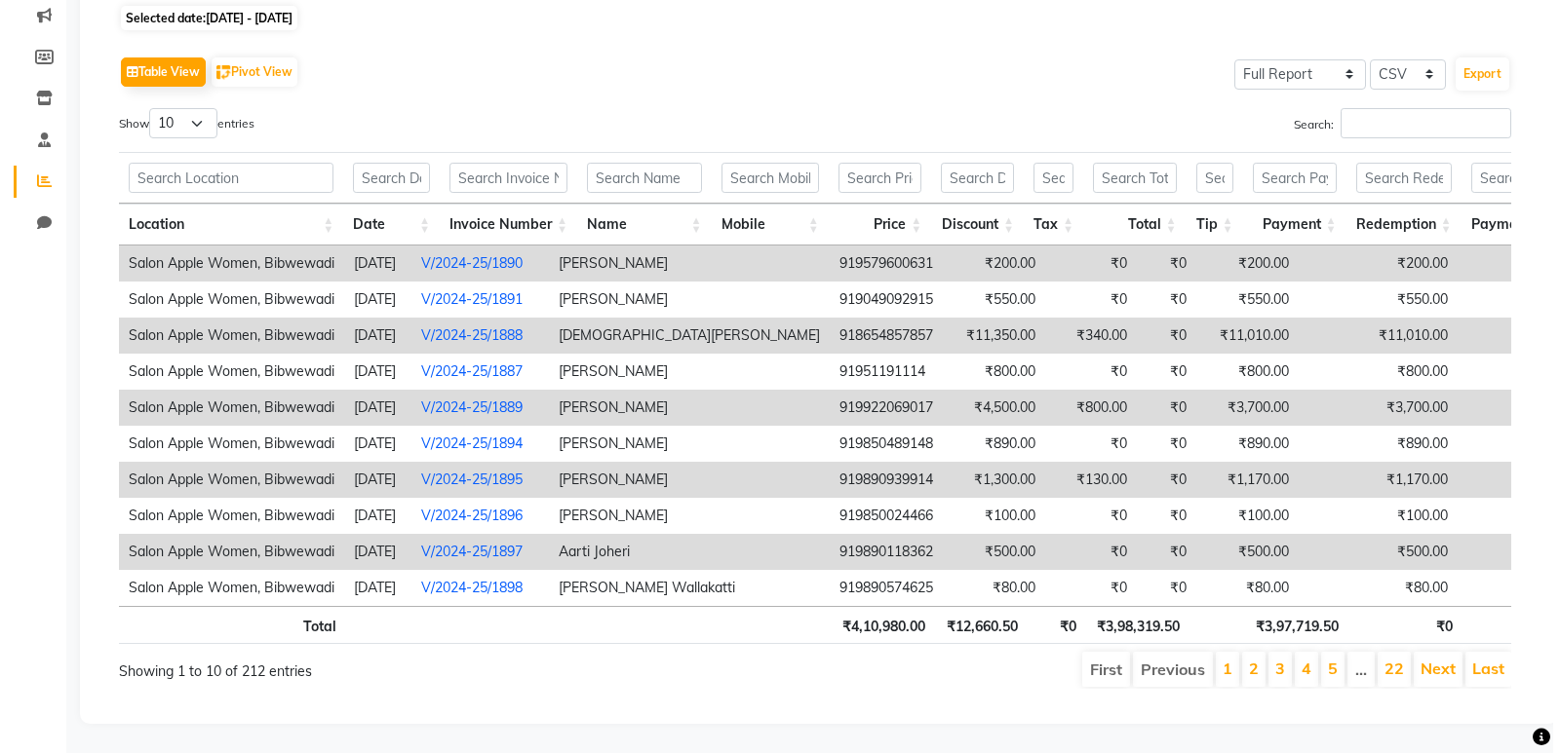
scroll to position [280, 0]
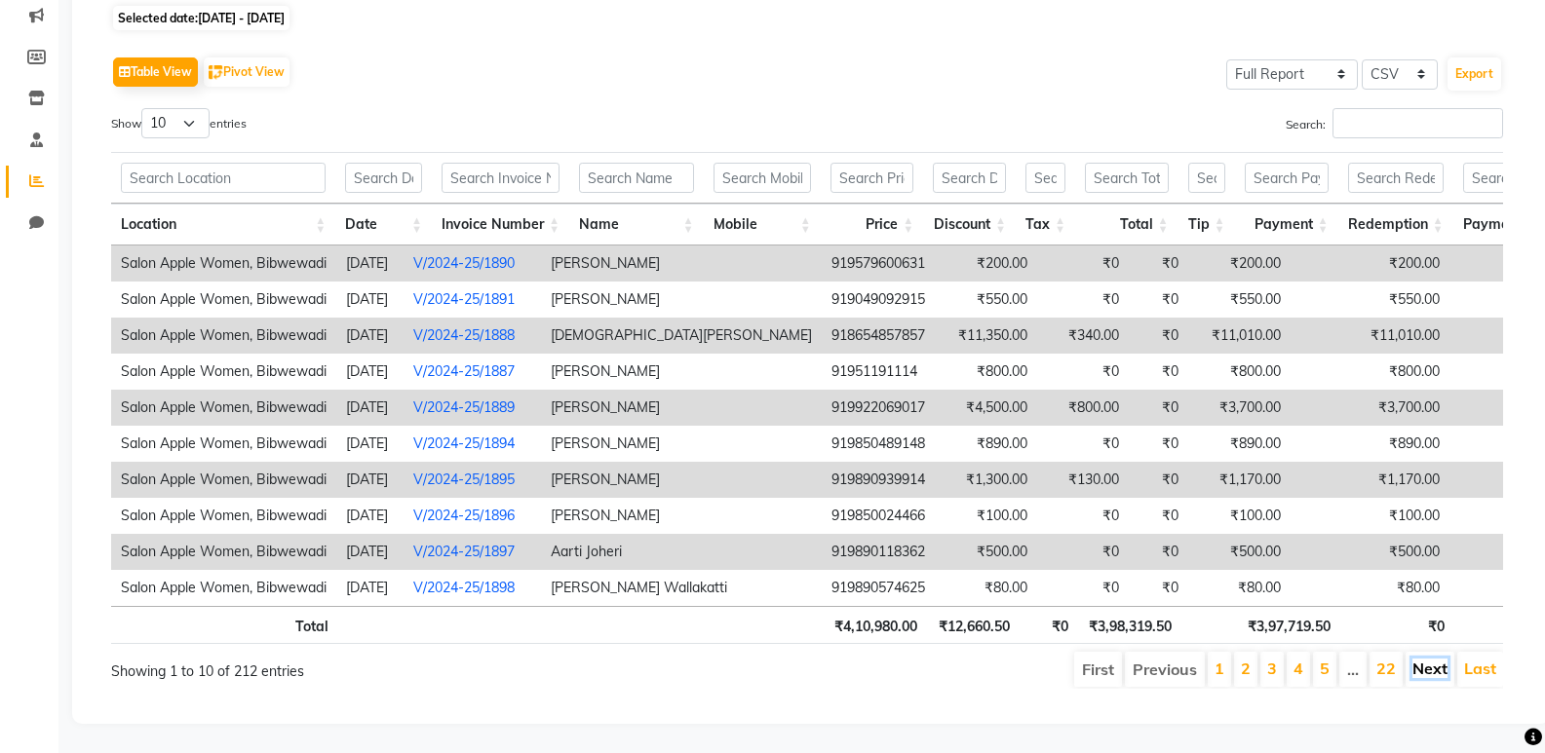
click at [1436, 661] on link "Next" at bounding box center [1429, 668] width 35 height 19
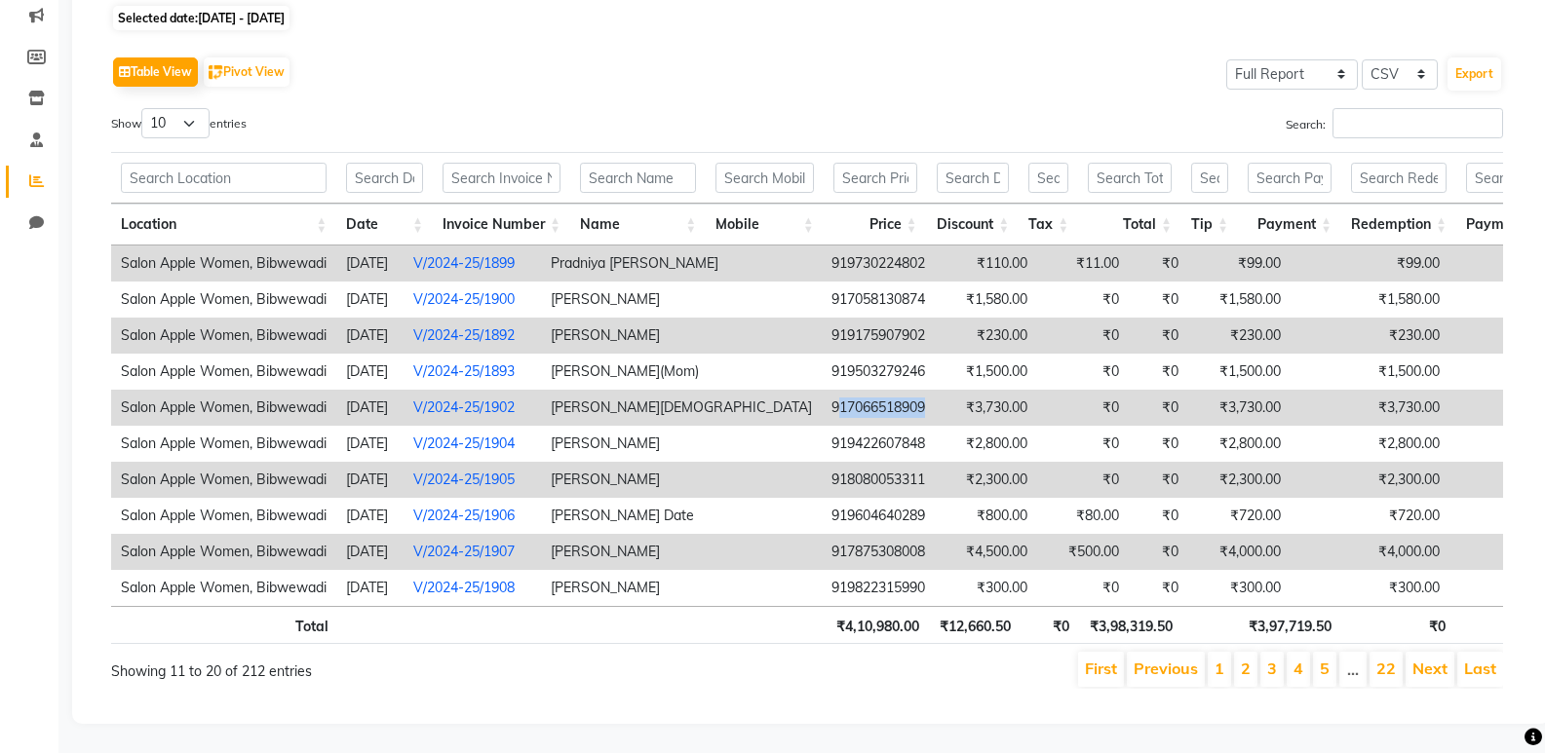
drag, startPoint x: 729, startPoint y: 372, endPoint x: 819, endPoint y: 385, distance: 90.6
click at [822, 390] on td "917066518909" at bounding box center [878, 408] width 113 height 36
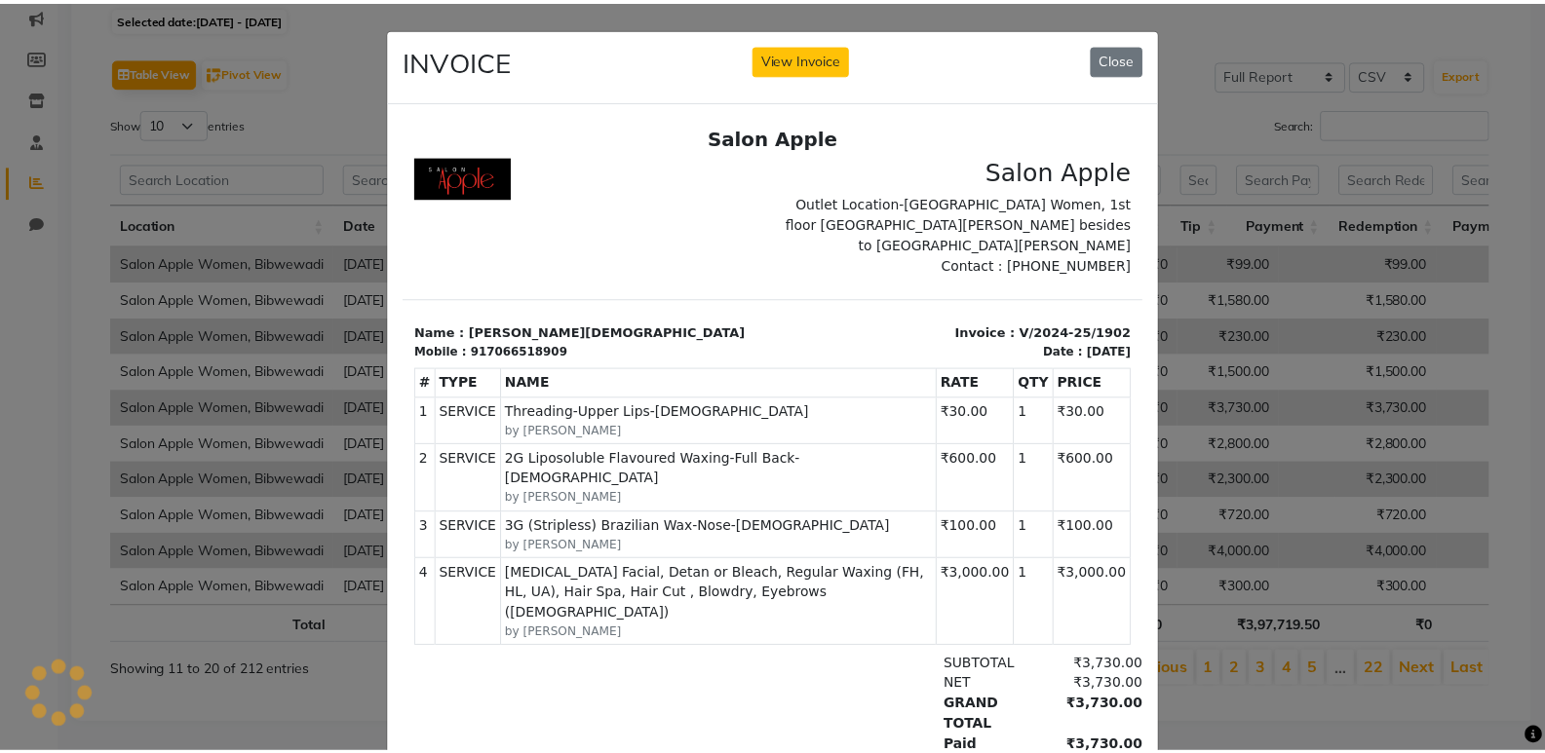
scroll to position [0, 0]
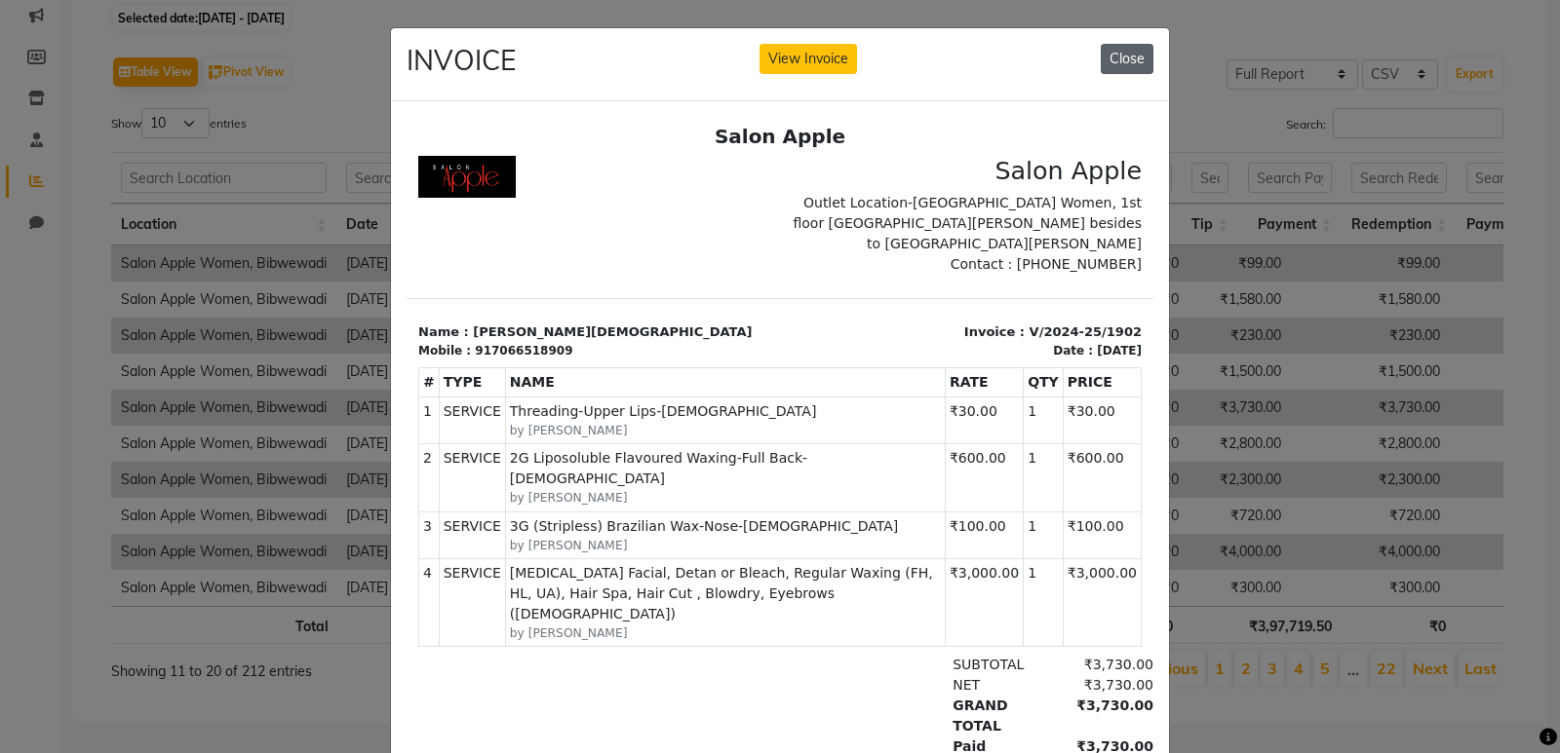
click at [1129, 44] on button "Close" at bounding box center [1126, 59] width 53 height 30
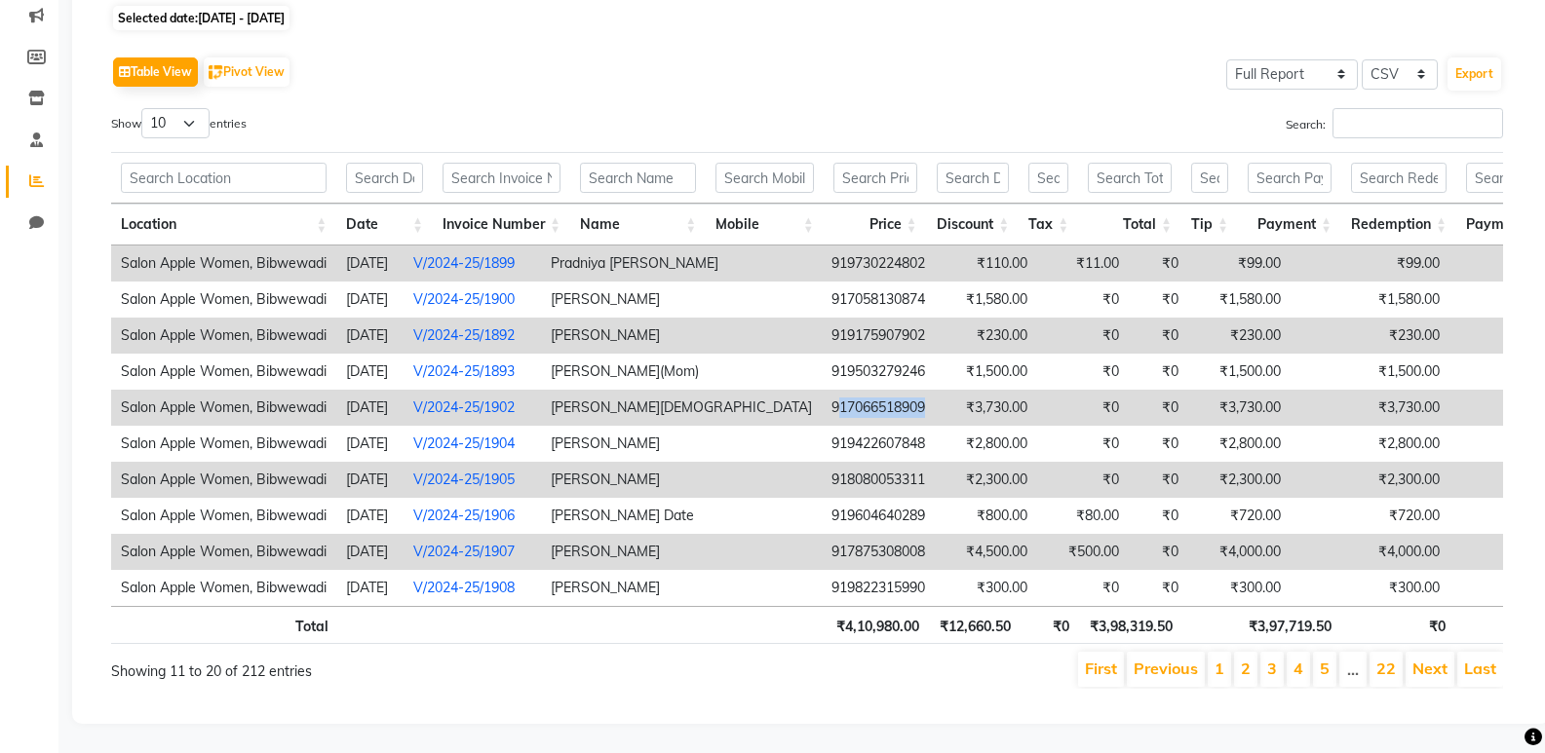
click at [1103, 665] on li "First" at bounding box center [1101, 669] width 46 height 35
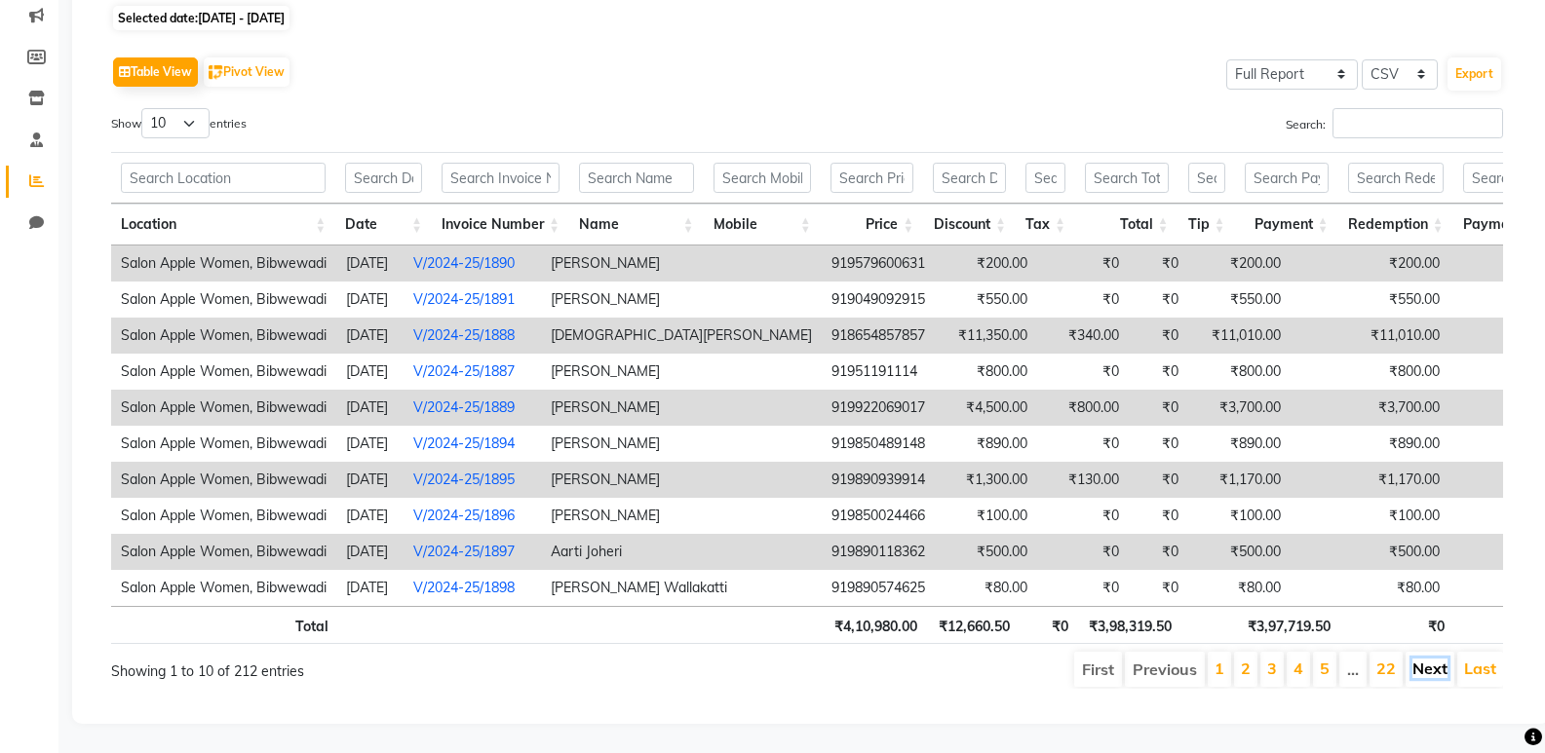
click at [1432, 659] on link "Next" at bounding box center [1429, 668] width 35 height 19
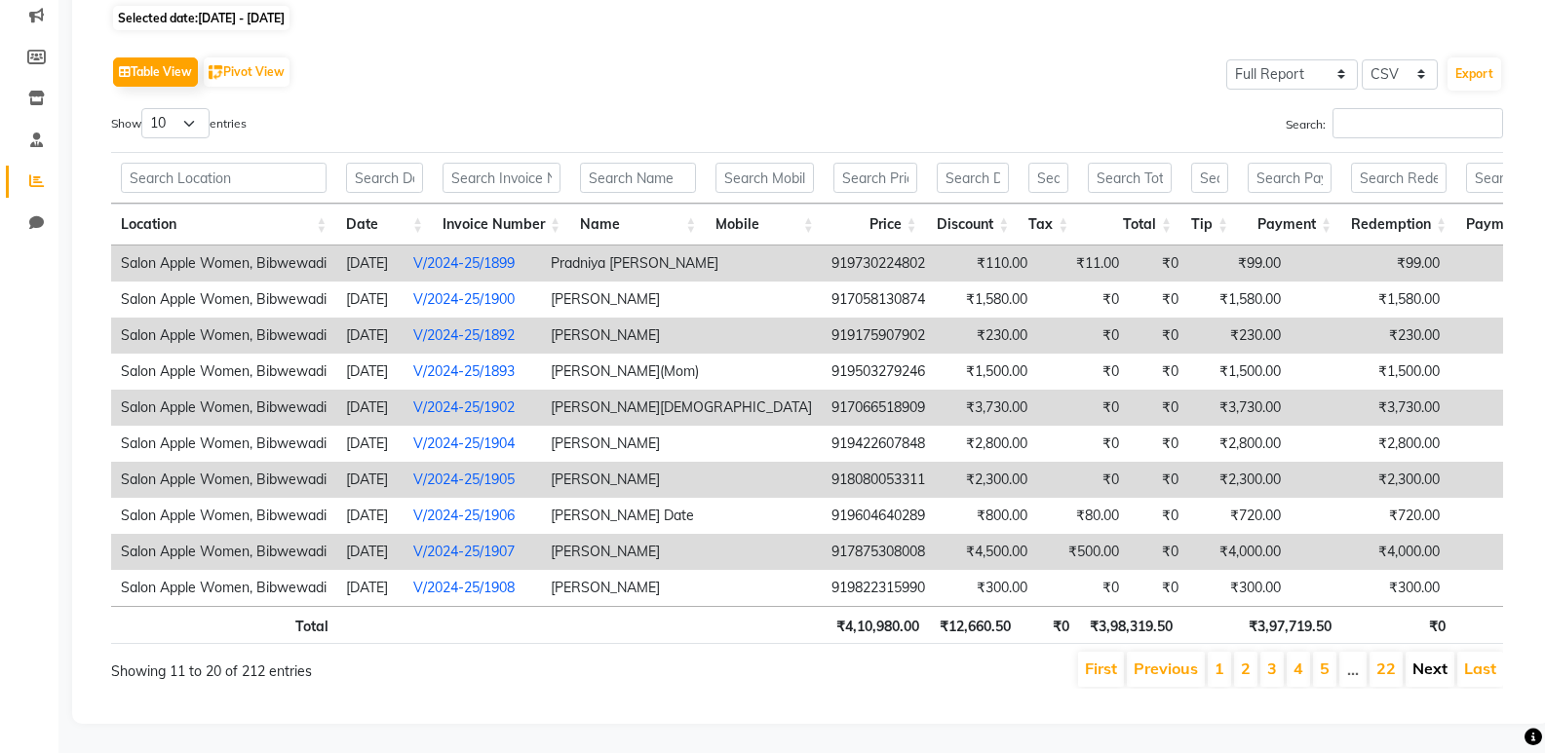
click at [1430, 659] on link "Next" at bounding box center [1429, 668] width 35 height 19
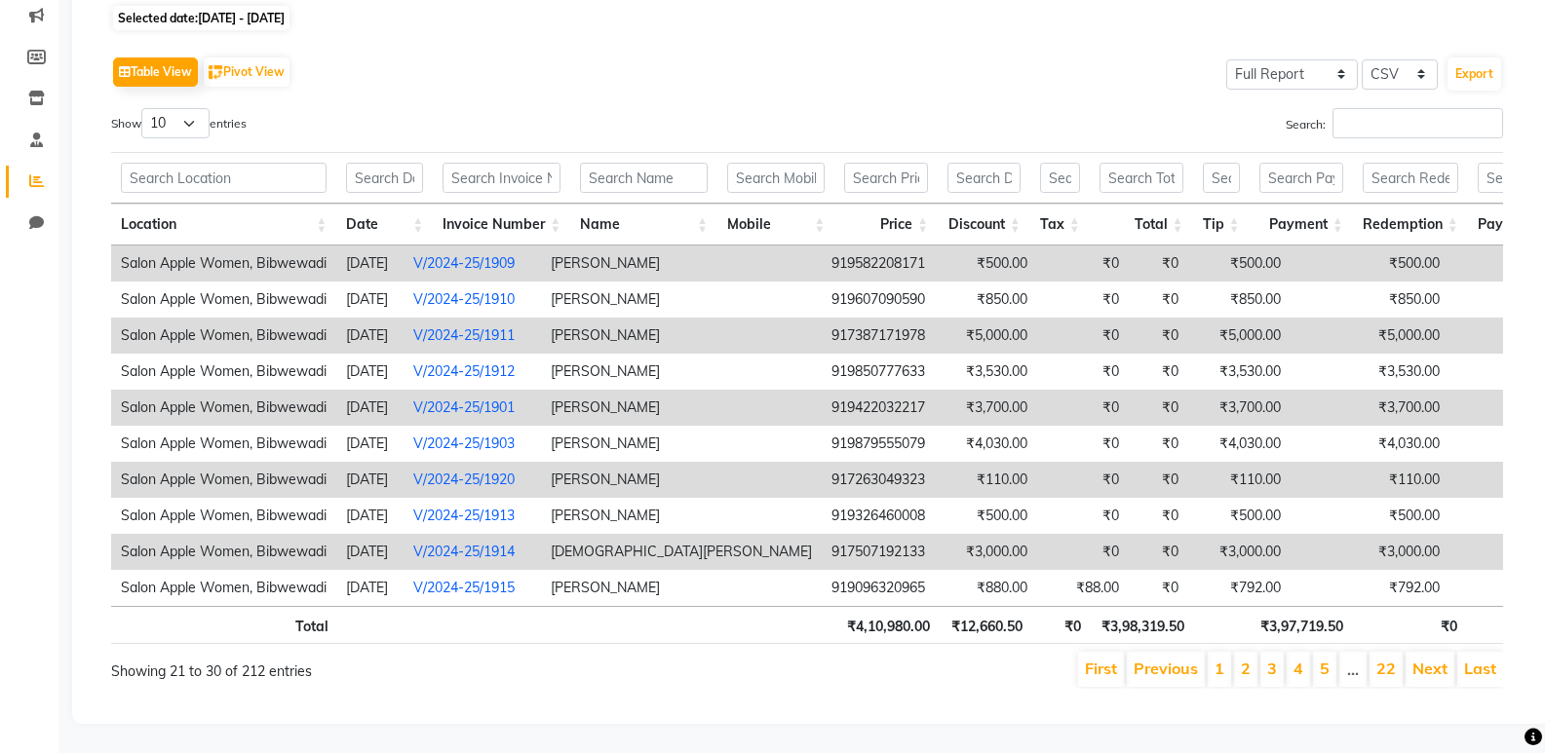
click at [1430, 659] on link "Next" at bounding box center [1429, 668] width 35 height 19
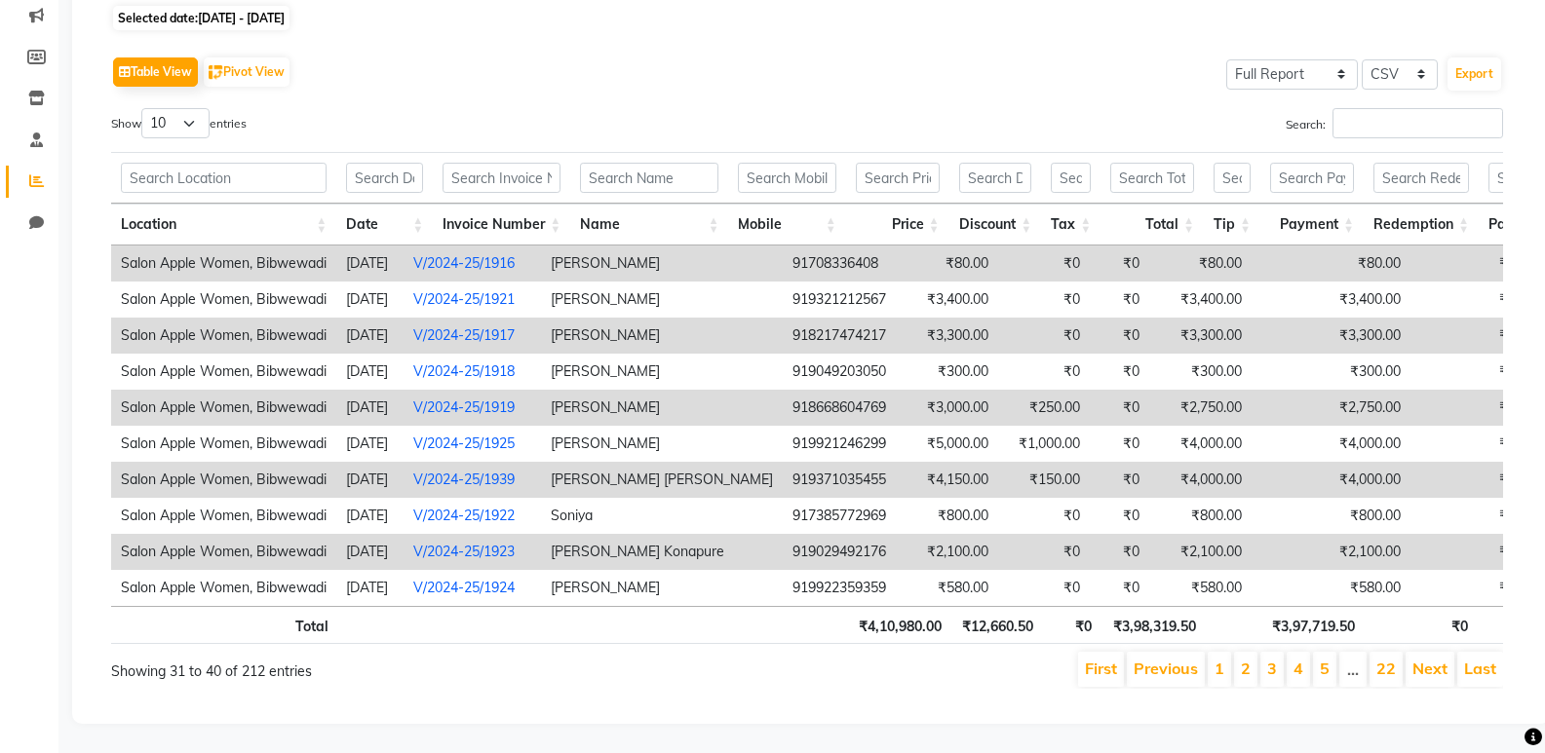
click at [1430, 659] on link "Next" at bounding box center [1429, 668] width 35 height 19
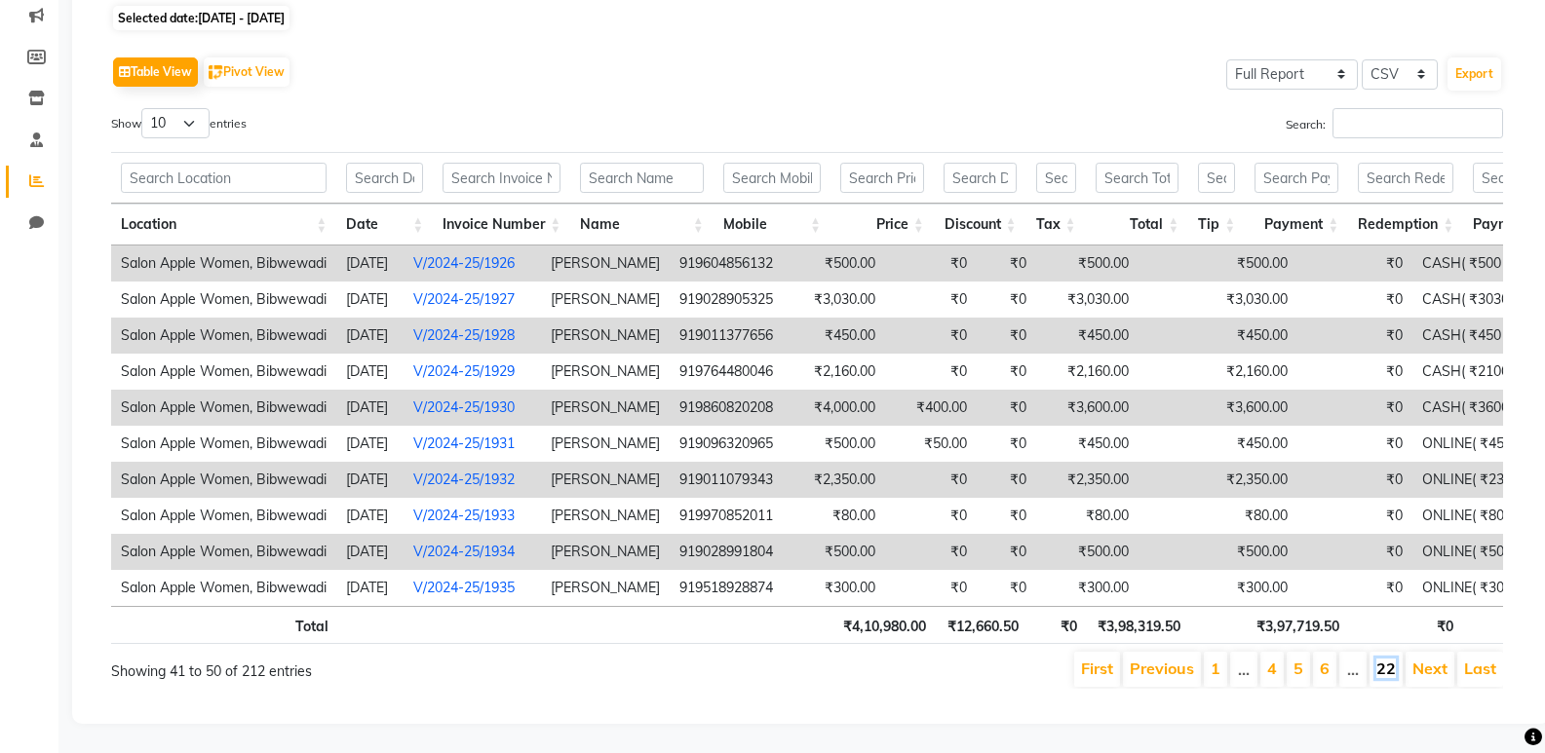
click at [1396, 660] on link "22" at bounding box center [1385, 668] width 19 height 19
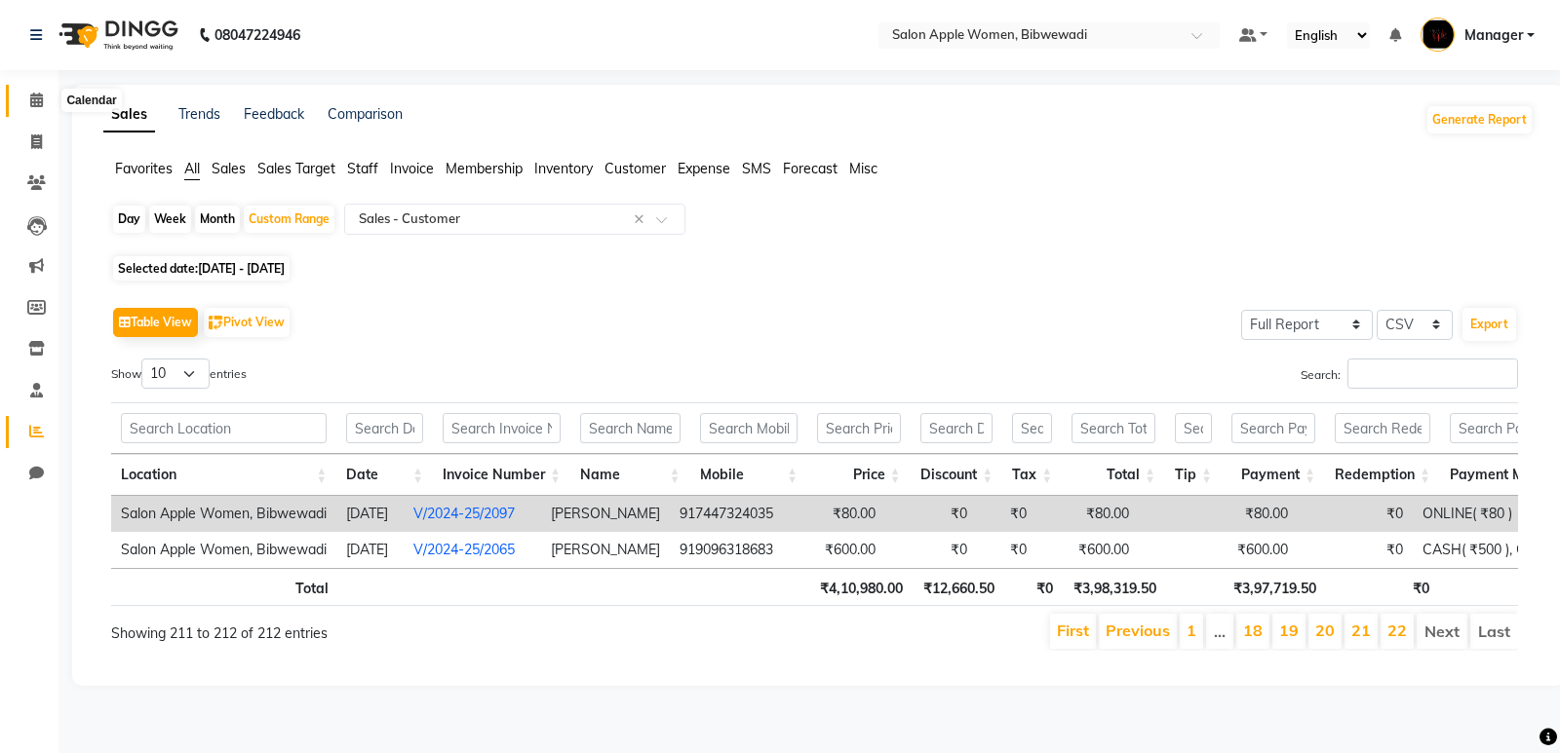
click at [24, 100] on span at bounding box center [36, 101] width 34 height 22
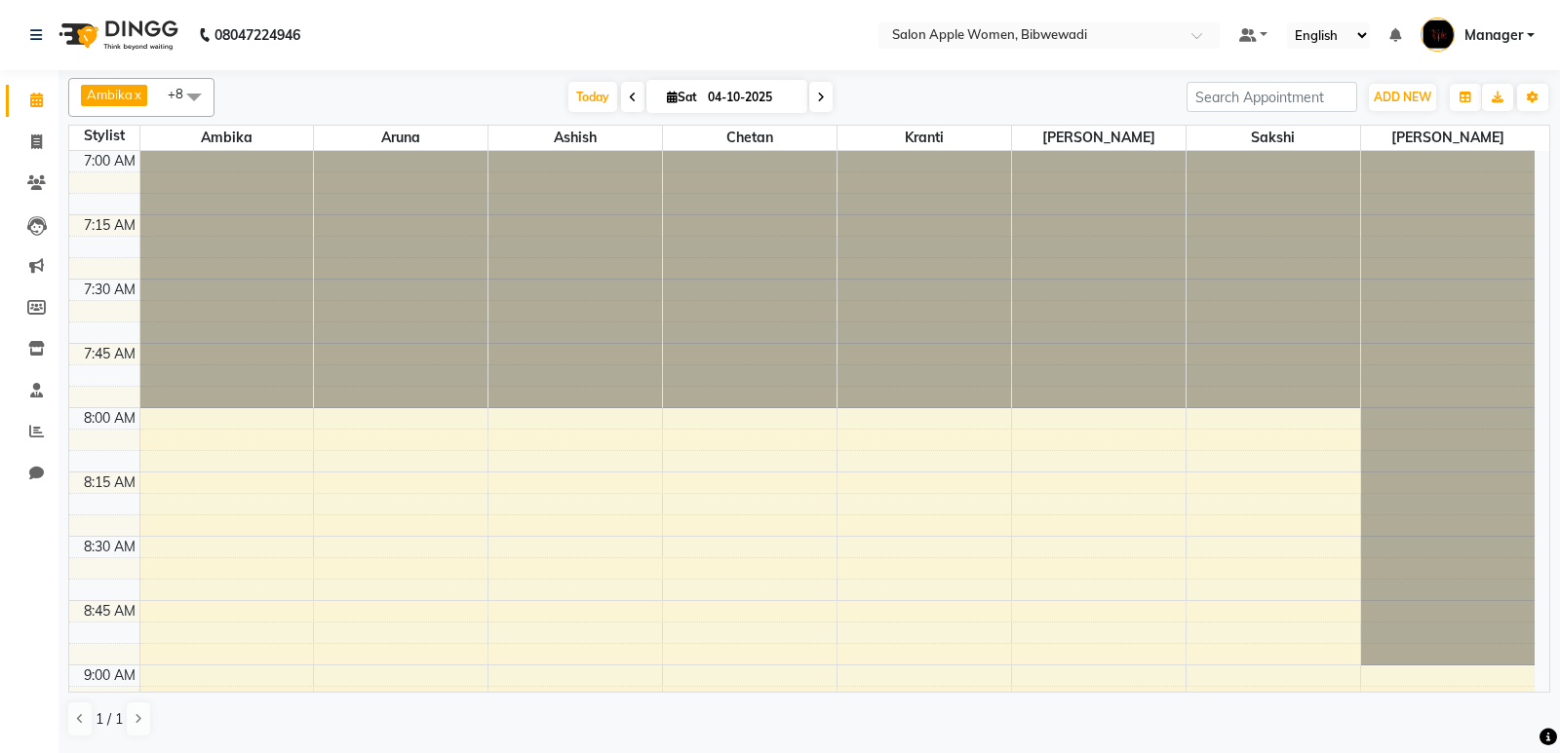
scroll to position [2317, 0]
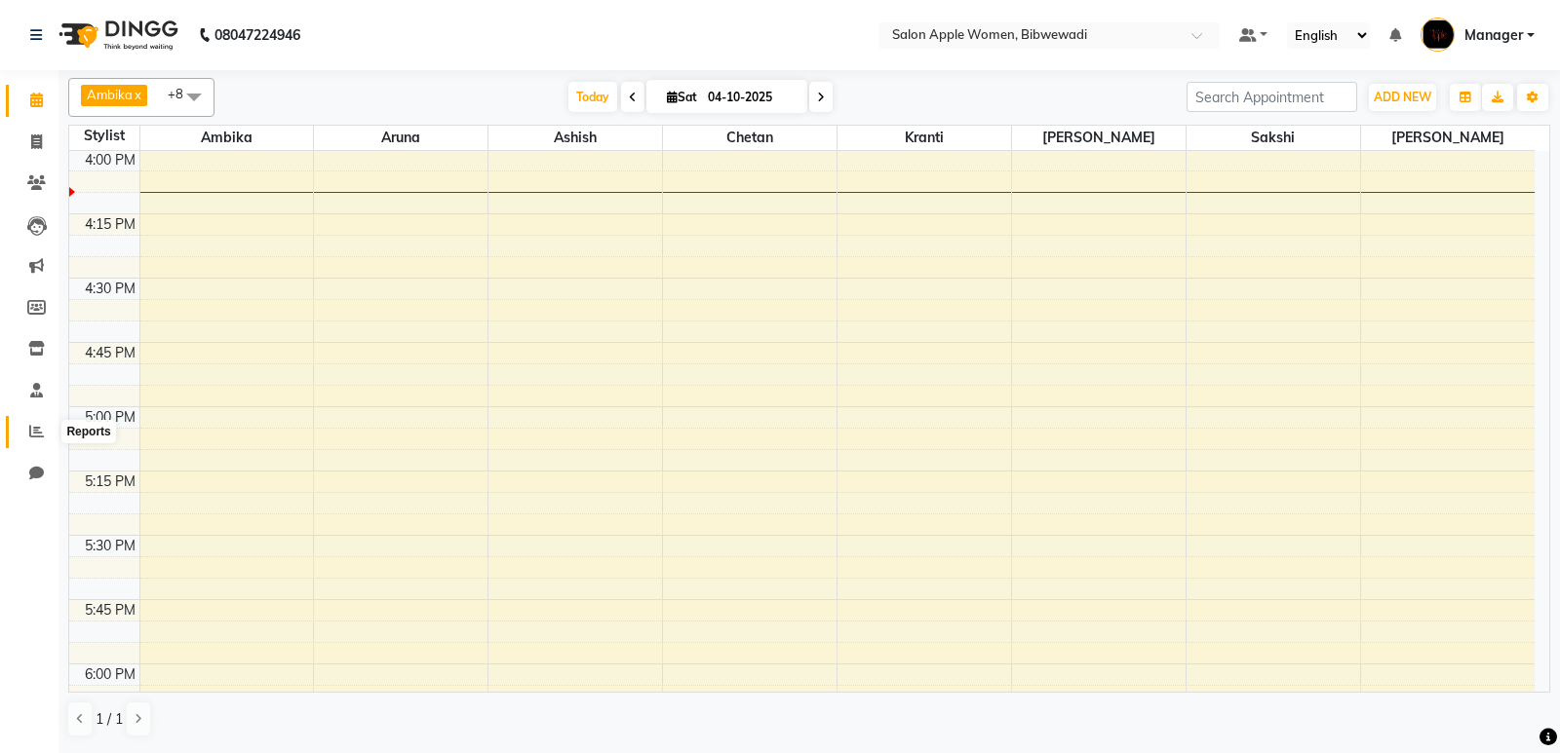
click at [42, 425] on icon at bounding box center [36, 431] width 15 height 15
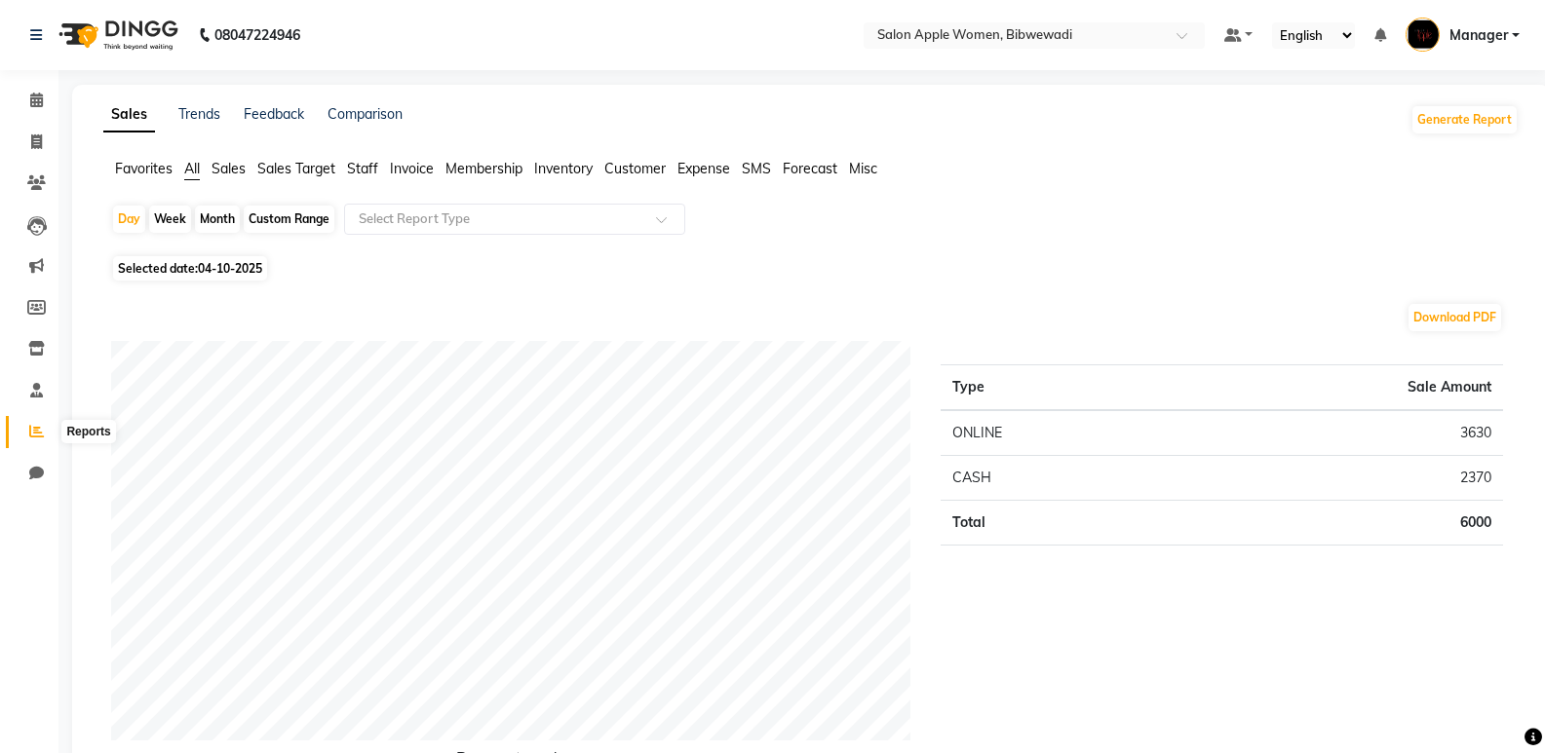
click at [49, 433] on span at bounding box center [36, 432] width 34 height 22
click at [303, 211] on div "Custom Range" at bounding box center [289, 219] width 91 height 27
select select "10"
select select "2025"
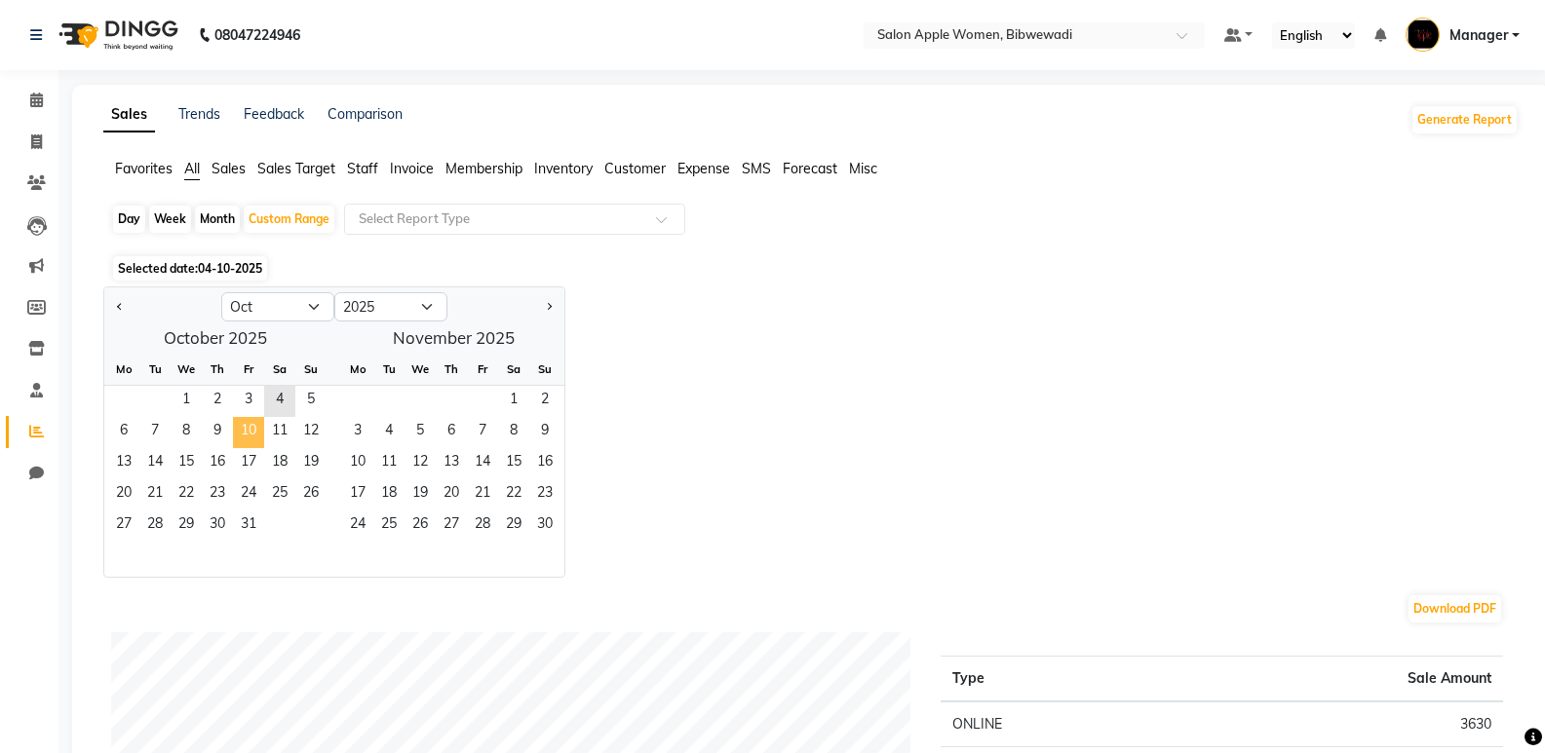
click at [237, 426] on span "10" at bounding box center [248, 432] width 31 height 31
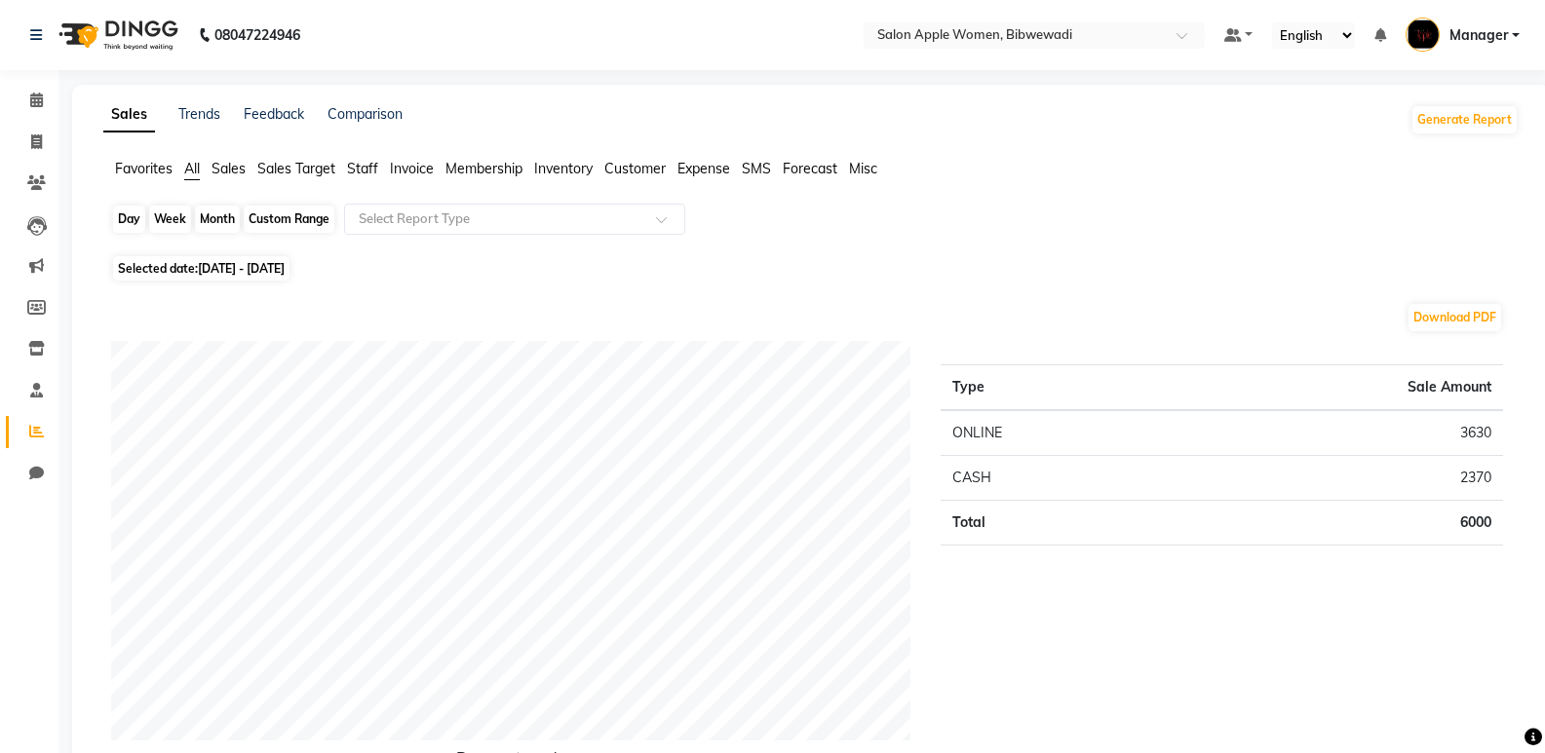
click at [256, 232] on div "Custom Range" at bounding box center [289, 219] width 91 height 27
select select "10"
select select "2025"
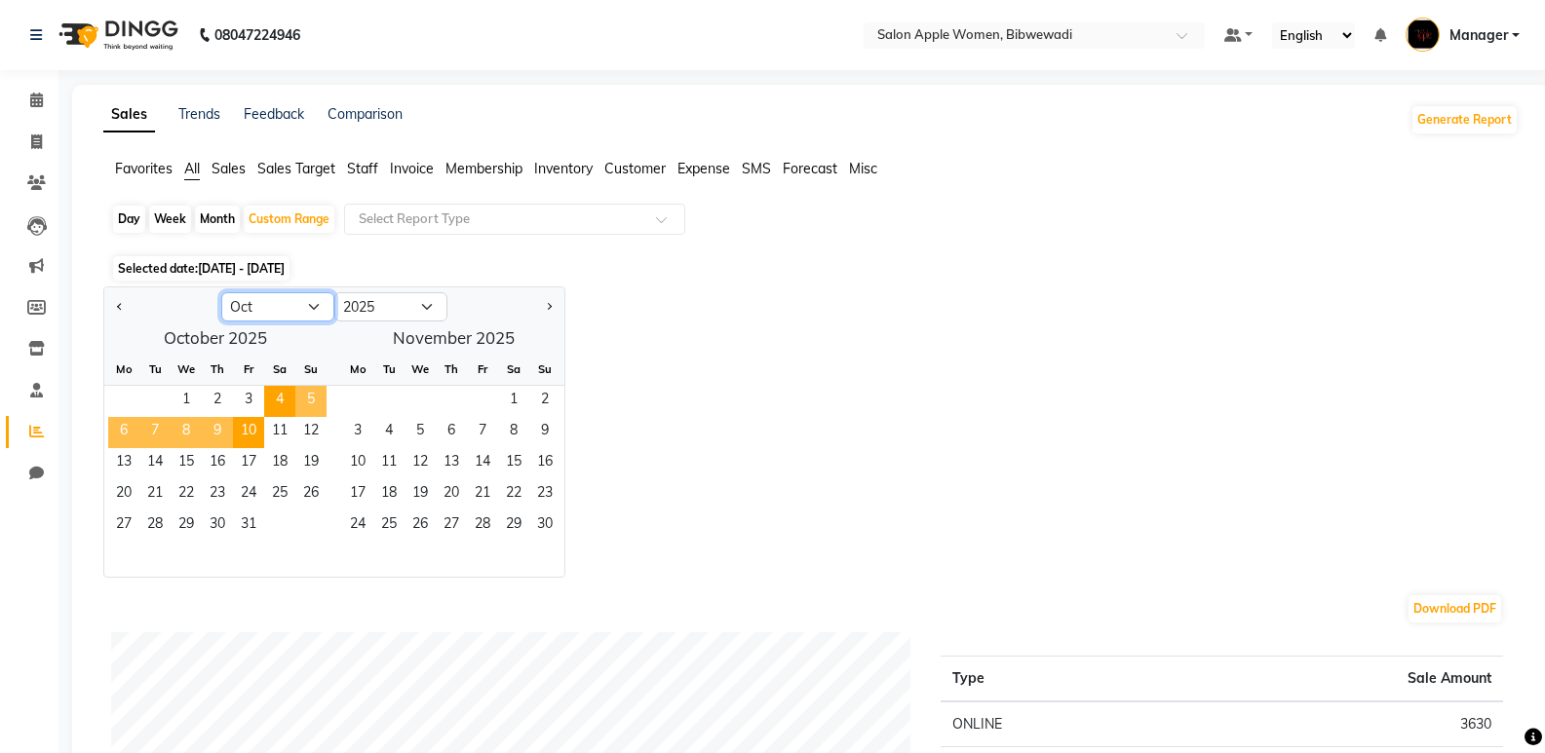
click at [295, 306] on select "Jan Feb Mar Apr May Jun Jul Aug Sep Oct Nov Dec" at bounding box center [277, 306] width 113 height 29
select select "9"
click at [221, 292] on select "Jan Feb Mar Apr May Jun Jul Aug Sep Oct Nov Dec" at bounding box center [277, 306] width 113 height 29
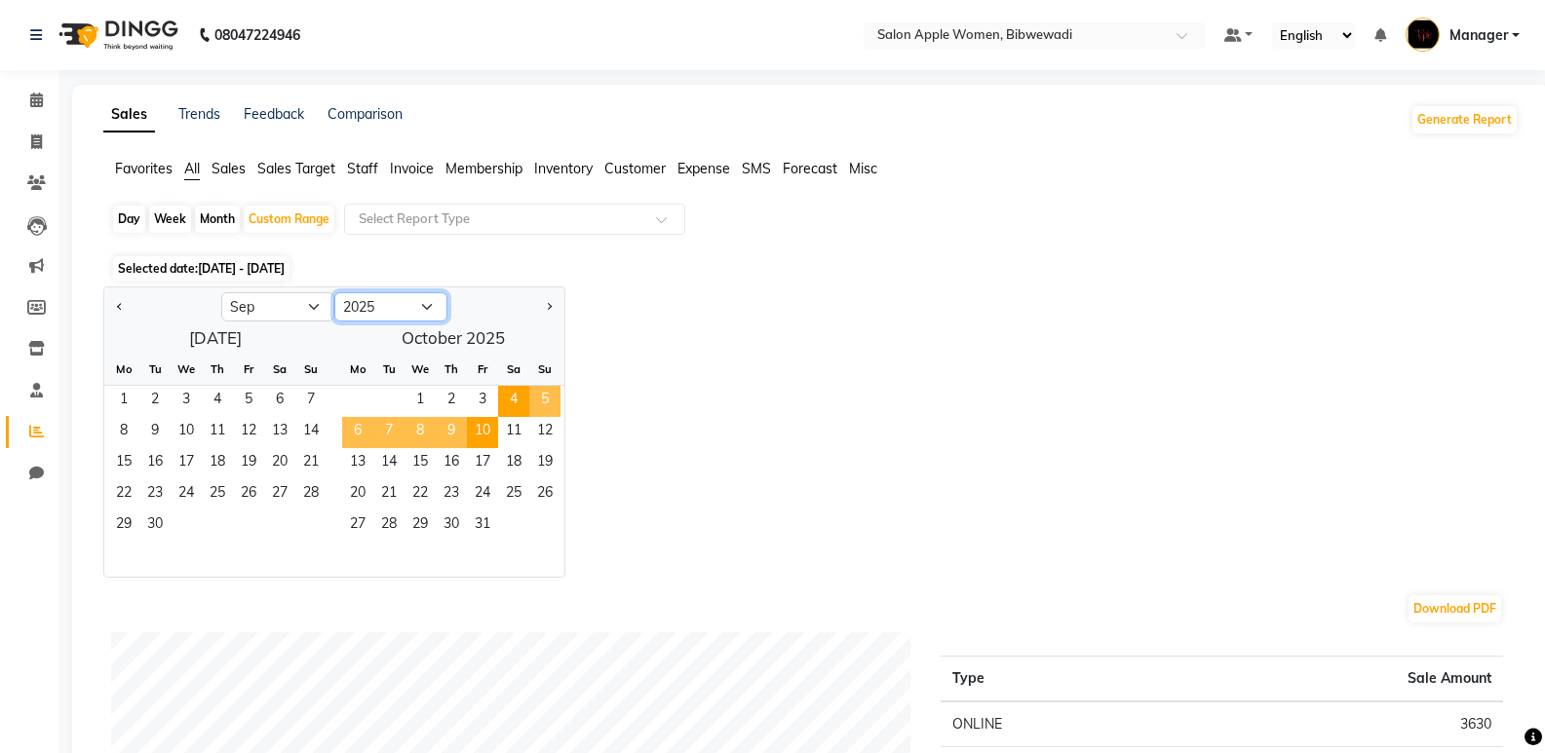
click at [377, 306] on select "2015 2016 2017 2018 2019 2020 2021 2022 2023 2024 2025 2026 2027 2028 2029 2030…" at bounding box center [390, 306] width 113 height 29
click at [743, 245] on div "Day Week Month Custom Range Select Report Type" at bounding box center [811, 227] width 1400 height 47
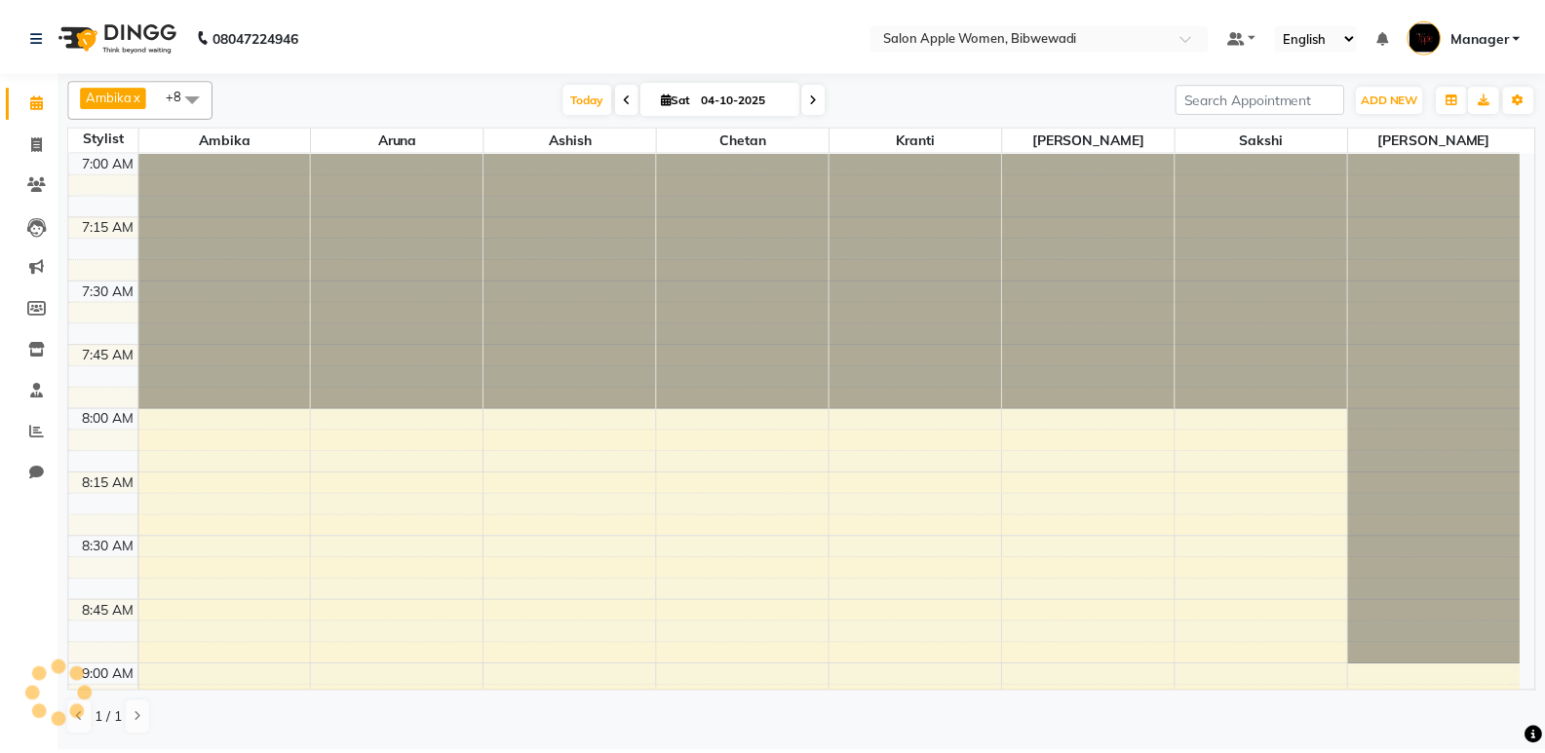
scroll to position [2317, 0]
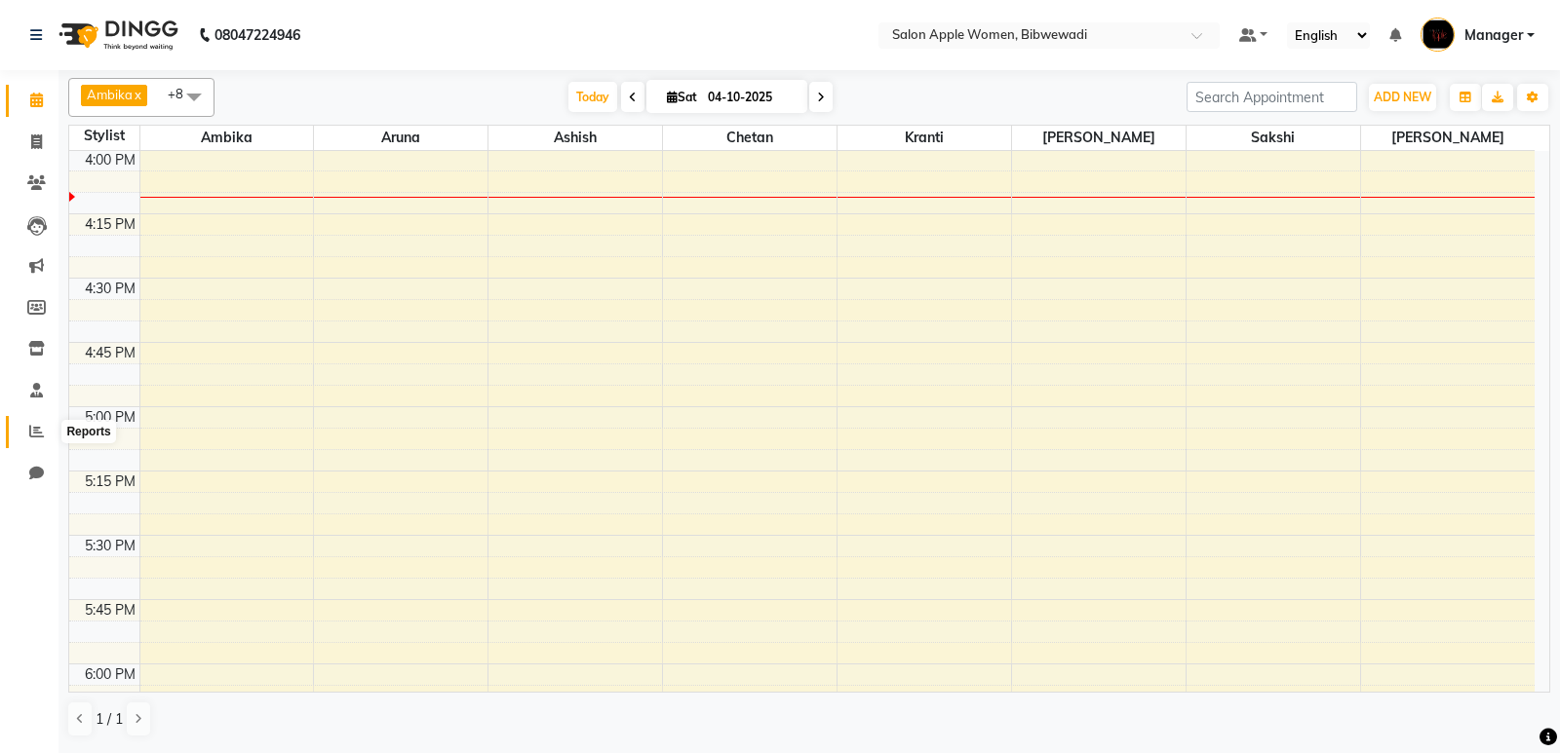
click at [37, 429] on icon at bounding box center [36, 431] width 15 height 15
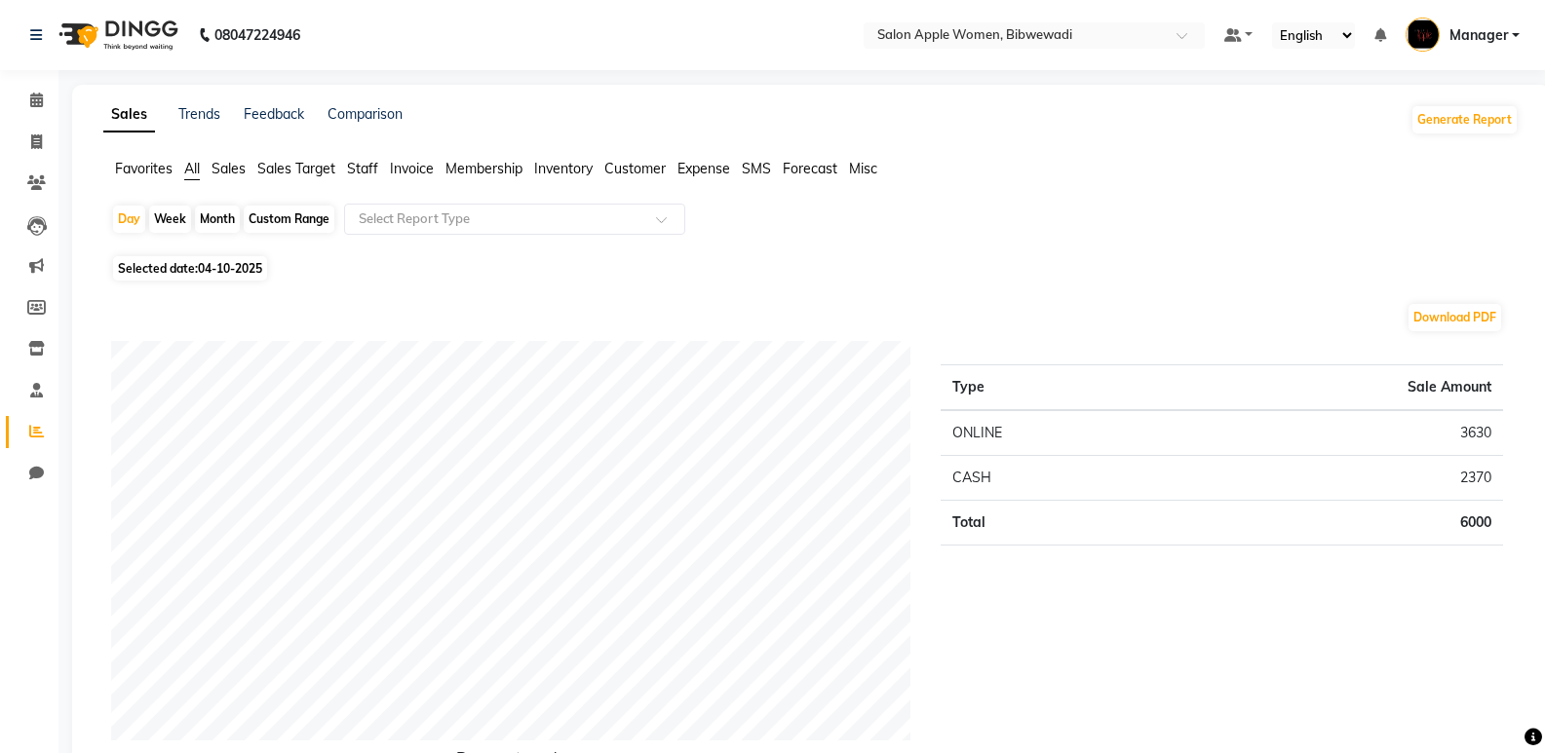
click at [296, 225] on div "Custom Range" at bounding box center [289, 219] width 91 height 27
select select "10"
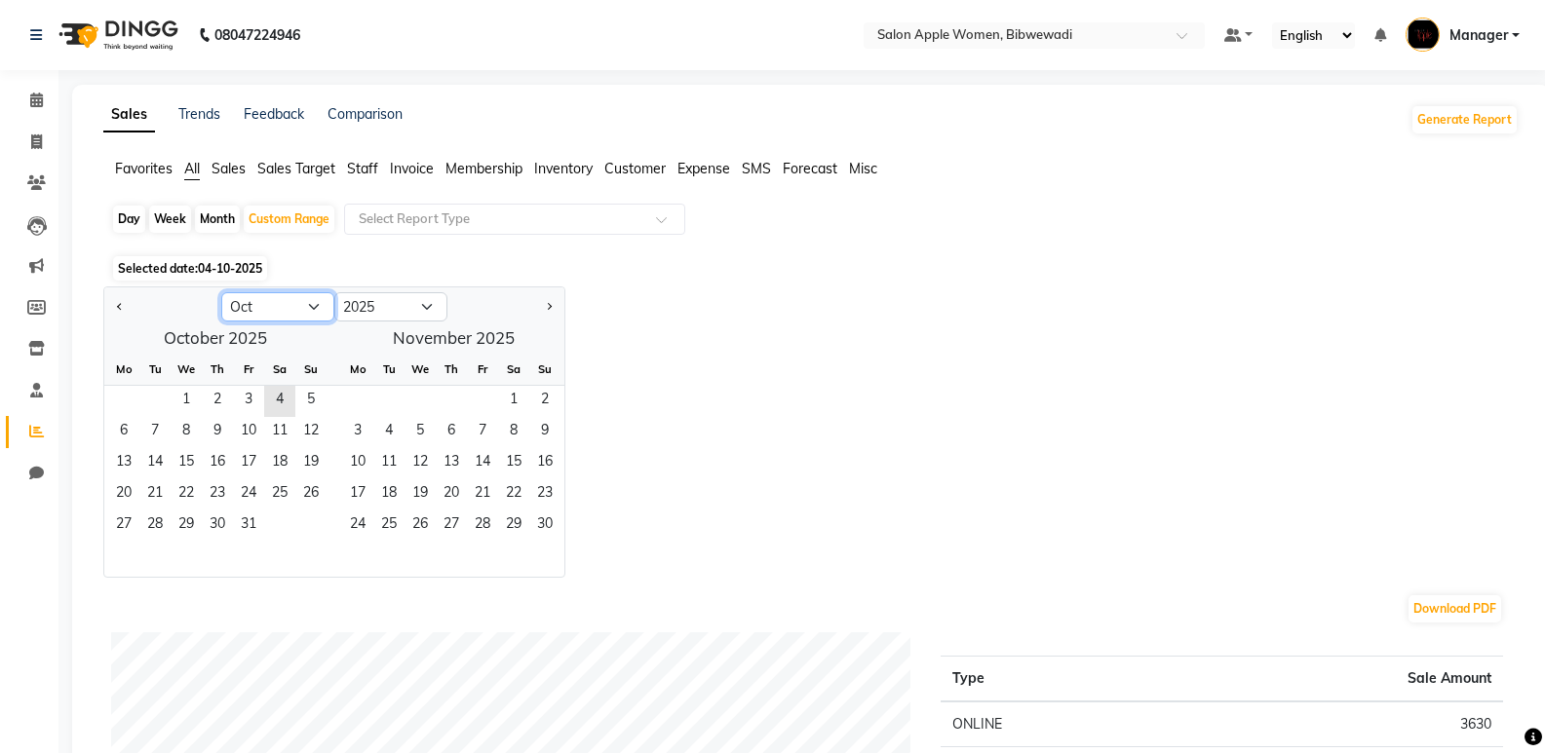
click at [296, 295] on select "Jan Feb Mar Apr May Jun Jul Aug Sep Oct Nov Dec" at bounding box center [277, 306] width 113 height 29
click at [221, 292] on select "Jan Feb Mar Apr May Jun Jul Aug Sep Oct Nov Dec" at bounding box center [277, 306] width 113 height 29
click at [344, 312] on select "2015 2016 2017 2018 2019 2020 2021 2022 2023 2024 2025 2026 2027 2028 2029 2030…" at bounding box center [390, 306] width 113 height 29
select select "2024"
click at [334, 292] on select "2015 2016 2017 2018 2019 2020 2021 2022 2023 2024 2025 2026 2027 2028 2029 2030…" at bounding box center [390, 306] width 113 height 29
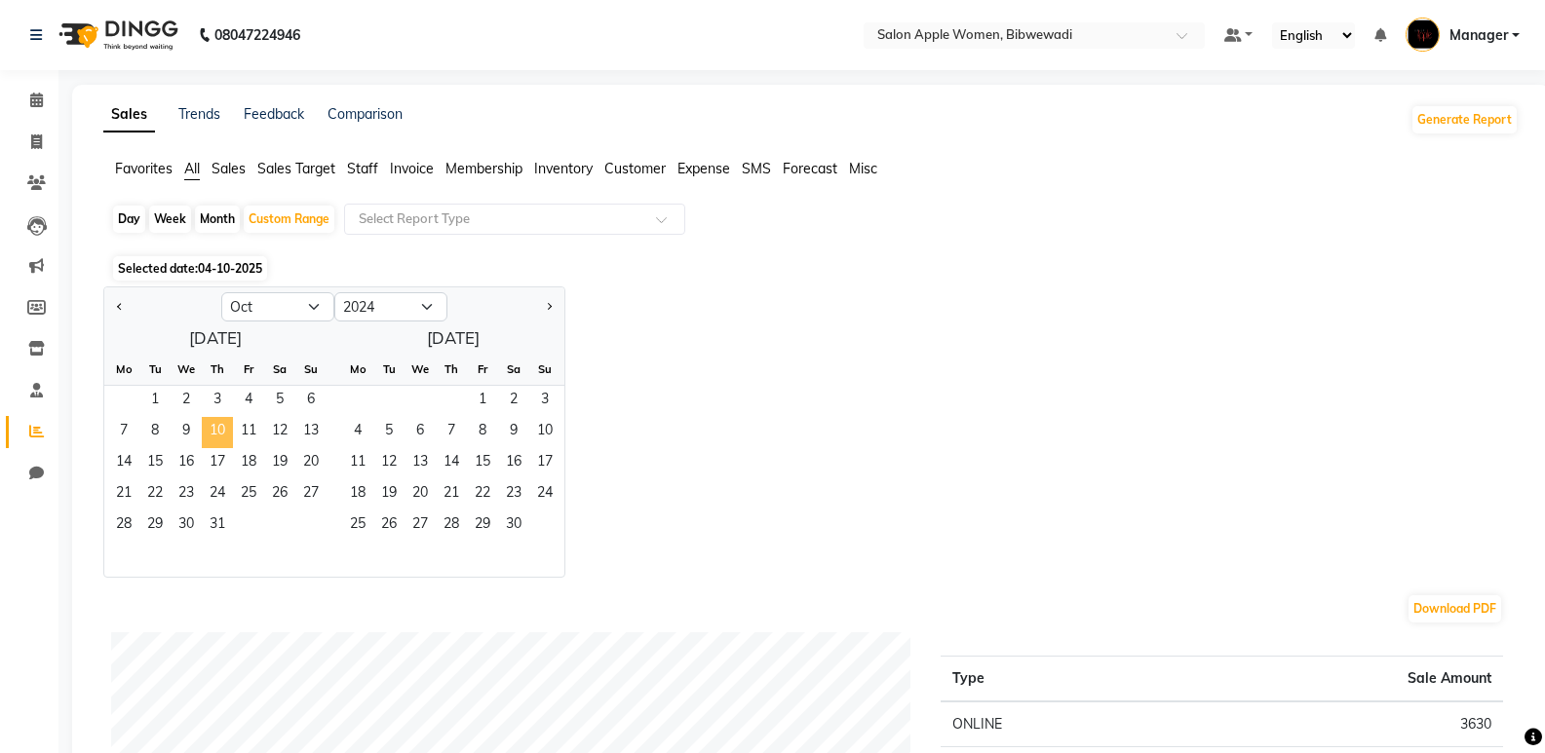
click at [220, 432] on span "10" at bounding box center [217, 432] width 31 height 31
click at [229, 520] on span "31" at bounding box center [217, 526] width 31 height 31
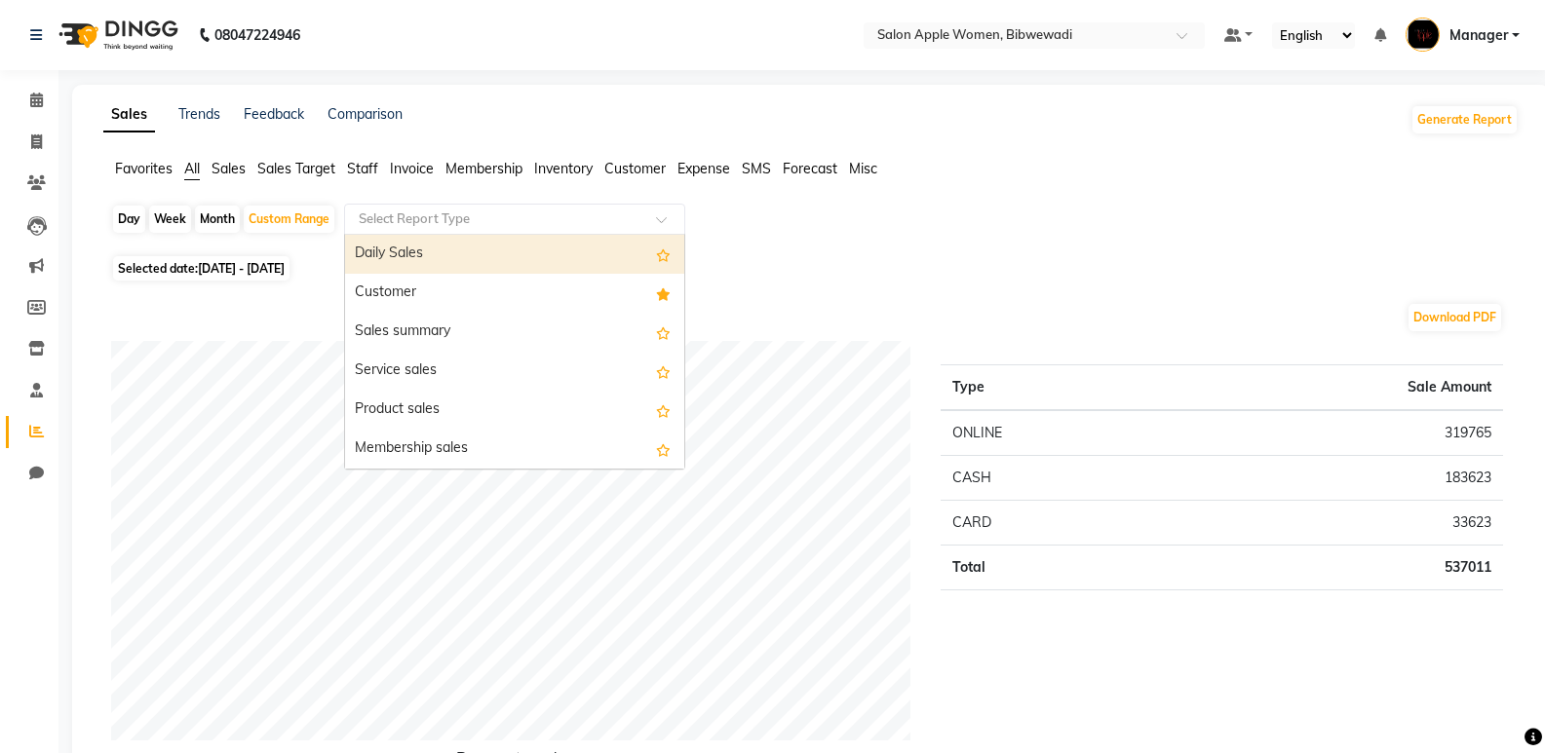
click at [400, 229] on div "Select Report Type" at bounding box center [514, 219] width 341 height 31
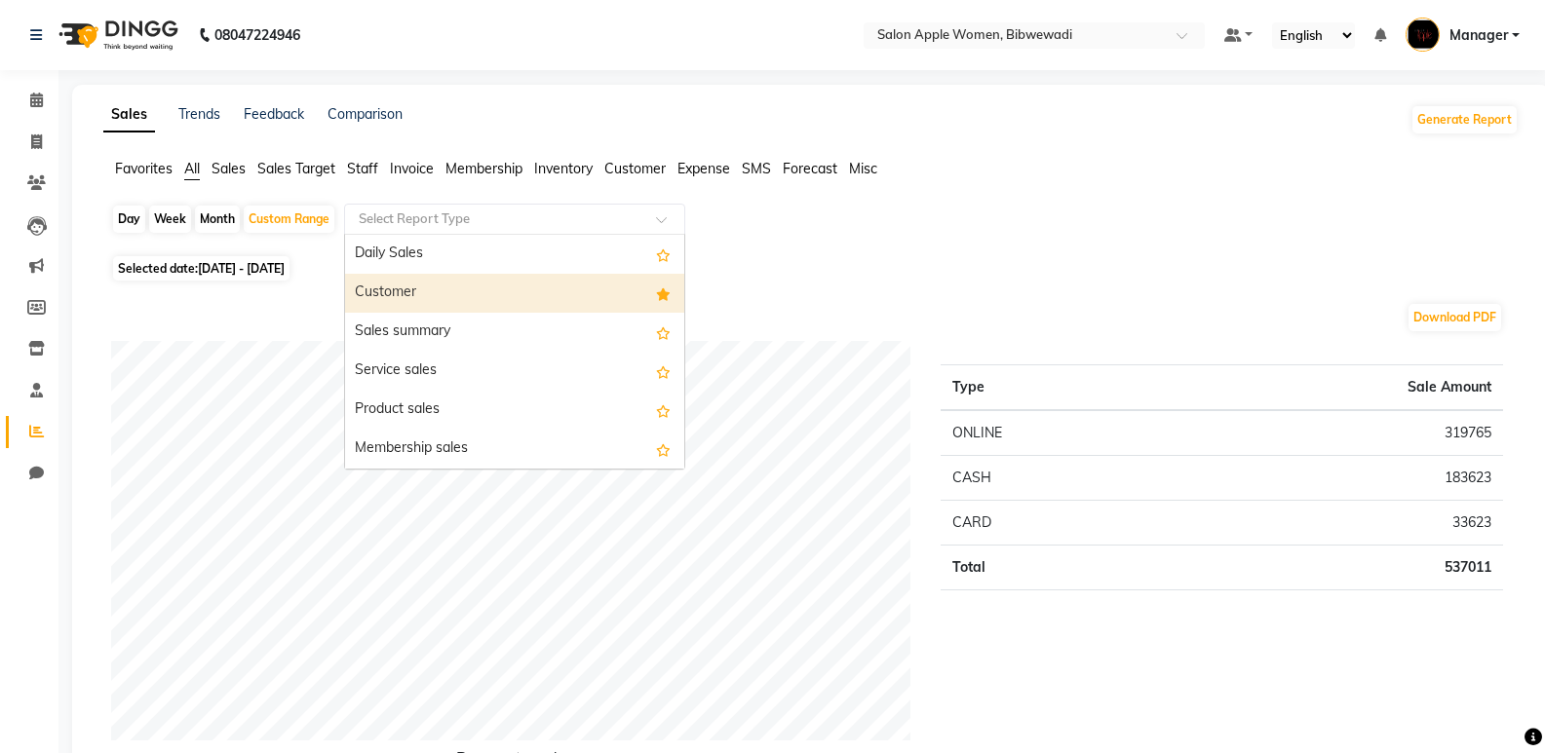
click at [409, 285] on div "Customer" at bounding box center [514, 293] width 339 height 39
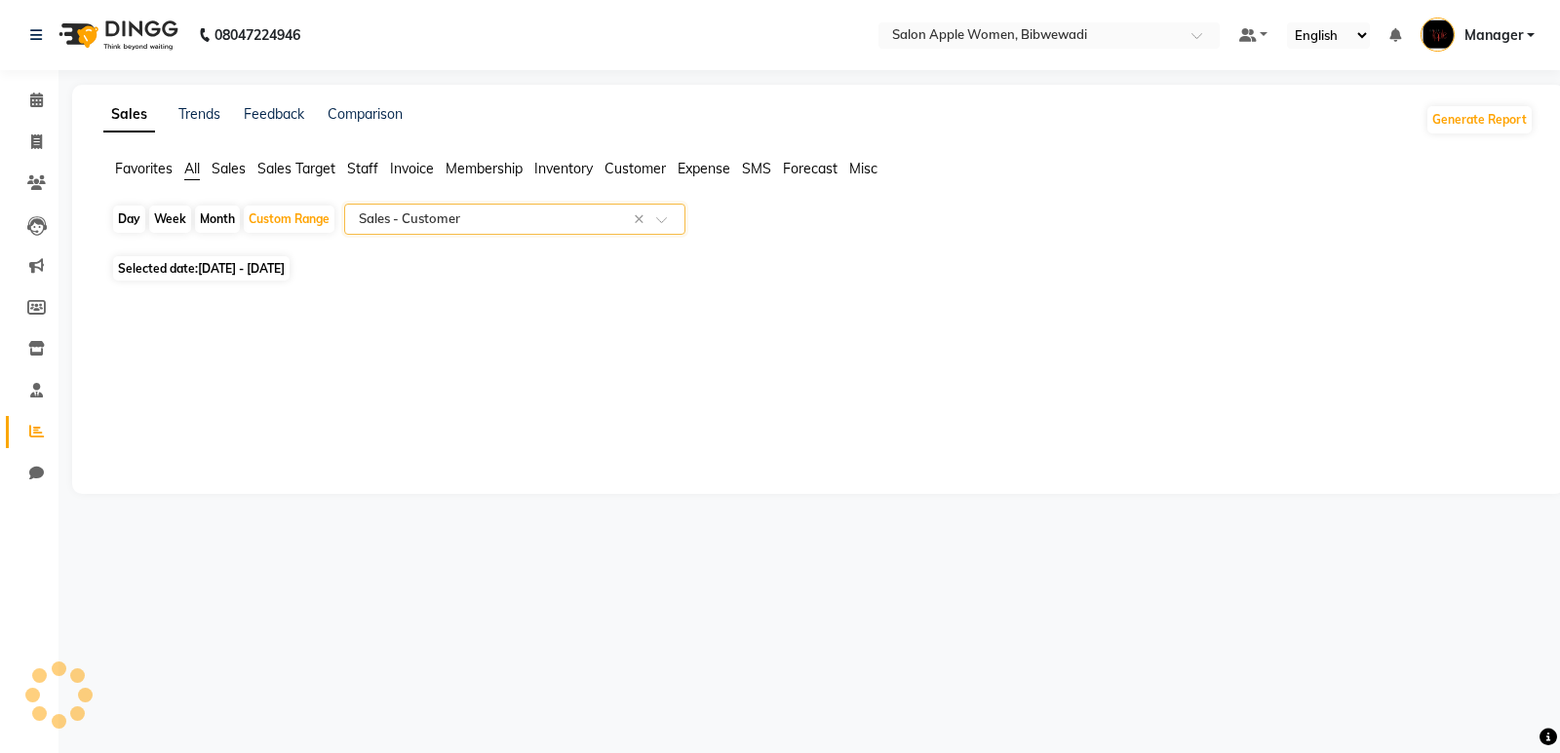
select select "full_report"
select select "csv"
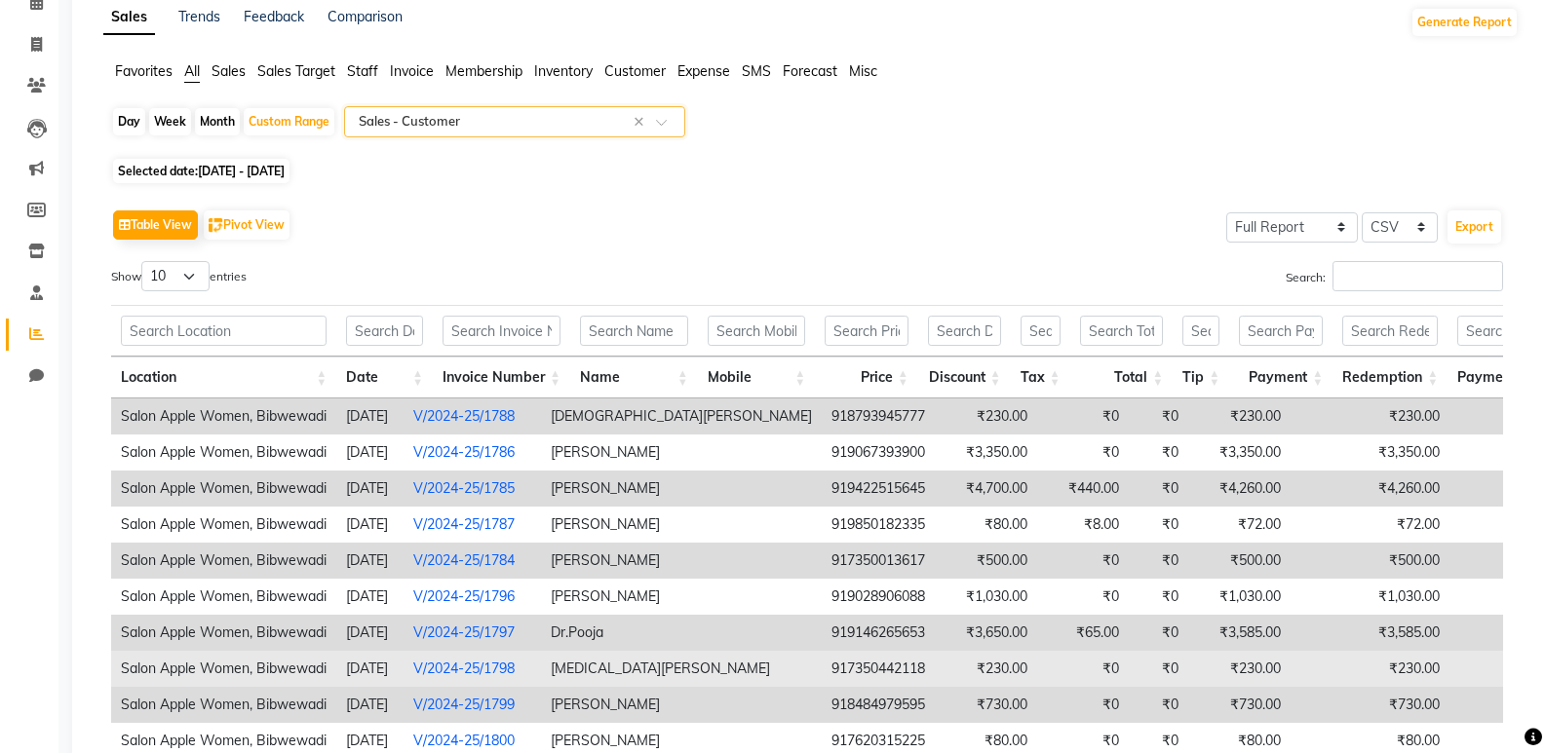
scroll to position [195, 0]
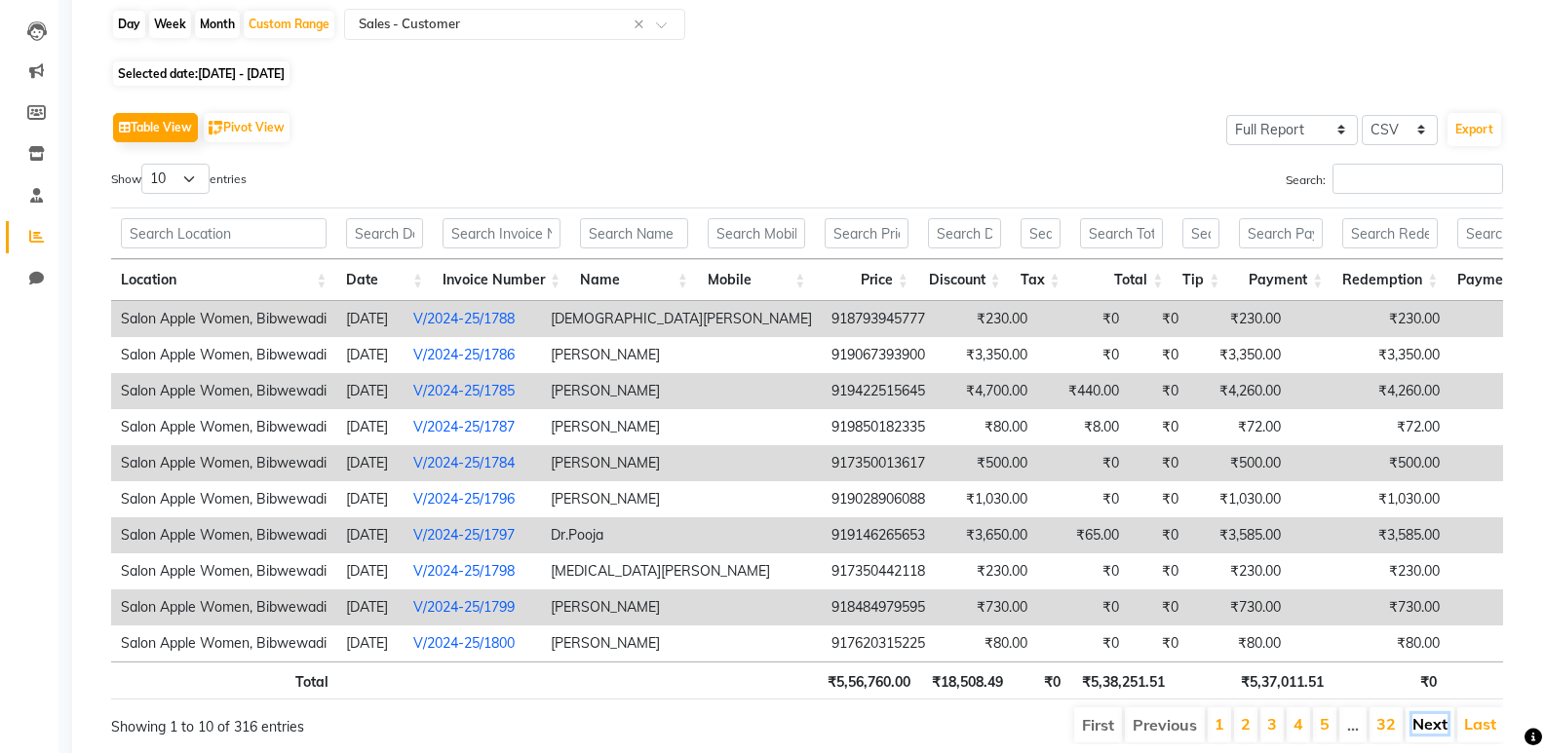
click at [1432, 732] on link "Next" at bounding box center [1429, 723] width 35 height 19
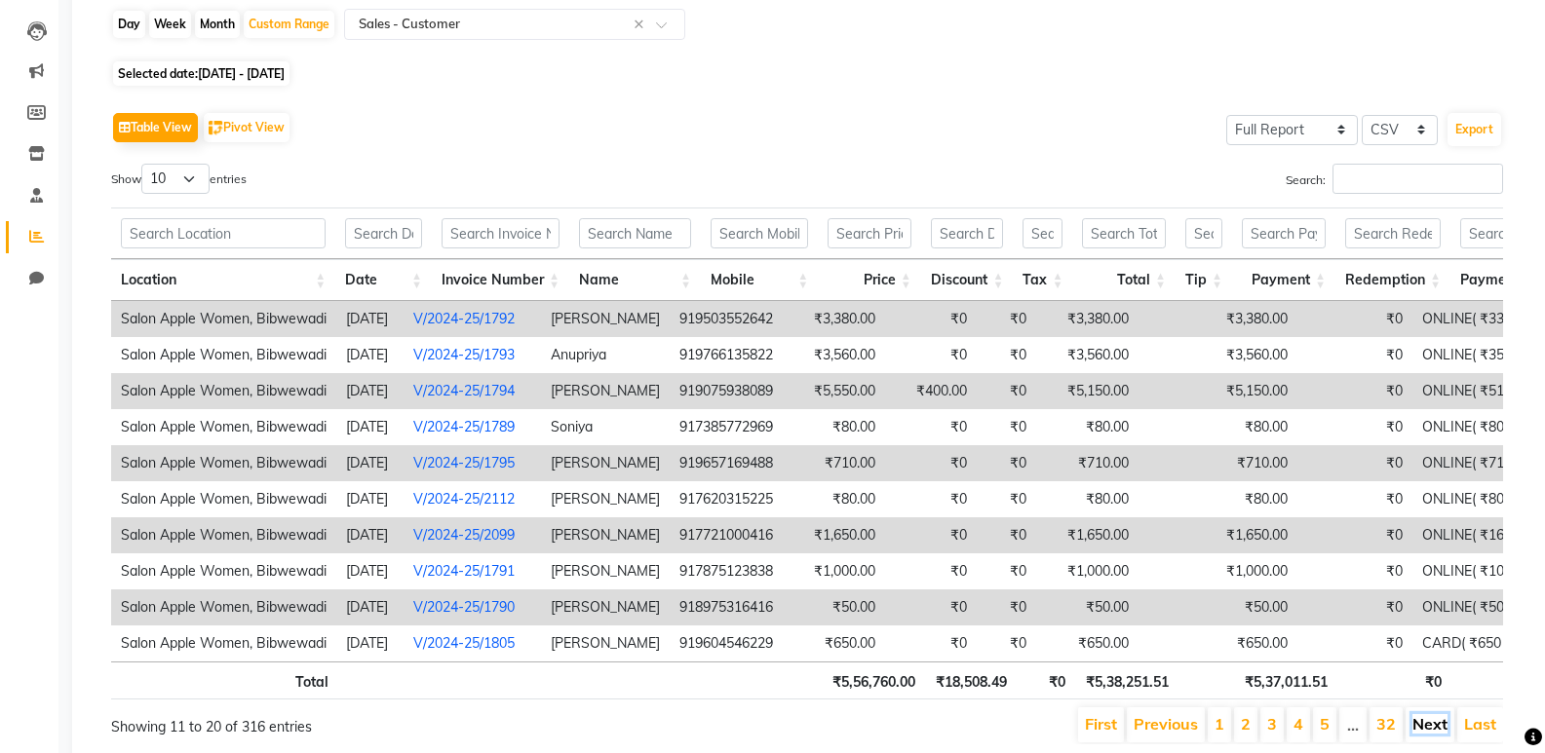
click at [1416, 729] on link "Next" at bounding box center [1429, 723] width 35 height 19
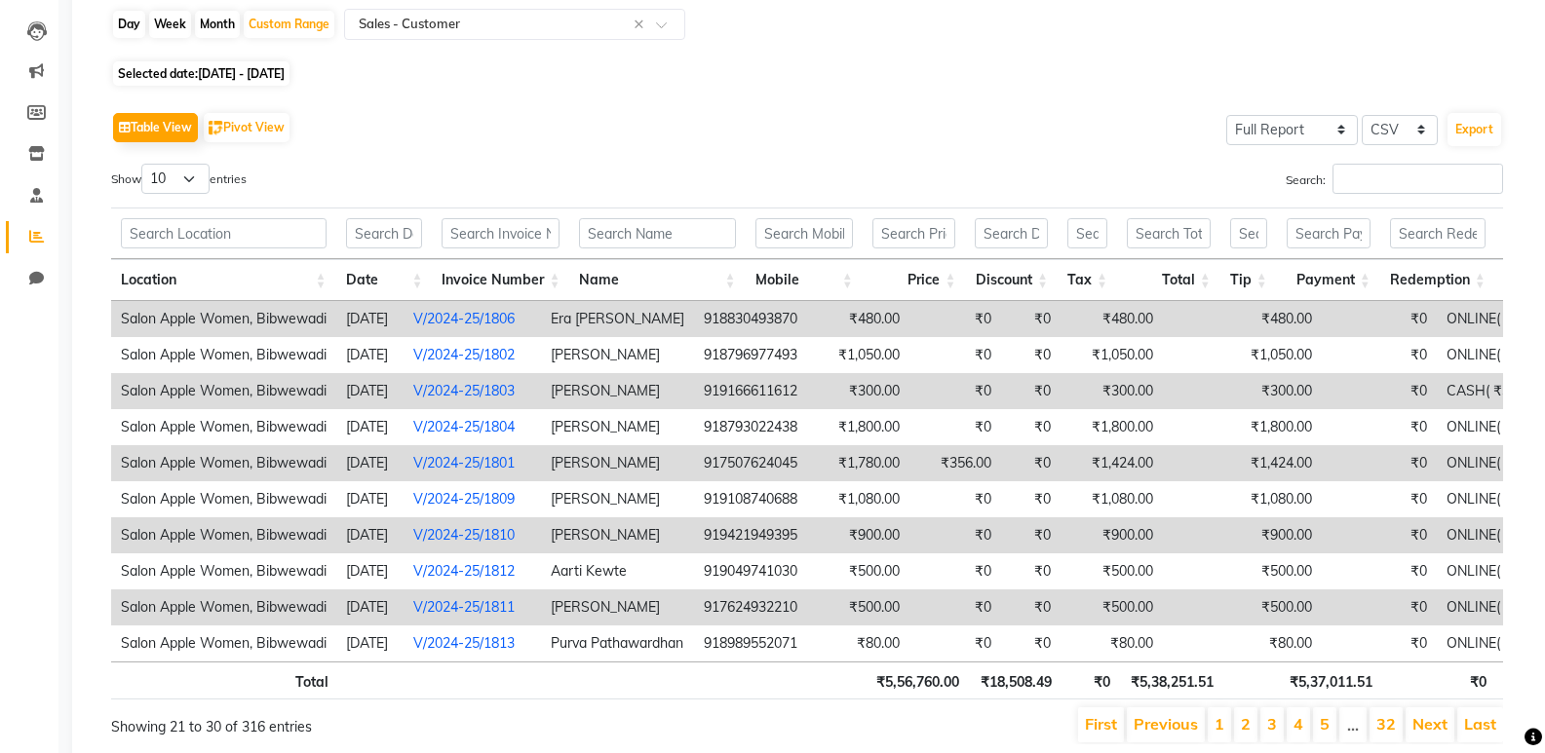
click at [1416, 729] on link "Next" at bounding box center [1429, 723] width 35 height 19
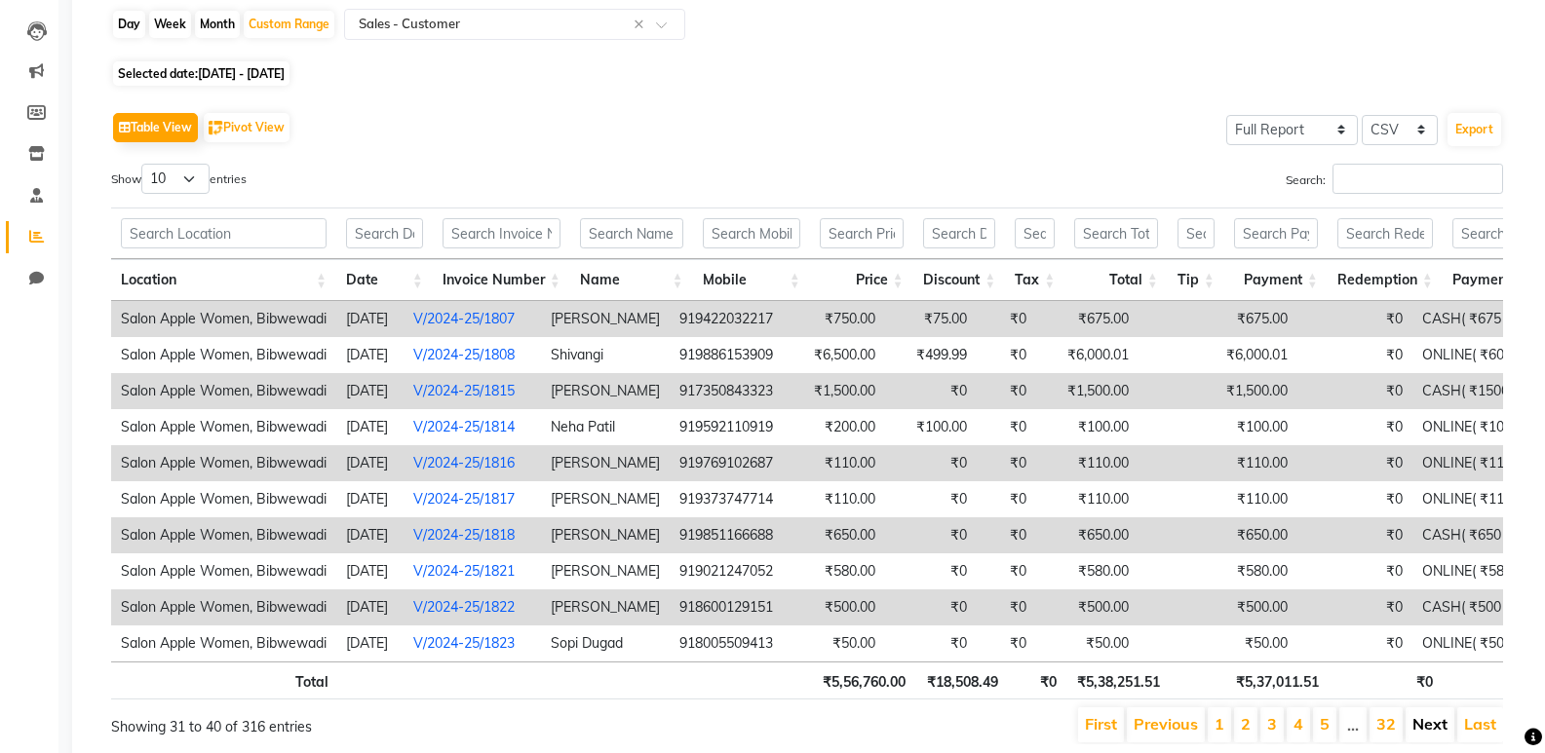
click at [1418, 729] on link "Next" at bounding box center [1429, 723] width 35 height 19
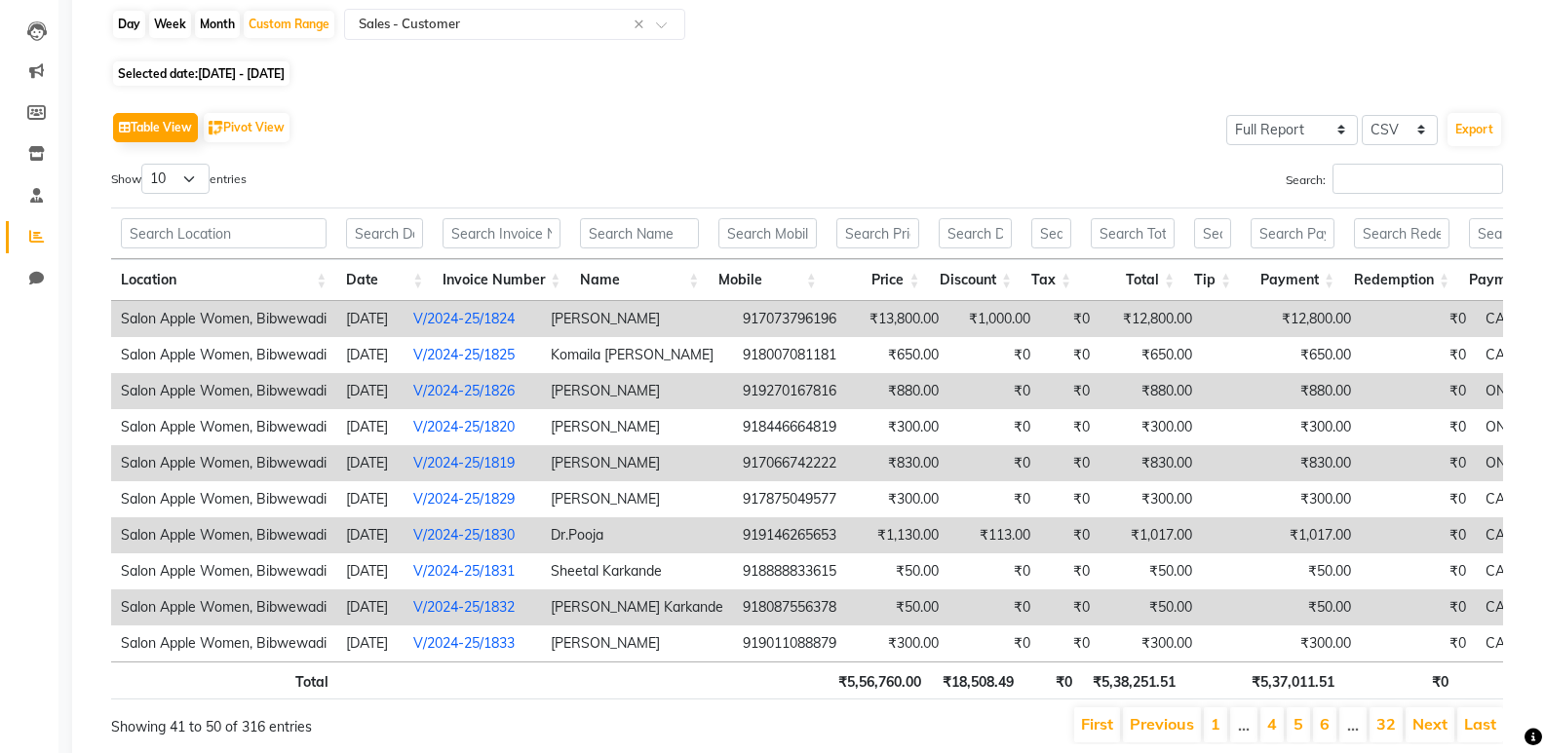
click at [1418, 729] on link "Next" at bounding box center [1429, 723] width 35 height 19
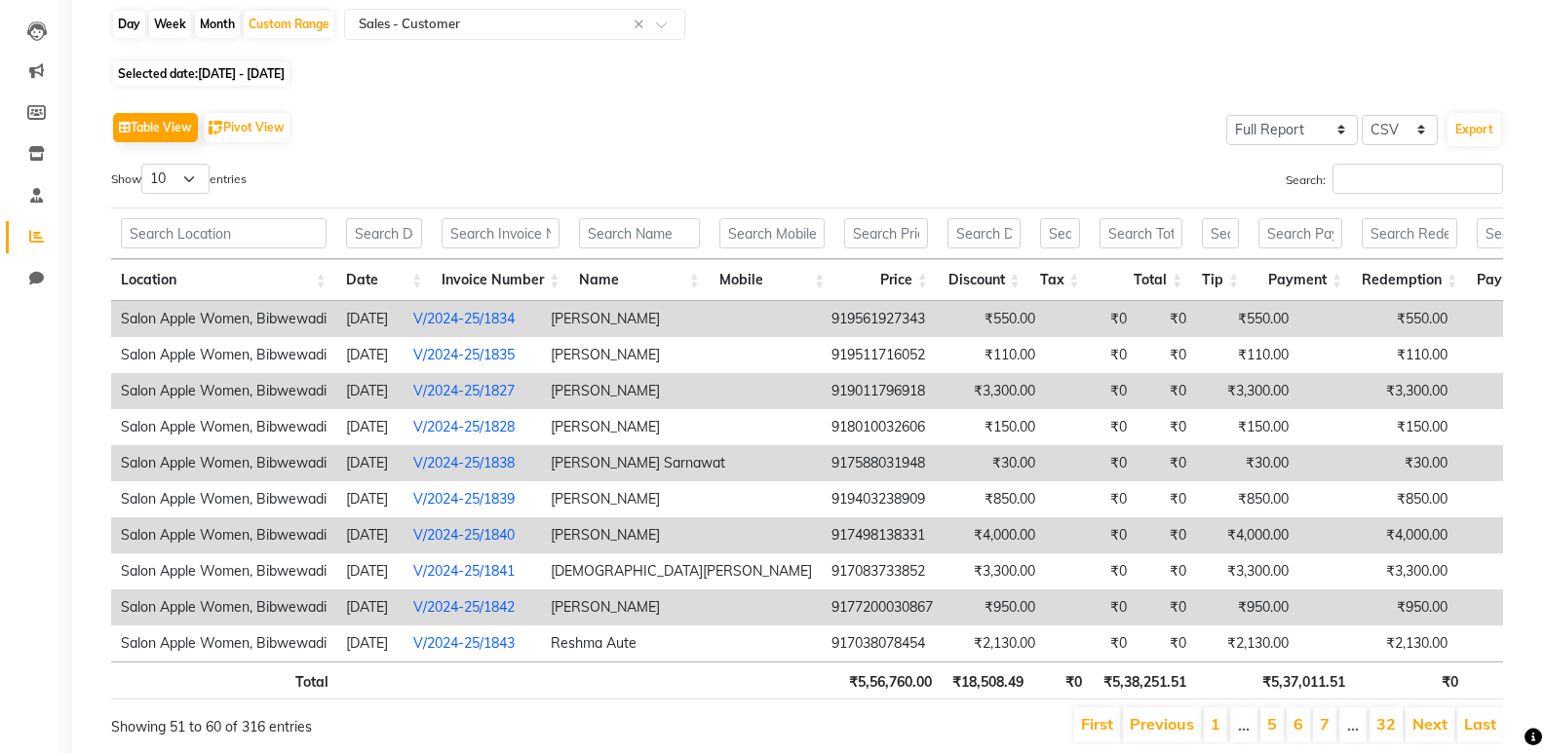
click at [1418, 729] on link "Next" at bounding box center [1429, 723] width 35 height 19
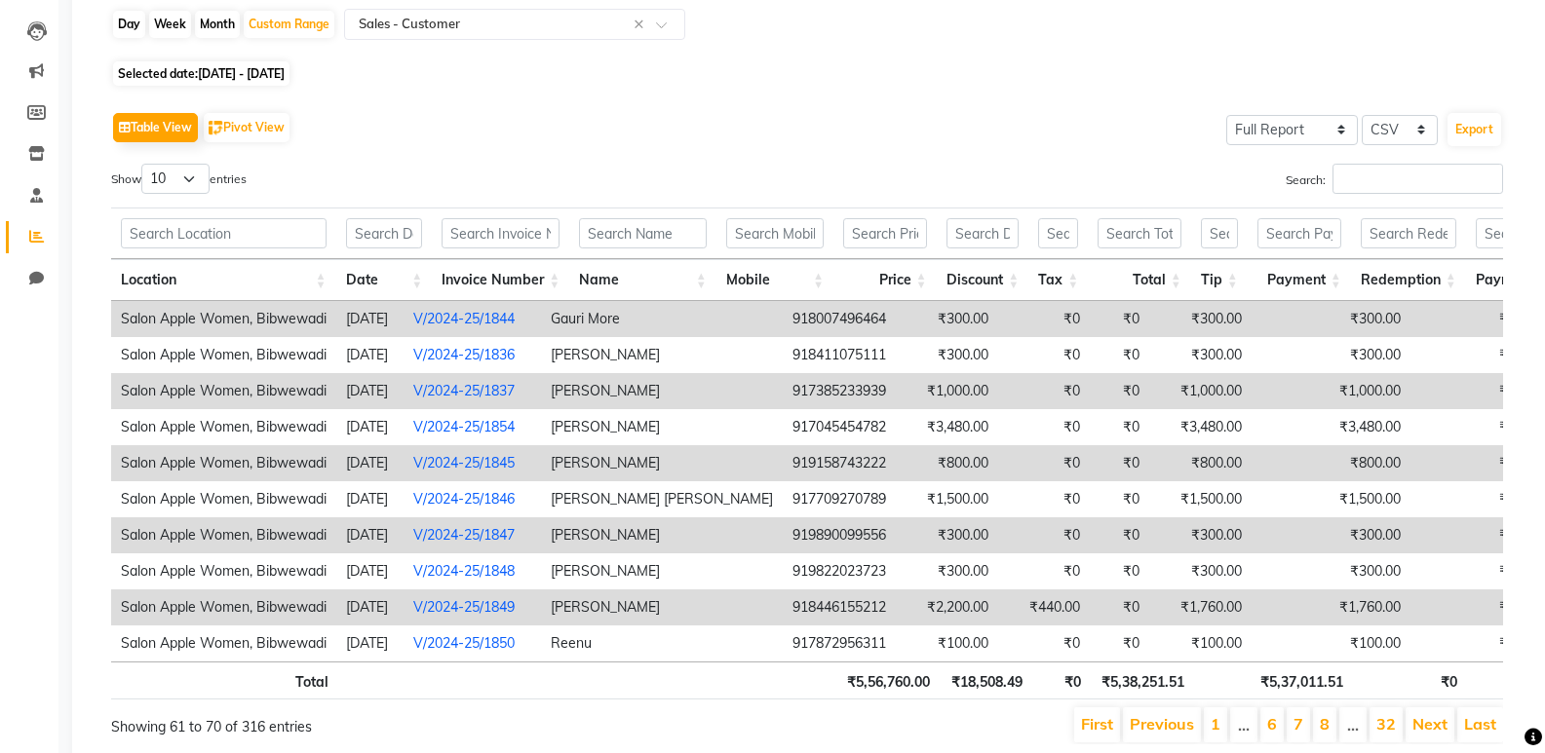
click at [1418, 729] on link "Next" at bounding box center [1429, 723] width 35 height 19
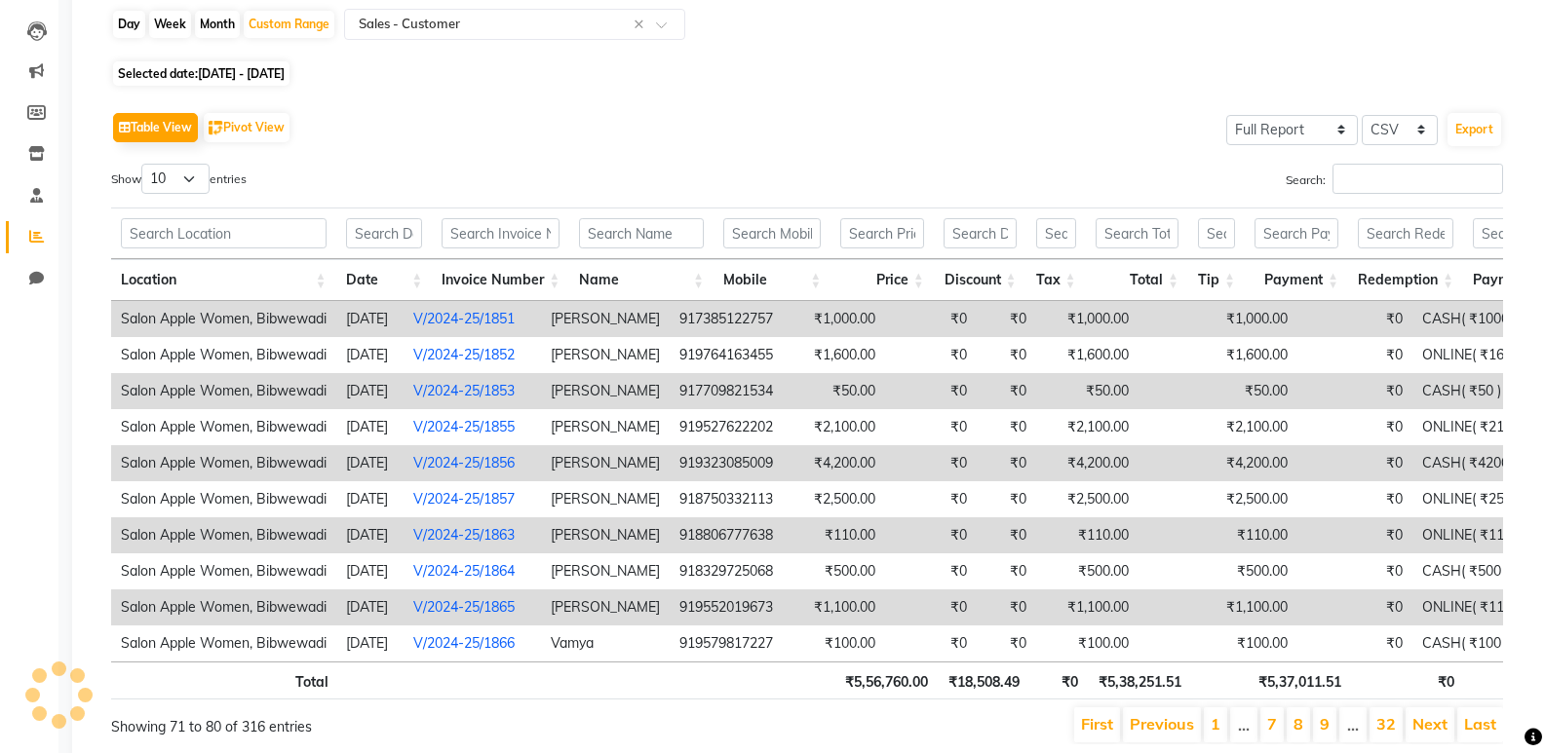
click at [1418, 729] on link "Next" at bounding box center [1429, 723] width 35 height 19
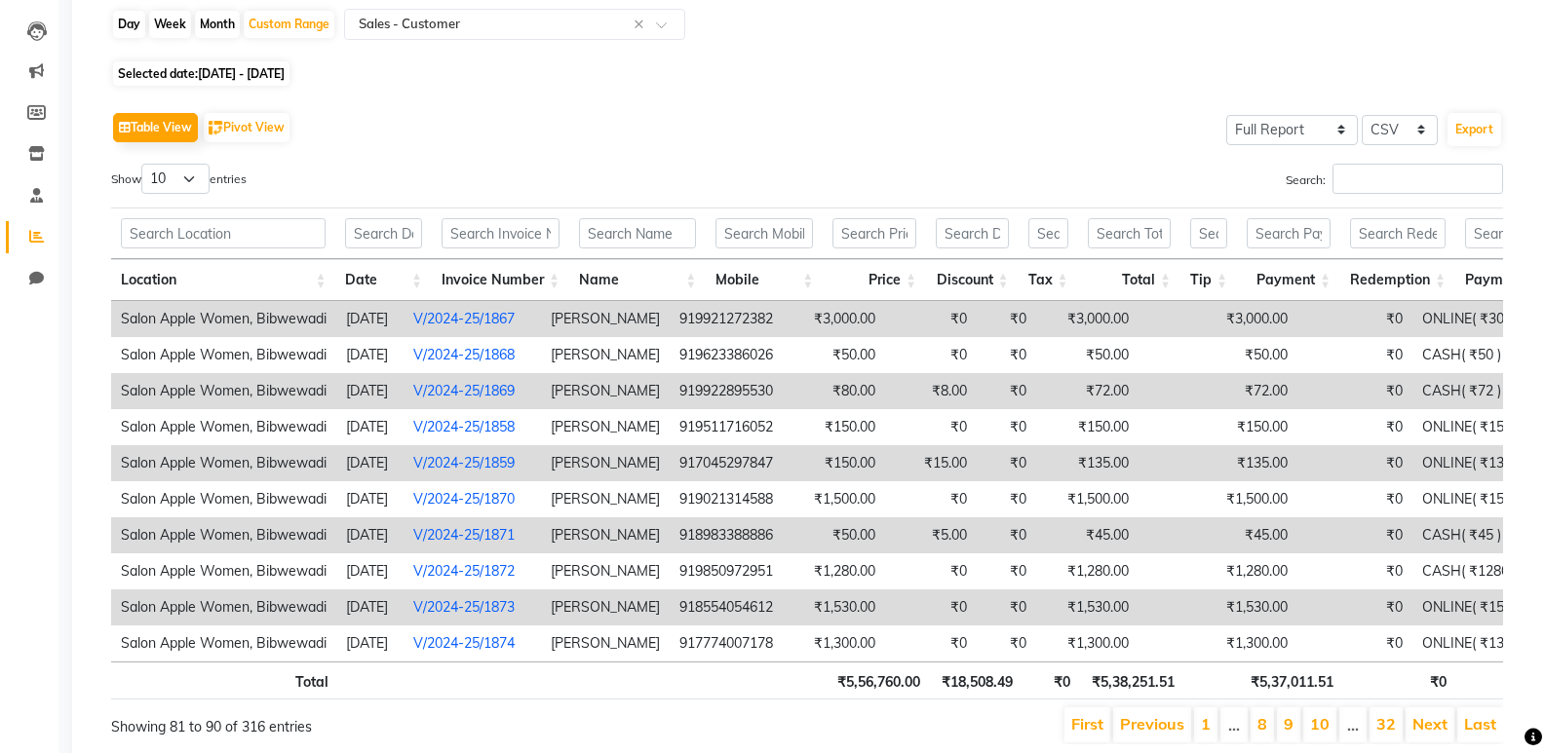
click at [1418, 729] on link "Next" at bounding box center [1429, 723] width 35 height 19
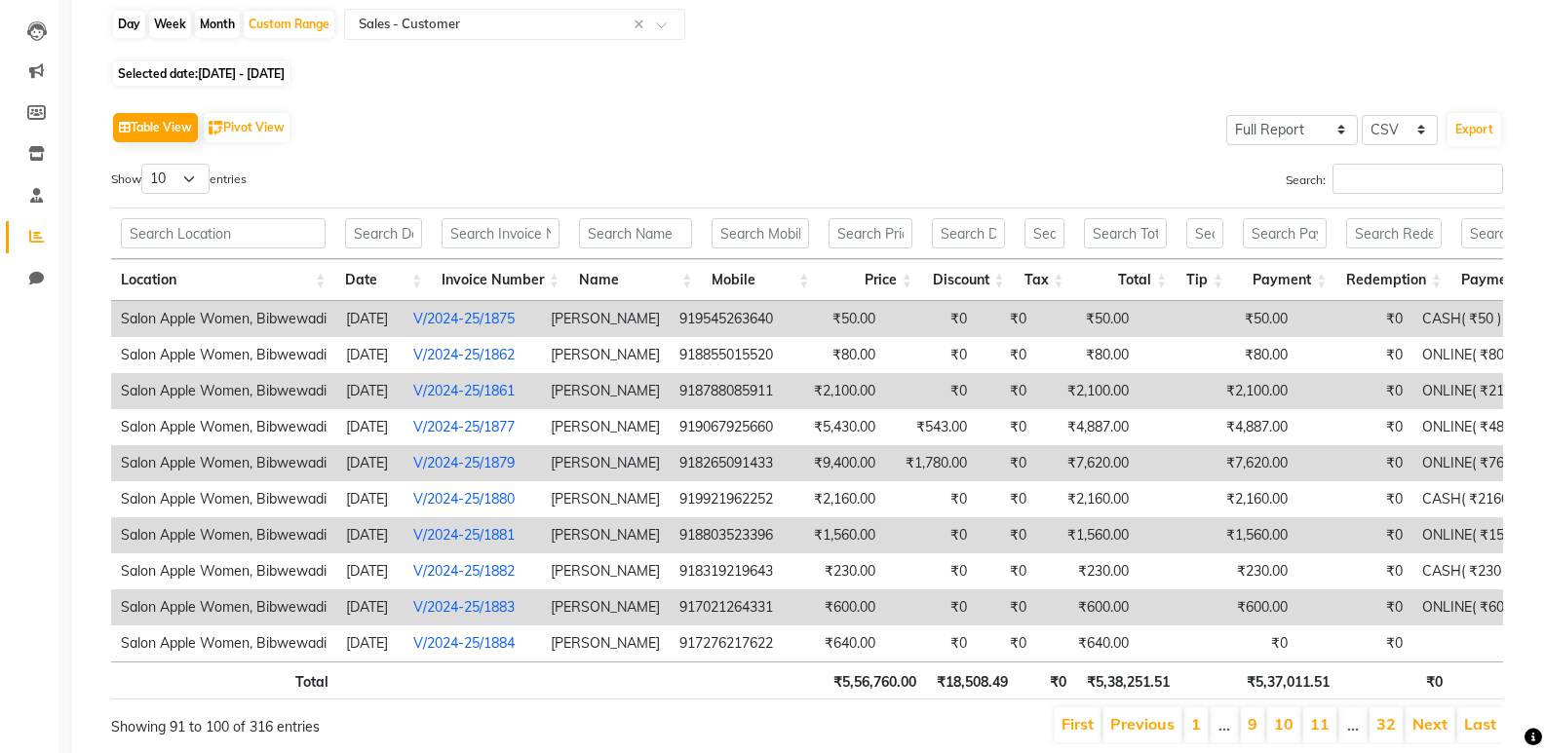
click at [1418, 729] on link "Next" at bounding box center [1429, 723] width 35 height 19
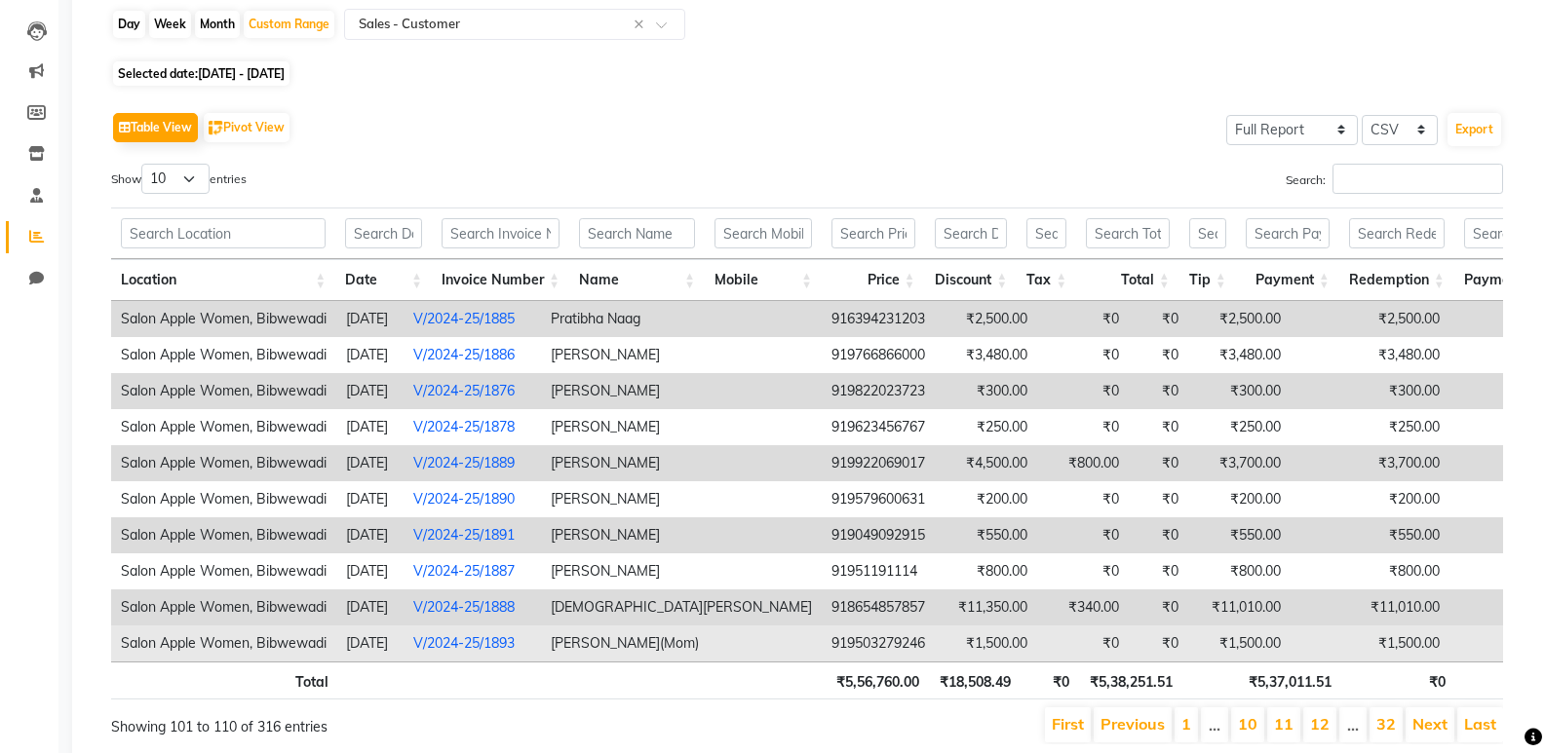
scroll to position [280, 0]
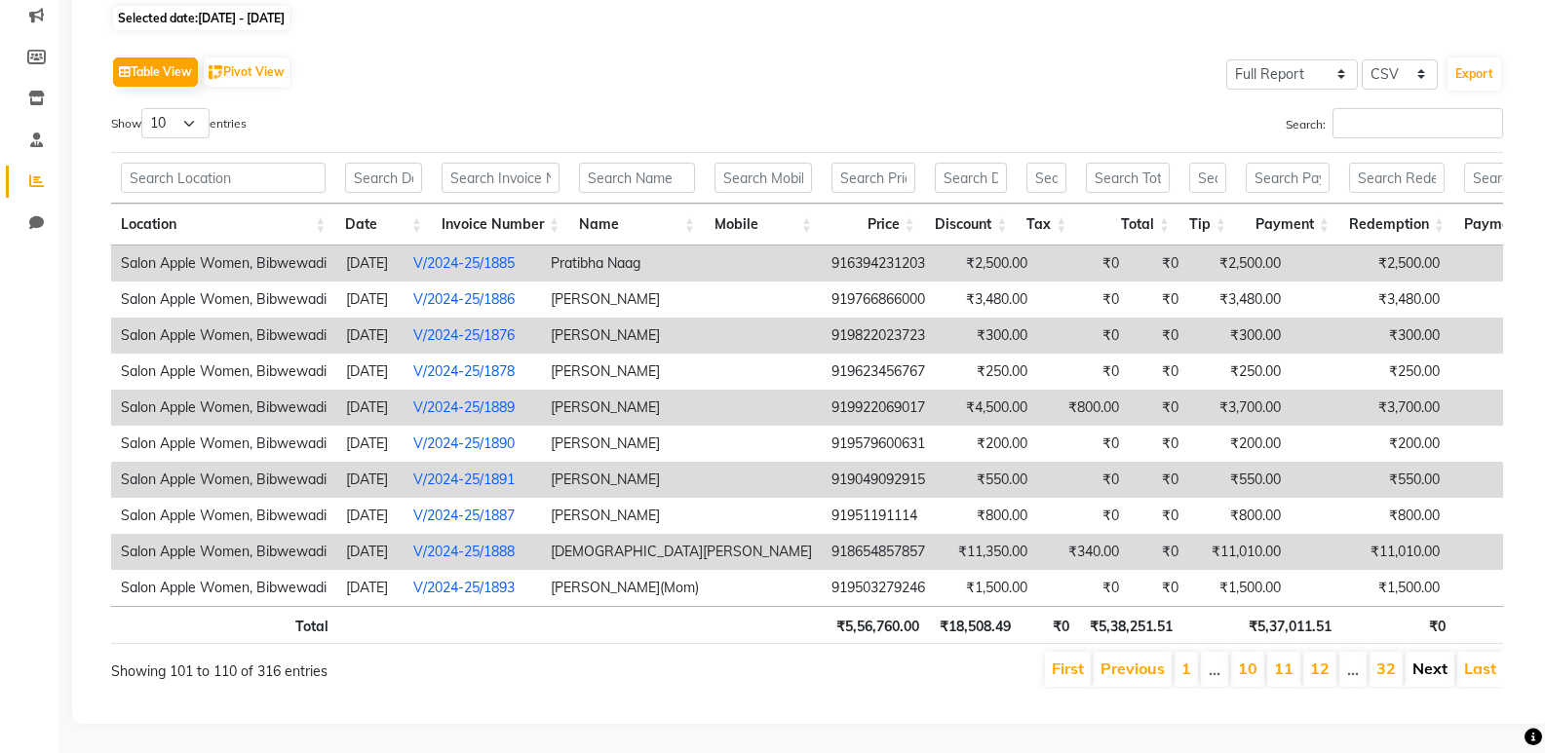
click at [1438, 661] on link "Next" at bounding box center [1429, 668] width 35 height 19
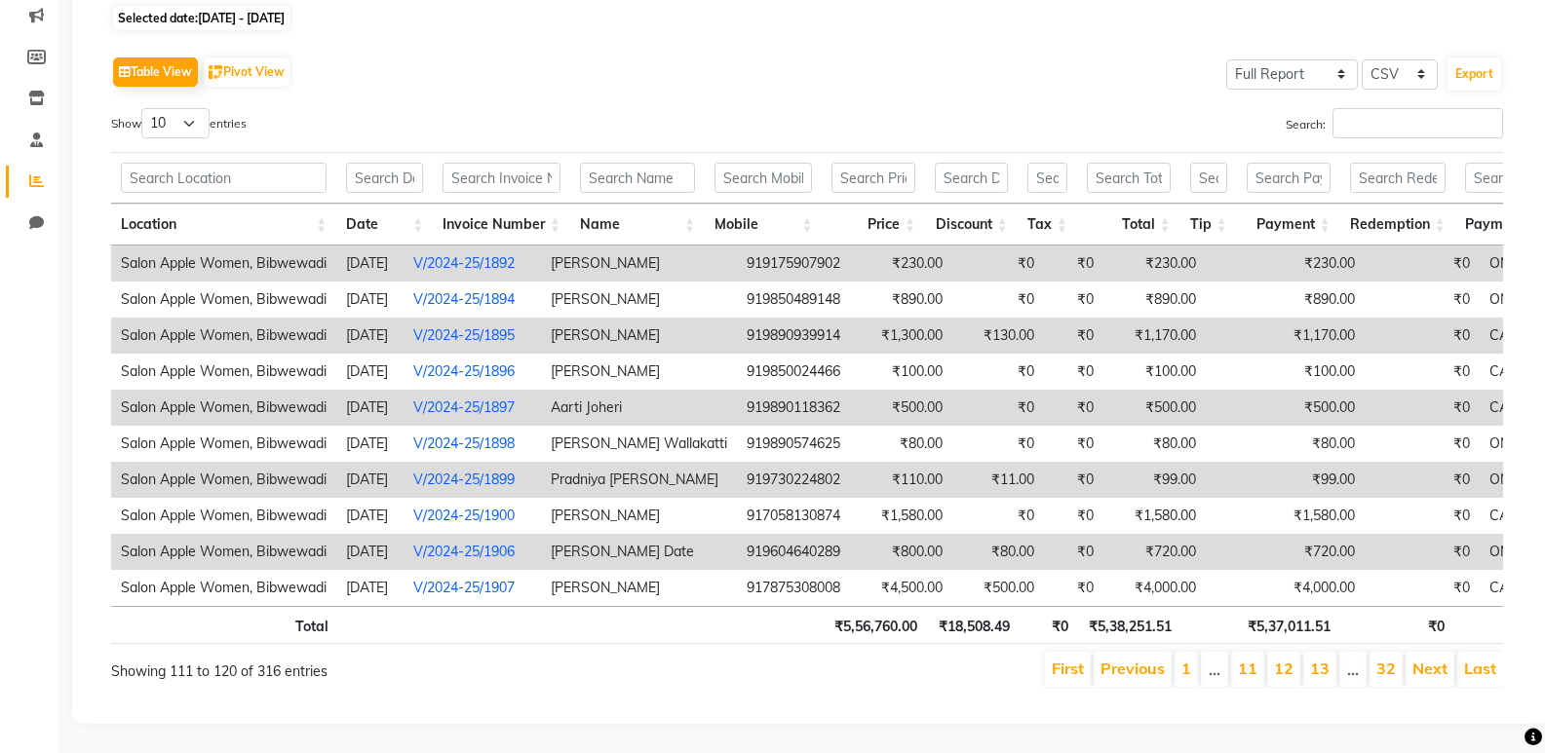
click at [1438, 661] on link "Next" at bounding box center [1429, 668] width 35 height 19
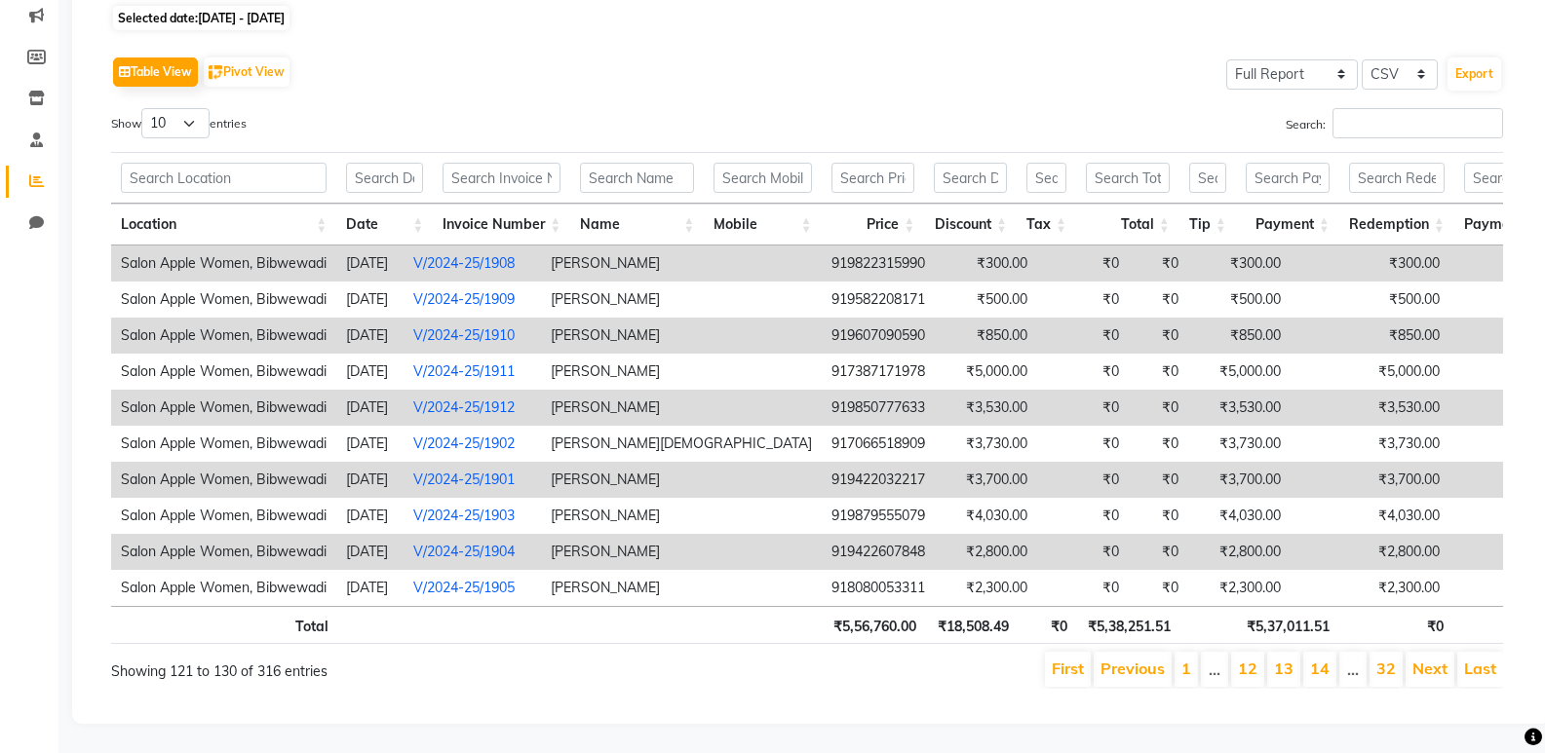
click at [1438, 661] on link "Next" at bounding box center [1429, 668] width 35 height 19
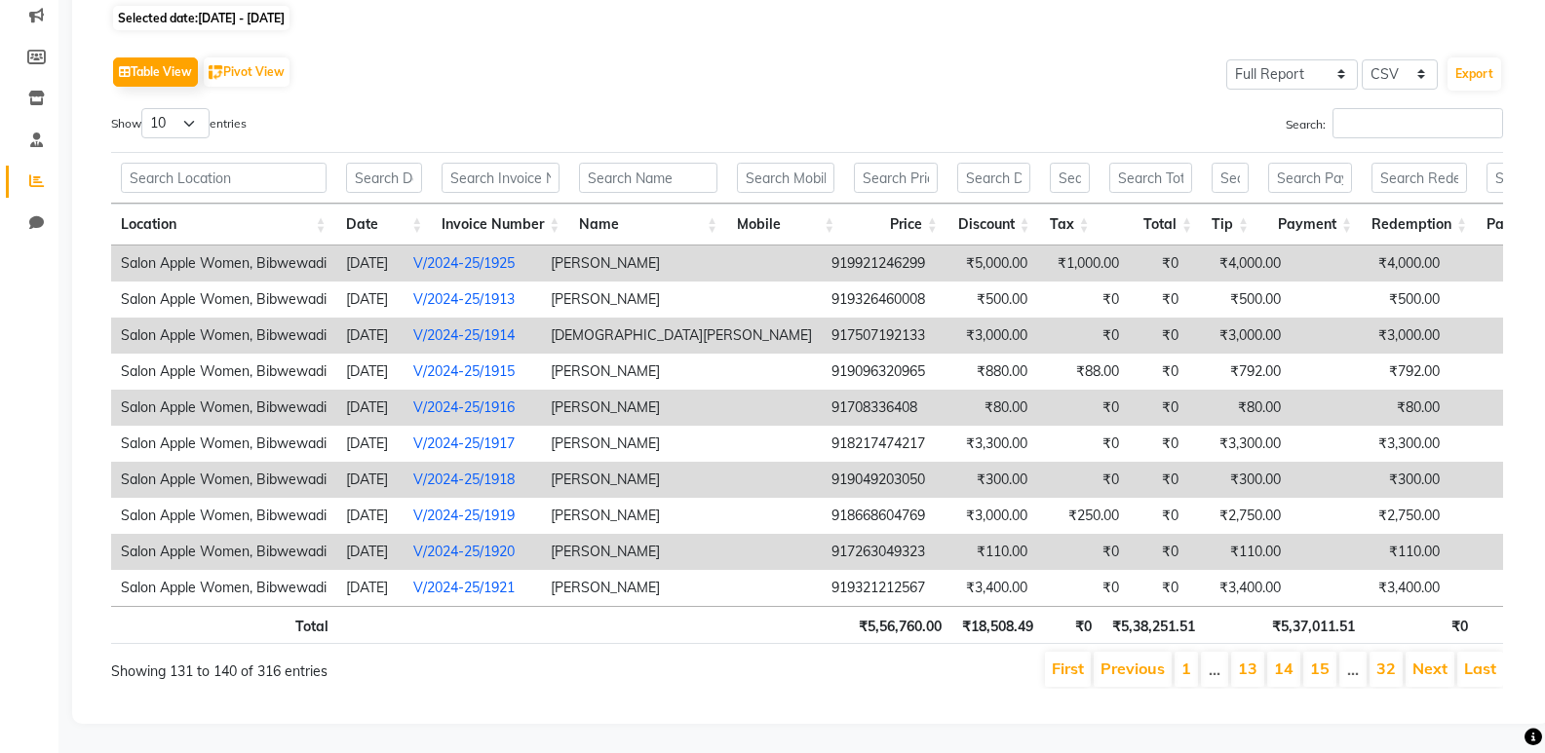
click at [1438, 661] on link "Next" at bounding box center [1429, 668] width 35 height 19
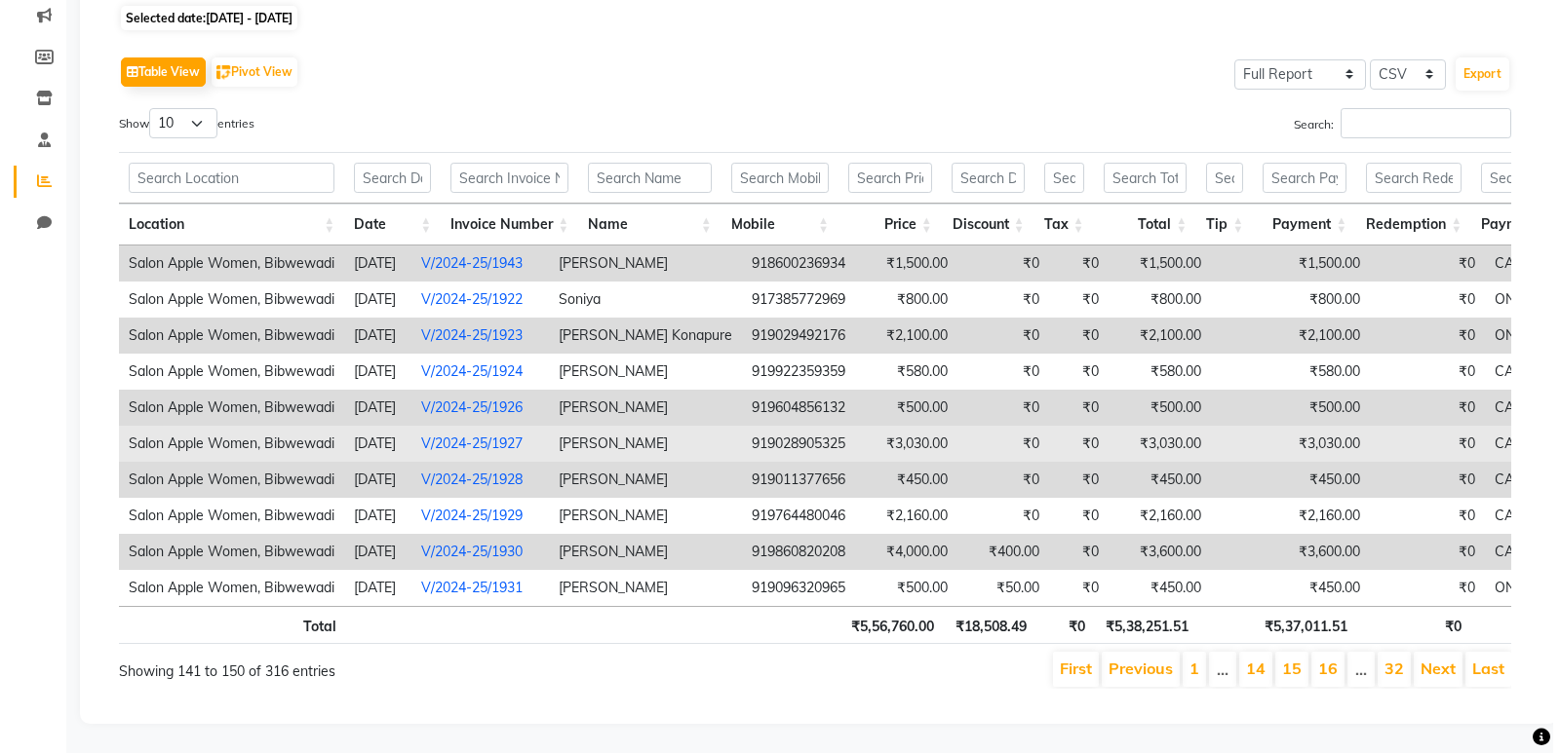
scroll to position [0, 0]
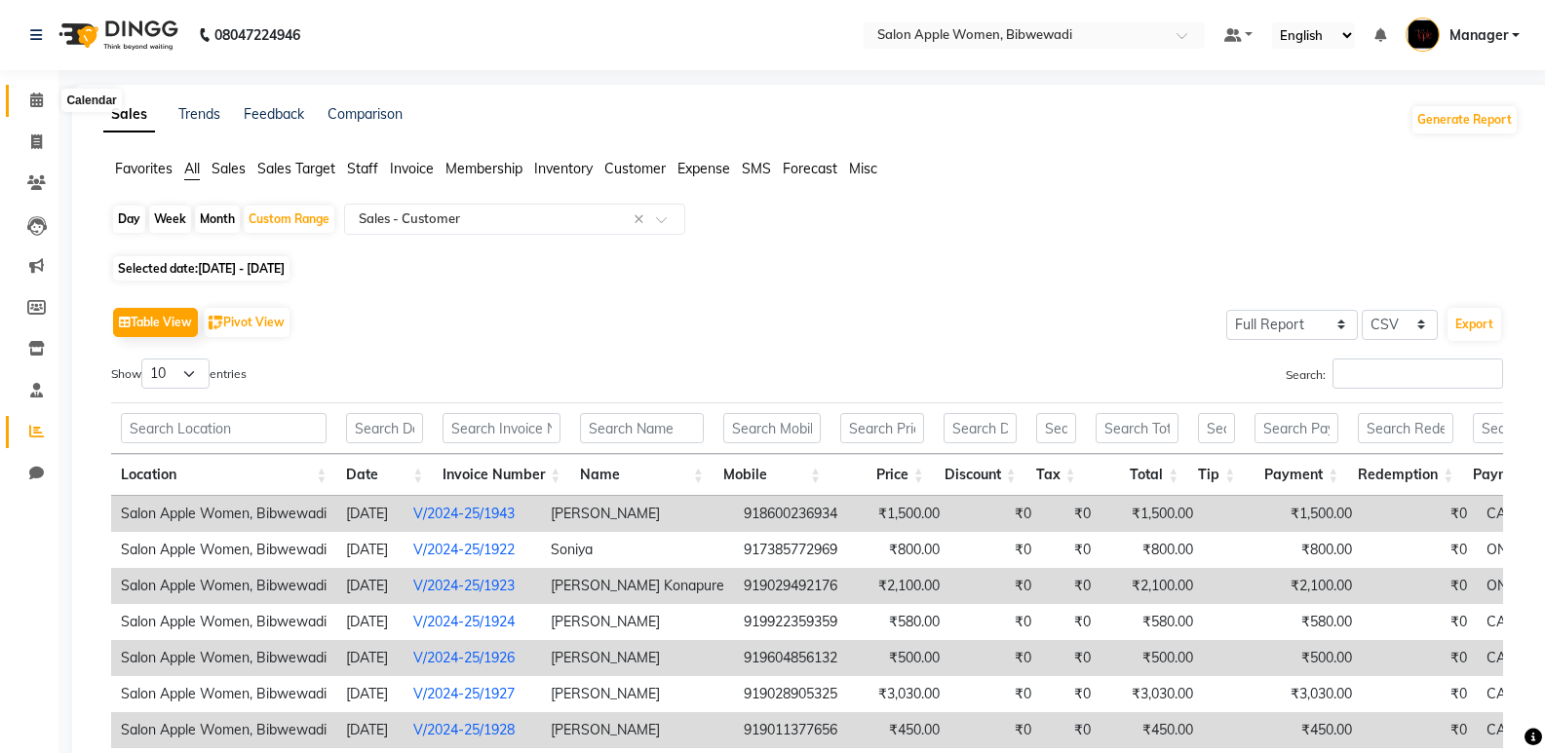
click at [19, 102] on span at bounding box center [36, 101] width 34 height 22
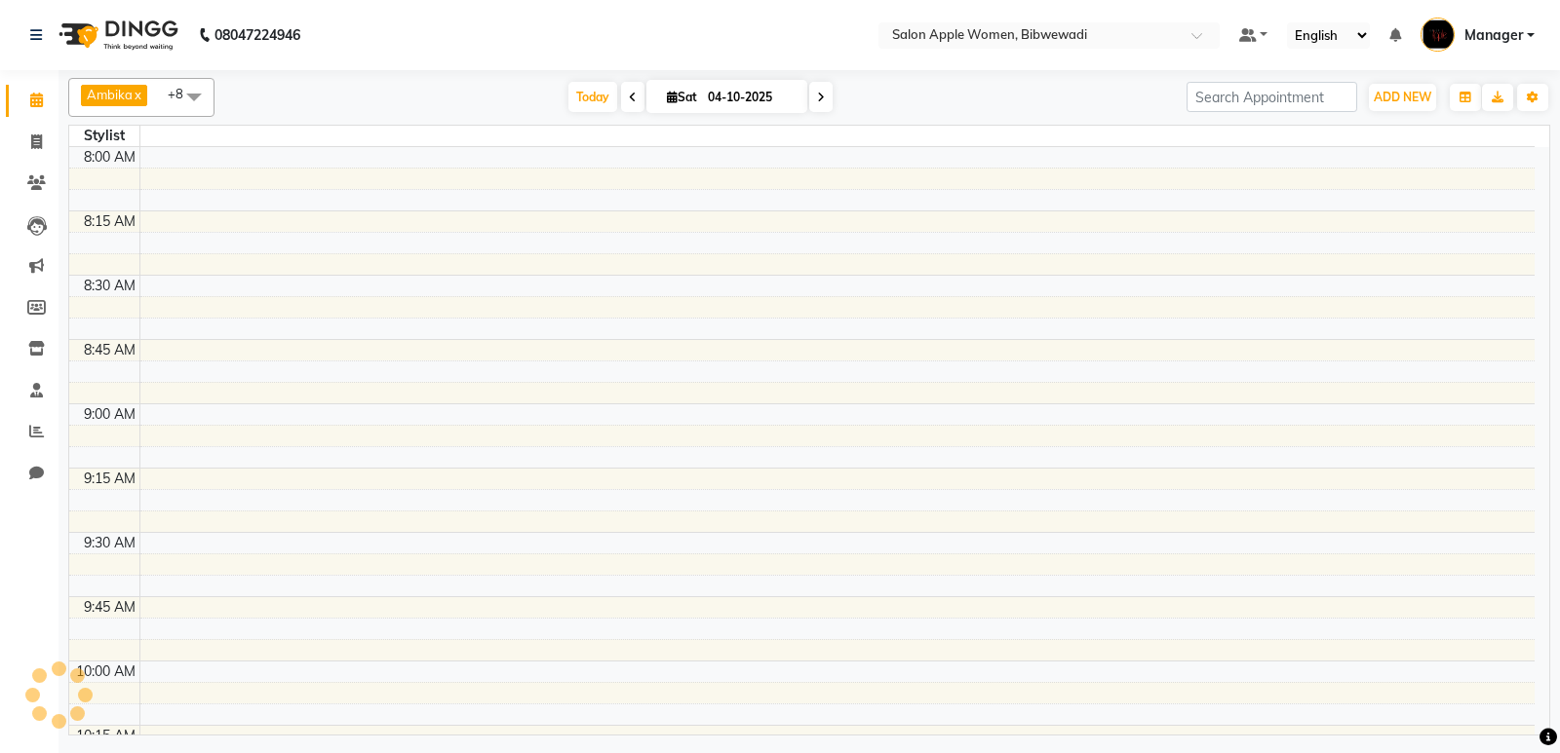
click at [23, 102] on span at bounding box center [36, 101] width 34 height 22
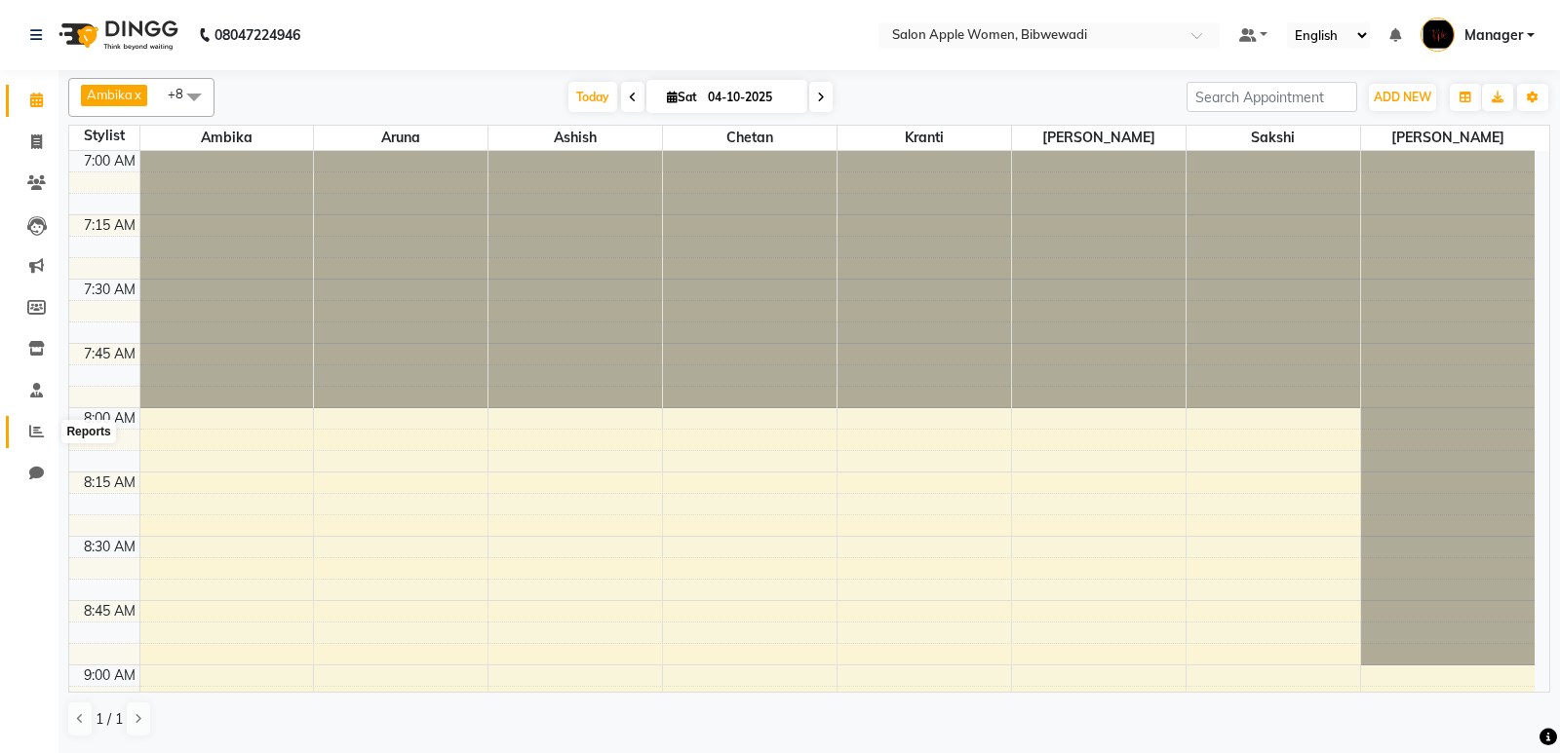
click at [33, 431] on icon at bounding box center [36, 431] width 15 height 15
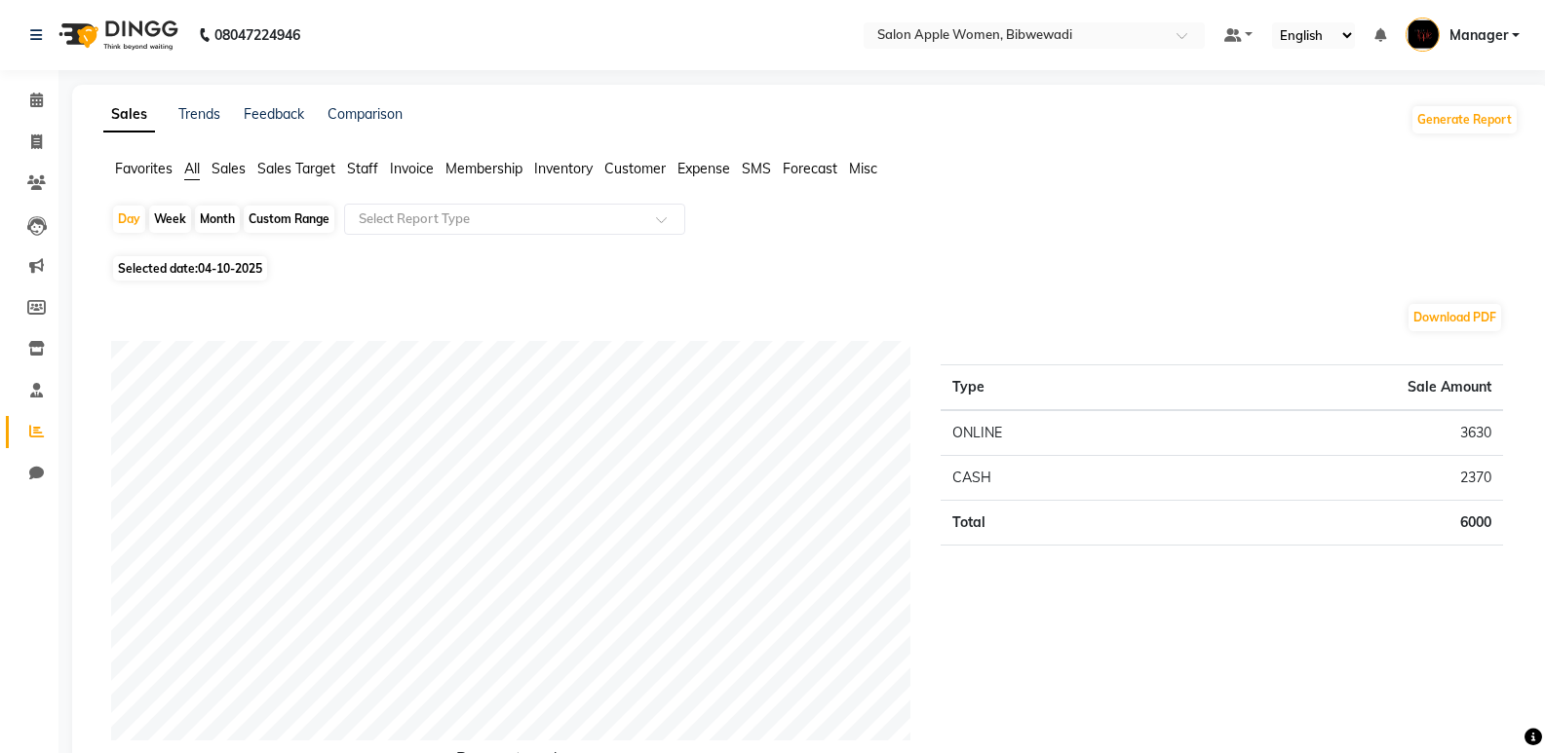
click at [286, 224] on div "Custom Range" at bounding box center [289, 219] width 91 height 27
select select "10"
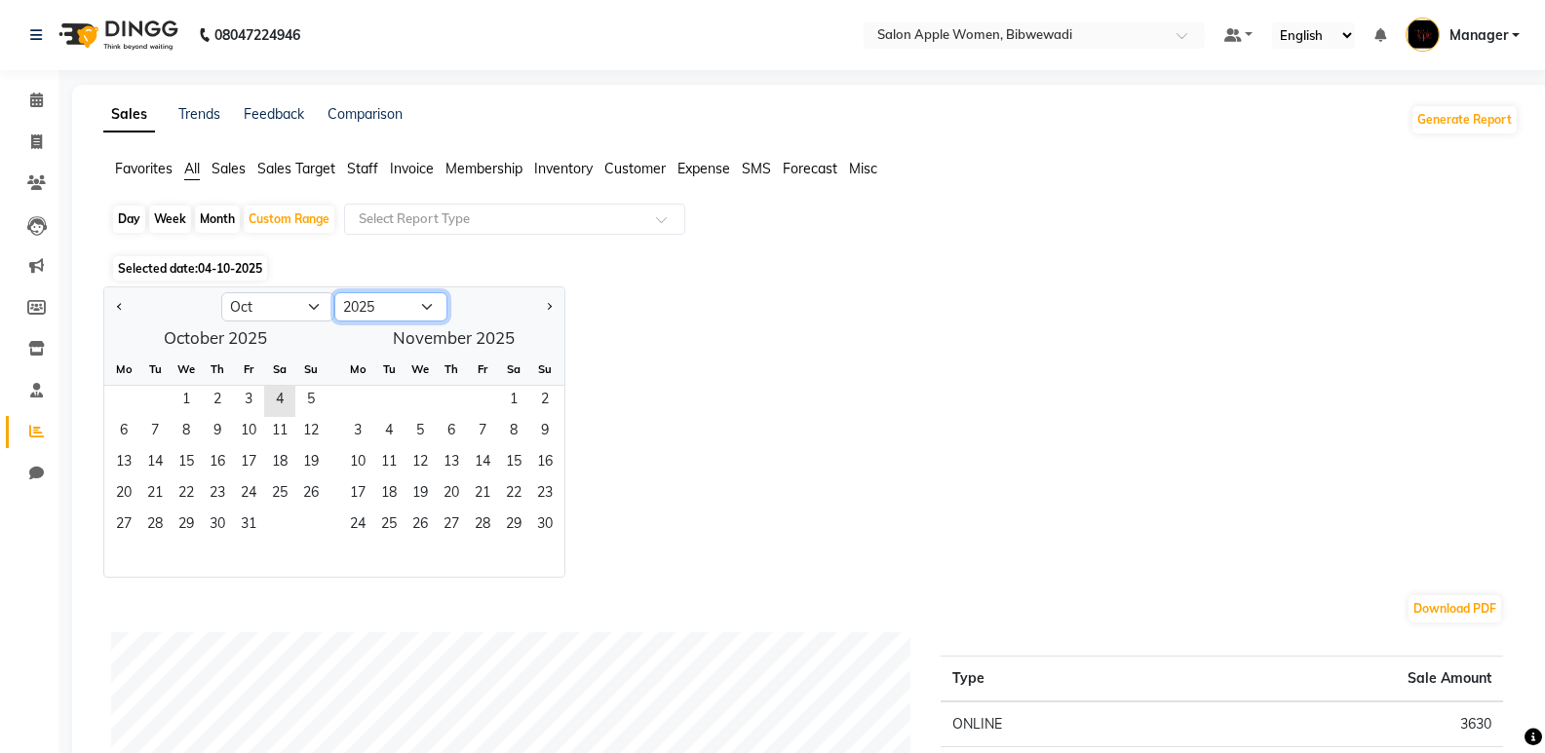
click at [380, 308] on select "2015 2016 2017 2018 2019 2020 2021 2022 2023 2024 2025 2026 2027 2028 2029 2030…" at bounding box center [390, 306] width 113 height 29
select select "2023"
click at [334, 292] on select "2015 2016 2017 2018 2019 2020 2021 2022 2023 2024 2025 2026 2027 2028 2029 2030…" at bounding box center [390, 306] width 113 height 29
click at [300, 393] on span "1" at bounding box center [310, 401] width 31 height 31
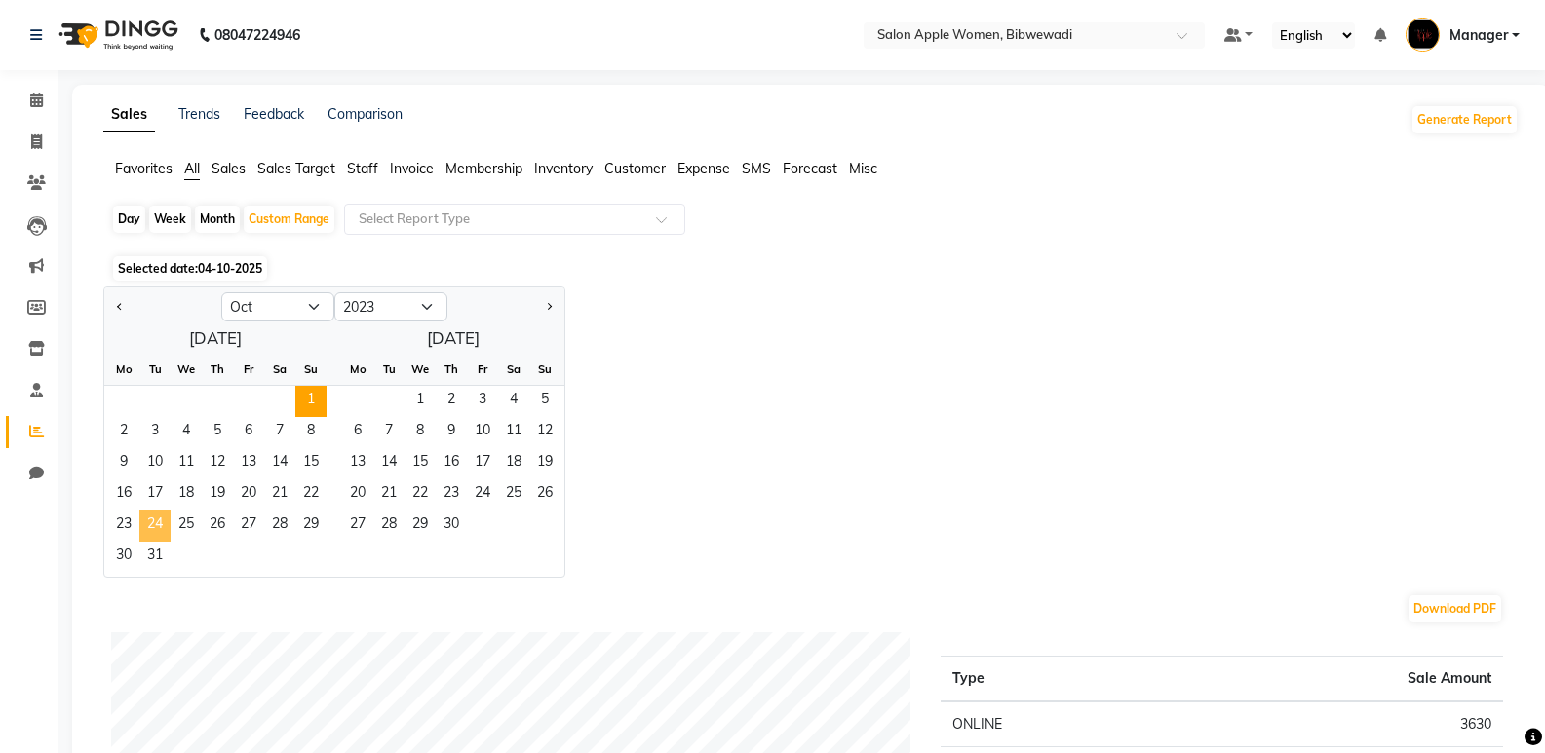
click at [157, 541] on span "24" at bounding box center [154, 526] width 31 height 31
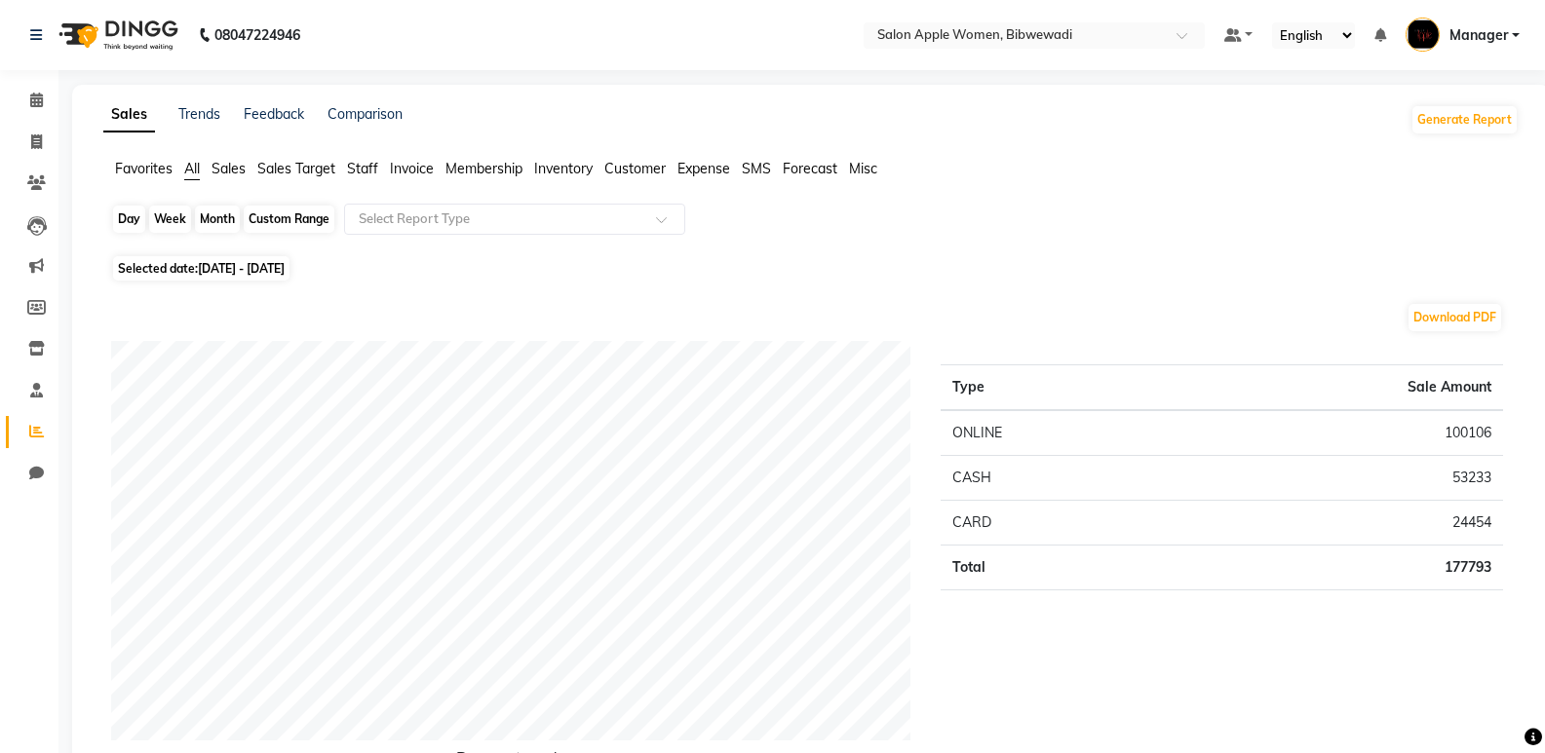
click at [292, 208] on div "Custom Range" at bounding box center [289, 219] width 91 height 27
select select "10"
select select "2023"
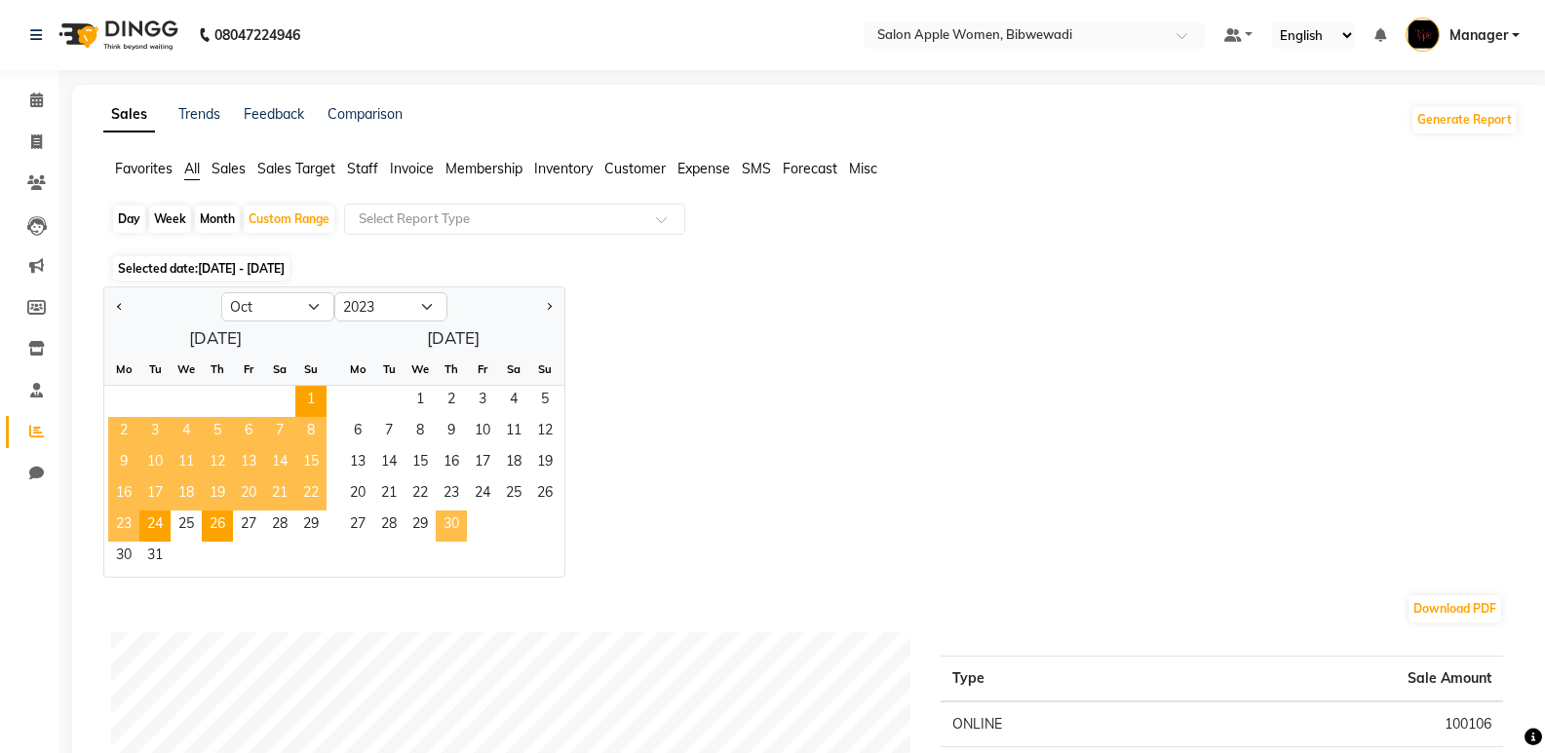
click at [441, 528] on span "30" at bounding box center [451, 526] width 31 height 31
select select "11"
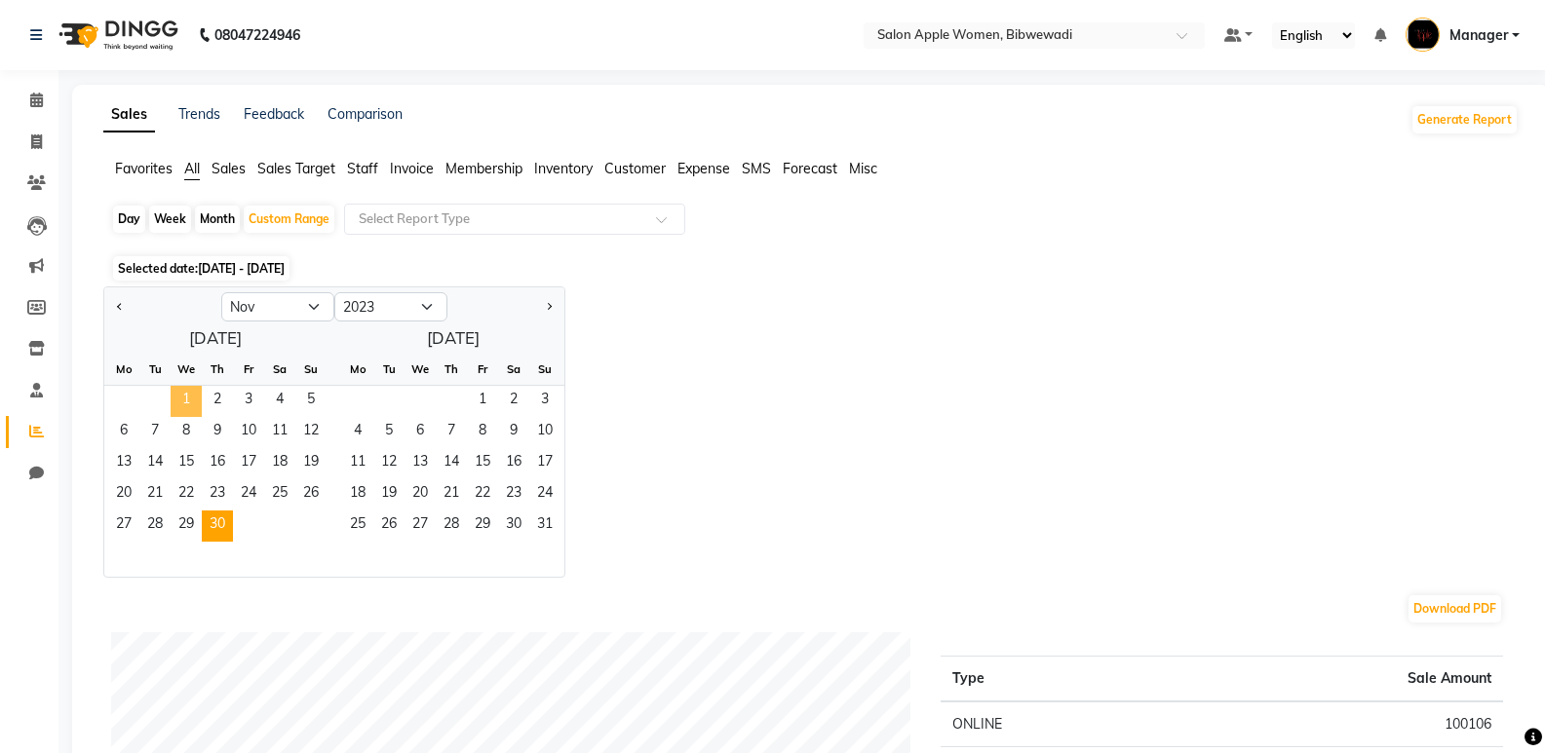
click at [176, 404] on span "1" at bounding box center [186, 401] width 31 height 31
click at [215, 509] on span "23" at bounding box center [217, 495] width 31 height 31
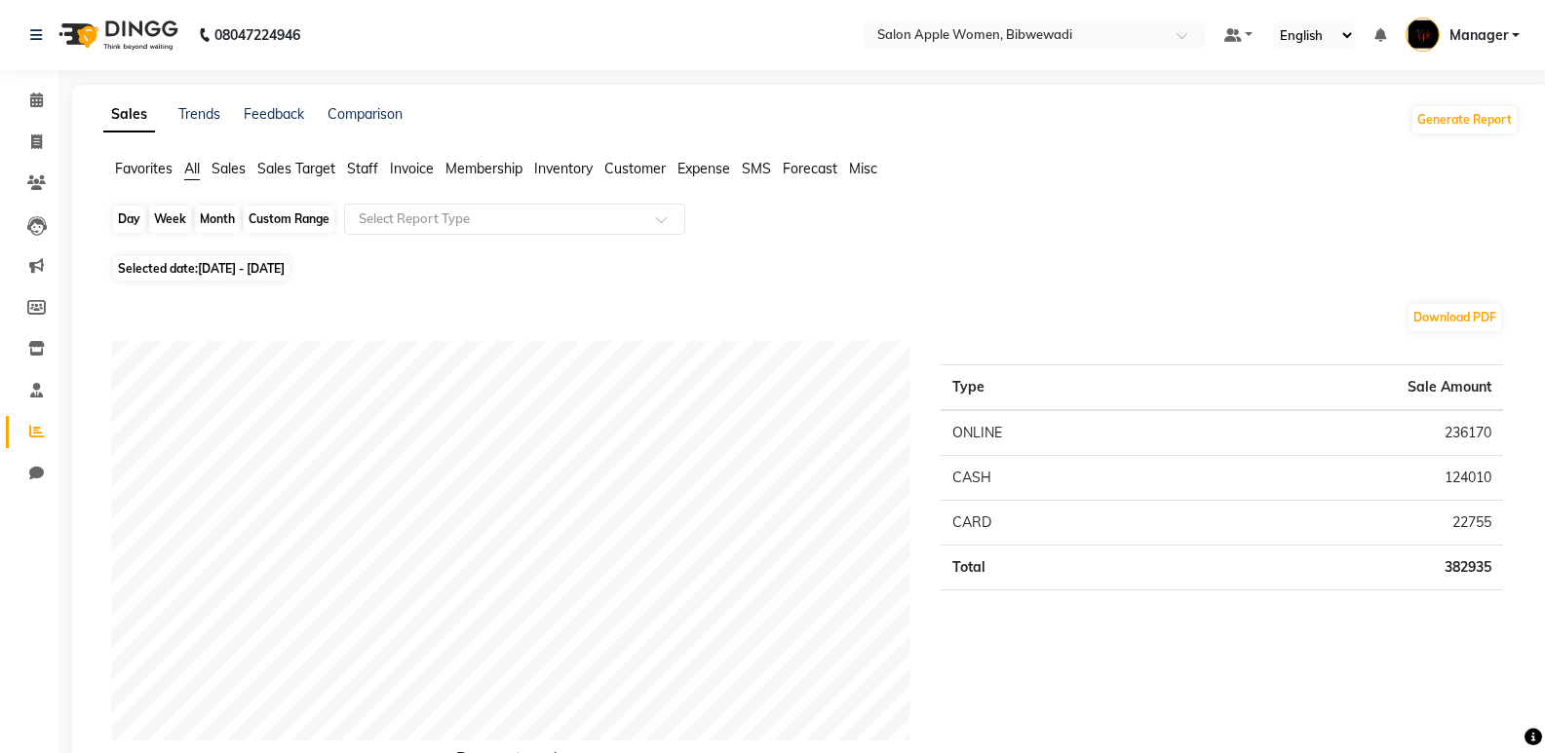
click at [298, 216] on div "Custom Range" at bounding box center [289, 219] width 91 height 27
select select "11"
select select "2023"
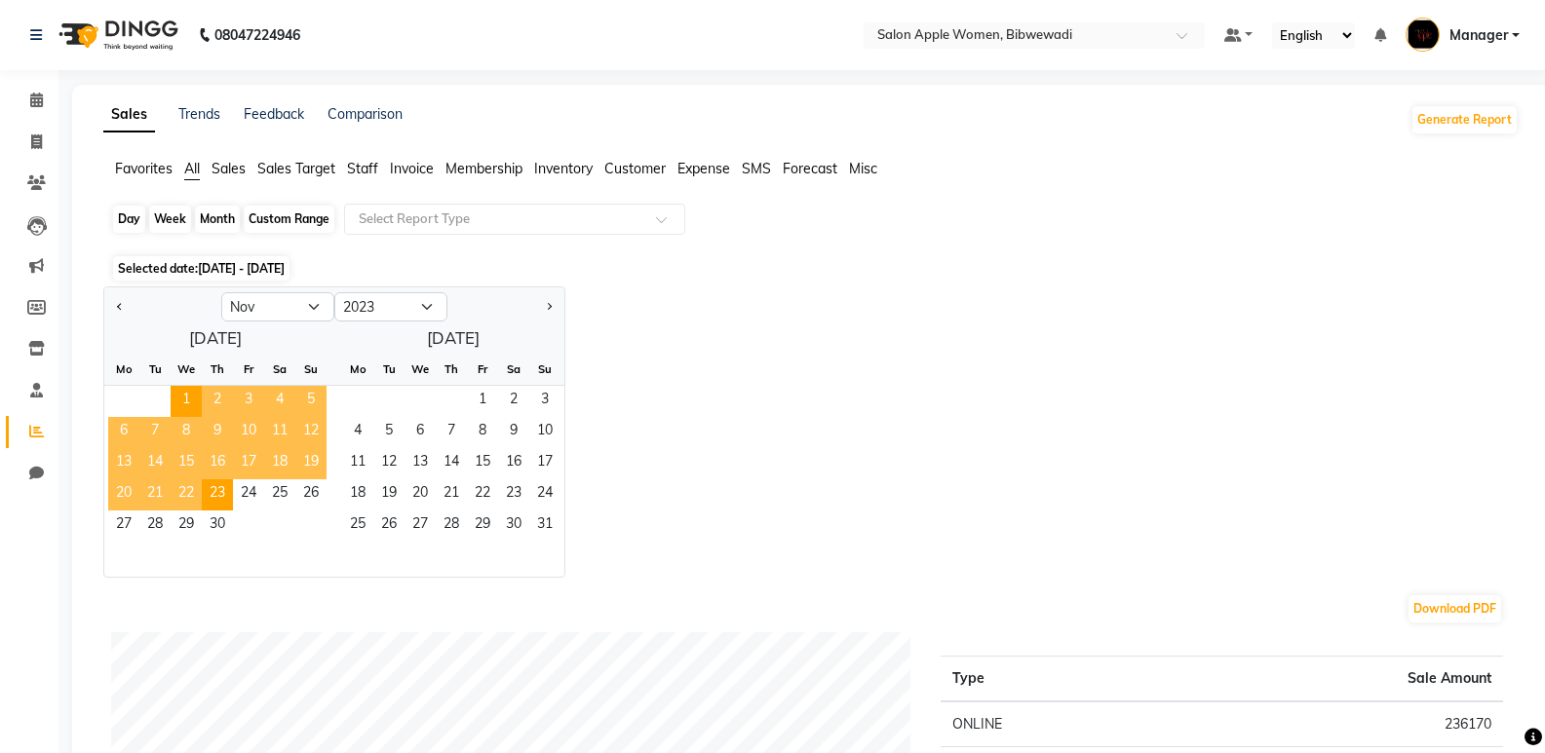
click at [303, 224] on div "Custom Range" at bounding box center [289, 219] width 91 height 27
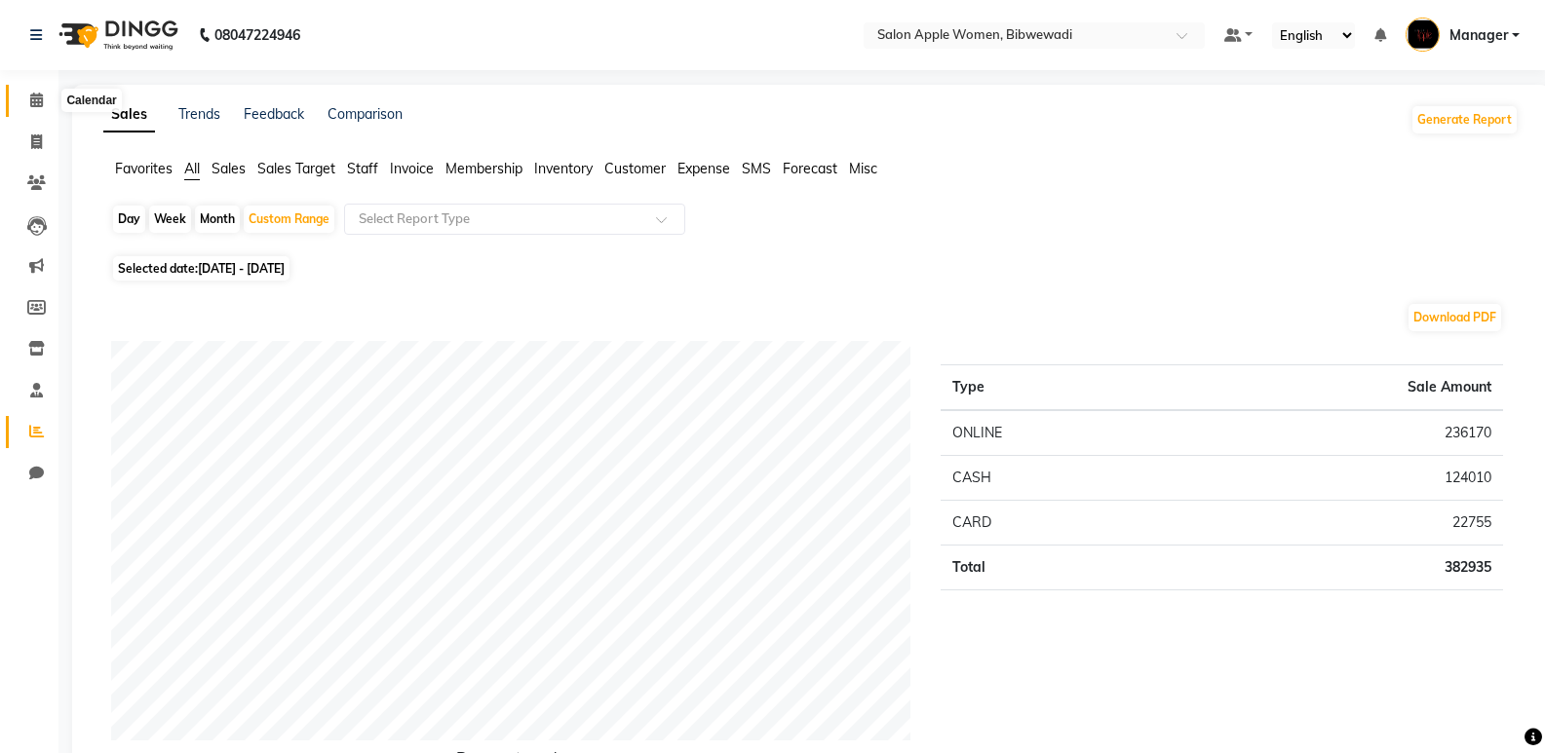
click at [39, 104] on icon at bounding box center [36, 100] width 13 height 15
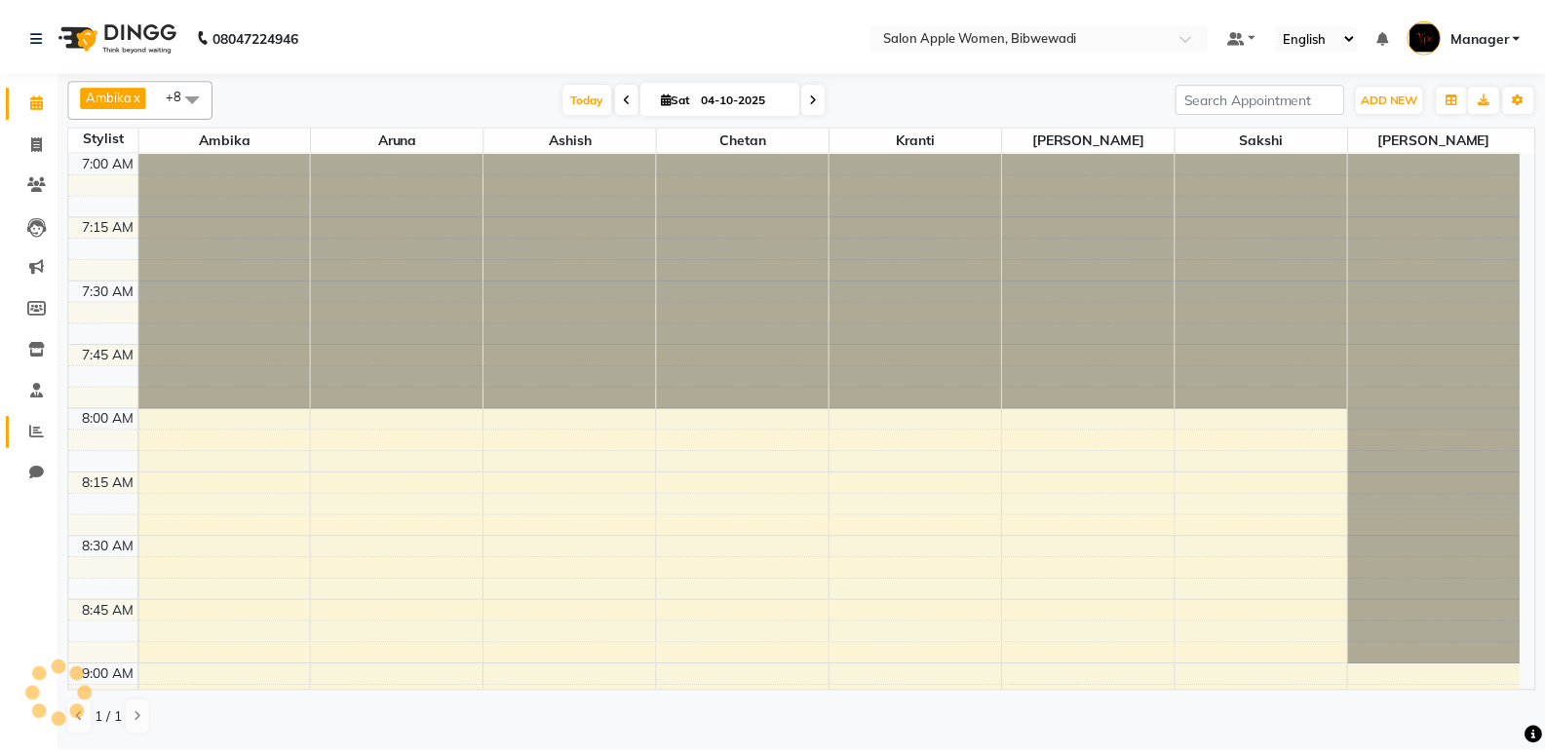
scroll to position [2317, 0]
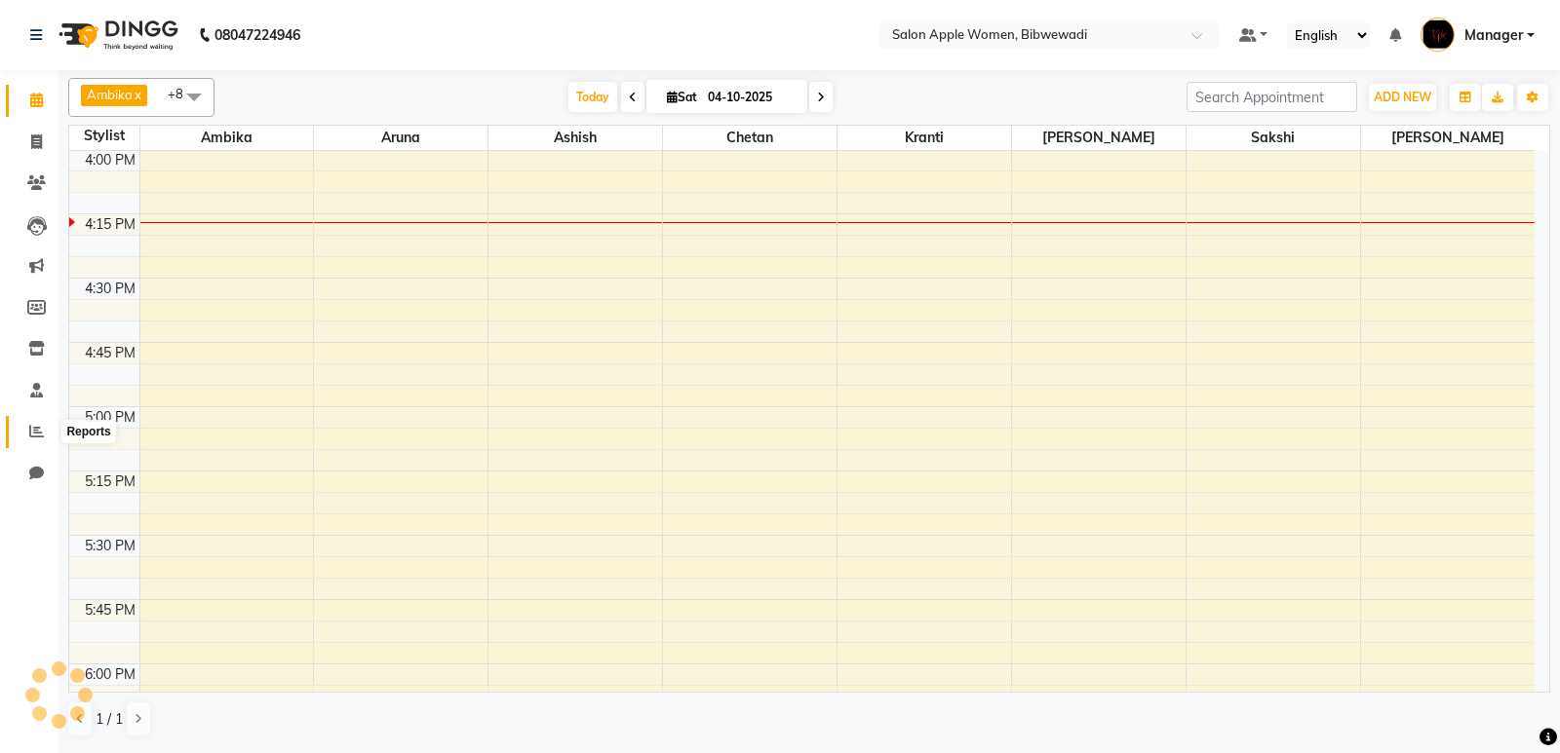
click at [34, 437] on icon at bounding box center [36, 431] width 15 height 15
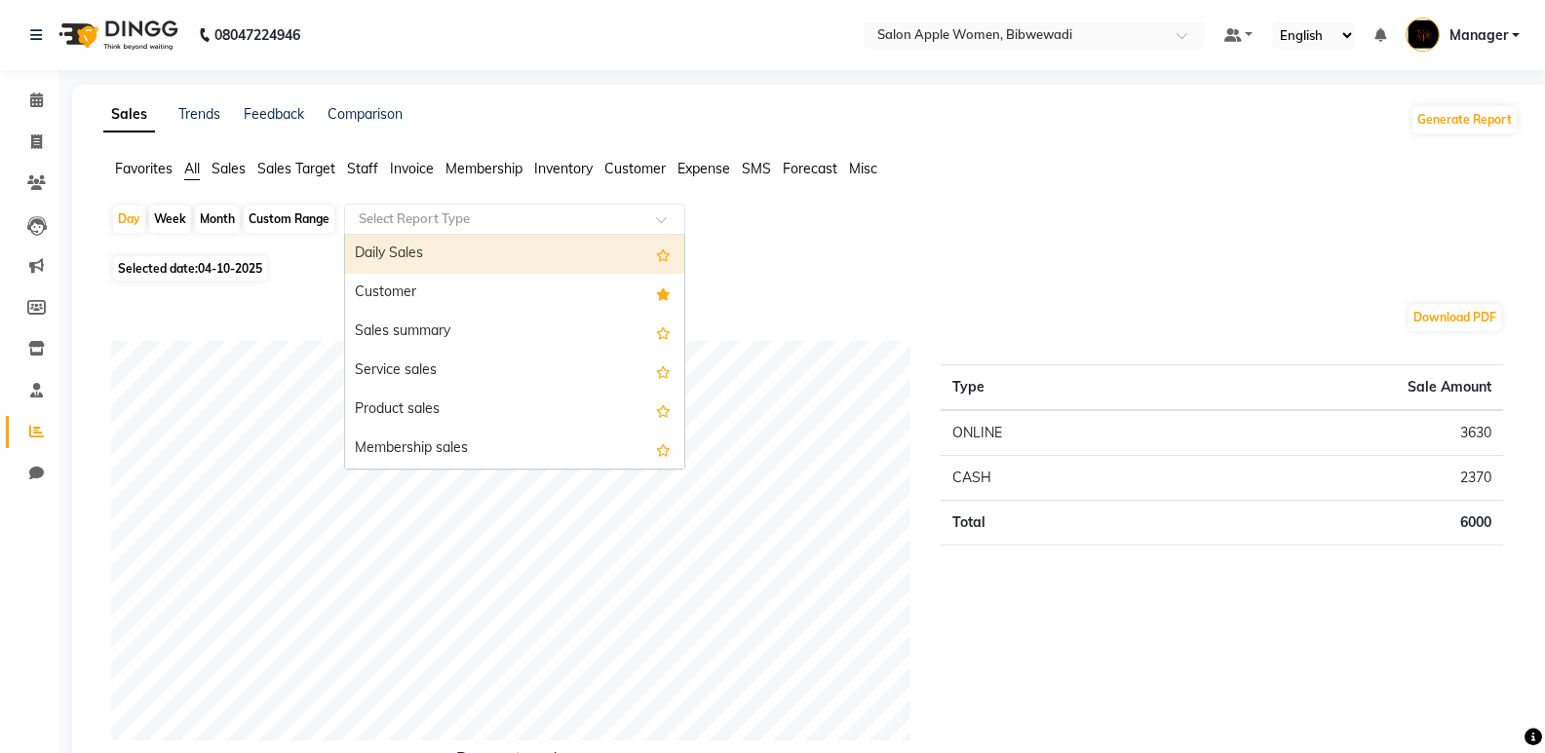
click at [406, 216] on input "text" at bounding box center [495, 219] width 281 height 19
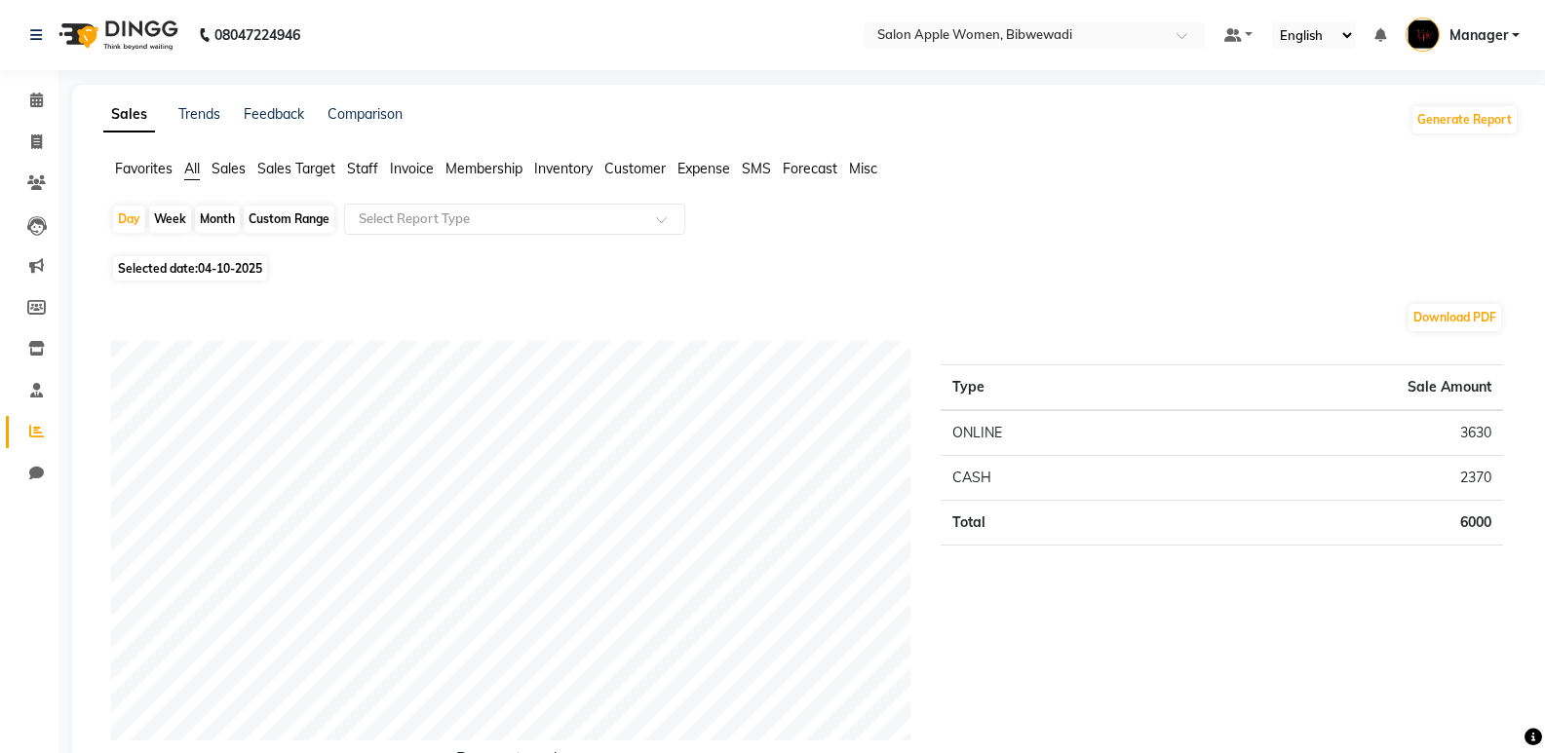
click at [289, 219] on div "Custom Range" at bounding box center [289, 219] width 91 height 27
select select "10"
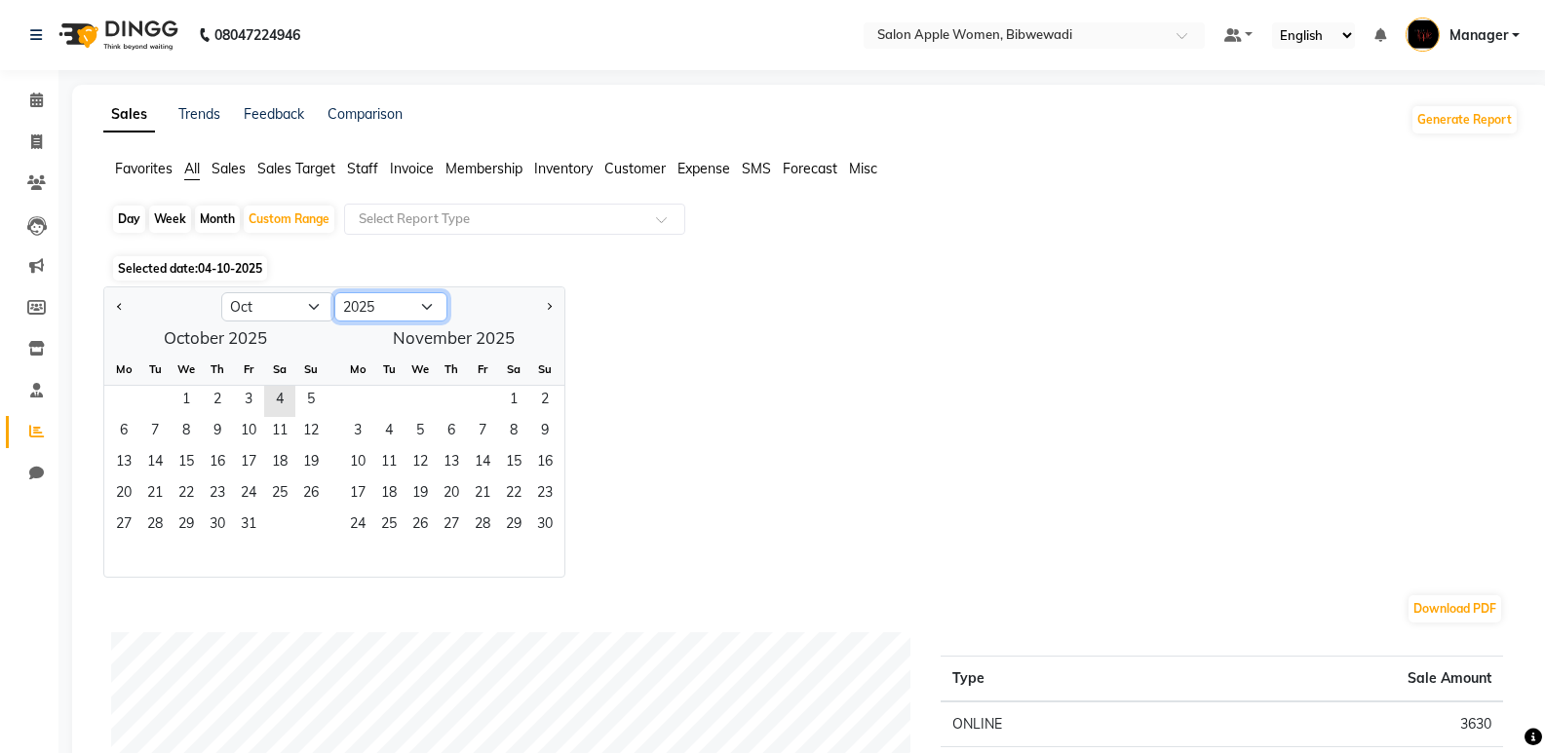
click at [365, 304] on select "2015 2016 2017 2018 2019 2020 2021 2022 2023 2024 2025 2026 2027 2028 2029 2030…" at bounding box center [390, 306] width 113 height 29
select select "2023"
click at [334, 292] on select "2015 2016 2017 2018 2019 2020 2021 2022 2023 2024 2025 2026 2027 2028 2029 2030…" at bounding box center [390, 306] width 113 height 29
click at [316, 397] on span "1" at bounding box center [310, 401] width 31 height 31
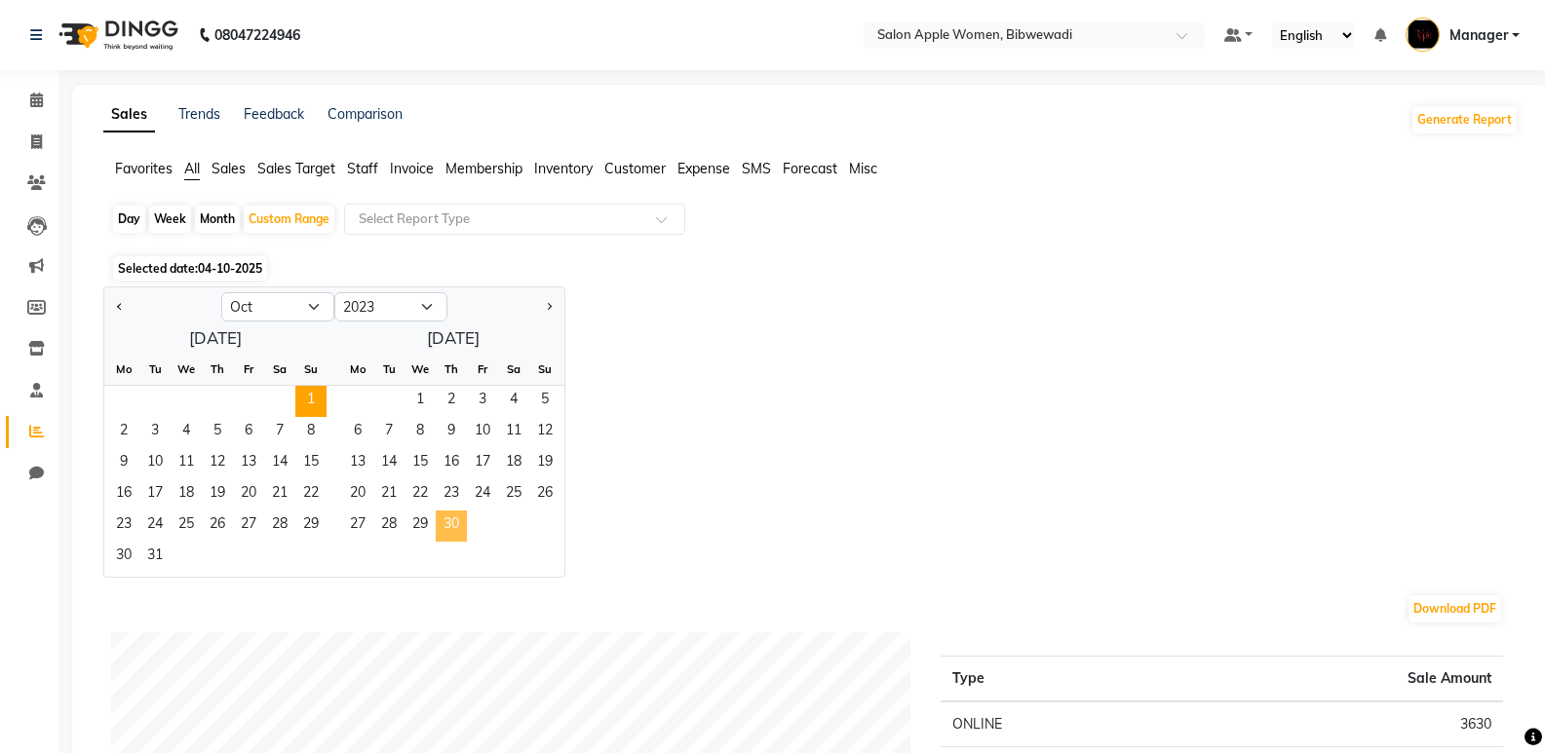
click at [454, 517] on span "30" at bounding box center [451, 526] width 31 height 31
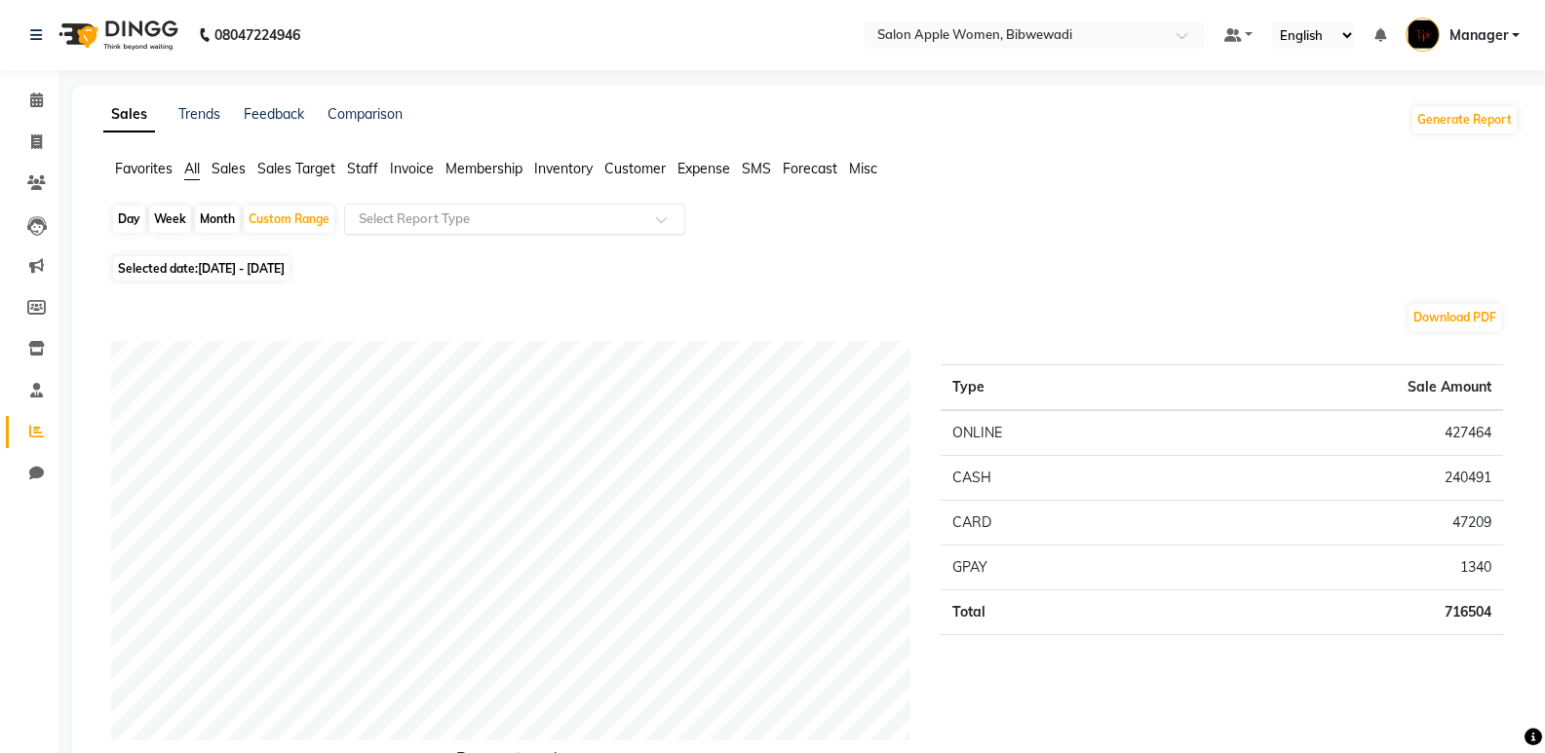
click at [454, 212] on input "text" at bounding box center [495, 219] width 281 height 19
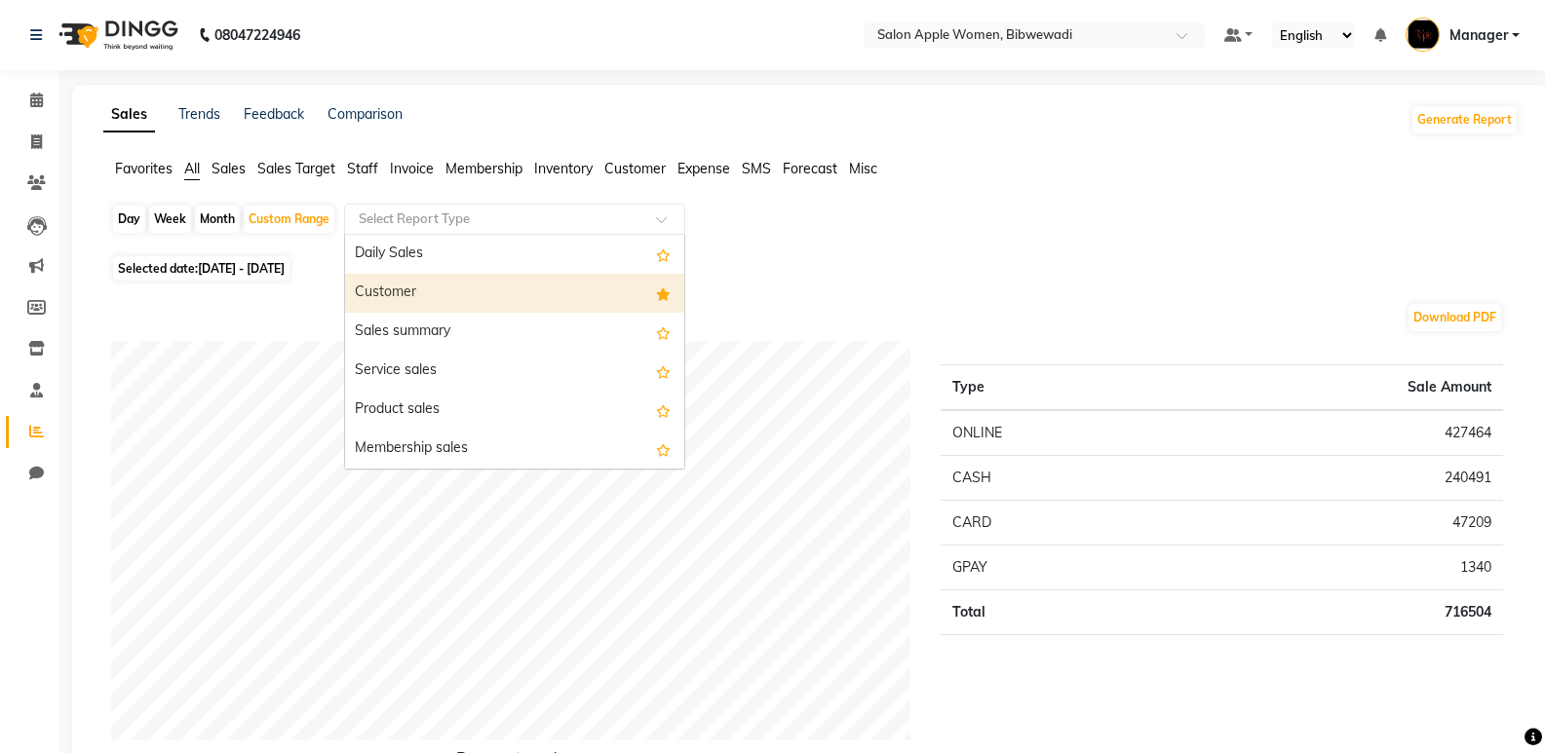
click at [463, 293] on div "Customer" at bounding box center [514, 293] width 339 height 39
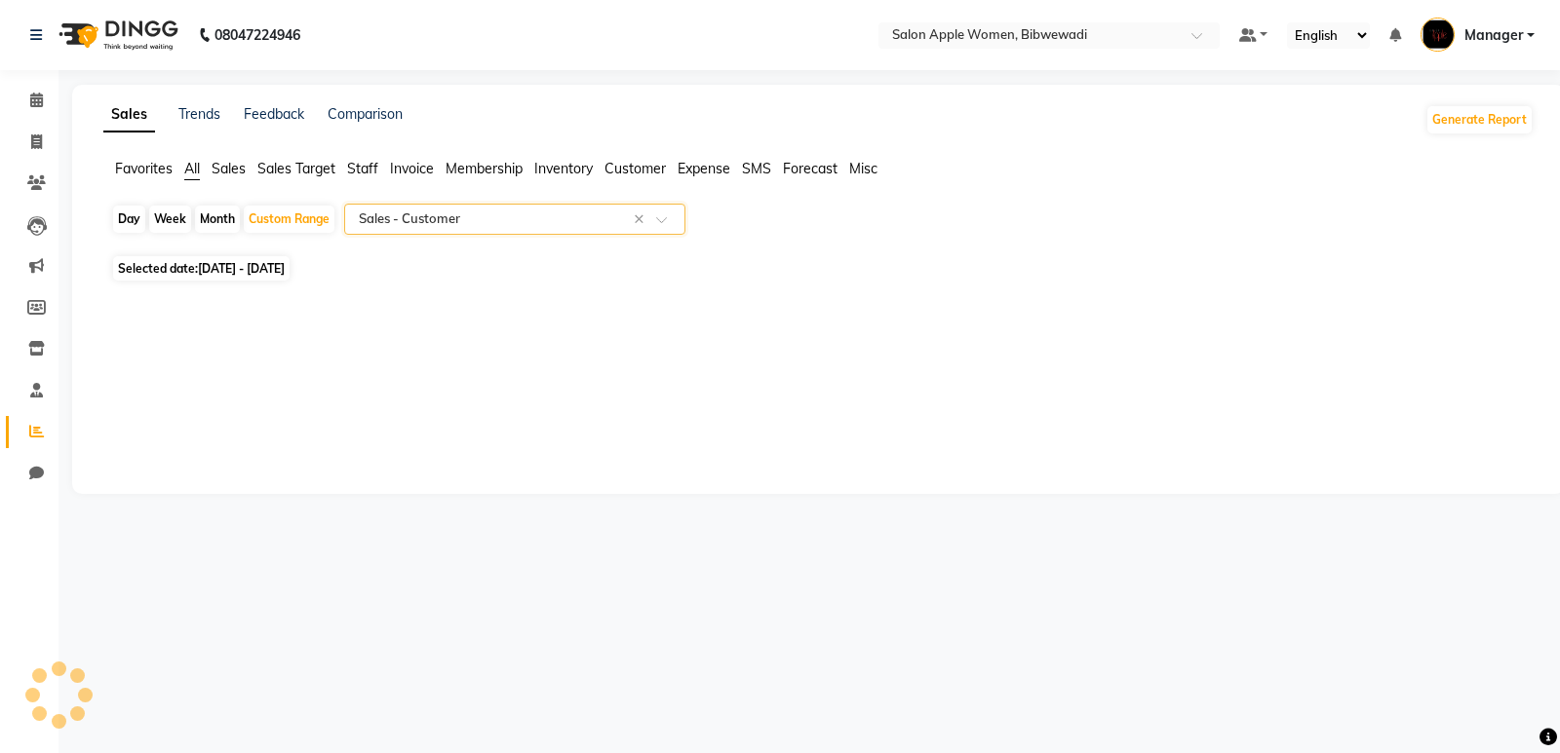
select select "full_report"
select select "csv"
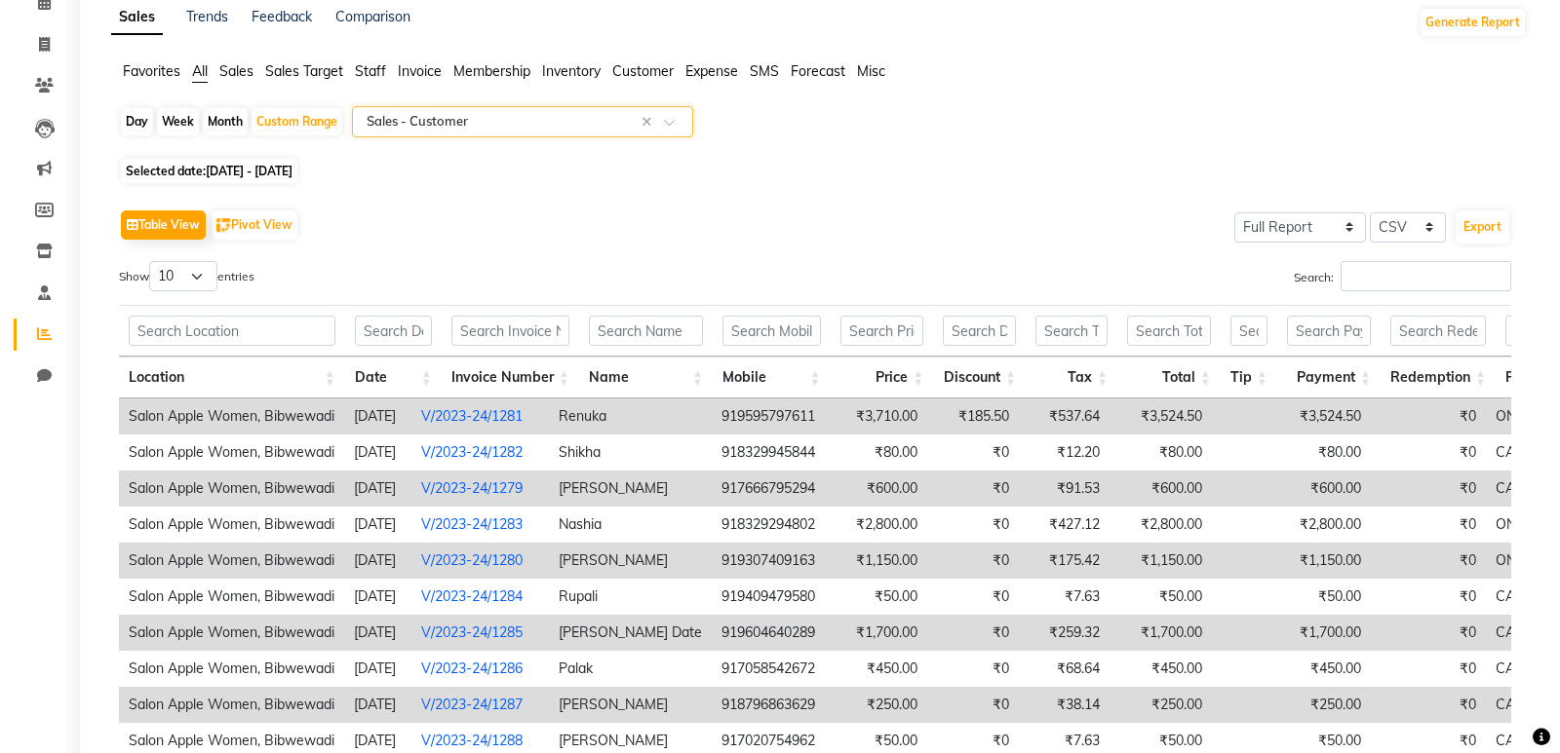
scroll to position [195, 0]
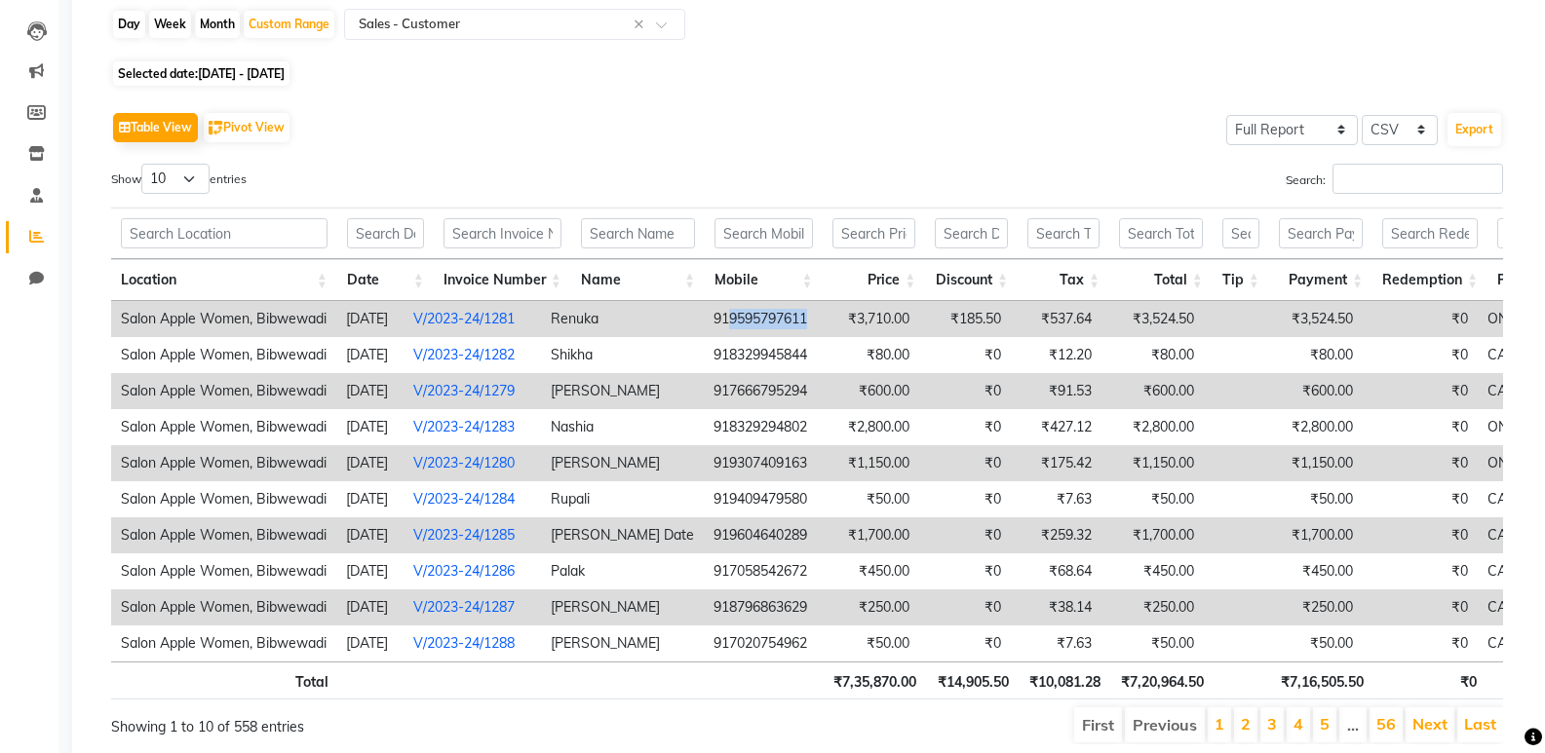
drag, startPoint x: 734, startPoint y: 316, endPoint x: 813, endPoint y: 316, distance: 79.0
click at [813, 316] on td "919595797611" at bounding box center [760, 319] width 113 height 36
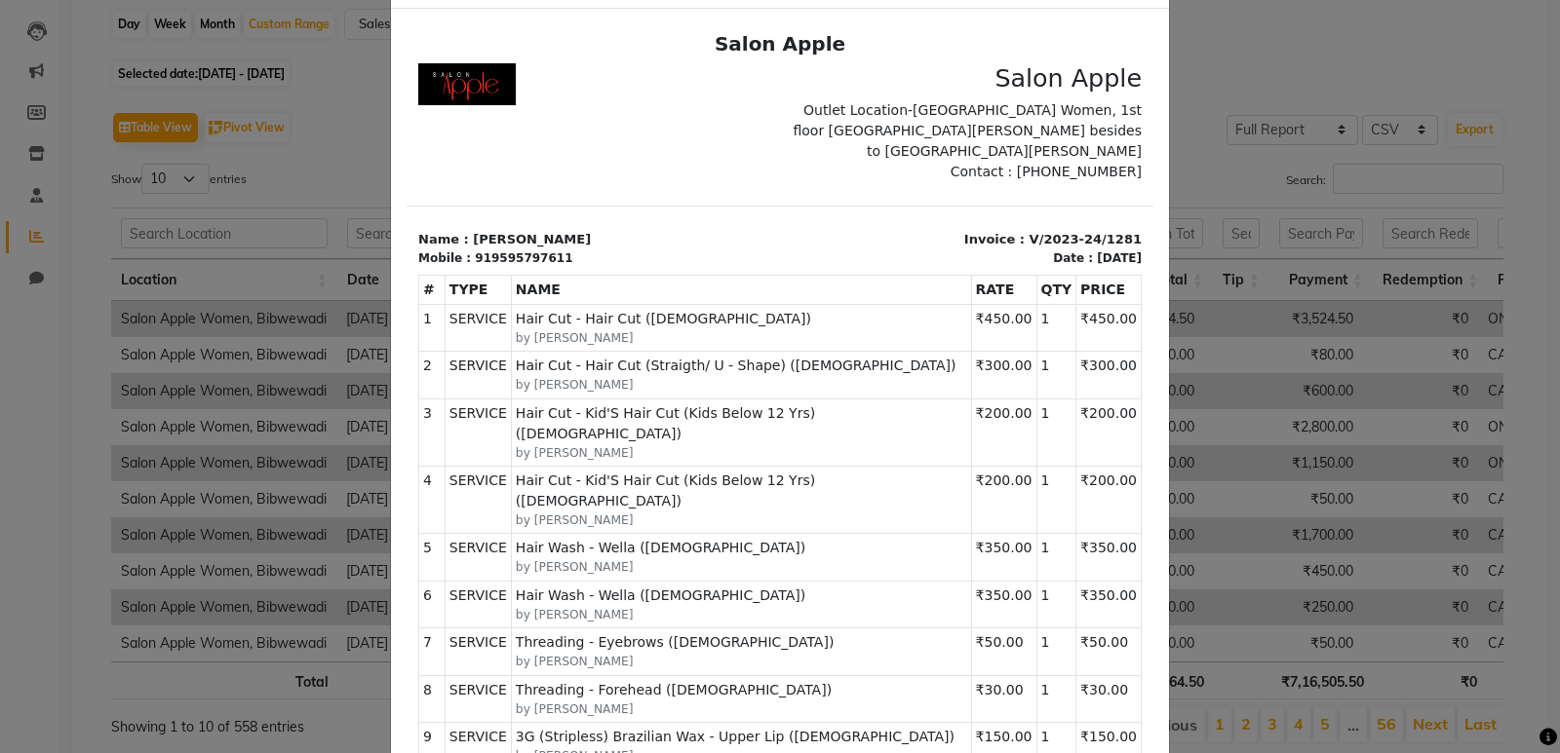
scroll to position [0, 0]
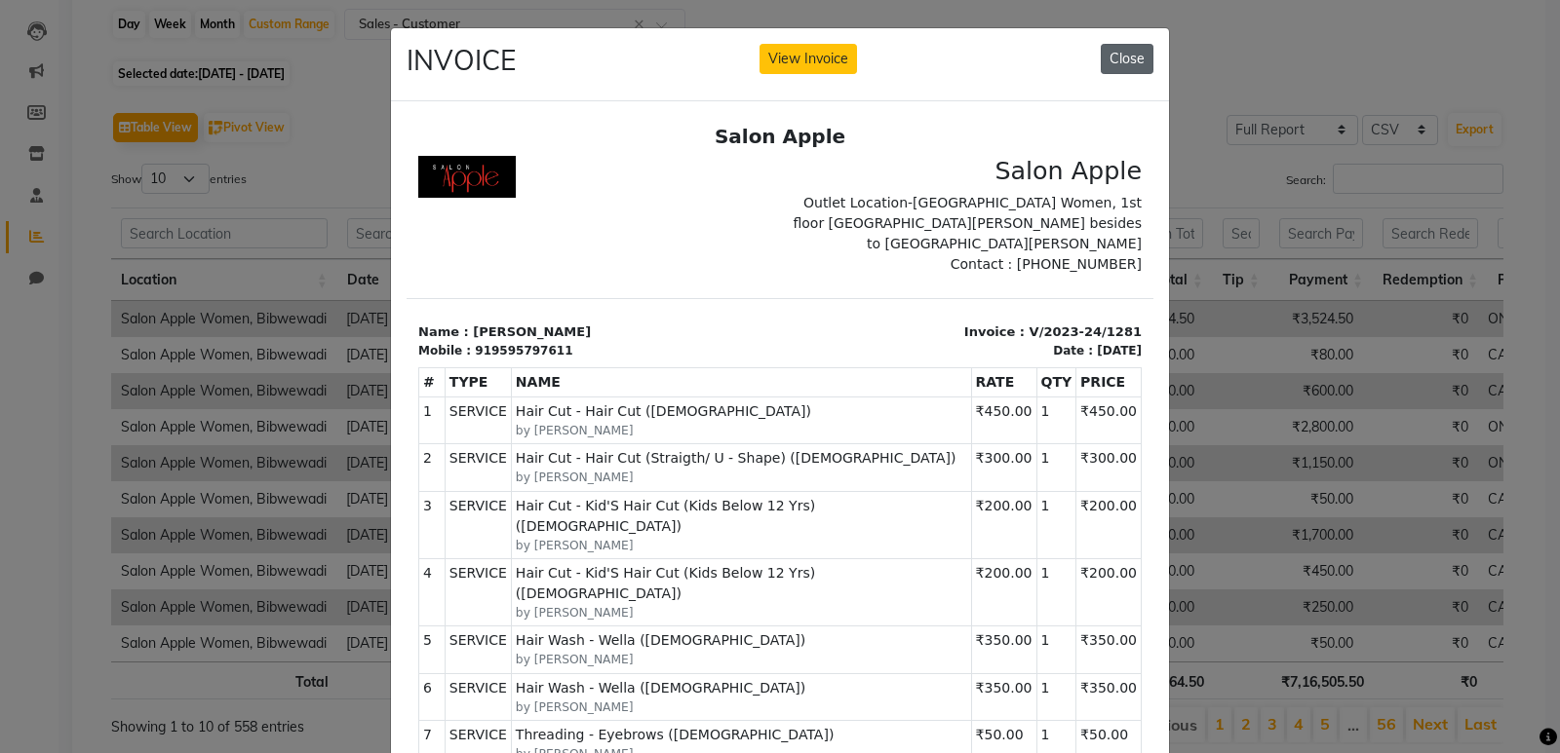
click at [1117, 68] on button "Close" at bounding box center [1126, 59] width 53 height 30
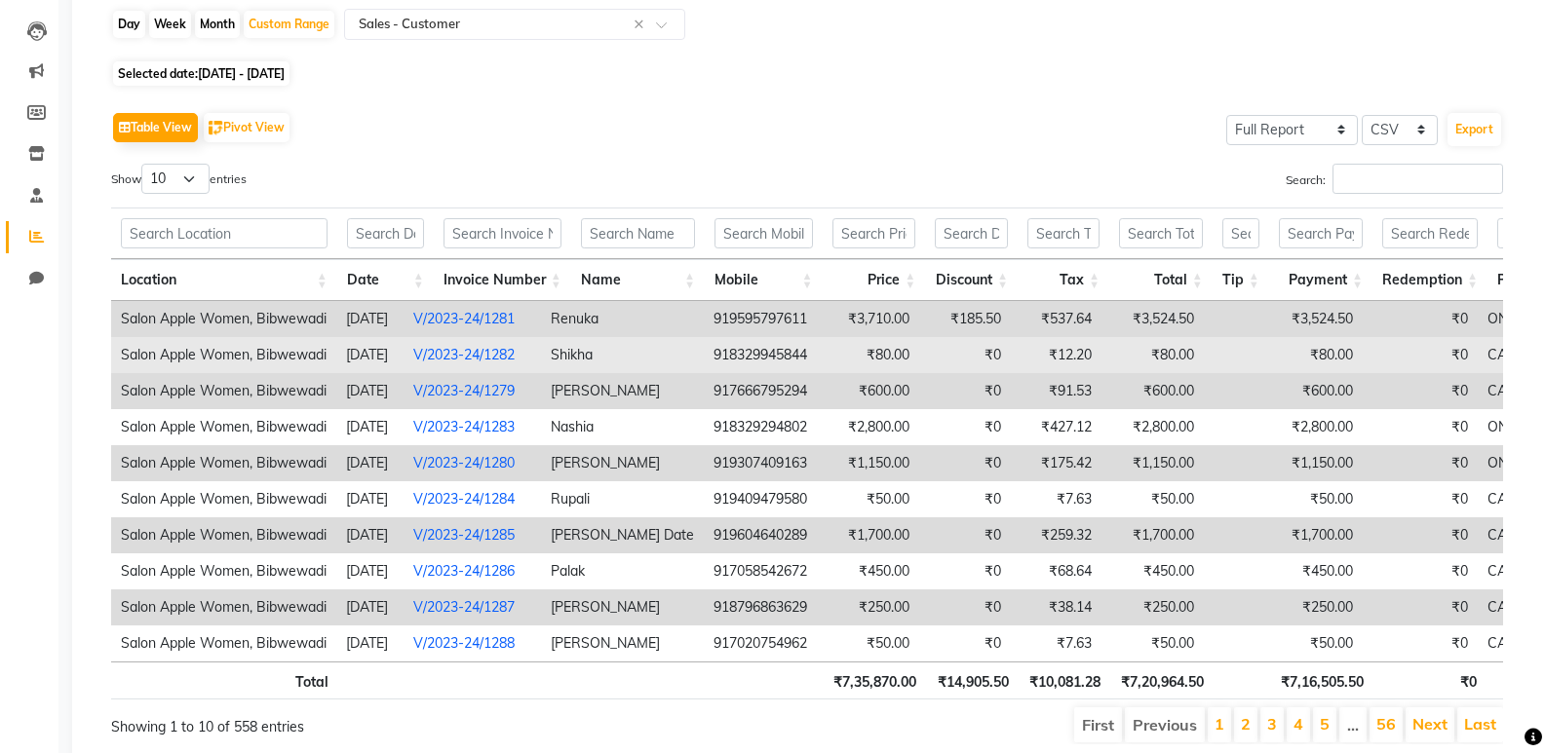
click at [796, 366] on td "918329945844" at bounding box center [760, 355] width 113 height 36
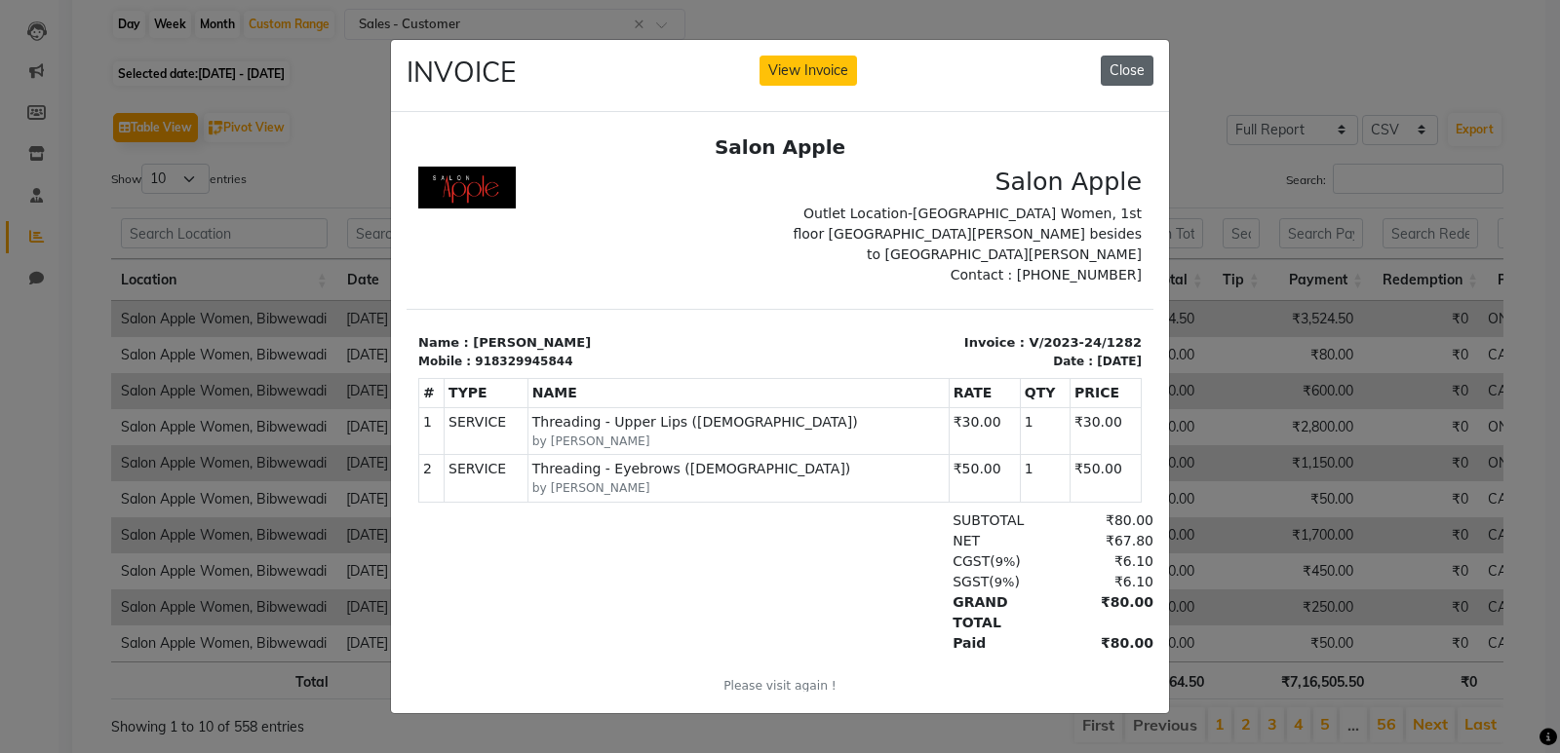
click at [1139, 56] on button "Close" at bounding box center [1126, 71] width 53 height 30
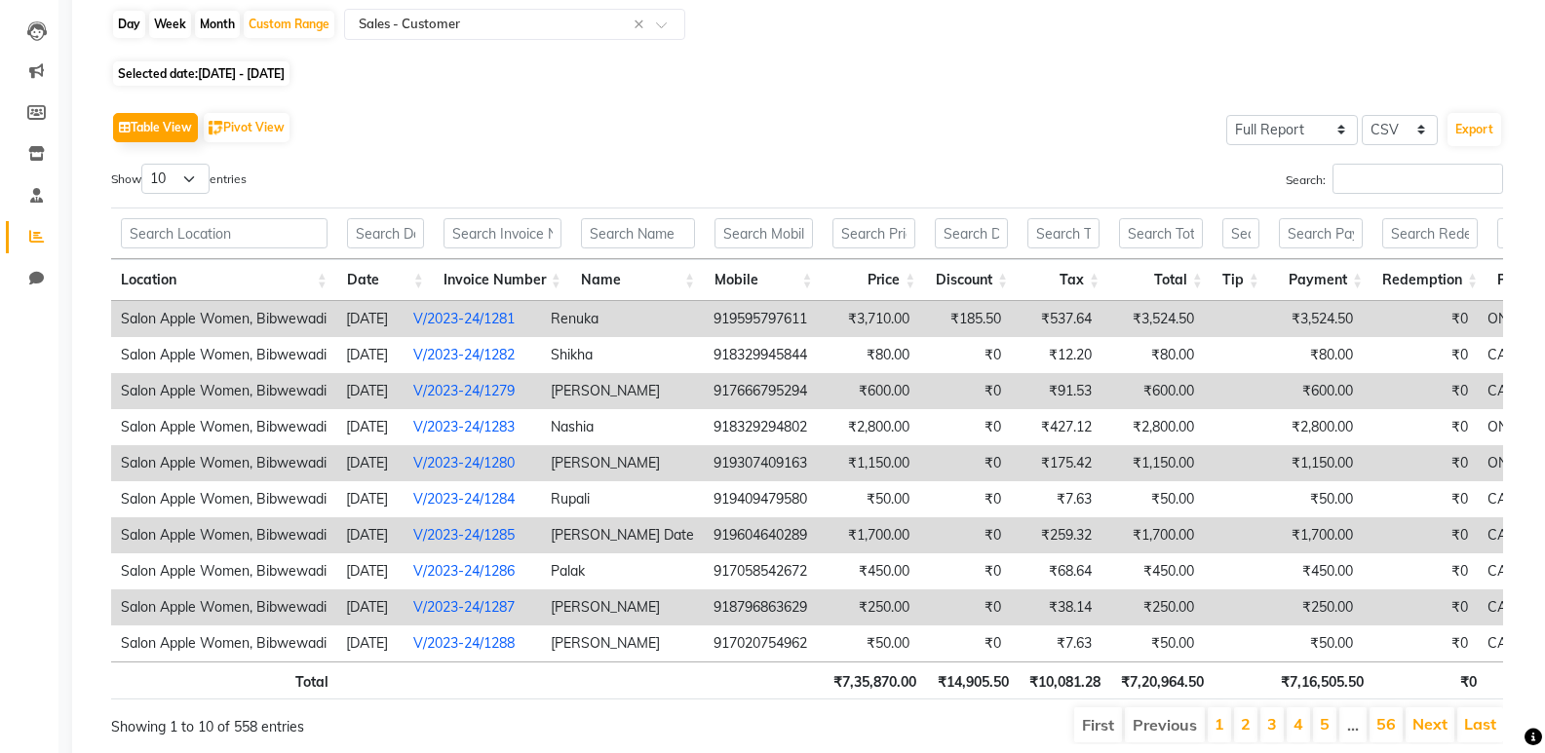
click at [631, 384] on td "Manisha Sampate" at bounding box center [622, 391] width 163 height 36
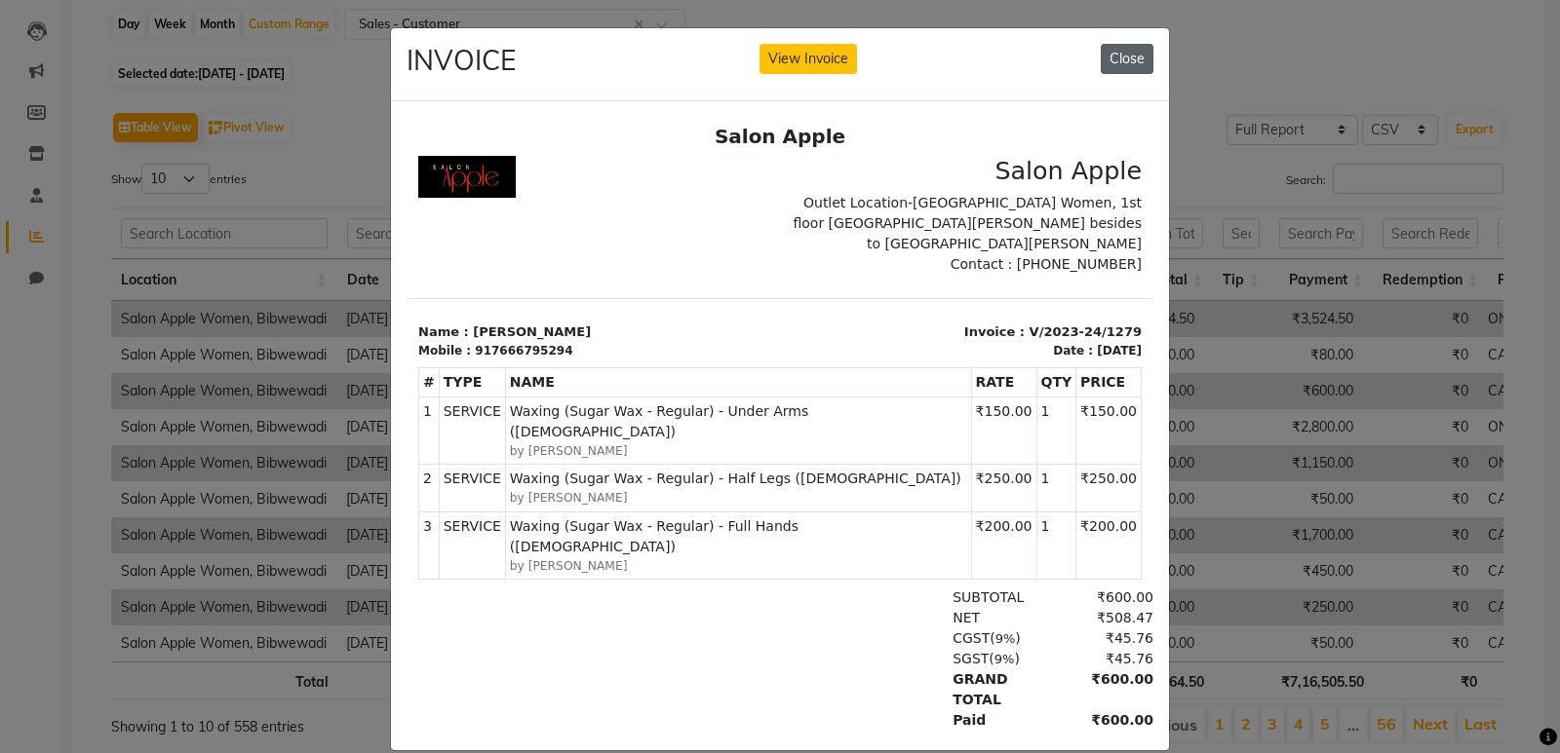
click at [1105, 52] on button "Close" at bounding box center [1126, 59] width 53 height 30
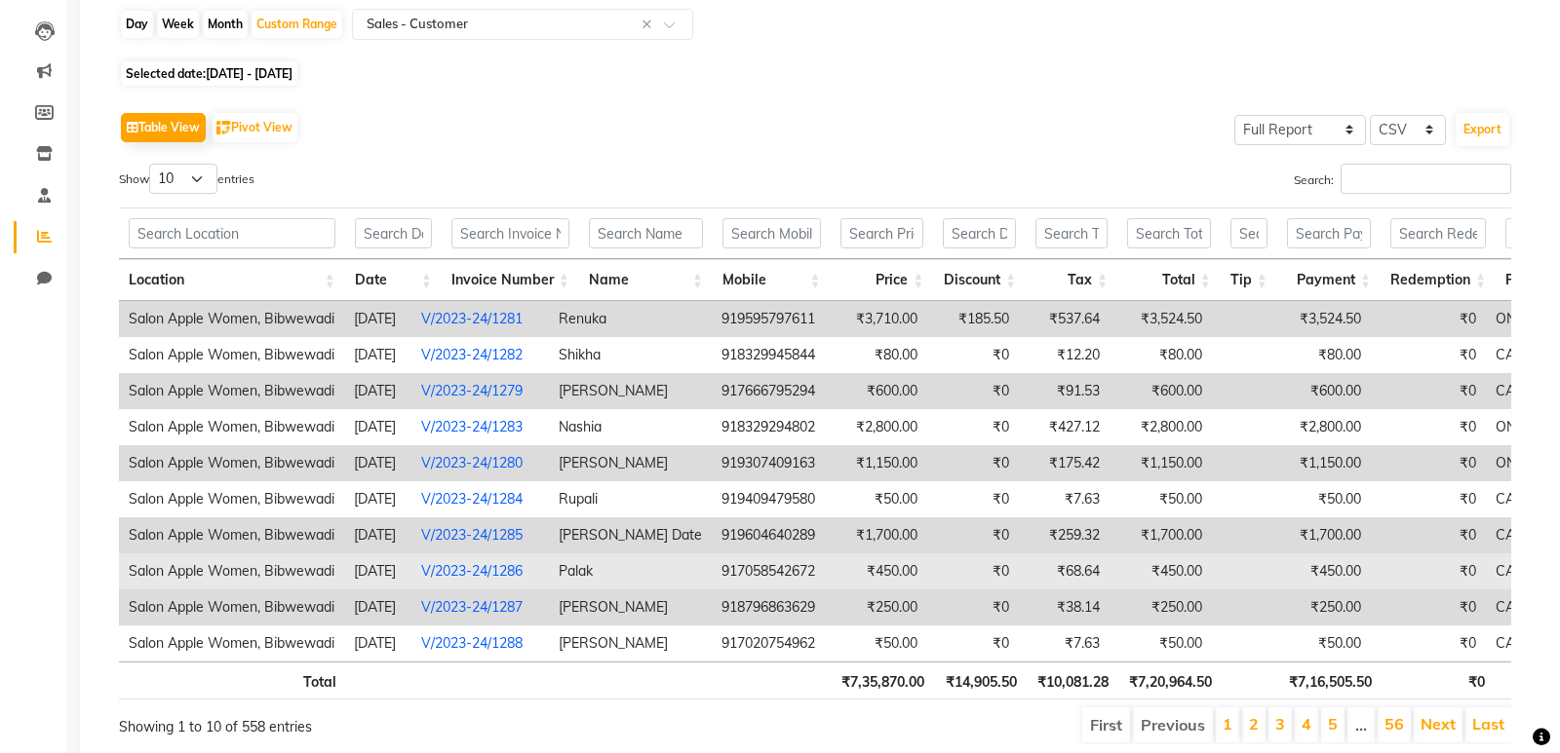
scroll to position [280, 0]
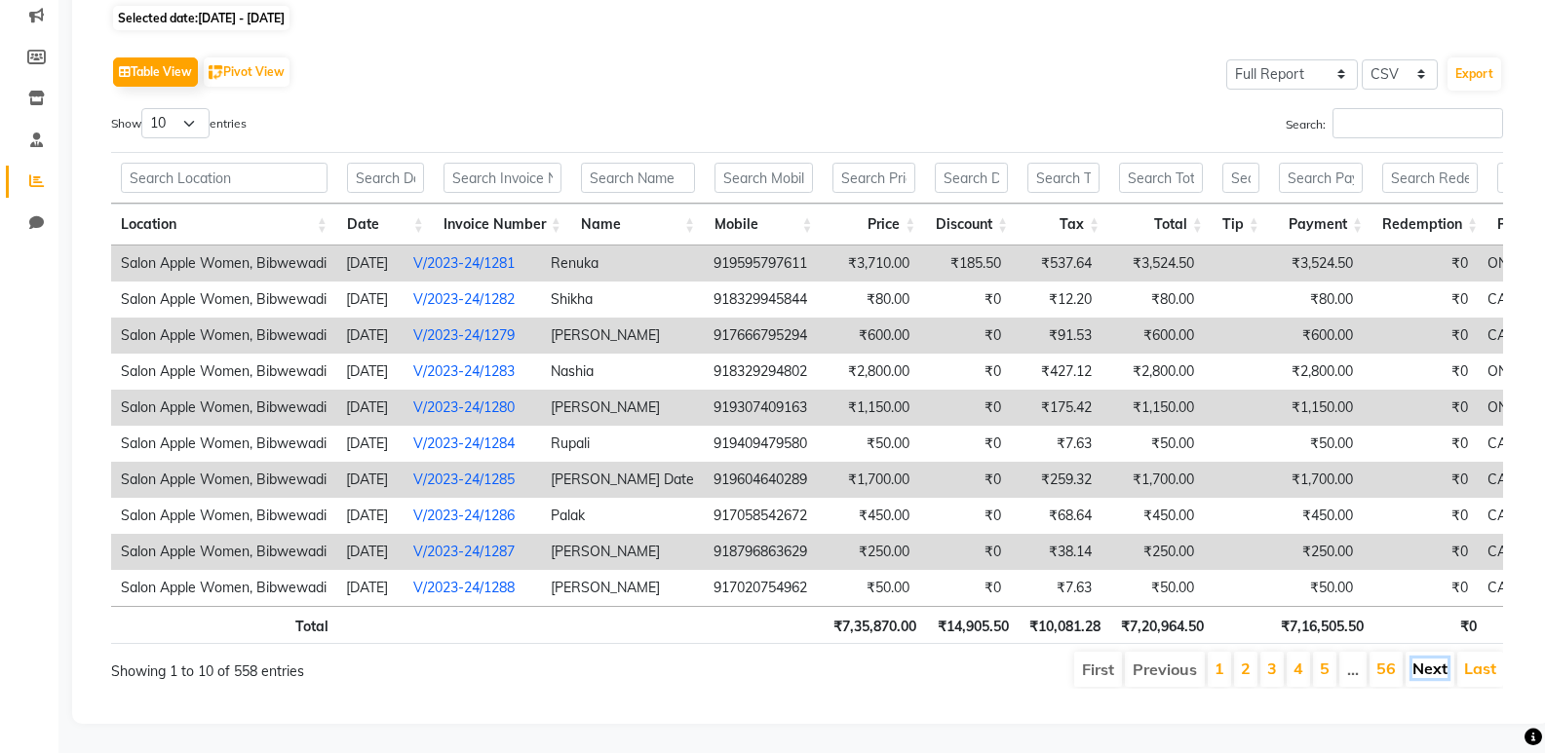
click at [1420, 659] on link "Next" at bounding box center [1429, 668] width 35 height 19
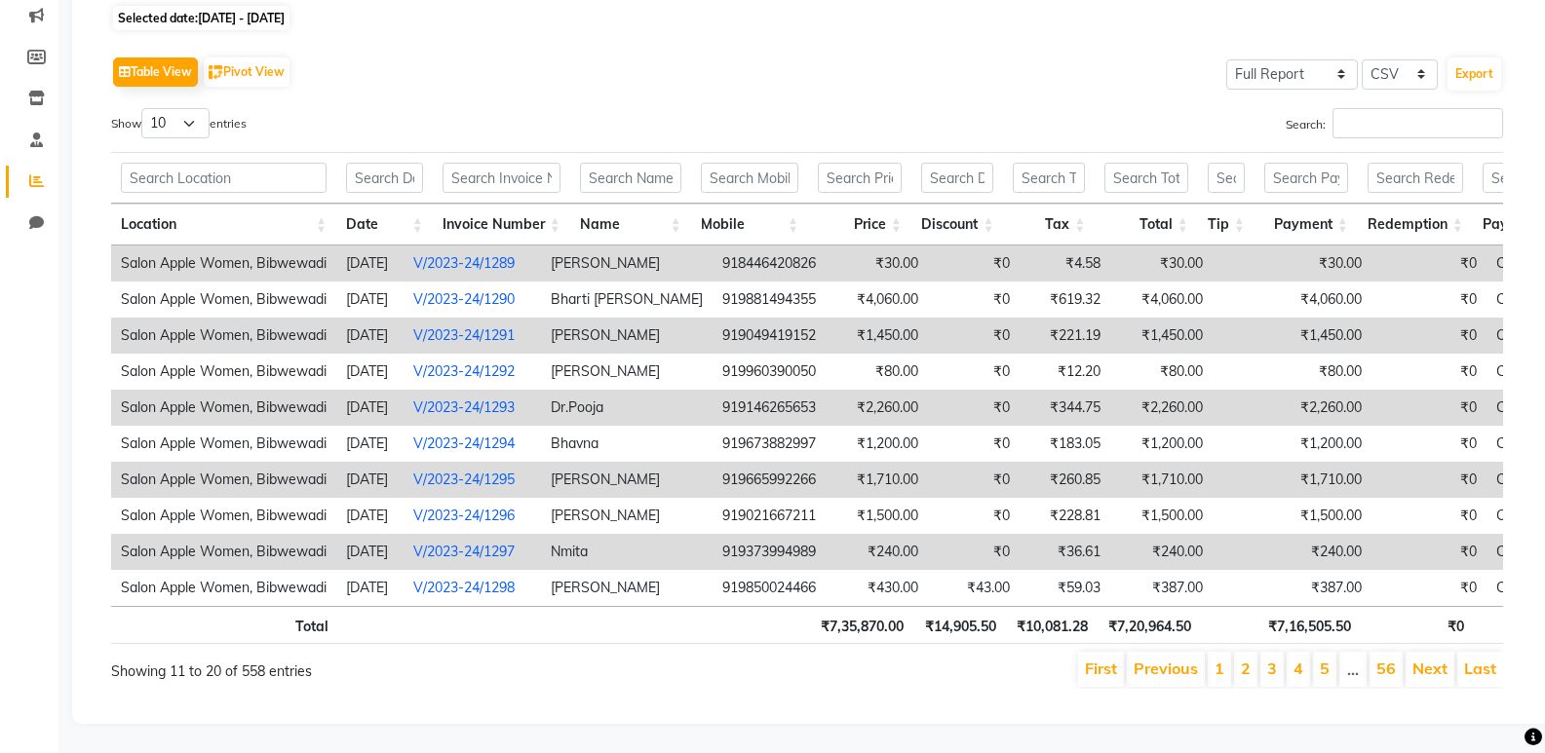
click at [1420, 659] on link "Next" at bounding box center [1429, 668] width 35 height 19
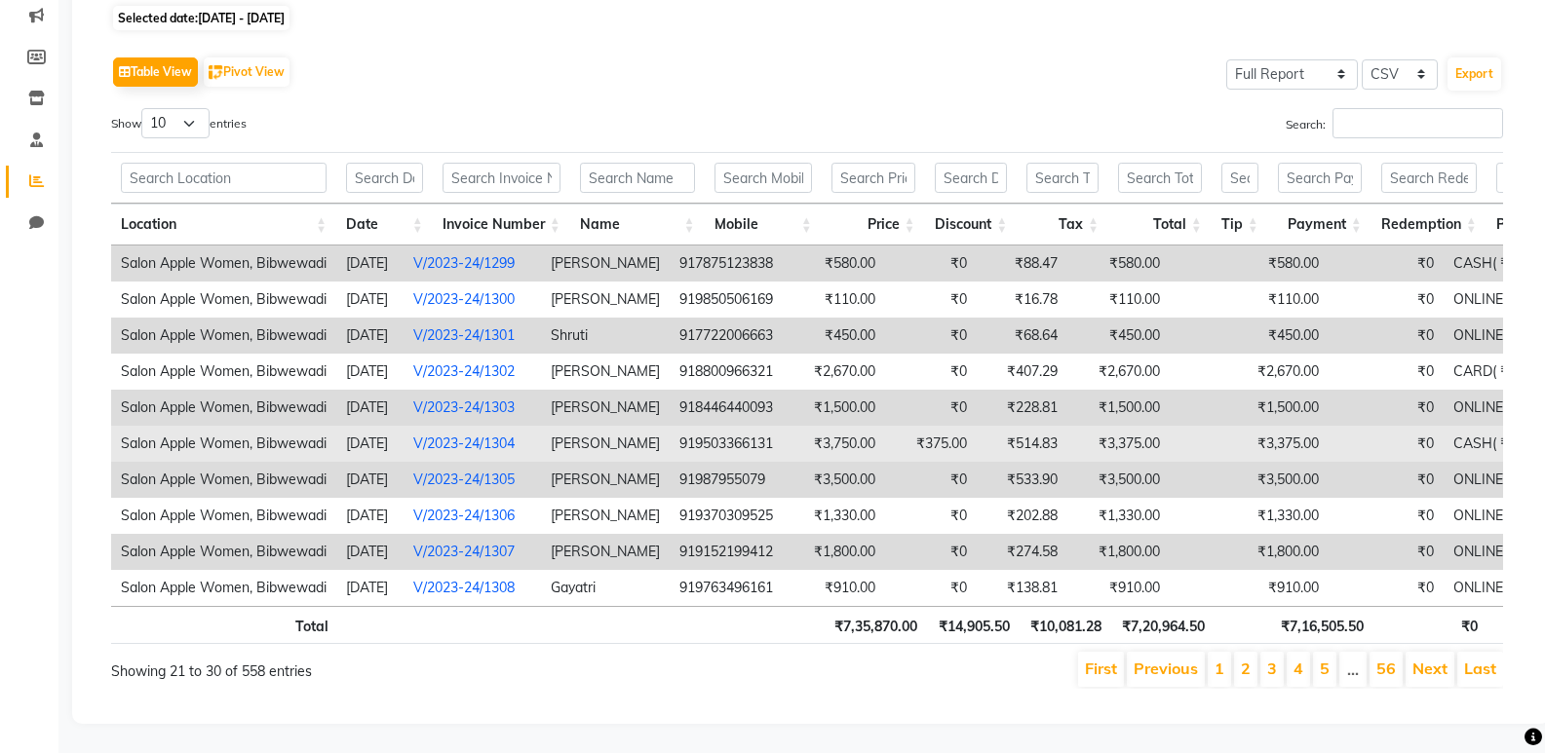
click at [626, 426] on td "Kumudini Kanpure" at bounding box center [605, 444] width 129 height 36
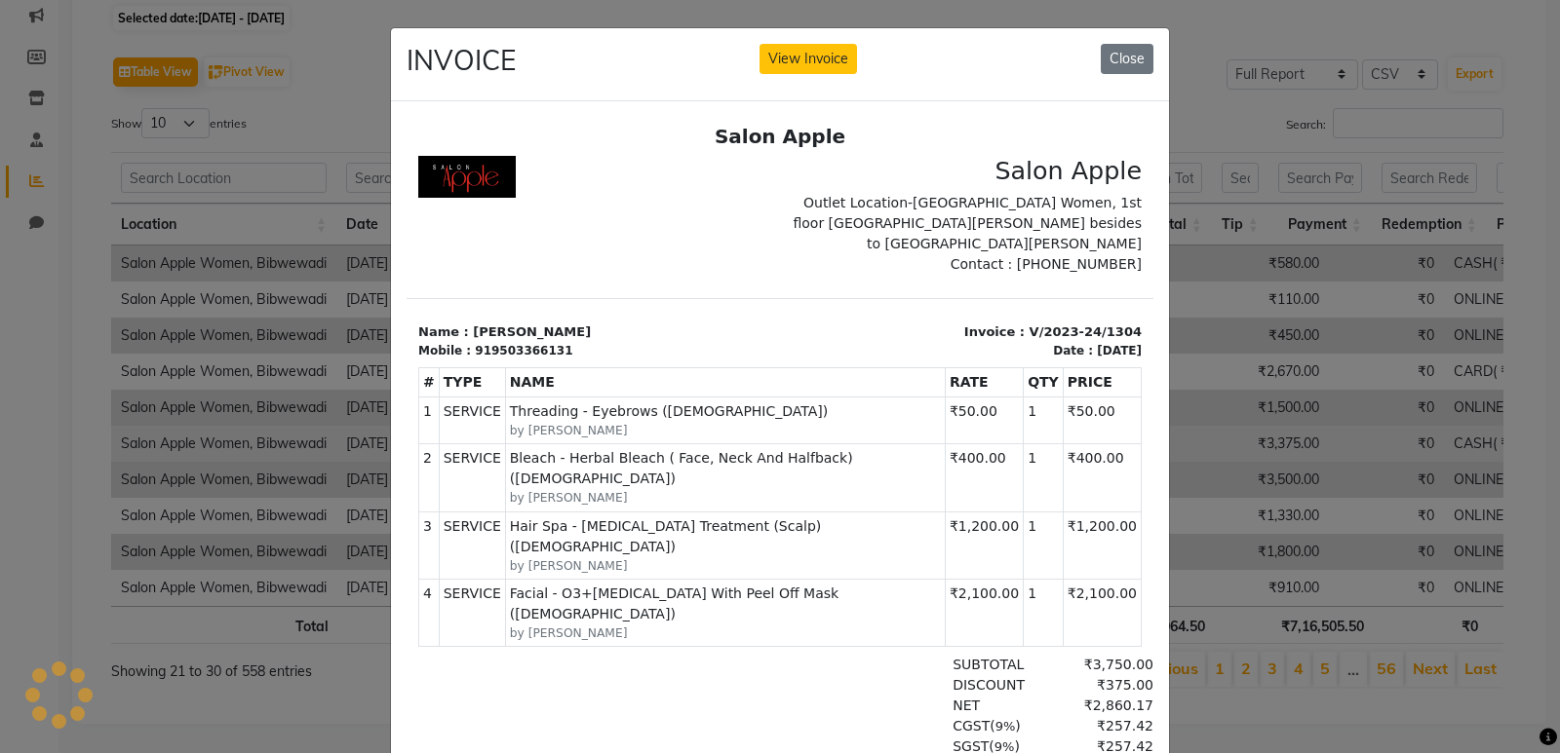
scroll to position [0, 0]
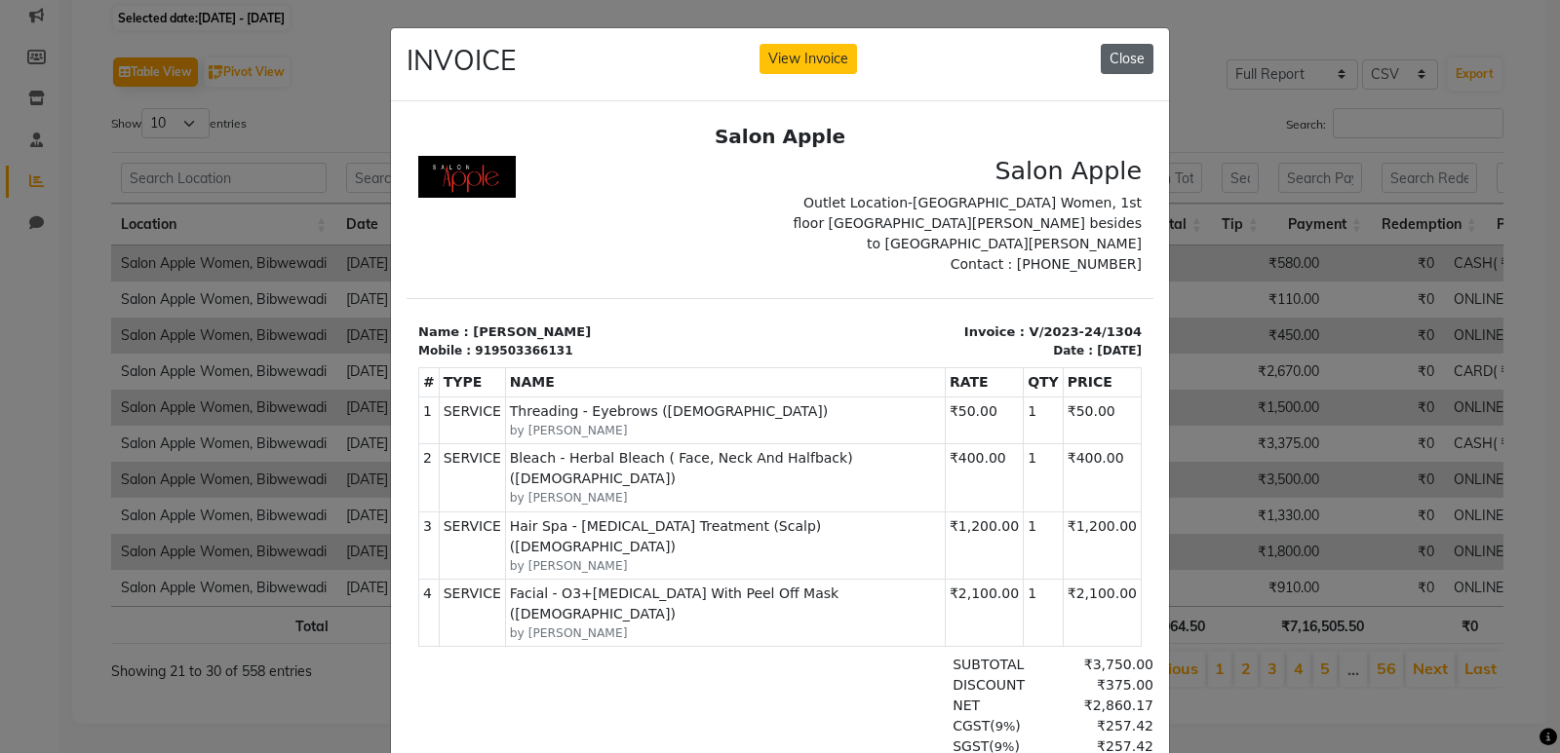
click at [1131, 53] on button "Close" at bounding box center [1126, 59] width 53 height 30
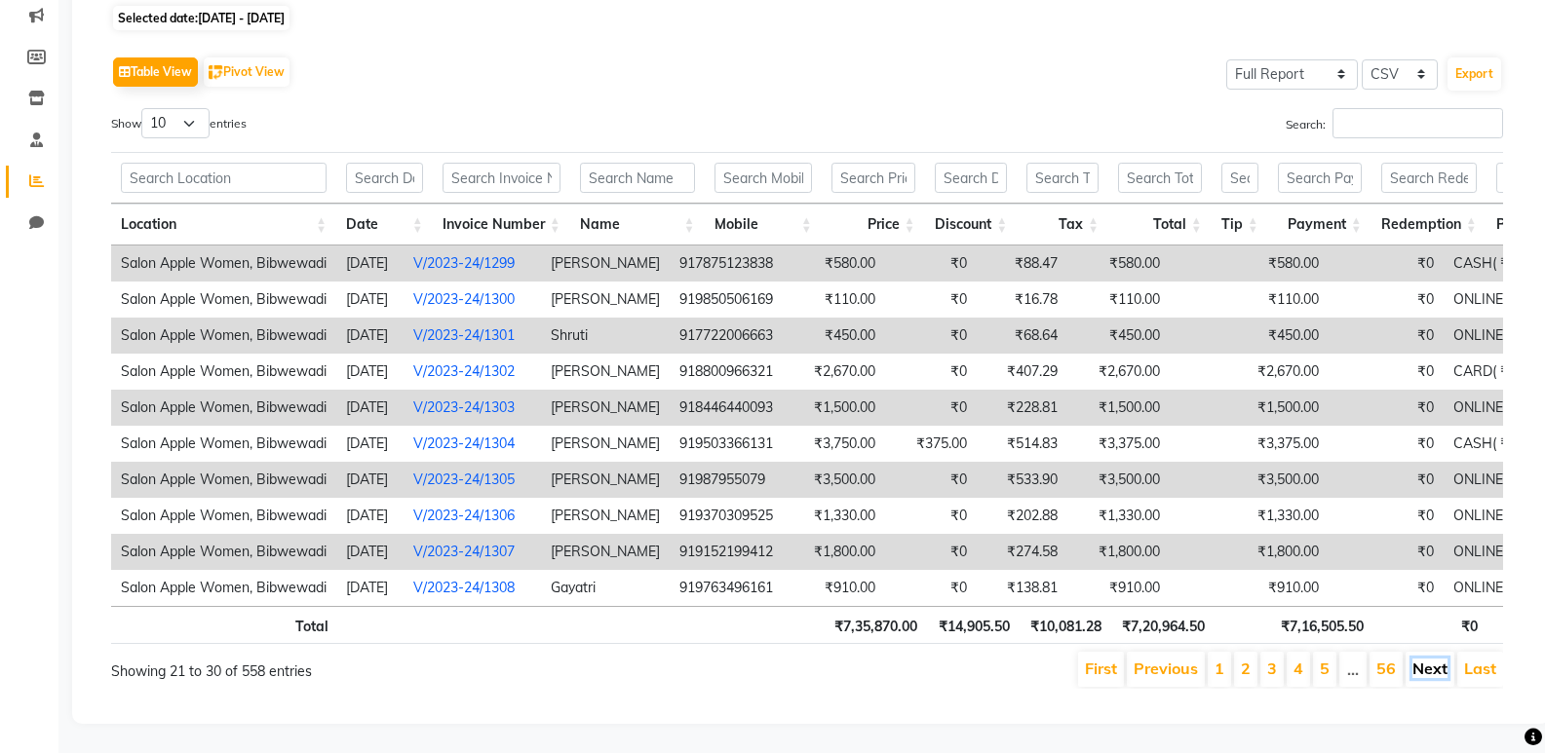
click at [1438, 659] on link "Next" at bounding box center [1429, 668] width 35 height 19
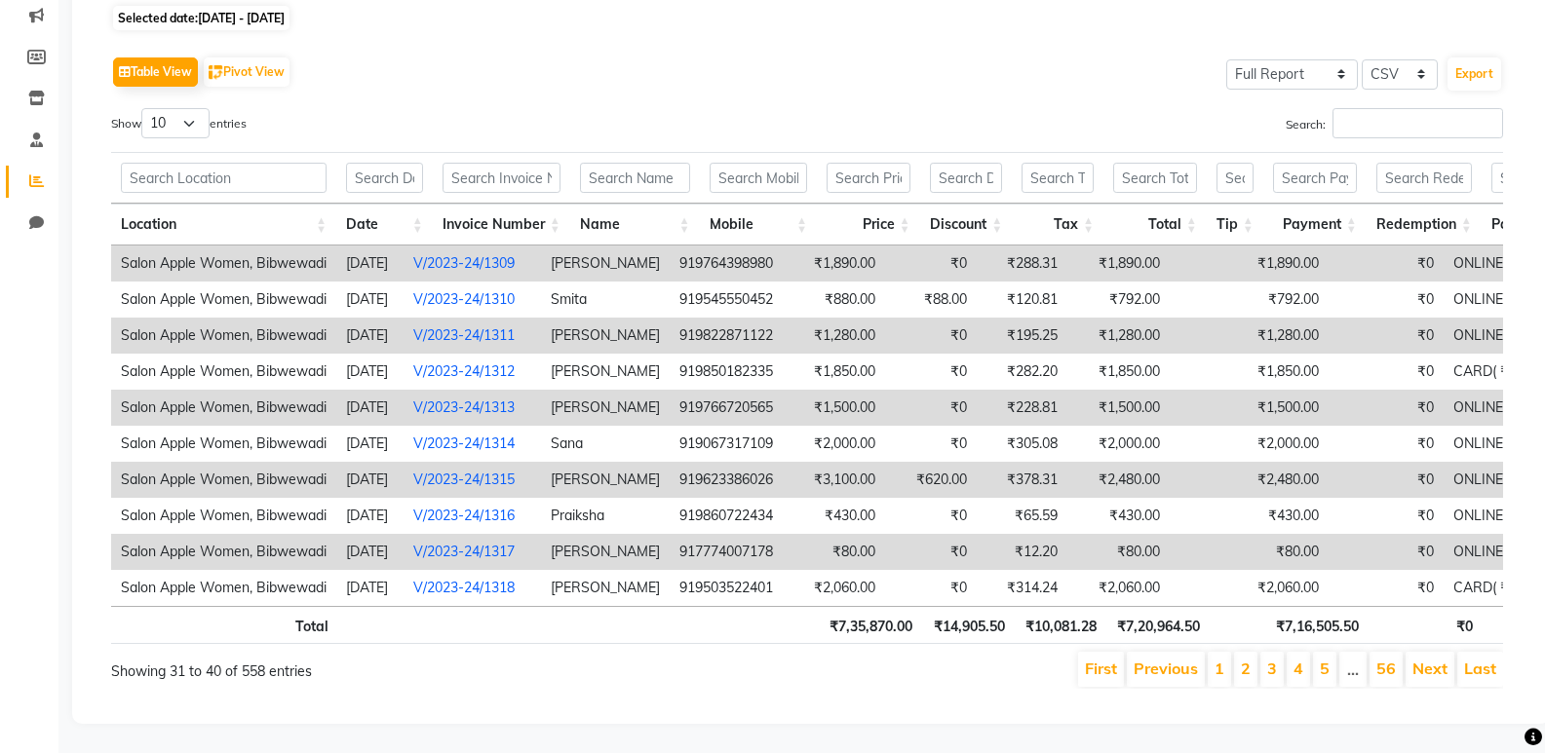
click at [1438, 659] on link "Next" at bounding box center [1429, 668] width 35 height 19
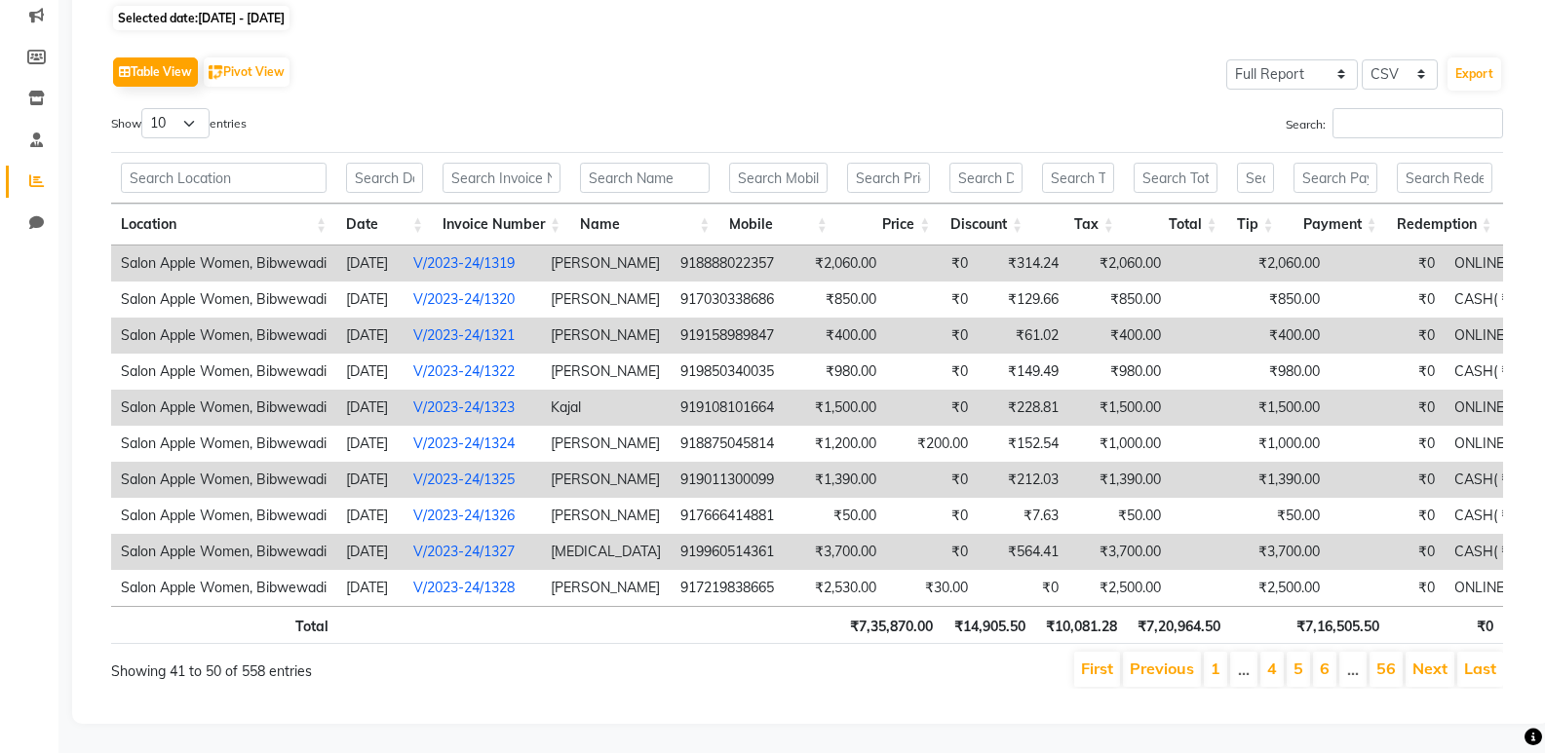
click at [1438, 659] on link "Next" at bounding box center [1429, 668] width 35 height 19
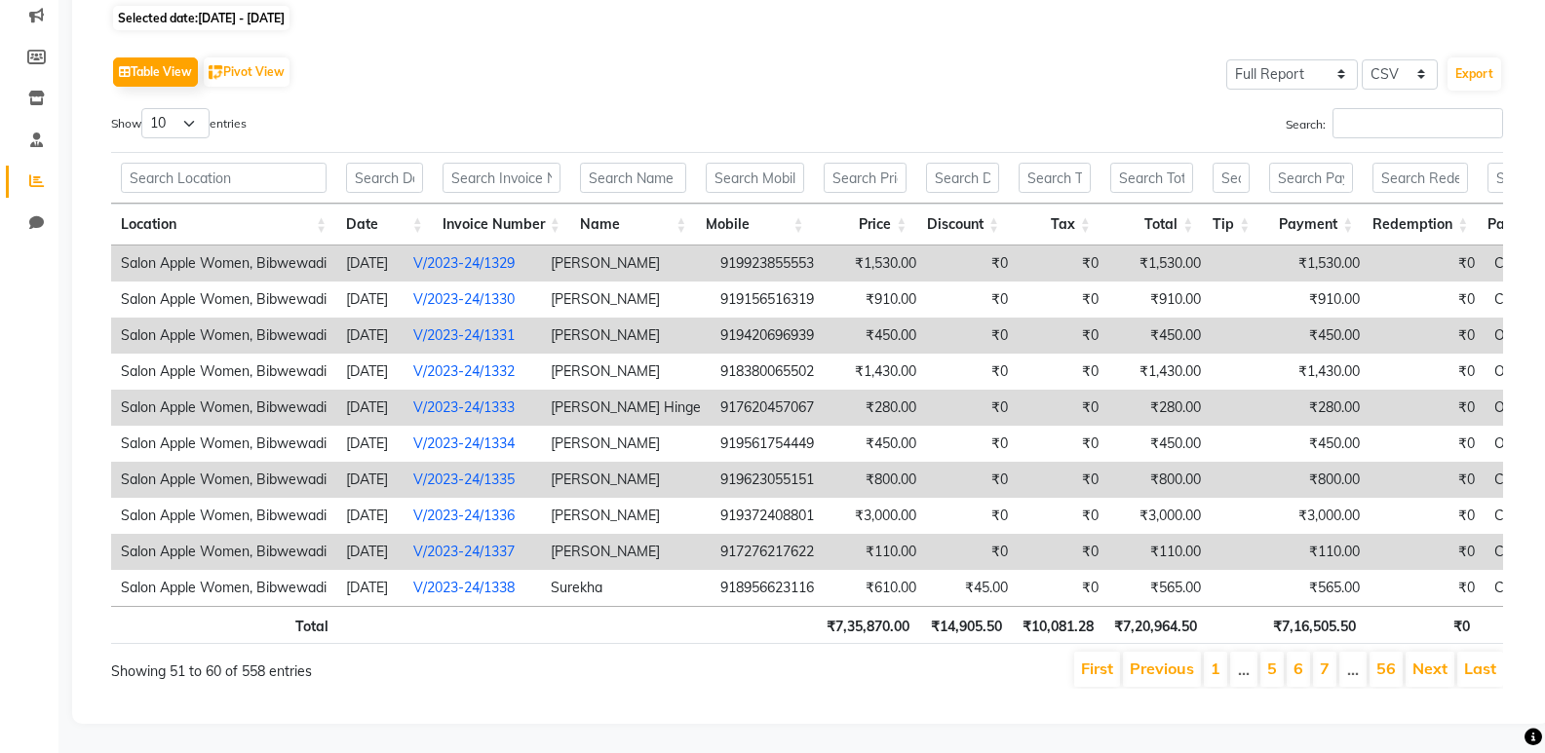
click at [1438, 659] on link "Next" at bounding box center [1429, 668] width 35 height 19
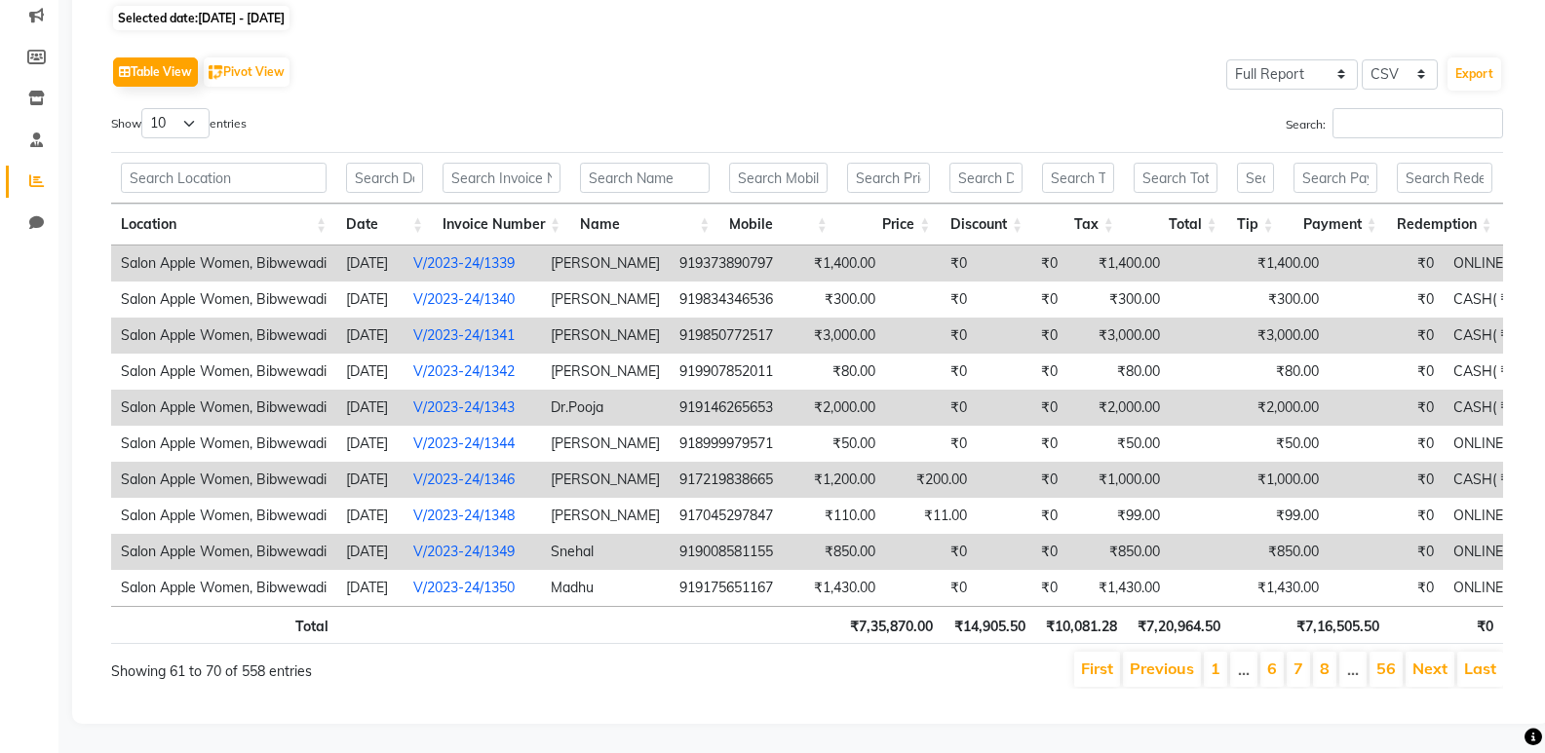
click at [1438, 659] on link "Next" at bounding box center [1429, 668] width 35 height 19
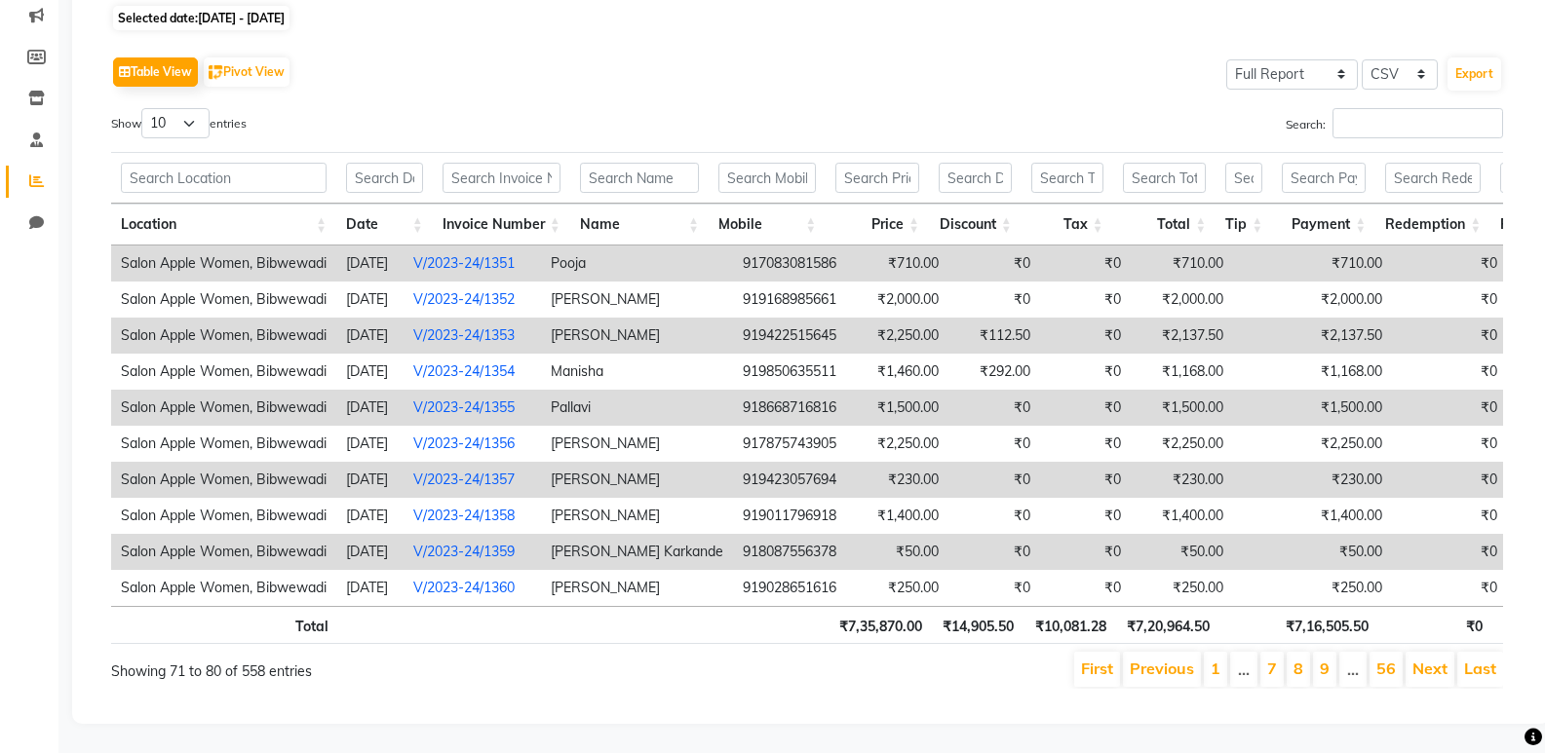
click at [1438, 659] on link "Next" at bounding box center [1429, 668] width 35 height 19
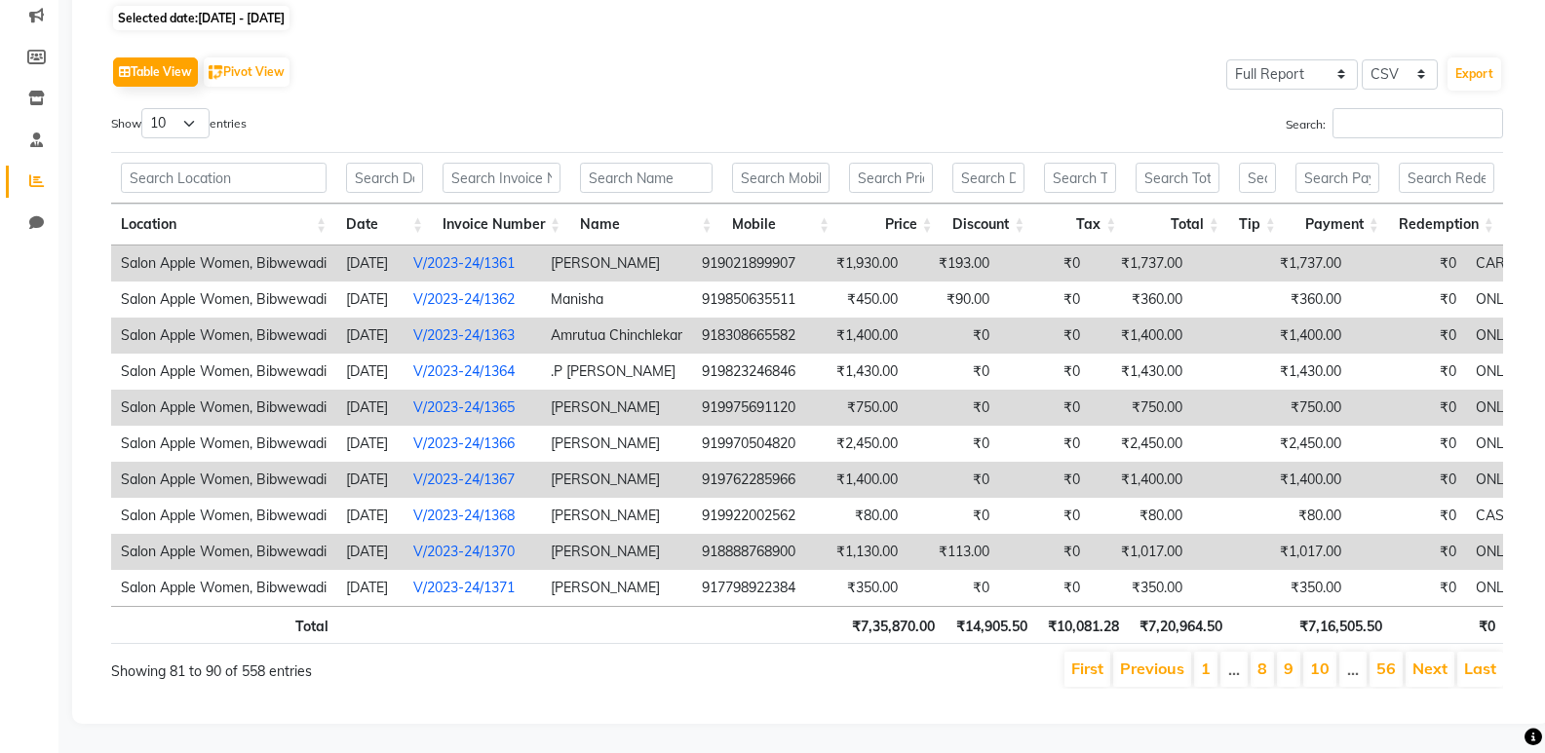
click at [1438, 659] on link "Next" at bounding box center [1429, 668] width 35 height 19
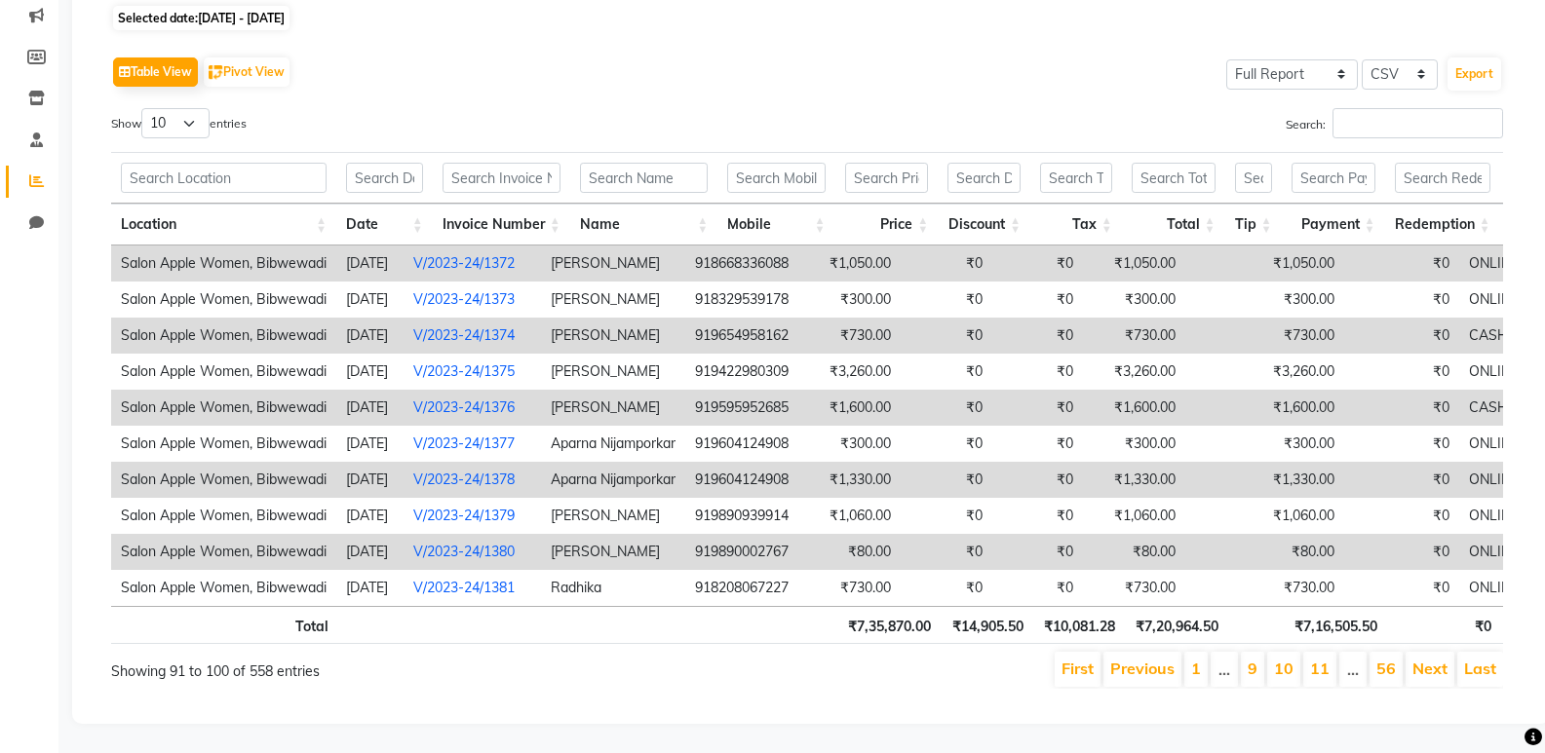
click at [1450, 653] on li "Next" at bounding box center [1430, 669] width 49 height 35
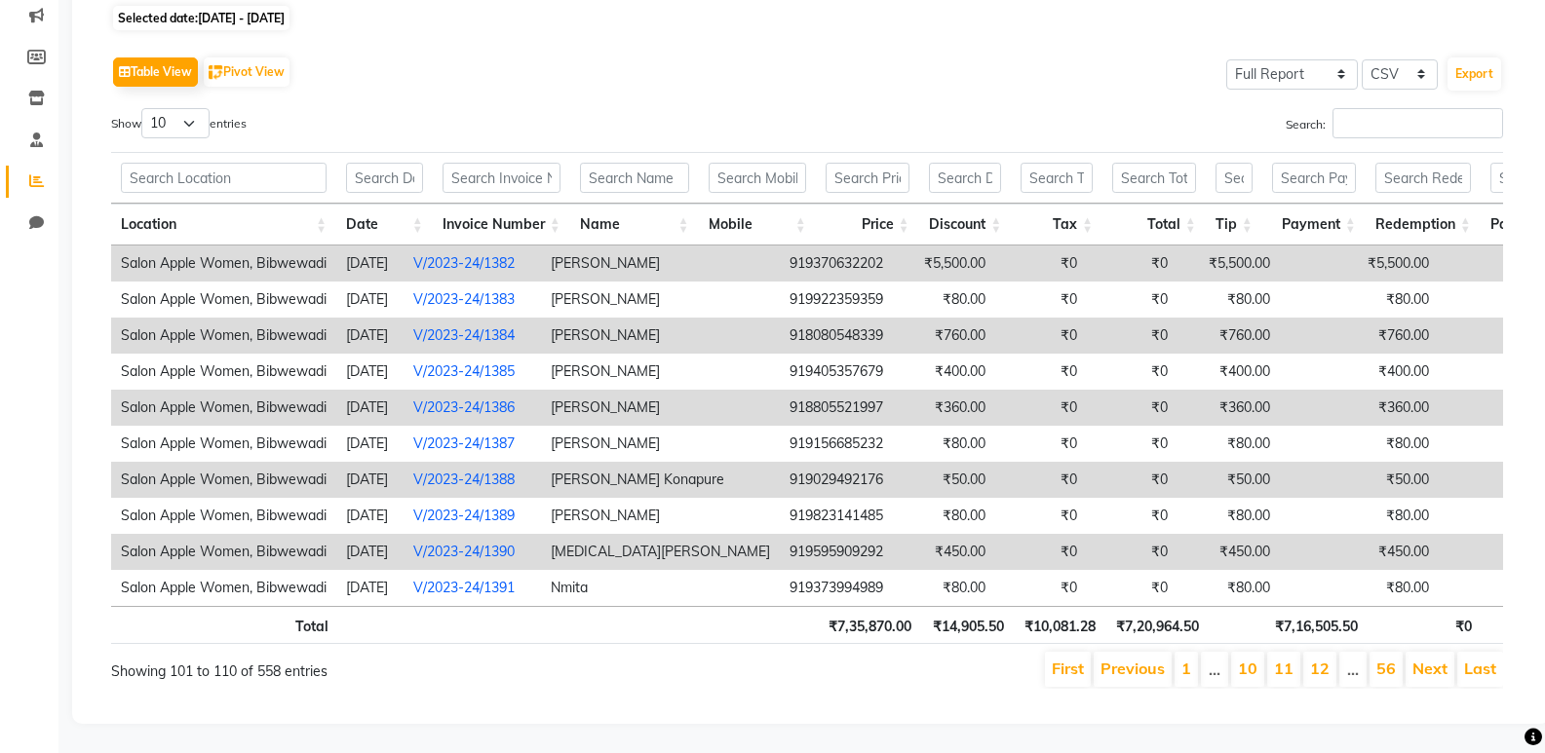
click at [995, 246] on td "₹0" at bounding box center [1041, 264] width 92 height 36
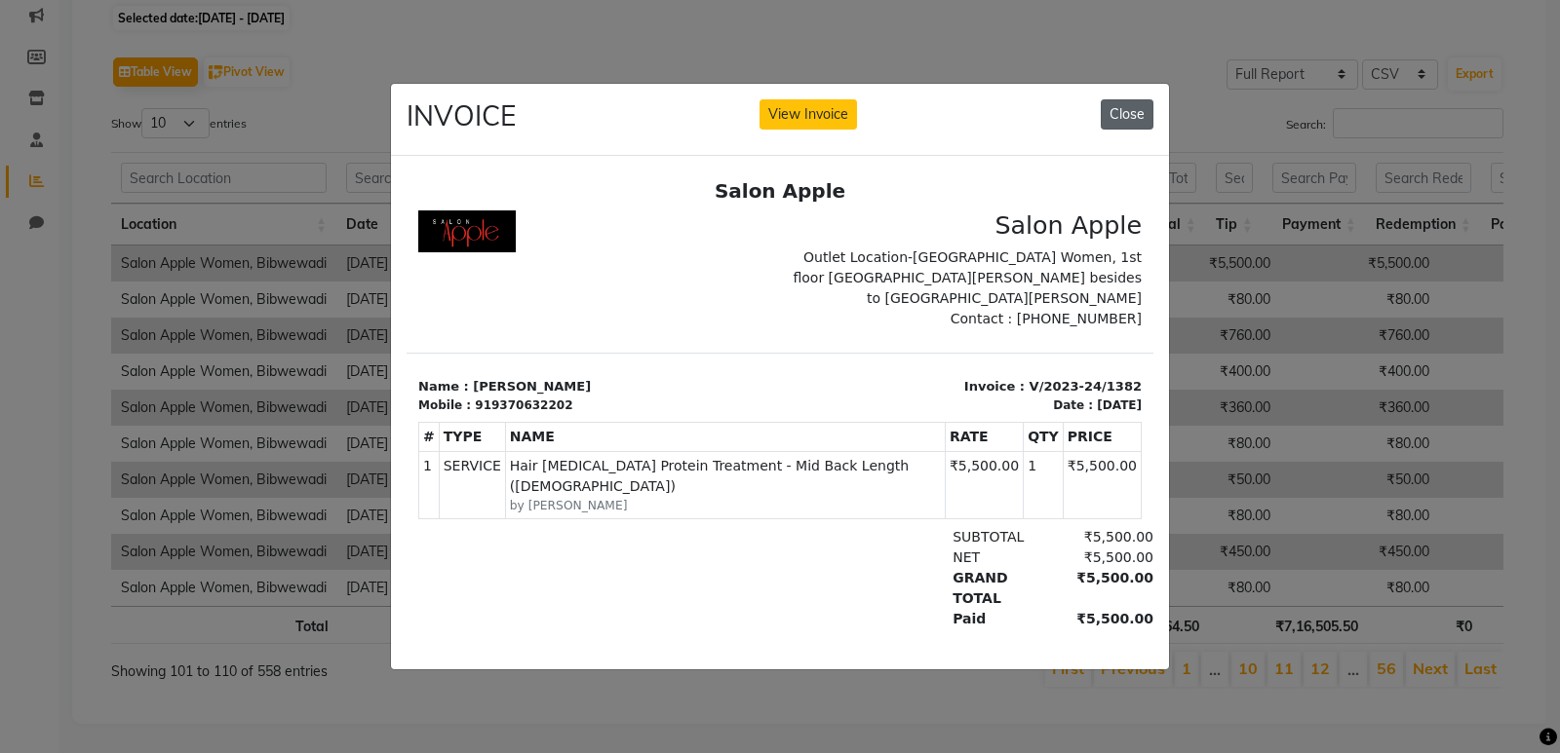
click at [1150, 99] on button "Close" at bounding box center [1126, 114] width 53 height 30
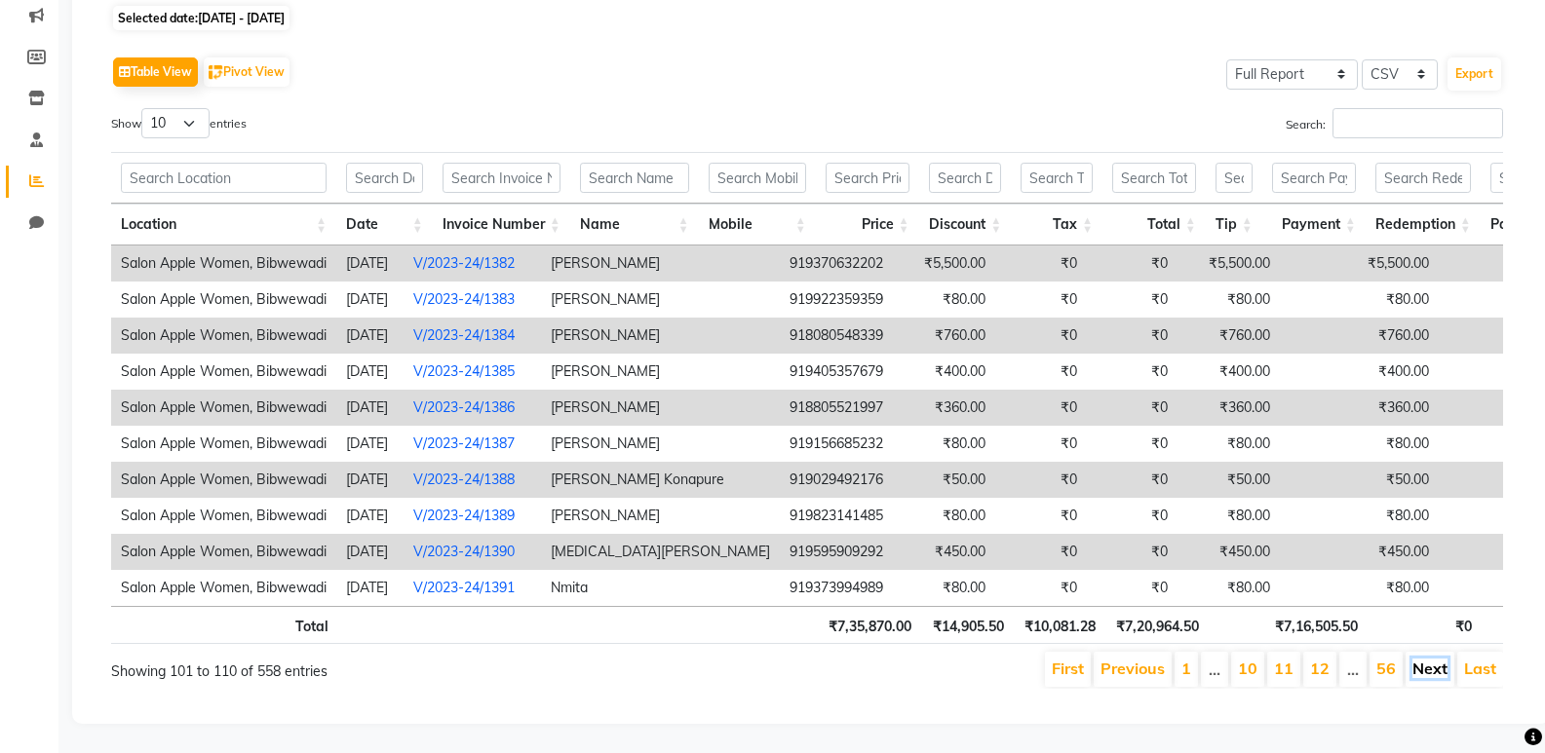
click at [1425, 659] on link "Next" at bounding box center [1429, 668] width 35 height 19
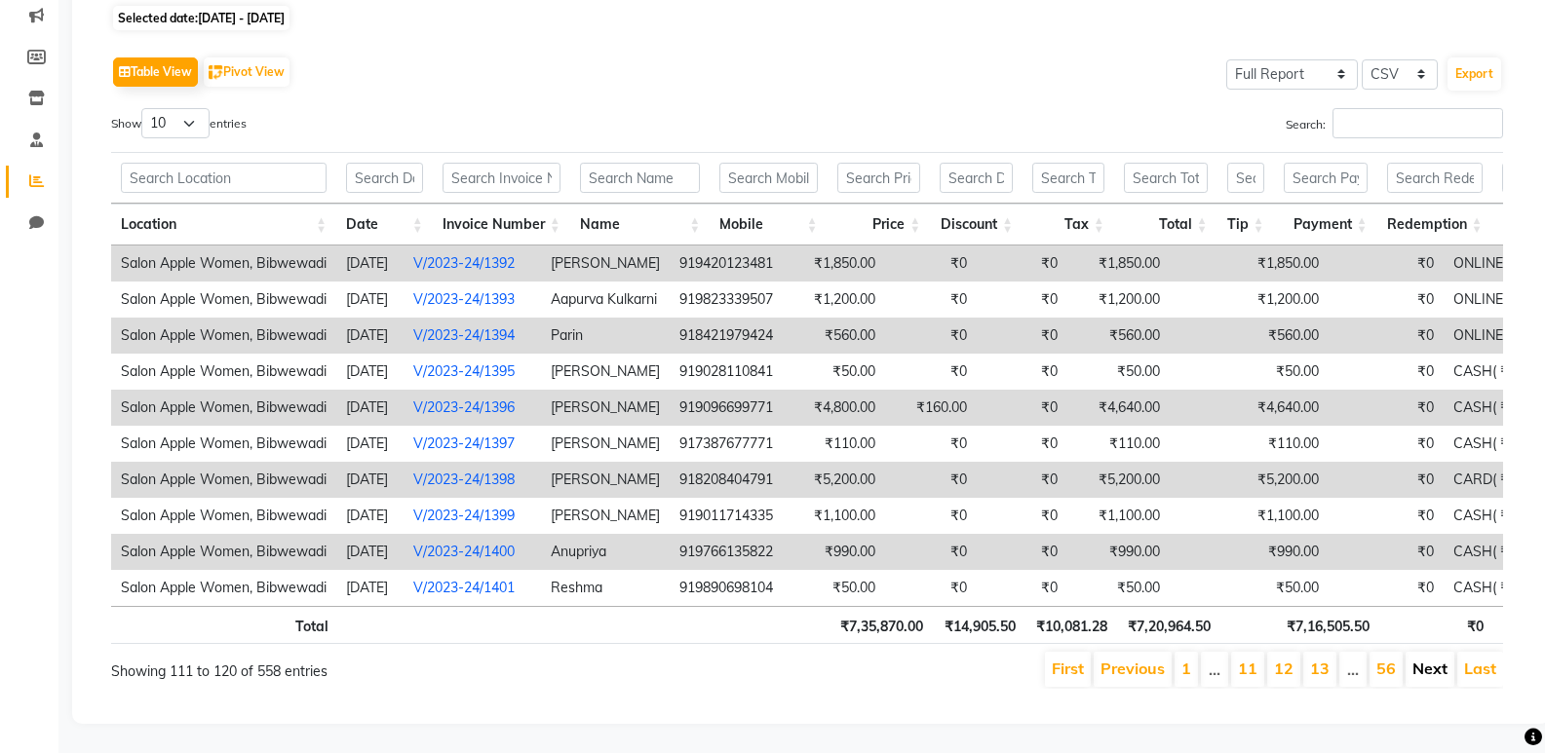
click at [1424, 659] on link "Next" at bounding box center [1429, 668] width 35 height 19
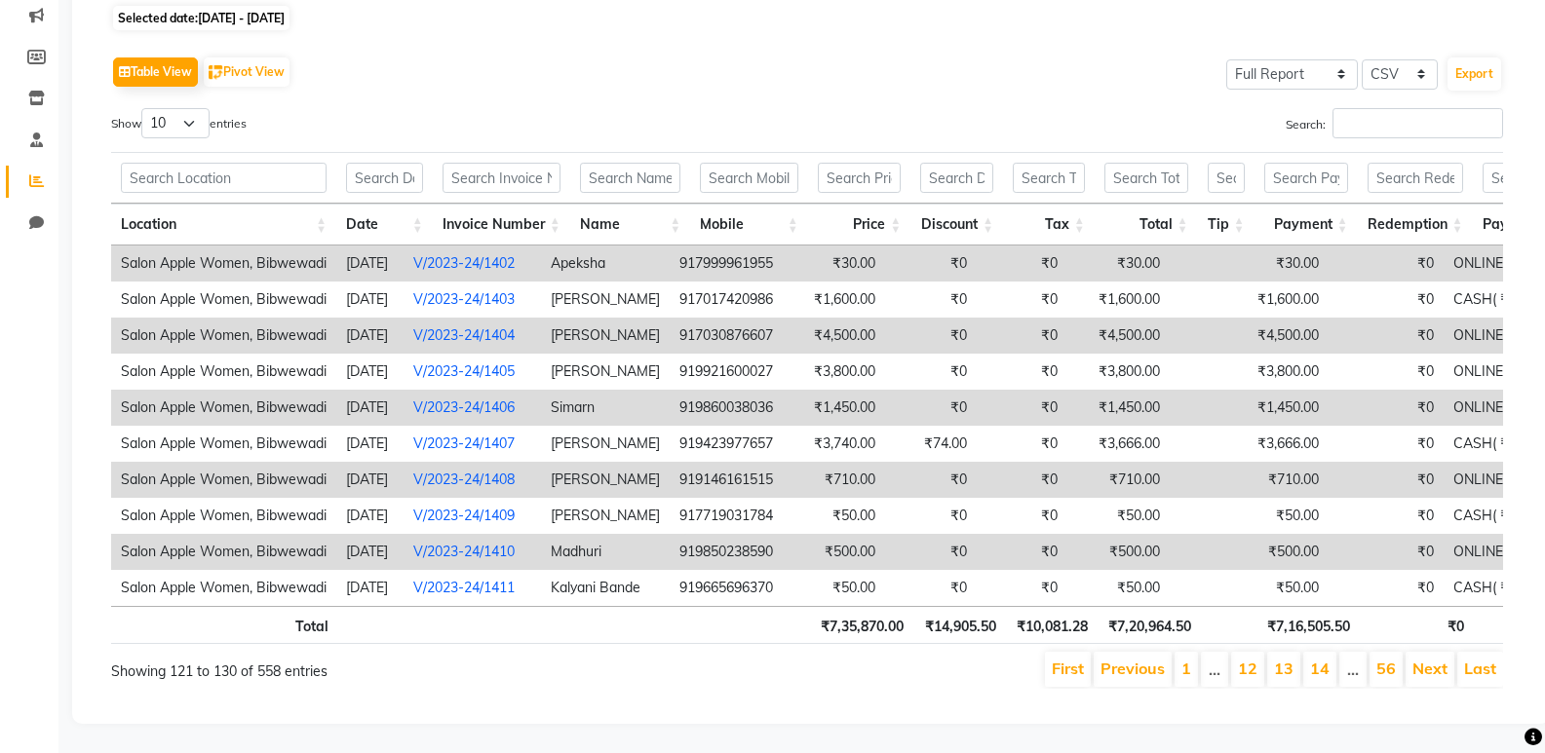
click at [1429, 652] on li "Next" at bounding box center [1430, 669] width 49 height 35
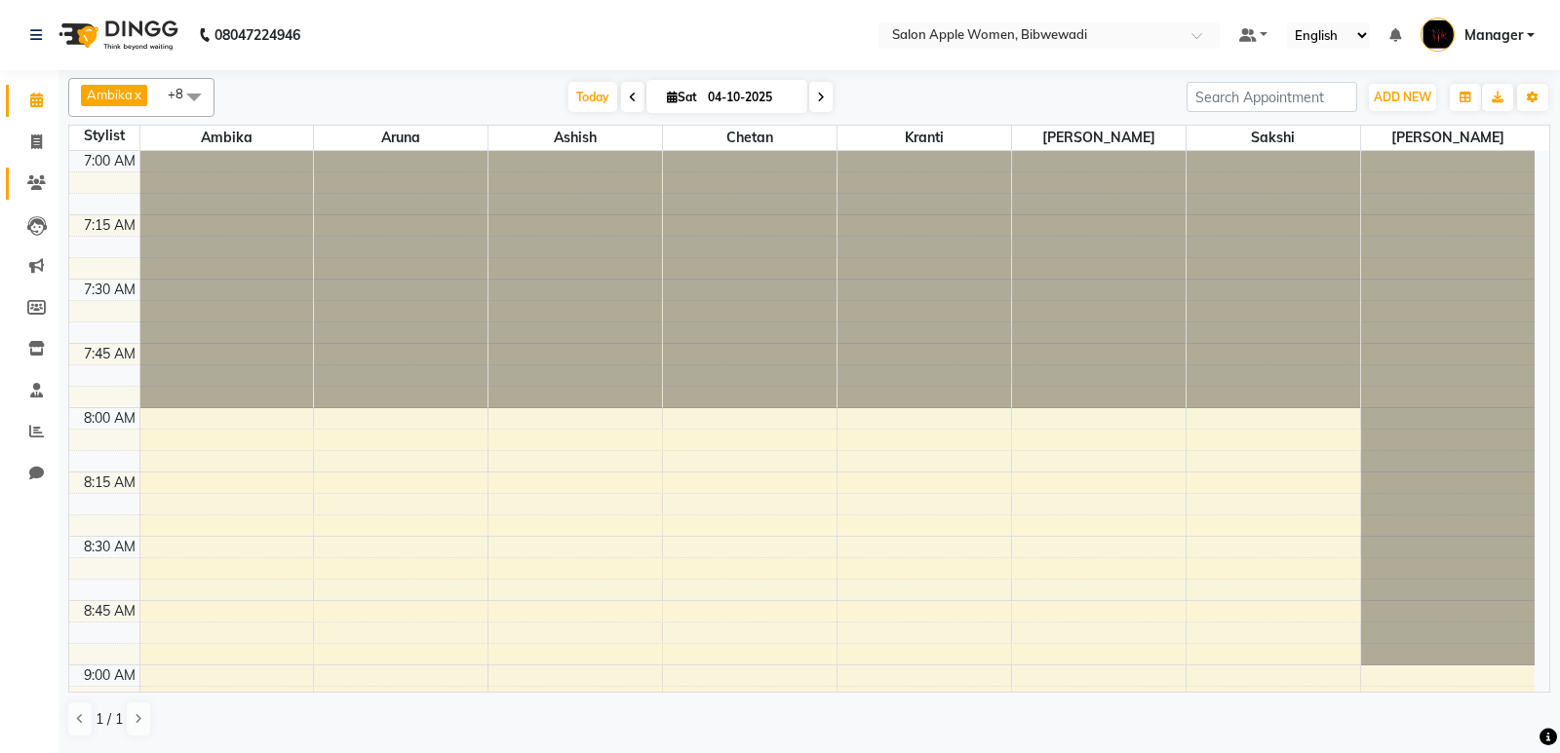
click at [30, 198] on link "Clients" at bounding box center [29, 184] width 47 height 32
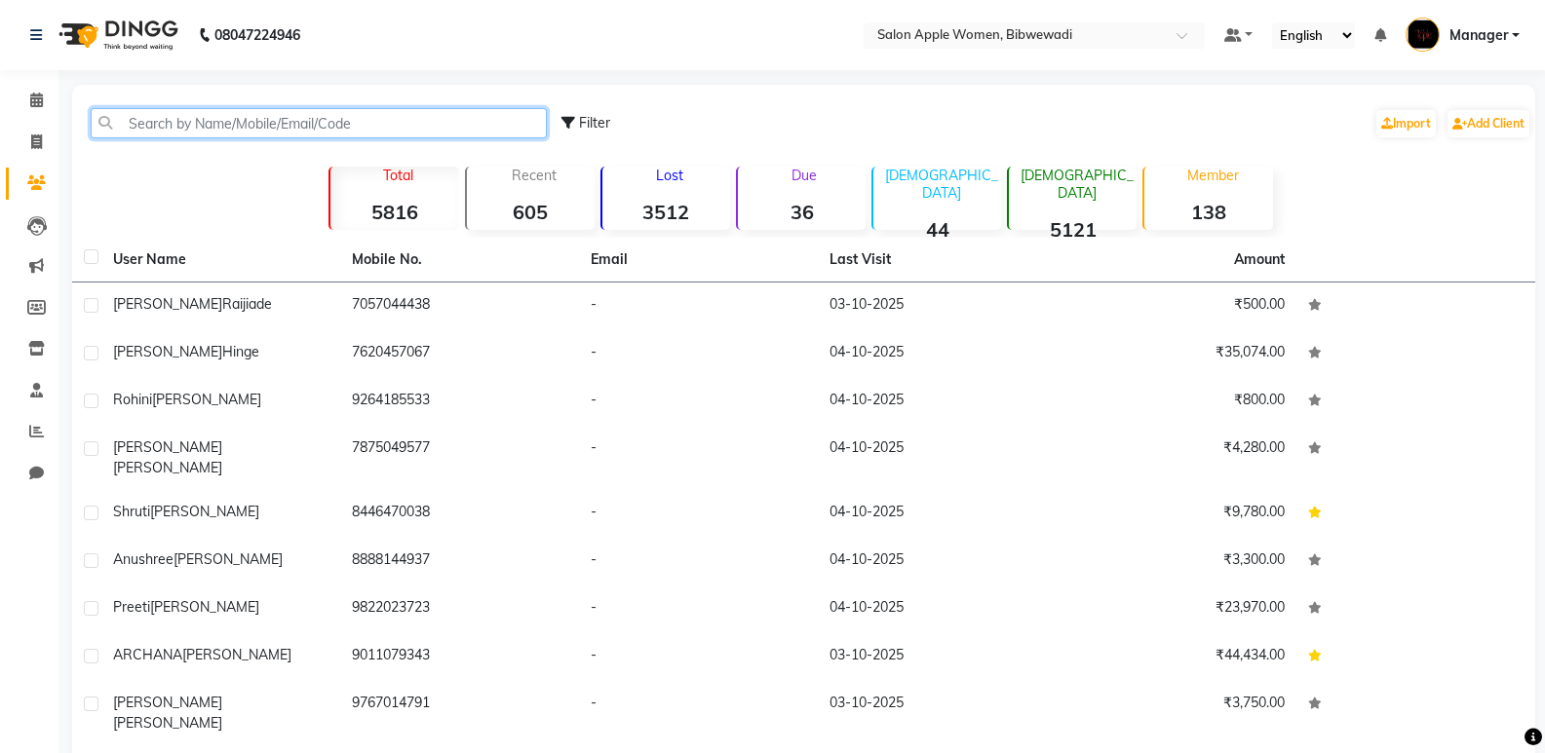
click at [180, 130] on input "text" at bounding box center [319, 123] width 456 height 30
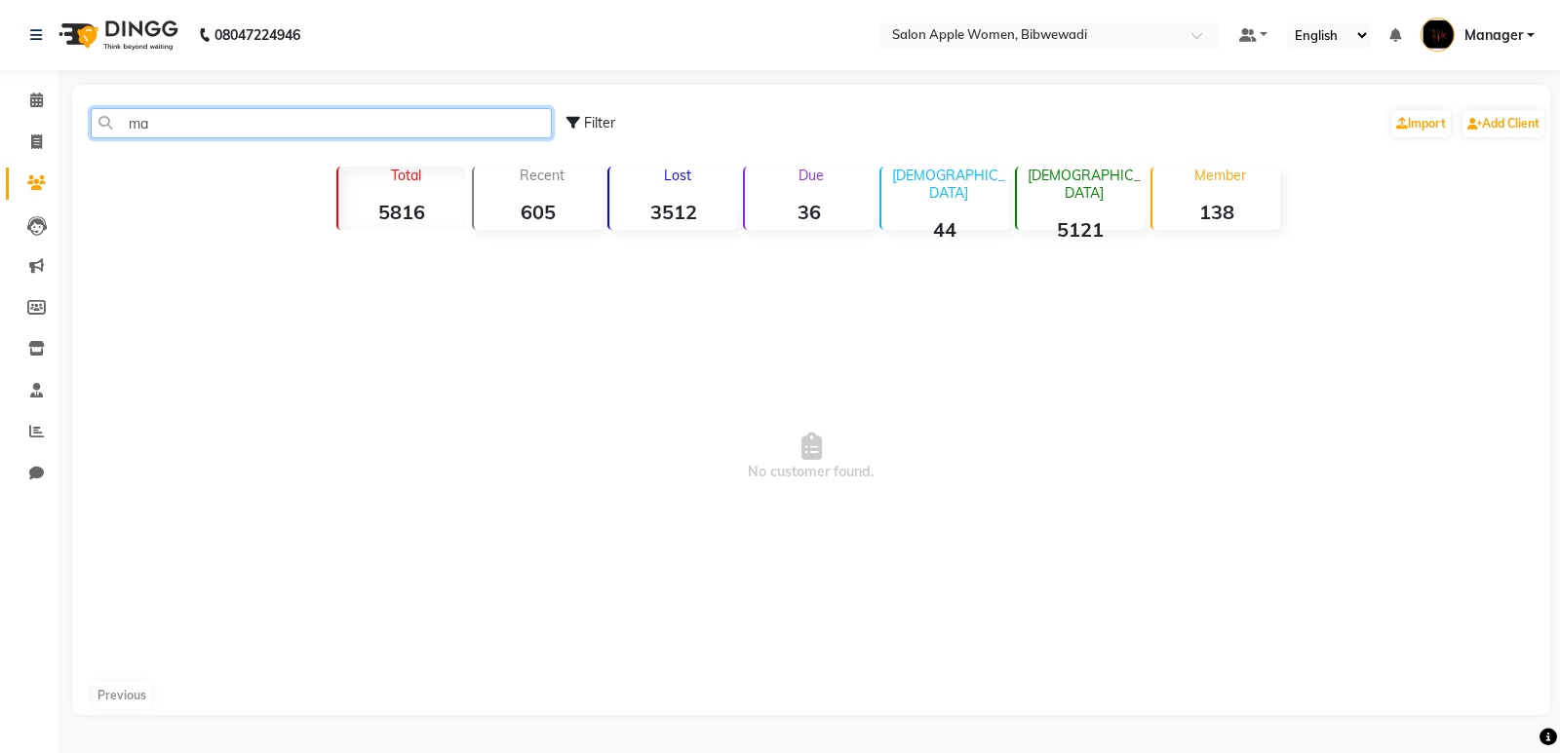
type input "m"
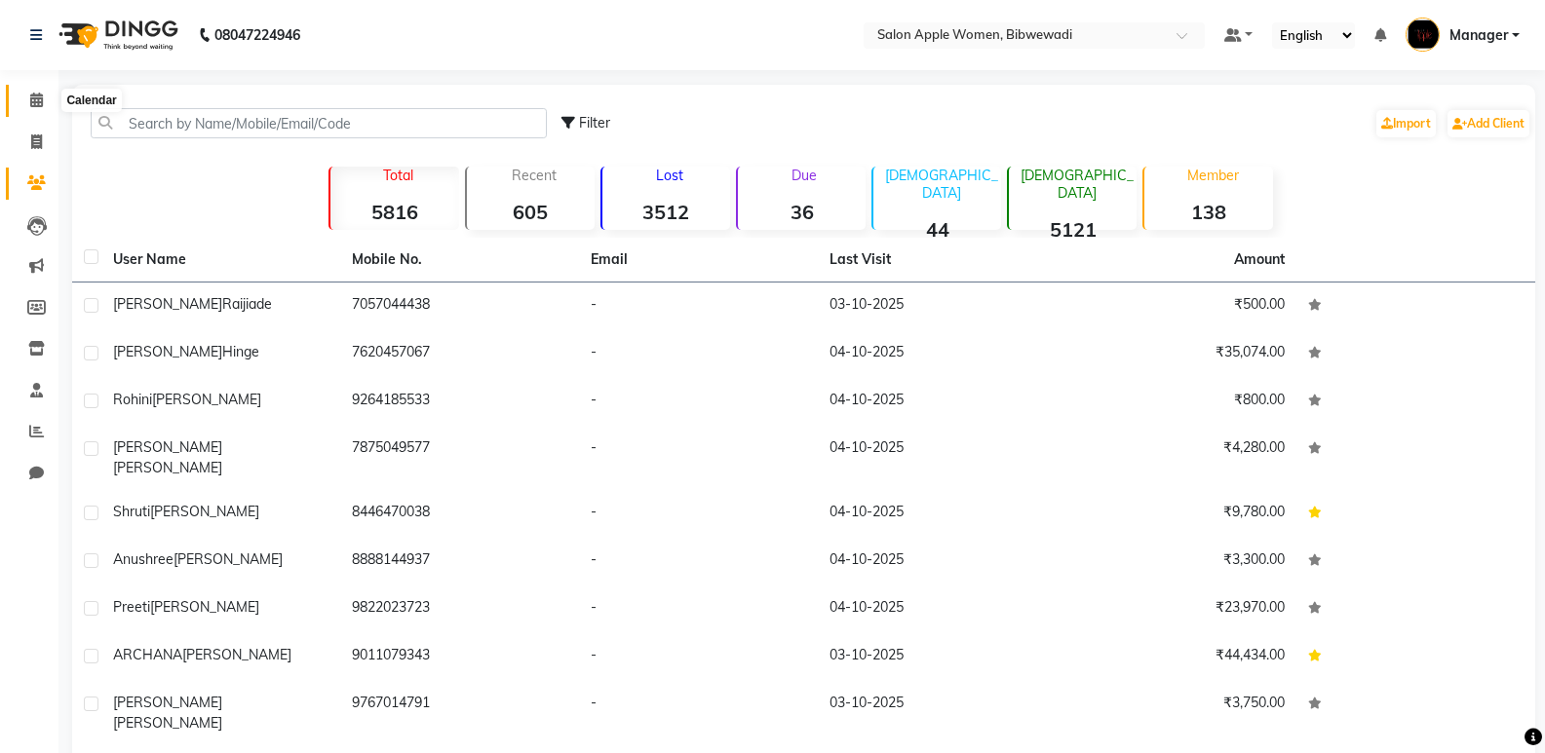
click at [36, 100] on icon at bounding box center [36, 100] width 13 height 15
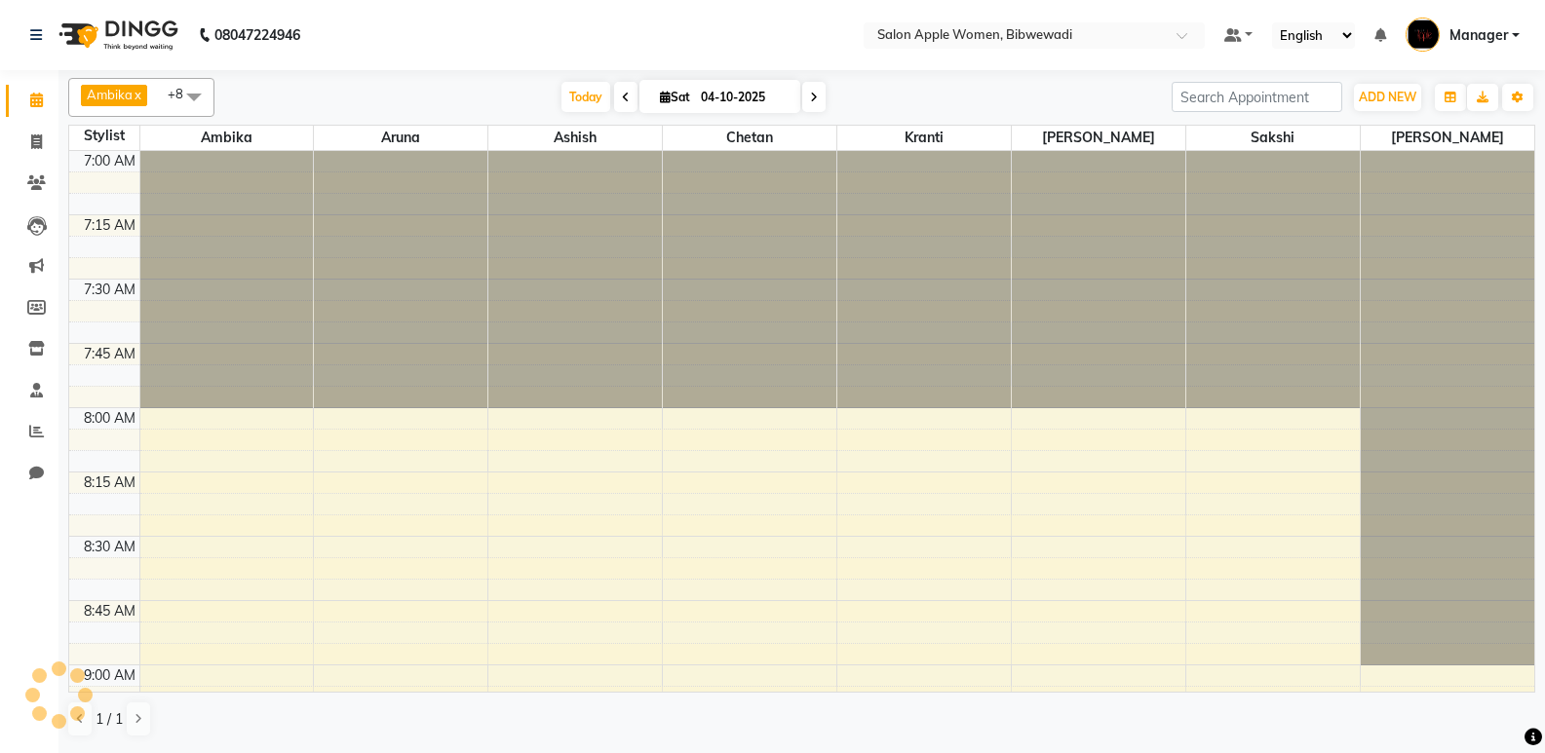
scroll to position [2317, 0]
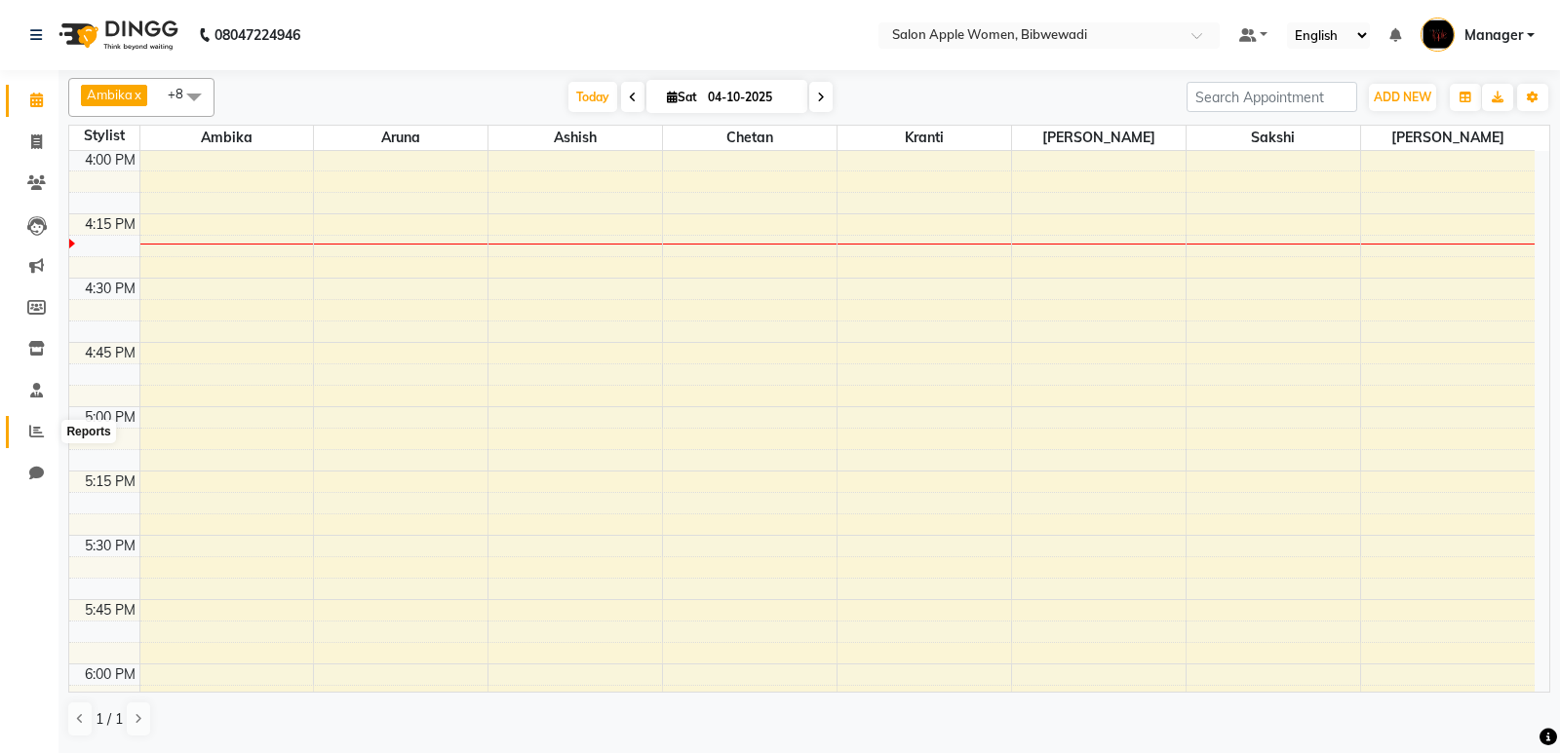
click at [27, 440] on span at bounding box center [36, 432] width 34 height 22
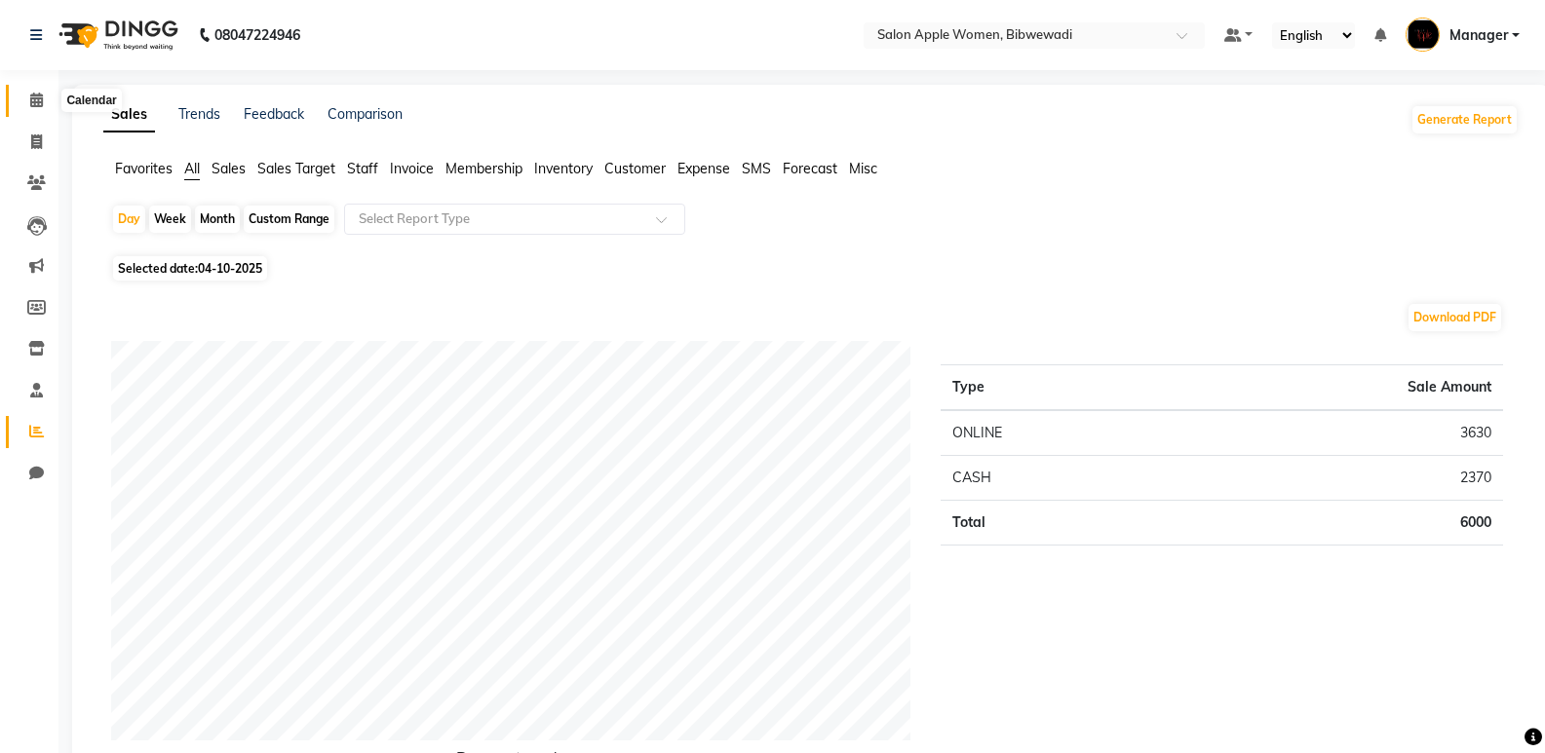
click at [31, 96] on icon at bounding box center [36, 100] width 13 height 15
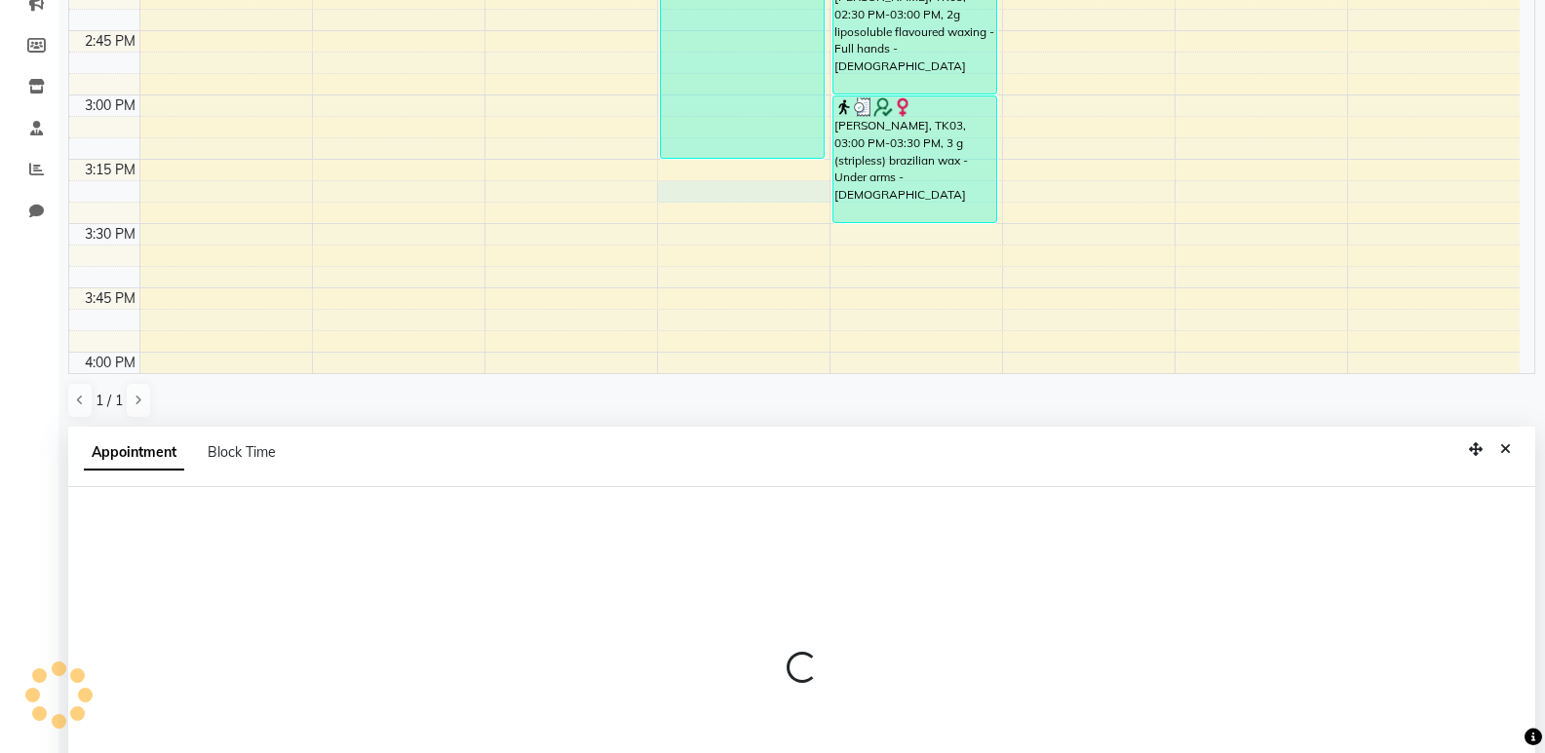
scroll to position [379, 0]
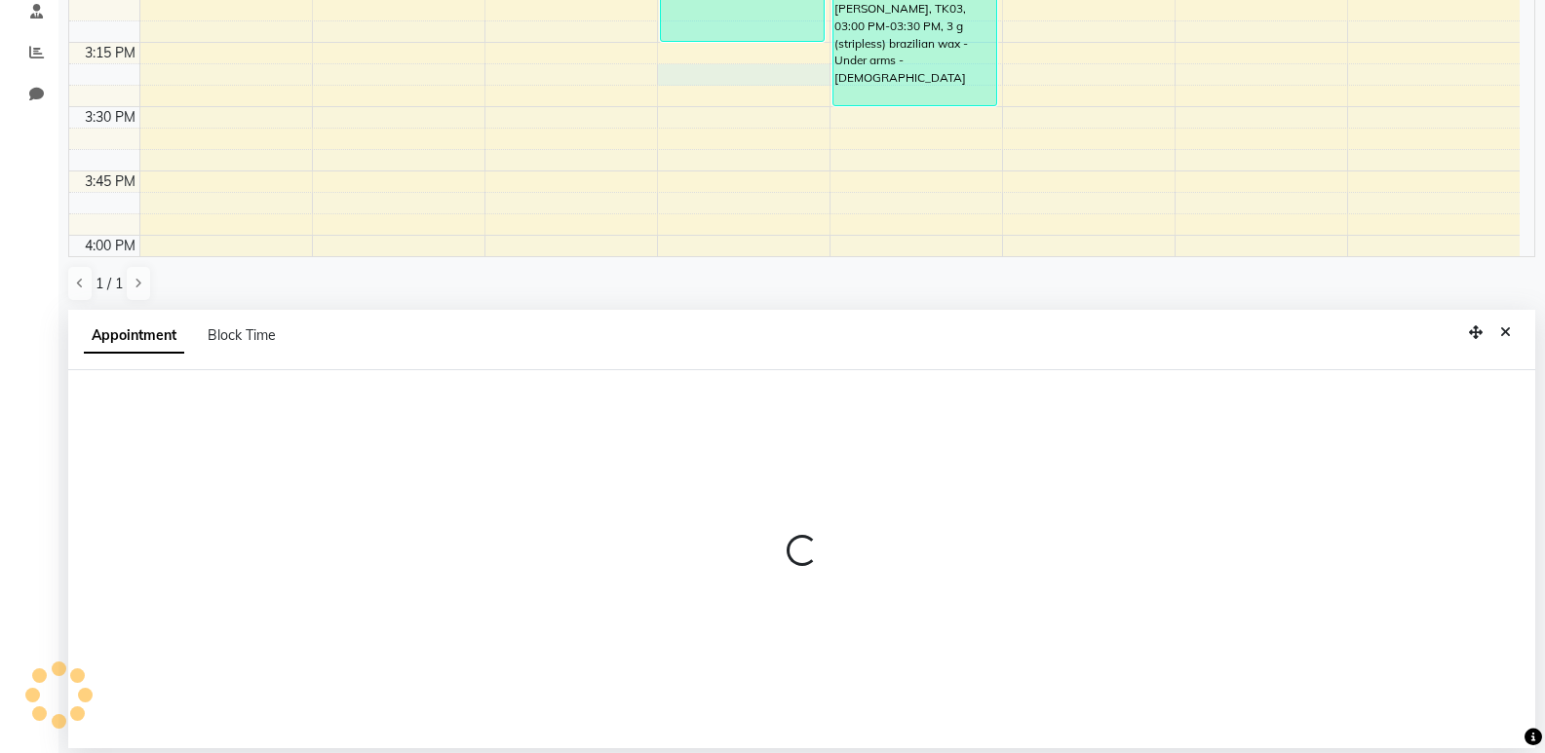
select select "11608"
select select "915"
select select "tentative"
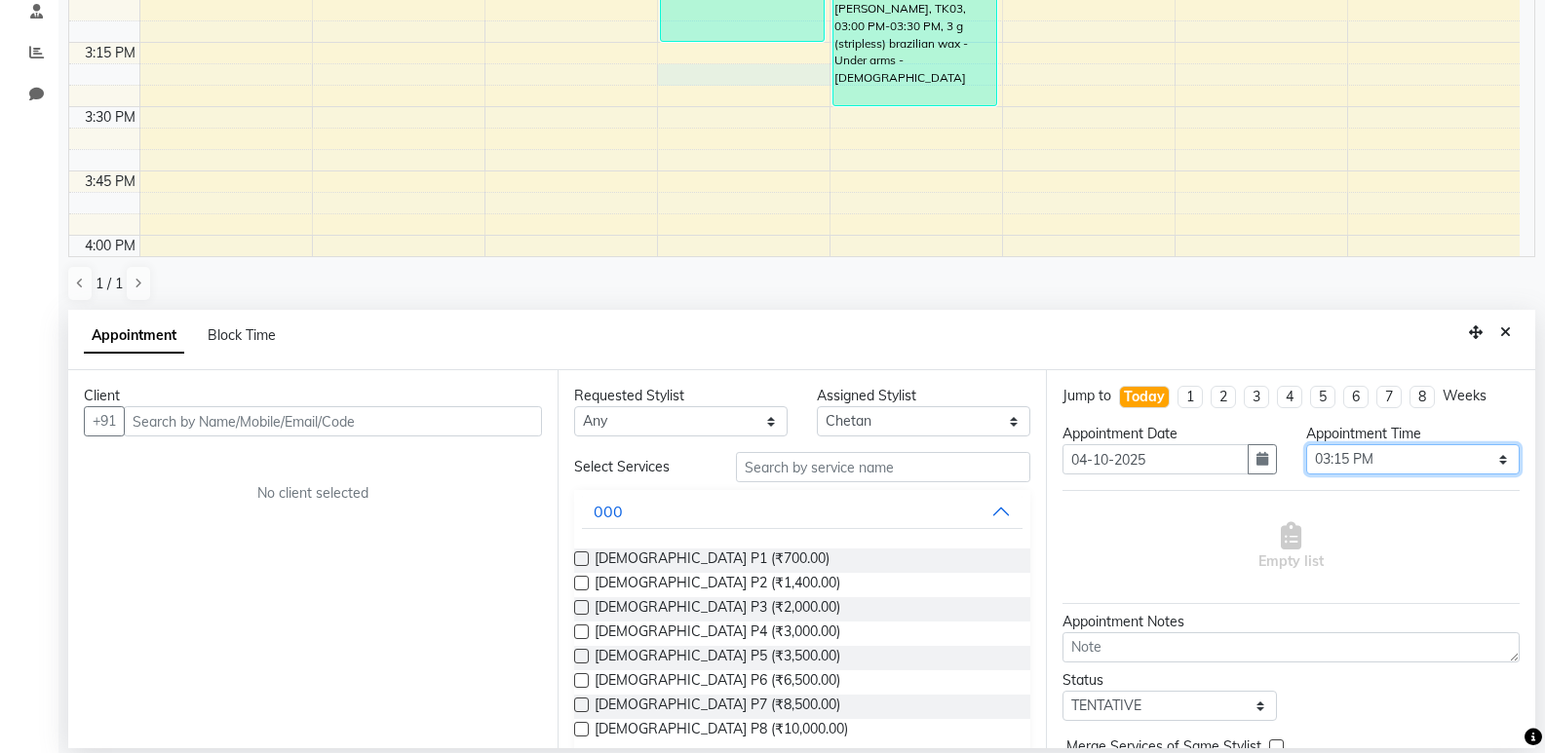
click at [1346, 457] on select "Select 08:00 AM 08:15 AM 08:30 AM 08:45 AM 09:00 AM 09:15 AM 09:30 AM 09:45 AM …" at bounding box center [1412, 459] width 213 height 30
select select "885"
click at [1306, 444] on select "Select 08:00 AM 08:15 AM 08:30 AM 08:45 AM 09:00 AM 09:15 AM 09:30 AM 09:45 AM …" at bounding box center [1412, 459] width 213 height 30
click at [403, 436] on div "Client +91 No client selected" at bounding box center [312, 559] width 489 height 378
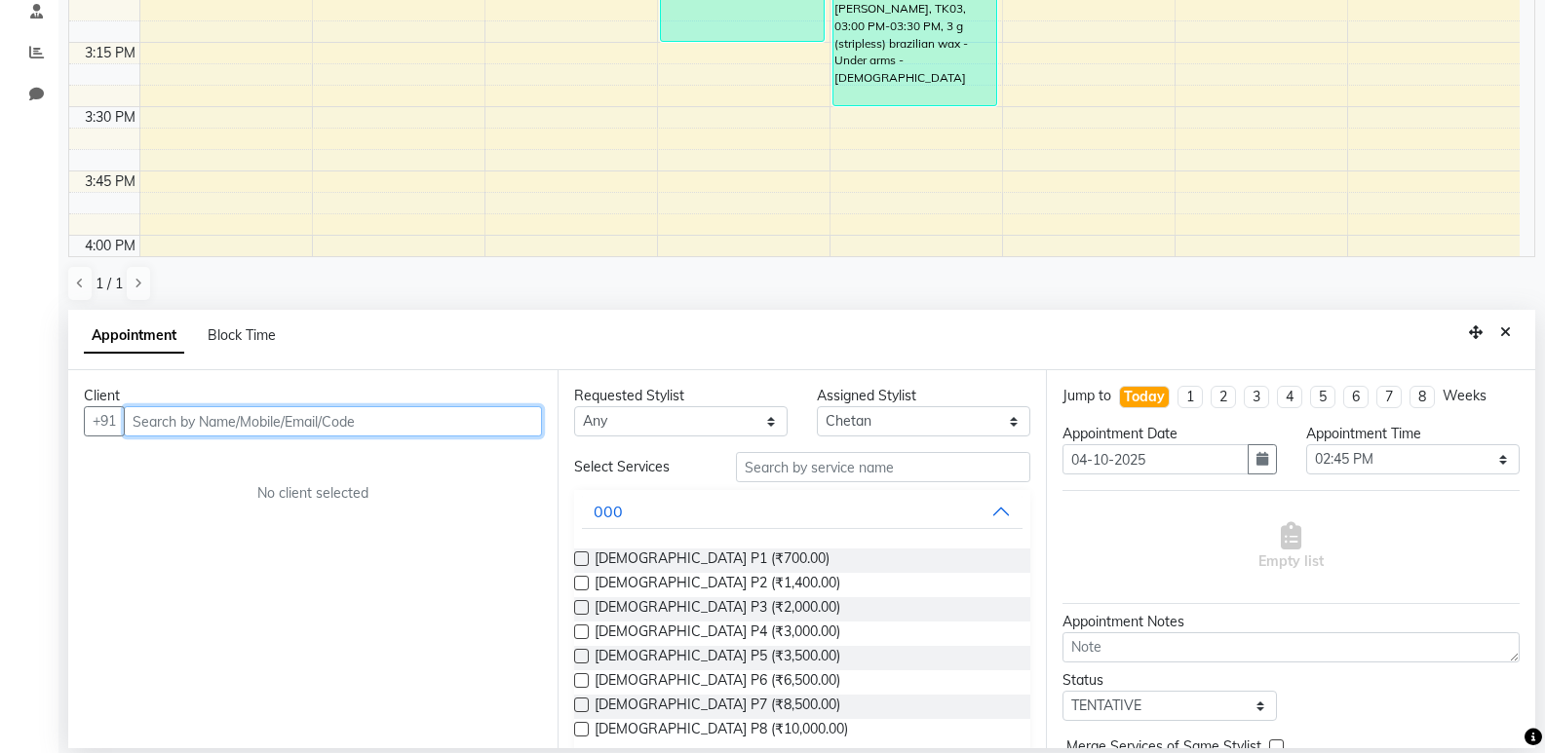
click at [403, 428] on input "text" at bounding box center [333, 421] width 418 height 30
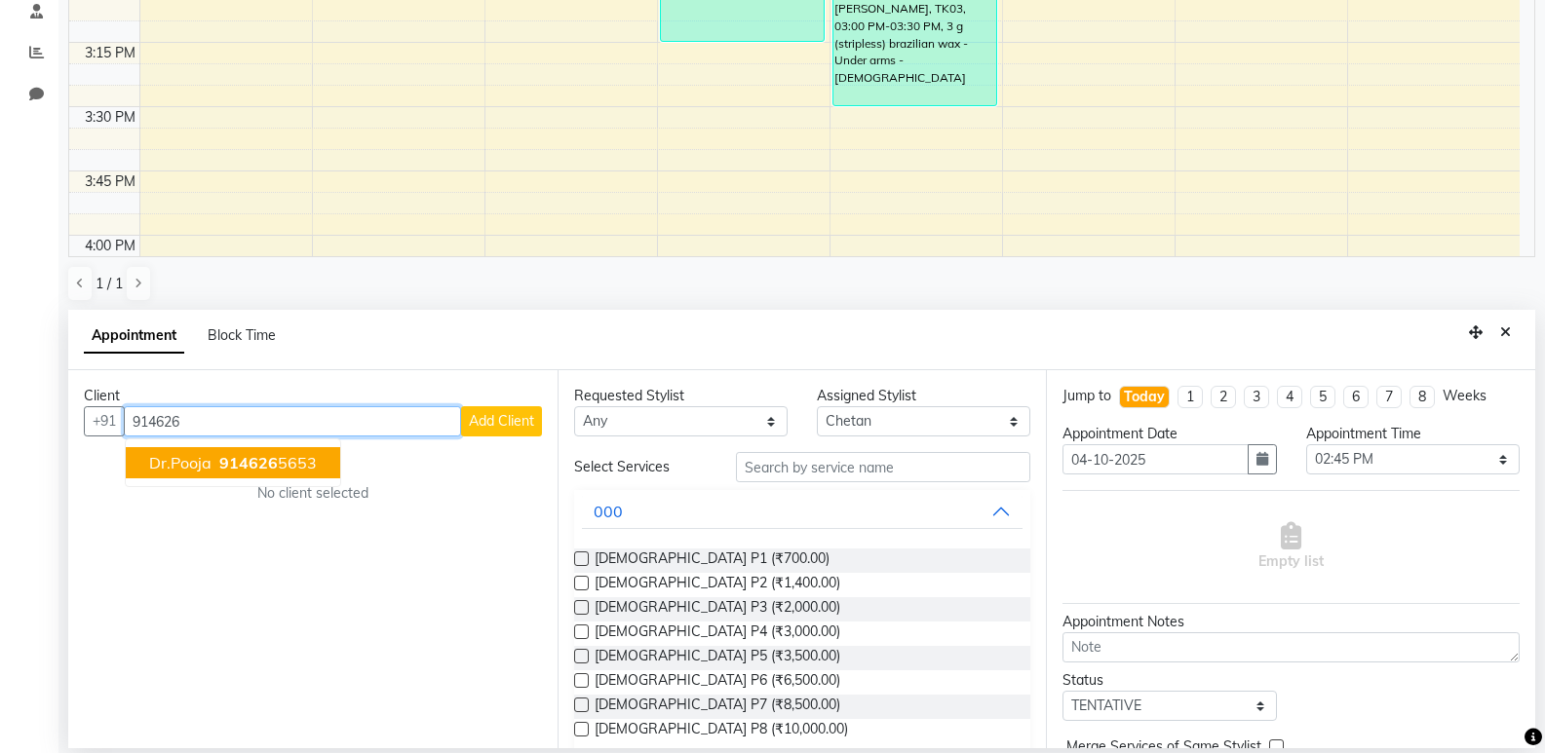
click at [310, 466] on ngb-highlight "914626 5653" at bounding box center [265, 462] width 101 height 19
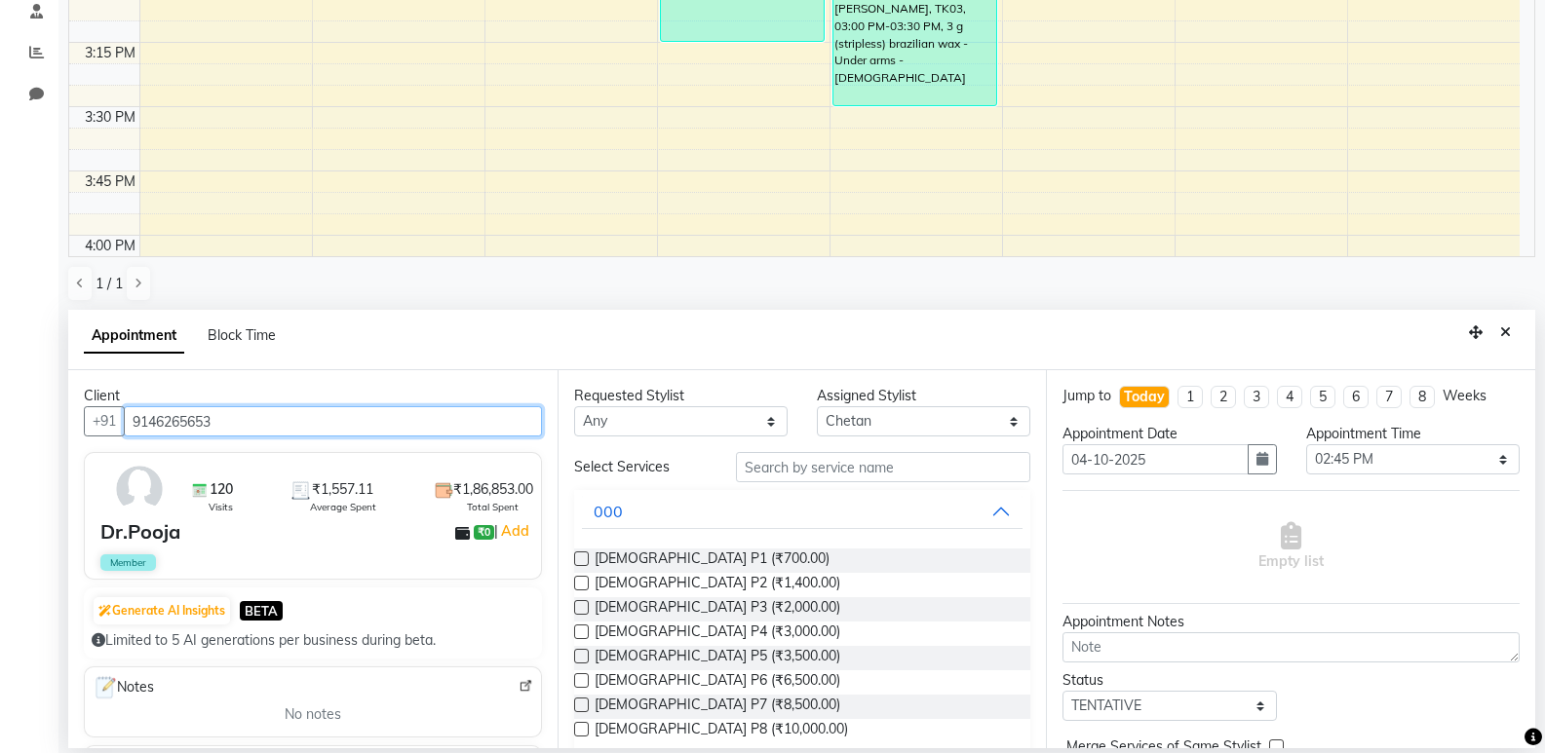
type input "9146265653"
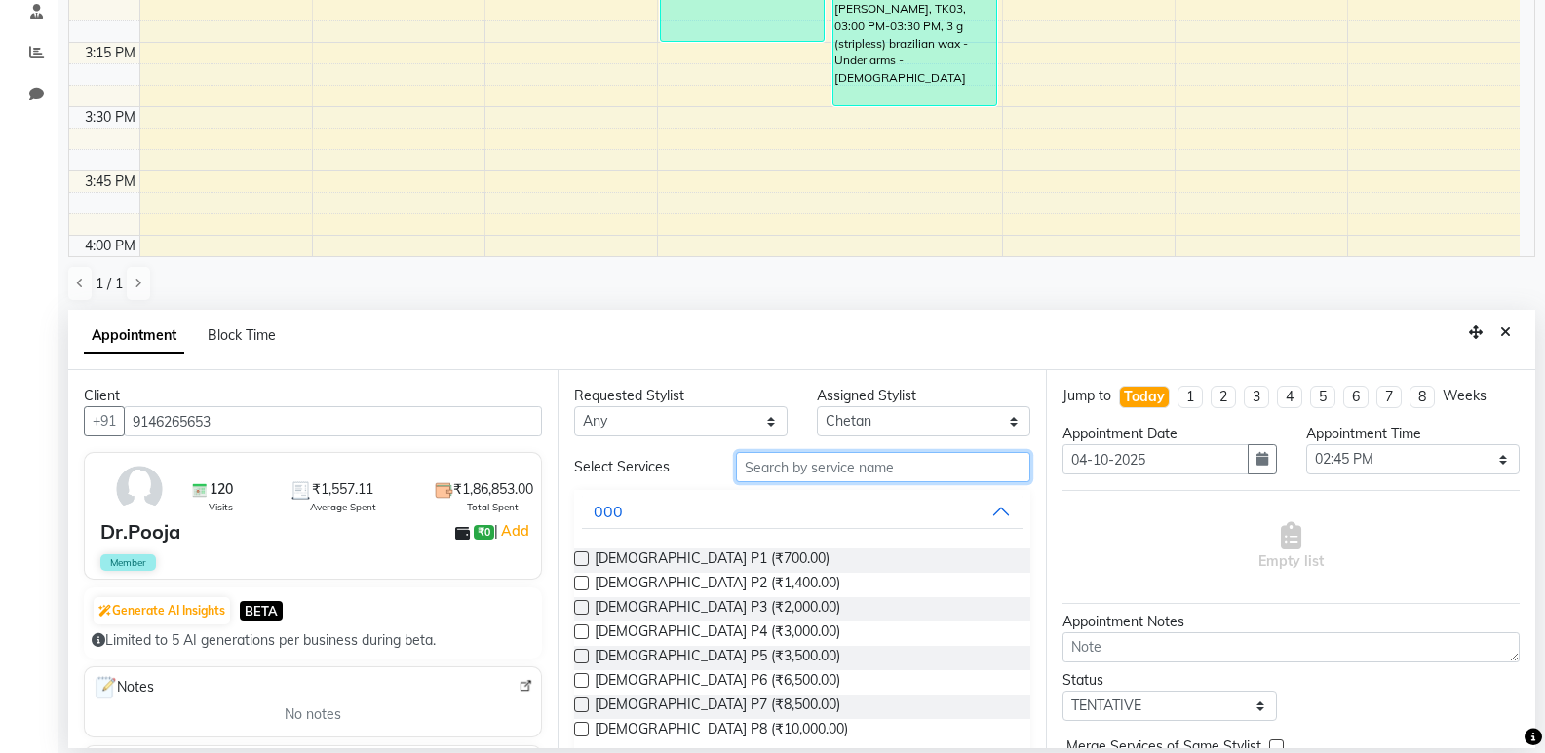
click at [754, 476] on input "text" at bounding box center [883, 467] width 294 height 30
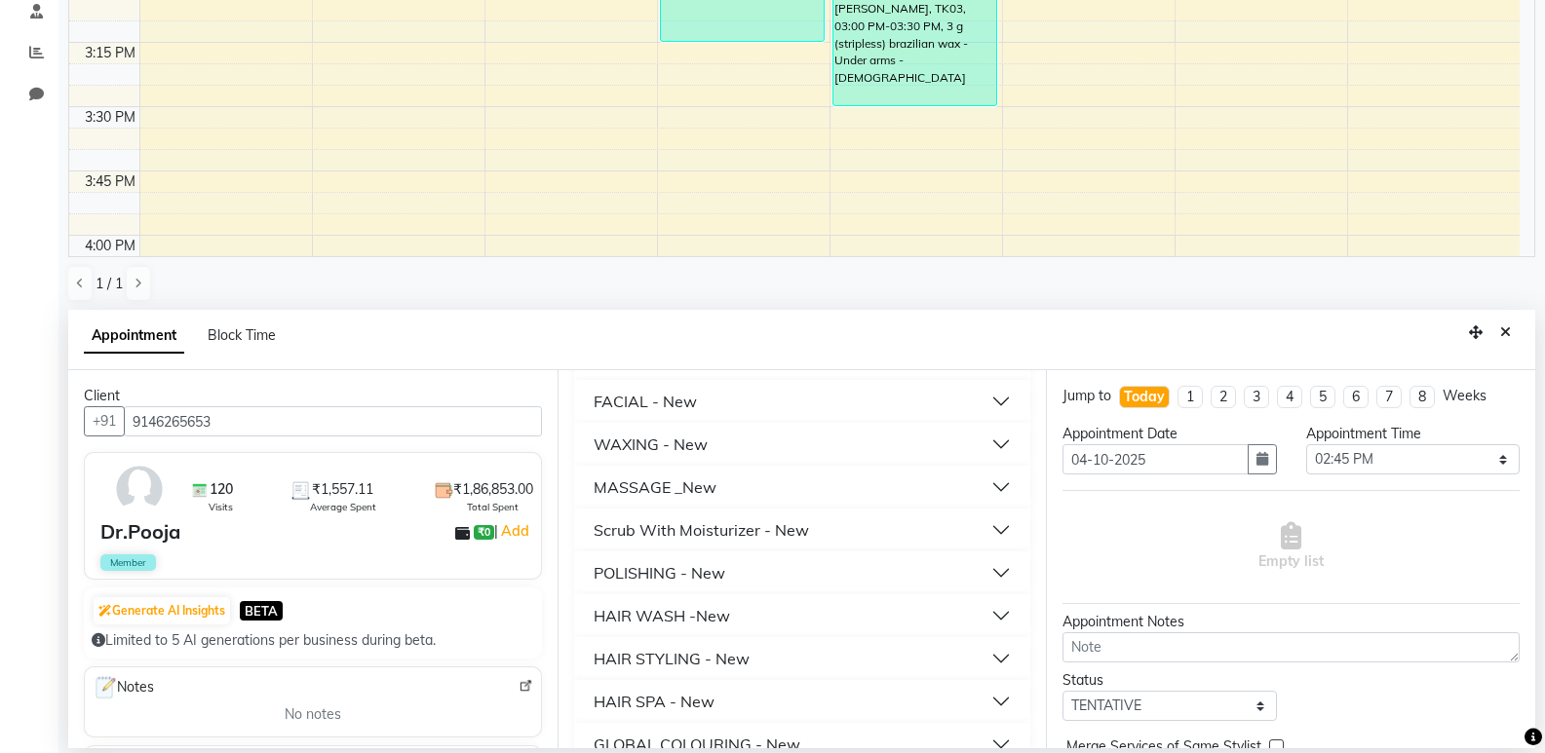
scroll to position [480, 0]
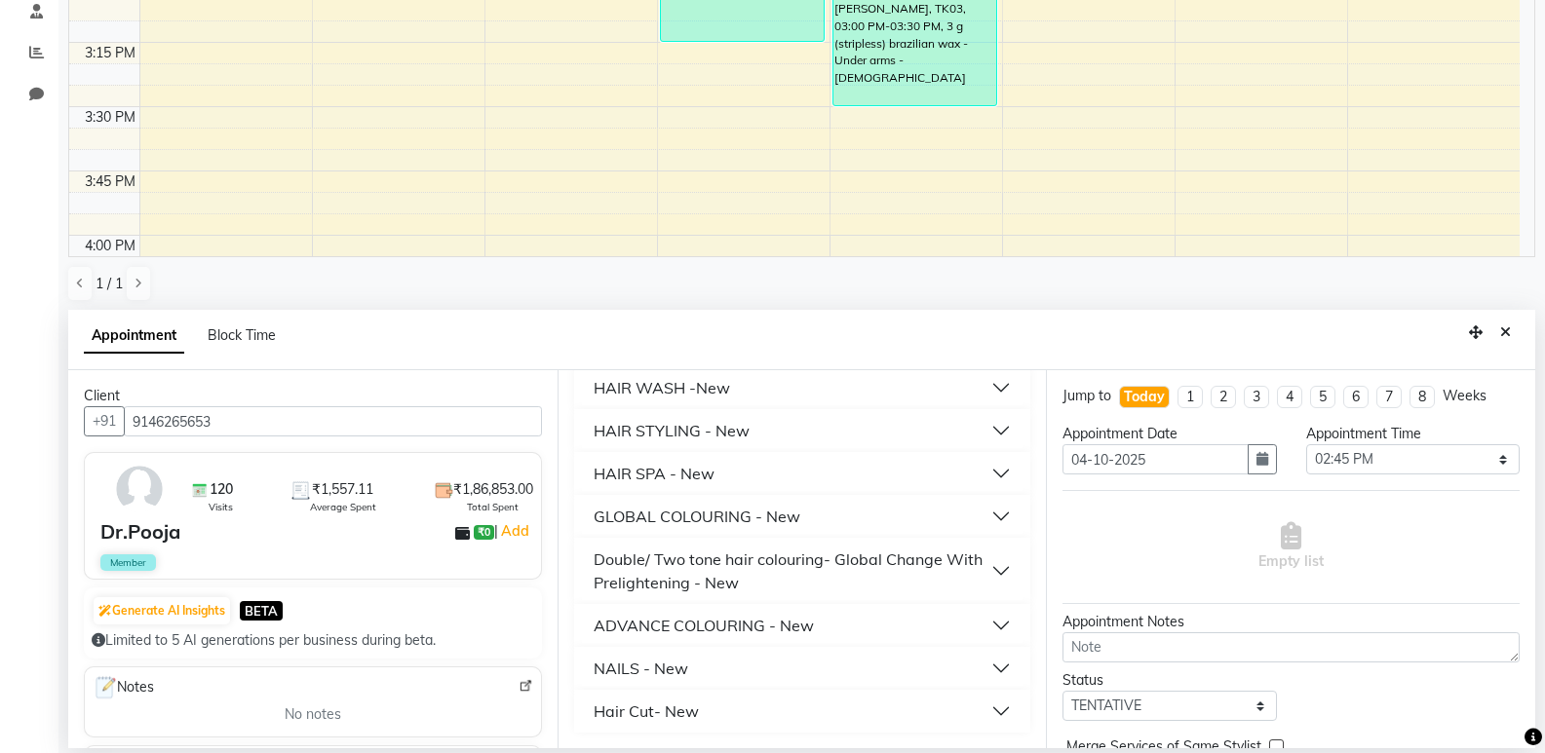
type input "300"
click at [741, 430] on div "HAIR STYLING - New" at bounding box center [672, 430] width 156 height 23
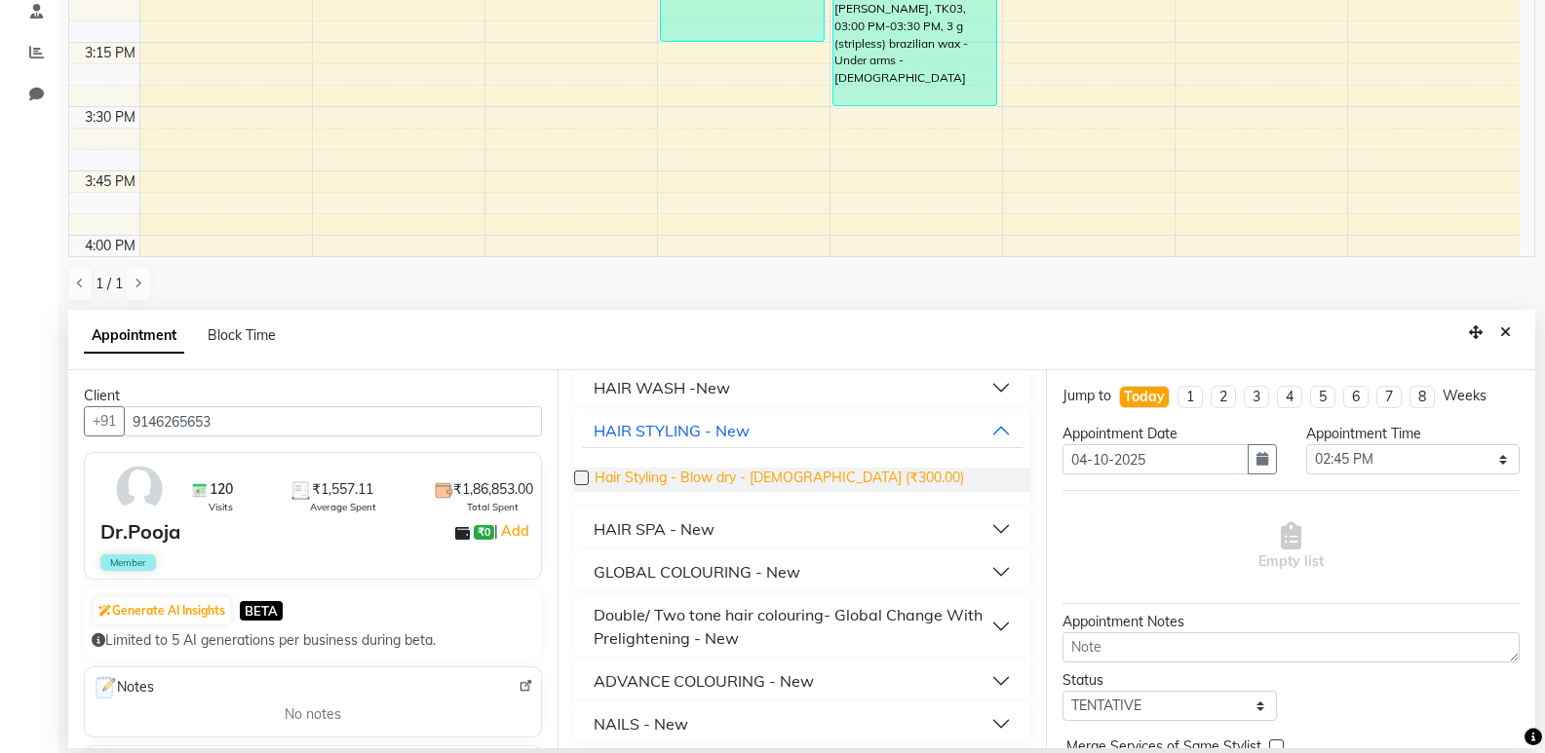
click at [752, 474] on span "Hair Styling - Blow dry - [DEMOGRAPHIC_DATA] (₹300.00)" at bounding box center [779, 480] width 369 height 24
checkbox input "false"
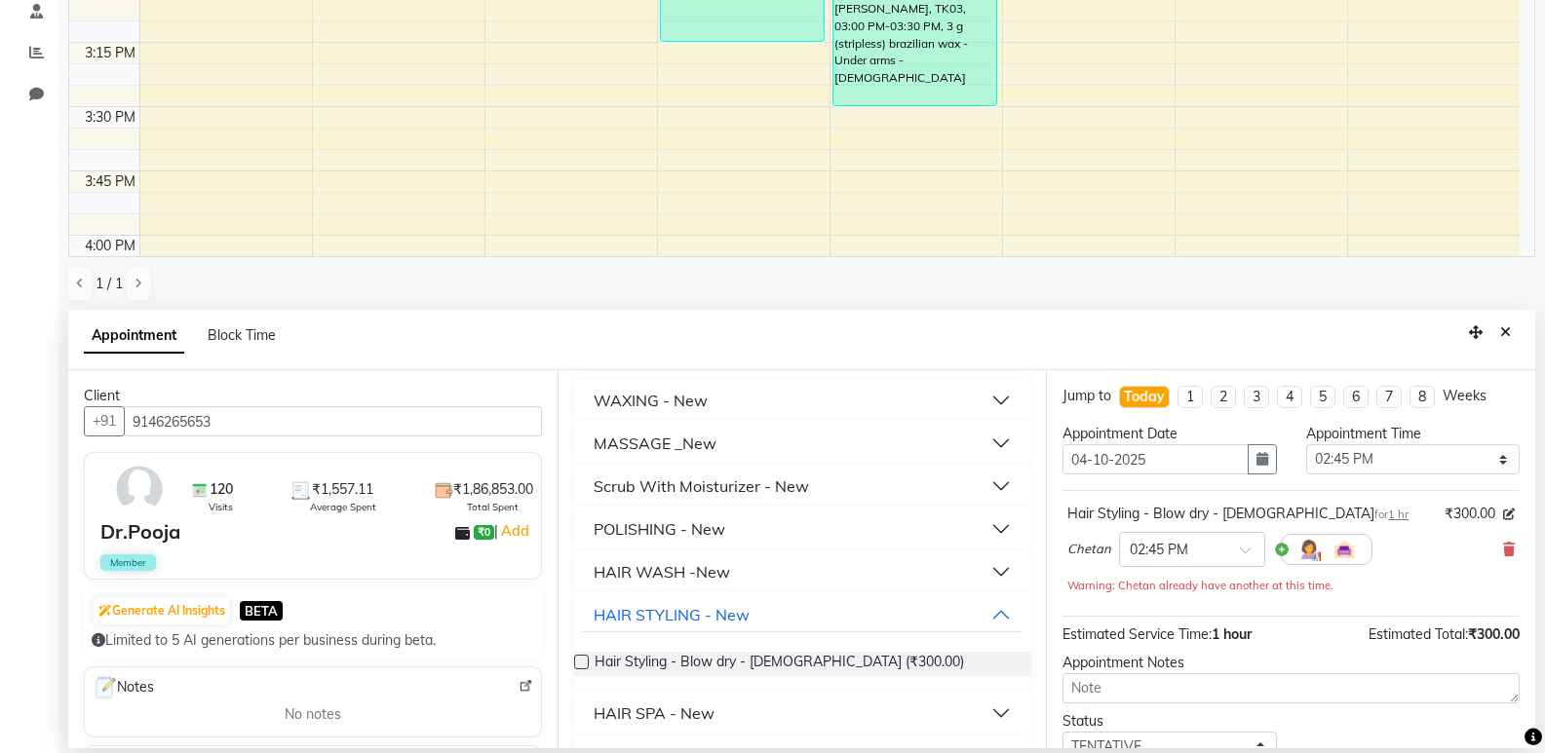
scroll to position [0, 0]
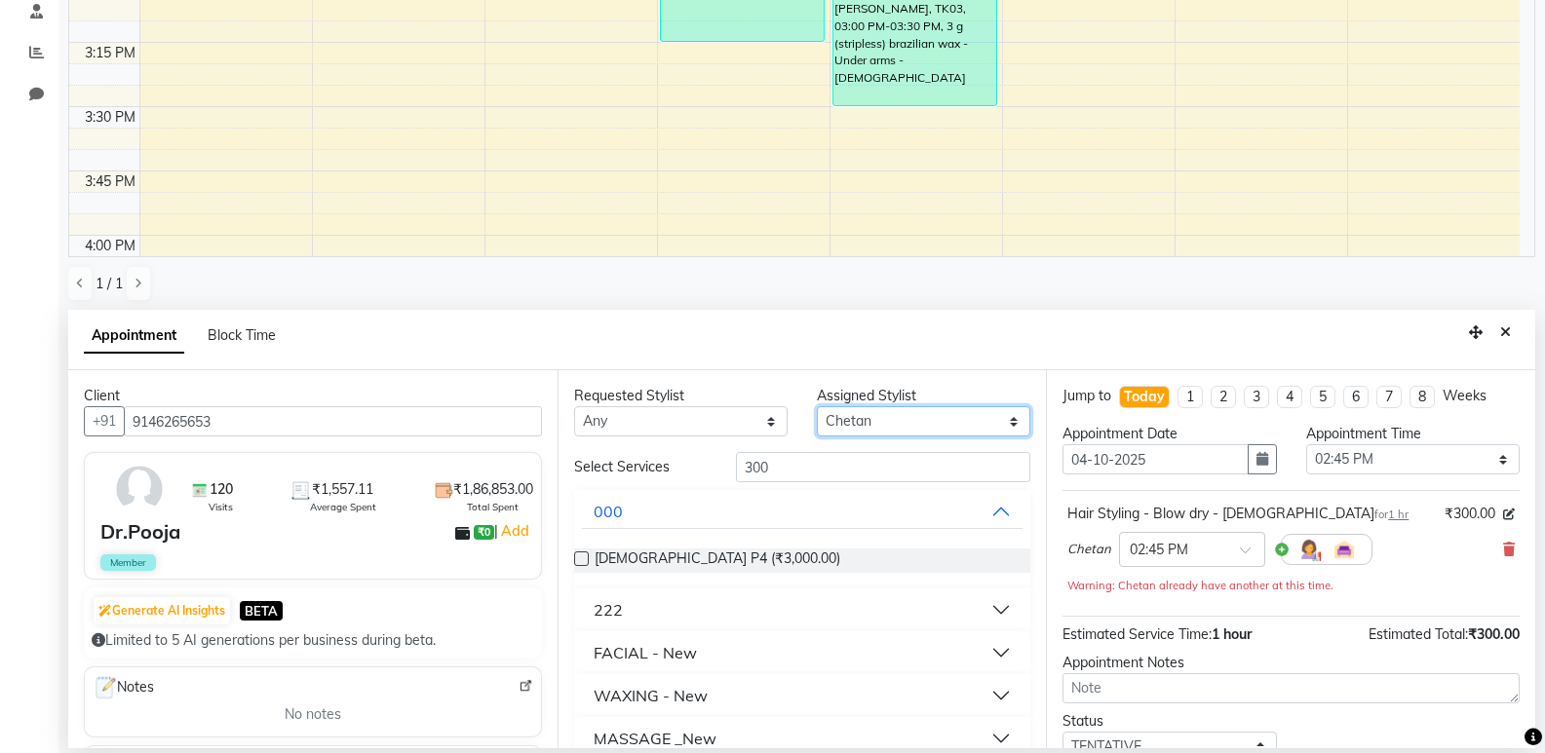
click at [869, 423] on select "Select [PERSON_NAME] Aruna [PERSON_NAME] Chetan Kranti [PERSON_NAME] [PERSON_NA…" at bounding box center [923, 421] width 213 height 30
select select "75743"
click at [817, 406] on select "Select [PERSON_NAME] Aruna [PERSON_NAME] Chetan Kranti [PERSON_NAME] [PERSON_NA…" at bounding box center [923, 421] width 213 height 30
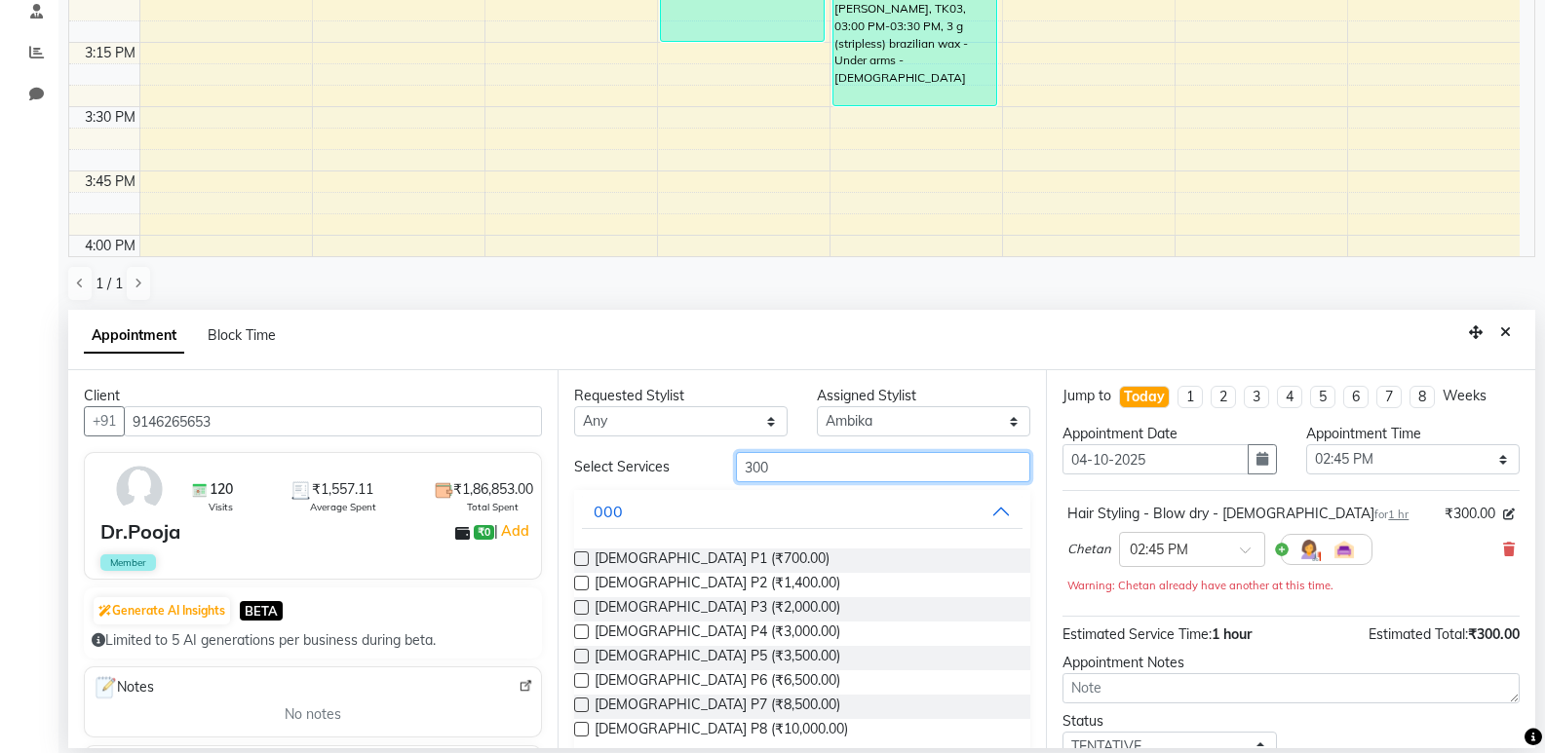
click at [799, 464] on input "300" at bounding box center [883, 467] width 294 height 30
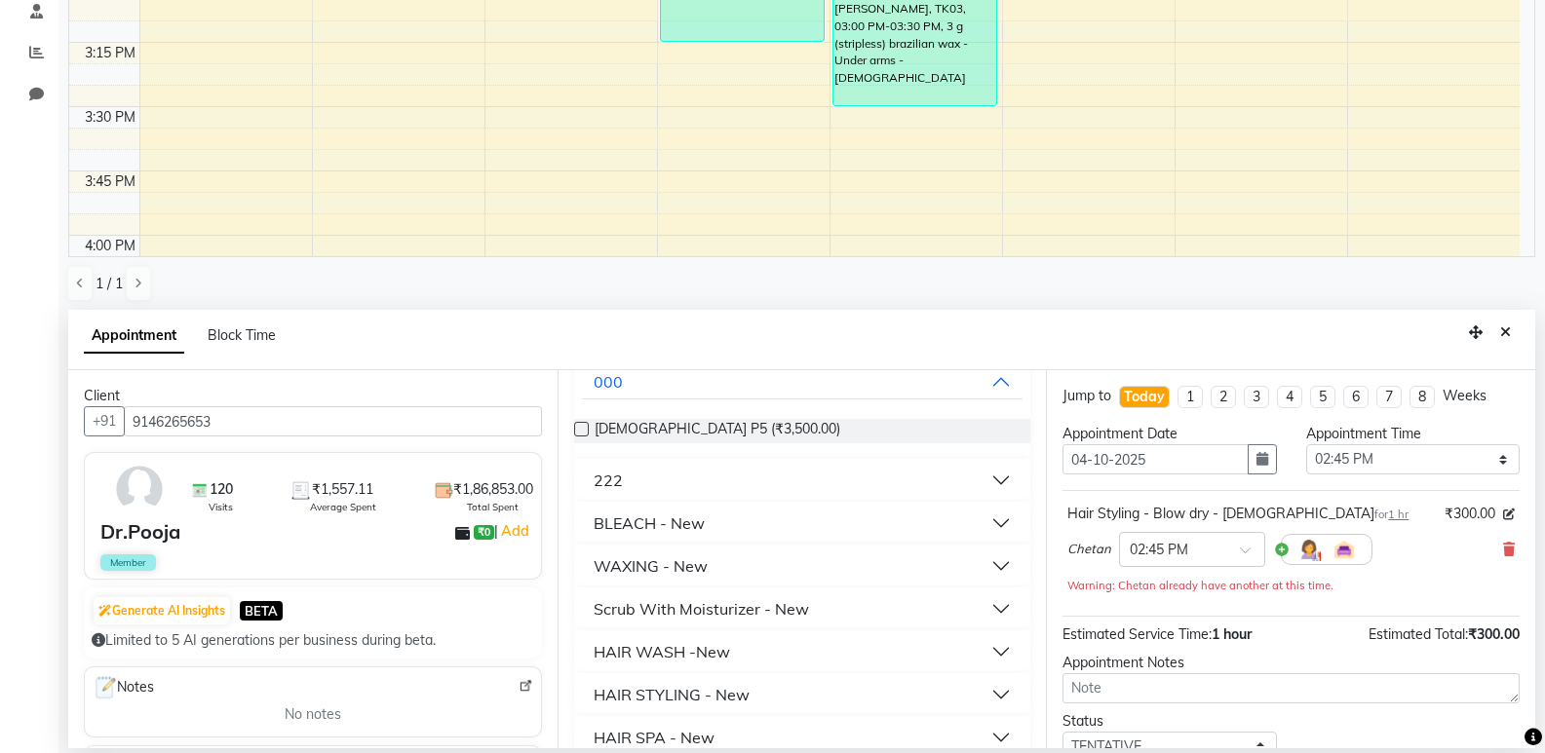
scroll to position [285, 0]
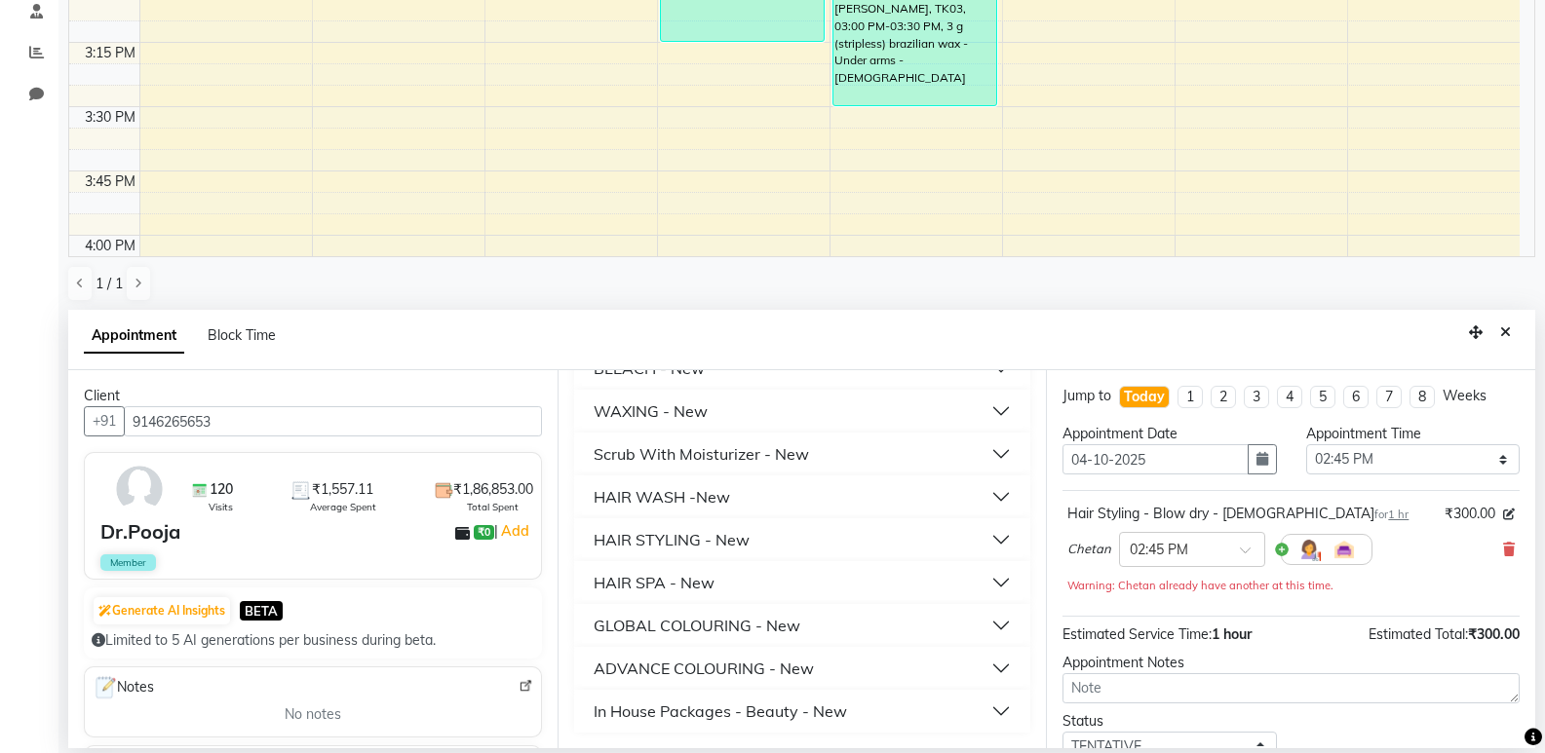
type input "350"
click at [739, 504] on button "HAIR WASH -New" at bounding box center [803, 497] width 442 height 35
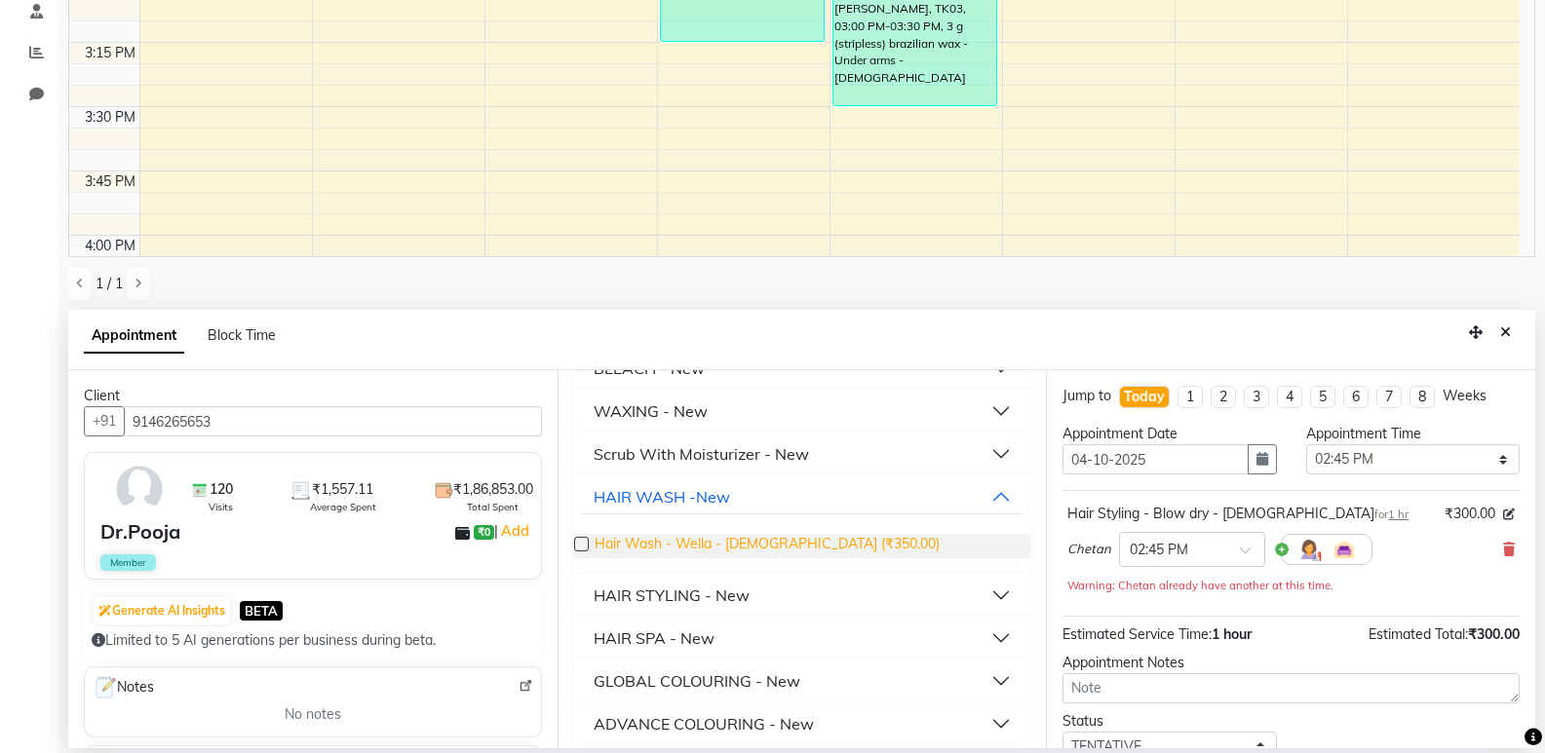
click at [746, 541] on span "Hair Wash - Wella - [DEMOGRAPHIC_DATA] (₹350.00)" at bounding box center [767, 546] width 345 height 24
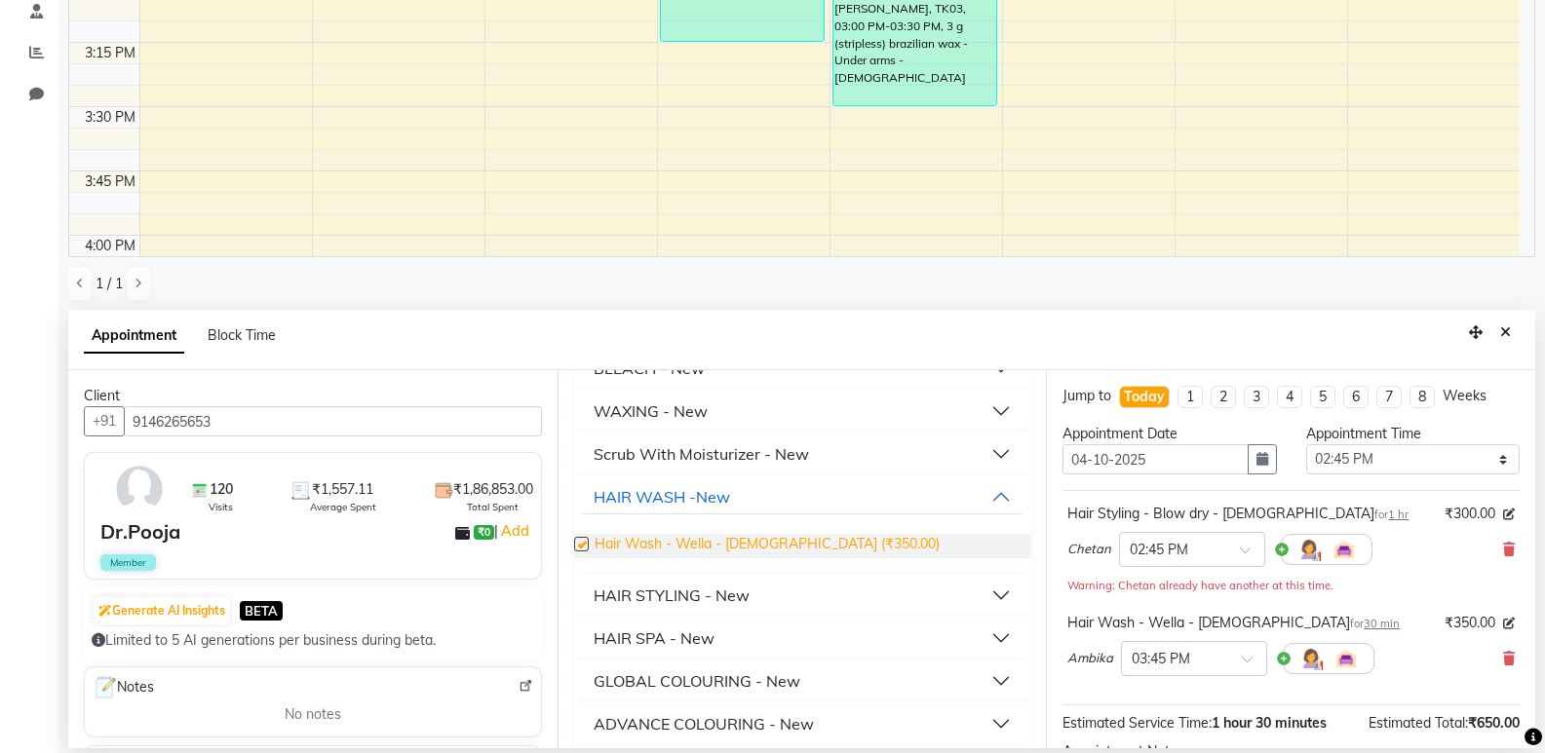
checkbox input "false"
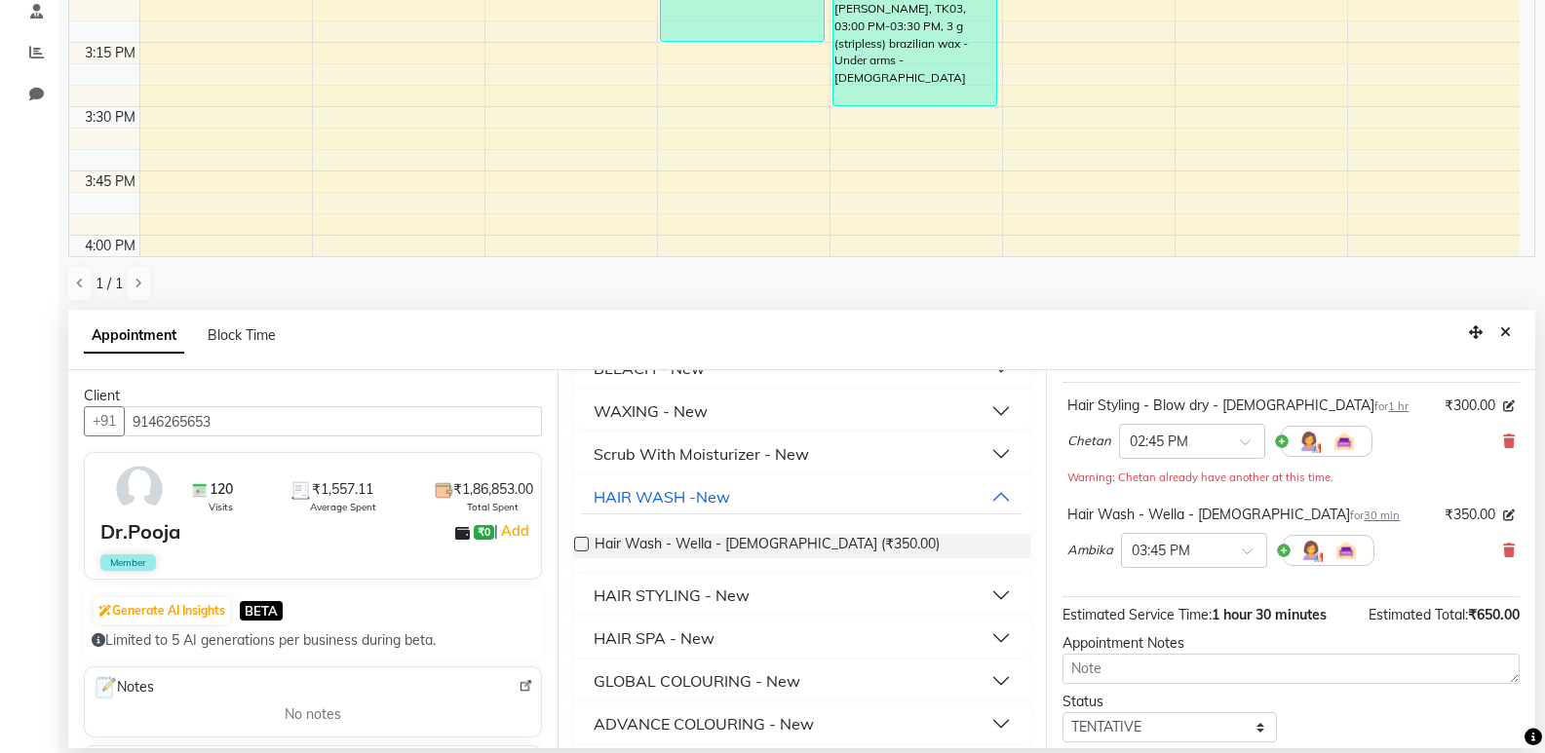
scroll to position [225, 0]
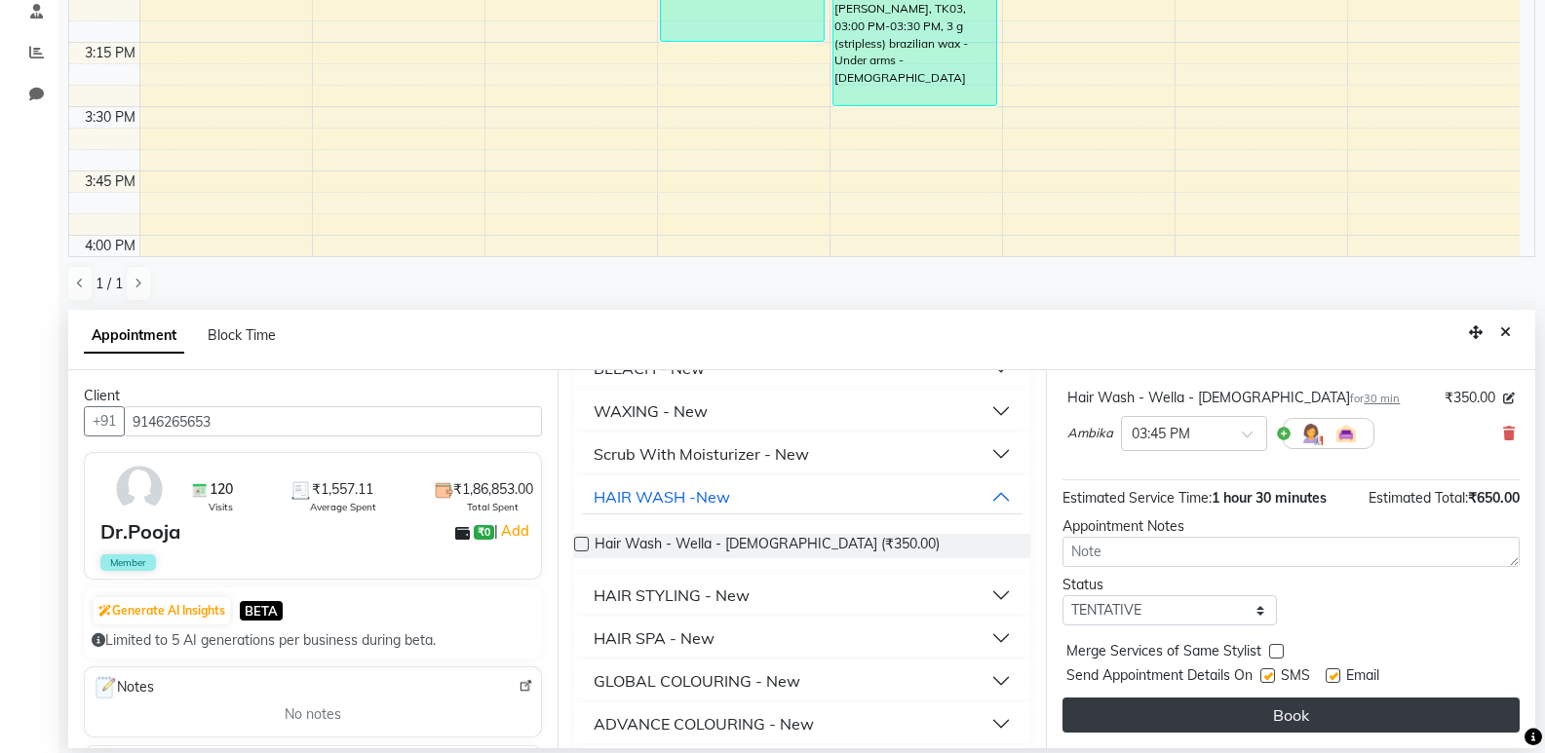
click at [1366, 712] on button "Book" at bounding box center [1290, 715] width 457 height 35
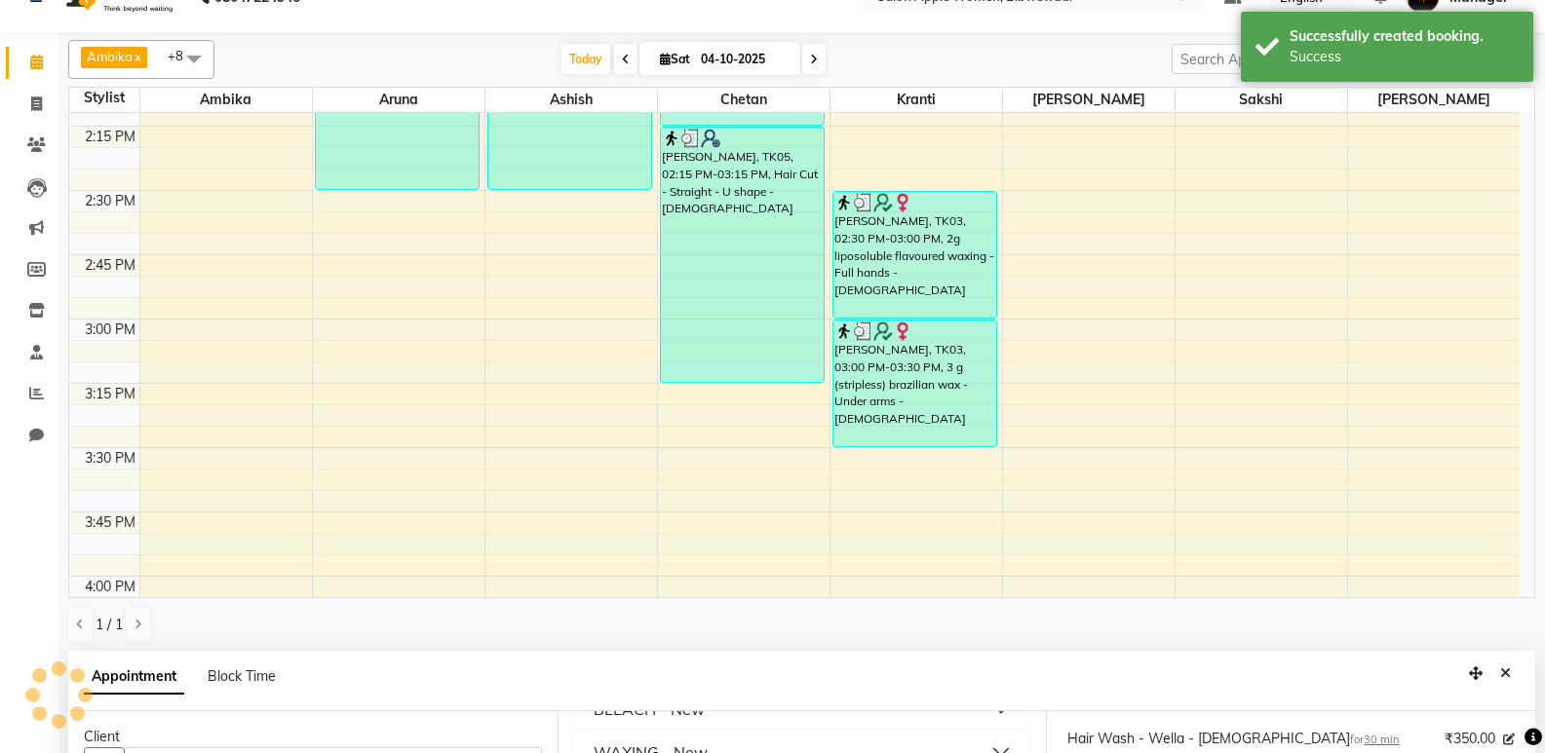
scroll to position [0, 0]
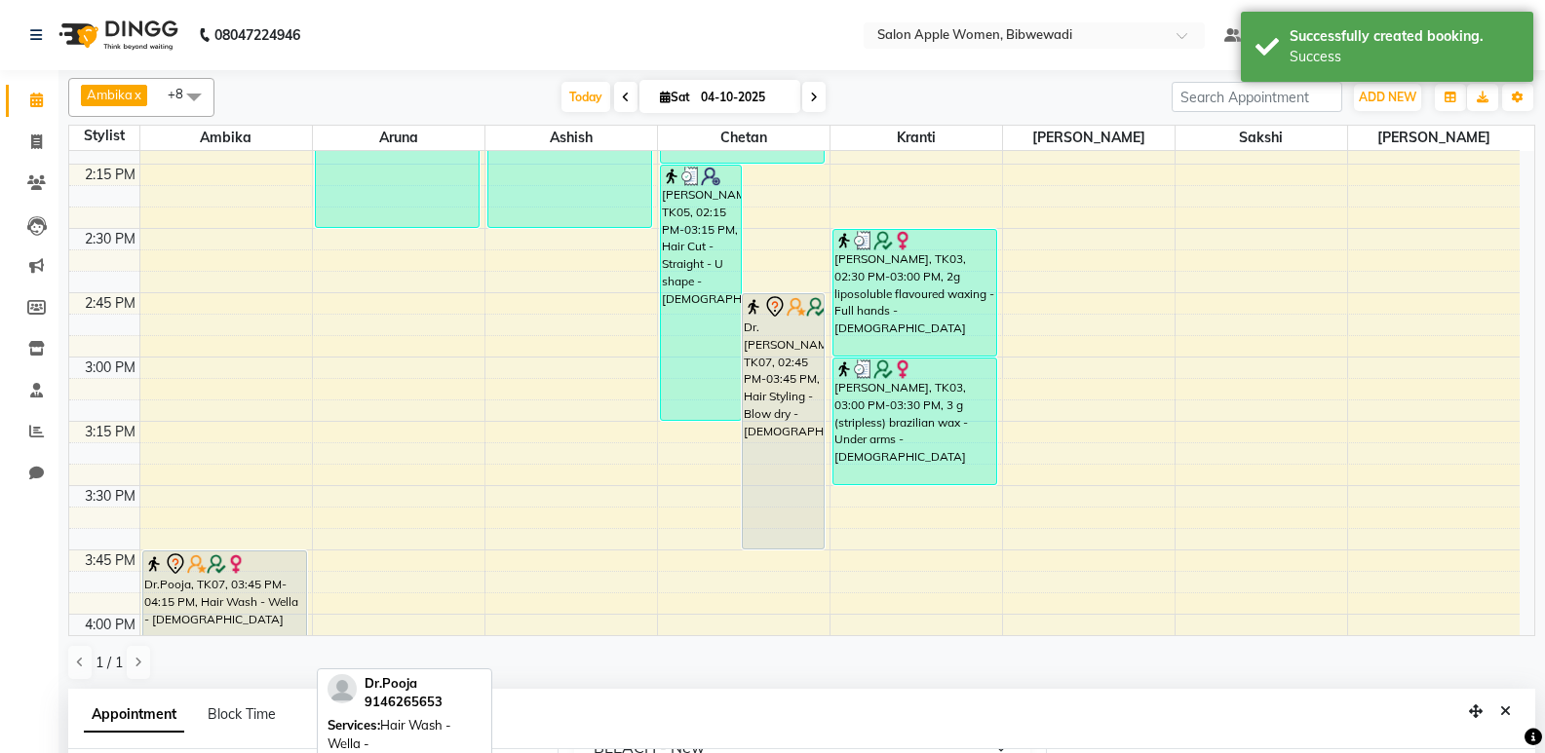
click at [225, 586] on div "Dr.Pooja, TK07, 03:45 PM-04:15 PM, Hair Wash - Wella - [DEMOGRAPHIC_DATA]" at bounding box center [225, 615] width 164 height 126
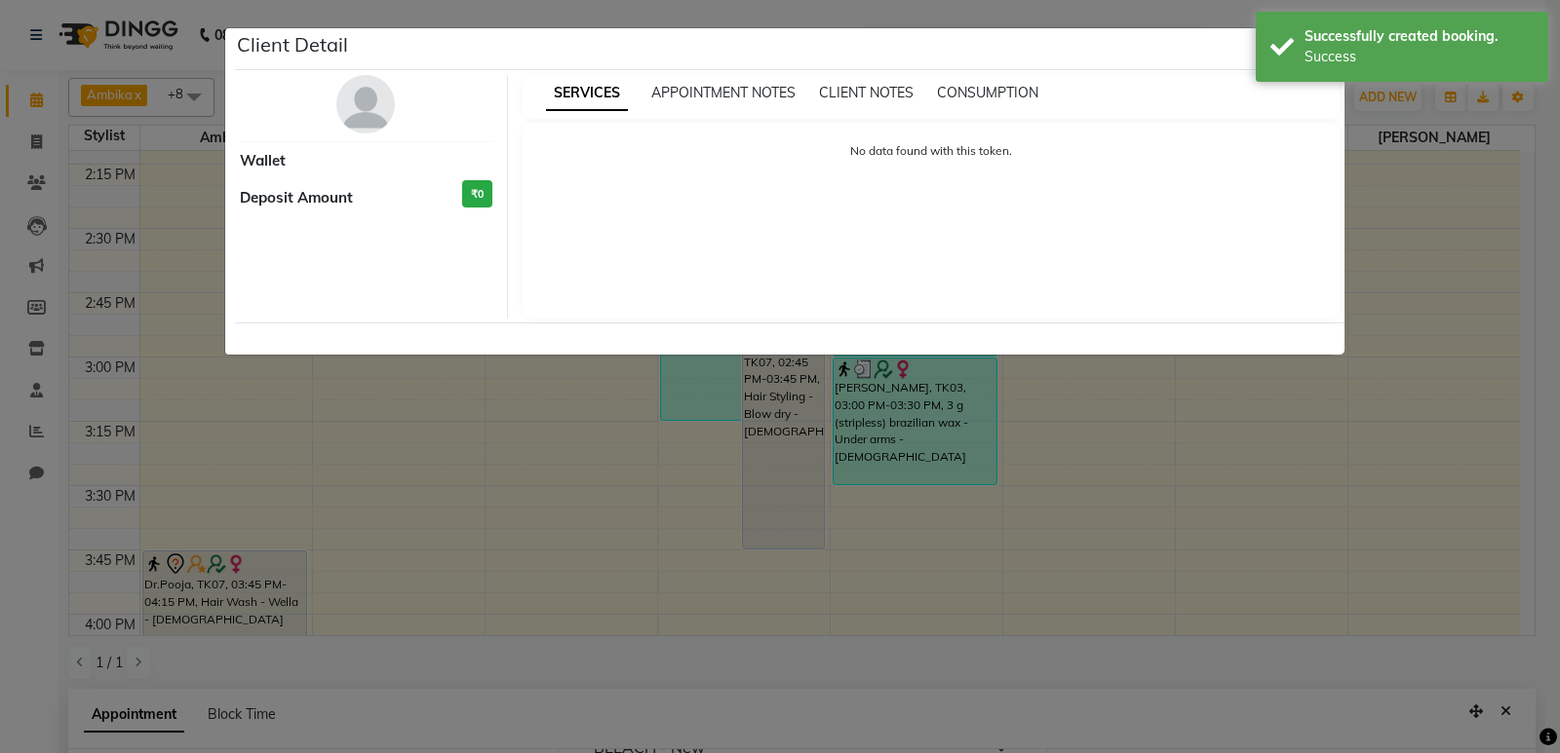
select select "7"
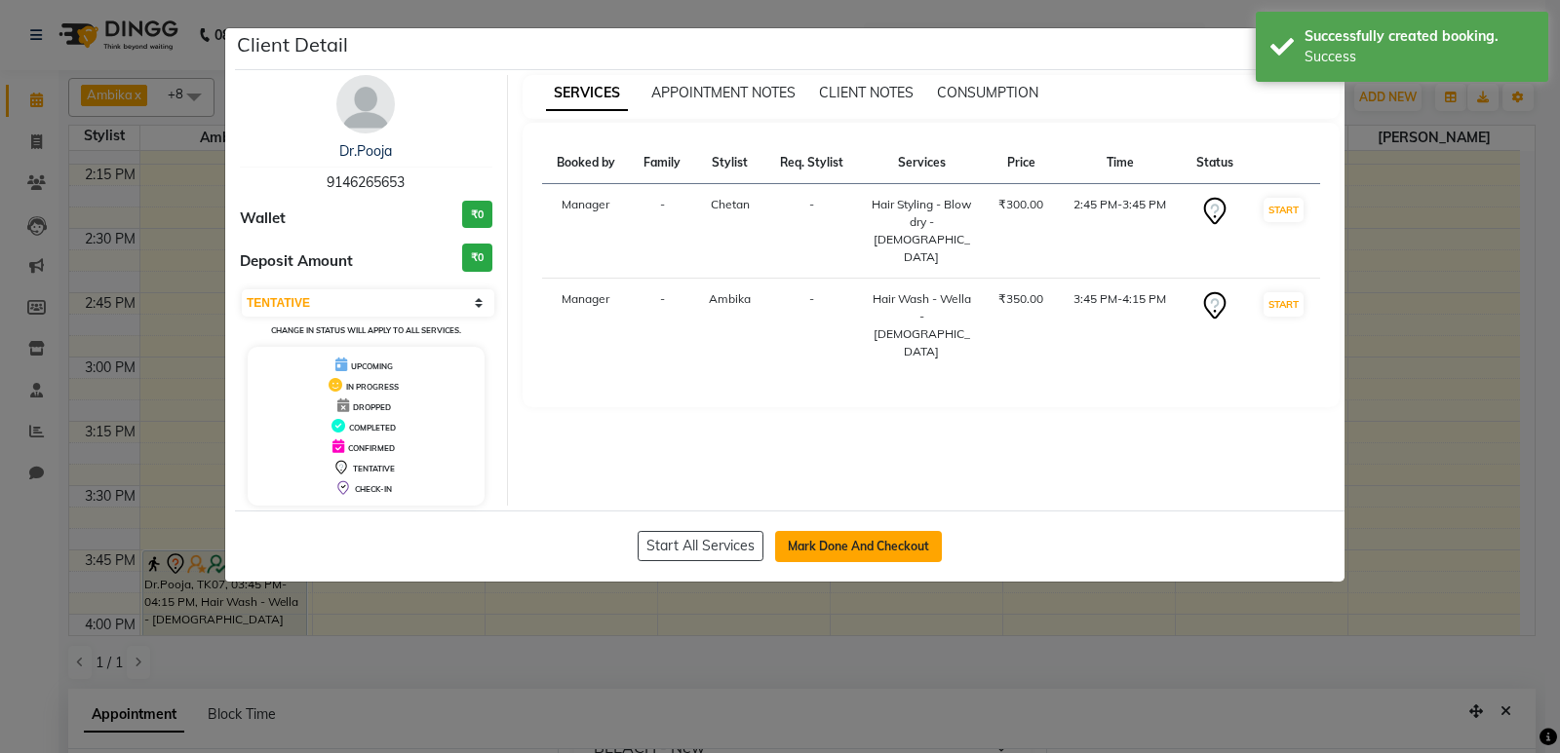
click at [835, 551] on button "Mark Done And Checkout" at bounding box center [858, 546] width 167 height 31
select select "service"
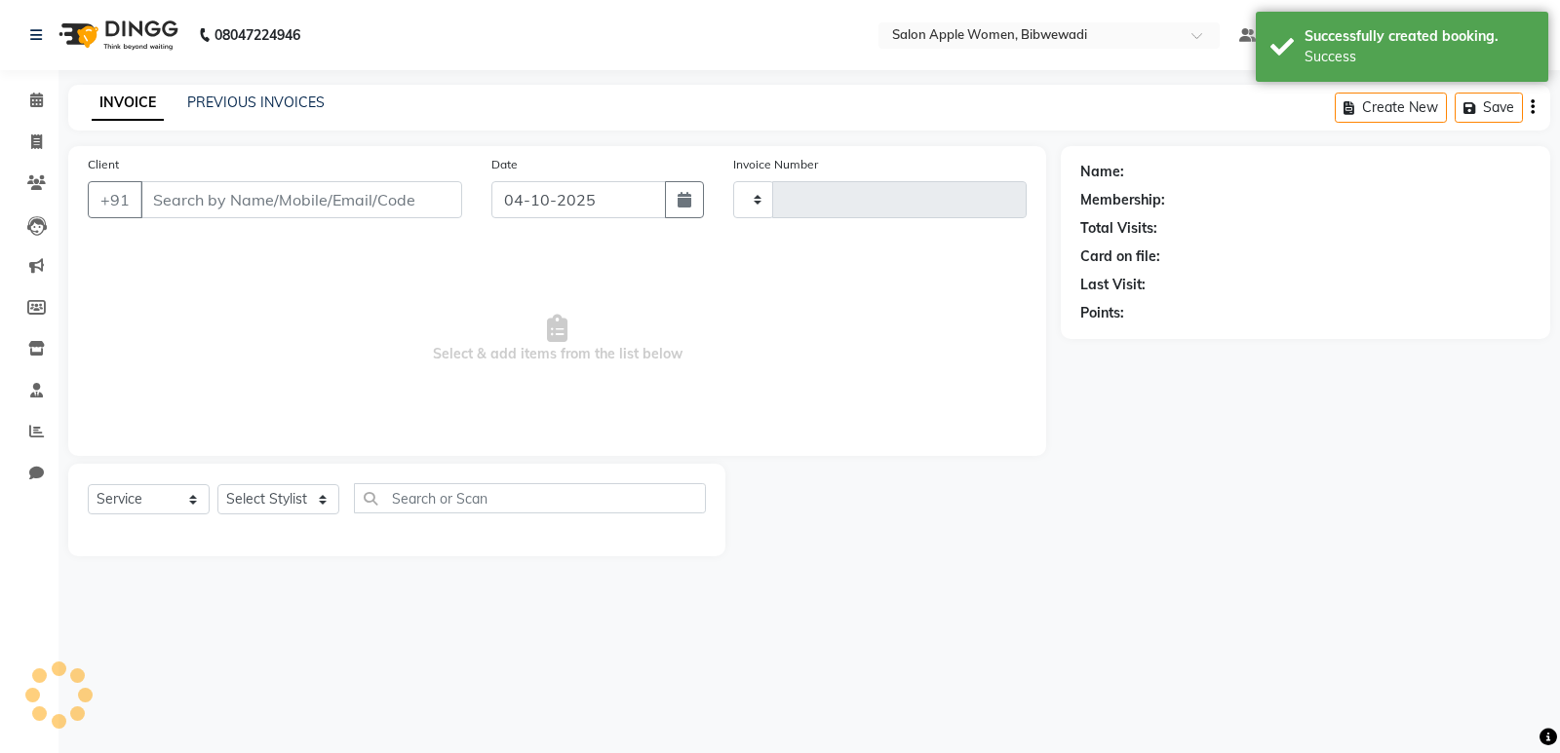
type input "2189"
select select "101"
type input "9146265653"
select select "75743"
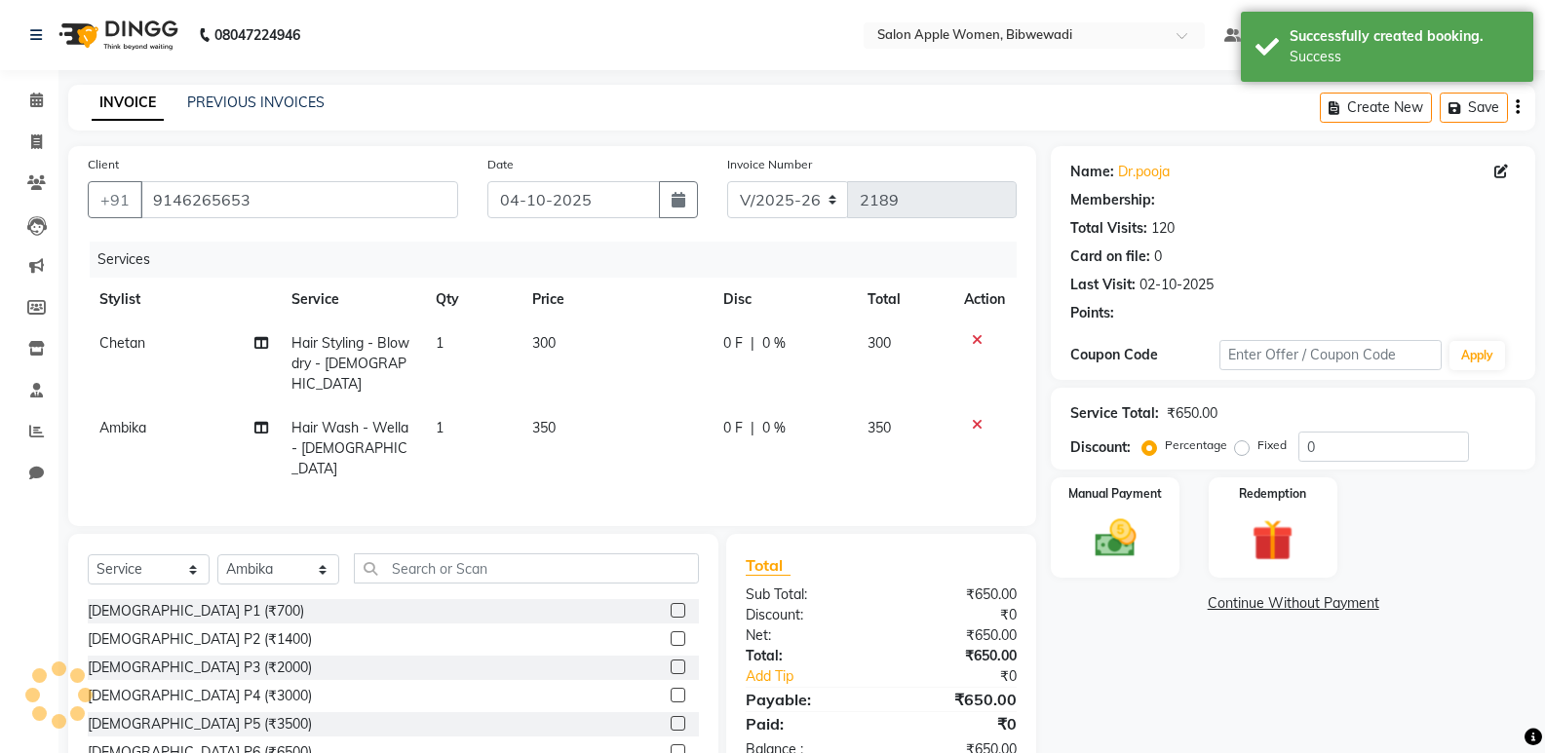
select select "1: Object"
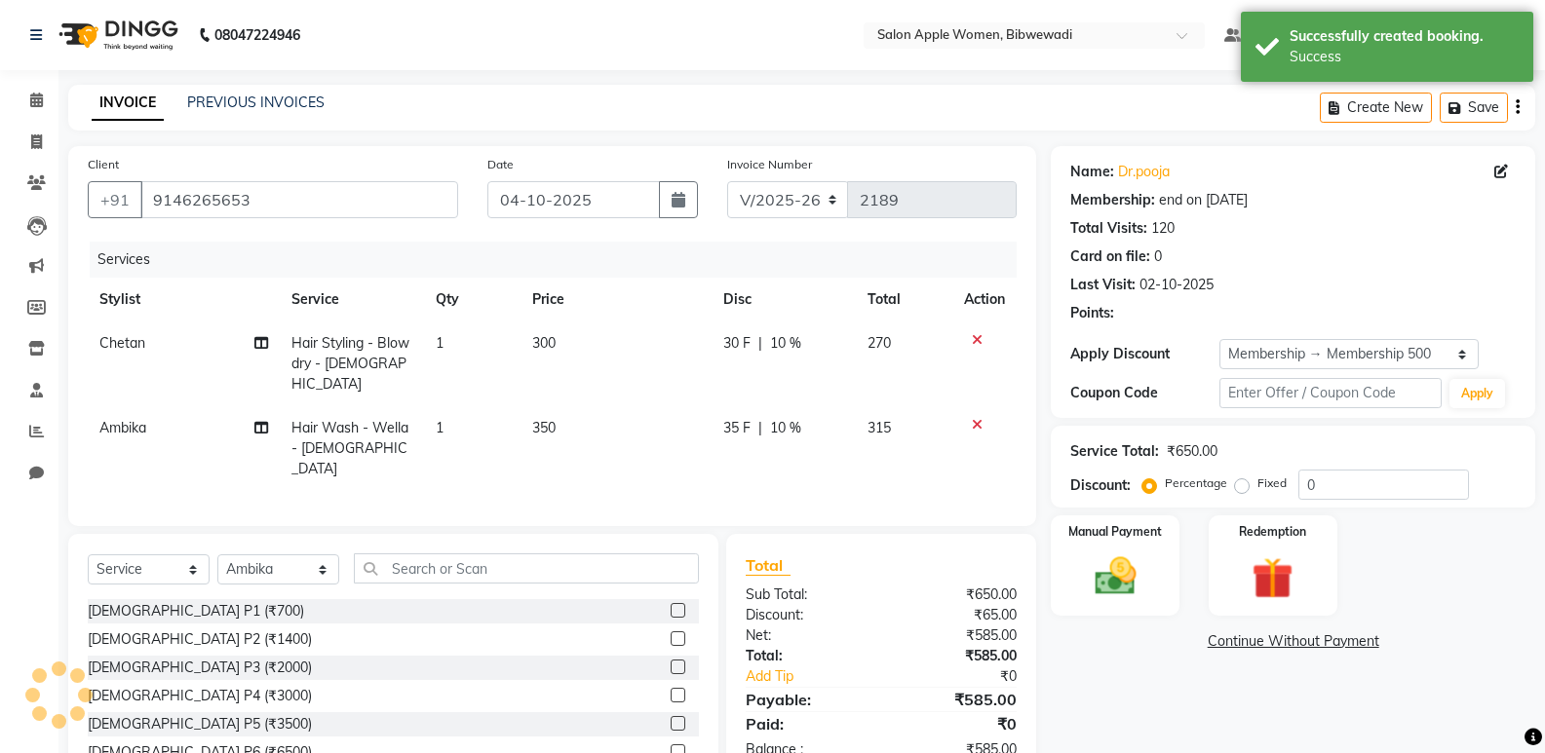
type input "10"
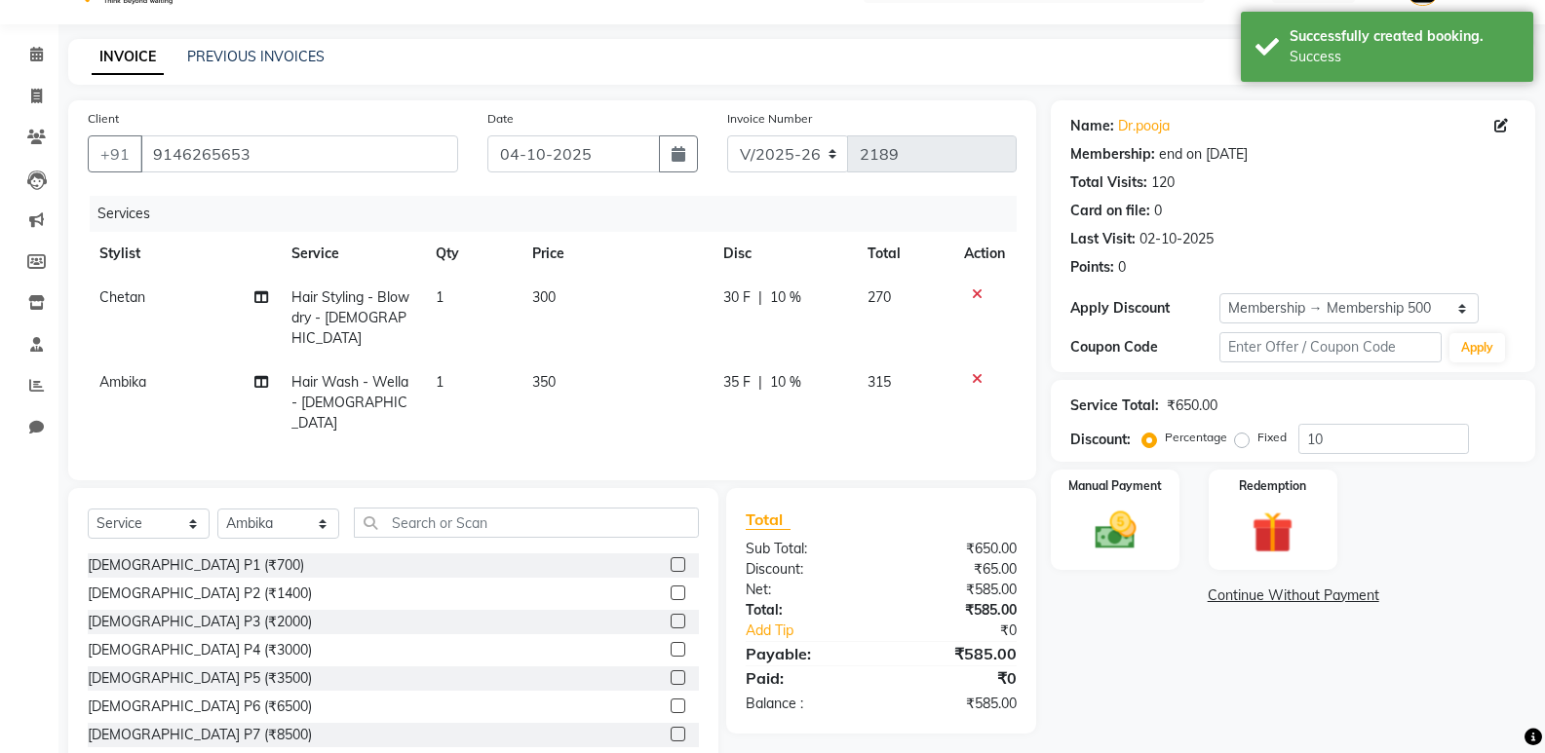
scroll to position [71, 0]
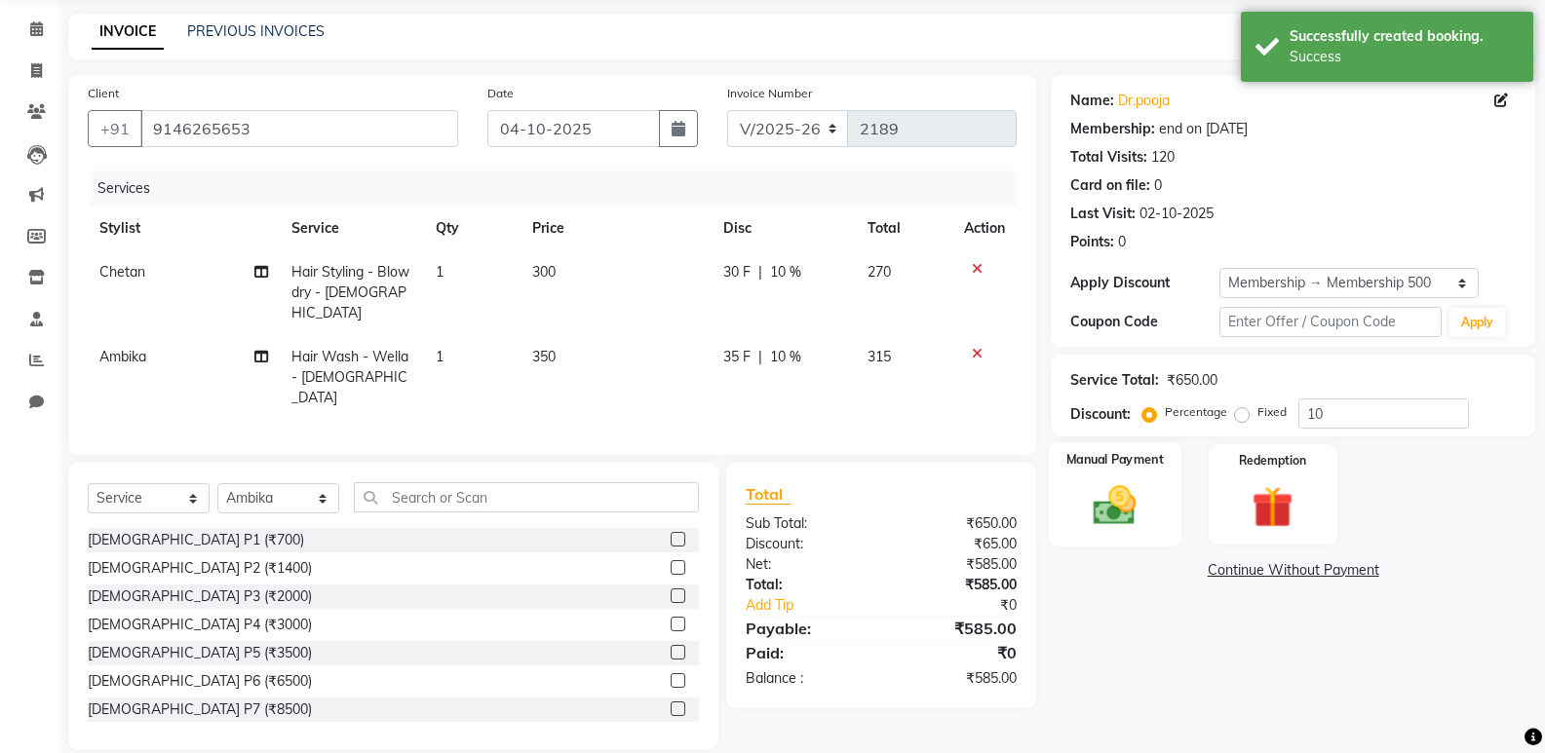
drag, startPoint x: 1156, startPoint y: 504, endPoint x: 1167, endPoint y: 510, distance: 12.2
click at [1167, 510] on div "Manual Payment" at bounding box center [1116, 495] width 134 height 104
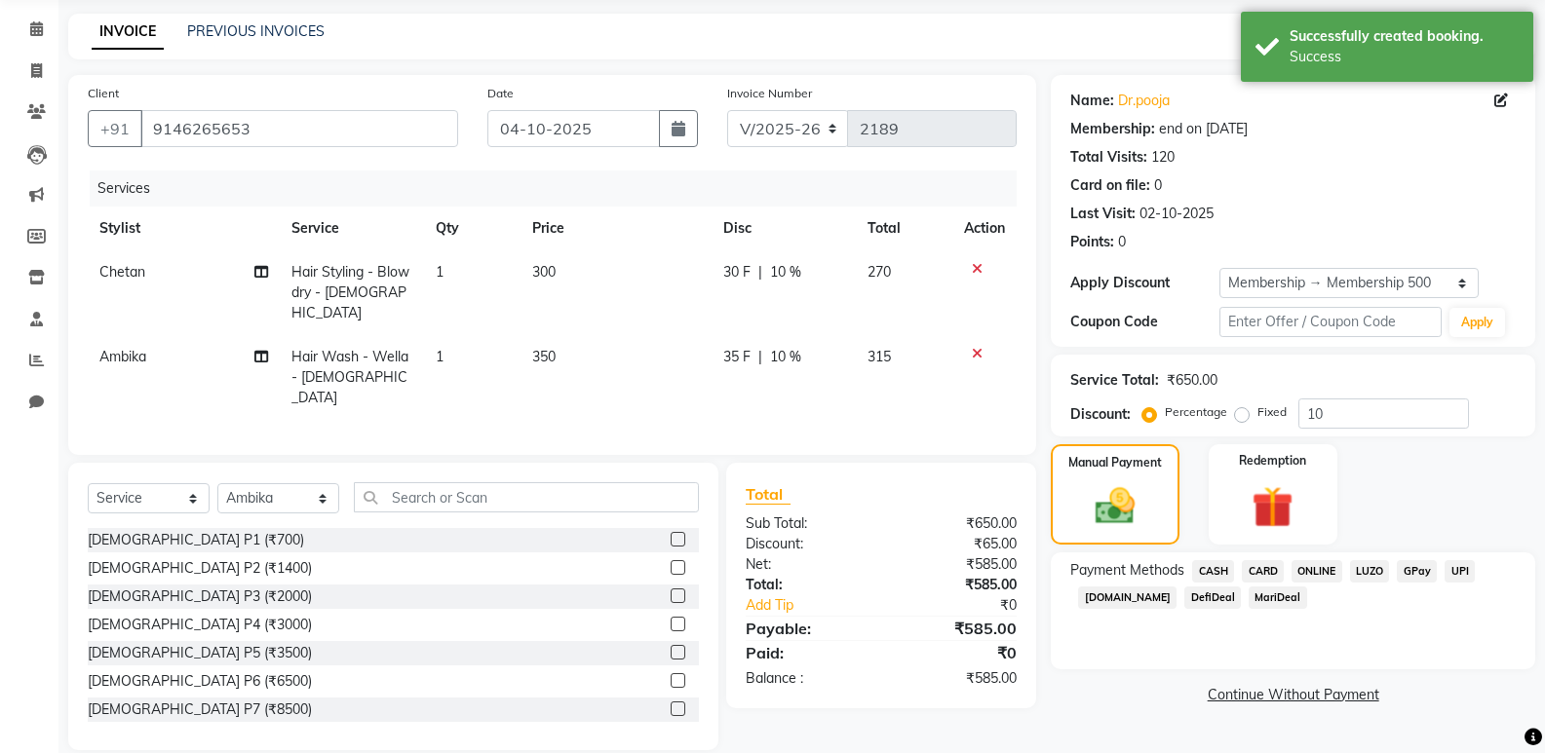
click at [1220, 571] on span "CASH" at bounding box center [1213, 571] width 42 height 22
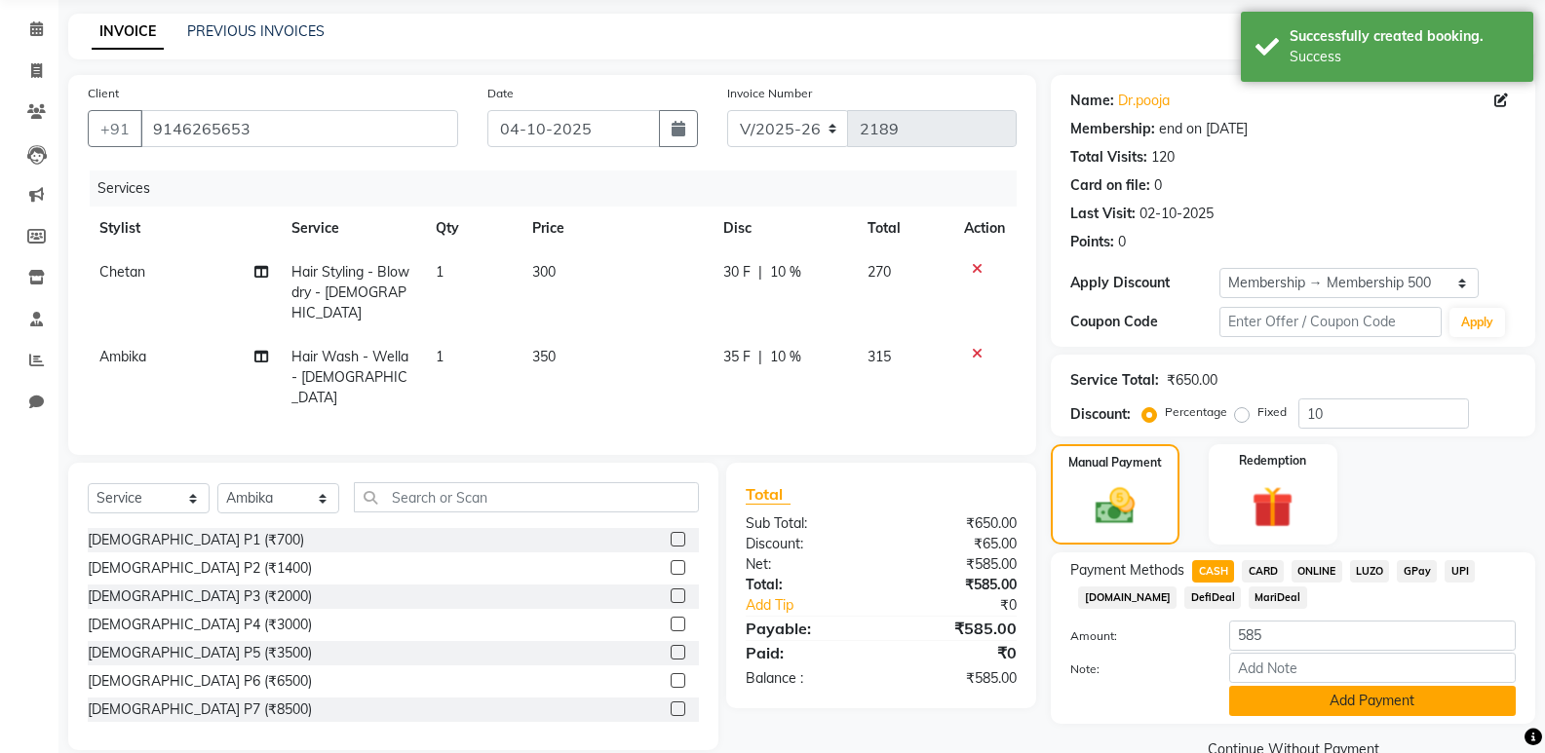
click at [1317, 697] on button "Add Payment" at bounding box center [1372, 701] width 287 height 30
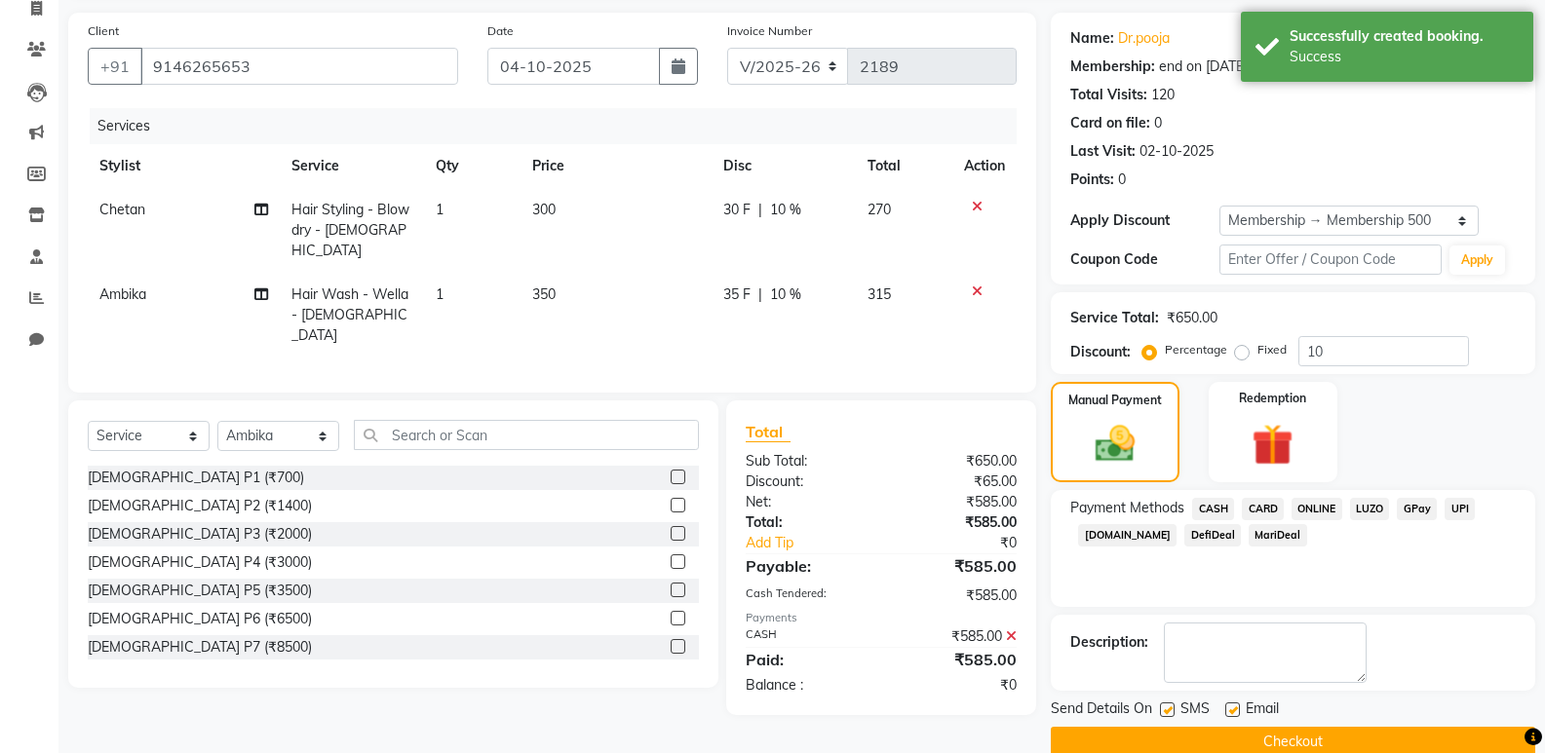
scroll to position [167, 0]
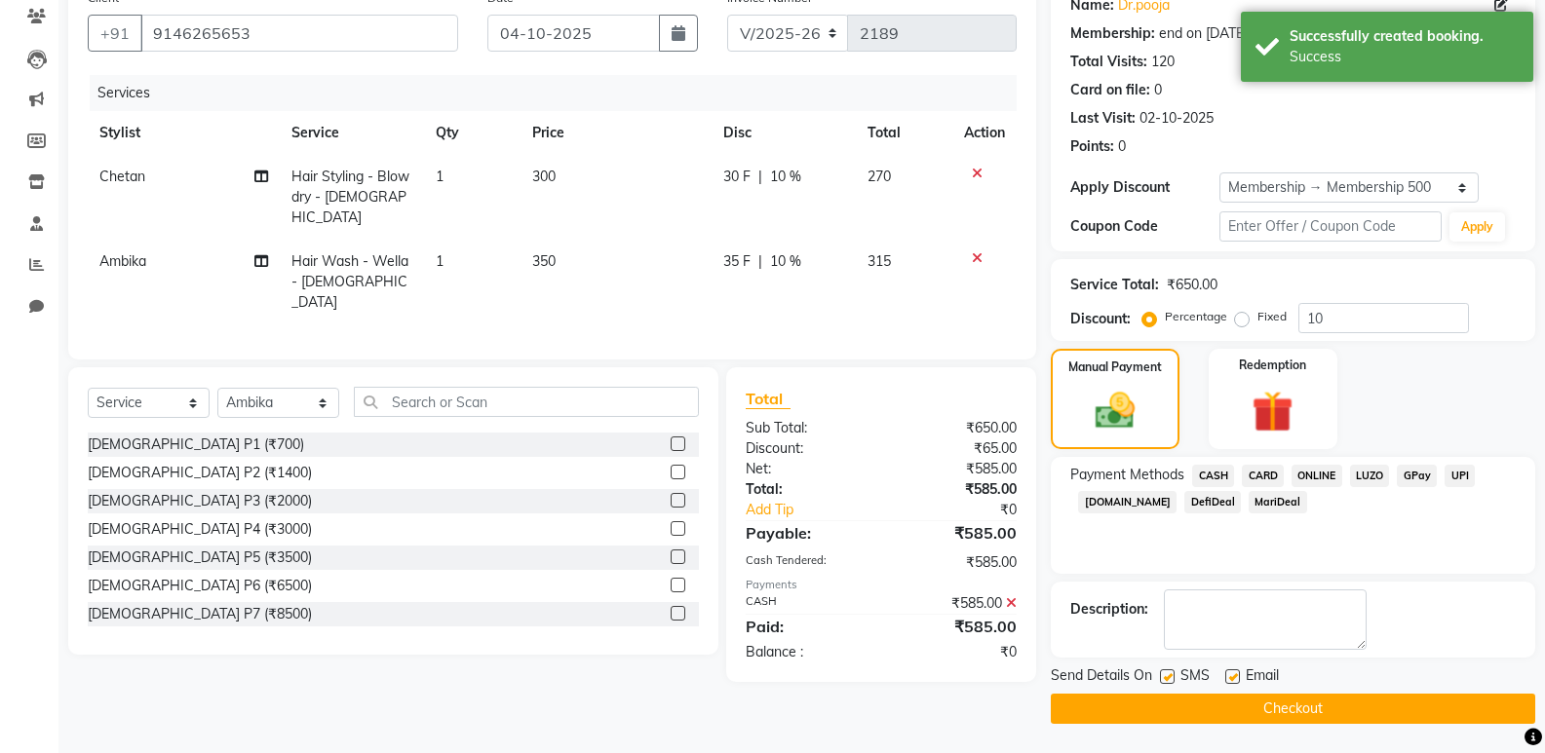
click at [1317, 703] on button "Checkout" at bounding box center [1293, 709] width 484 height 30
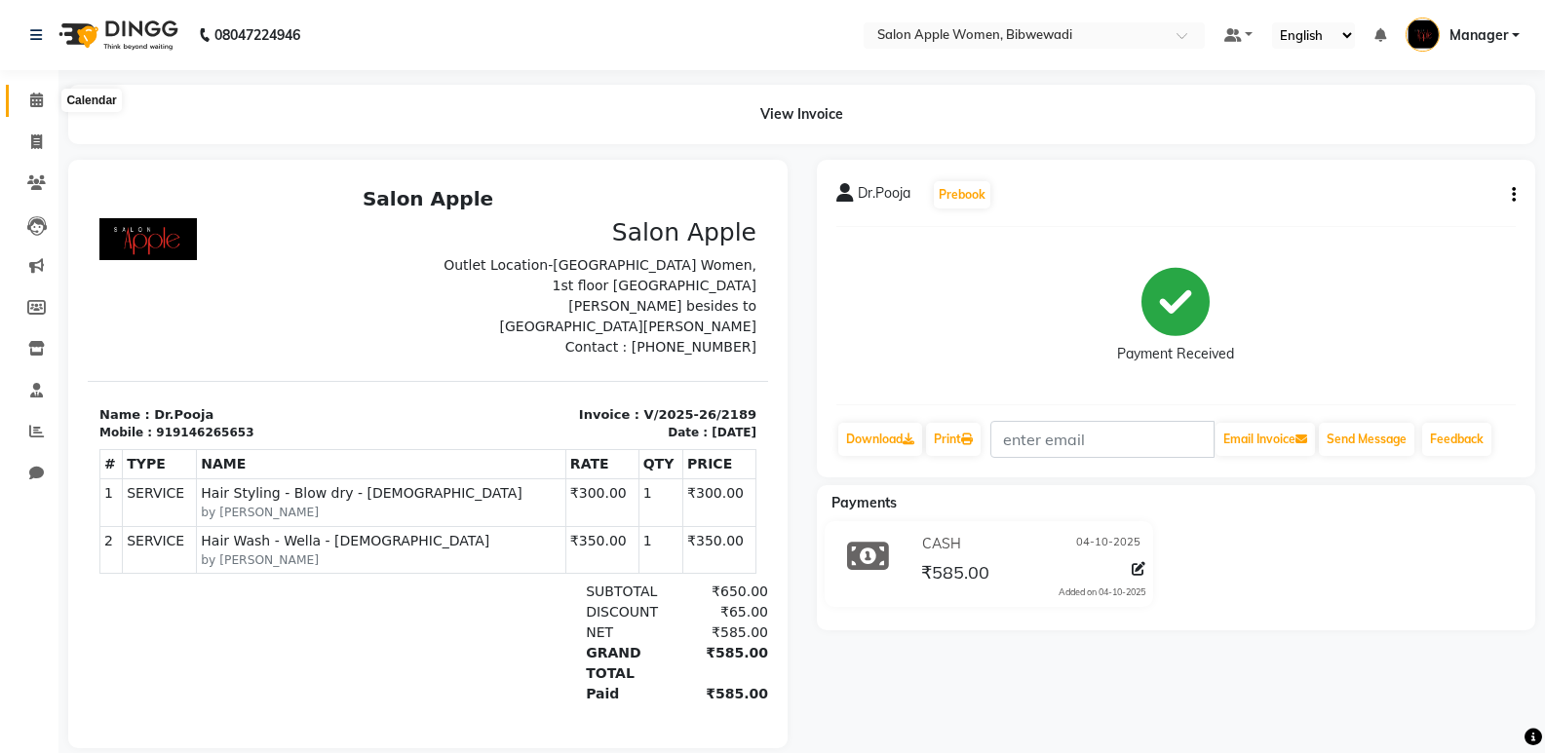
click at [32, 105] on icon at bounding box center [36, 100] width 13 height 15
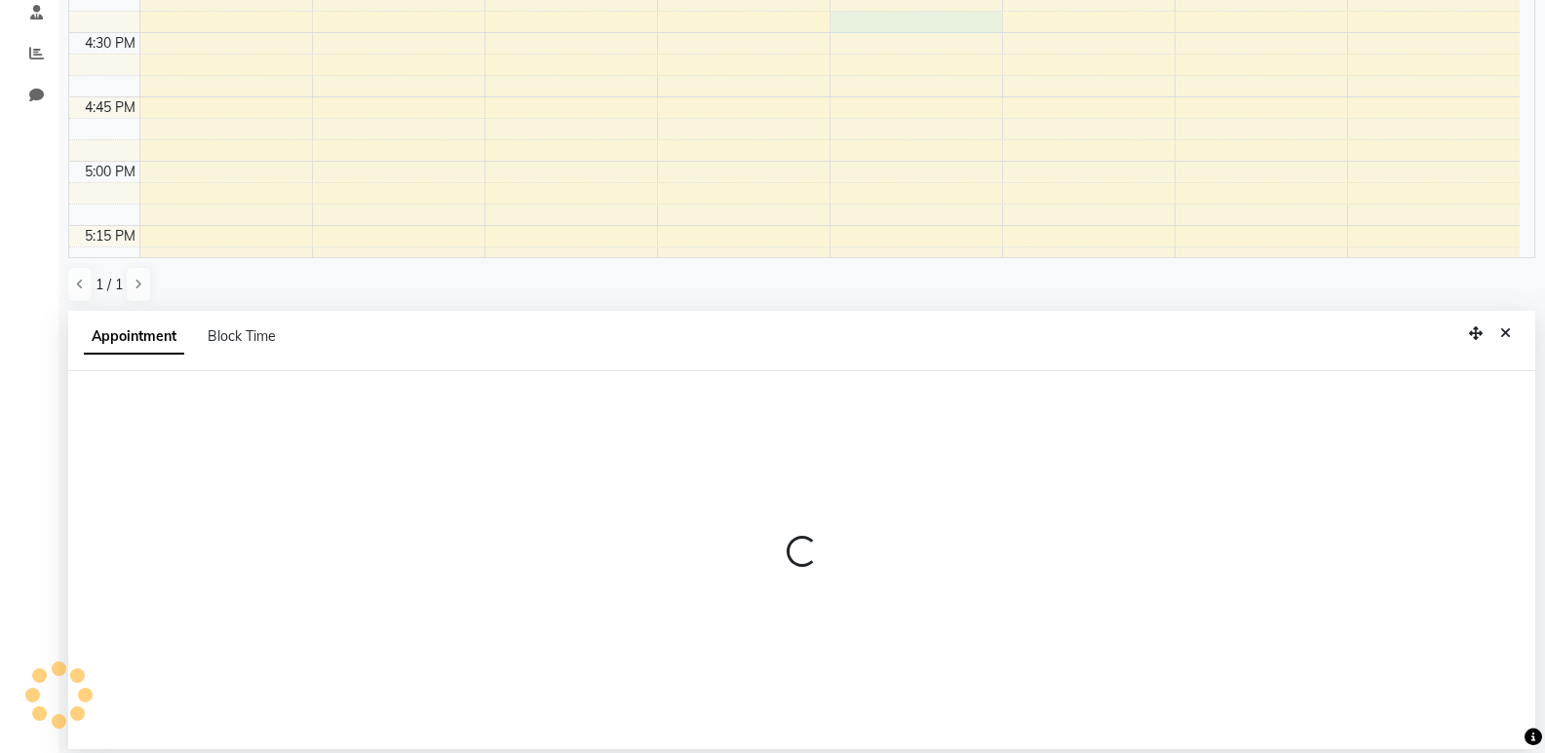
scroll to position [379, 0]
select select "33227"
select select "tentative"
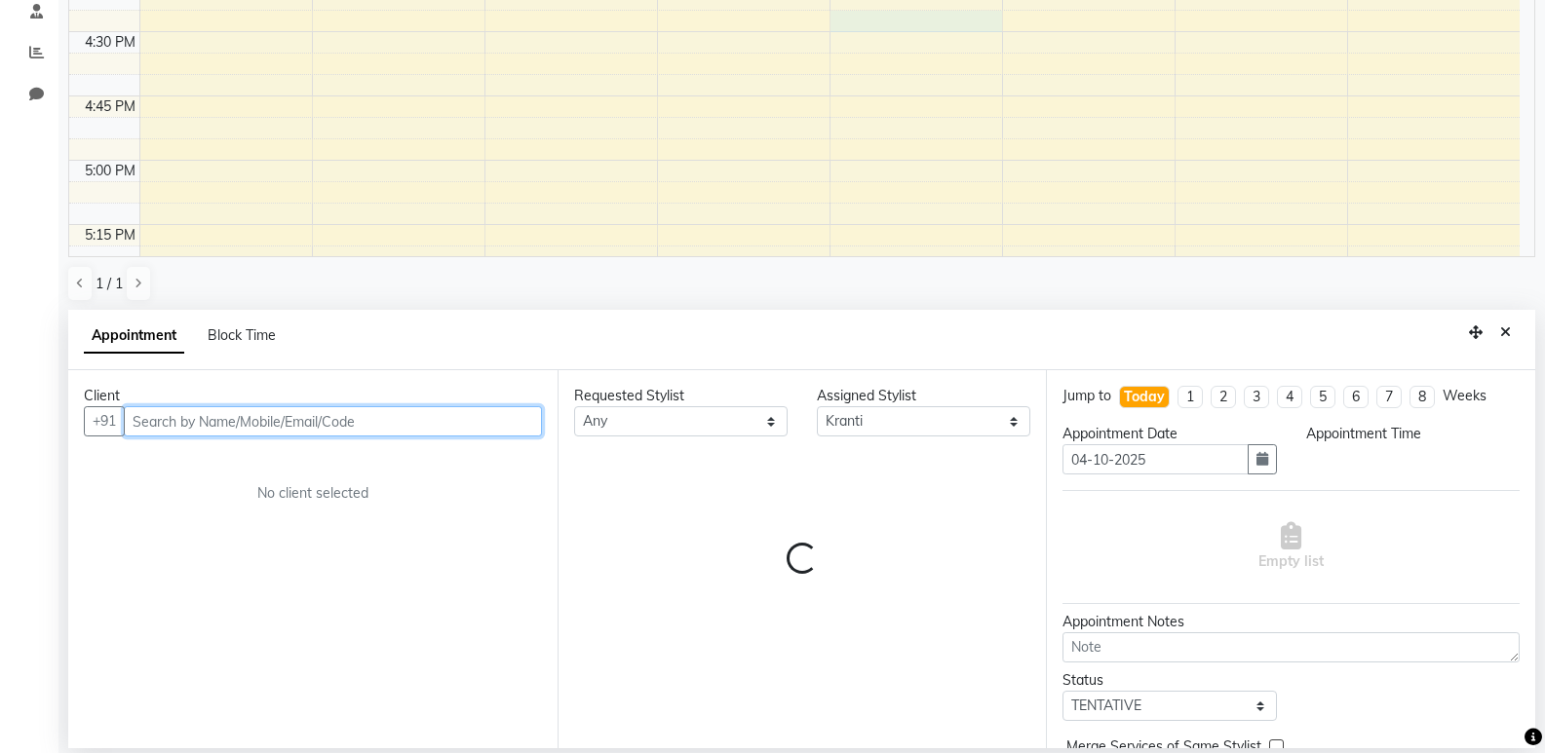
select select "990"
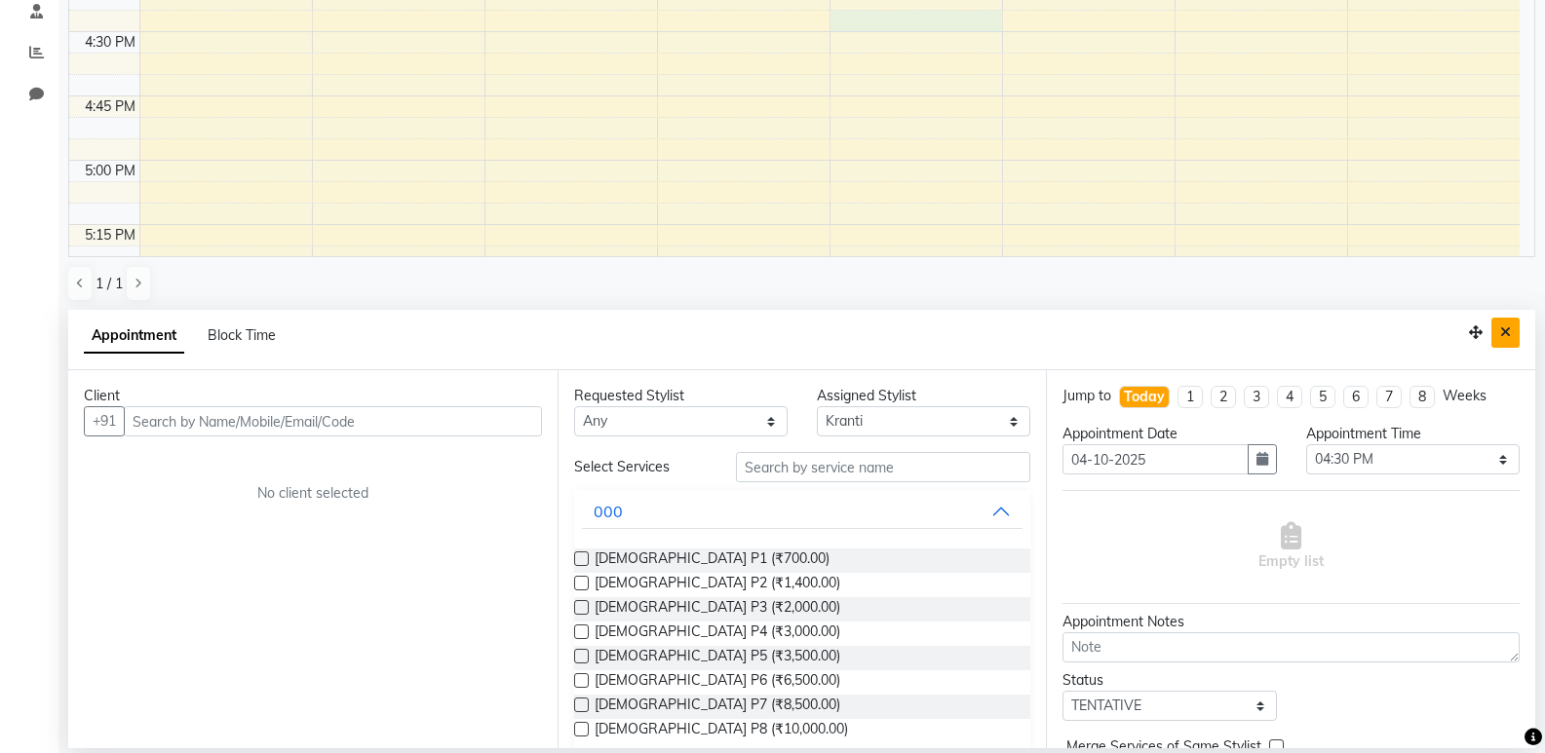
click at [1517, 322] on button "Close" at bounding box center [1505, 333] width 28 height 30
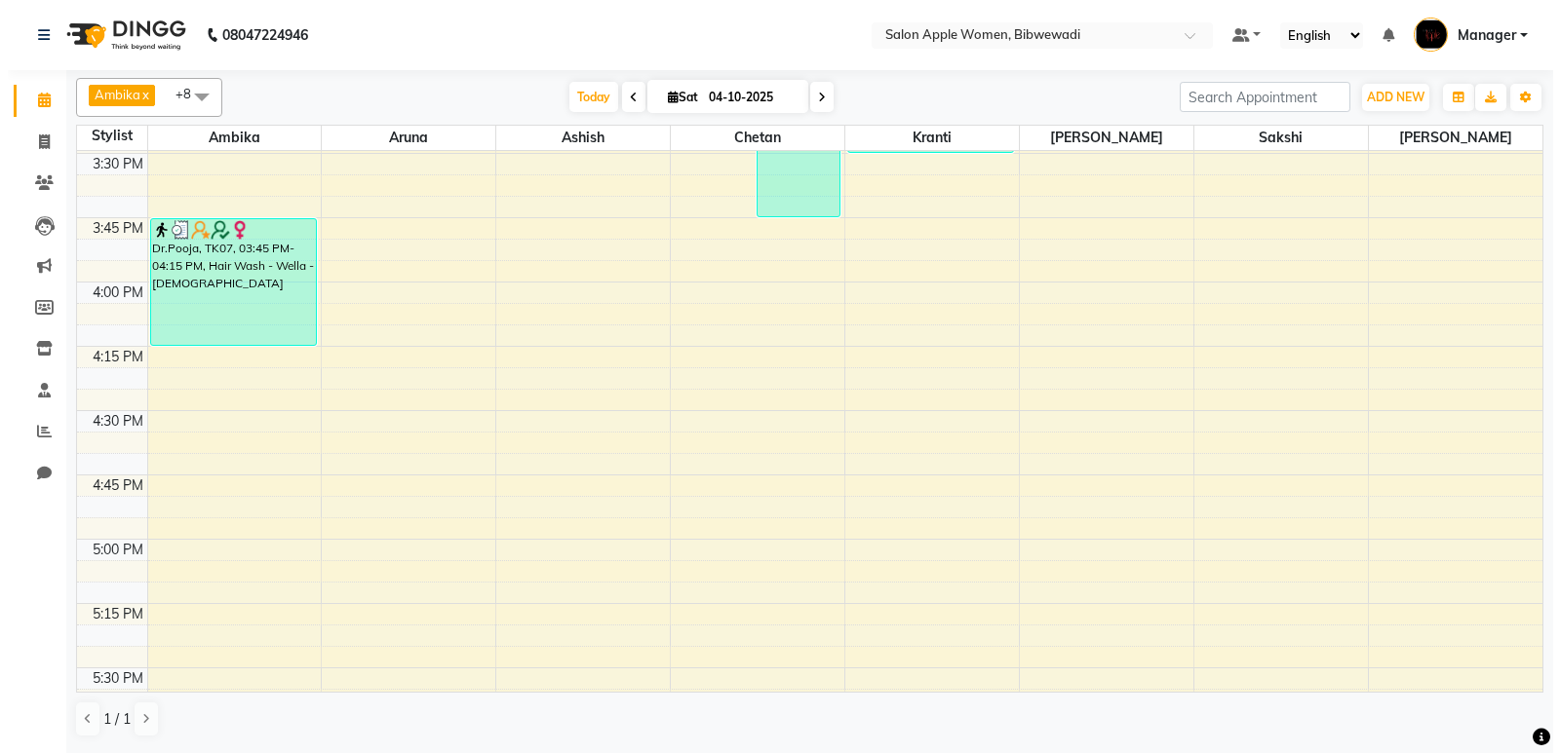
scroll to position [0, 0]
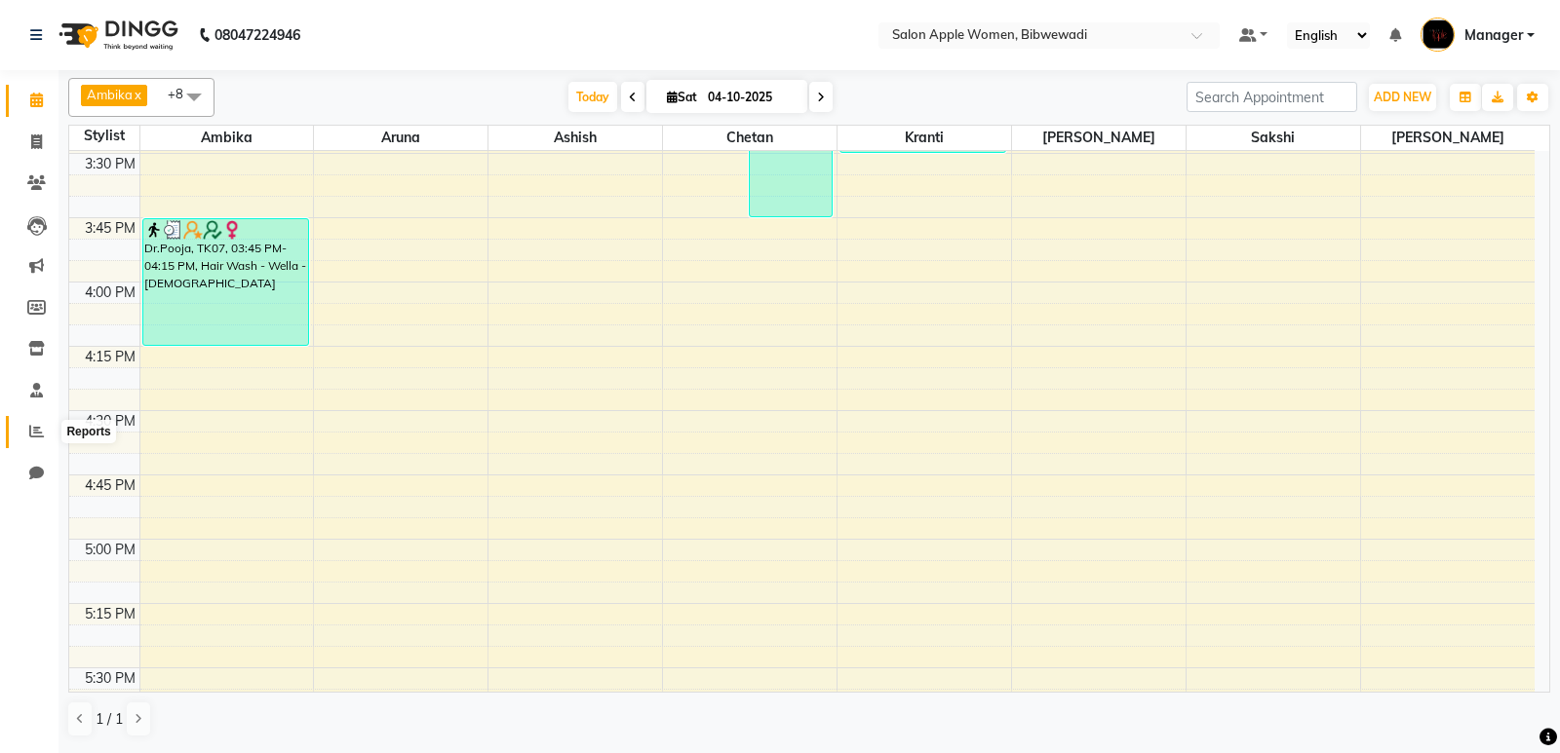
click at [47, 430] on span at bounding box center [36, 432] width 34 height 22
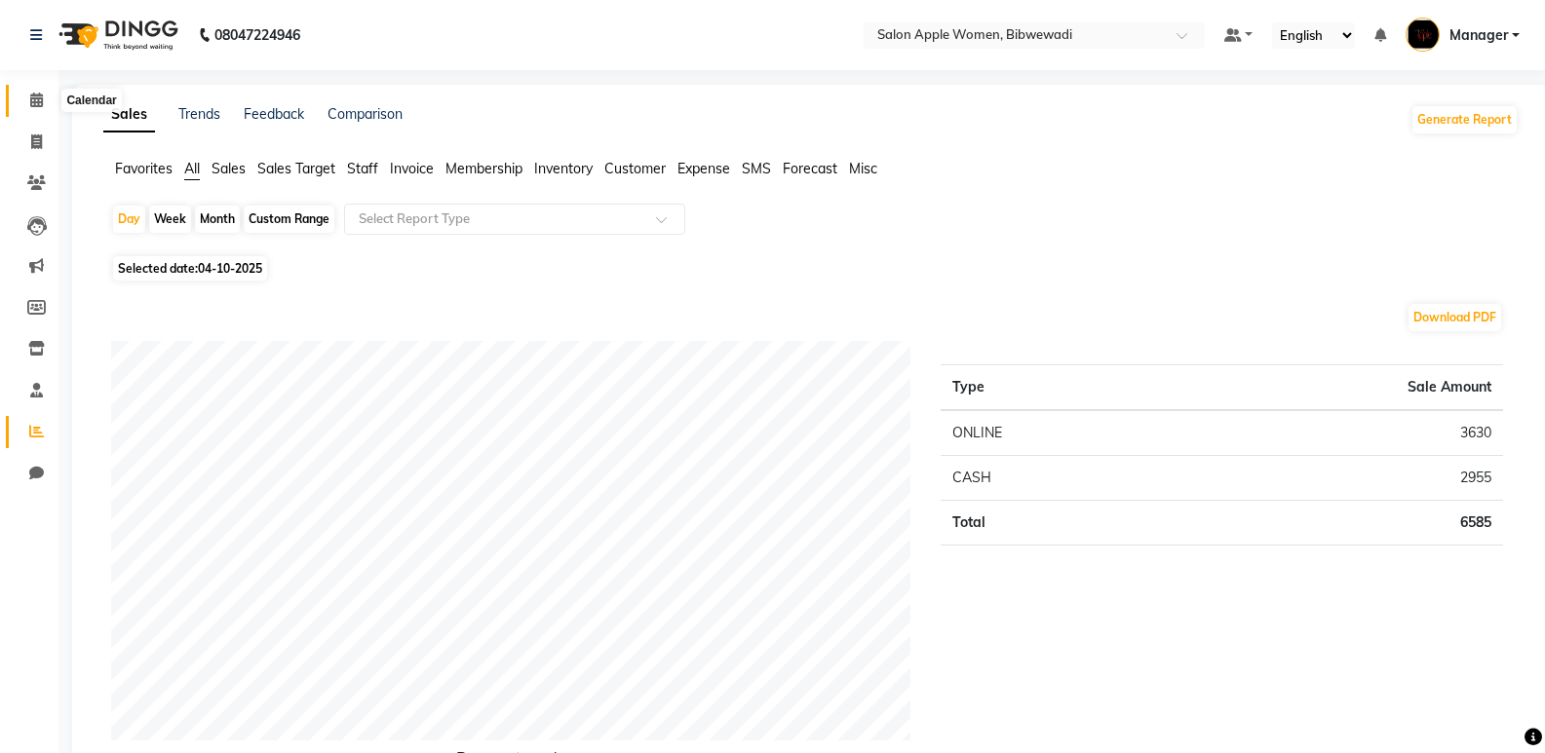
click at [41, 102] on icon at bounding box center [36, 100] width 13 height 15
